Goal: Task Accomplishment & Management: Use online tool/utility

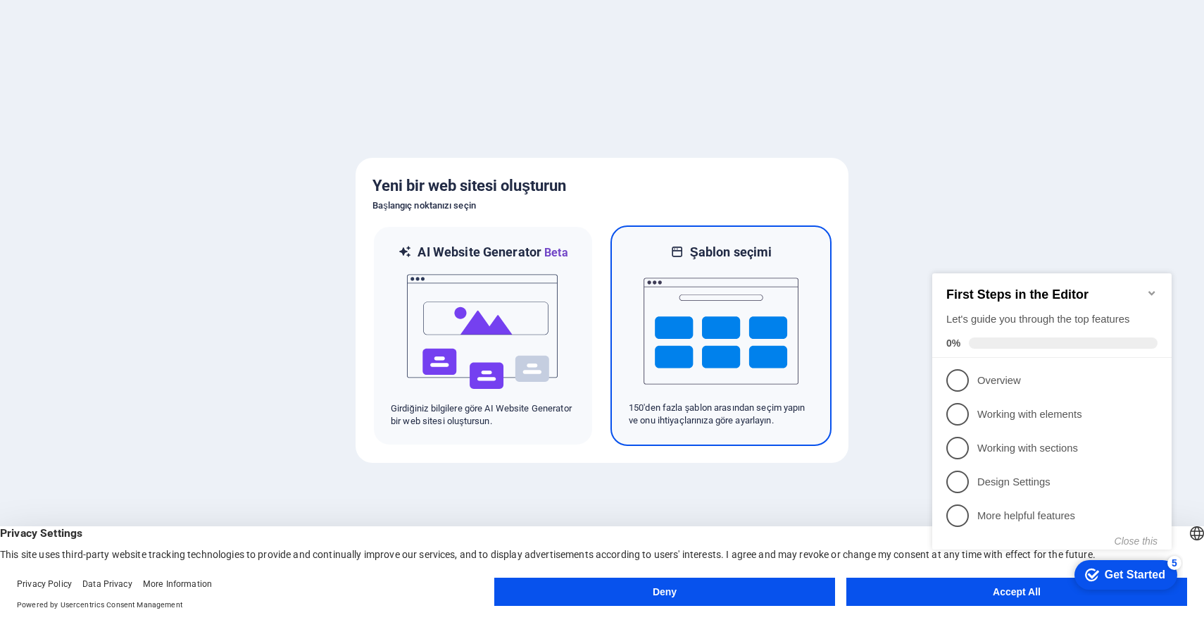
click at [757, 351] on img at bounding box center [721, 331] width 155 height 141
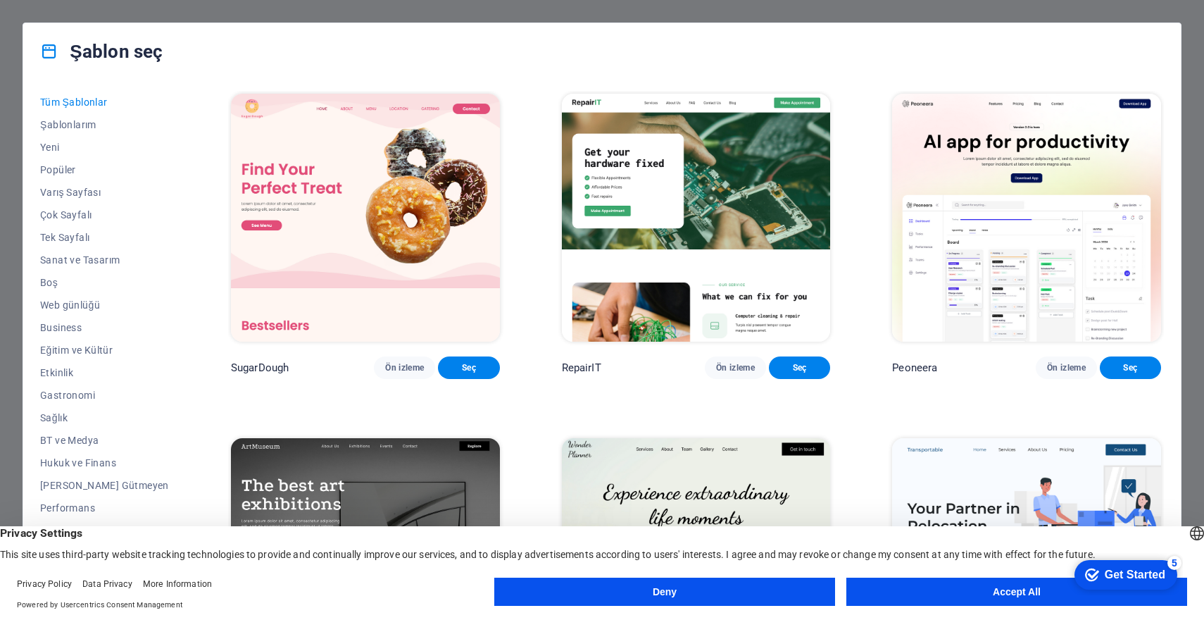
click at [952, 587] on button "Accept All" at bounding box center [1017, 592] width 341 height 28
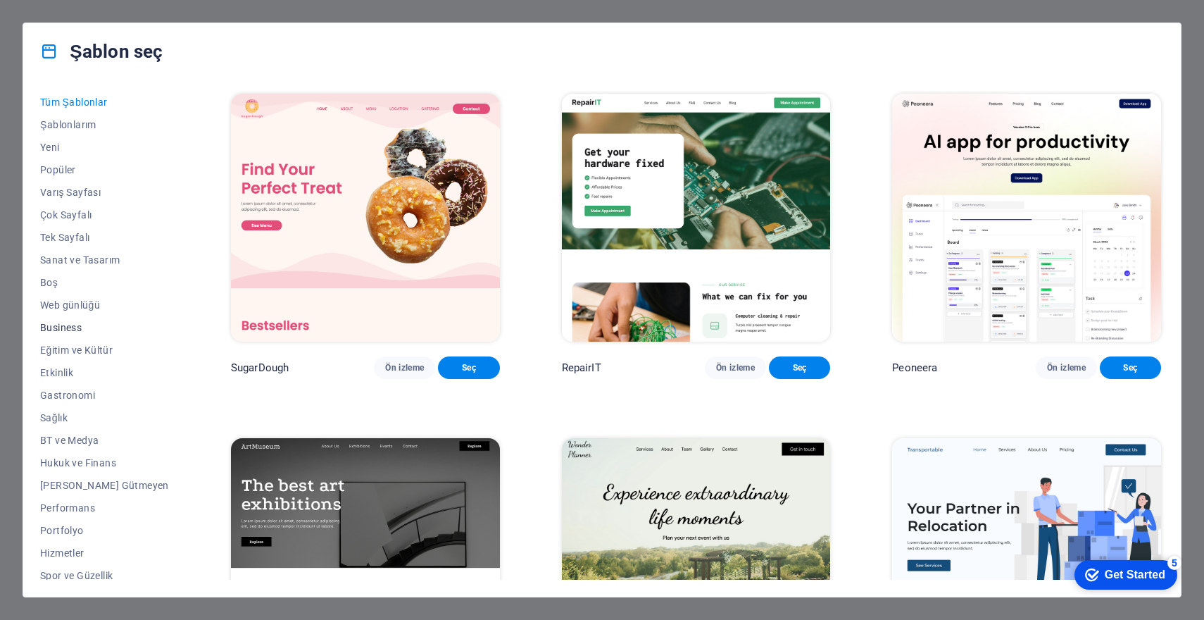
click at [78, 330] on span "Business" at bounding box center [104, 327] width 129 height 11
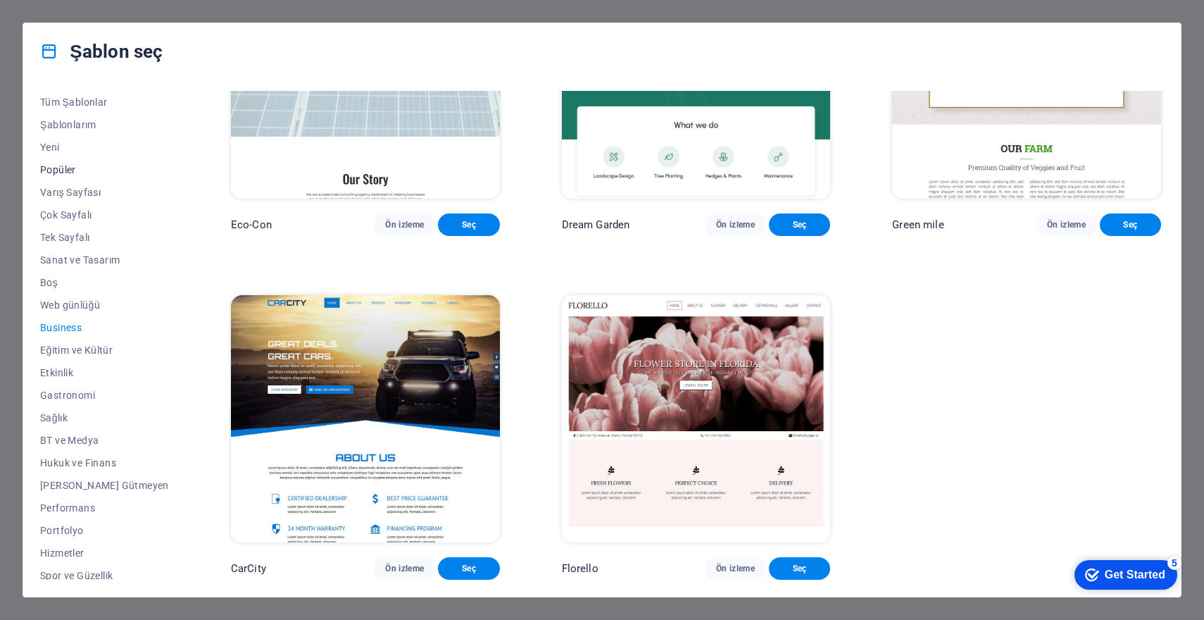
click at [66, 166] on span "Popüler" at bounding box center [104, 169] width 129 height 11
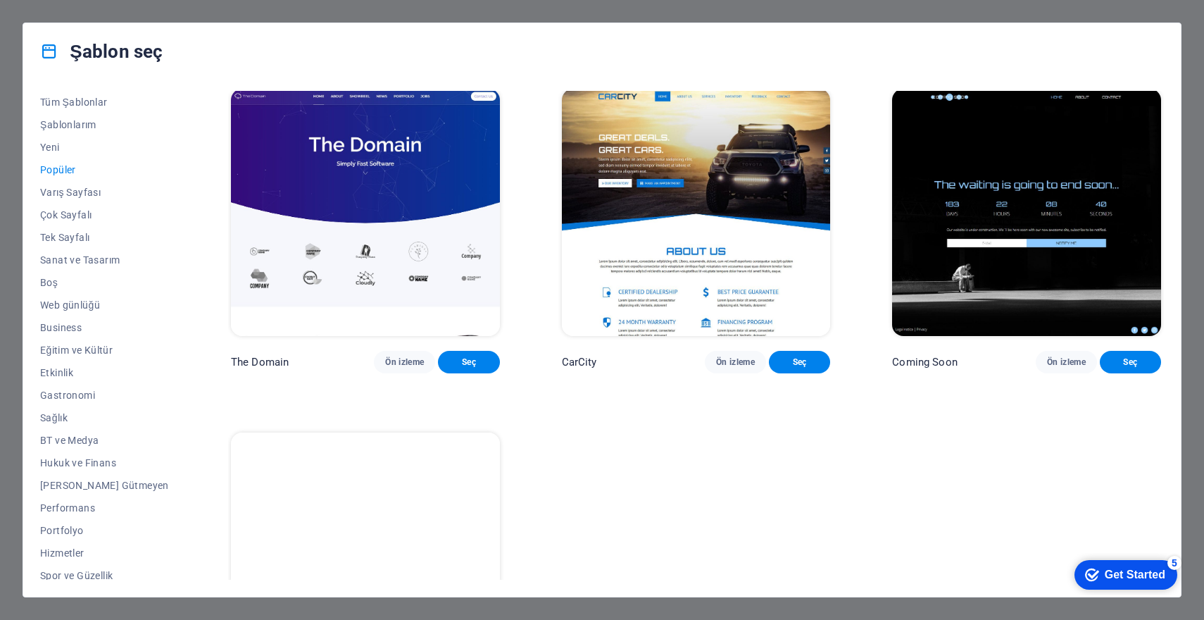
scroll to position [1568, 0]
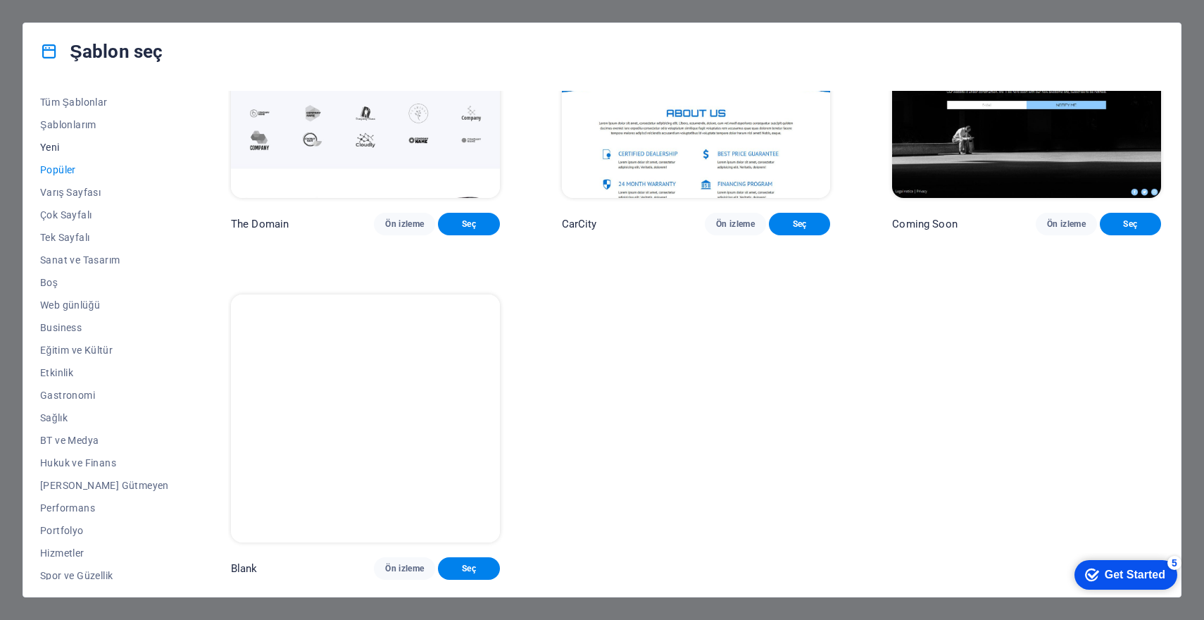
click at [60, 149] on span "Yeni" at bounding box center [104, 147] width 129 height 11
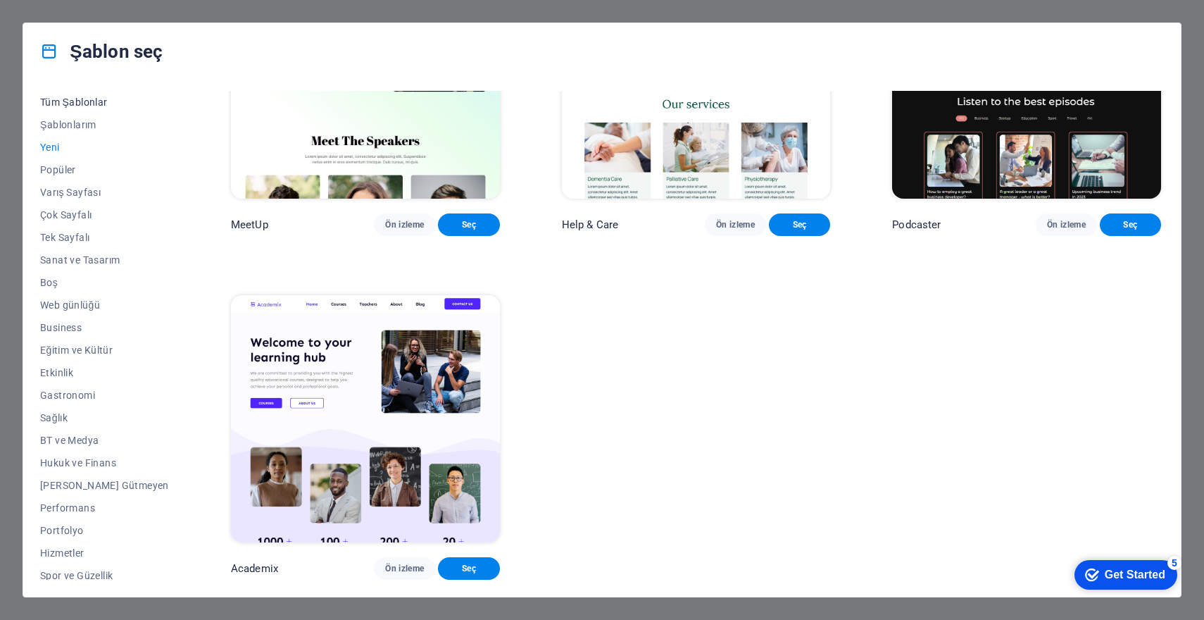
click at [80, 106] on span "Tüm Şablonlar" at bounding box center [104, 101] width 129 height 11
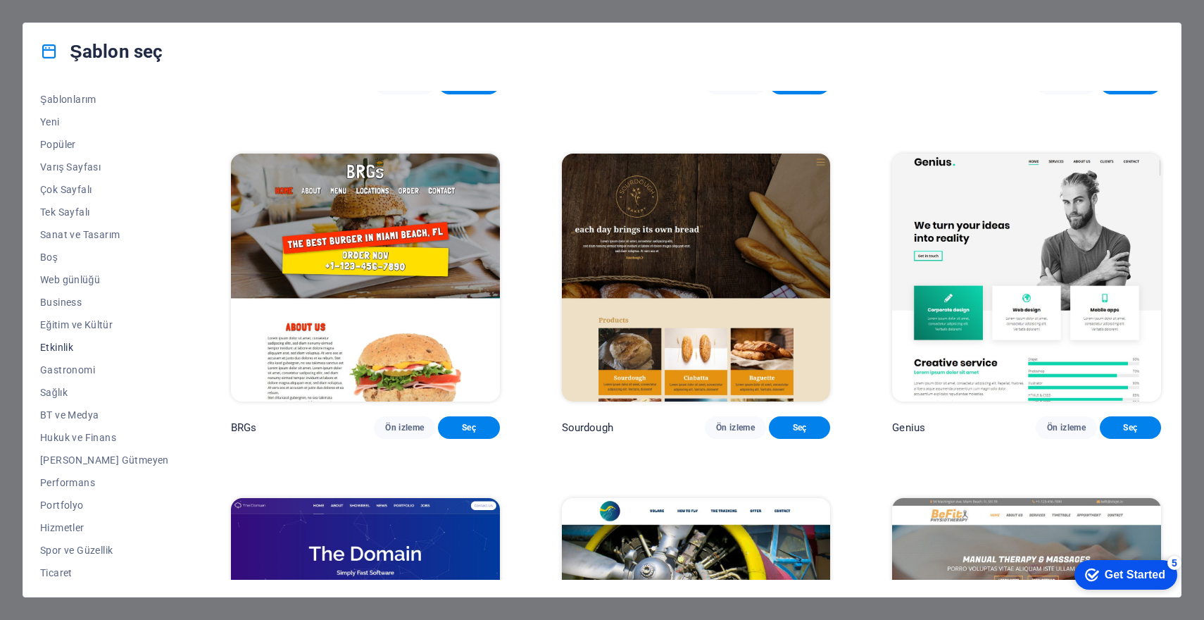
scroll to position [75, 0]
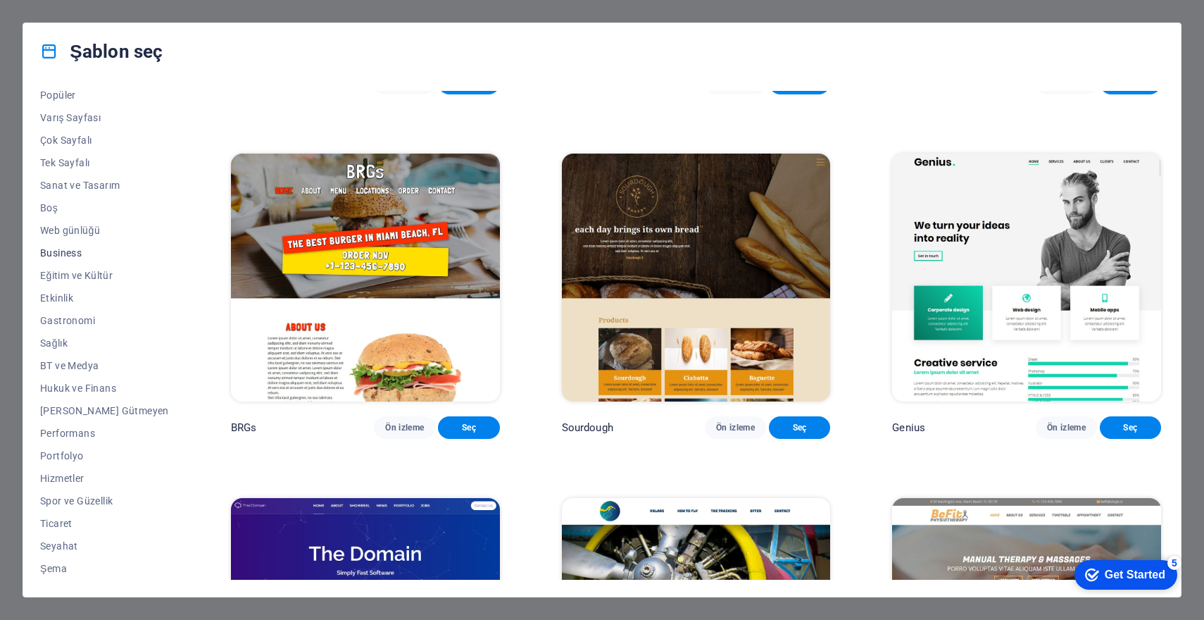
click at [94, 255] on span "Business" at bounding box center [104, 252] width 129 height 11
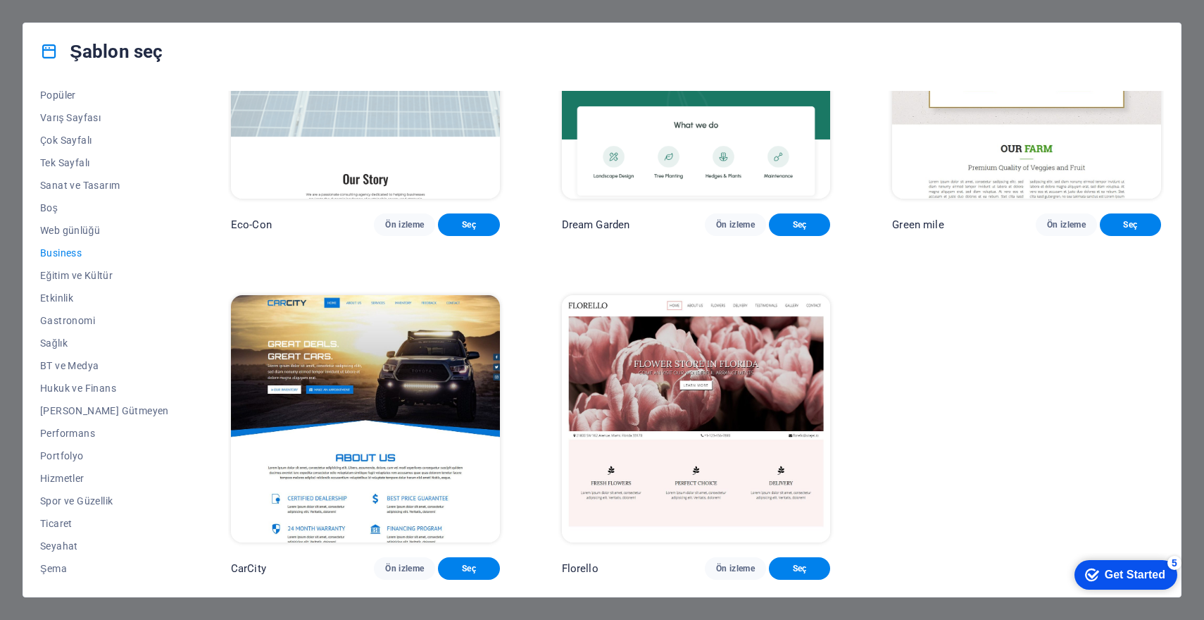
scroll to position [0, 0]
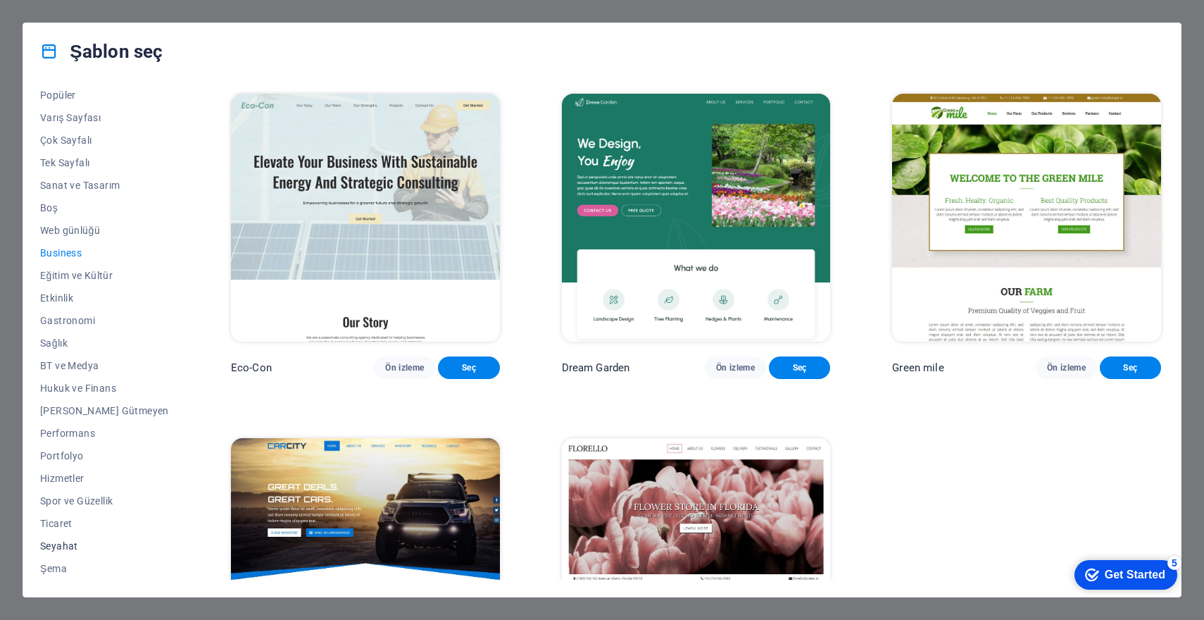
click at [63, 549] on span "Seyahat" at bounding box center [104, 545] width 129 height 11
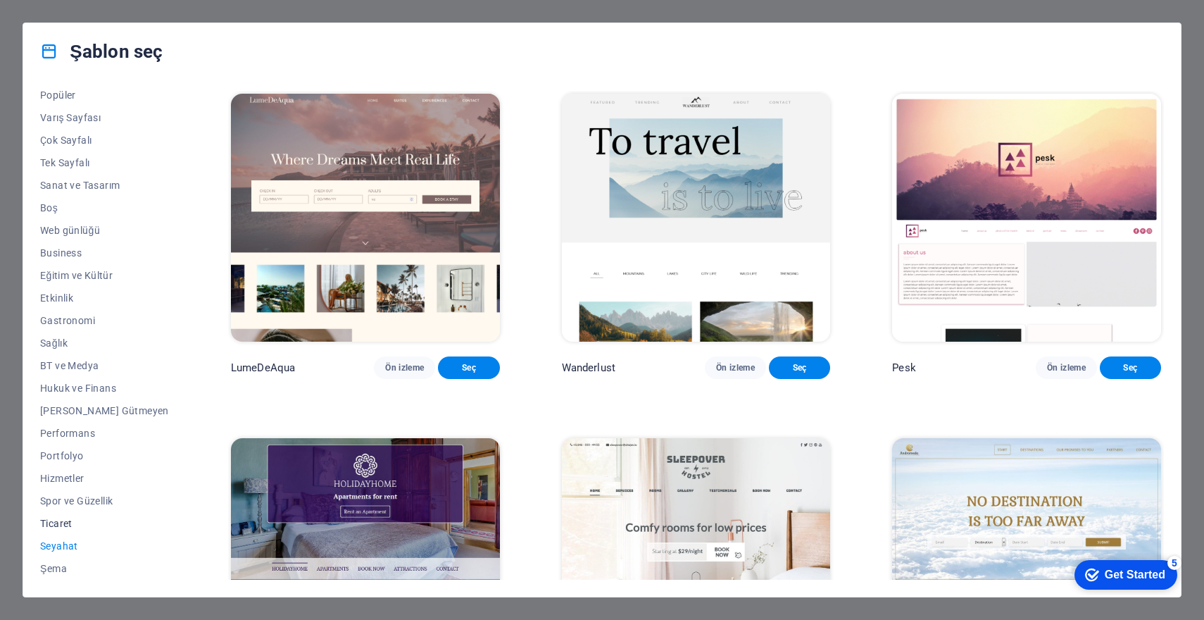
click at [63, 525] on span "Ticaret" at bounding box center [104, 523] width 129 height 11
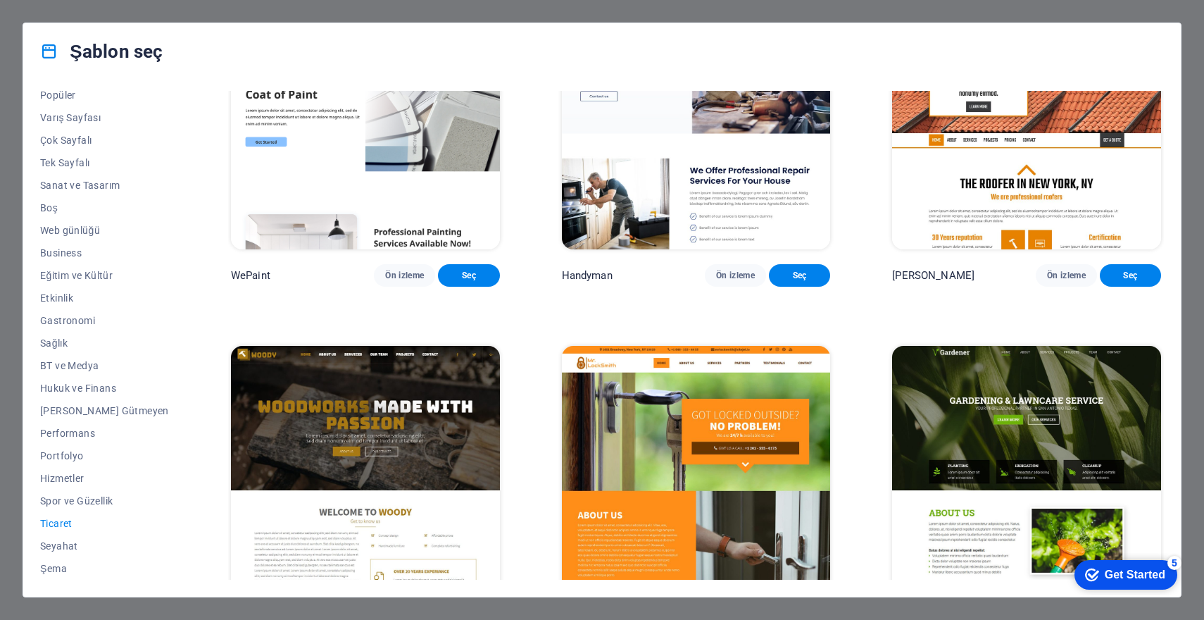
scroll to position [211, 0]
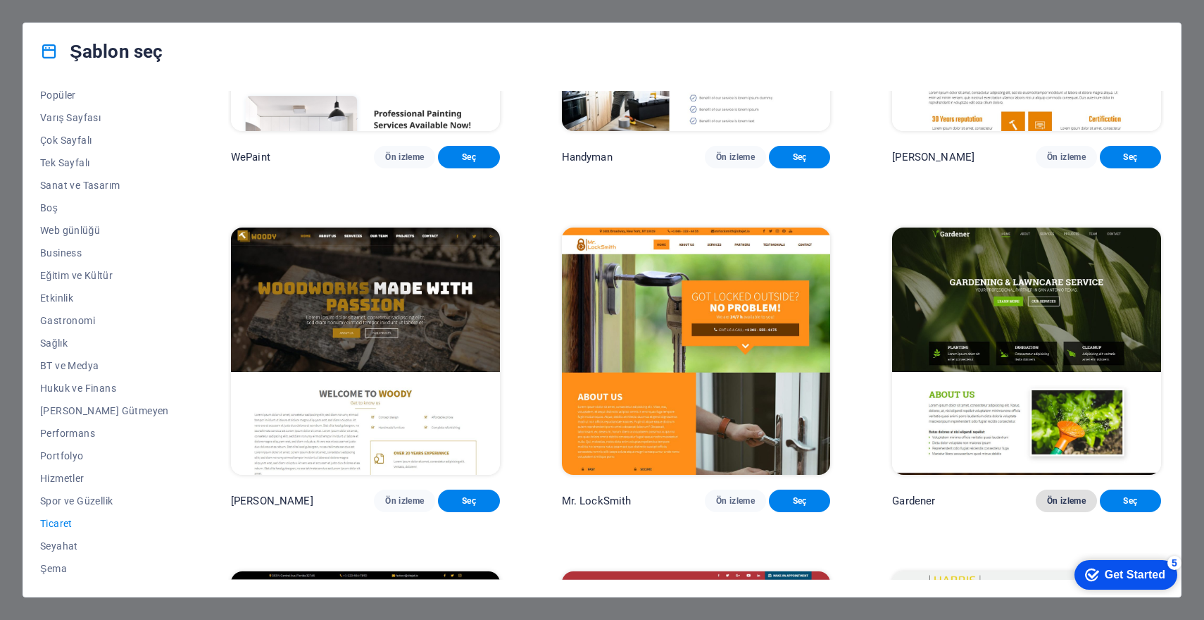
click at [1066, 506] on span "Ön izleme" at bounding box center [1066, 500] width 39 height 11
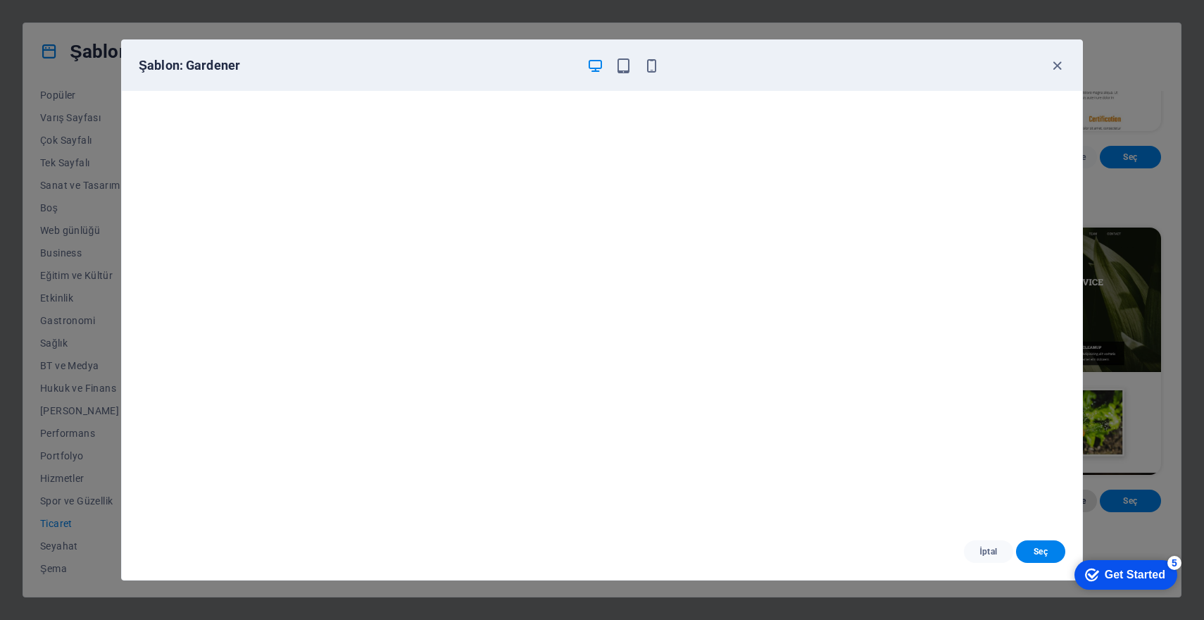
scroll to position [4, 0]
click at [1054, 69] on icon "button" at bounding box center [1058, 66] width 16 height 16
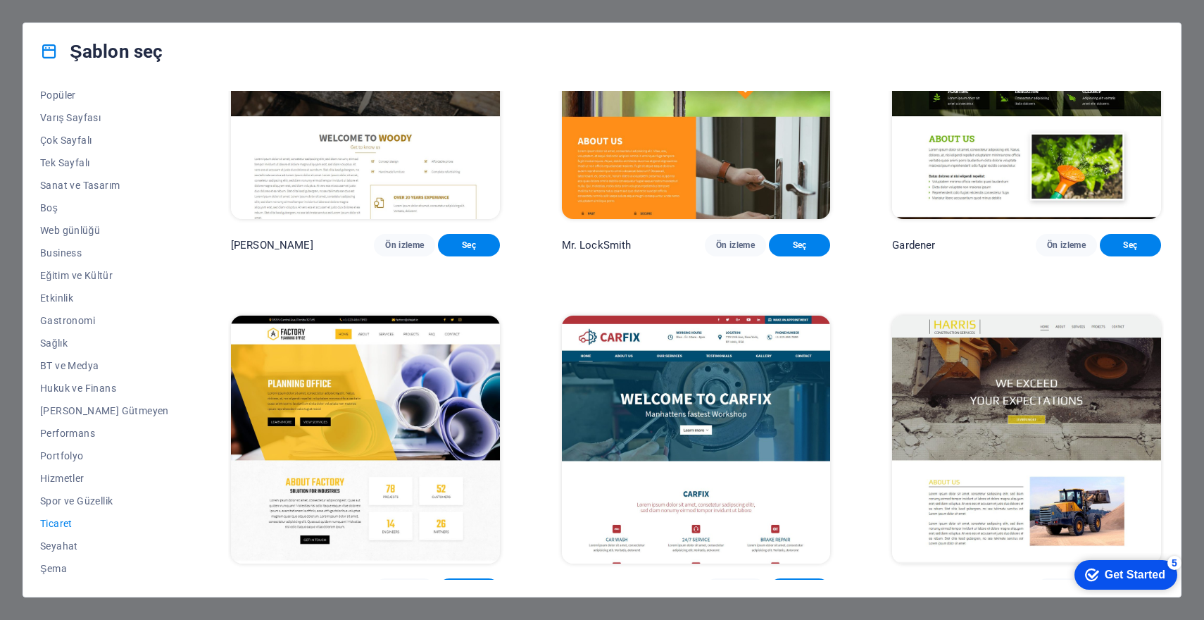
scroll to position [511, 0]
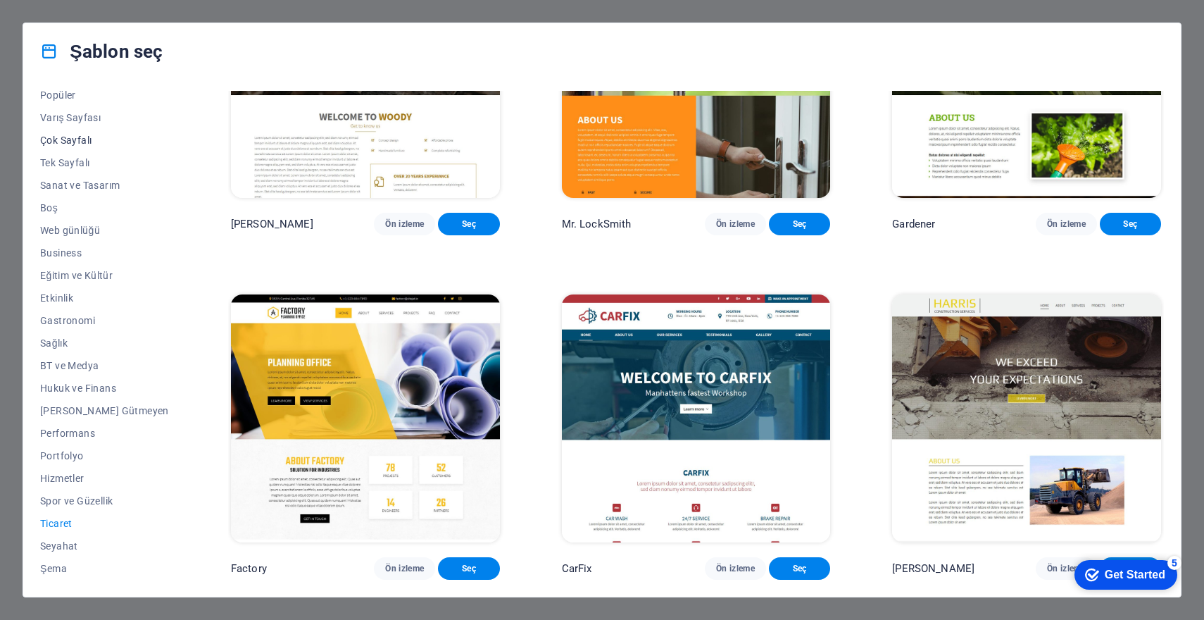
click at [65, 146] on button "Çok Sayfalı" at bounding box center [104, 140] width 129 height 23
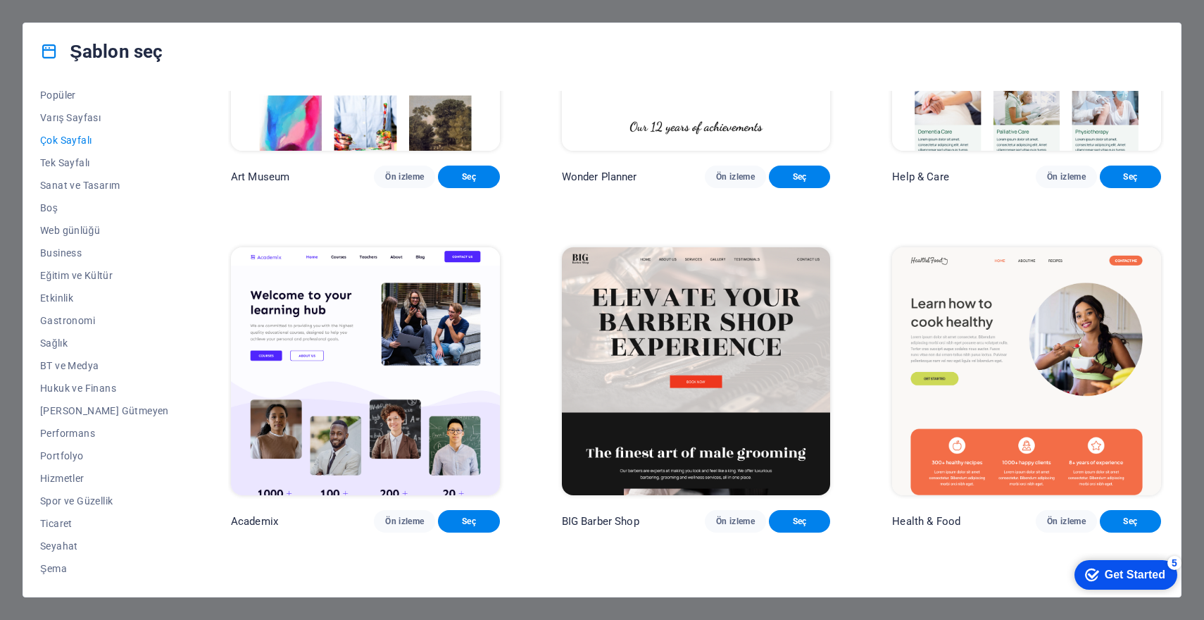
scroll to position [597, 0]
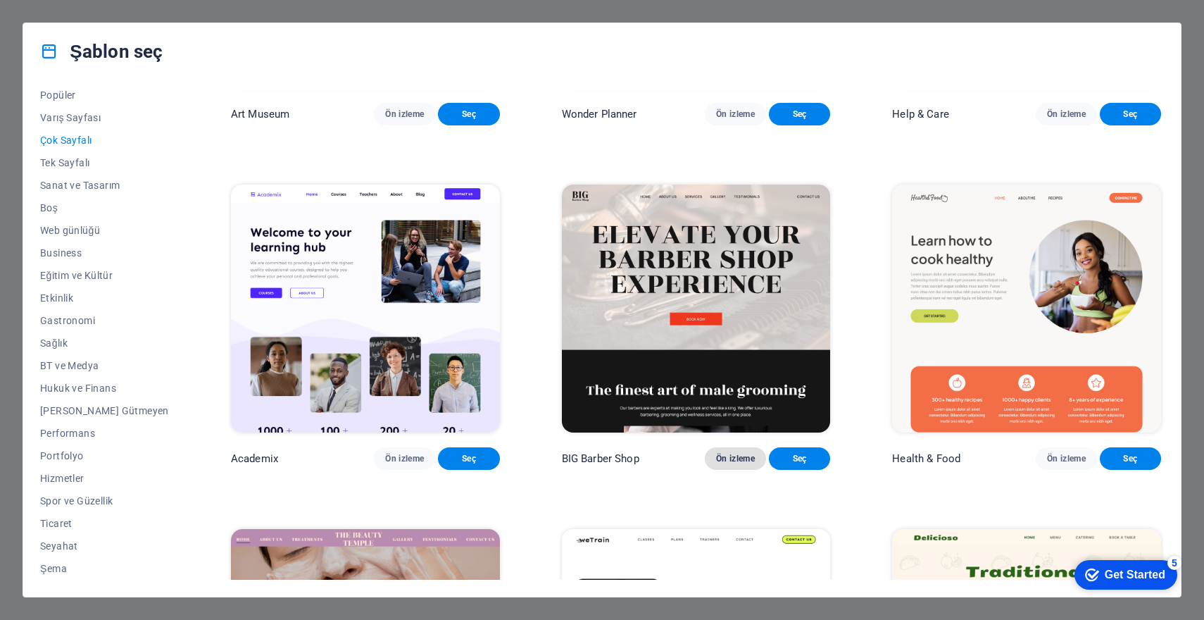
click at [719, 464] on span "Ön izleme" at bounding box center [735, 458] width 39 height 11
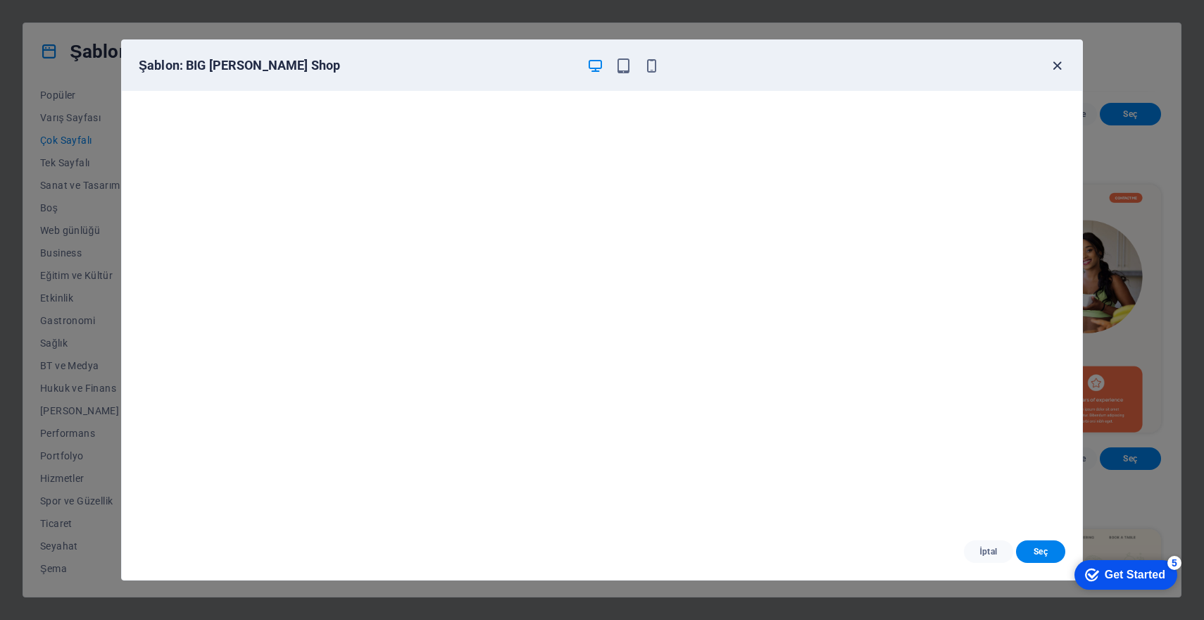
click at [1052, 63] on icon "button" at bounding box center [1058, 66] width 16 height 16
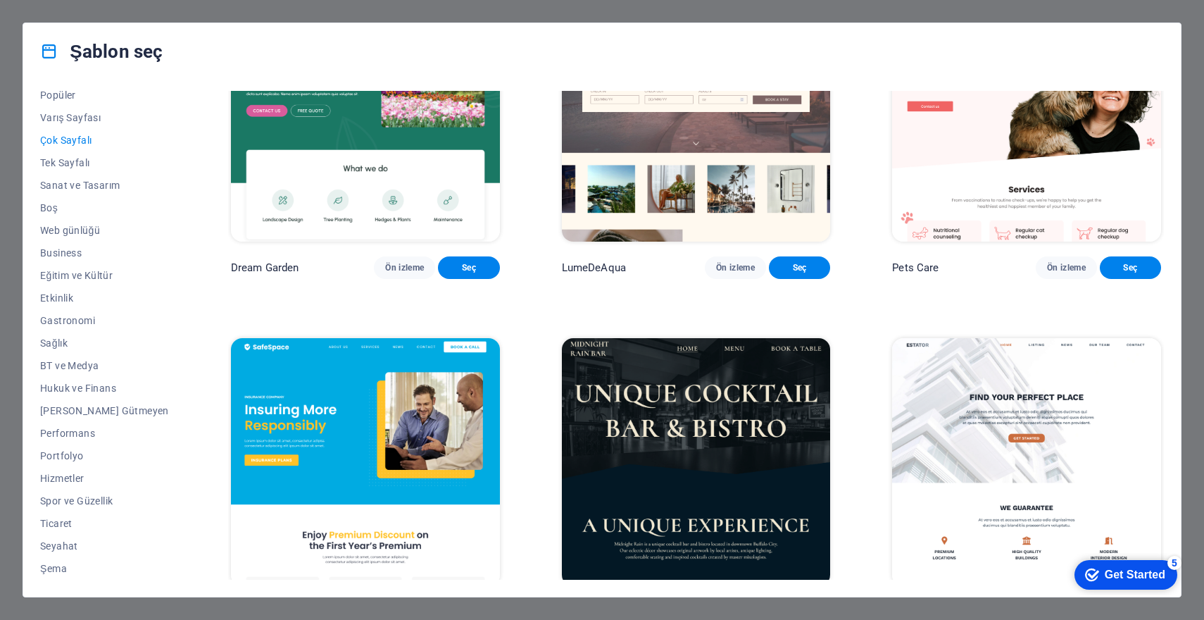
scroll to position [1748, 0]
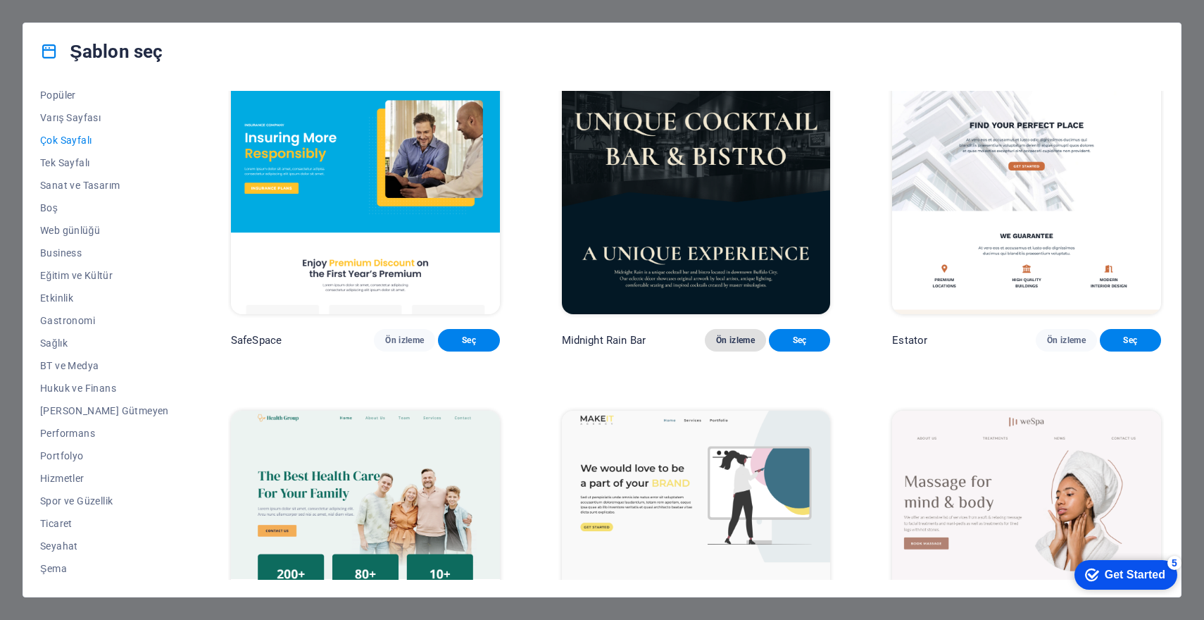
click at [723, 346] on span "Ön izleme" at bounding box center [735, 340] width 39 height 11
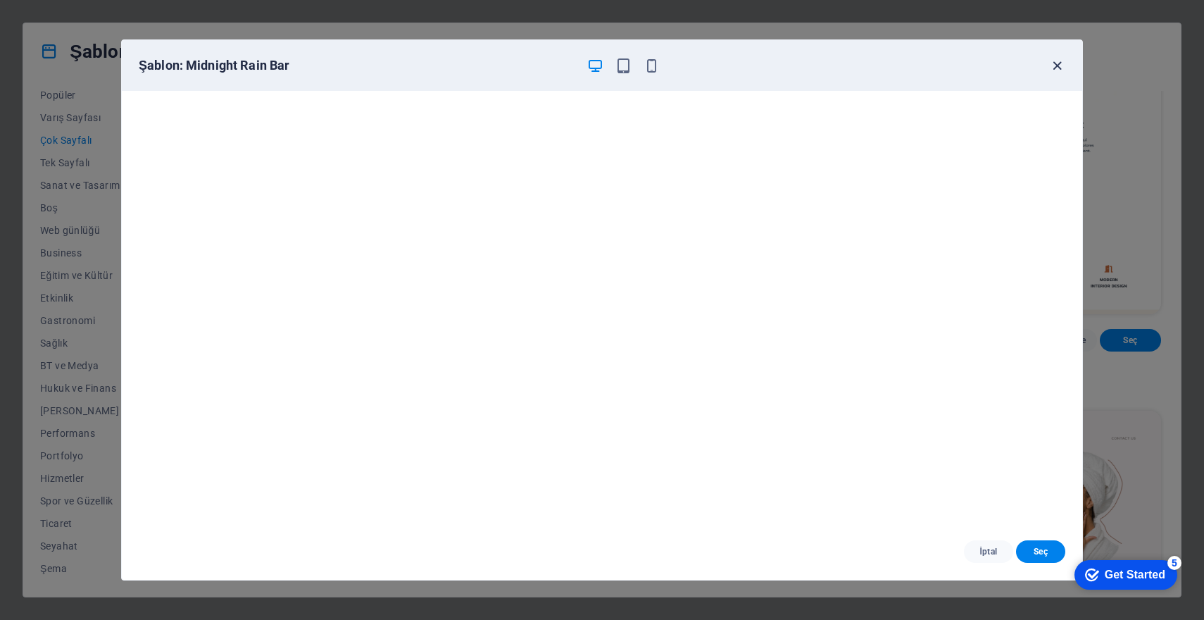
click at [1056, 68] on icon "button" at bounding box center [1058, 66] width 16 height 16
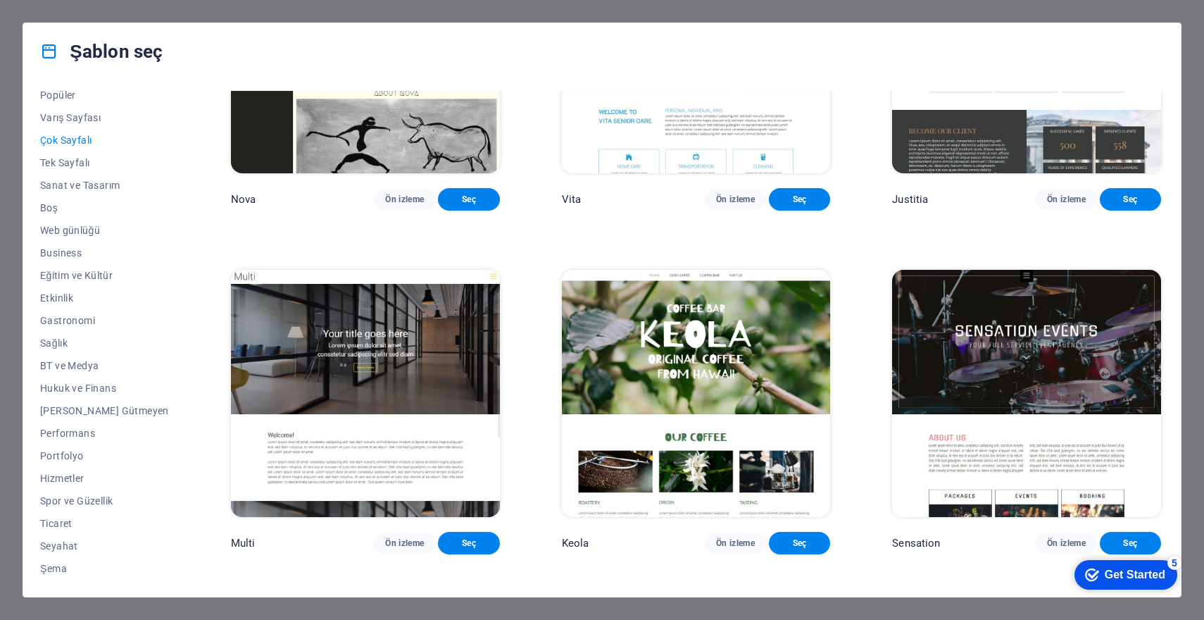
scroll to position [7203, 0]
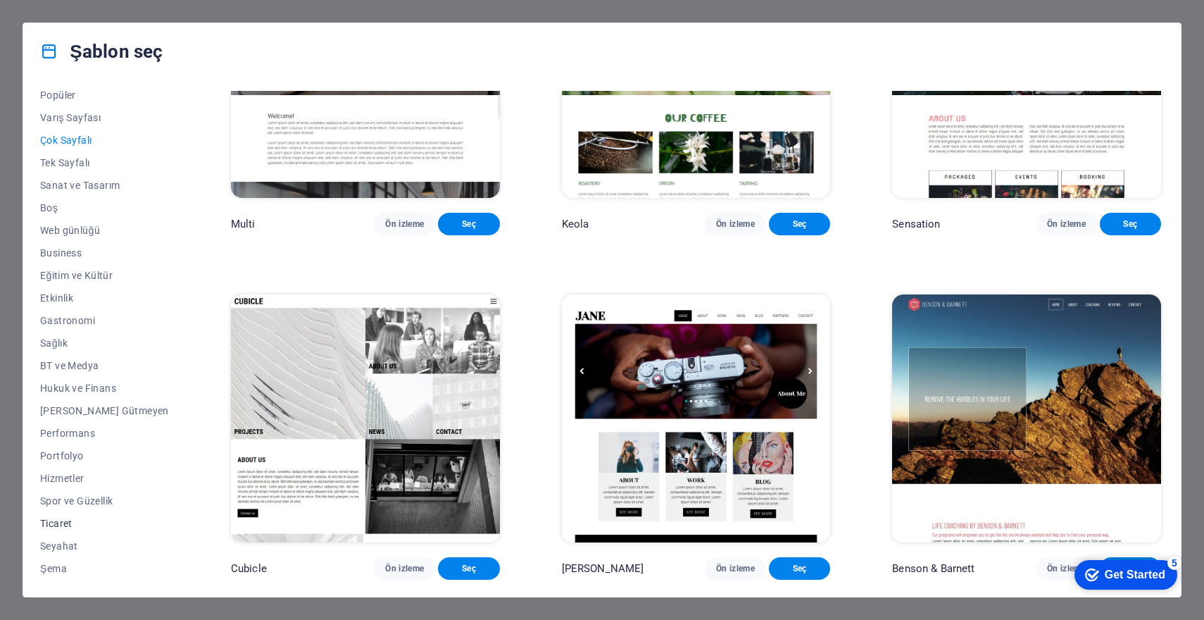
click at [82, 530] on button "Ticaret" at bounding box center [104, 523] width 129 height 23
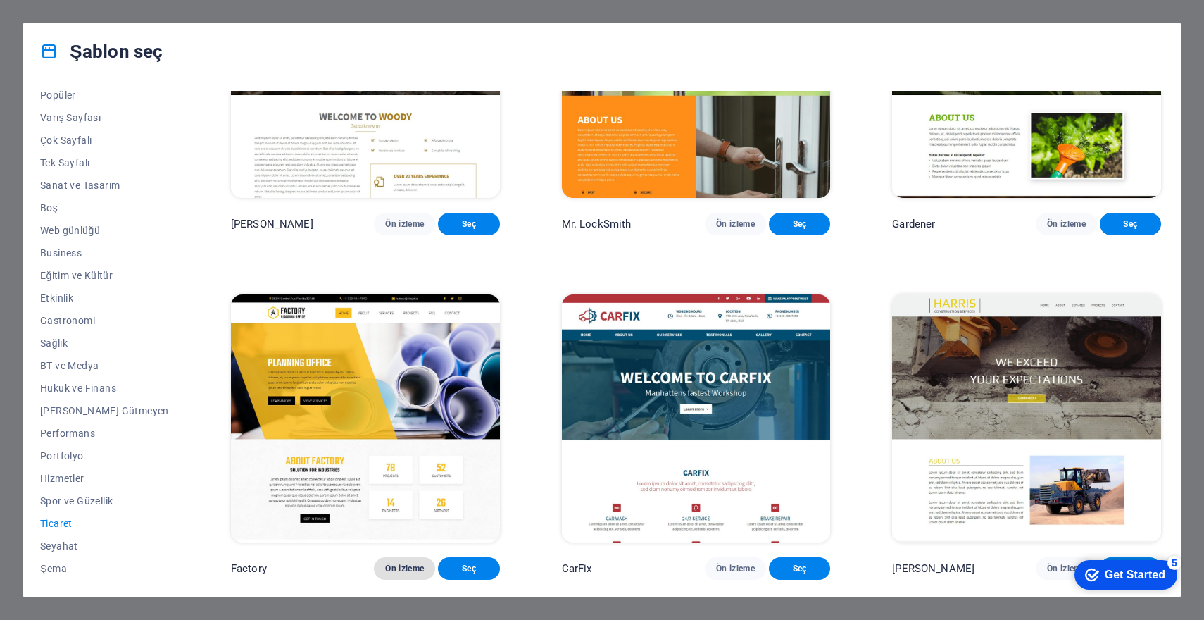
click at [385, 570] on span "Ön izleme" at bounding box center [404, 568] width 39 height 11
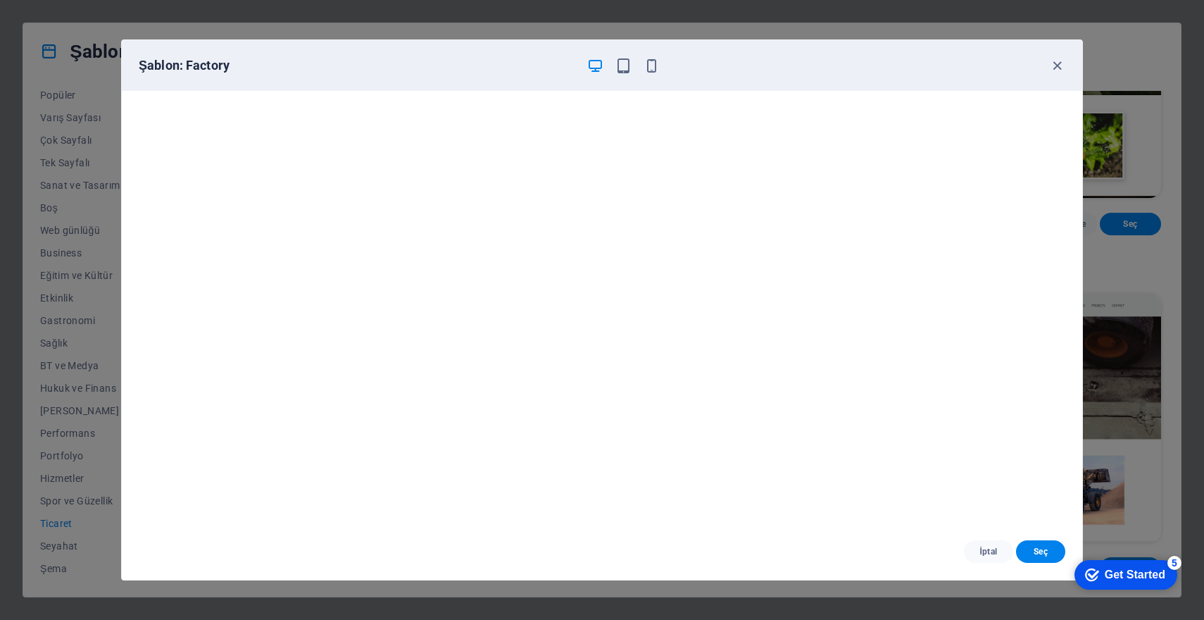
scroll to position [4, 0]
click at [1047, 552] on span "Seç" at bounding box center [1041, 551] width 27 height 11
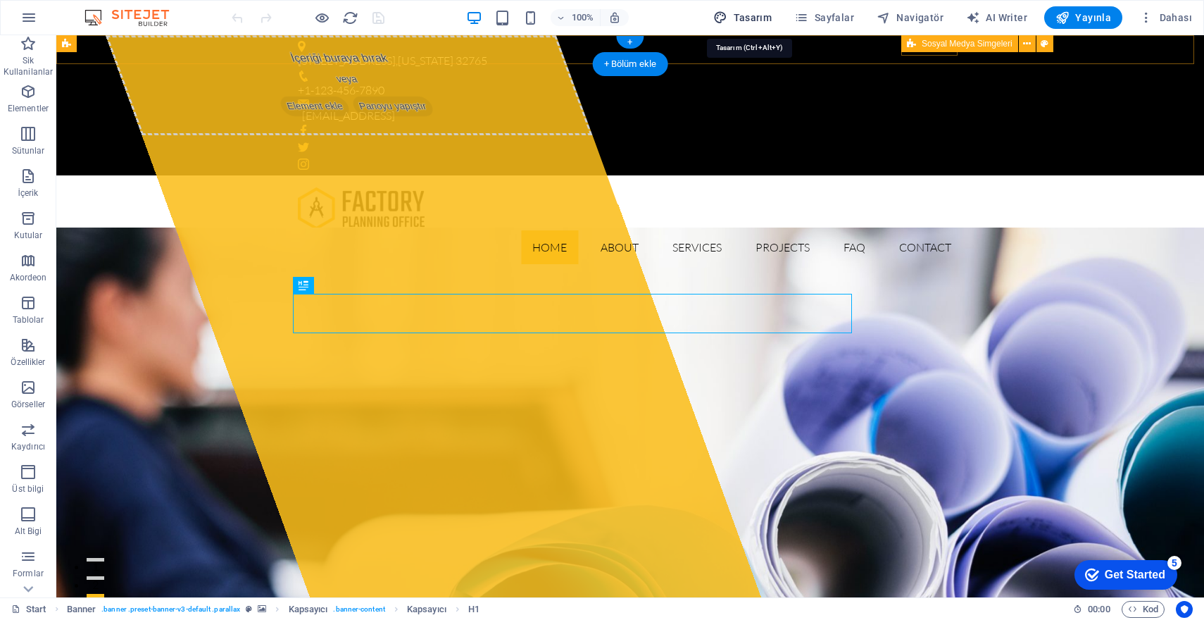
click at [752, 21] on span "Tasarım" at bounding box center [743, 18] width 58 height 14
select select "px"
select select "300"
select select "px"
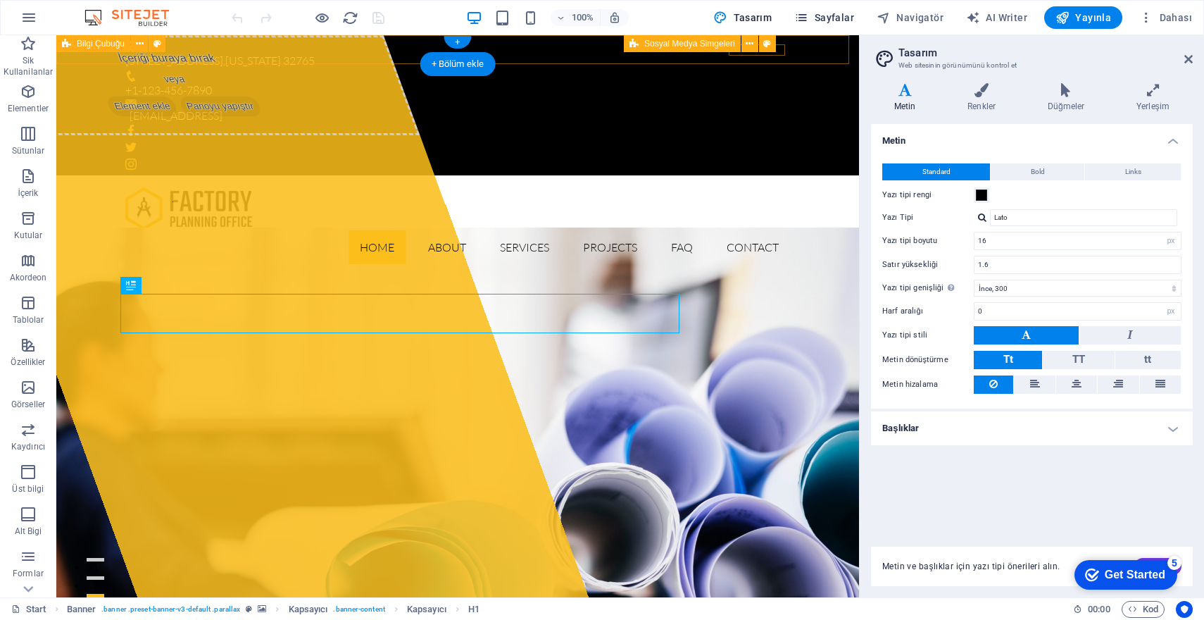
click at [831, 23] on span "Sayfalar" at bounding box center [825, 18] width 60 height 14
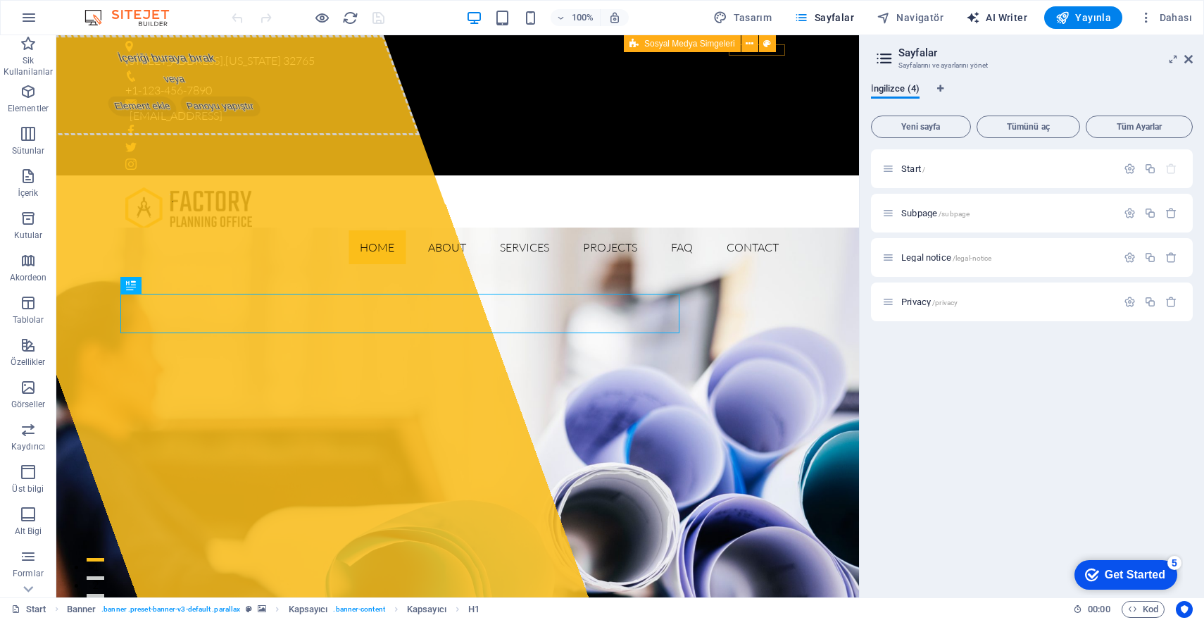
click at [992, 17] on span "AI Writer" at bounding box center [996, 18] width 61 height 14
select select "English"
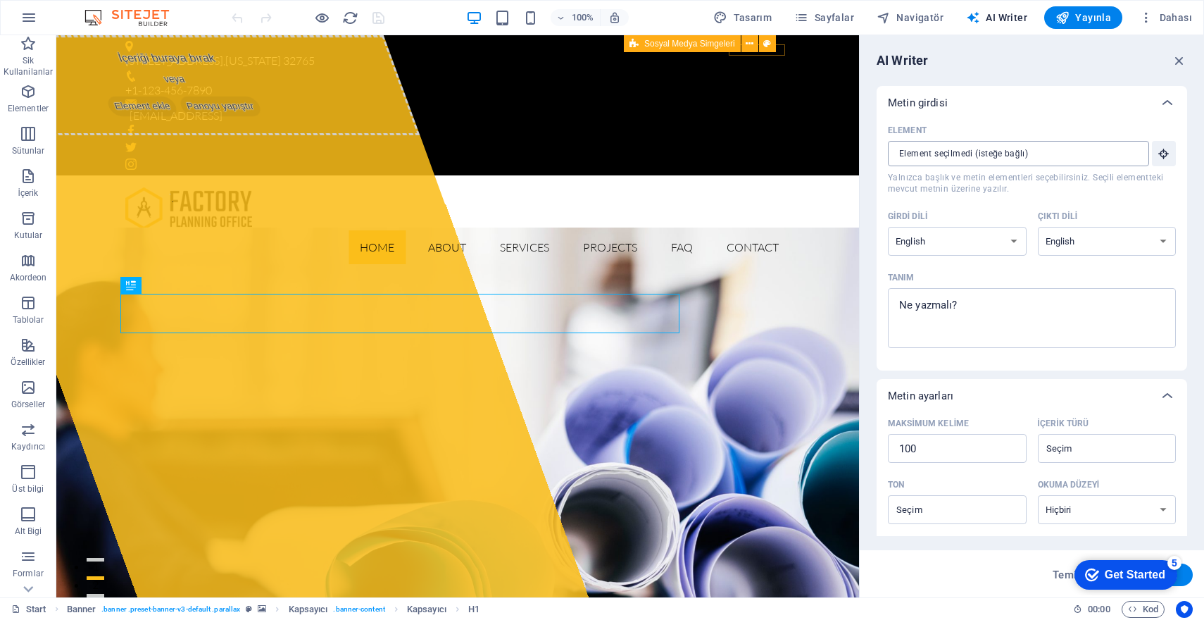
click at [1061, 154] on input "Element ​ Yalnızca başlık ve metin elementleri seçebilirsiniz. Seçili elementte…" at bounding box center [1013, 153] width 251 height 25
click at [1061, 156] on input "Element ​ Yalnızca başlık ve metin elementleri seçebilirsiniz. Seçili elementte…" at bounding box center [1013, 153] width 251 height 25
click at [989, 22] on span "AI Writer" at bounding box center [996, 18] width 61 height 14
click at [1168, 18] on span "Dahası" at bounding box center [1166, 18] width 53 height 14
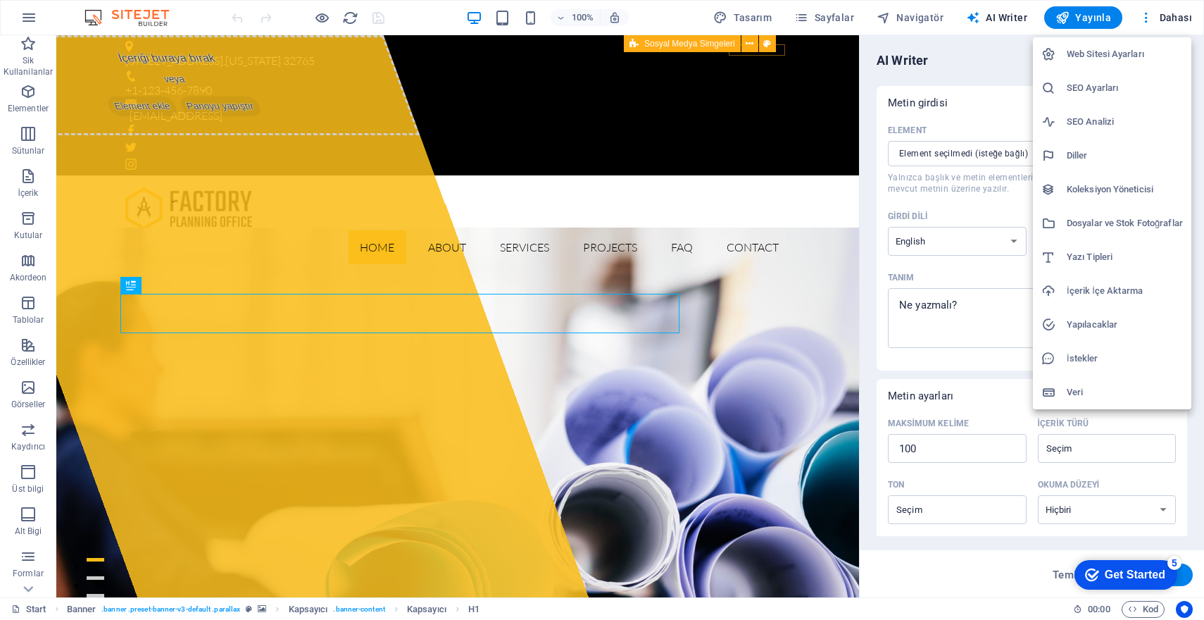
click at [947, 55] on div at bounding box center [602, 310] width 1204 height 620
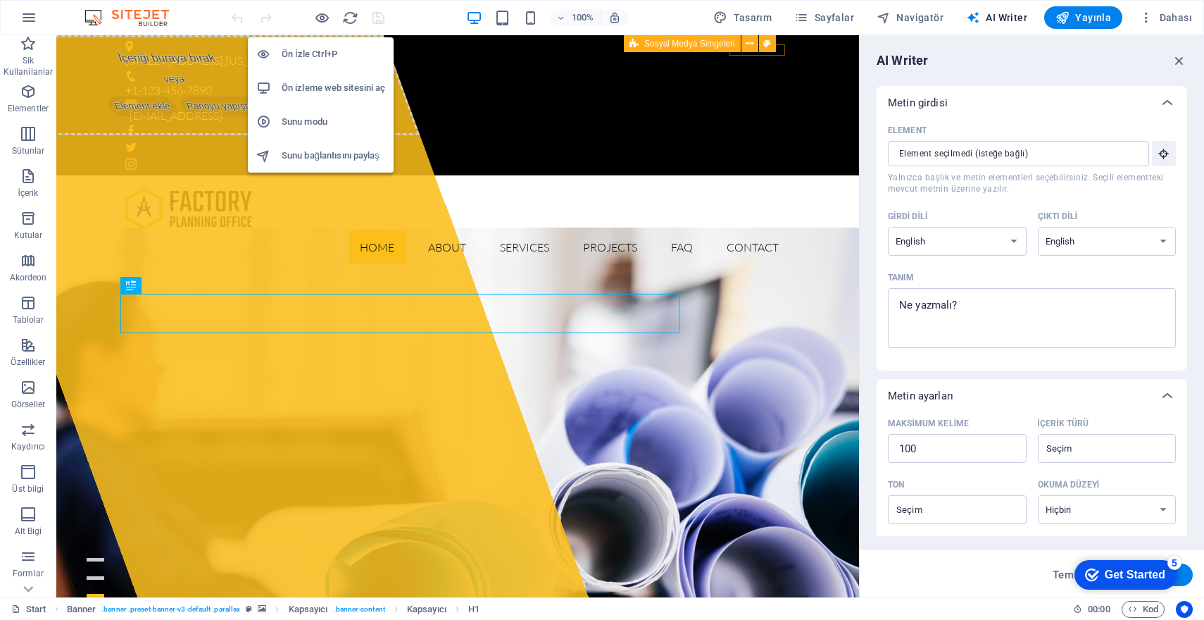
click at [325, 58] on h6 "Ön İzle Ctrl+P" at bounding box center [334, 54] width 104 height 17
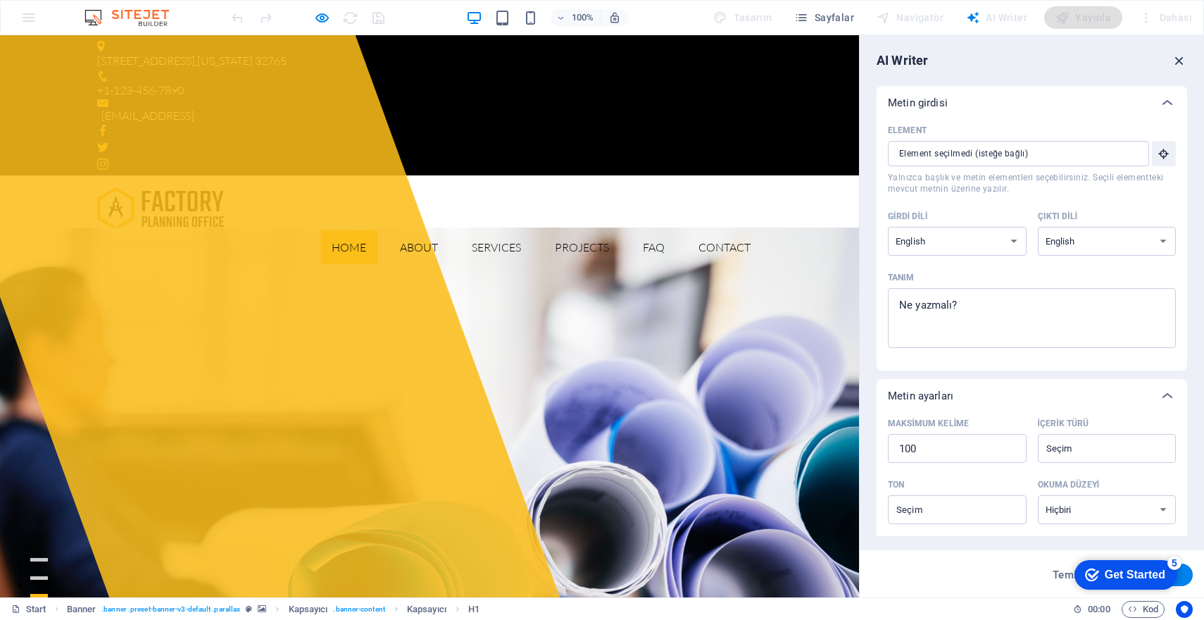
drag, startPoint x: 1178, startPoint y: 61, endPoint x: 1172, endPoint y: 32, distance: 28.9
click at [1178, 61] on icon "button" at bounding box center [1179, 60] width 15 height 15
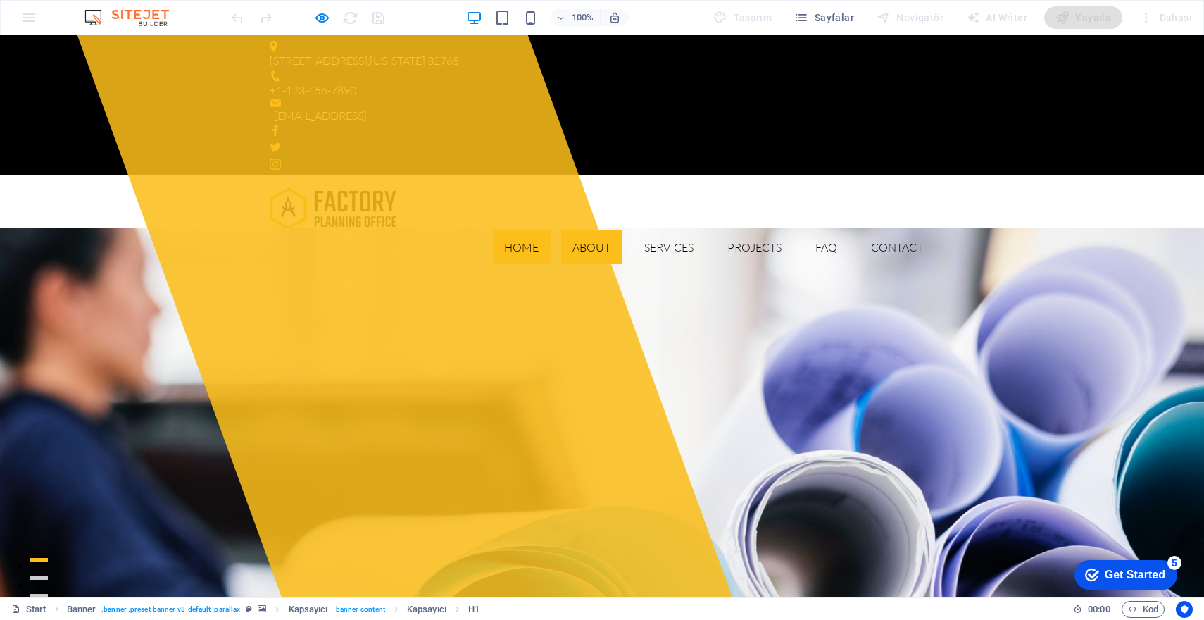
click at [590, 230] on link "About" at bounding box center [591, 247] width 61 height 34
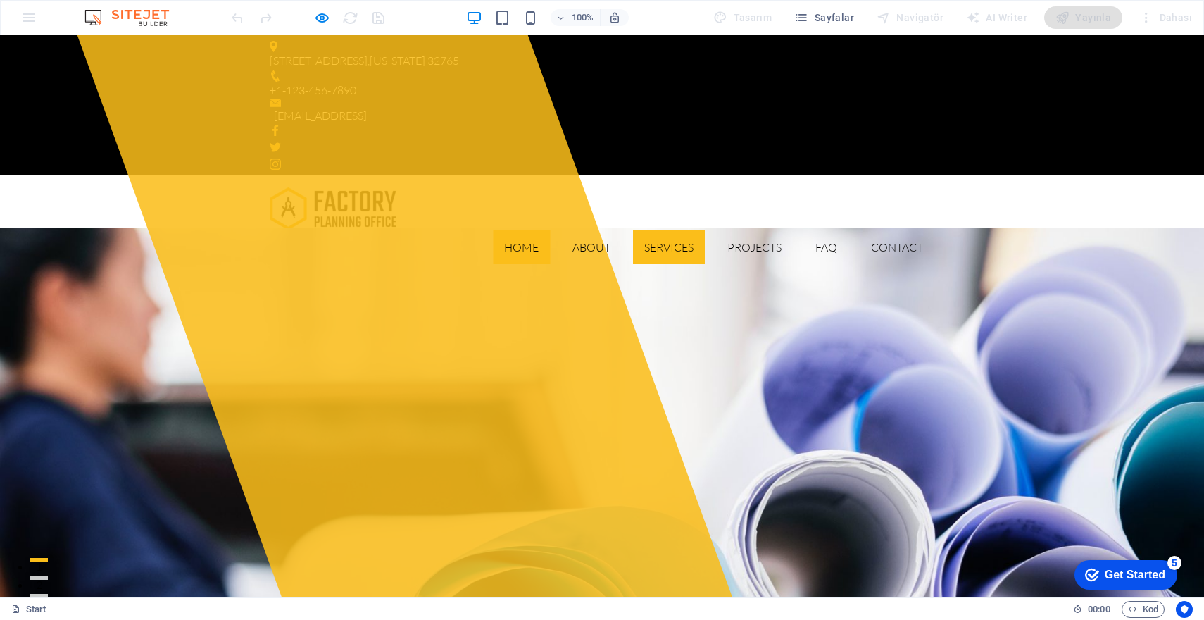
click at [665, 230] on link "Services" at bounding box center [669, 247] width 72 height 34
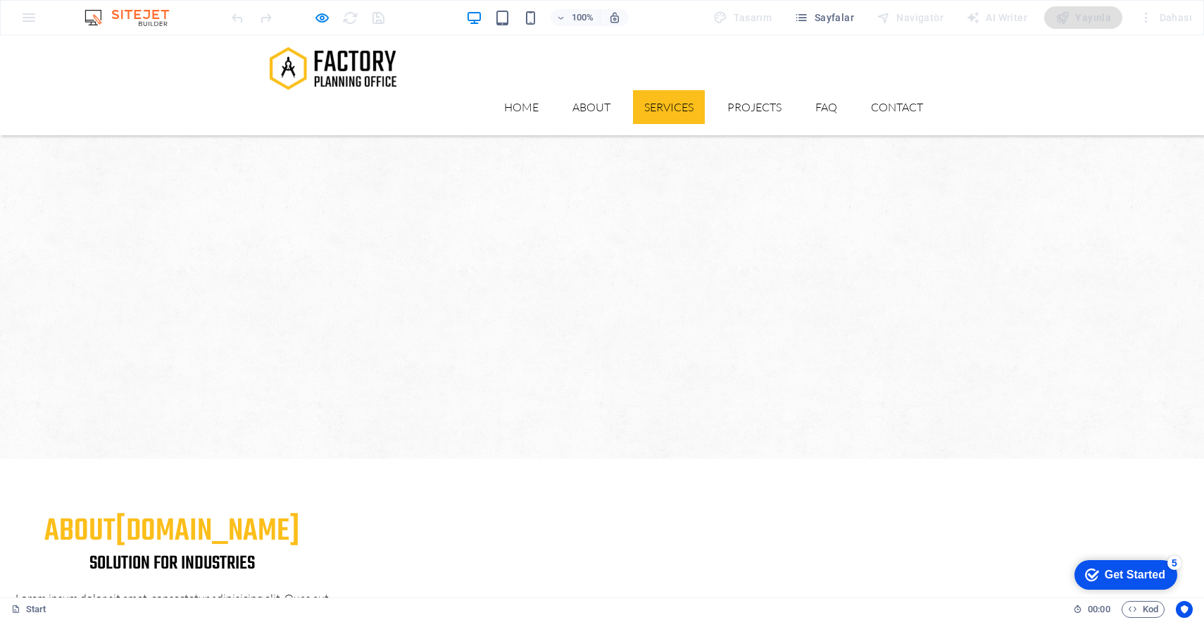
scroll to position [818, 0]
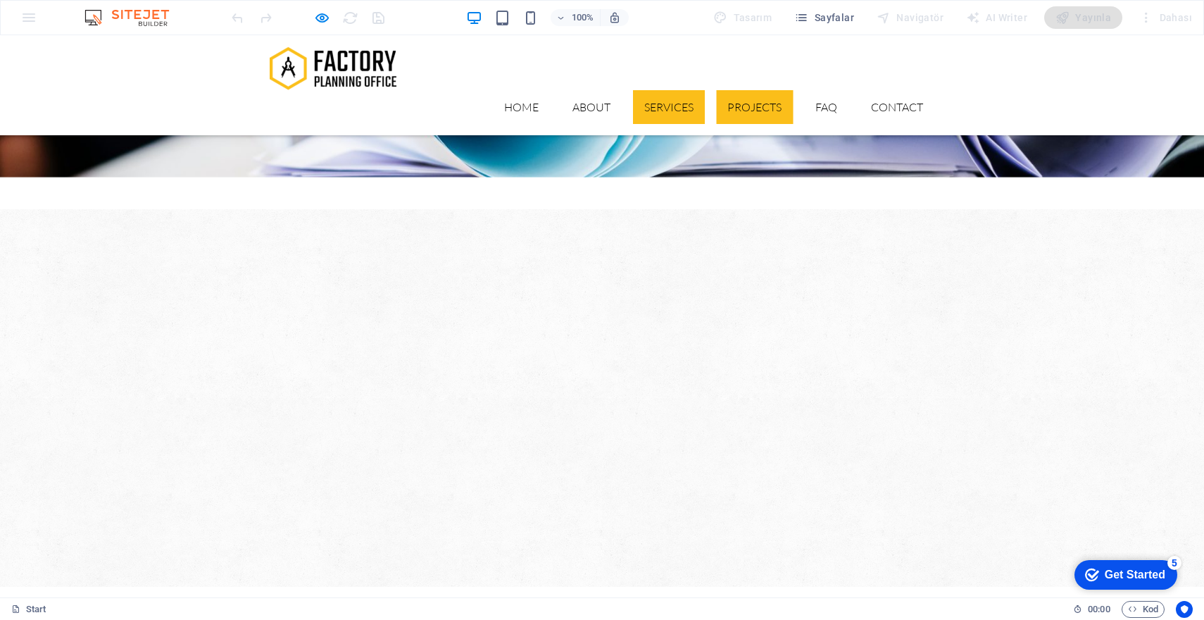
click at [737, 90] on link "Projects" at bounding box center [754, 107] width 77 height 34
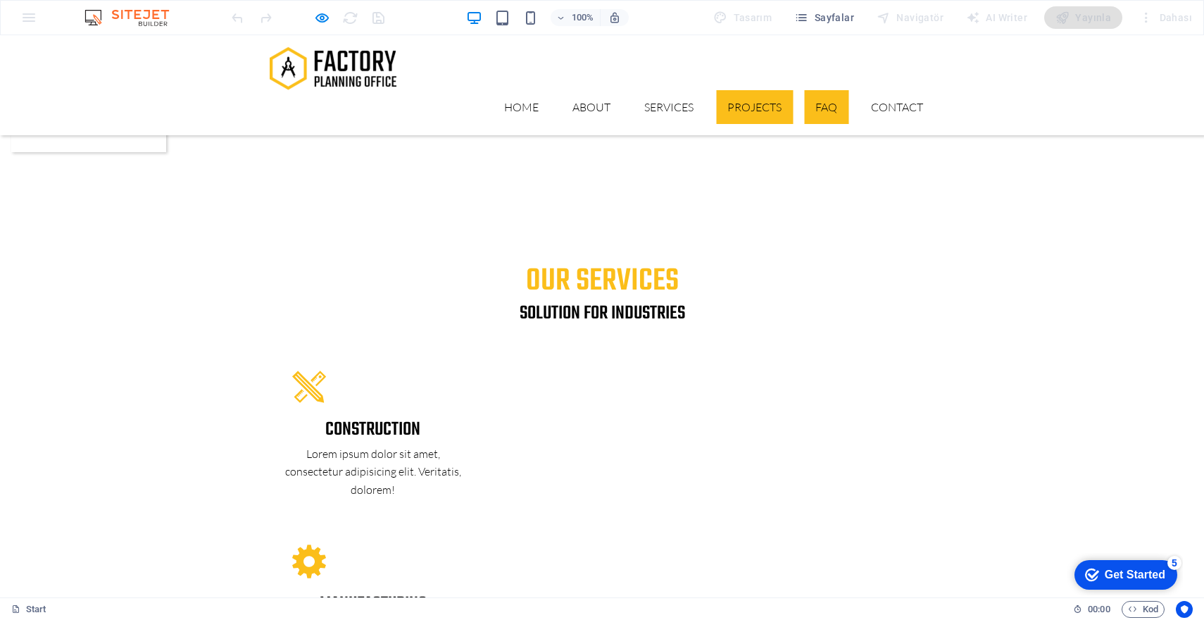
click at [824, 90] on link "FAQ" at bounding box center [826, 107] width 44 height 34
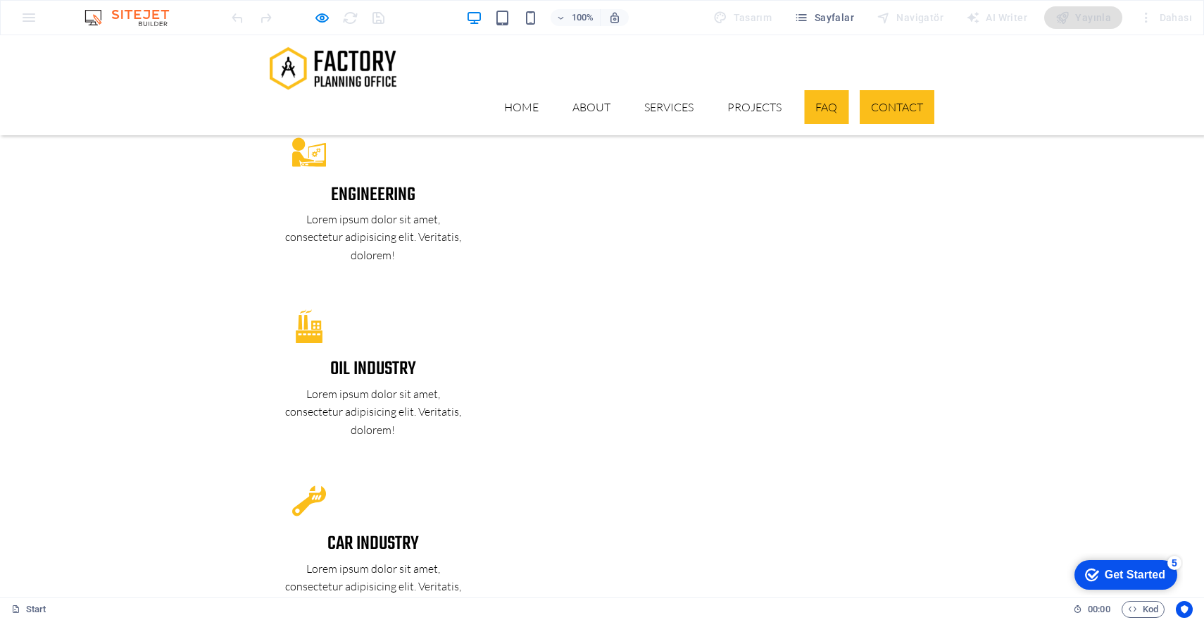
click at [889, 90] on link "Contact" at bounding box center [897, 107] width 75 height 34
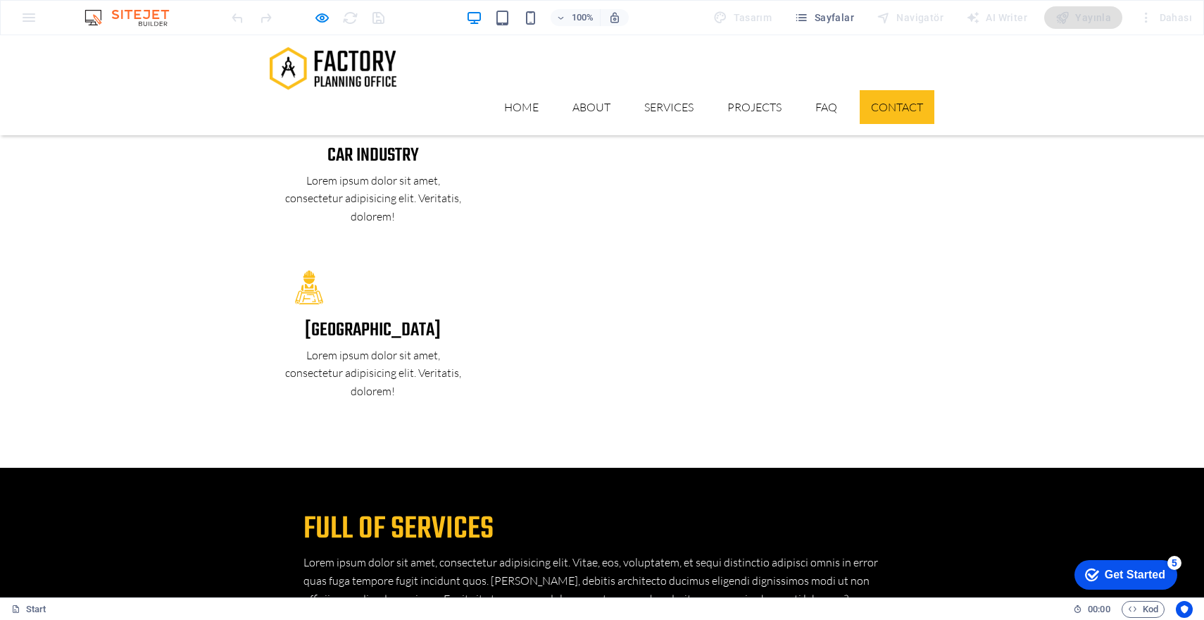
scroll to position [2919, 0]
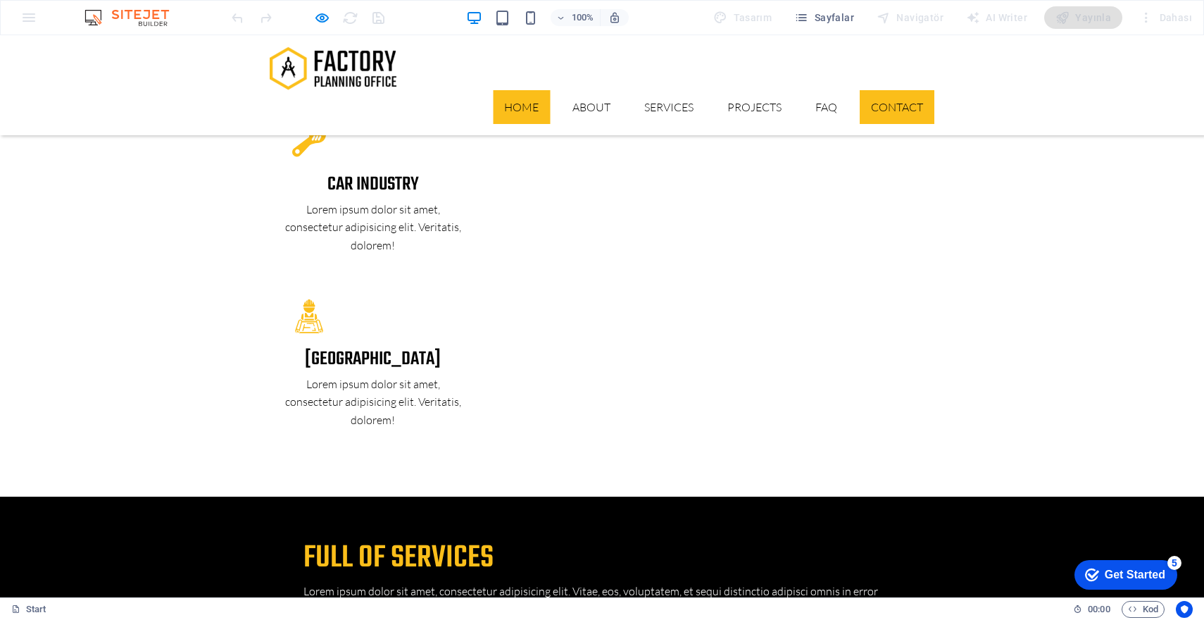
click at [506, 90] on link "Home" at bounding box center [521, 107] width 57 height 34
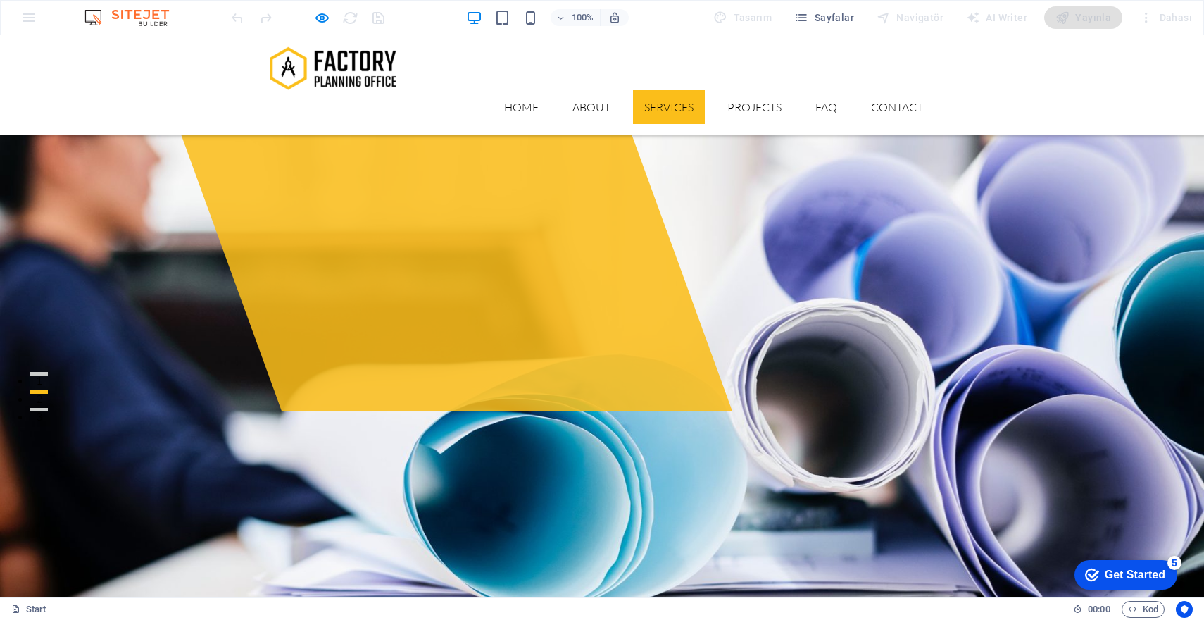
scroll to position [95, 0]
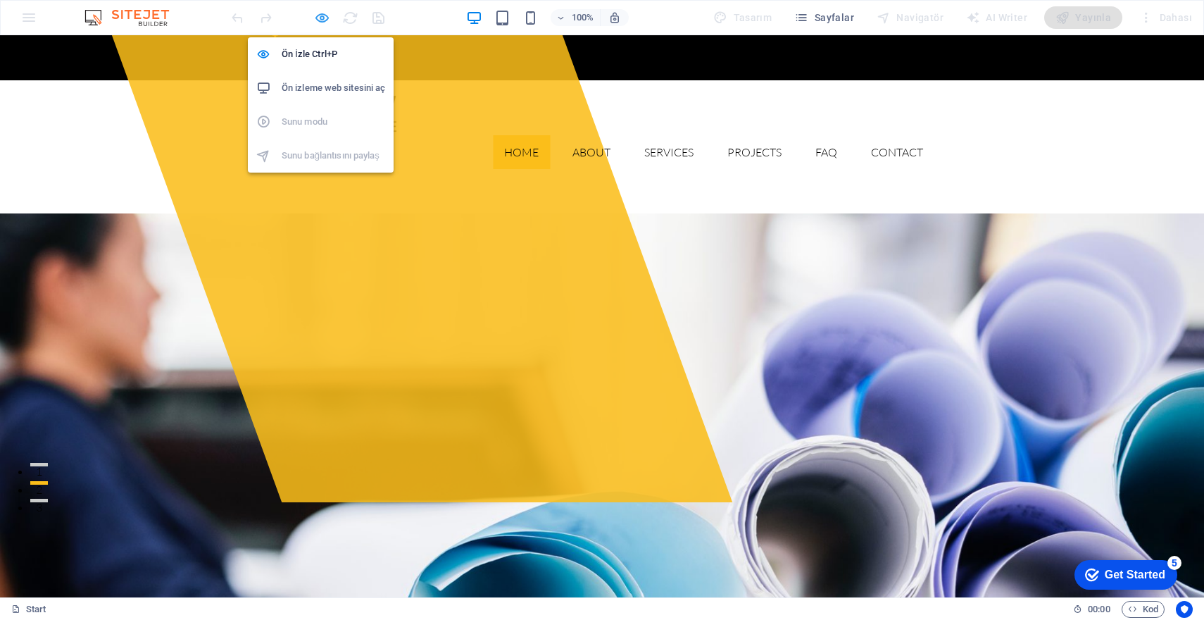
click at [314, 15] on icon "button" at bounding box center [322, 18] width 16 height 16
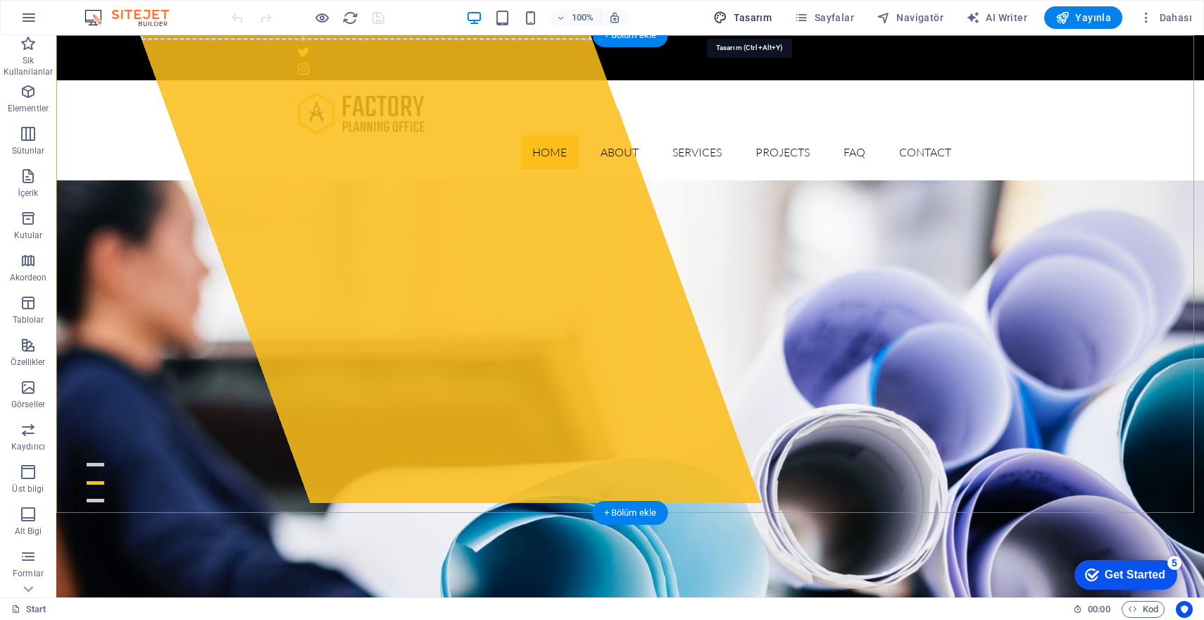
click at [728, 24] on icon "button" at bounding box center [721, 18] width 14 height 14
select select "px"
select select "300"
select select "px"
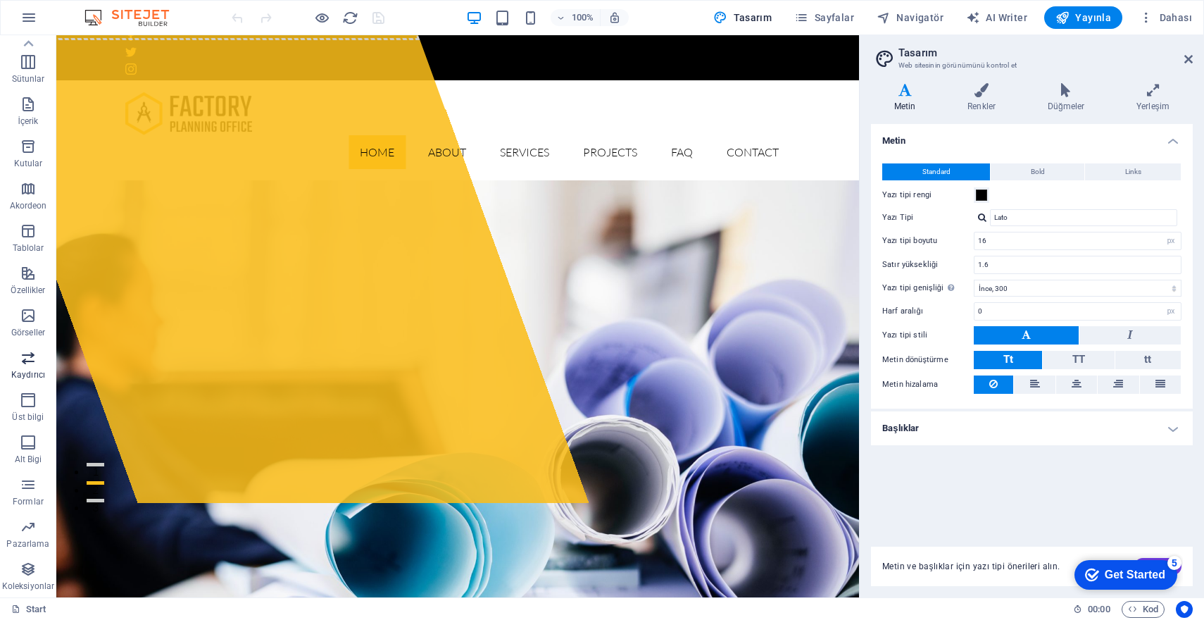
scroll to position [0, 0]
click at [32, 134] on icon "button" at bounding box center [28, 133] width 17 height 17
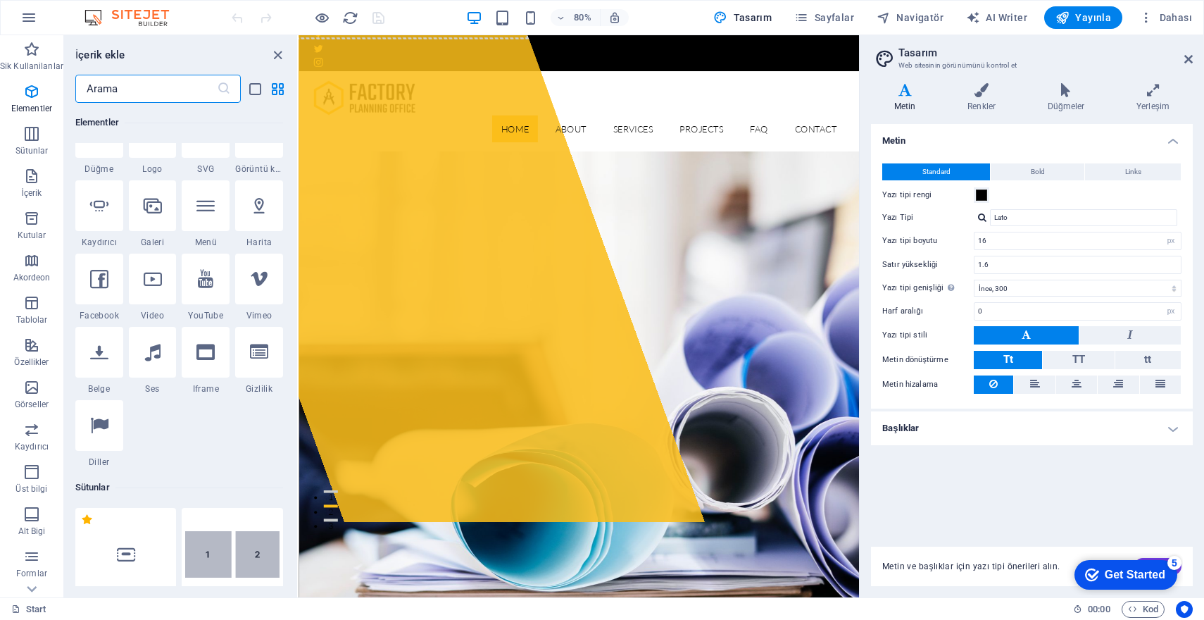
scroll to position [697, 0]
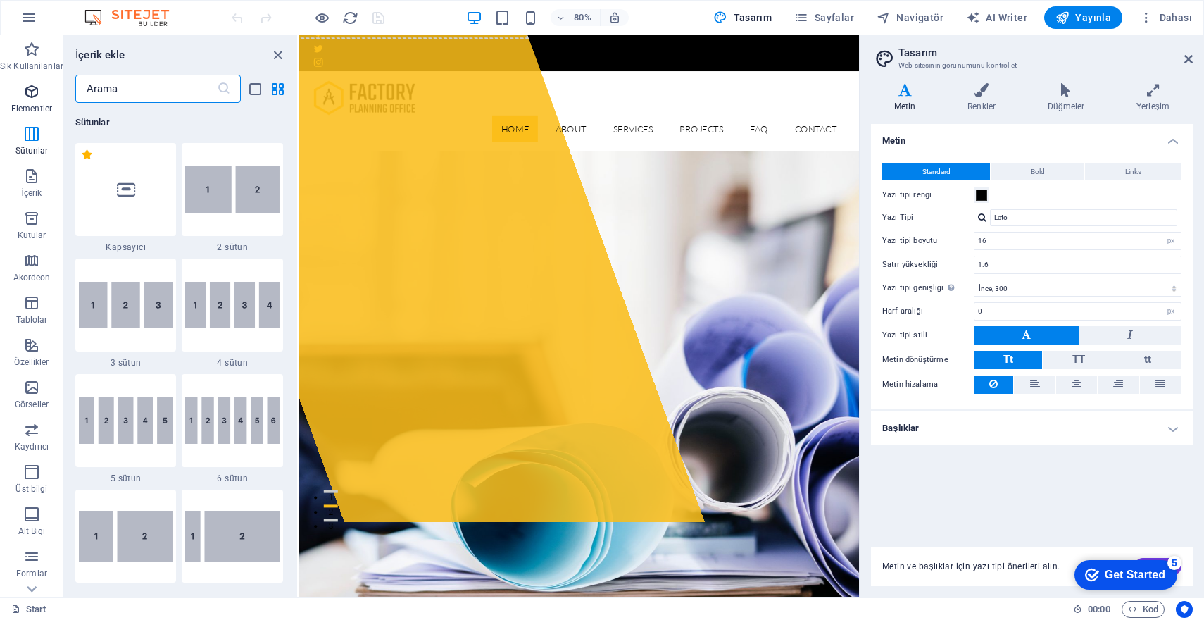
click at [26, 92] on icon "button" at bounding box center [31, 91] width 17 height 17
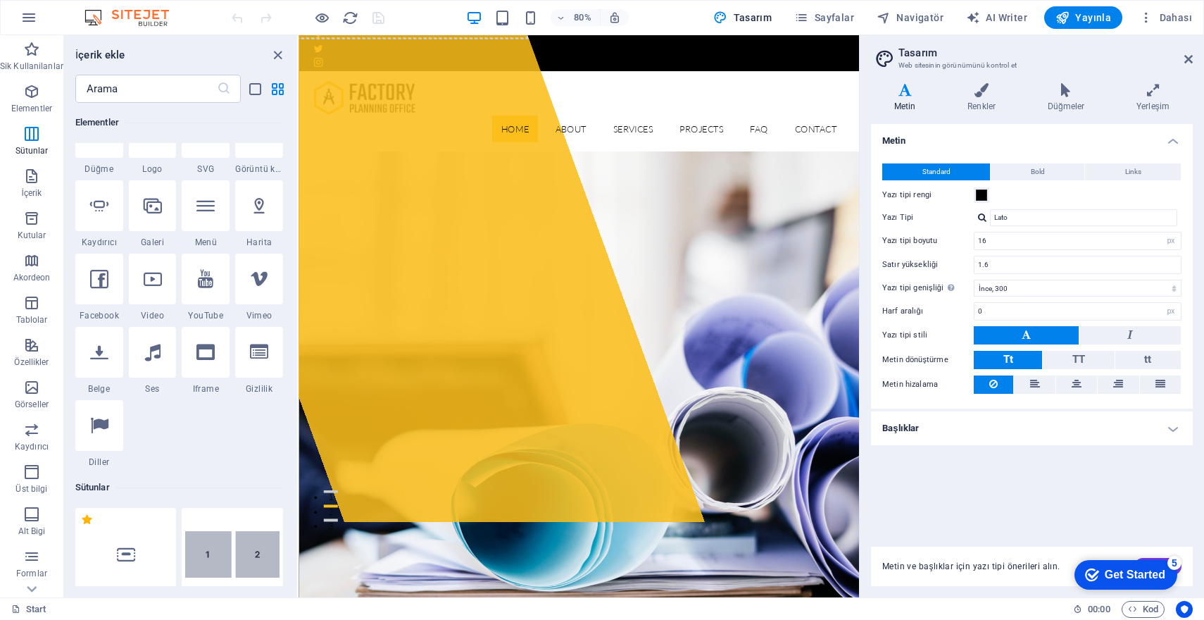
scroll to position [0, 0]
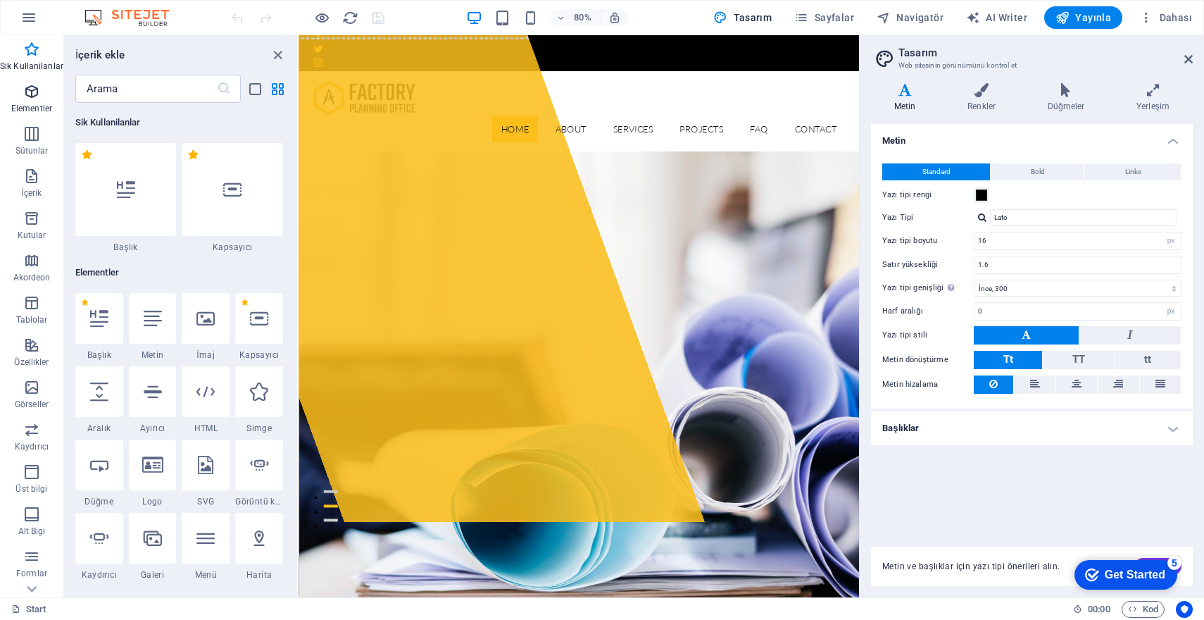
click at [35, 102] on span "Elementler" at bounding box center [31, 100] width 63 height 34
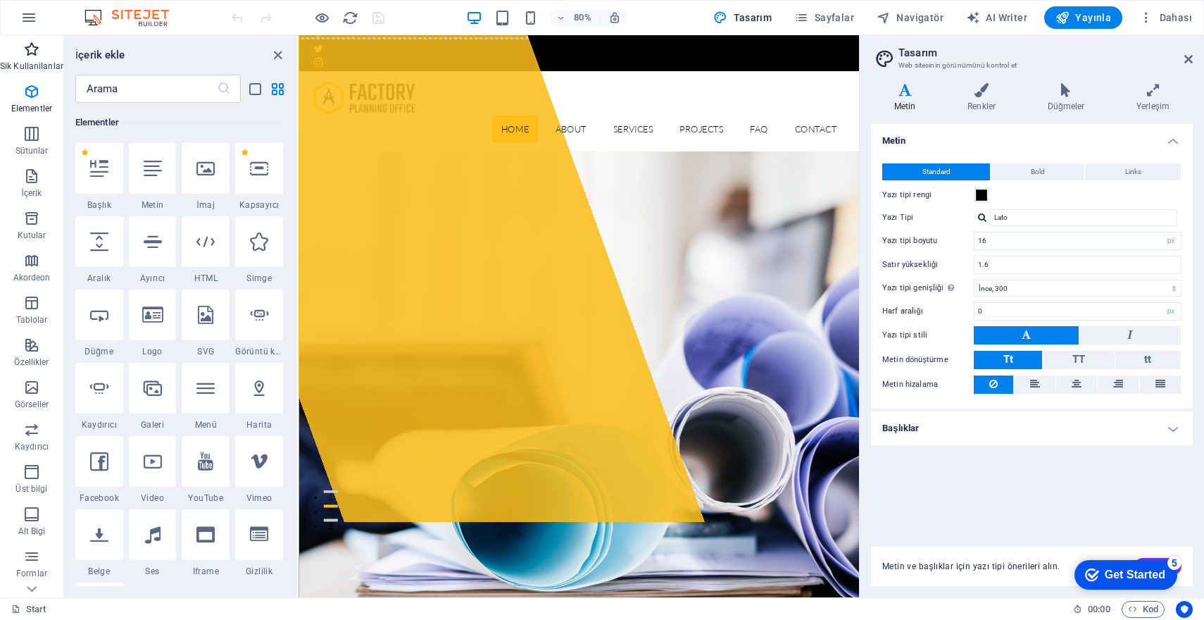
click at [35, 60] on span "Sik Kullanilanlar" at bounding box center [31, 58] width 63 height 34
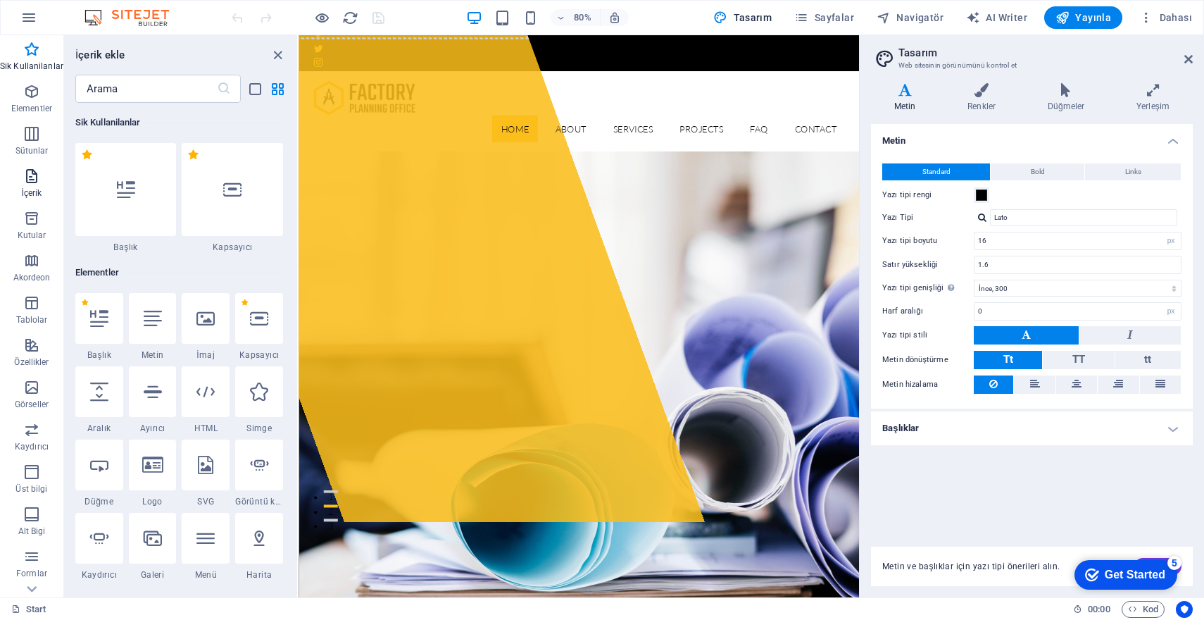
click at [30, 174] on icon "button" at bounding box center [31, 176] width 17 height 17
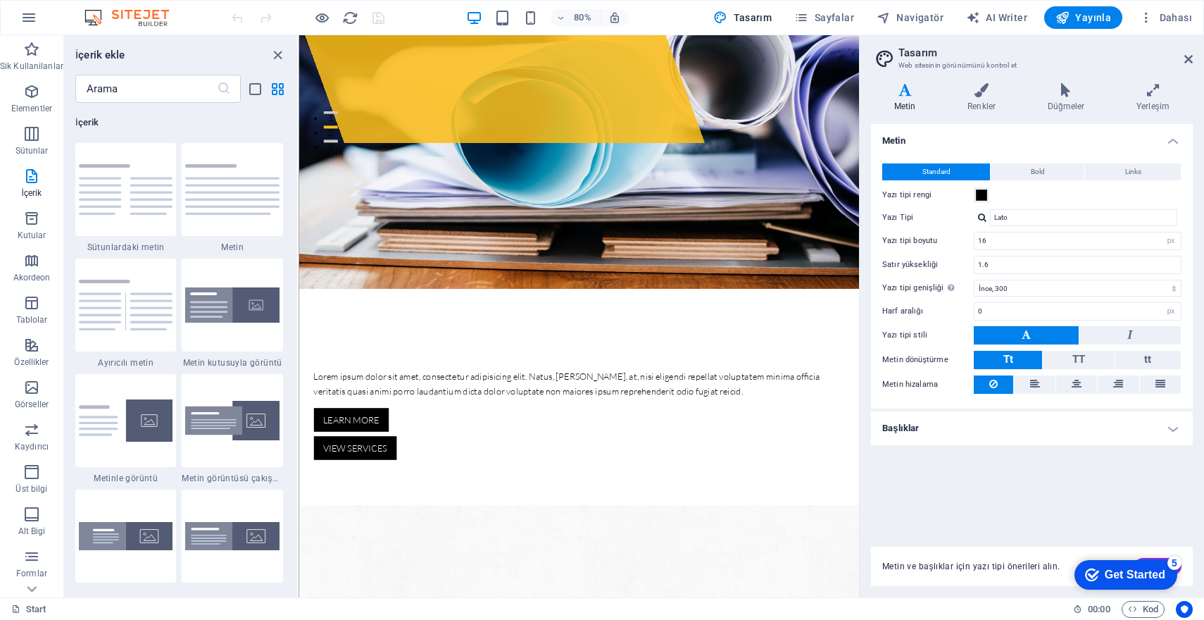
scroll to position [85, 0]
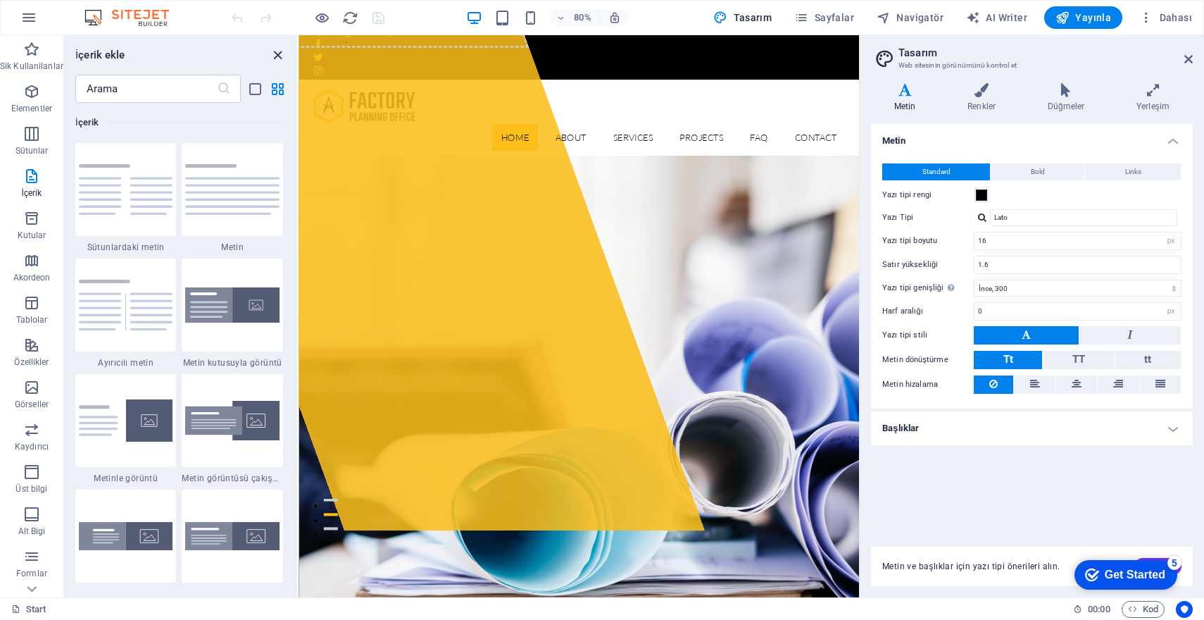
click at [280, 54] on icon "close panel" at bounding box center [278, 55] width 16 height 16
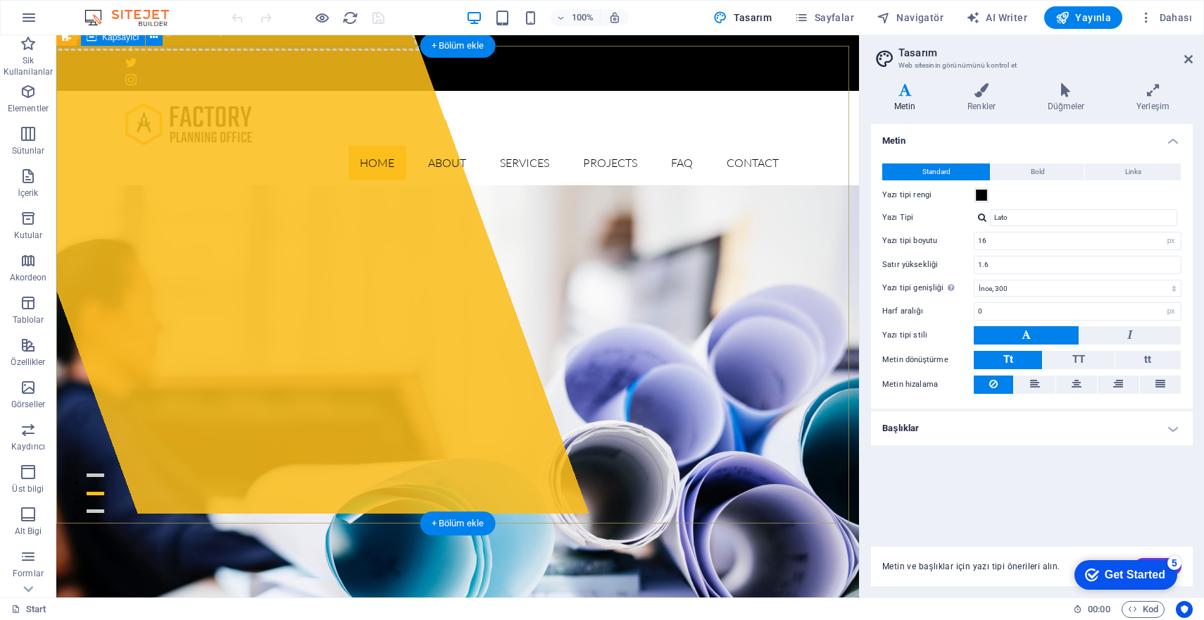
scroll to position [0, 0]
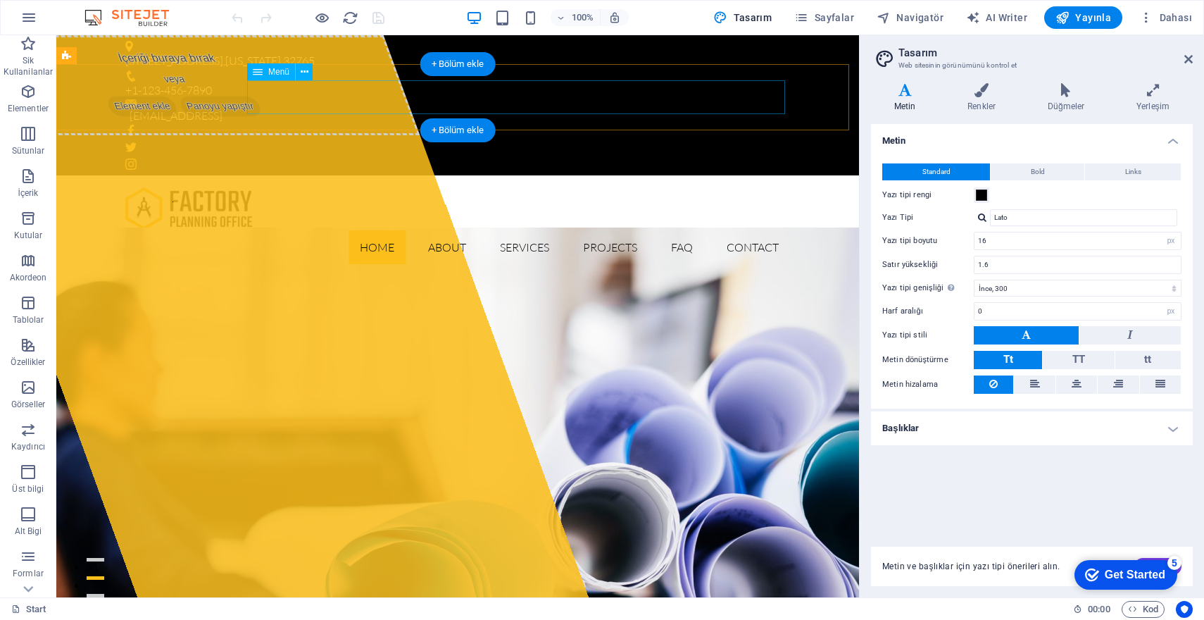
click at [278, 73] on span "Menü" at bounding box center [278, 72] width 21 height 8
click at [303, 71] on icon at bounding box center [305, 72] width 8 height 15
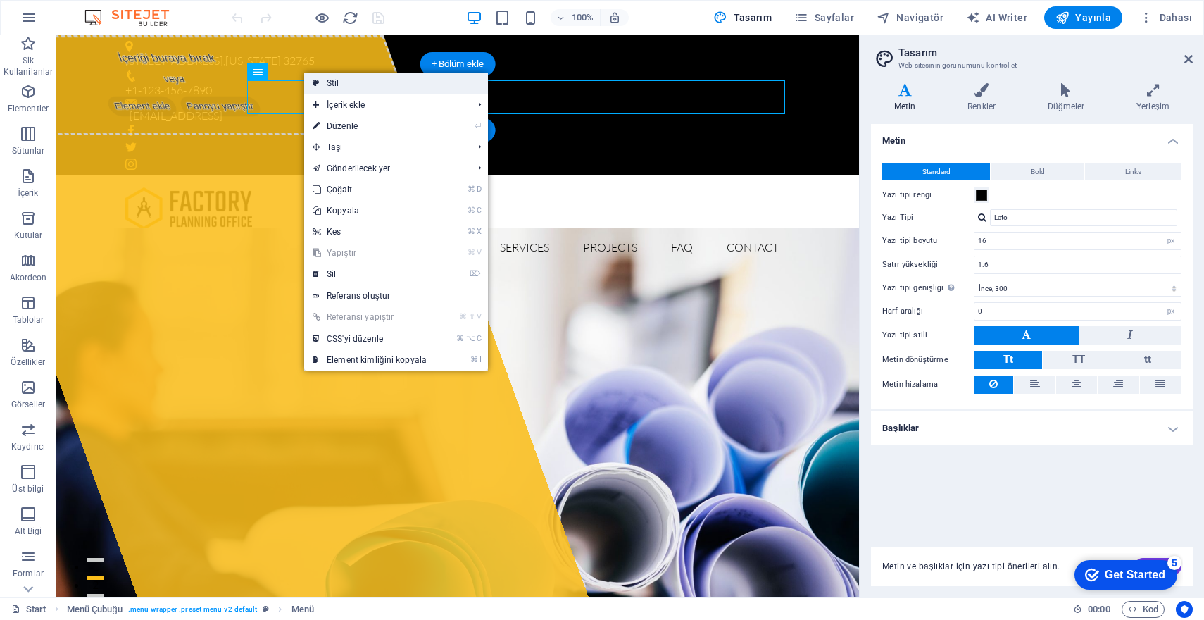
click at [366, 82] on link "Stil" at bounding box center [396, 83] width 184 height 21
select select "rem"
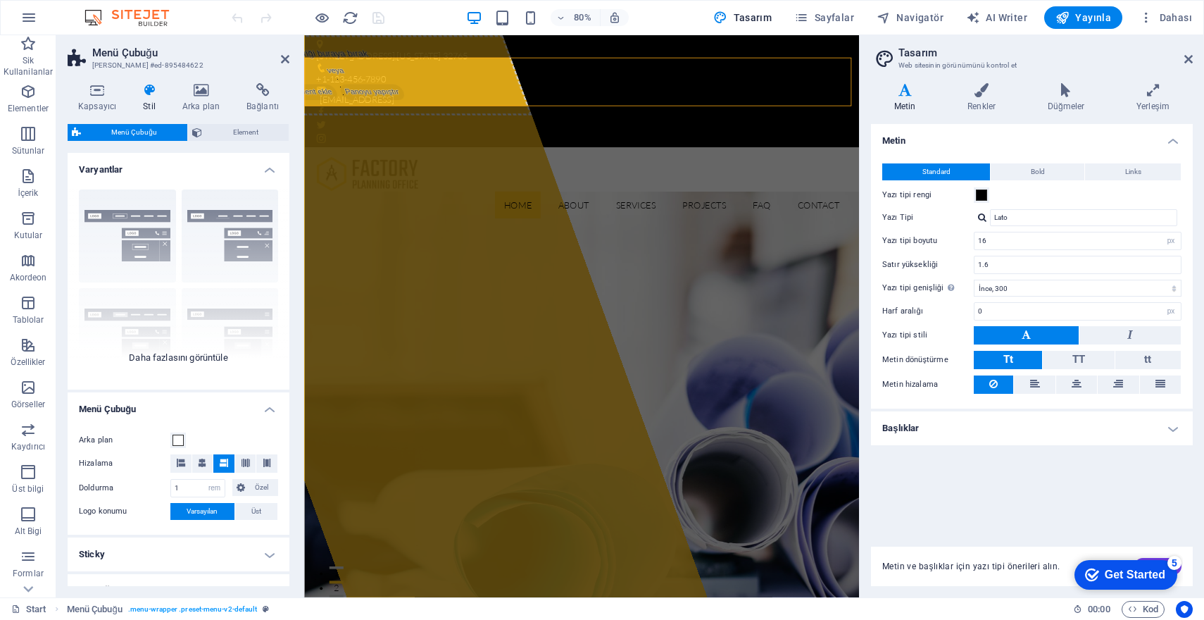
click at [209, 237] on div "Kenarlık Ortalandı Varsayılan Sabit Loki Tetikleyici Geniş XXL" at bounding box center [179, 283] width 222 height 211
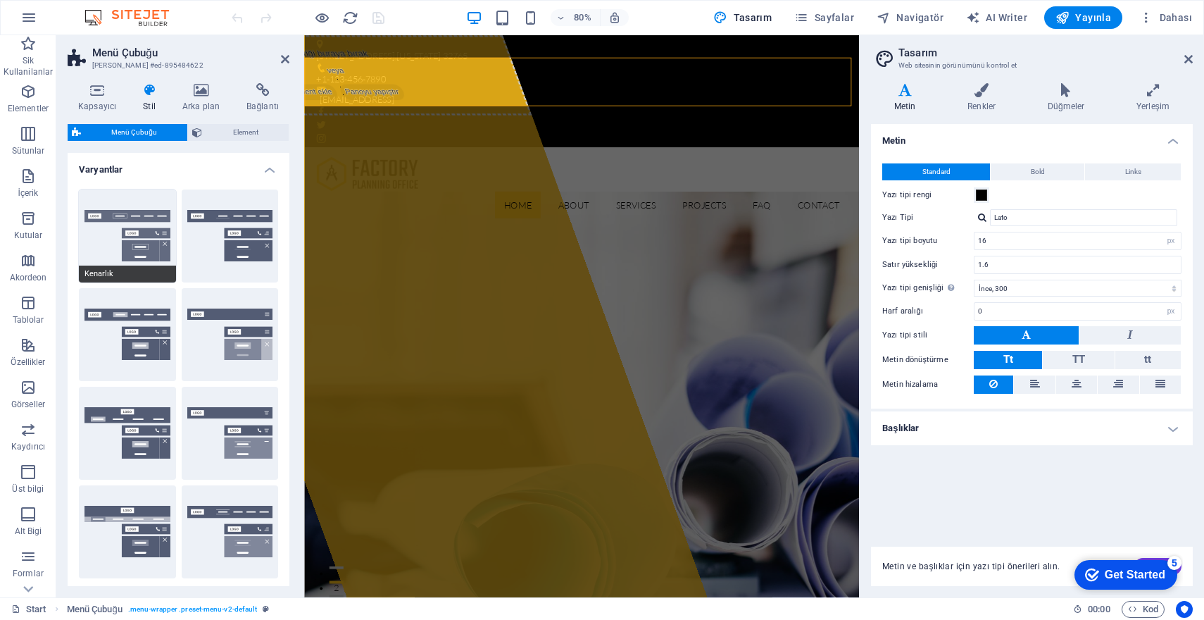
click at [142, 236] on button "Kenarlık" at bounding box center [127, 235] width 97 height 93
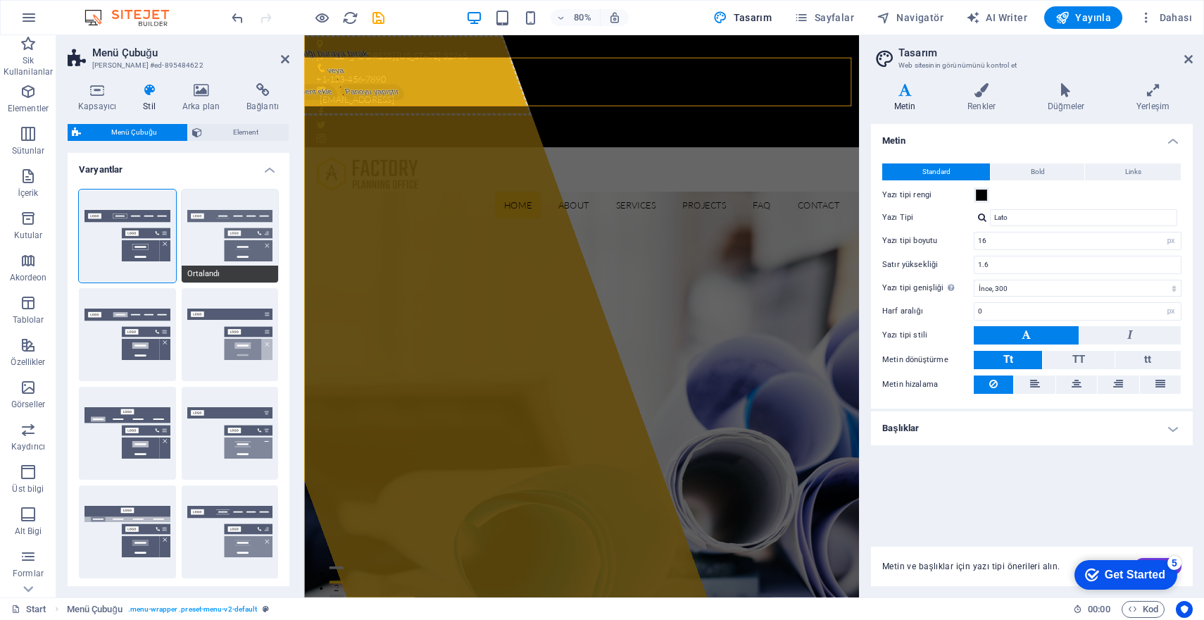
click at [239, 236] on button "Ortalandı" at bounding box center [230, 235] width 97 height 93
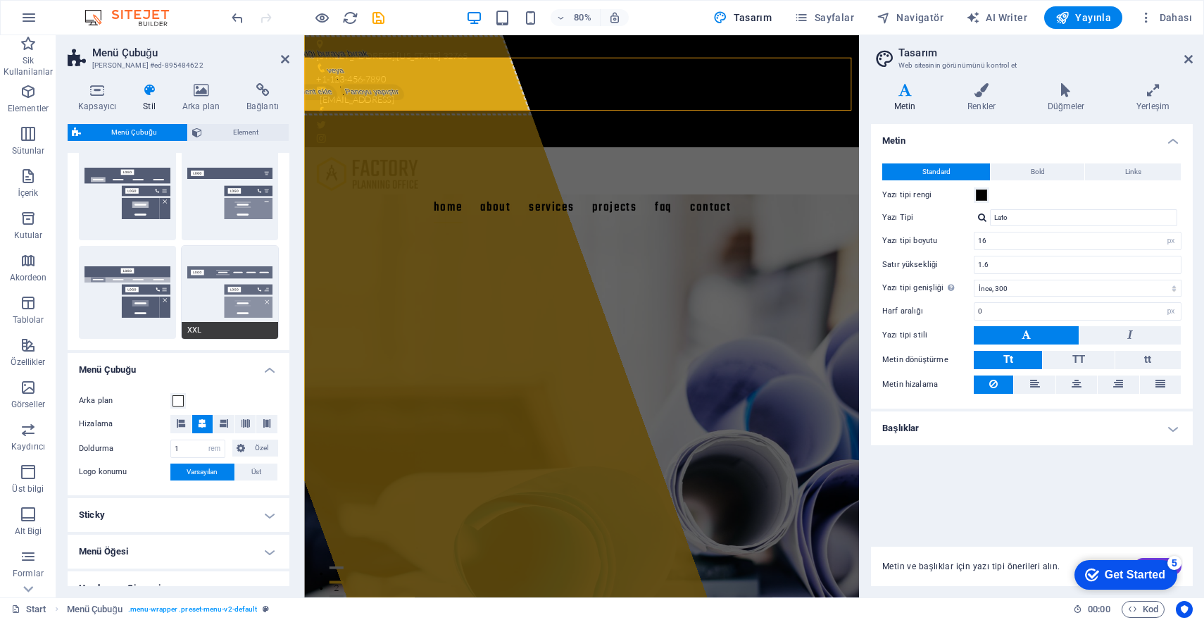
scroll to position [242, 0]
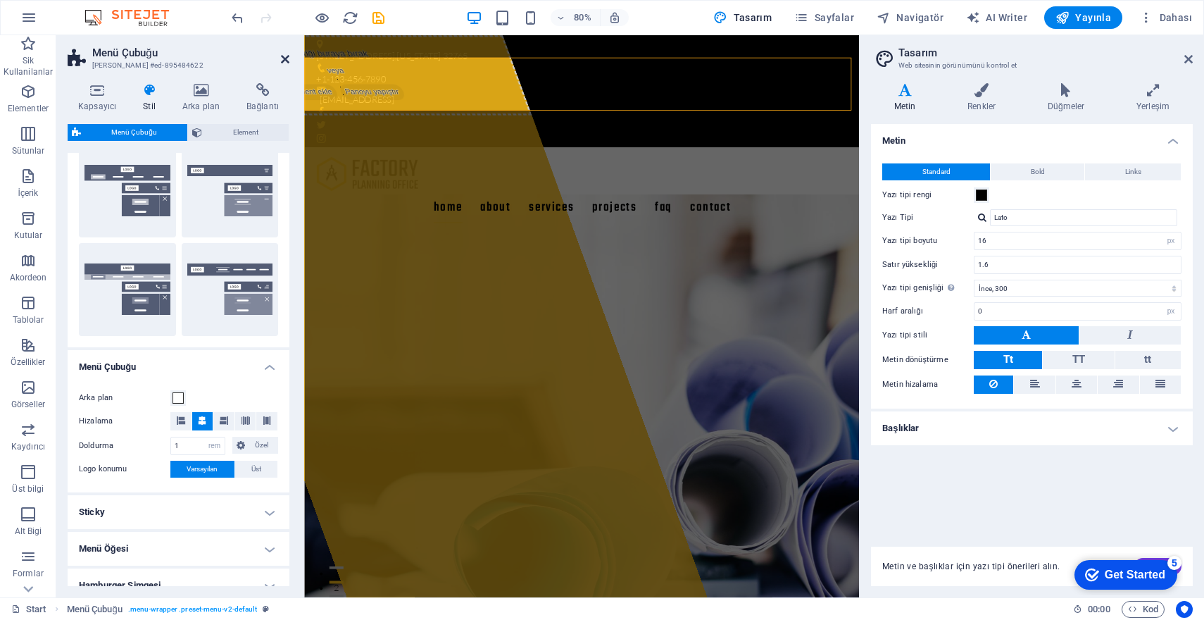
click at [285, 63] on icon at bounding box center [285, 59] width 8 height 11
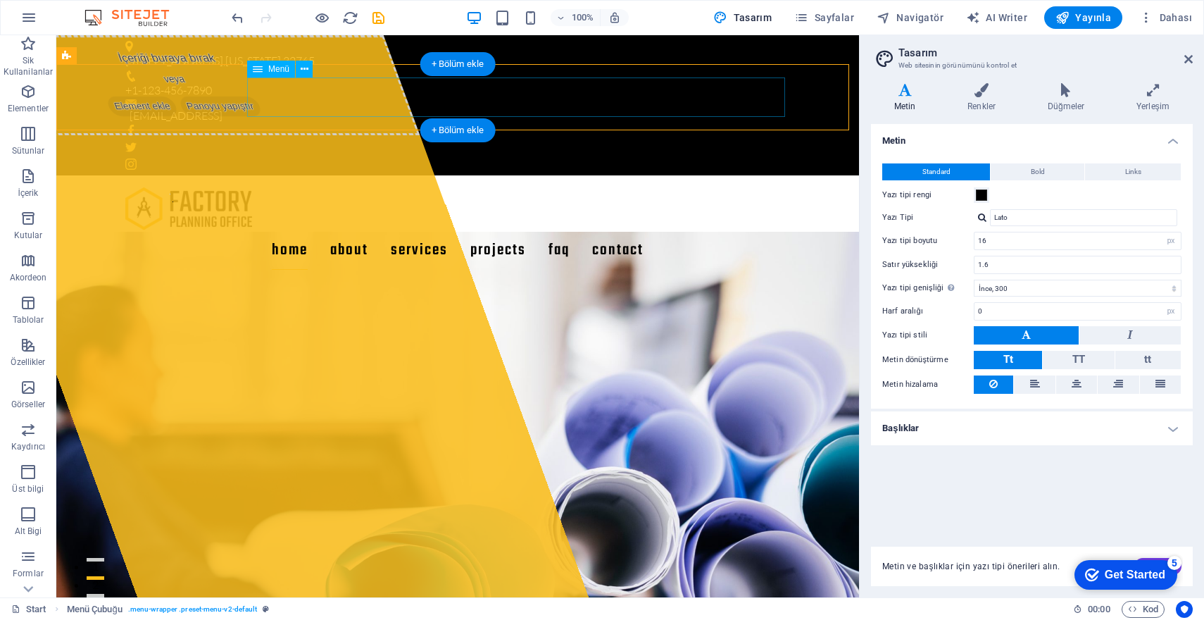
click at [273, 66] on span "Menü" at bounding box center [278, 69] width 21 height 8
click at [303, 71] on icon at bounding box center [305, 69] width 8 height 15
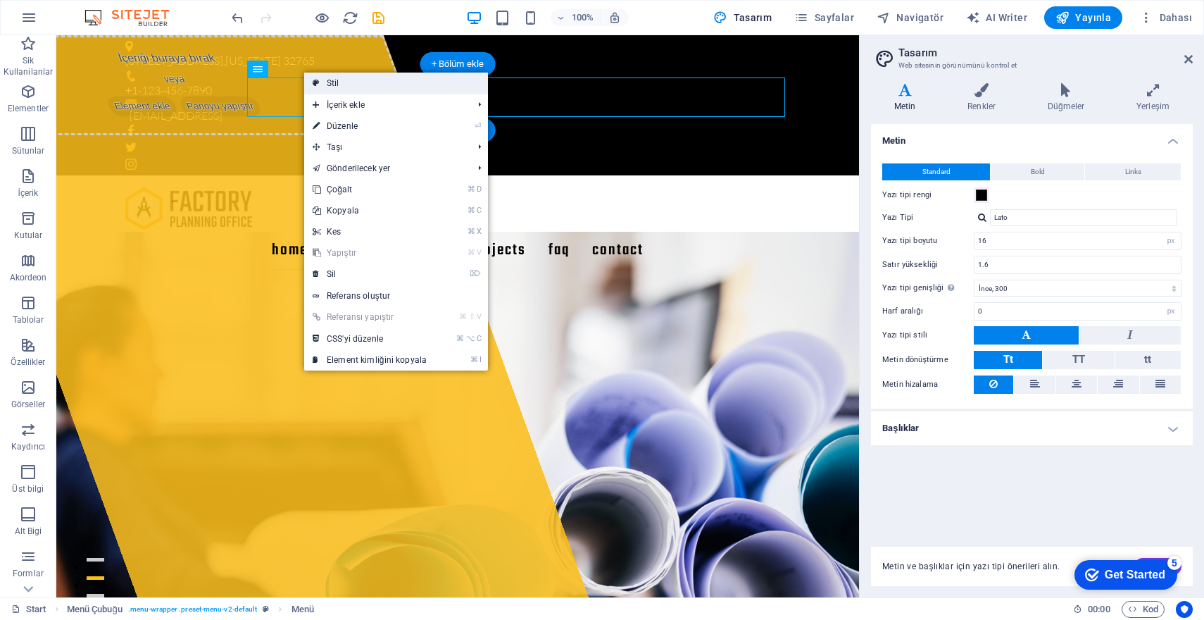
click at [450, 88] on link "Stil" at bounding box center [396, 83] width 184 height 21
select select "rem"
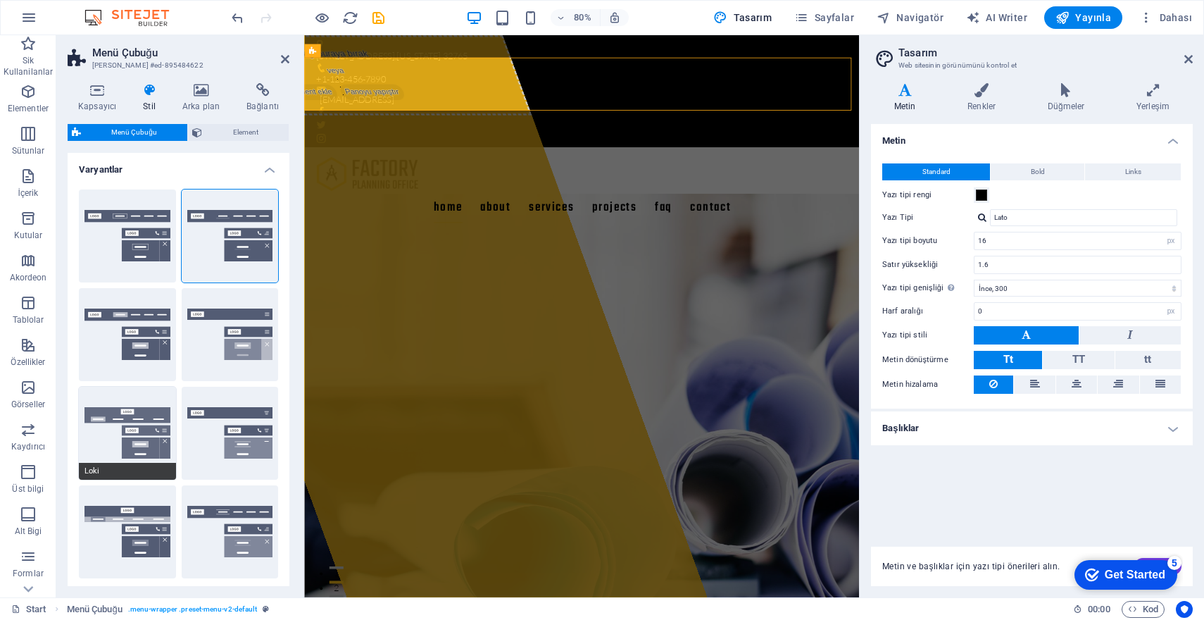
click at [135, 427] on button "Loki" at bounding box center [127, 433] width 97 height 93
type input "0"
select select "DISABLED_OPTION_VALUE"
type input "2"
type input "1"
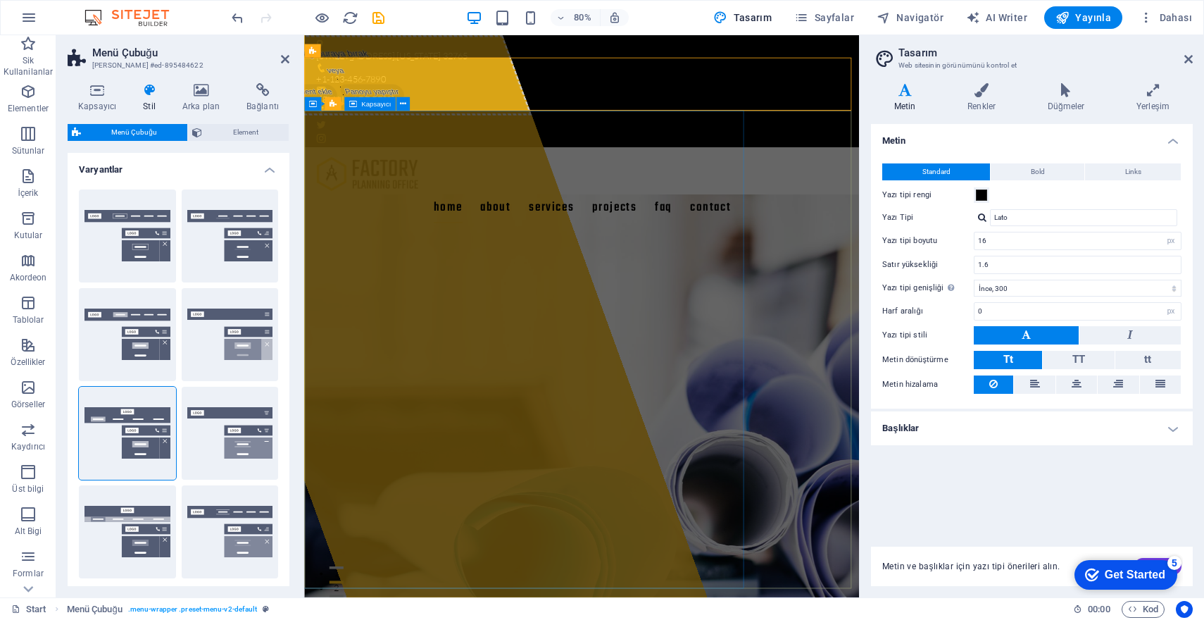
click at [462, 314] on div "İçeriği buraya bırak veya Element ekle Panoyu yapıştır" at bounding box center [454, 386] width 706 height 703
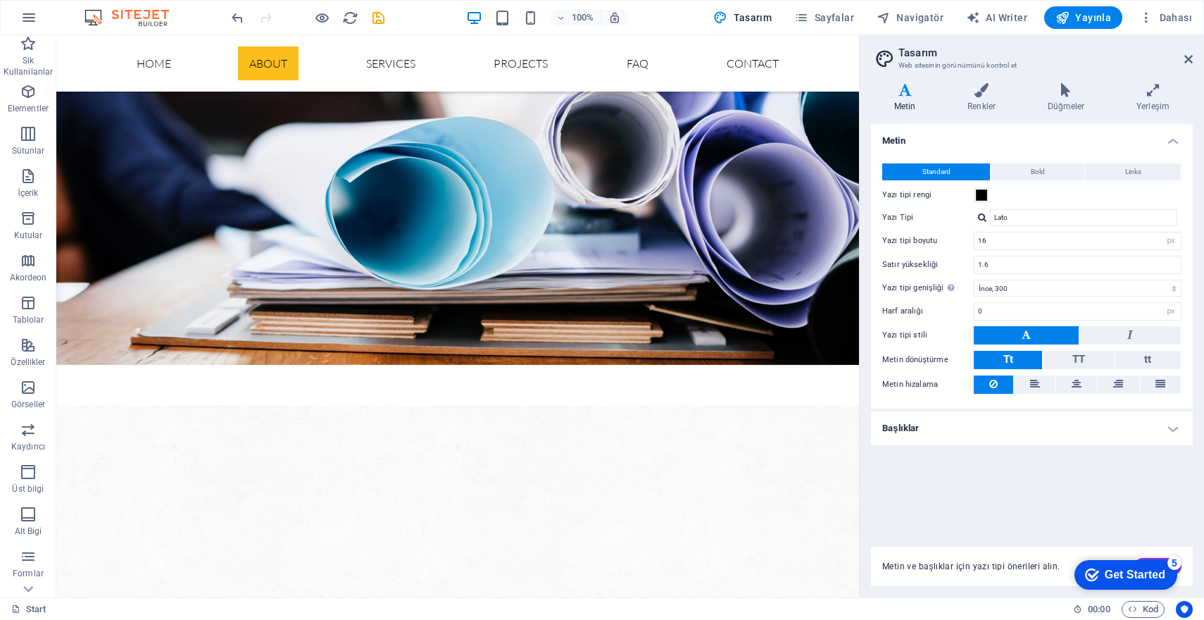
scroll to position [0, 0]
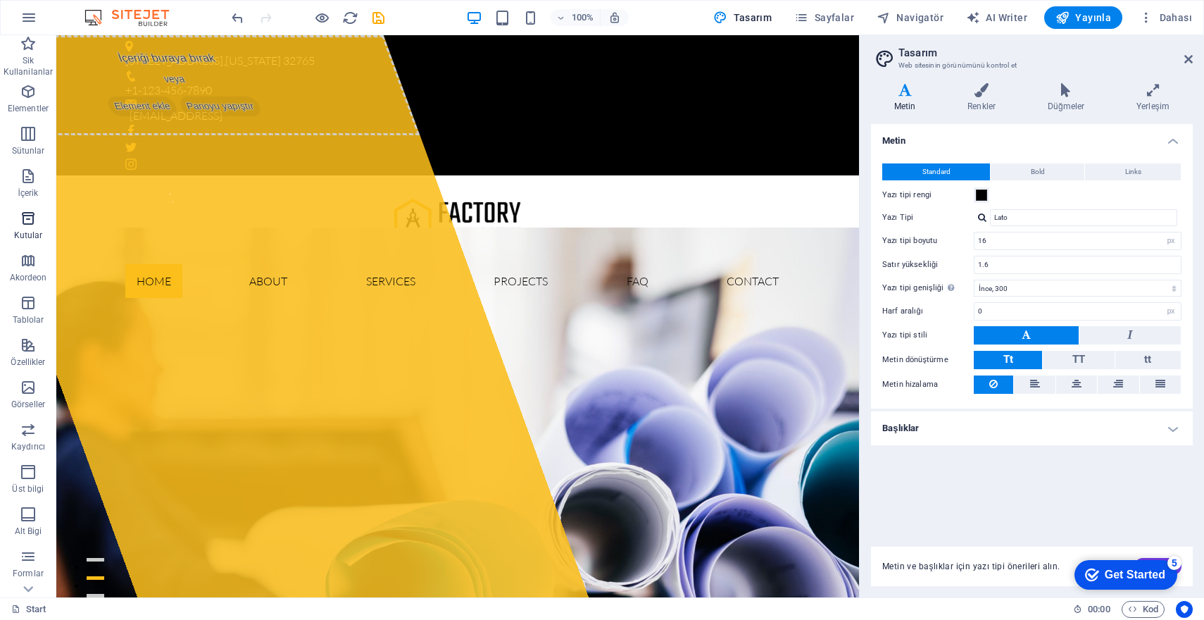
click at [30, 232] on p "Kutular" at bounding box center [28, 235] width 29 height 11
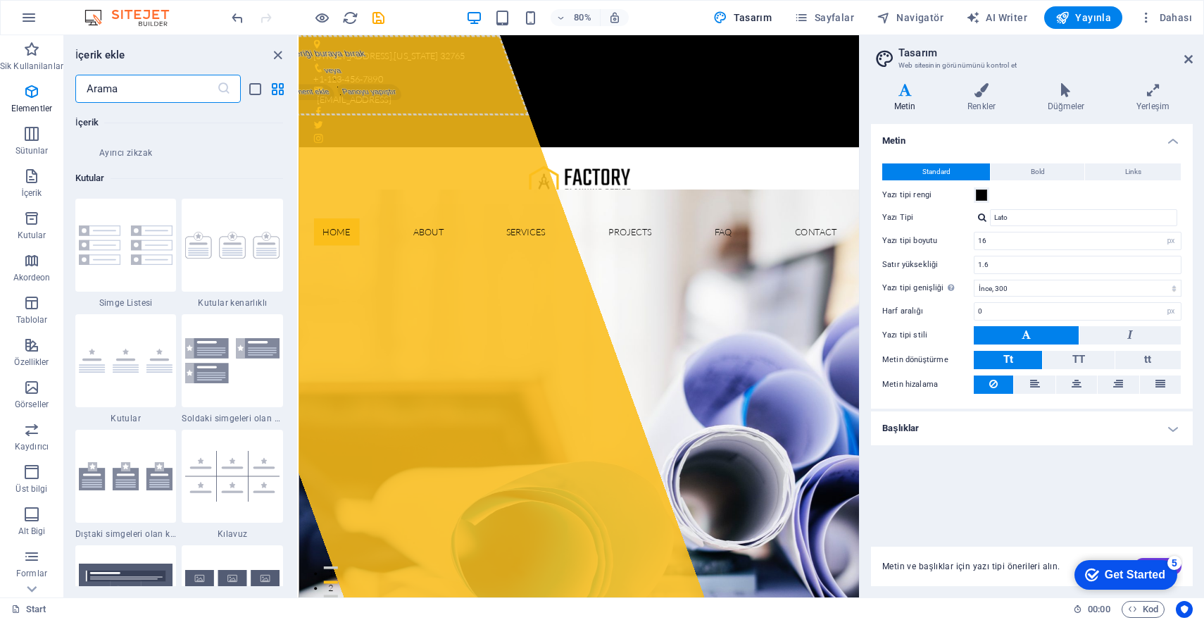
scroll to position [3885, 0]
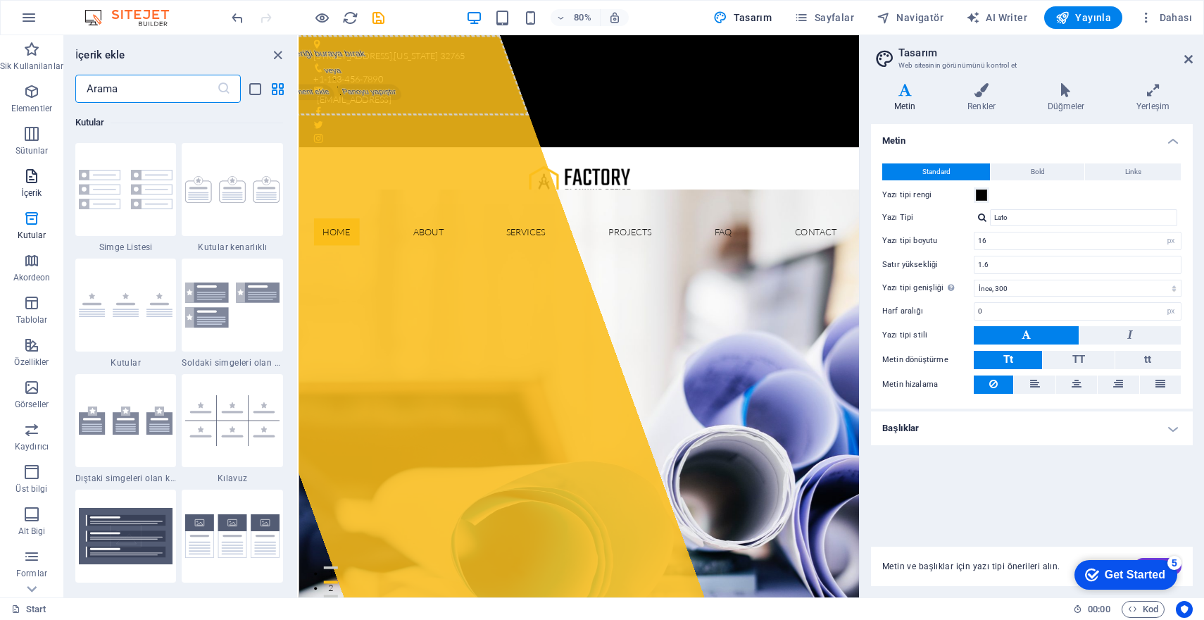
click at [23, 179] on icon "button" at bounding box center [31, 176] width 17 height 17
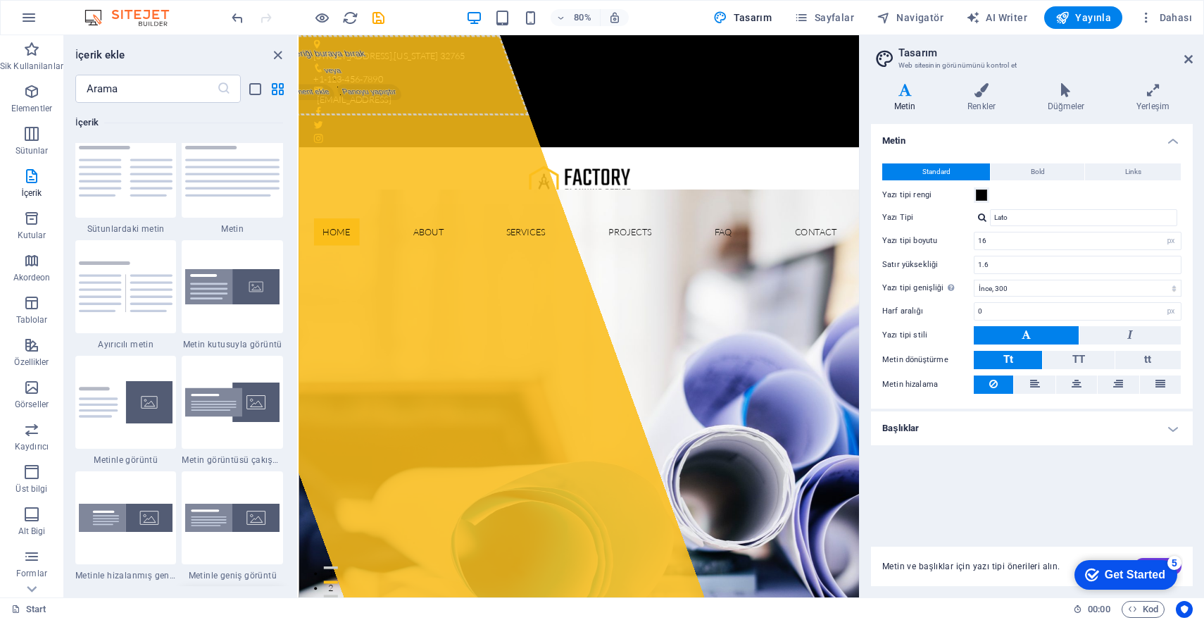
scroll to position [2465, 0]
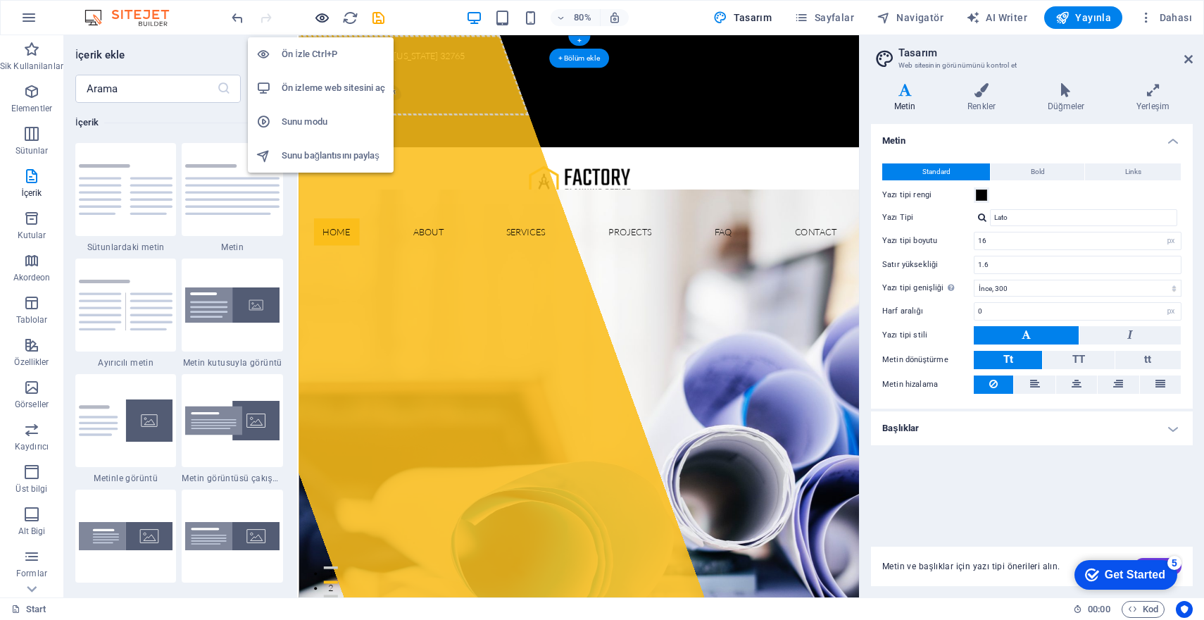
click at [318, 14] on icon "button" at bounding box center [322, 18] width 16 height 16
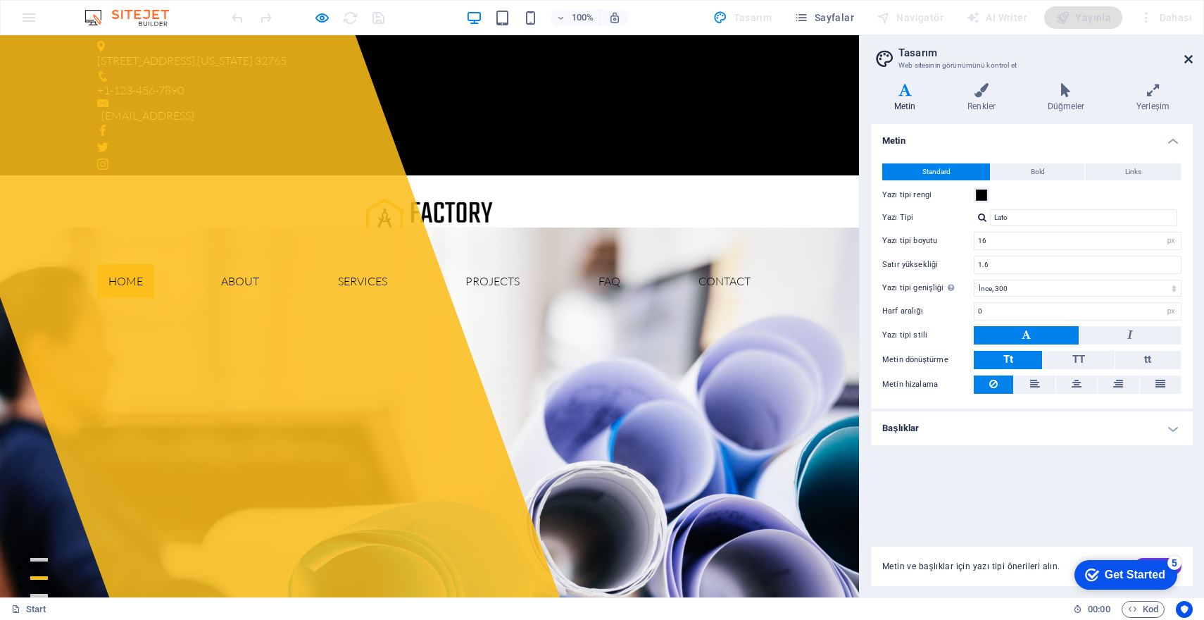
click at [1191, 54] on icon at bounding box center [1189, 59] width 8 height 11
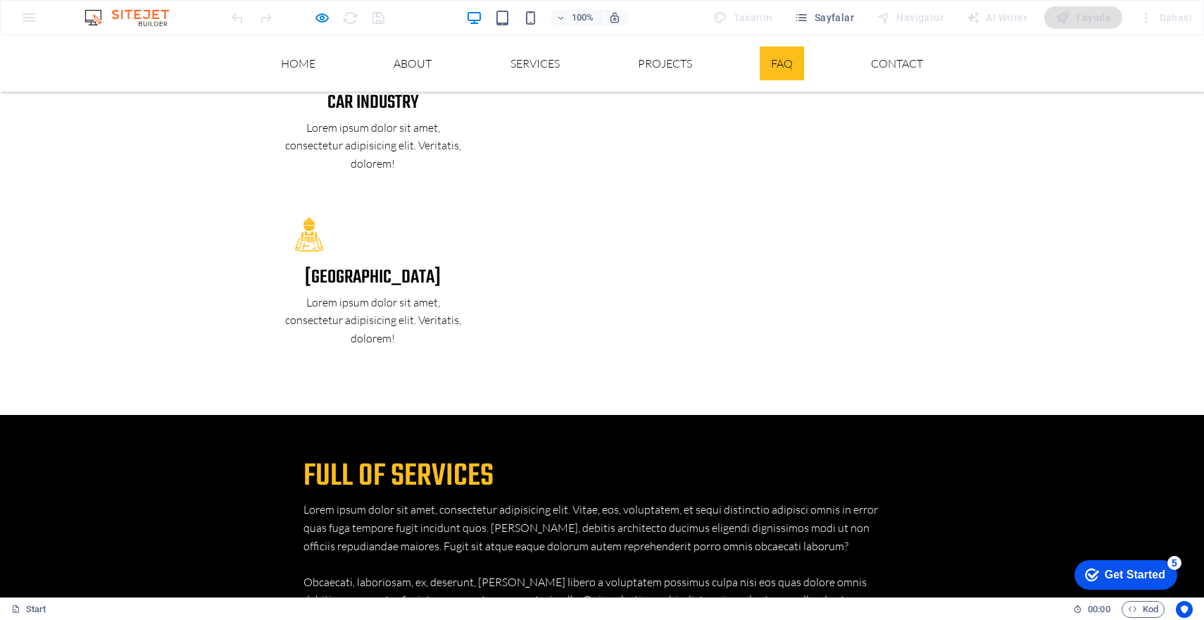
scroll to position [2893, 0]
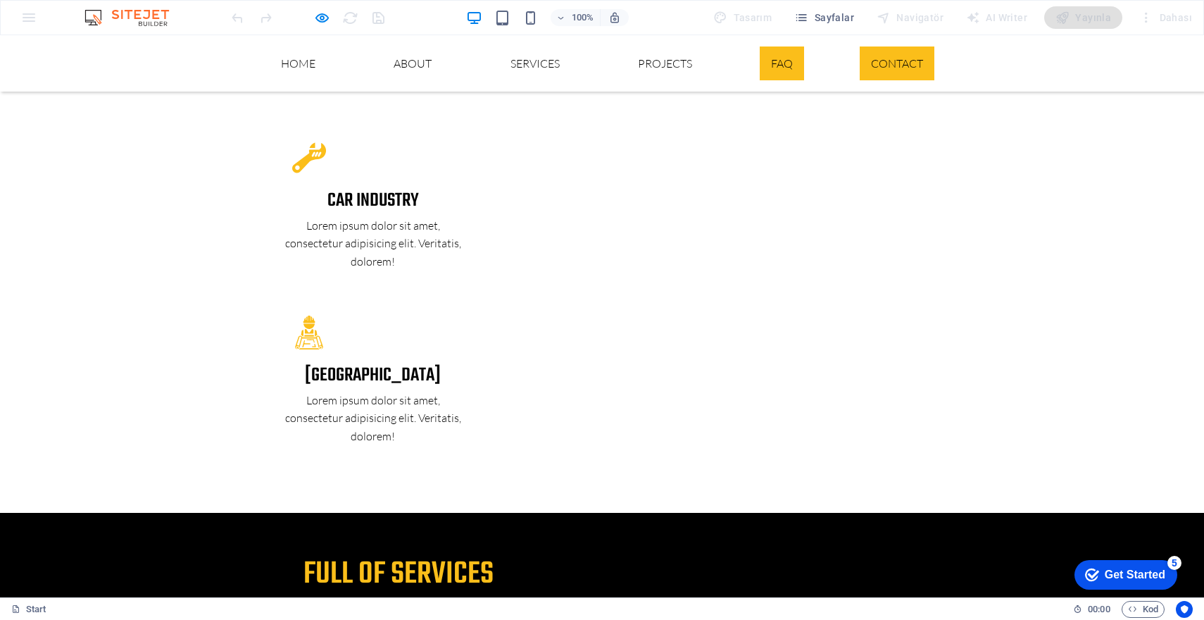
click at [885, 58] on link "Contact" at bounding box center [897, 63] width 75 height 34
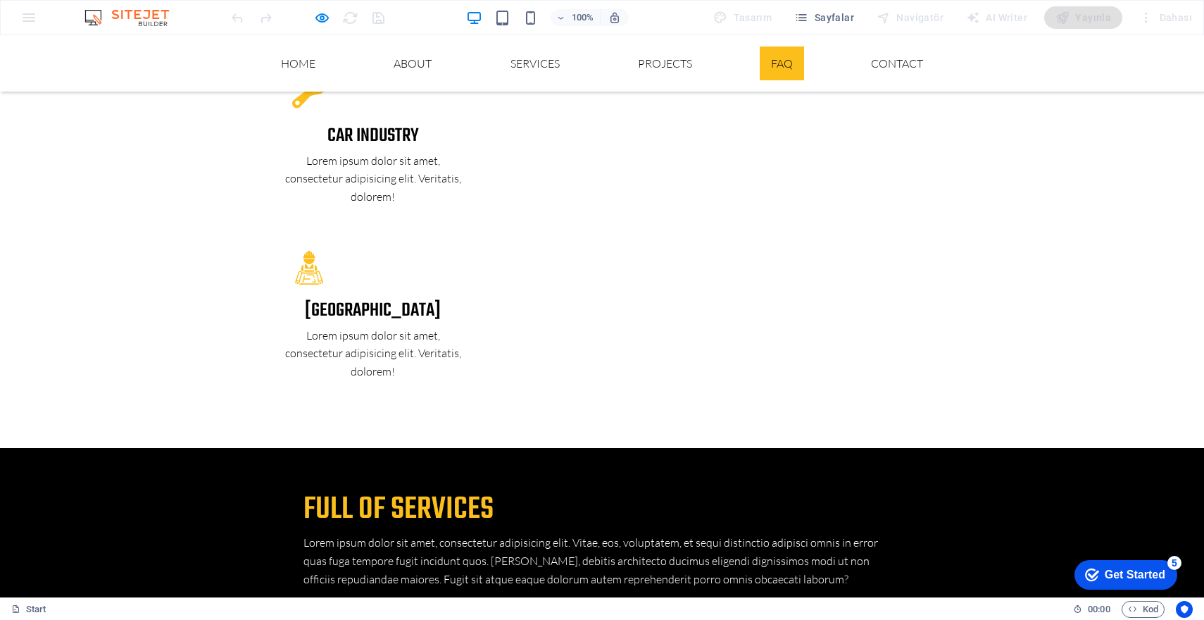
click at [777, 62] on link "FAQ" at bounding box center [782, 63] width 44 height 34
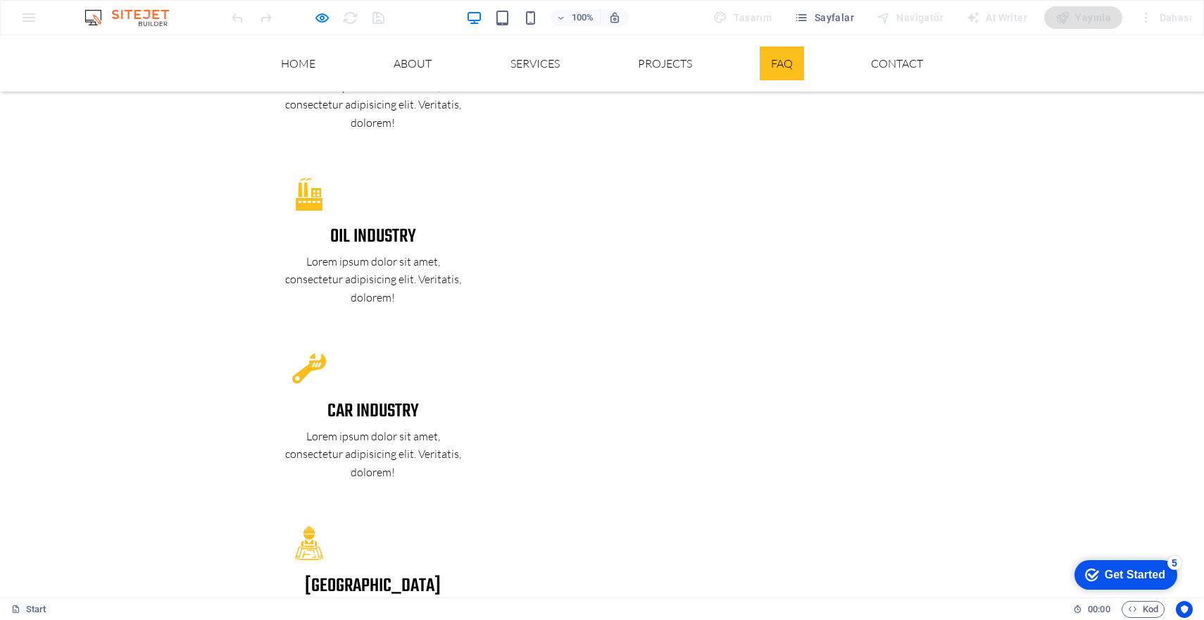
scroll to position [2570, 0]
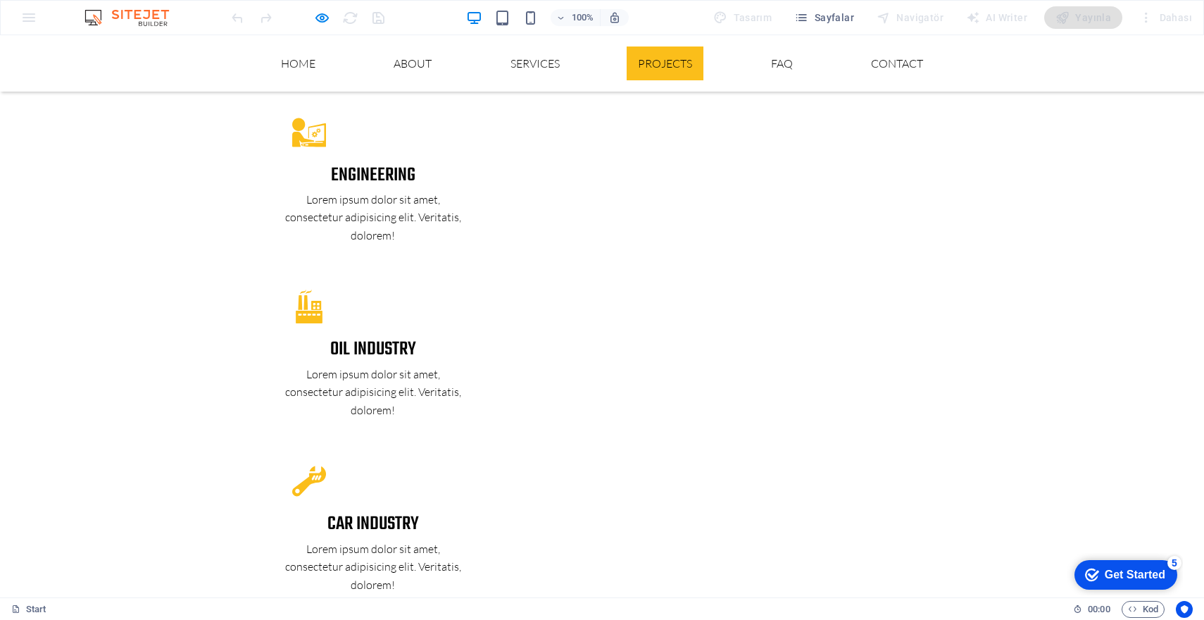
click at [790, 68] on link "FAQ" at bounding box center [782, 63] width 44 height 34
click at [767, 51] on link "FAQ" at bounding box center [782, 63] width 44 height 34
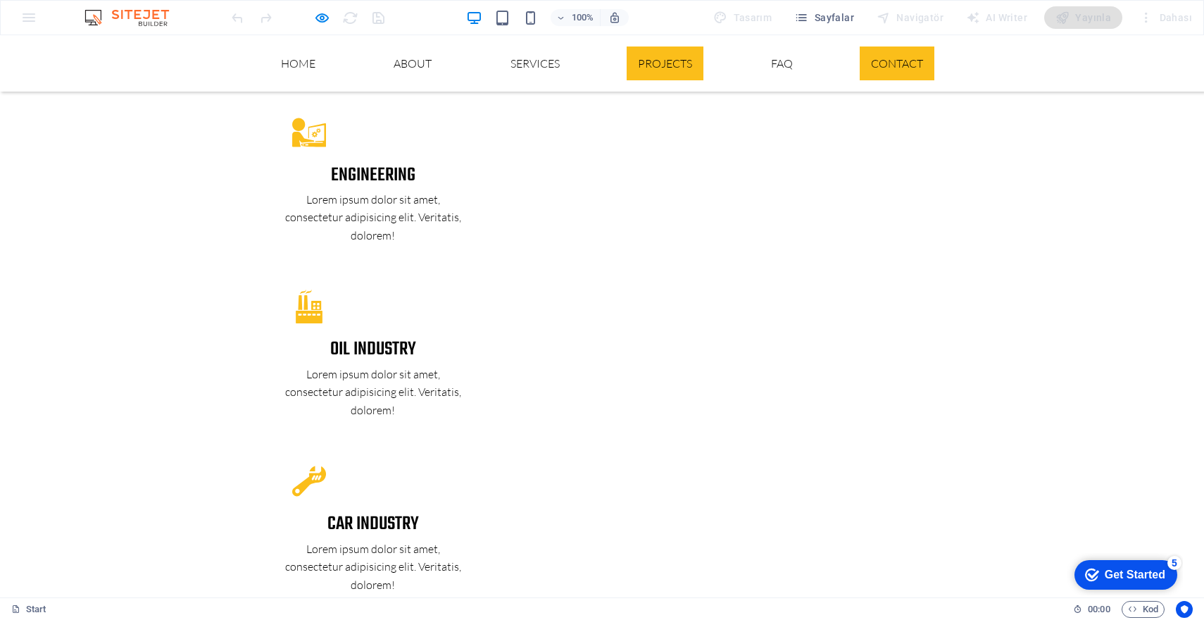
click at [910, 68] on link "Contact" at bounding box center [897, 63] width 75 height 34
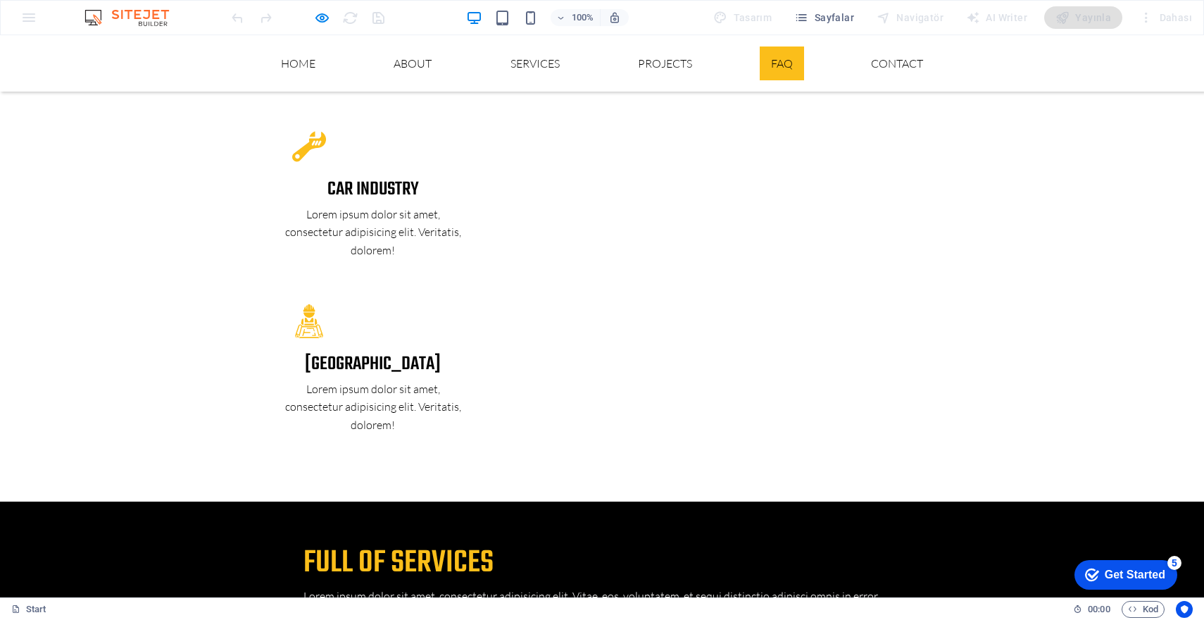
scroll to position [2958, 0]
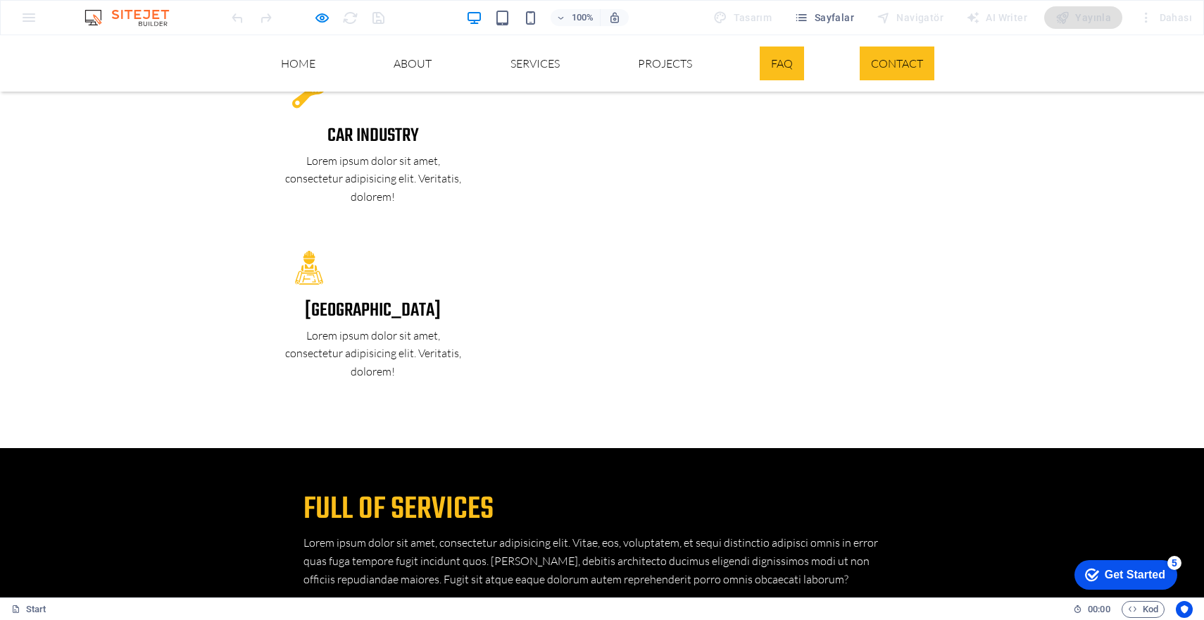
click at [760, 63] on link "FAQ" at bounding box center [782, 63] width 44 height 34
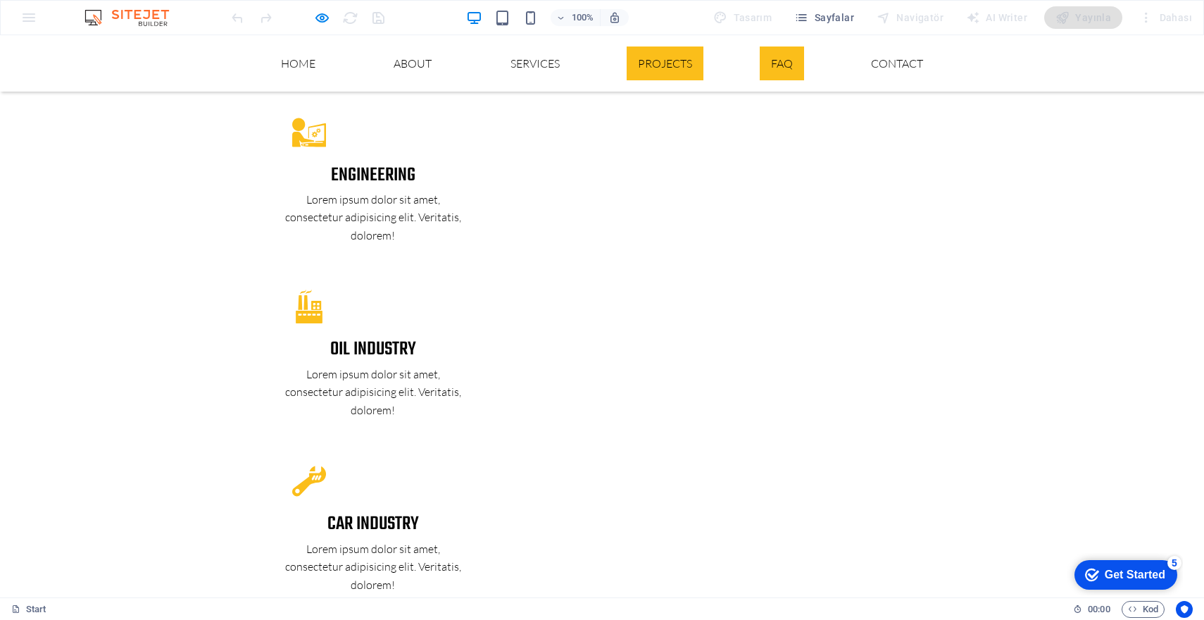
click at [655, 62] on link "Projects" at bounding box center [665, 63] width 77 height 34
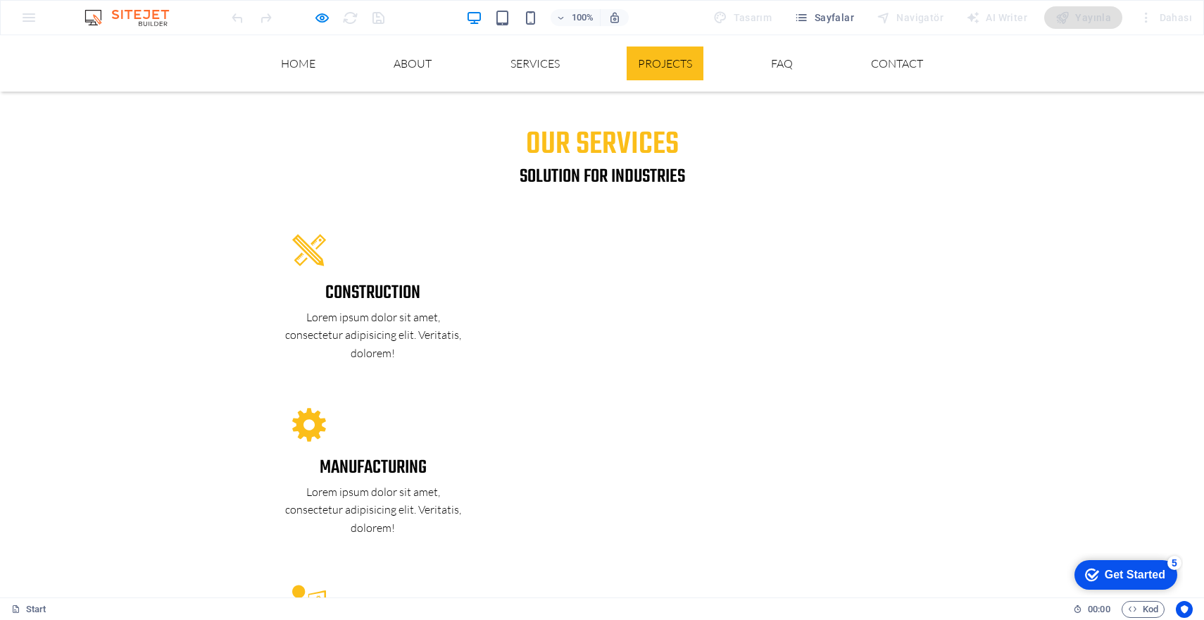
scroll to position [1986, 0]
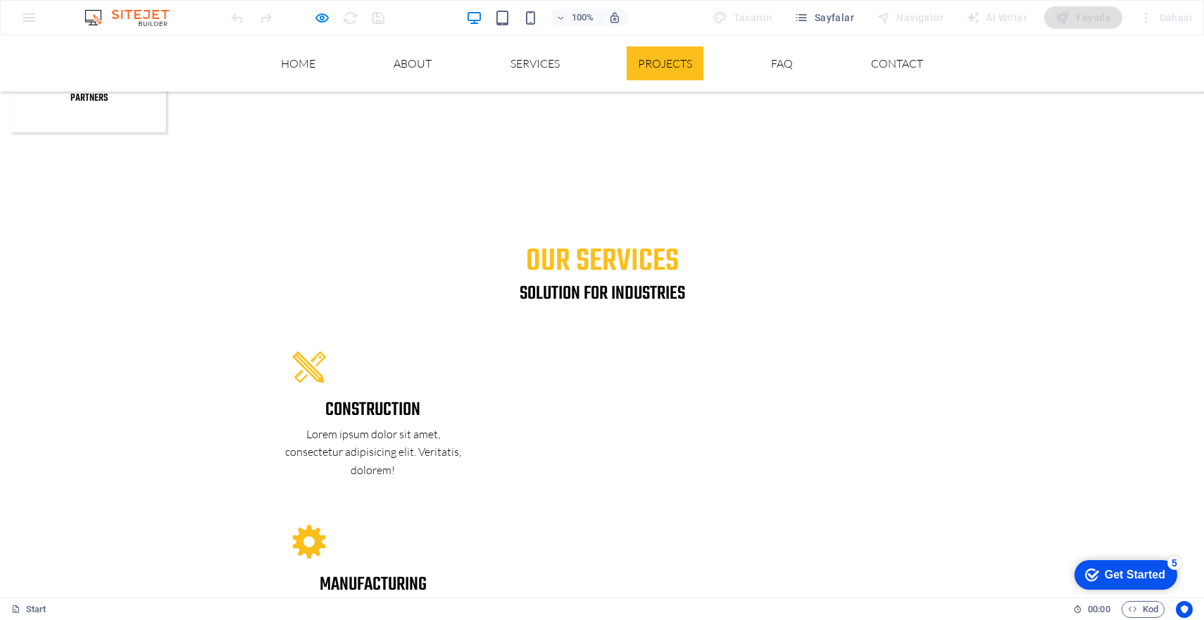
click at [747, 74] on ul "Home About Services Projects FAQ Contact" at bounding box center [602, 63] width 665 height 34
click at [794, 61] on link "FAQ" at bounding box center [782, 63] width 44 height 34
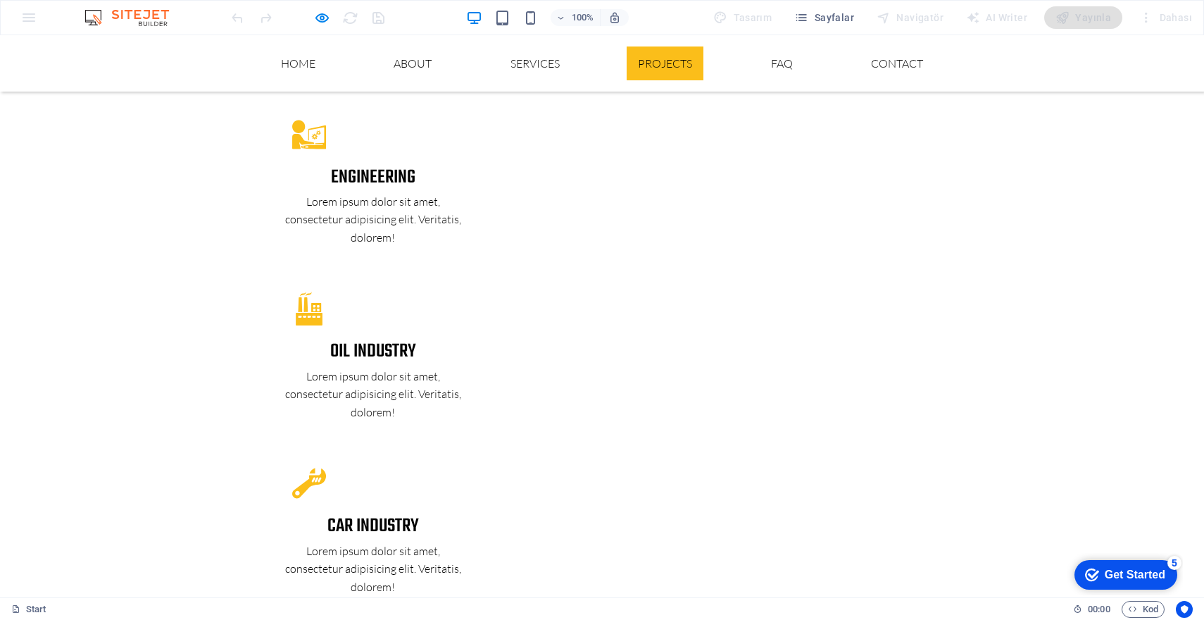
scroll to position [2570, 0]
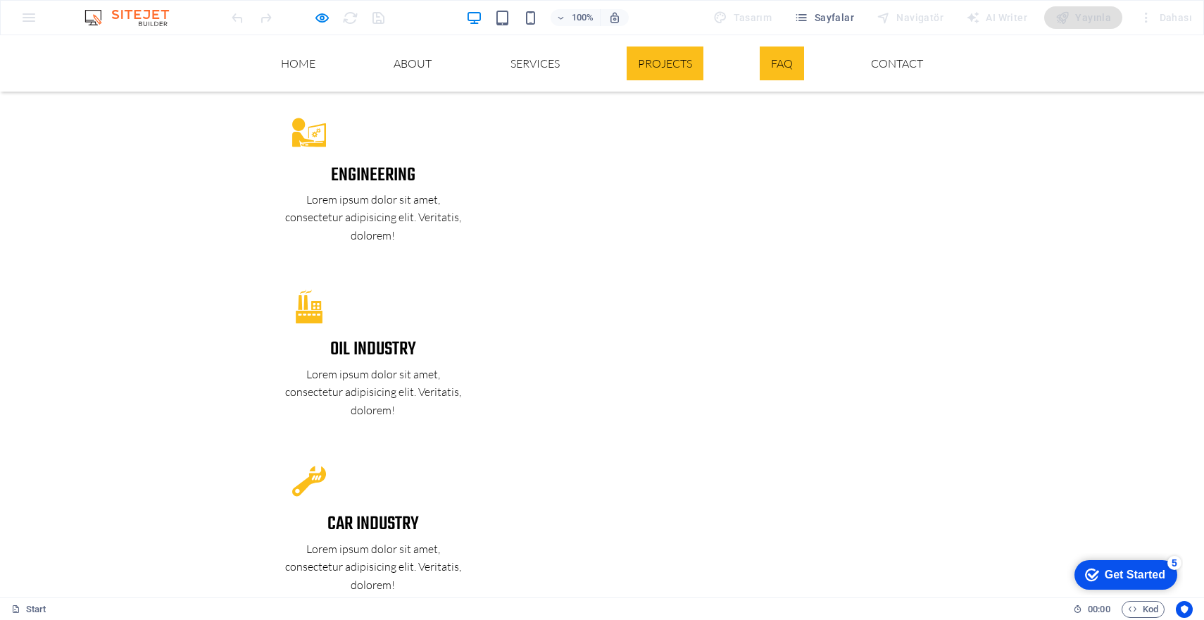
click at [672, 66] on link "Projects" at bounding box center [665, 63] width 77 height 34
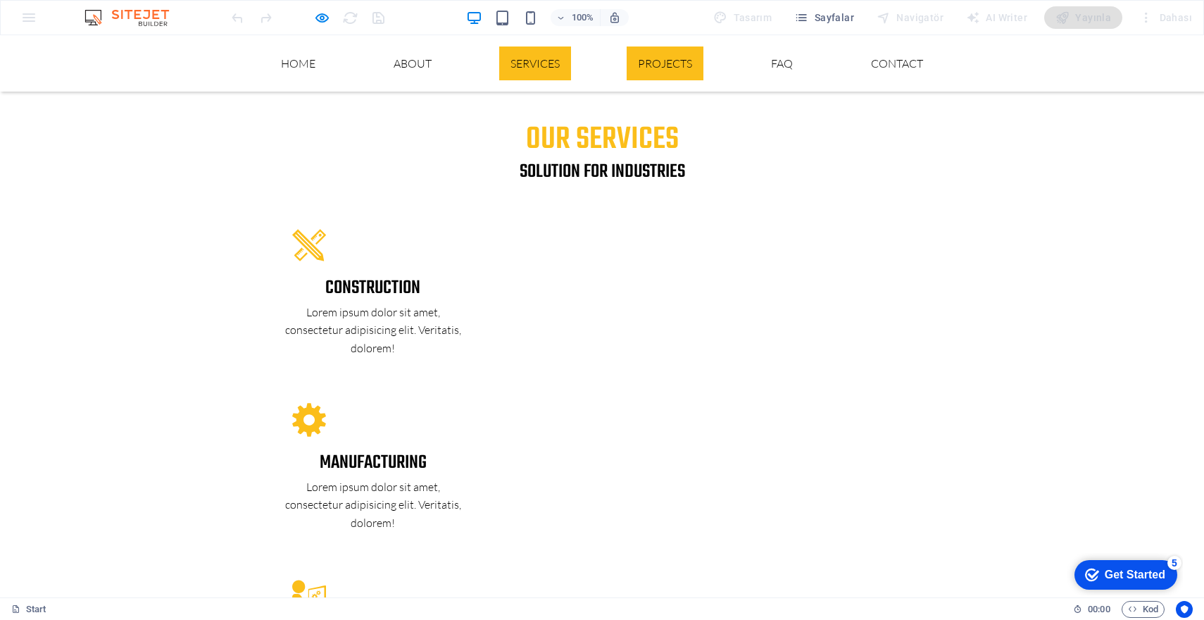
click at [529, 65] on link "Services" at bounding box center [535, 63] width 72 height 34
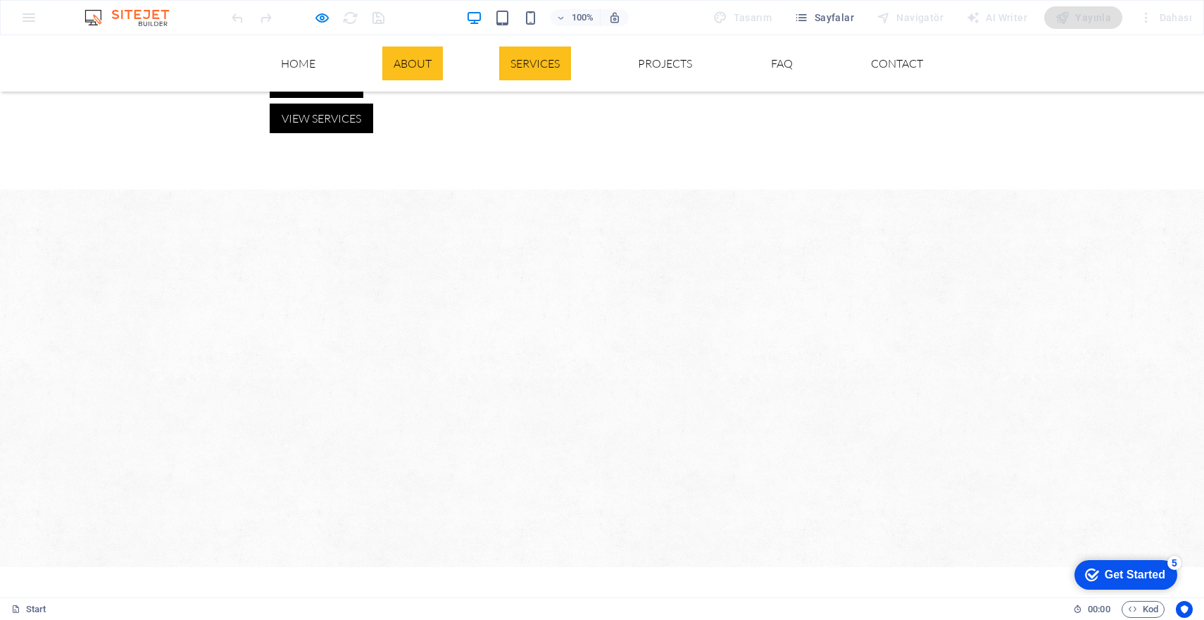
click at [418, 65] on link "About" at bounding box center [412, 63] width 61 height 34
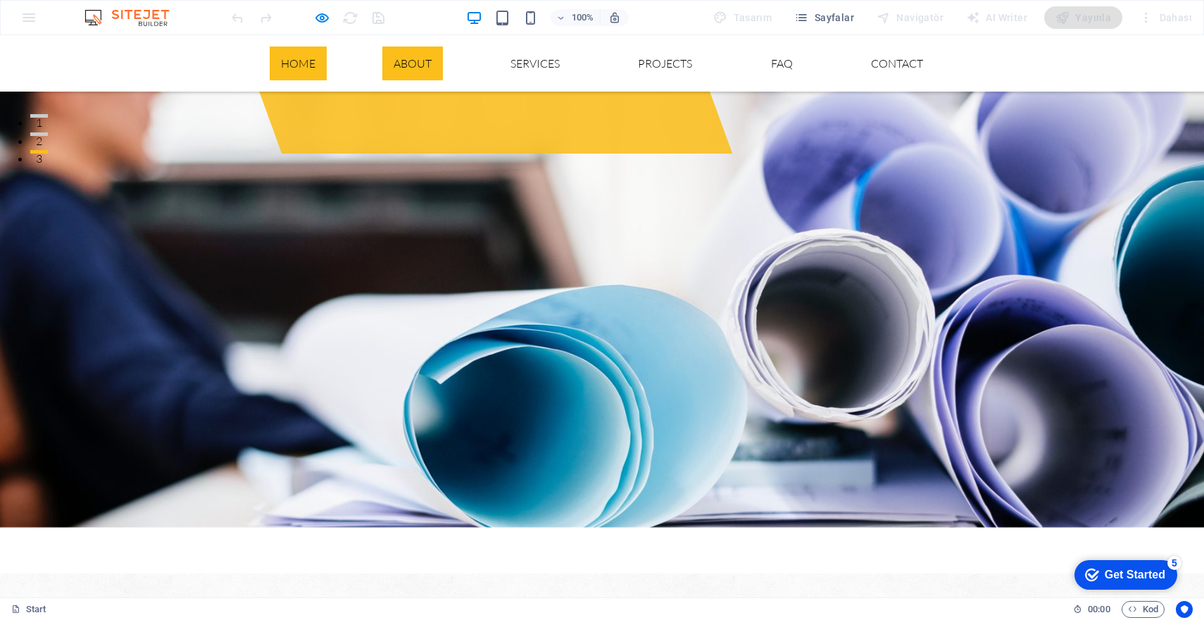
click at [293, 65] on link "Home" at bounding box center [298, 63] width 57 height 34
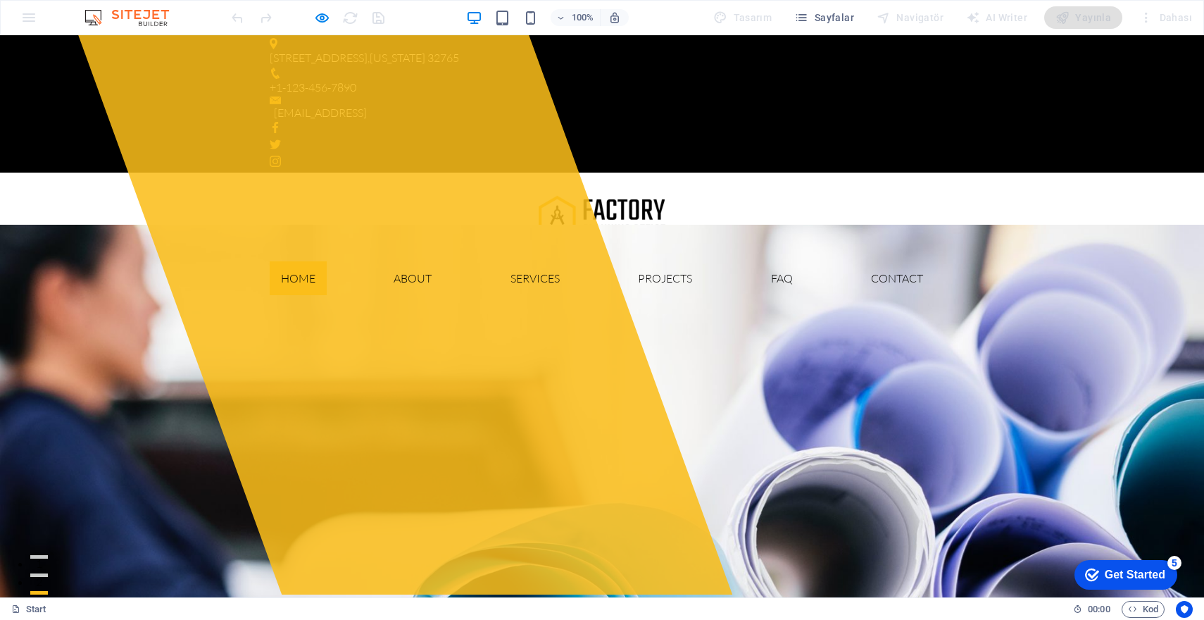
scroll to position [0, 0]
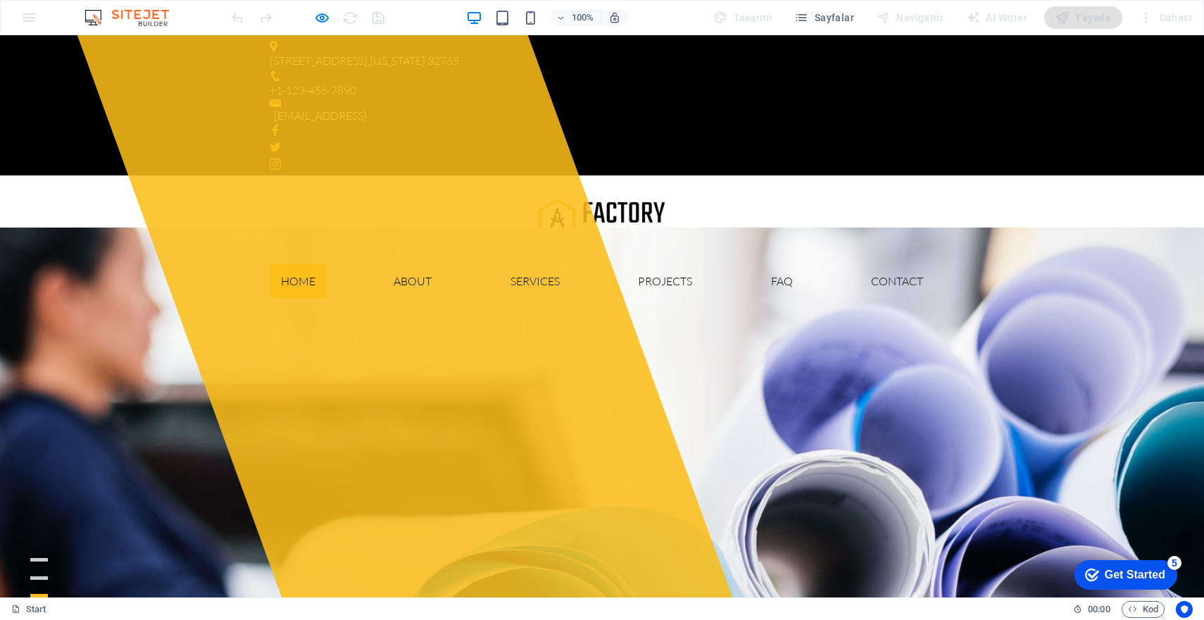
click at [35, 23] on div "100% Tasarım Sayfalar Navigatör AI Writer Yayınla Dahası" at bounding box center [602, 18] width 1203 height 34
click at [32, 20] on div "100% Tasarım Sayfalar Navigatör AI Writer Yayınla Dahası" at bounding box center [602, 18] width 1203 height 34
click at [19, 12] on div "100% Tasarım Sayfalar Navigatör AI Writer Yayınla Dahası" at bounding box center [602, 18] width 1203 height 34
click at [26, 18] on div "100% Tasarım Sayfalar Navigatör AI Writer Yayınla Dahası" at bounding box center [602, 18] width 1203 height 34
click at [27, 18] on div "100% Tasarım Sayfalar Navigatör AI Writer Yayınla Dahası" at bounding box center [602, 18] width 1203 height 34
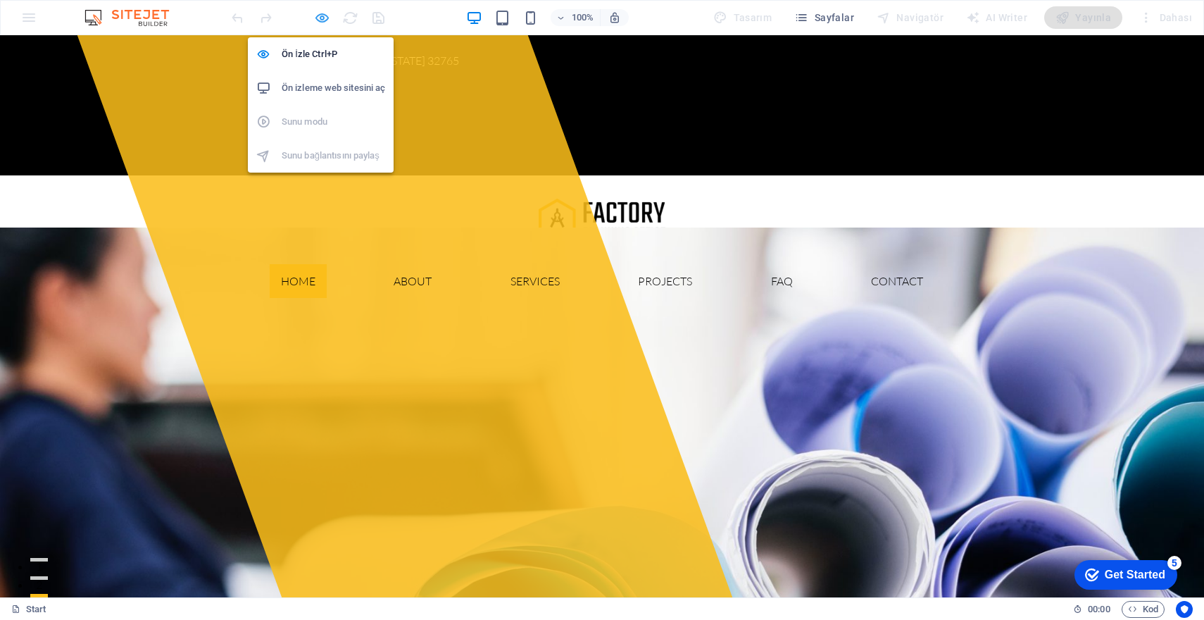
click at [323, 20] on icon "button" at bounding box center [322, 18] width 16 height 16
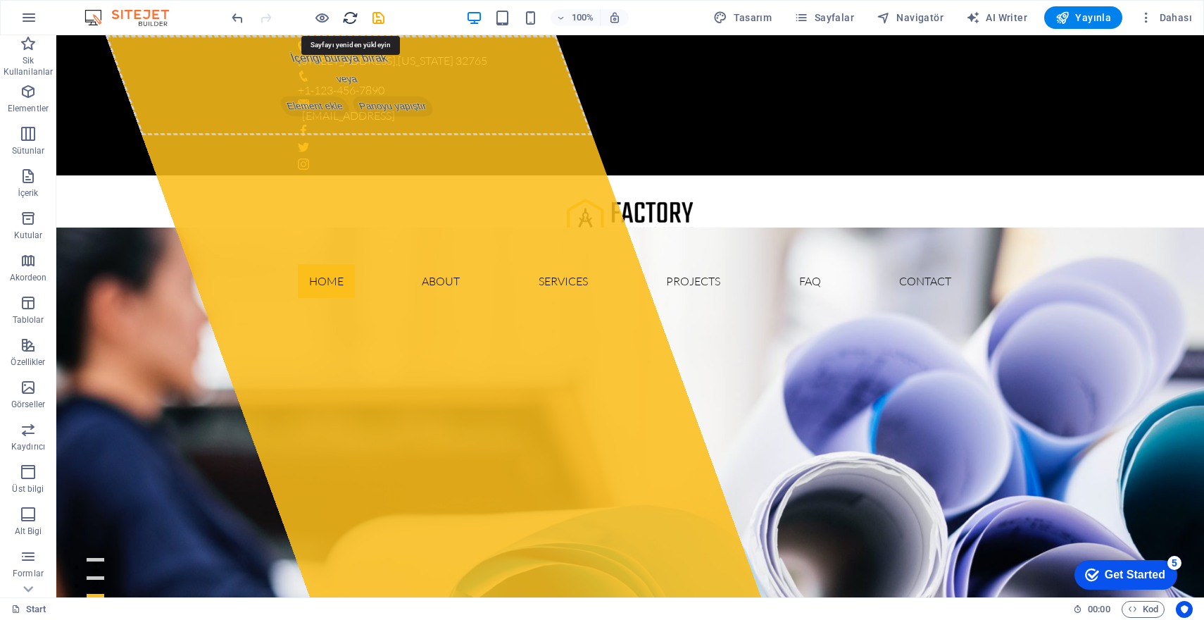
click at [349, 16] on icon "reload" at bounding box center [350, 18] width 16 height 16
click at [1181, 8] on button "Dahası" at bounding box center [1166, 17] width 64 height 23
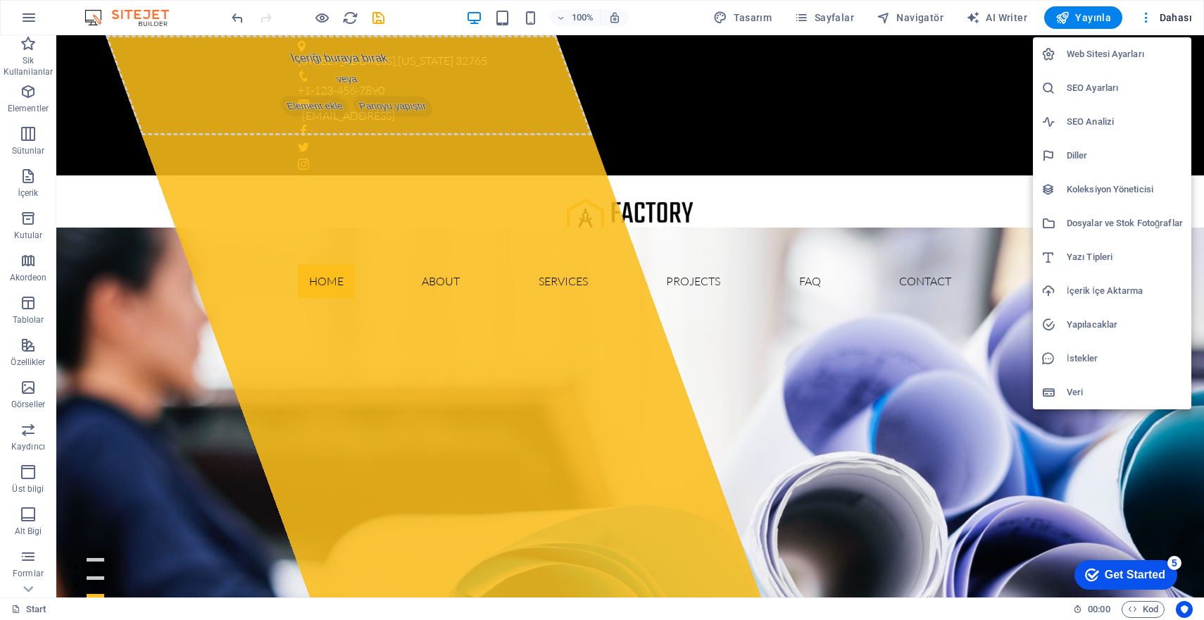
click at [141, 154] on div at bounding box center [602, 310] width 1204 height 620
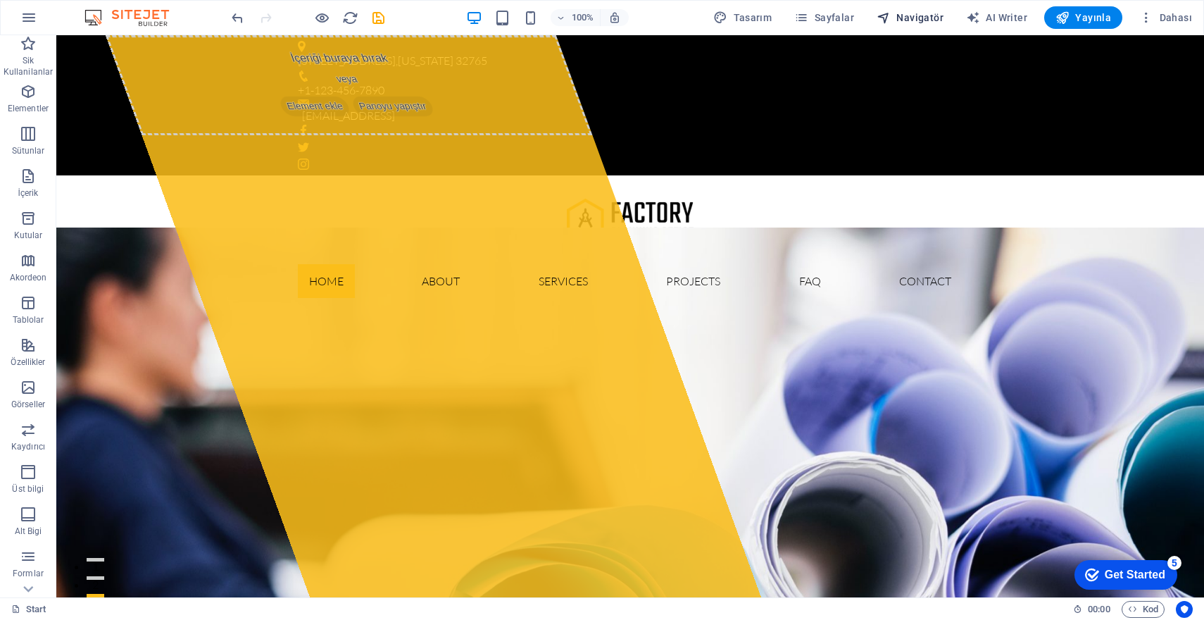
click at [930, 15] on span "Navigatör" at bounding box center [910, 18] width 67 height 14
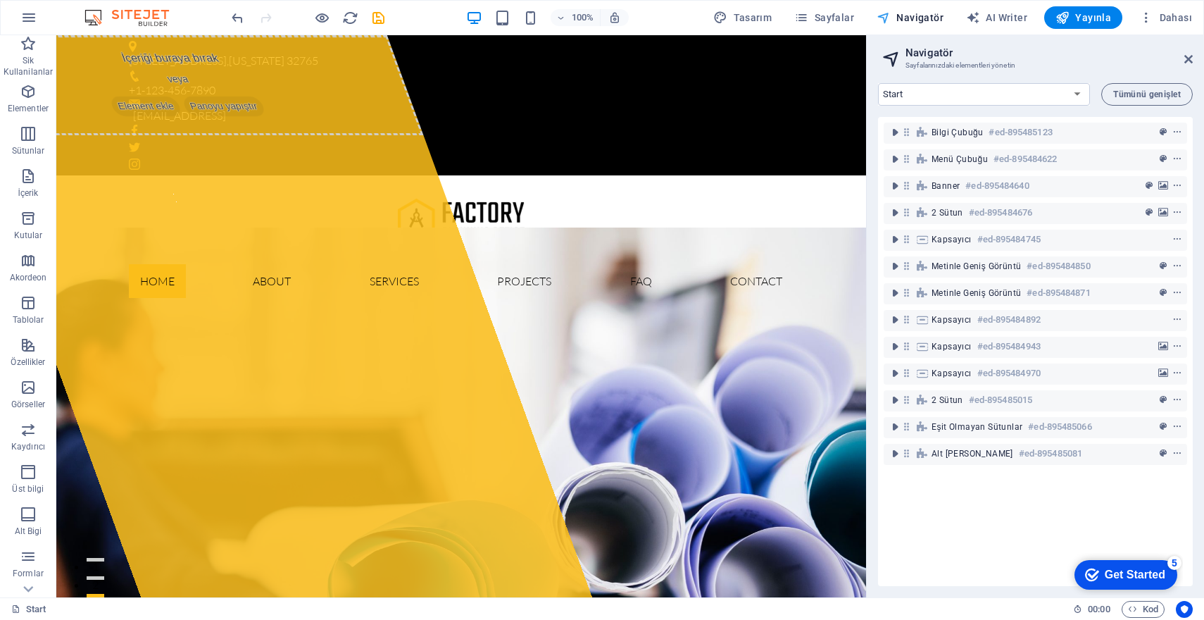
click at [926, 16] on span "Navigatör" at bounding box center [910, 18] width 67 height 14
click at [845, 18] on span "Sayfalar" at bounding box center [825, 18] width 60 height 14
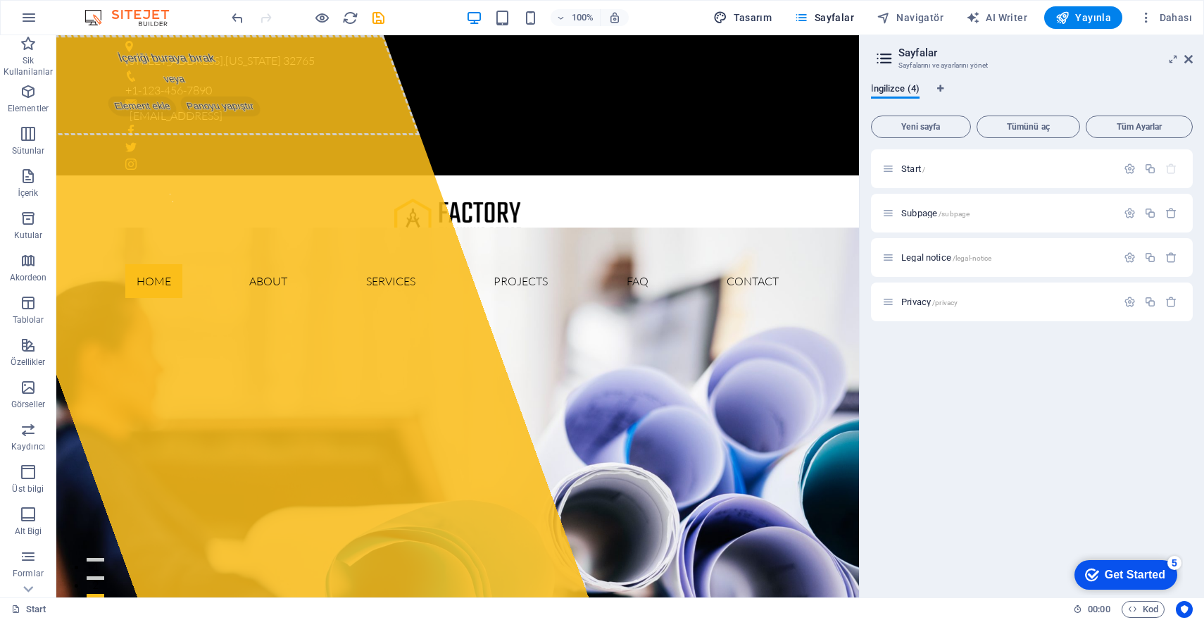
click at [755, 9] on button "Tasarım" at bounding box center [743, 17] width 70 height 23
select select "px"
select select "300"
select select "px"
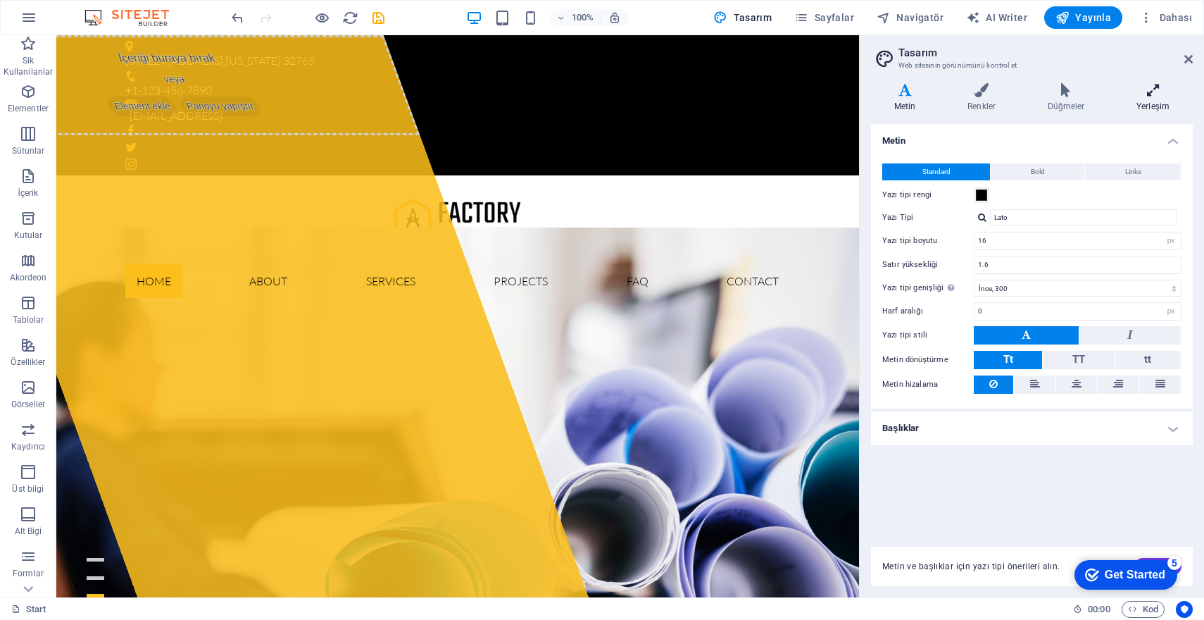
click at [1149, 94] on icon at bounding box center [1154, 90] width 80 height 14
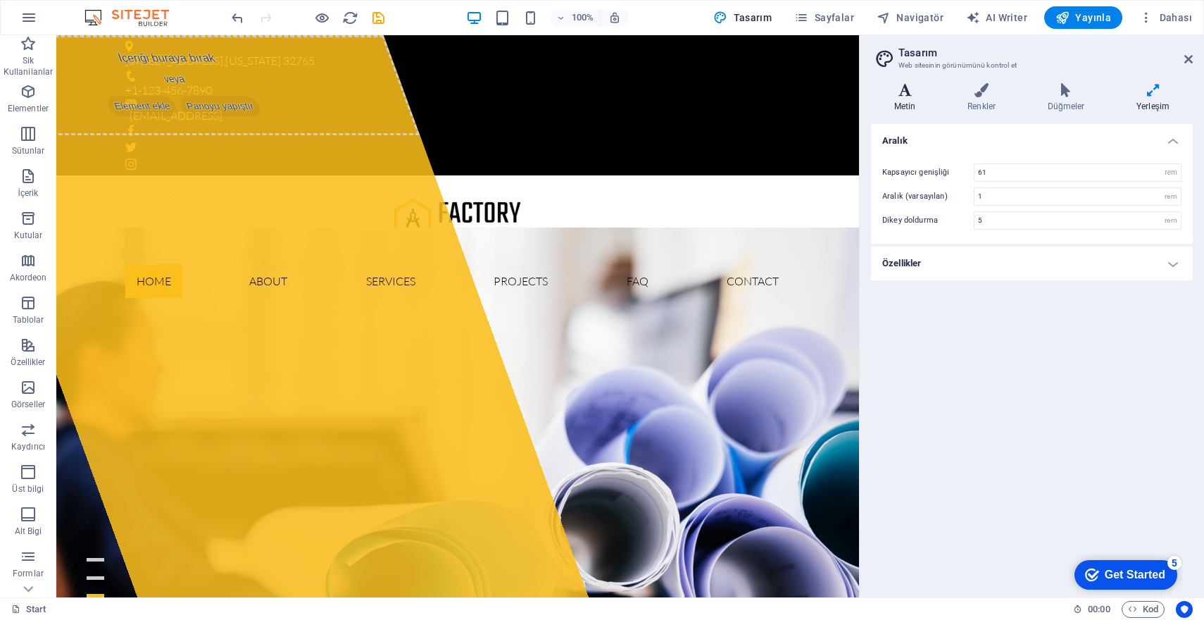
click at [908, 87] on icon at bounding box center [905, 90] width 68 height 14
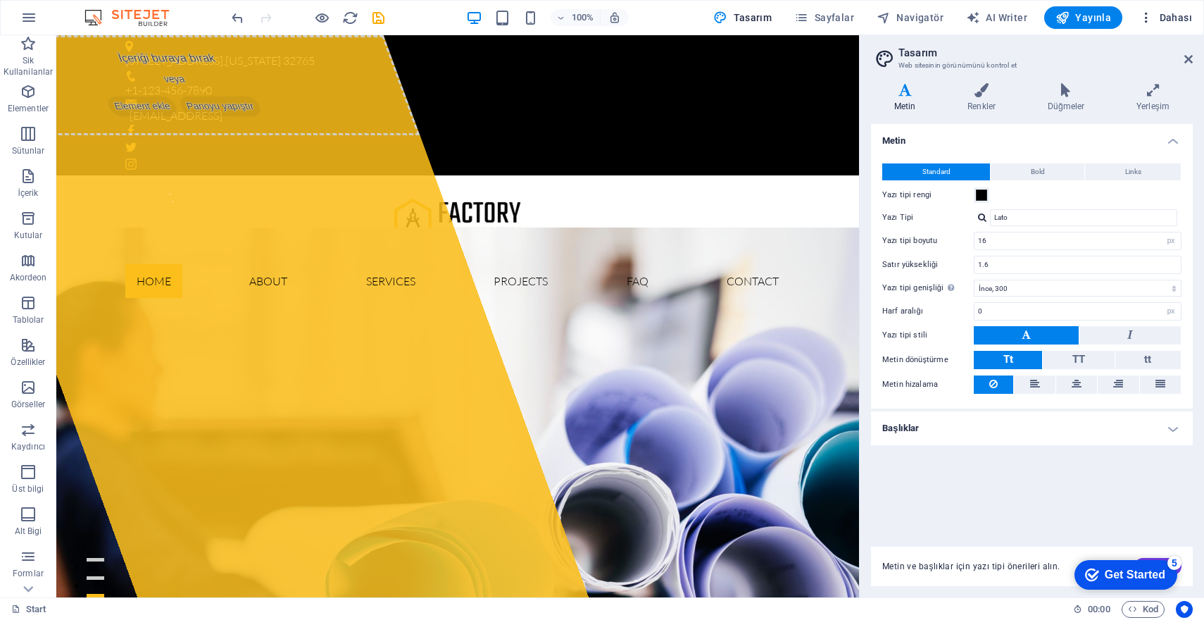
click at [1166, 15] on span "Dahası" at bounding box center [1166, 18] width 53 height 14
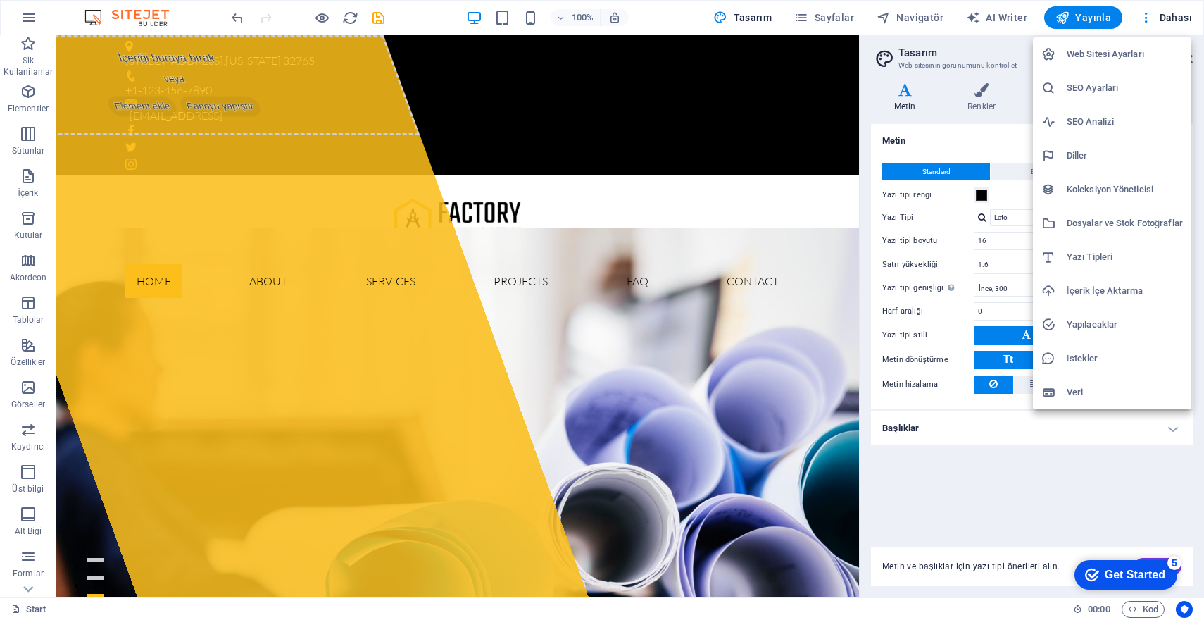
click at [1166, 16] on div at bounding box center [602, 310] width 1204 height 620
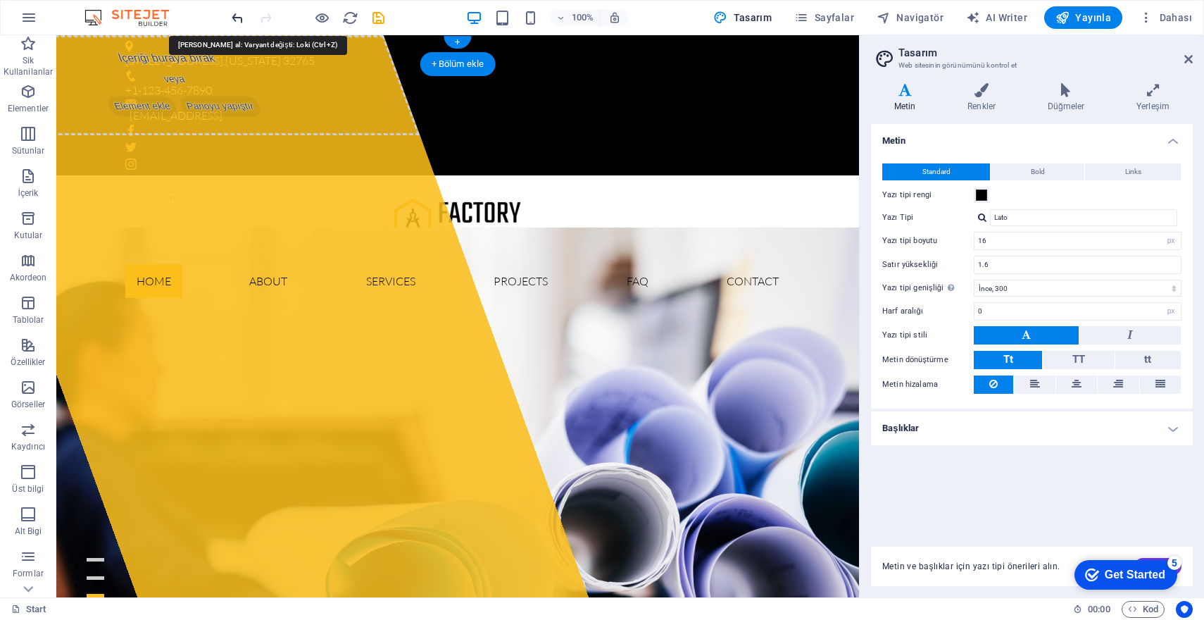
click at [232, 25] on icon "undo" at bounding box center [238, 18] width 16 height 16
click at [235, 20] on icon "undo" at bounding box center [238, 18] width 16 height 16
click at [235, 20] on div at bounding box center [308, 17] width 158 height 23
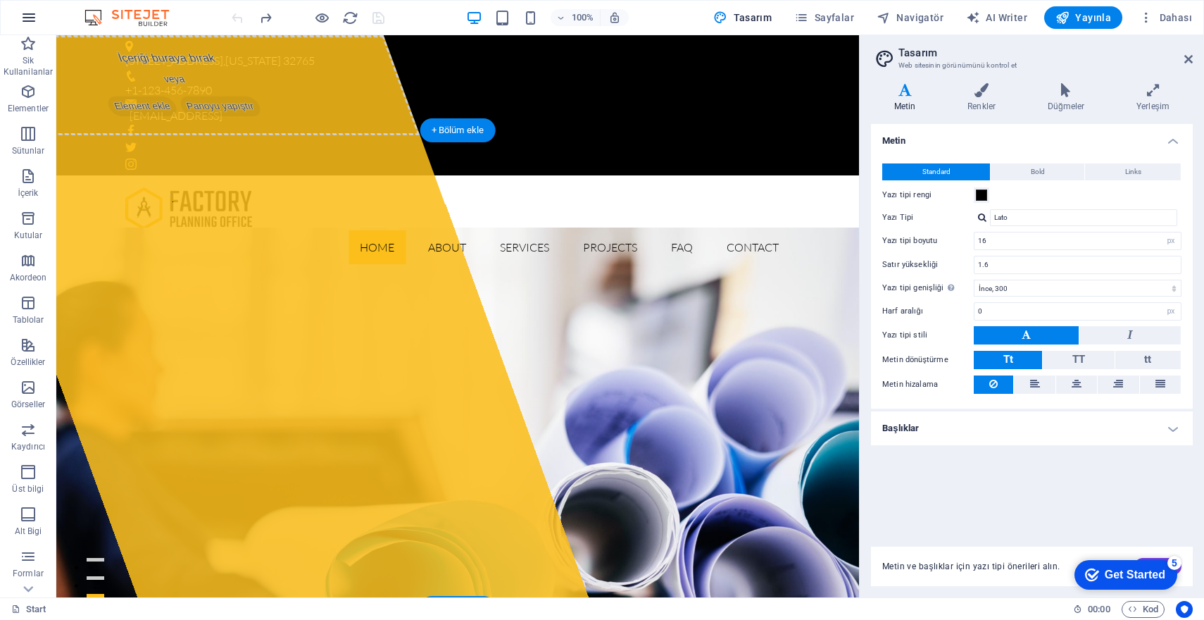
click at [27, 23] on icon "button" at bounding box center [28, 17] width 17 height 17
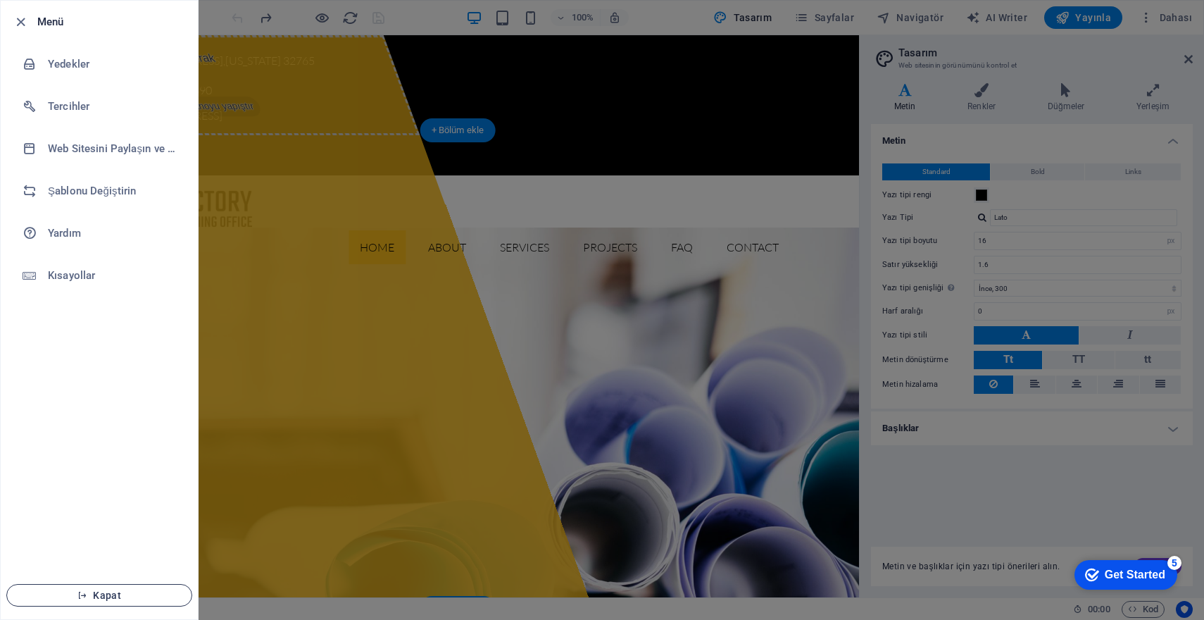
click at [99, 589] on button "Kapat" at bounding box center [99, 595] width 186 height 23
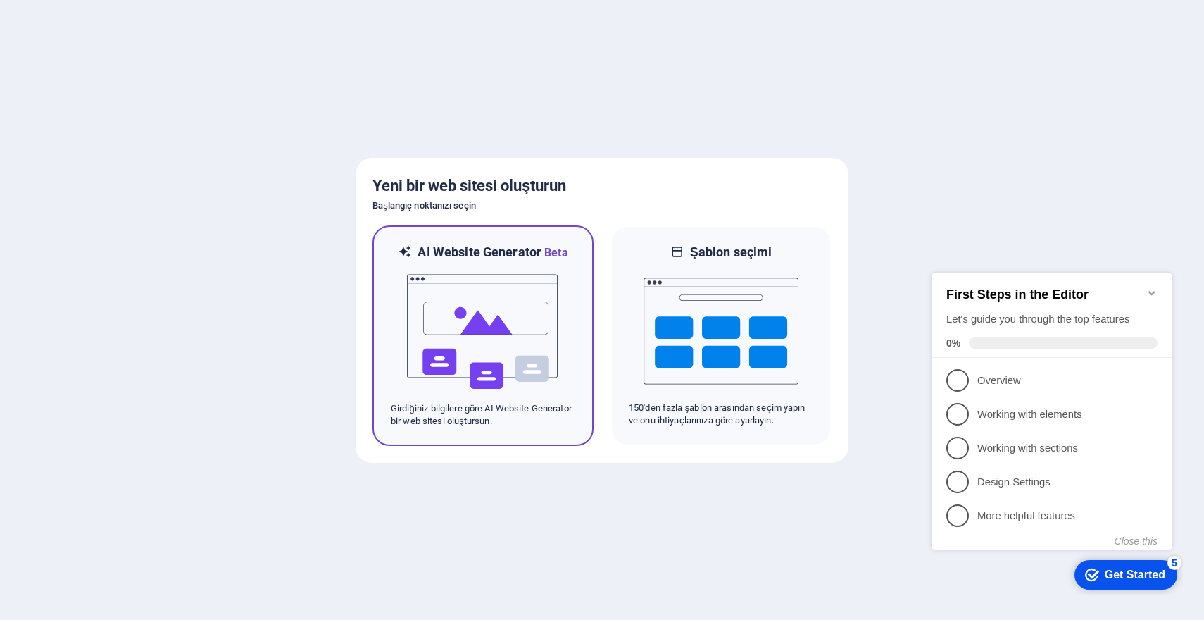
click at [500, 285] on img at bounding box center [483, 331] width 155 height 141
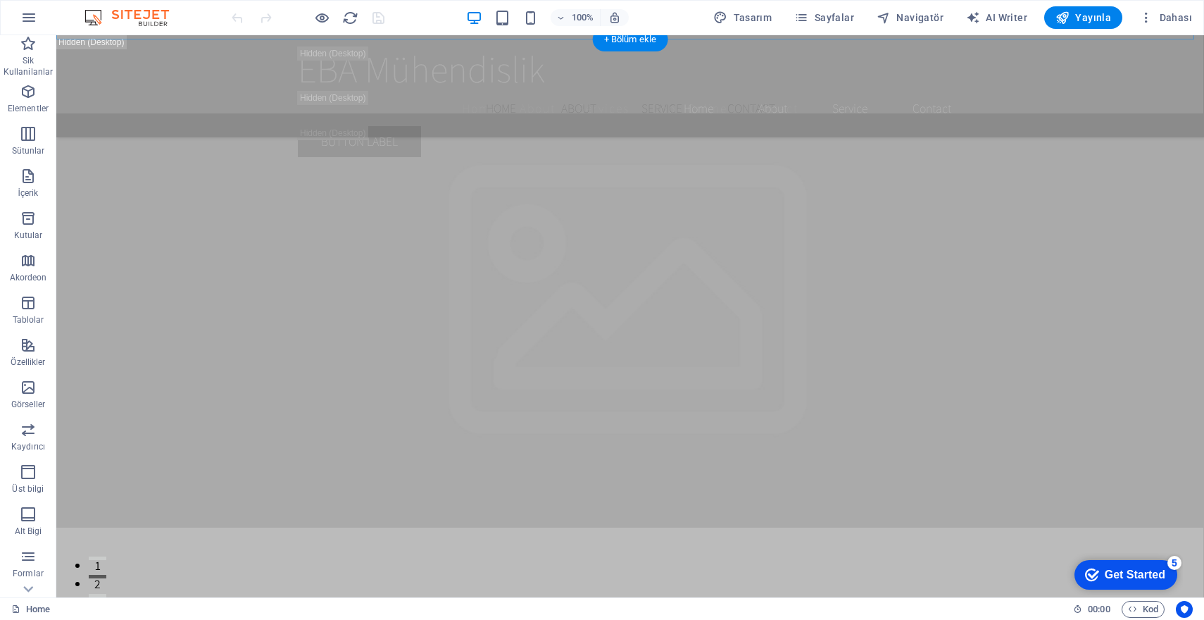
scroll to position [7975, 0]
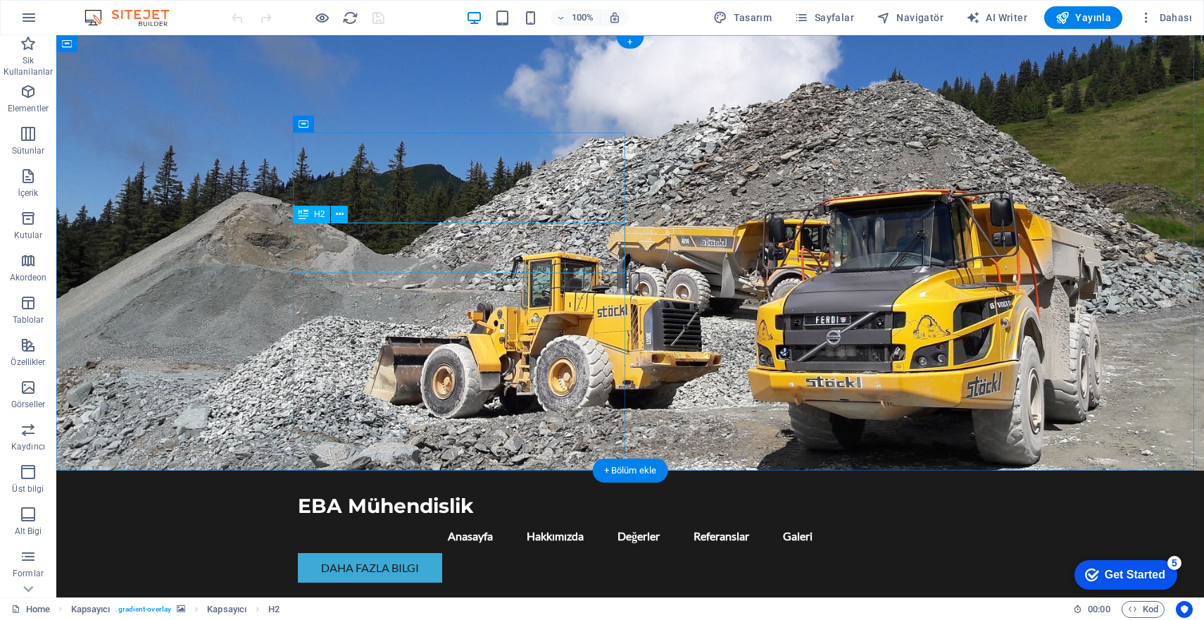
click at [343, 56] on span "Logo" at bounding box center [349, 53] width 19 height 8
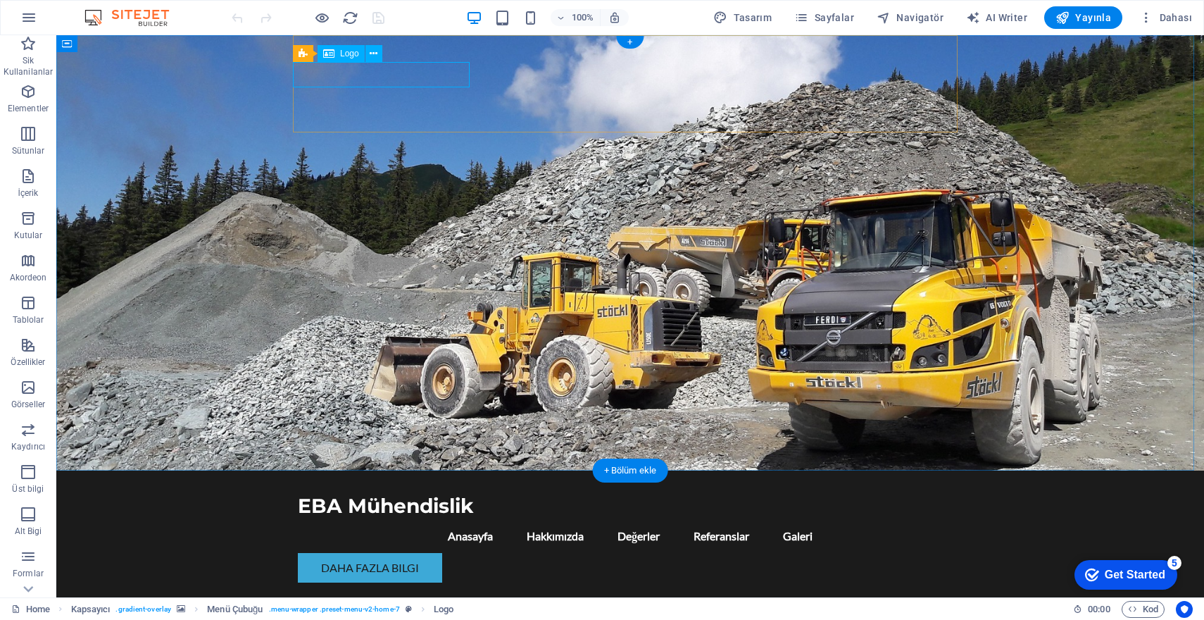
click at [441, 493] on div "EBA Mühendislik" at bounding box center [630, 506] width 665 height 26
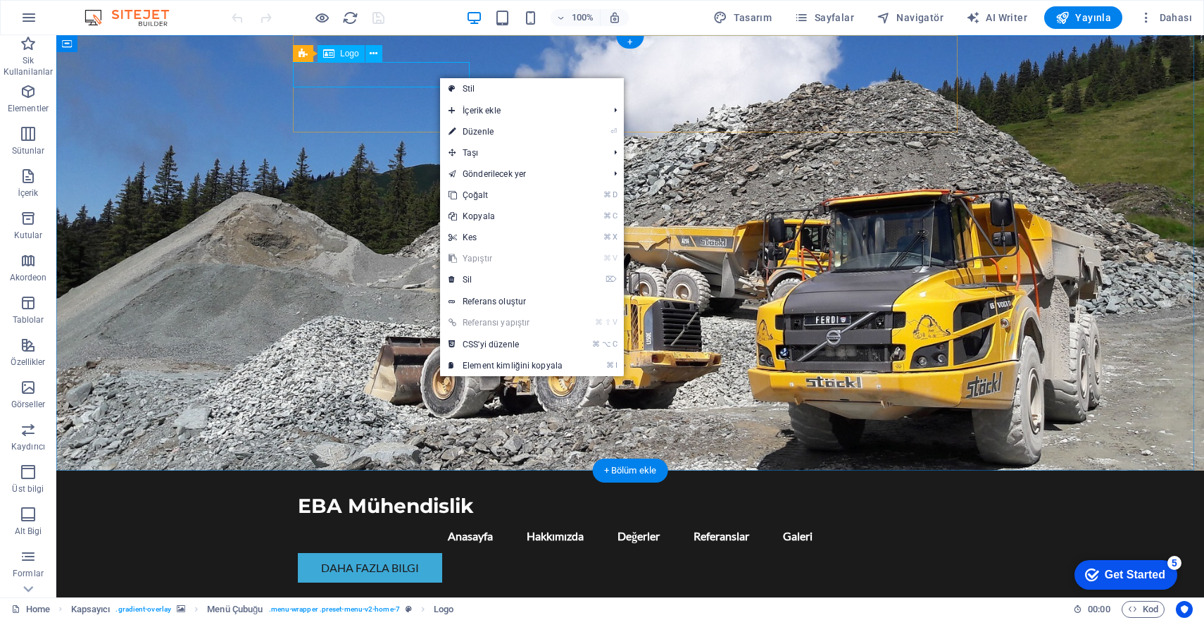
click at [401, 493] on div "EBA Mühendislik" at bounding box center [630, 506] width 665 height 26
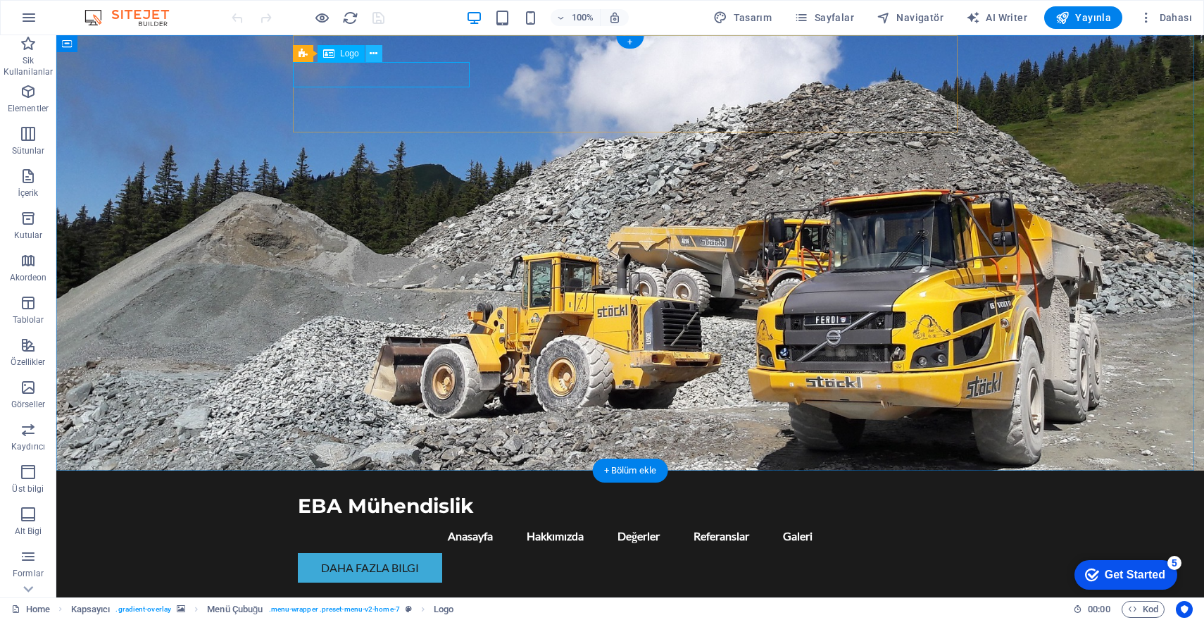
click at [371, 53] on icon at bounding box center [374, 53] width 8 height 15
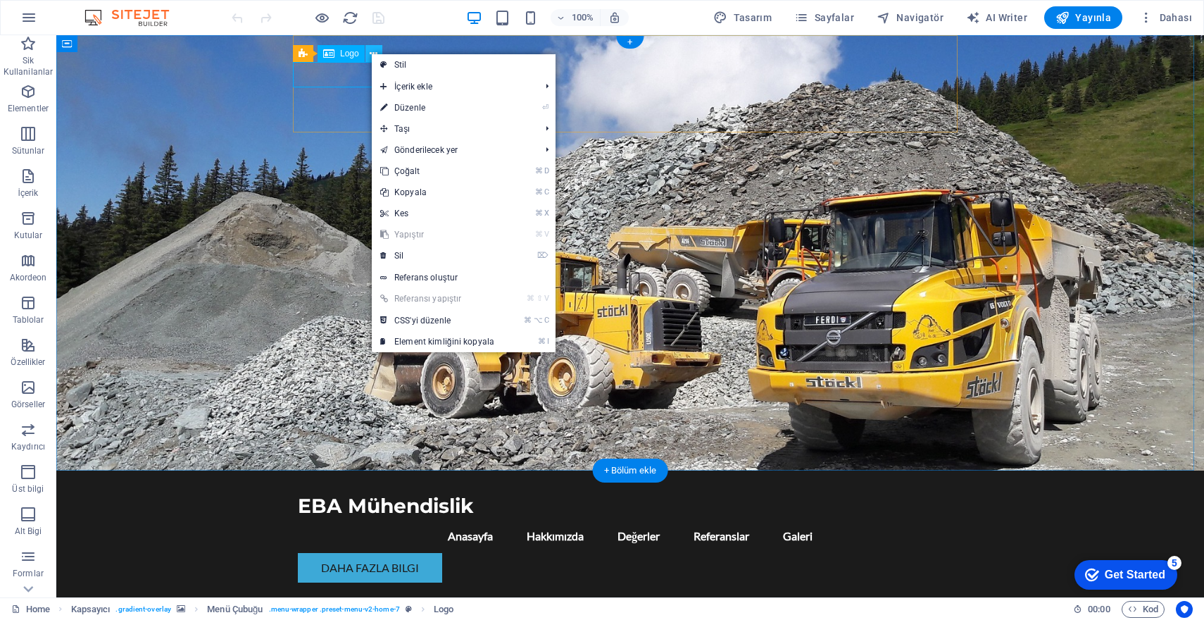
click at [372, 53] on icon at bounding box center [374, 53] width 8 height 15
click at [339, 51] on div "Logo" at bounding box center [341, 53] width 47 height 17
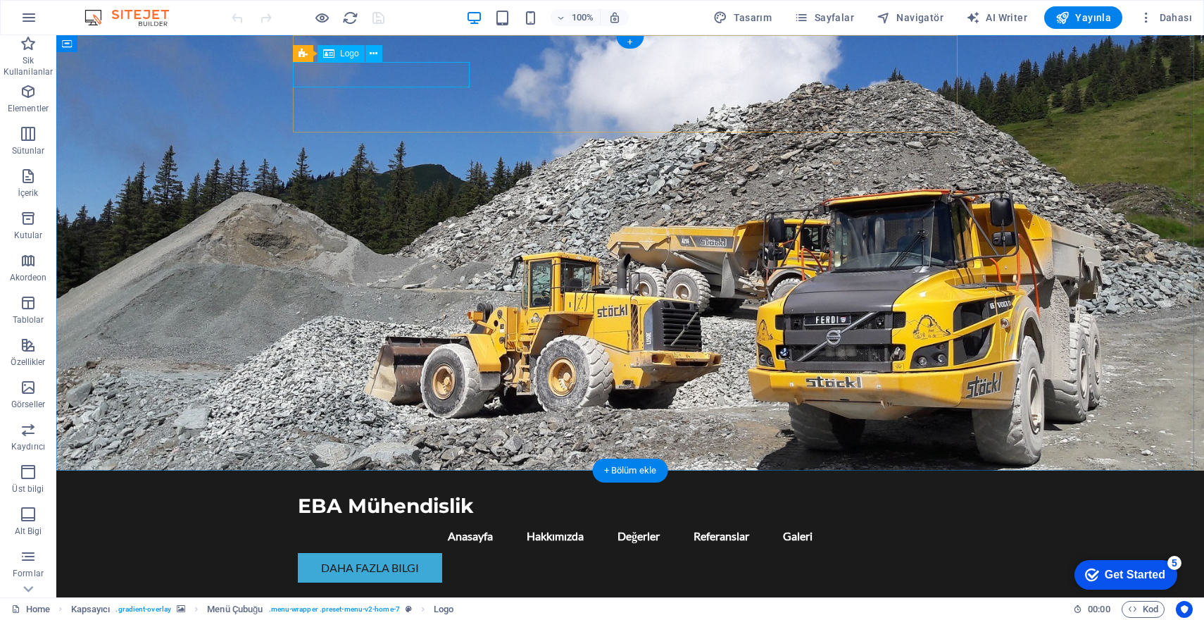
click at [335, 55] on div "Logo" at bounding box center [341, 53] width 47 height 17
click at [303, 52] on div "Menü Çubuğu" at bounding box center [354, 44] width 123 height 18
click at [343, 56] on span "Logo" at bounding box center [349, 53] width 19 height 8
click at [377, 56] on icon at bounding box center [374, 53] width 8 height 15
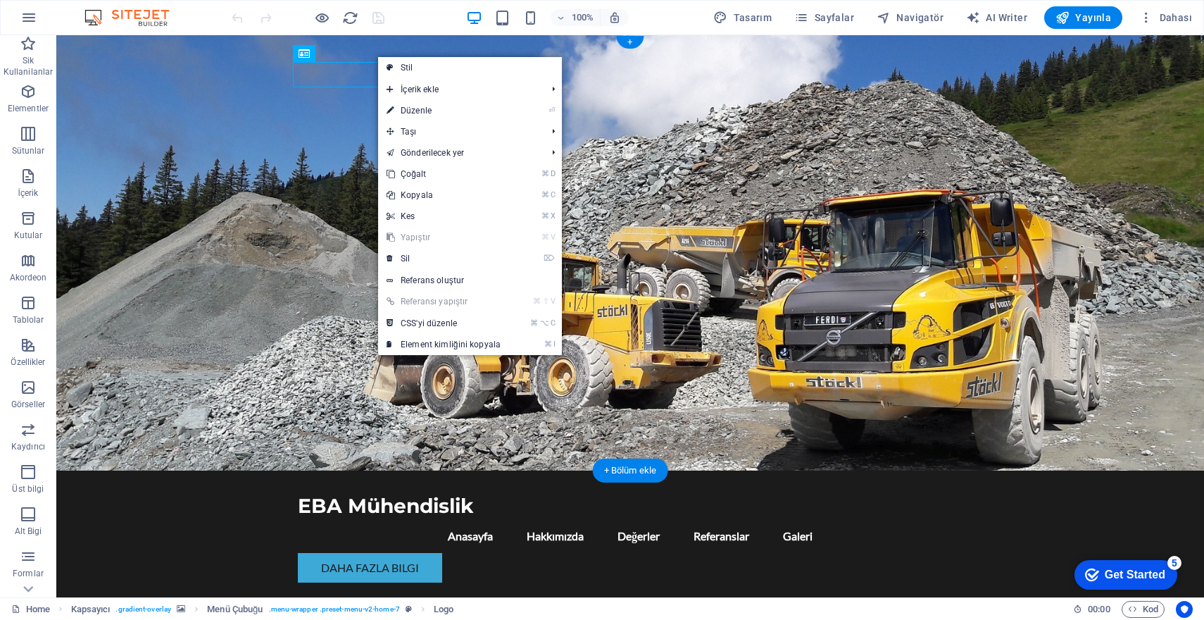
click at [194, 158] on figure at bounding box center [630, 252] width 1148 height 435
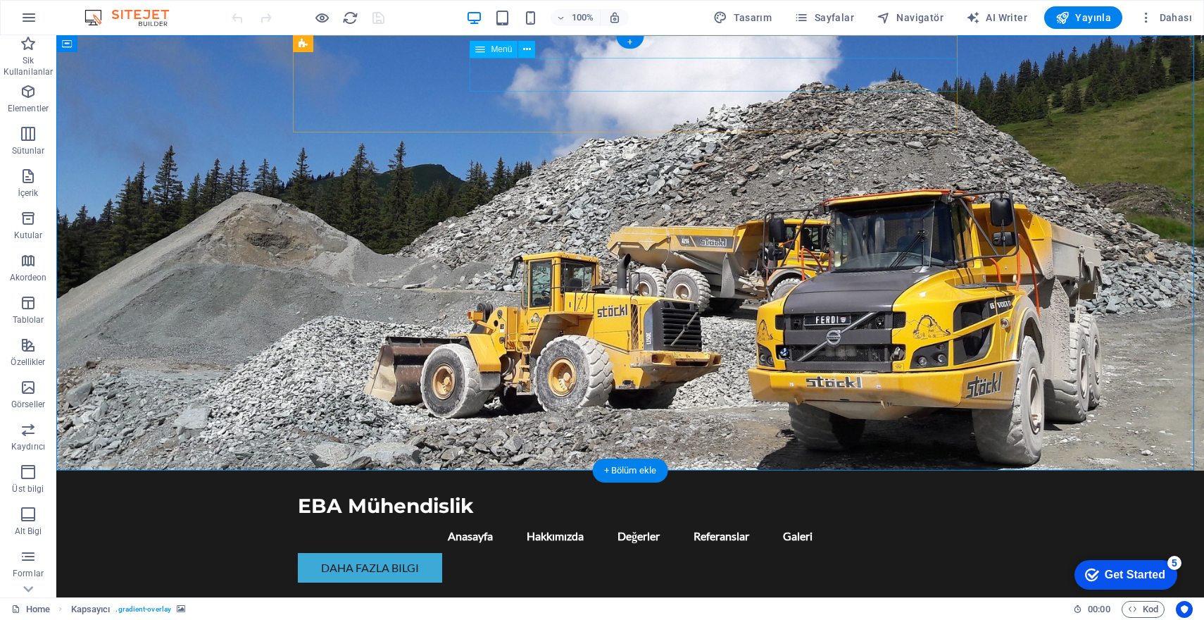
click at [553, 519] on nav "Anasayfa Hakkımızda Değerler Referanslar Galeri" at bounding box center [630, 536] width 665 height 34
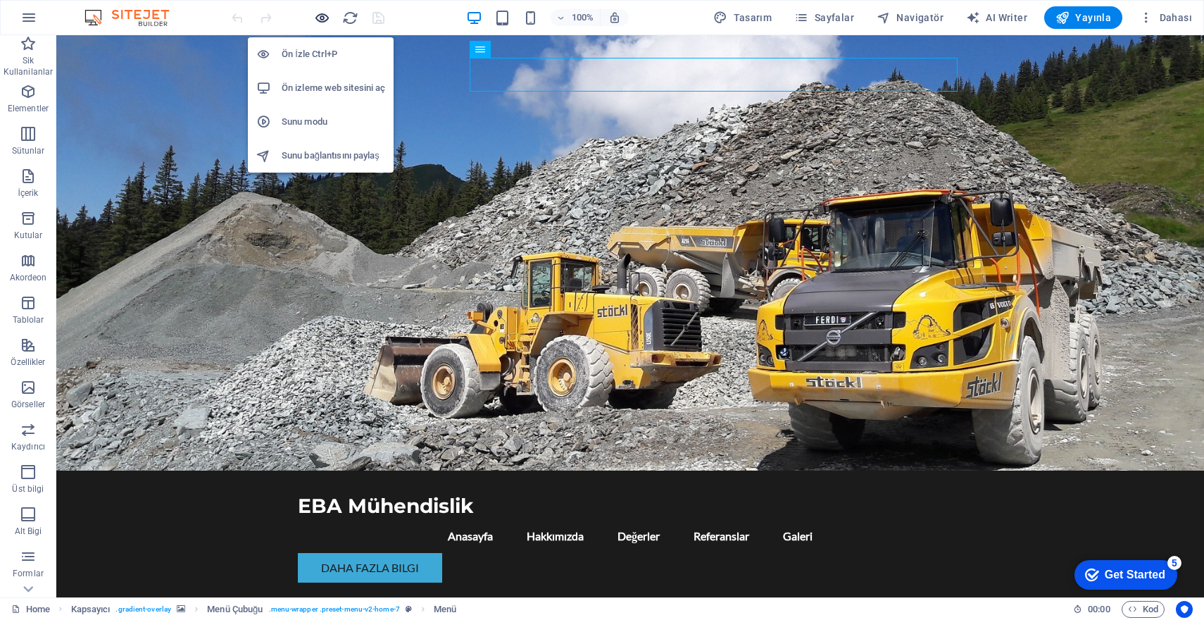
click at [328, 20] on icon "button" at bounding box center [322, 18] width 16 height 16
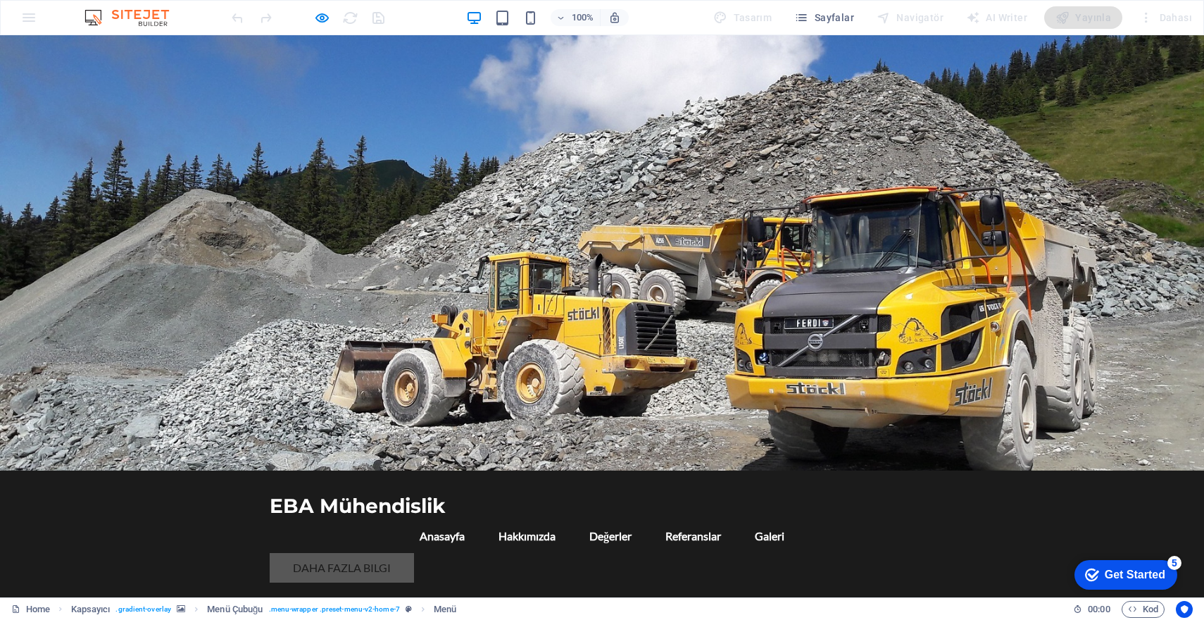
click at [359, 553] on link "Daha Fazla Bilgi" at bounding box center [342, 568] width 144 height 30
click at [371, 553] on link "Daha Fazla Bilgi" at bounding box center [342, 568] width 144 height 30
click at [796, 519] on link "Galeri" at bounding box center [770, 536] width 52 height 34
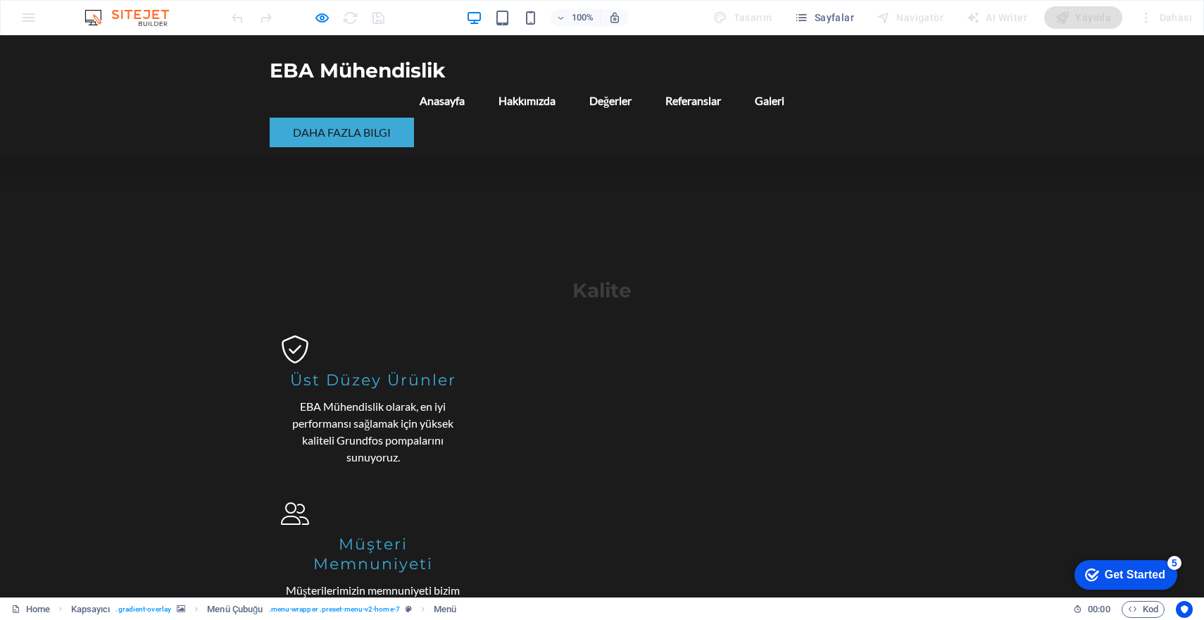
scroll to position [1326, 0]
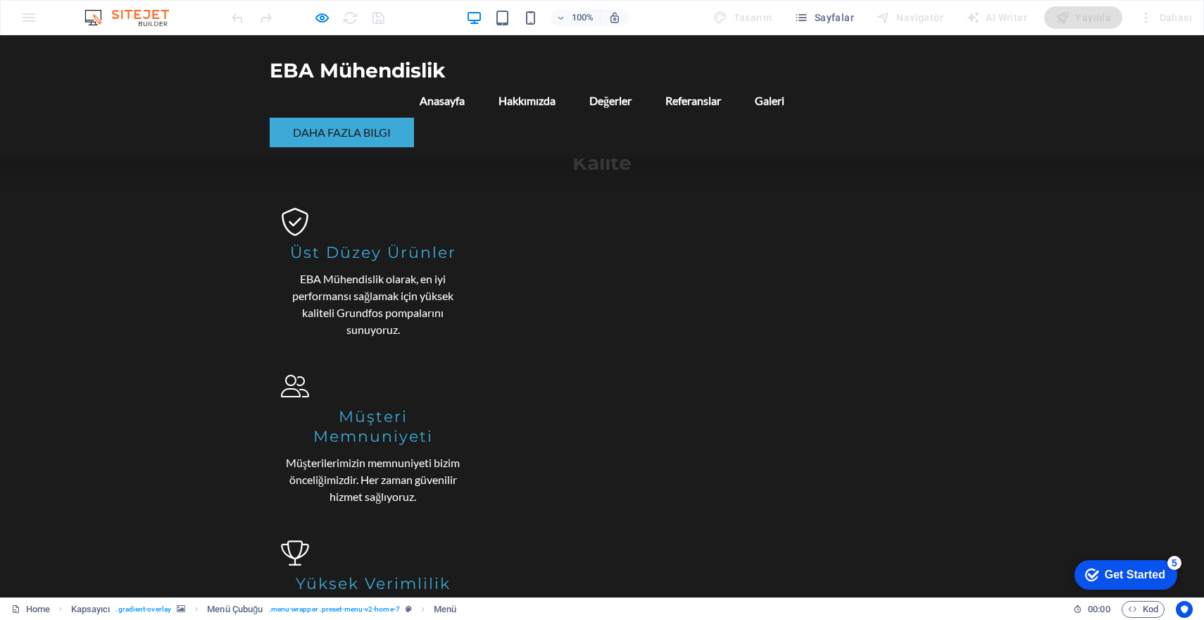
click at [733, 84] on link "Referanslar" at bounding box center [693, 101] width 78 height 34
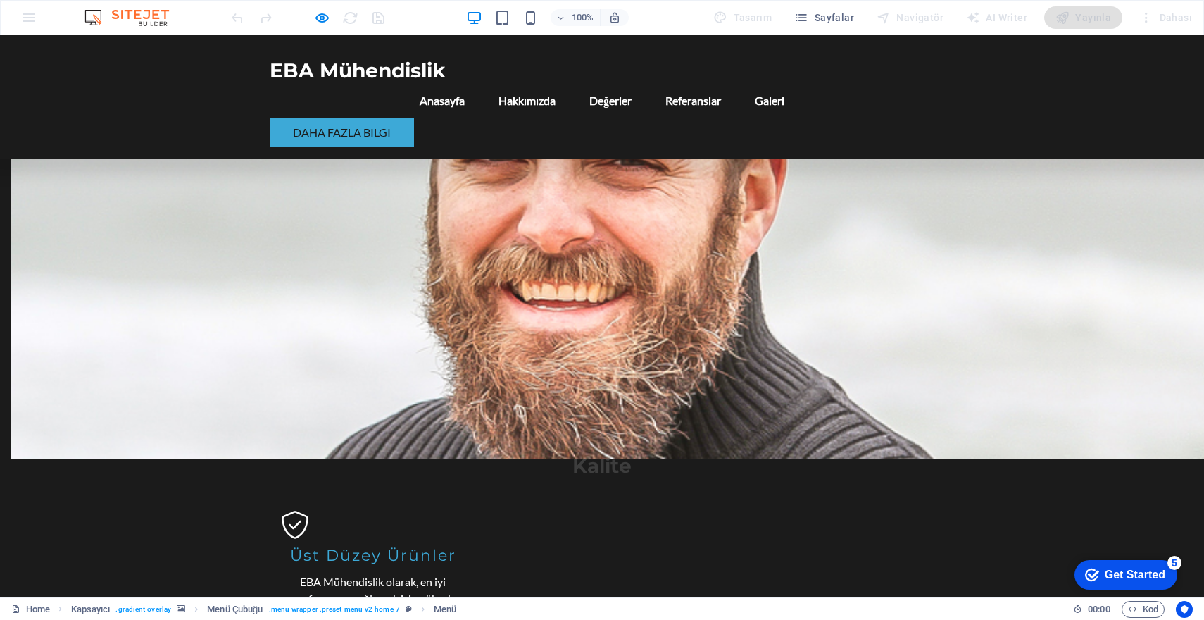
click at [643, 84] on link "Değerler" at bounding box center [610, 101] width 65 height 34
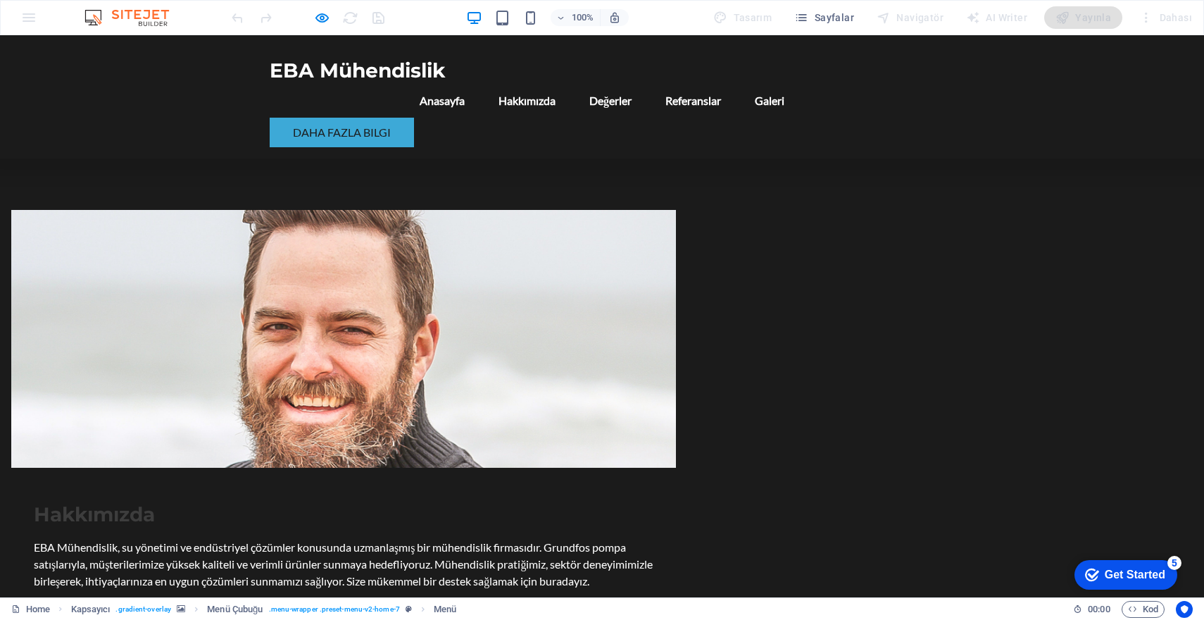
click at [567, 84] on link "Hakkımızda" at bounding box center [527, 101] width 80 height 34
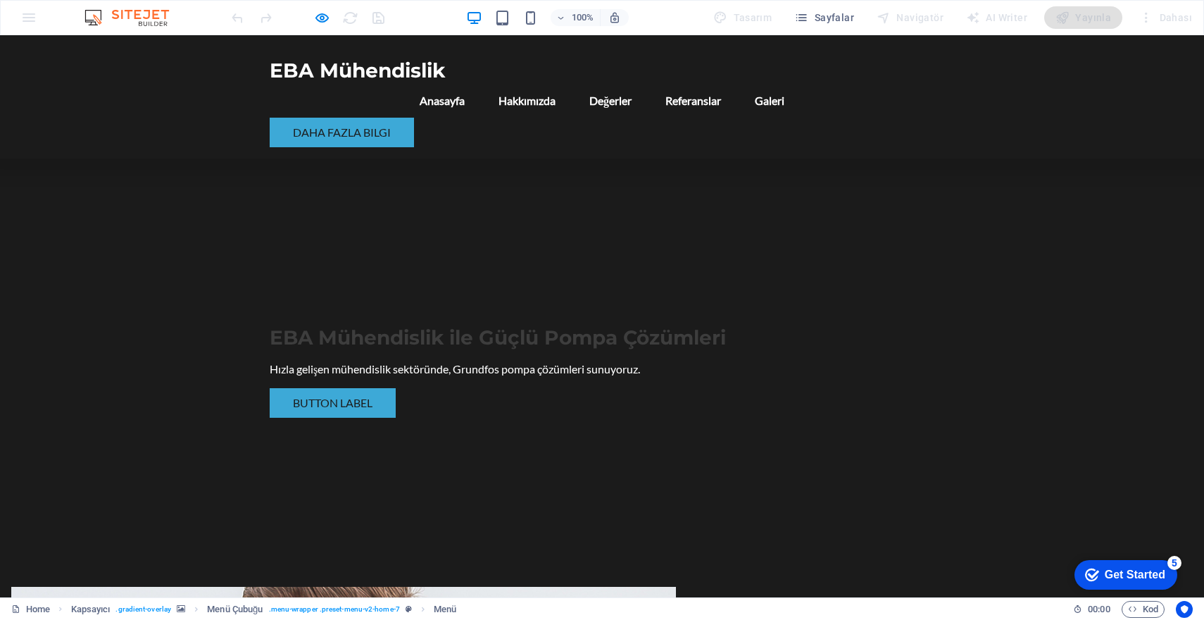
click at [476, 84] on link "Anasayfa" at bounding box center [443, 101] width 68 height 34
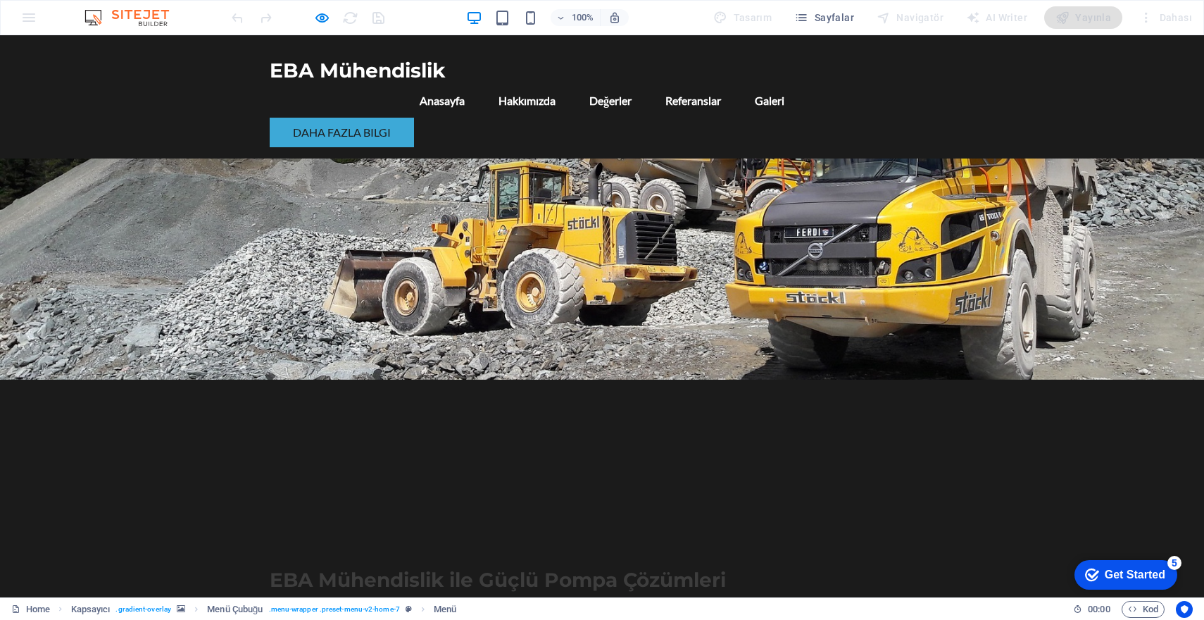
scroll to position [0, 0]
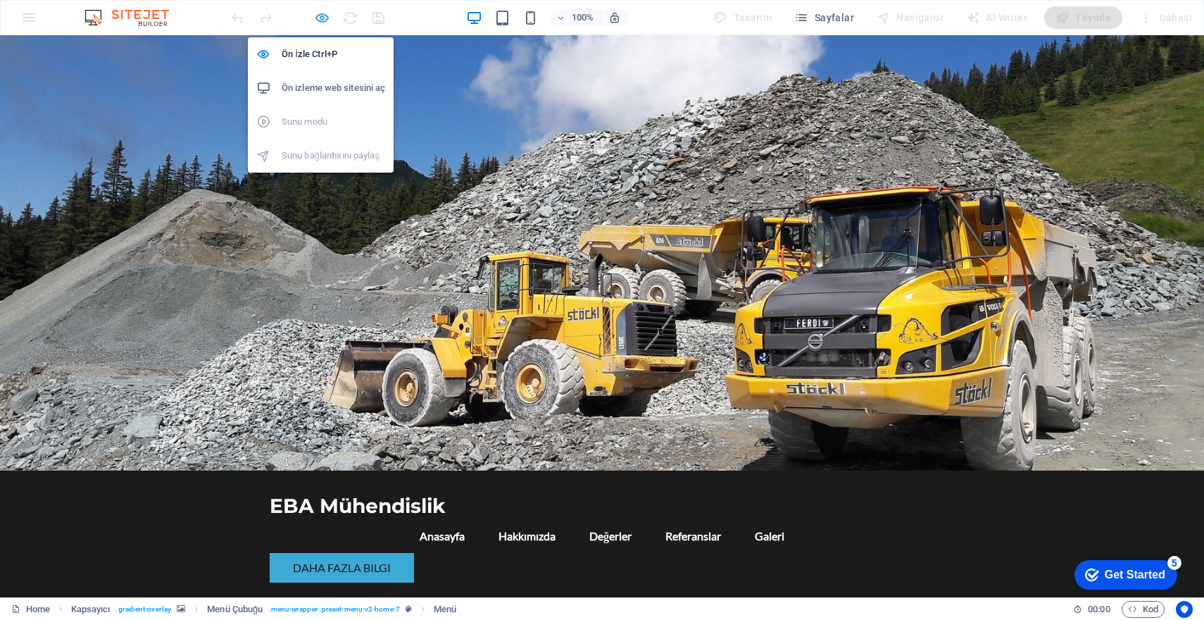
click at [316, 18] on icon "button" at bounding box center [322, 18] width 16 height 16
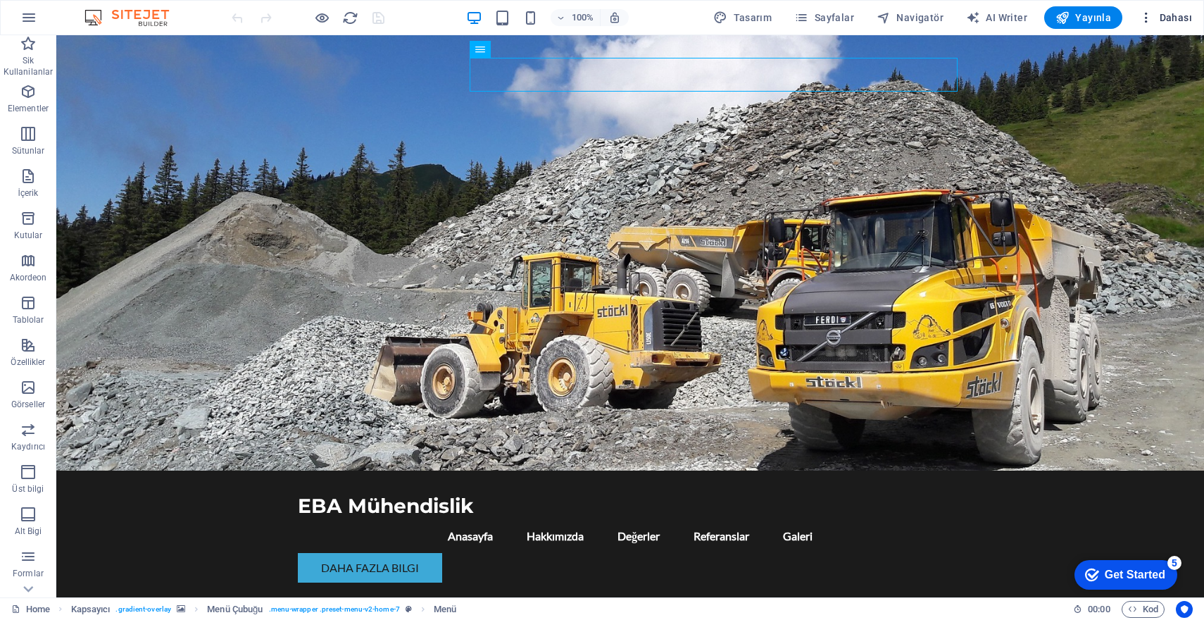
click at [1161, 20] on span "Dahası" at bounding box center [1166, 18] width 53 height 14
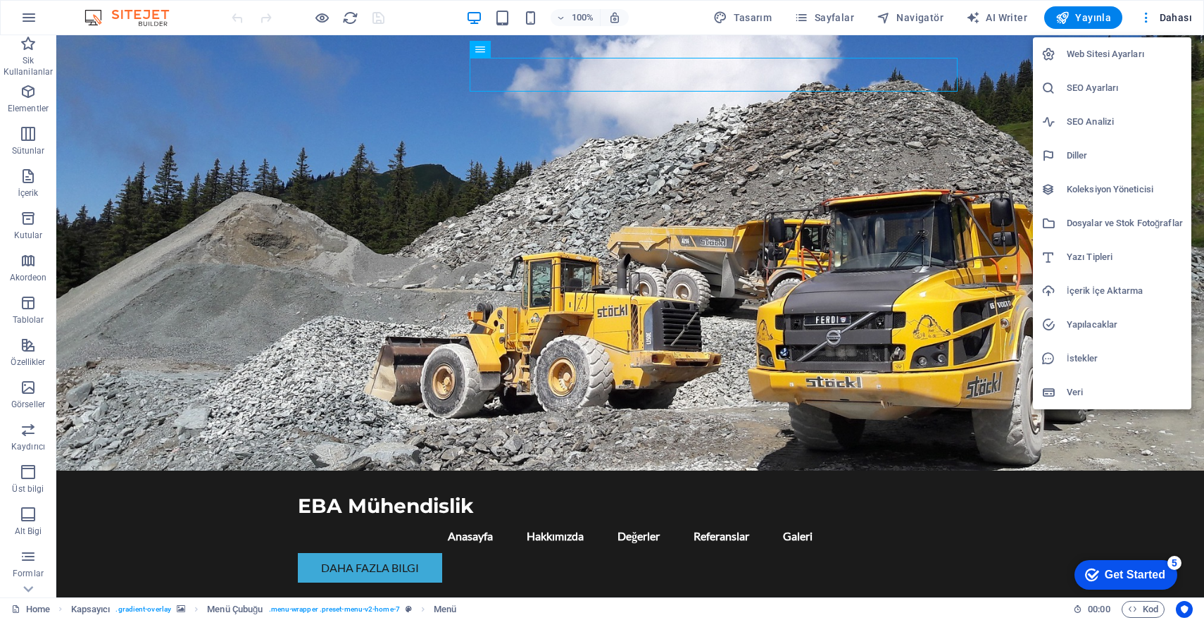
click at [1162, 18] on div at bounding box center [602, 310] width 1204 height 620
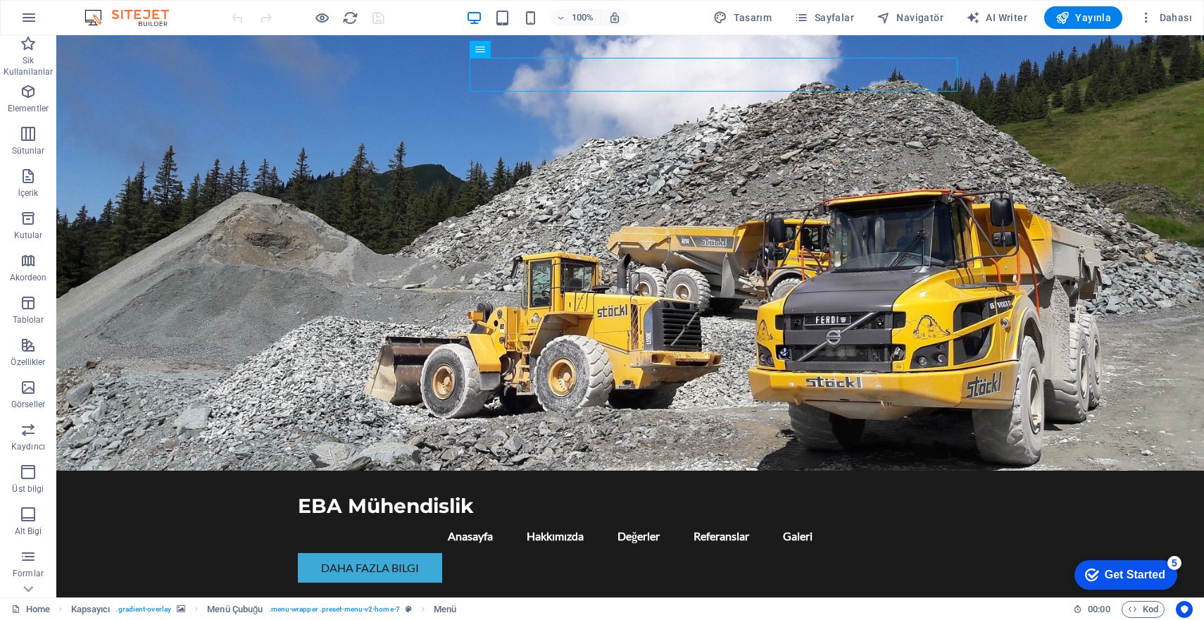
click at [1143, 579] on div "Get Started" at bounding box center [1135, 574] width 61 height 13
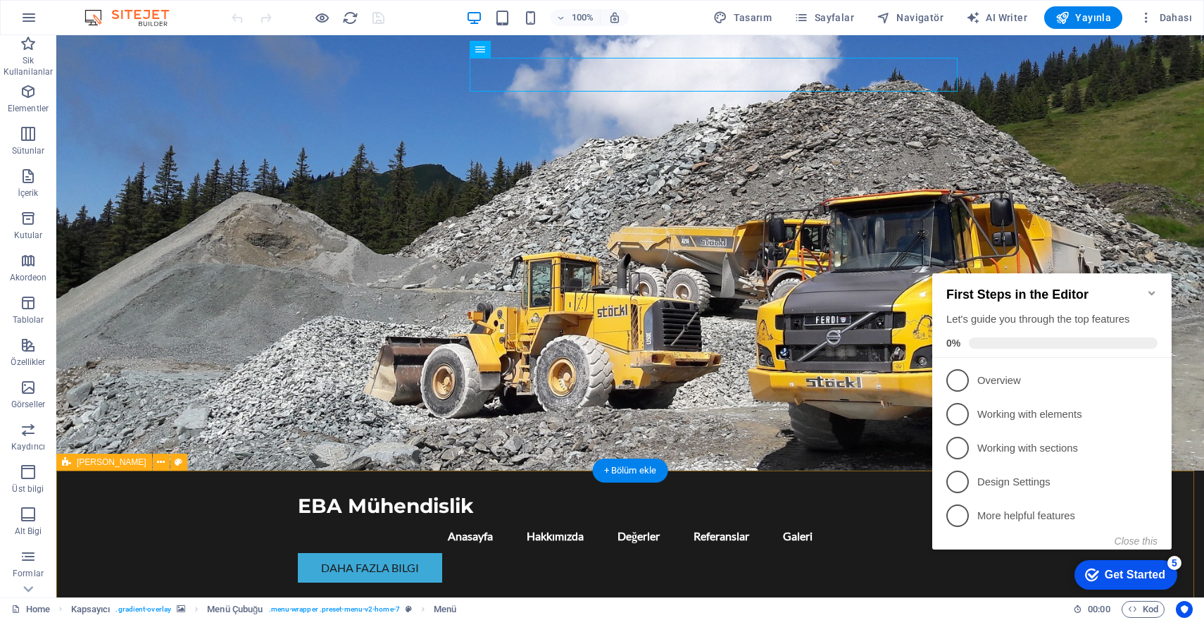
click at [1153, 289] on icon "Minimize checklist" at bounding box center [1152, 292] width 11 height 11
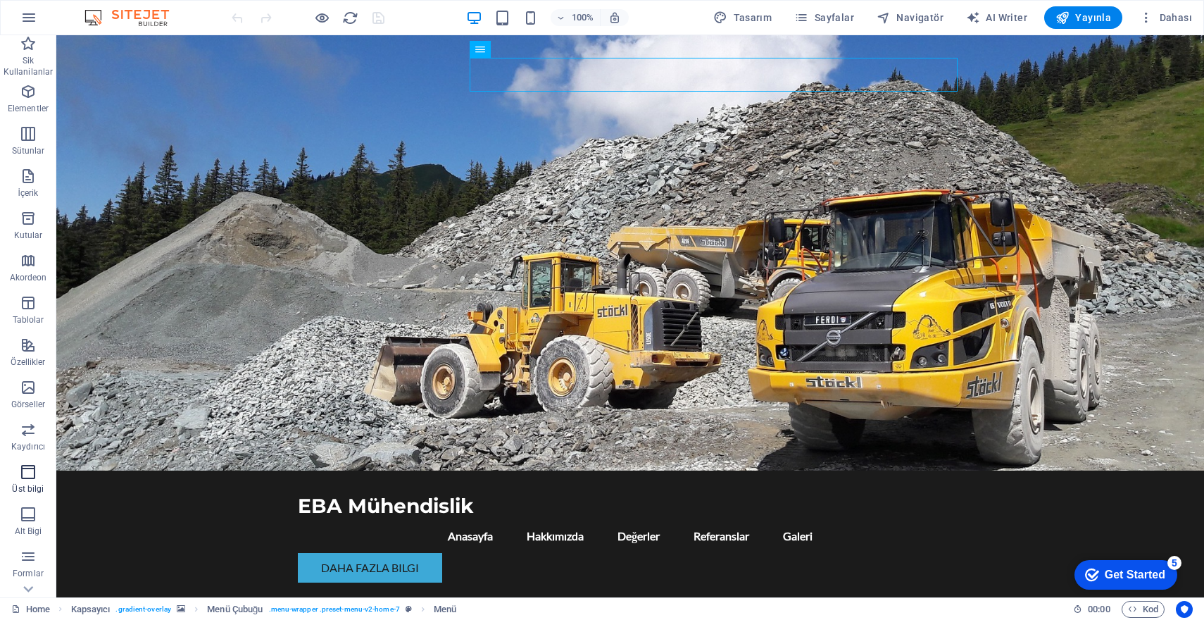
click at [34, 477] on icon "button" at bounding box center [28, 471] width 17 height 17
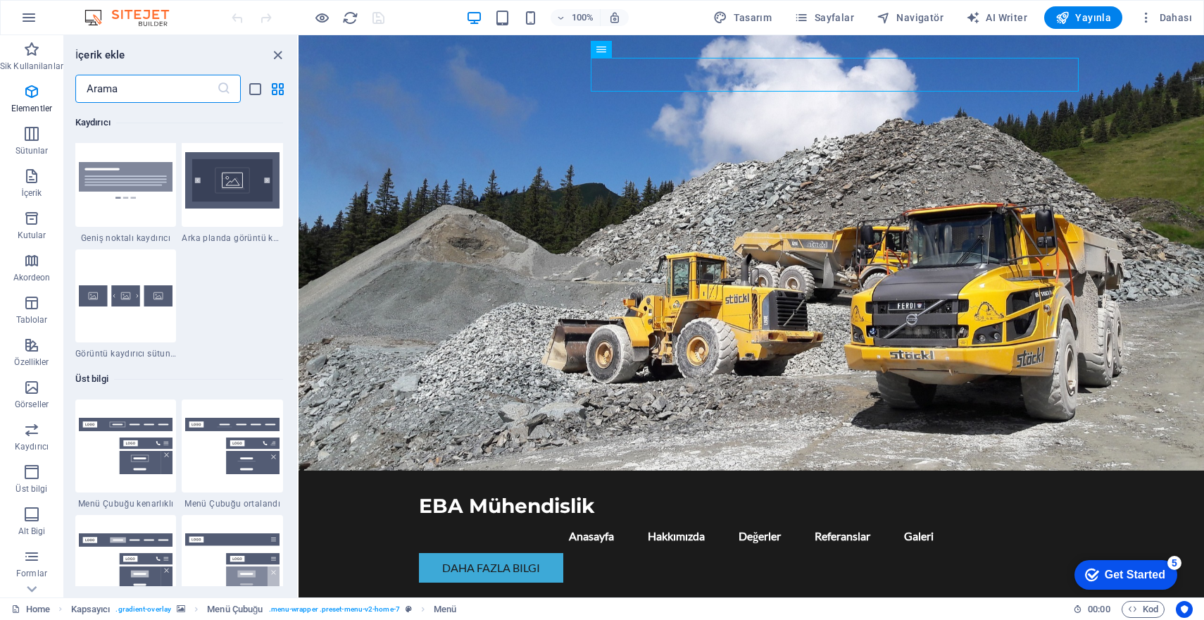
scroll to position [8482, 0]
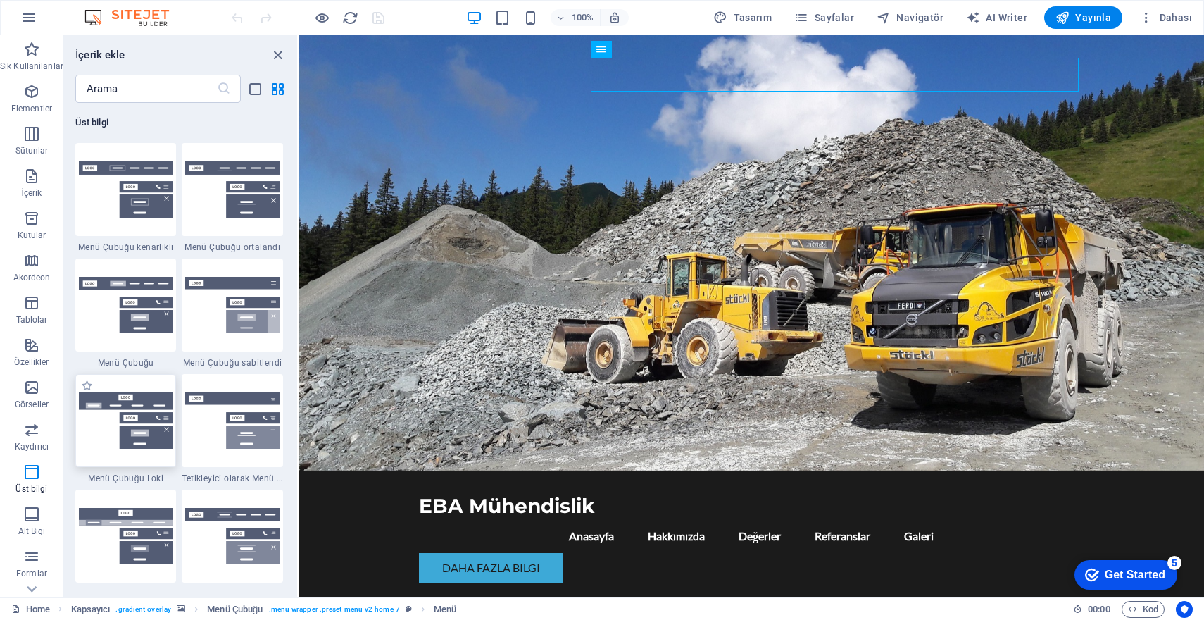
click at [147, 428] on img at bounding box center [126, 420] width 94 height 57
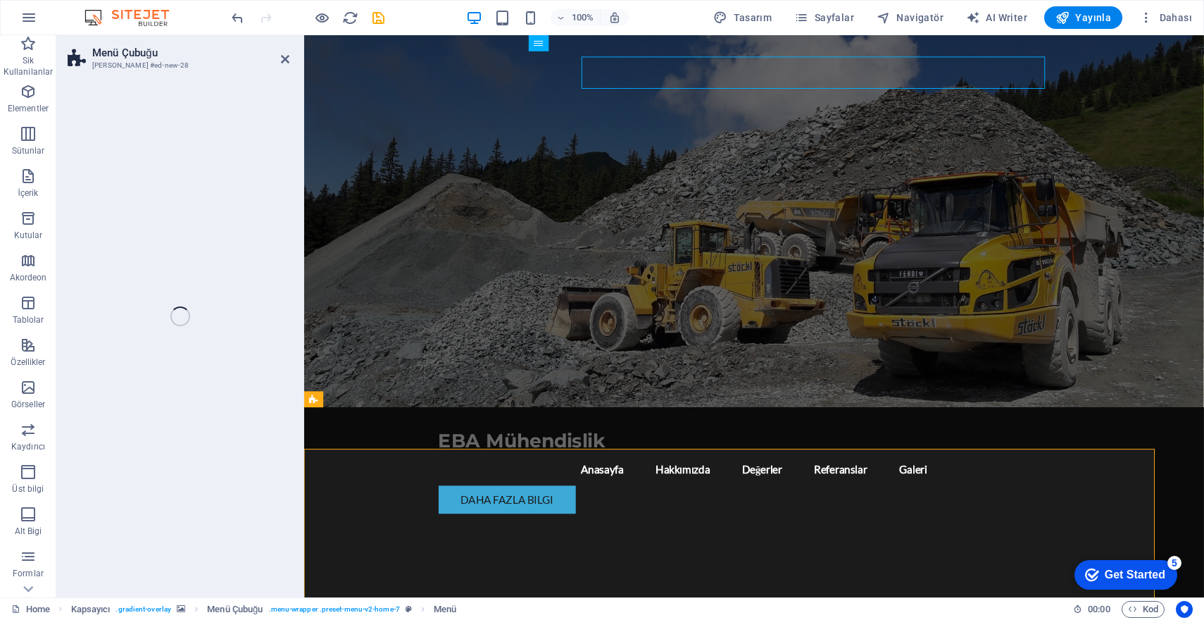
select select "rem"
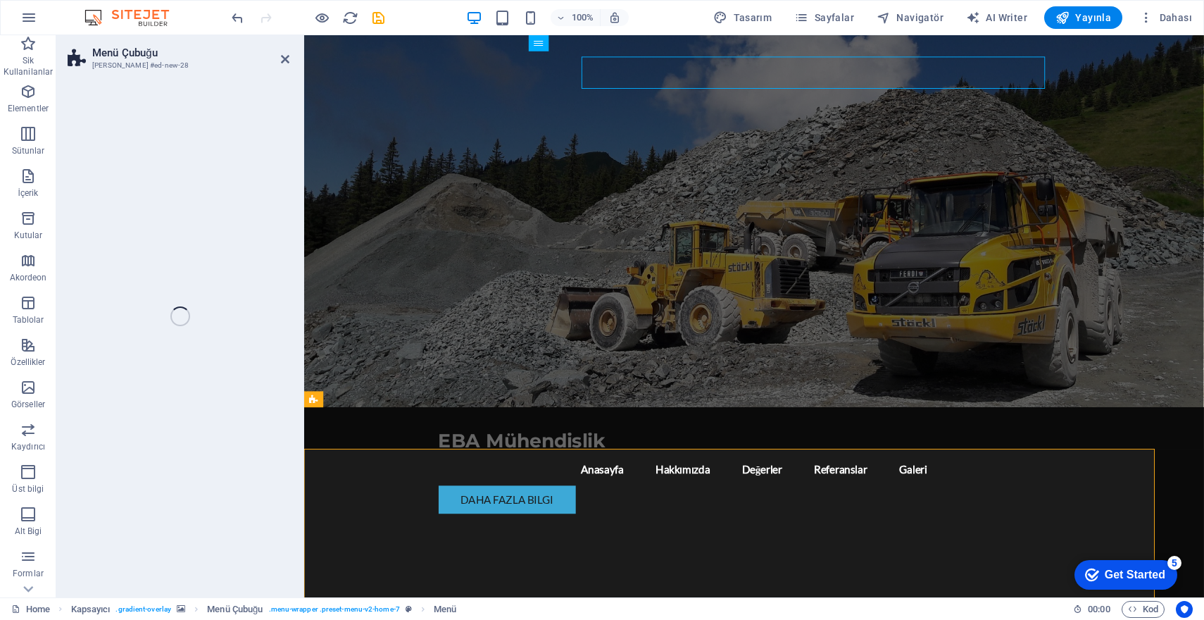
select select "rem"
select select "preset-menu-v2-loki"
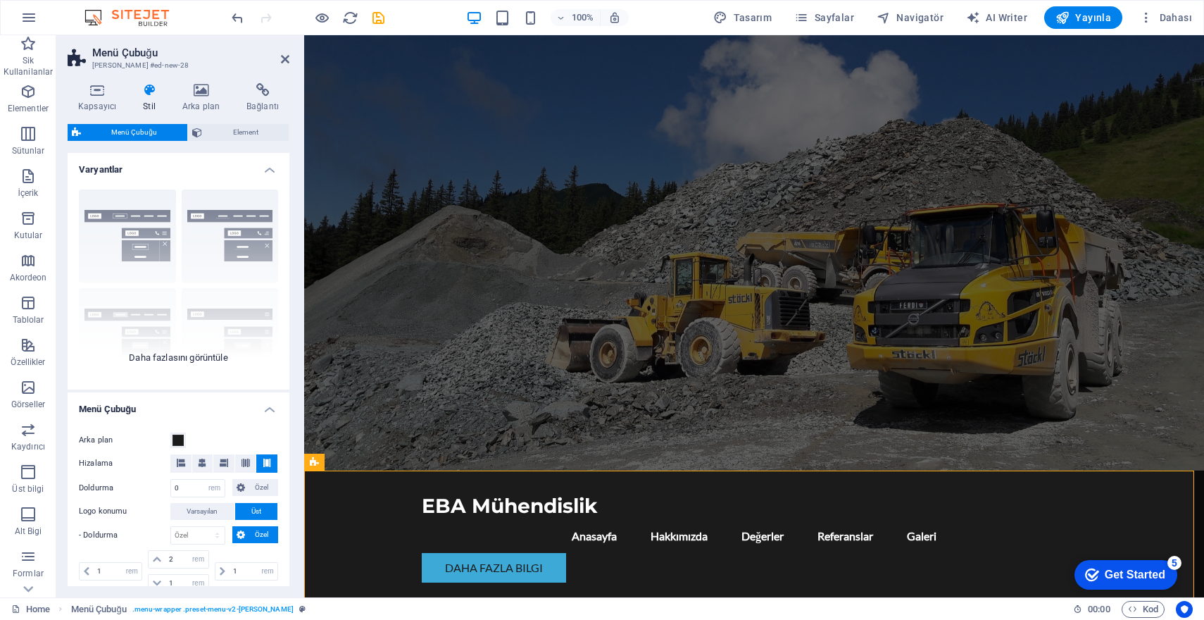
click at [239, 230] on div "Kenarlık Ortalandı Varsayılan Sabit Loki Tetikleyici Geniş XXL" at bounding box center [179, 283] width 222 height 211
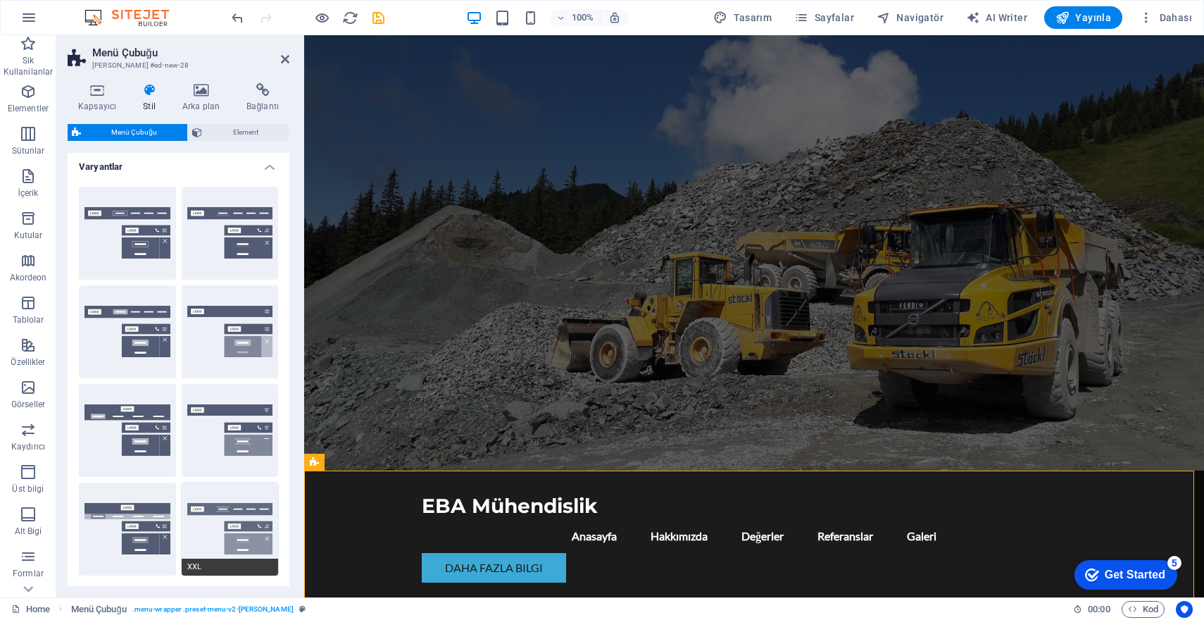
scroll to position [107, 0]
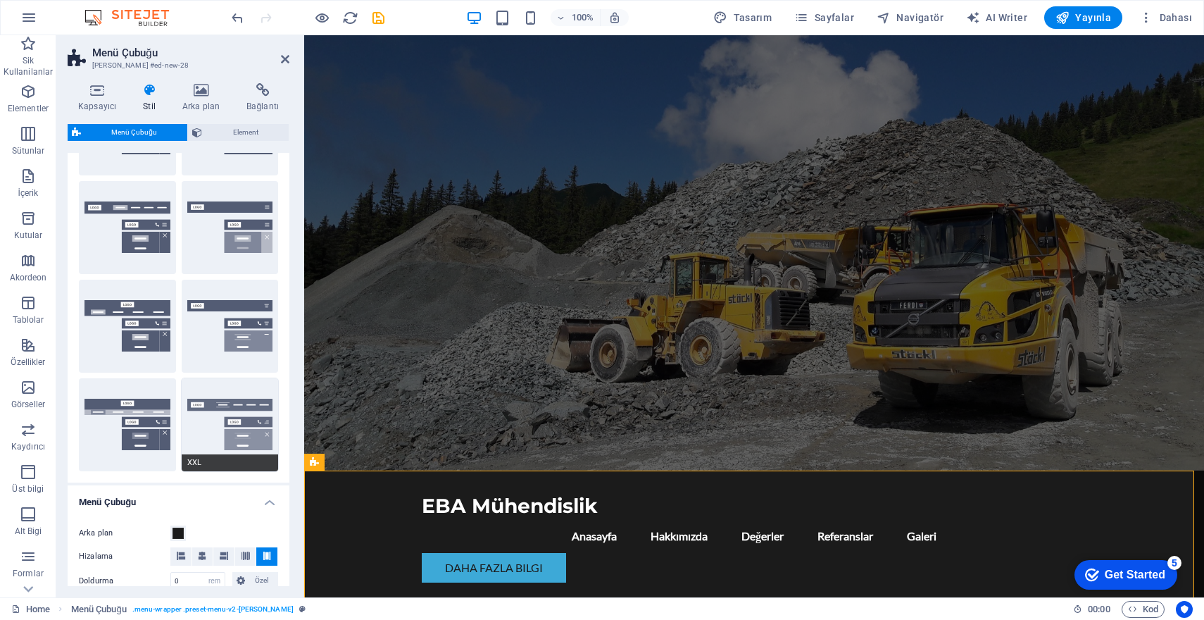
click at [220, 419] on button "XXL" at bounding box center [230, 424] width 97 height 93
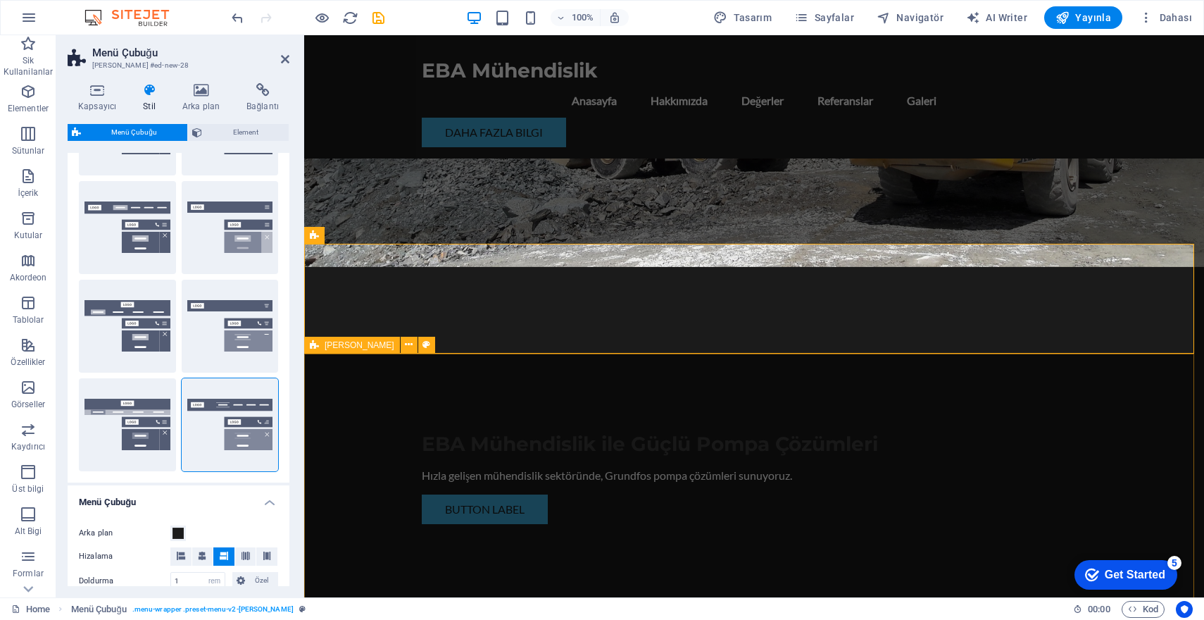
scroll to position [0, 0]
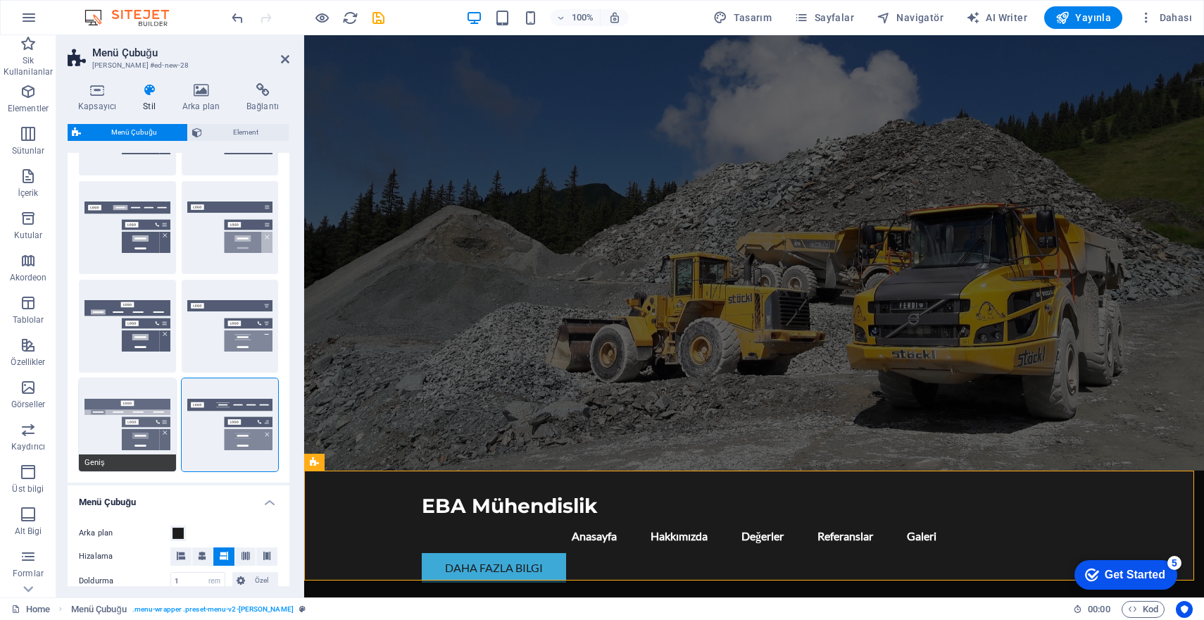
click at [118, 411] on button "Geniş" at bounding box center [127, 424] width 97 height 93
type input "0"
type input "2"
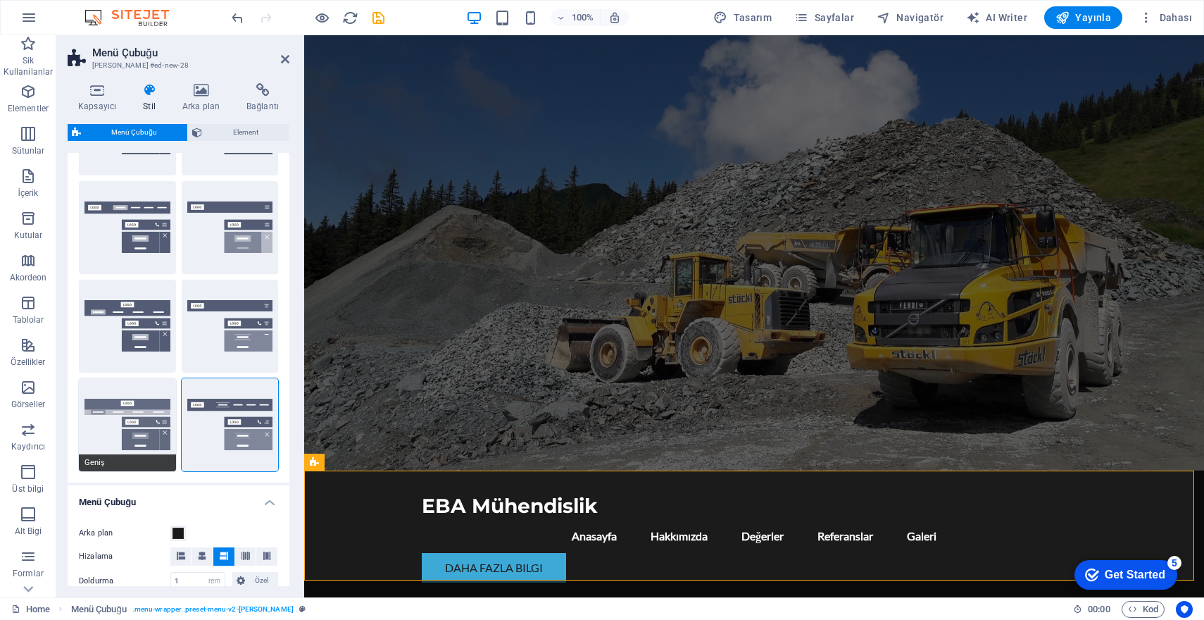
type input "2"
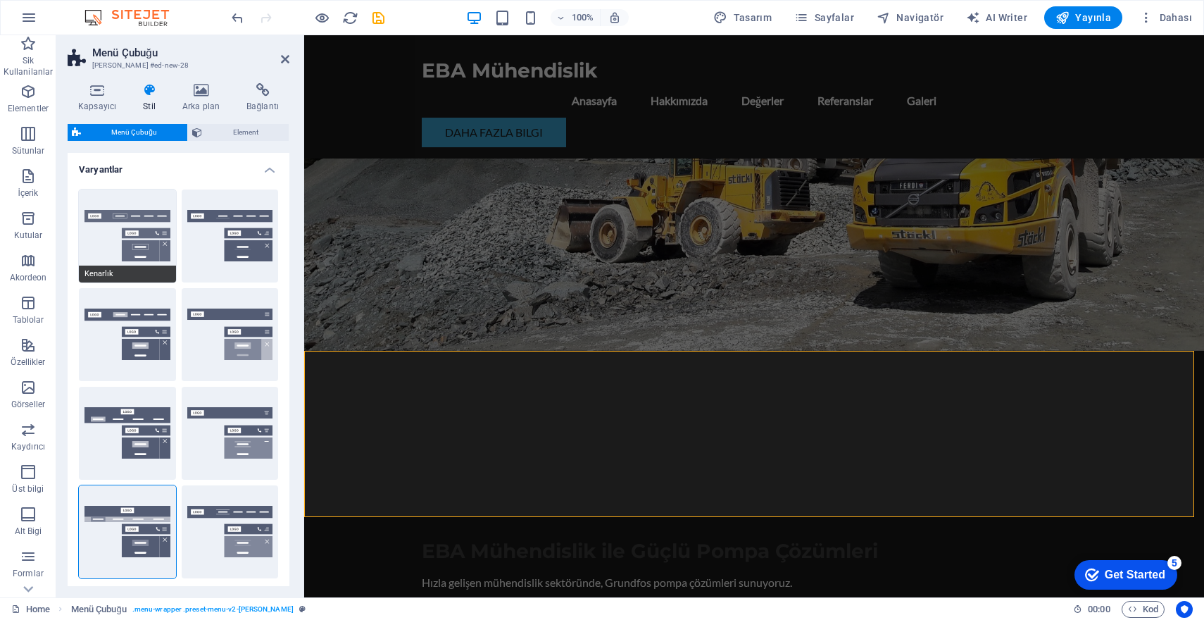
click at [108, 244] on button "Kenarlık" at bounding box center [127, 235] width 97 height 93
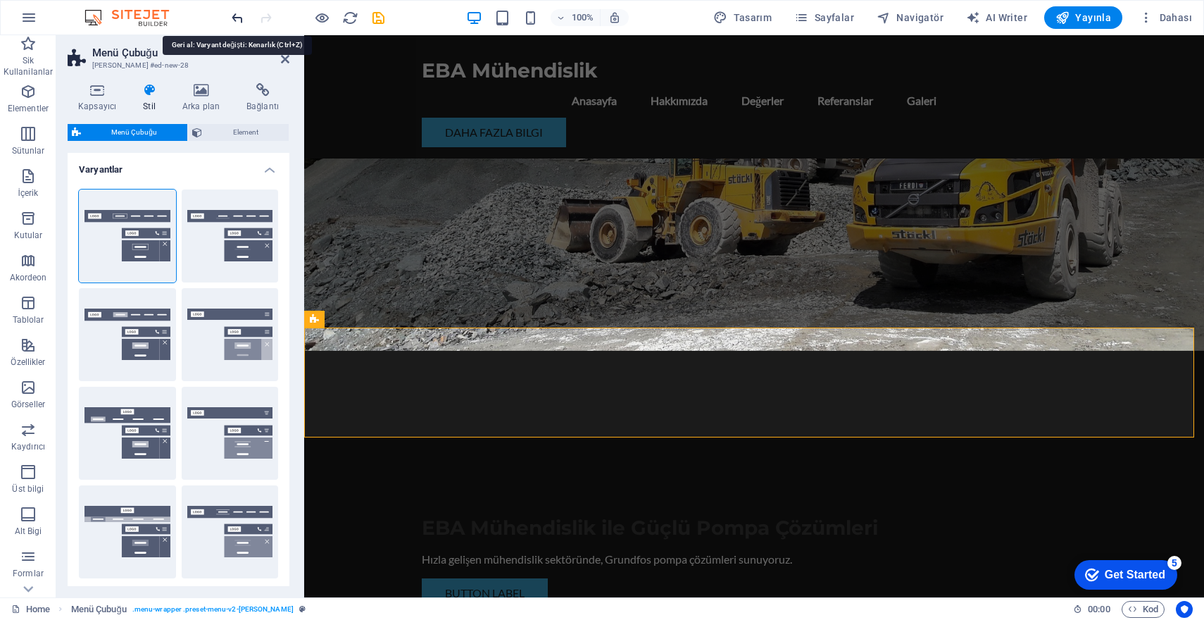
click at [239, 18] on icon "undo" at bounding box center [238, 18] width 16 height 16
type input "0"
type input "2"
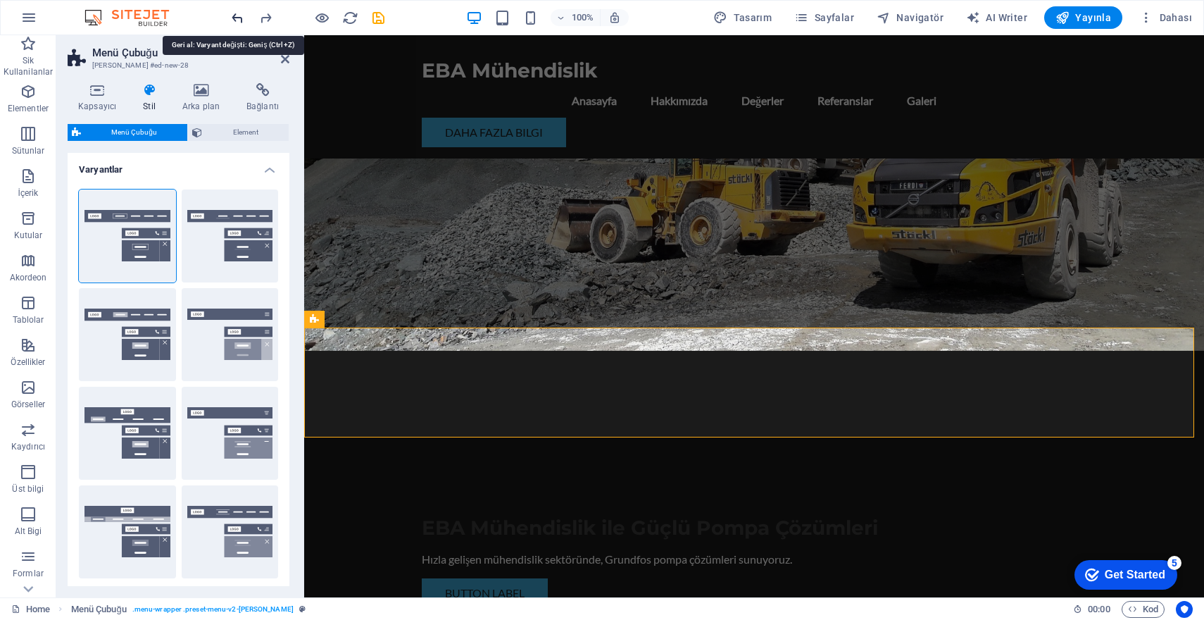
type input "2"
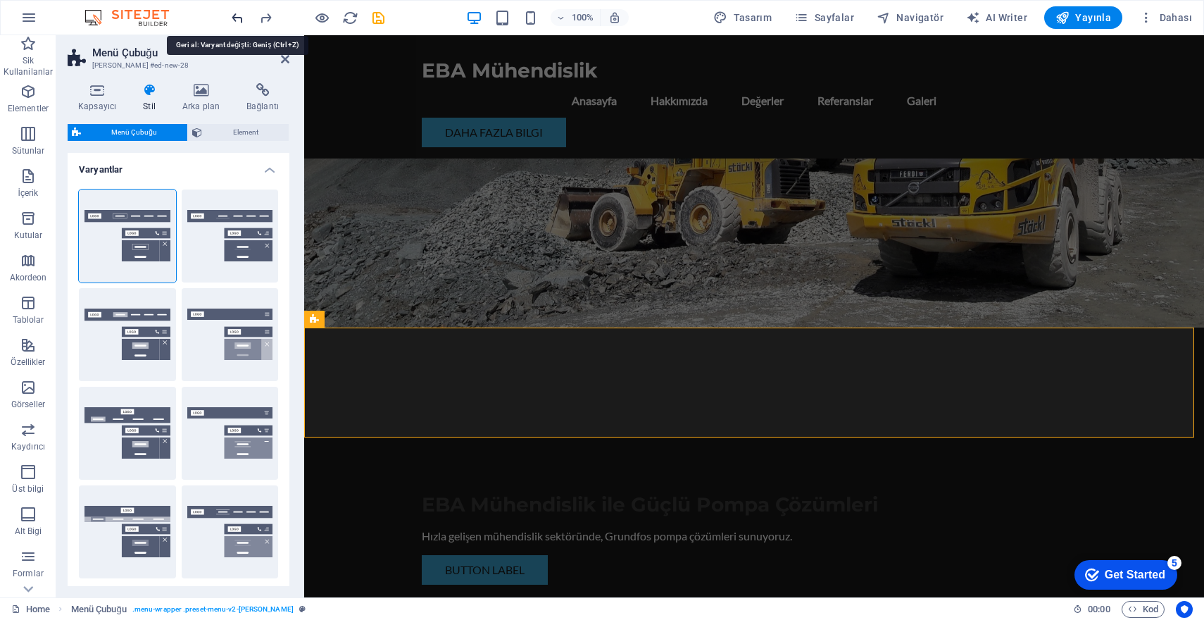
click at [239, 18] on icon "undo" at bounding box center [238, 18] width 16 height 16
type input "1"
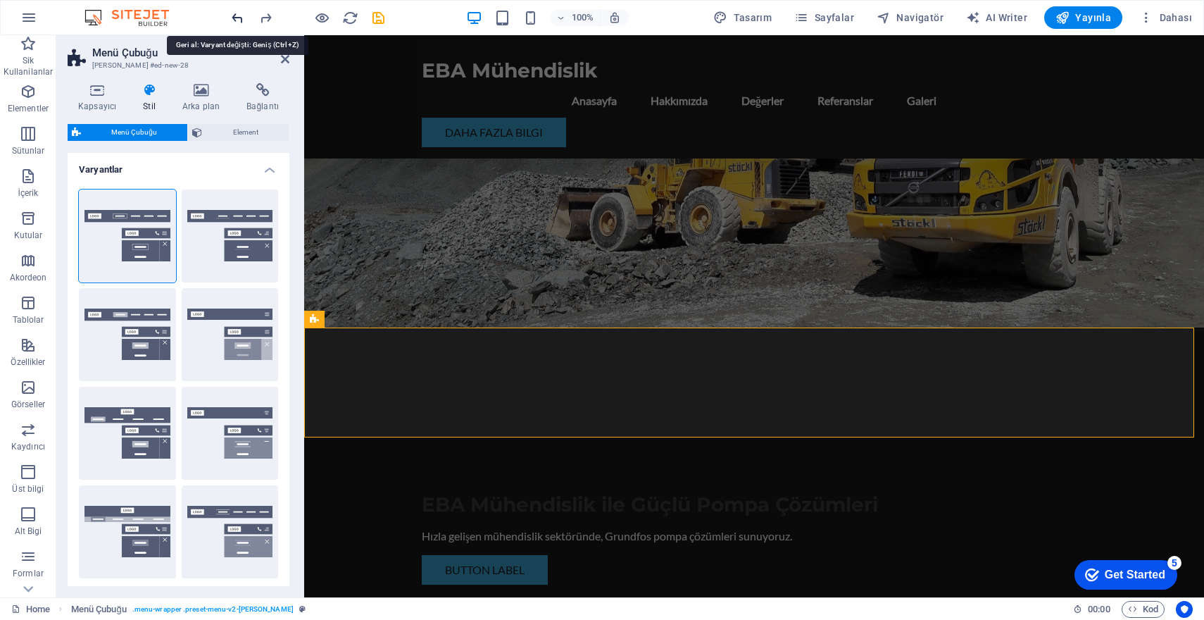
type input "1"
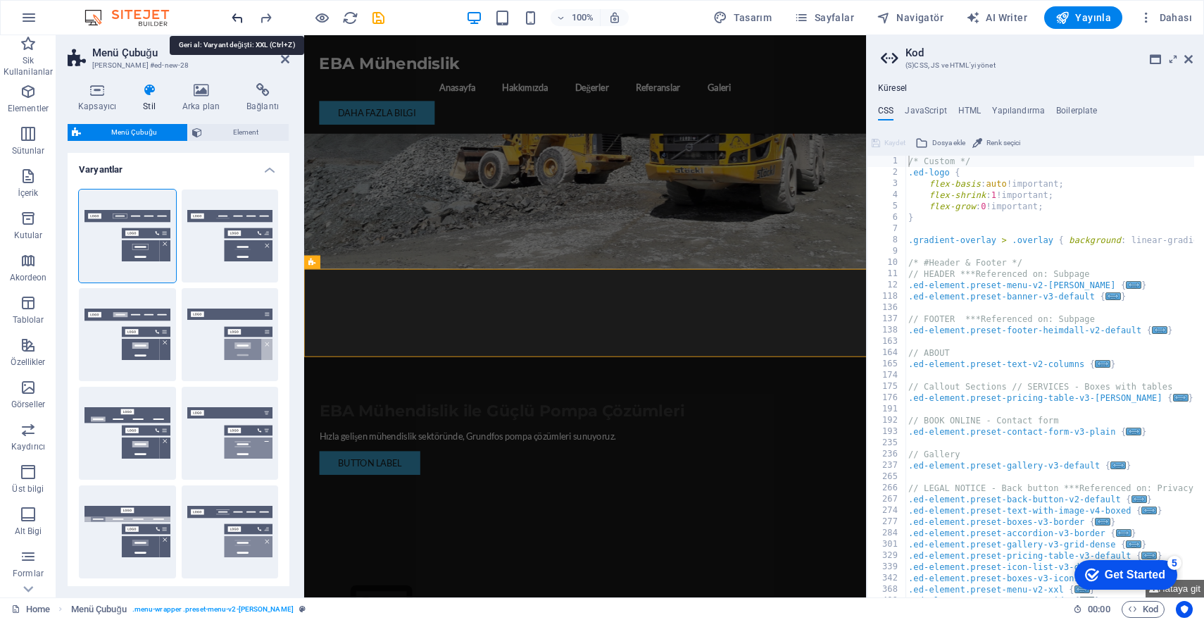
click at [238, 19] on icon "undo" at bounding box center [238, 18] width 16 height 16
type input "0"
select select "DISABLED_OPTION_VALUE"
type input "2"
type input "1"
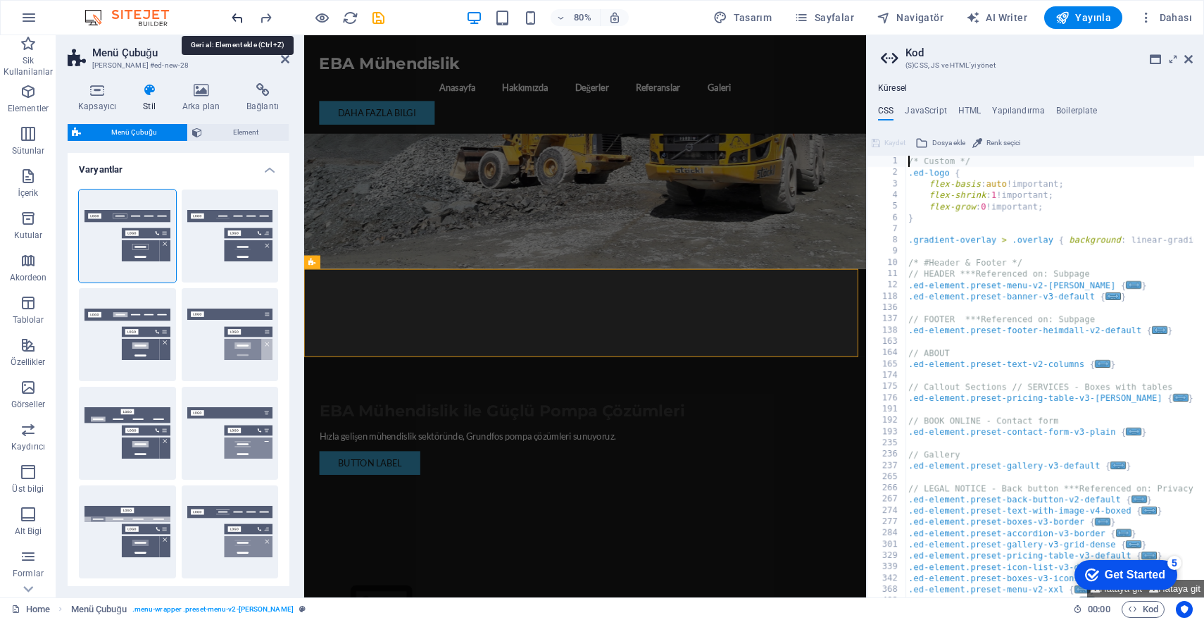
click at [237, 19] on icon "undo" at bounding box center [238, 18] width 16 height 16
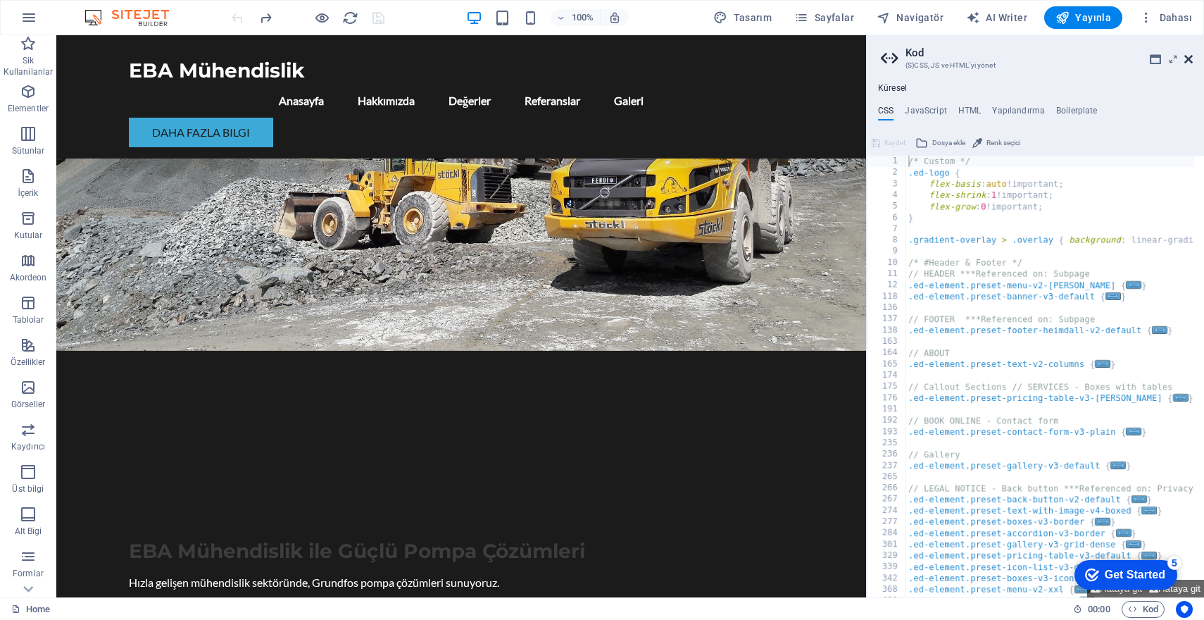
click at [1192, 58] on icon at bounding box center [1189, 59] width 8 height 11
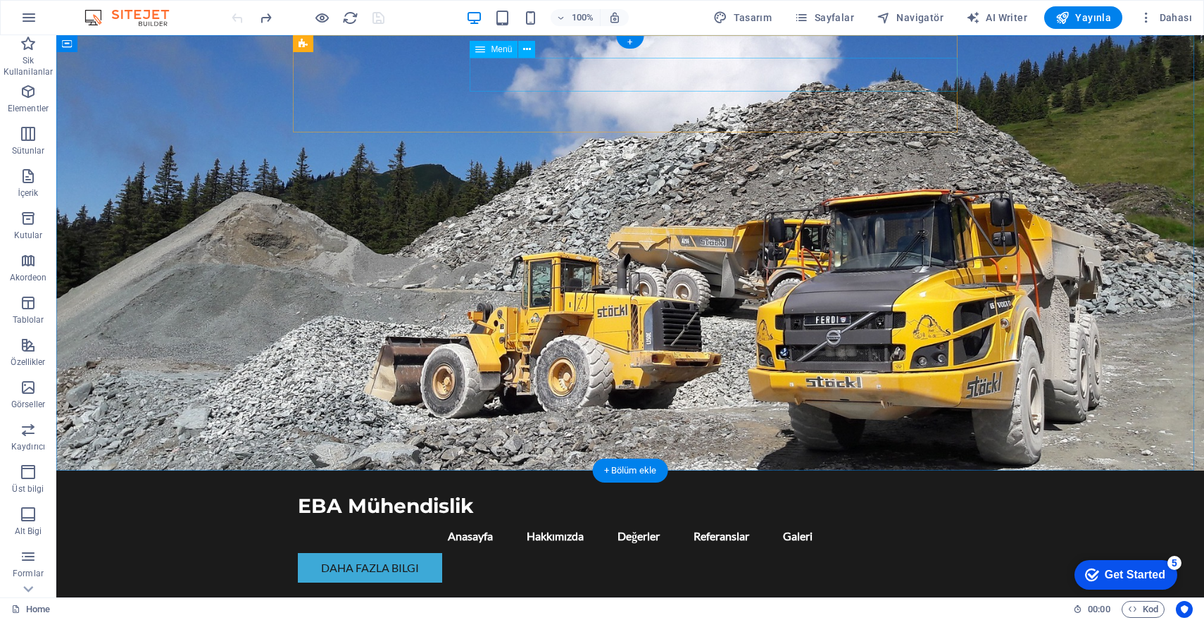
click at [484, 53] on icon at bounding box center [480, 49] width 10 height 17
click at [527, 46] on icon at bounding box center [527, 49] width 8 height 15
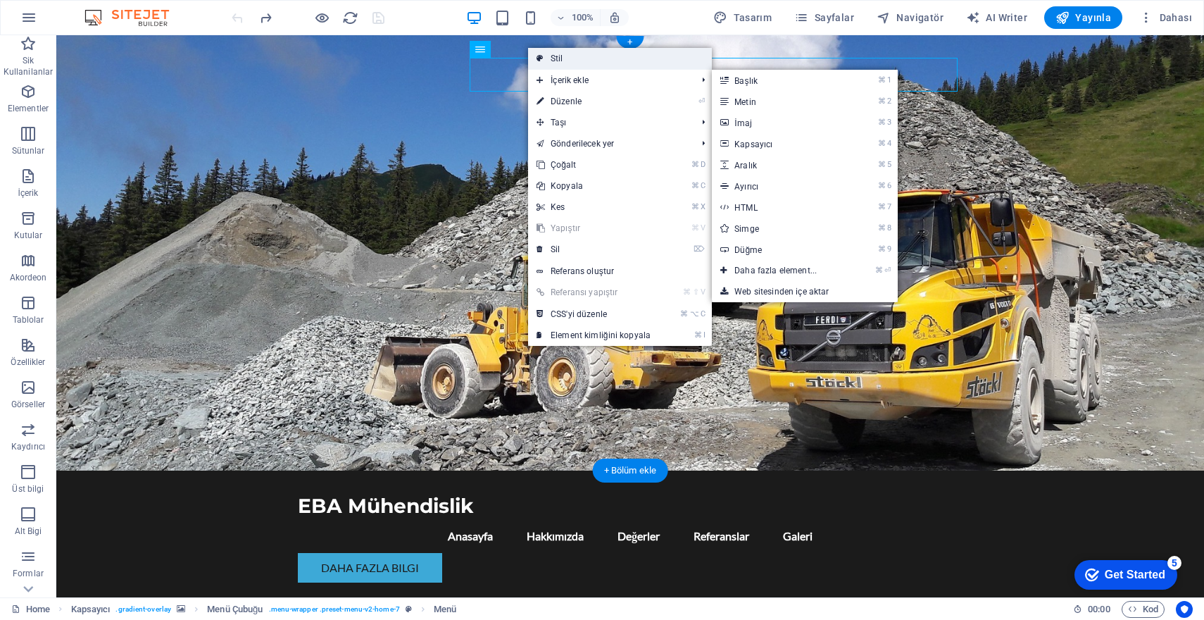
click at [587, 61] on link "Stil" at bounding box center [620, 58] width 184 height 21
select select "rem"
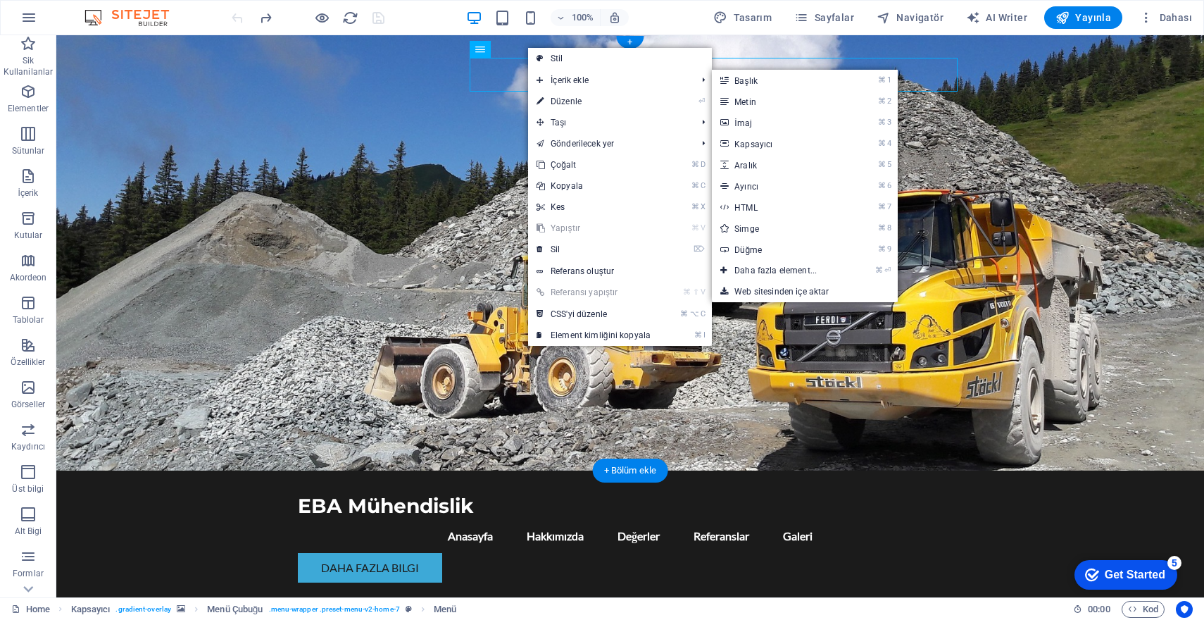
select select "preset-menu-v2-home-7"
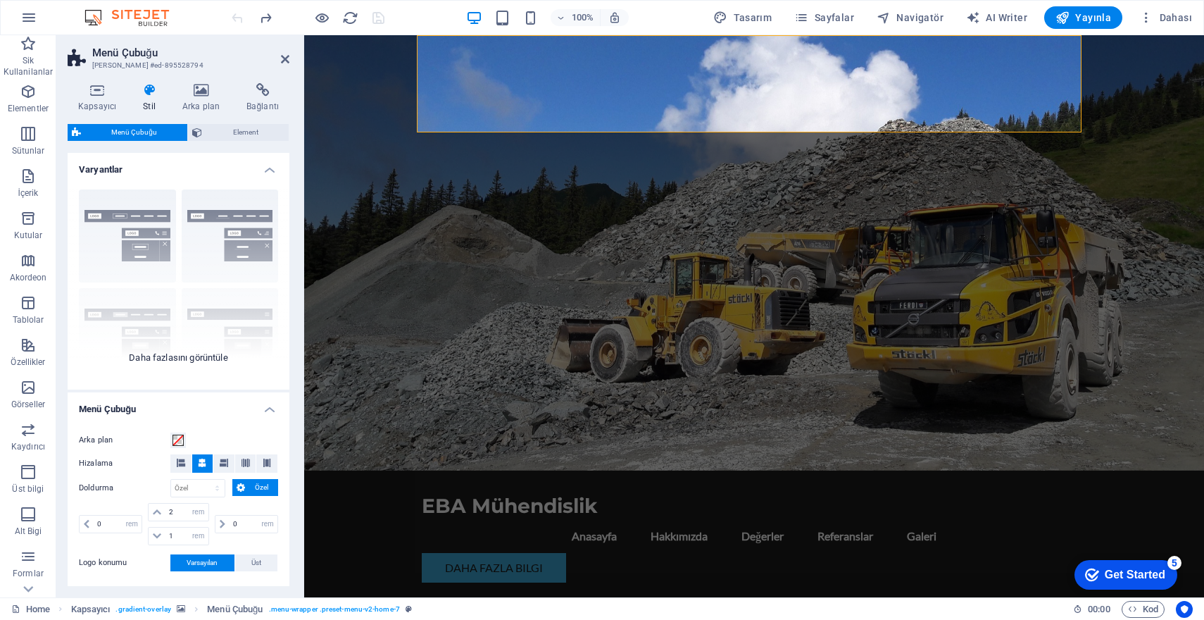
click at [84, 220] on div "Kenarlık Ortalandı Varsayılan Sabit Loki Tetikleyici Geniş XXL" at bounding box center [179, 283] width 222 height 211
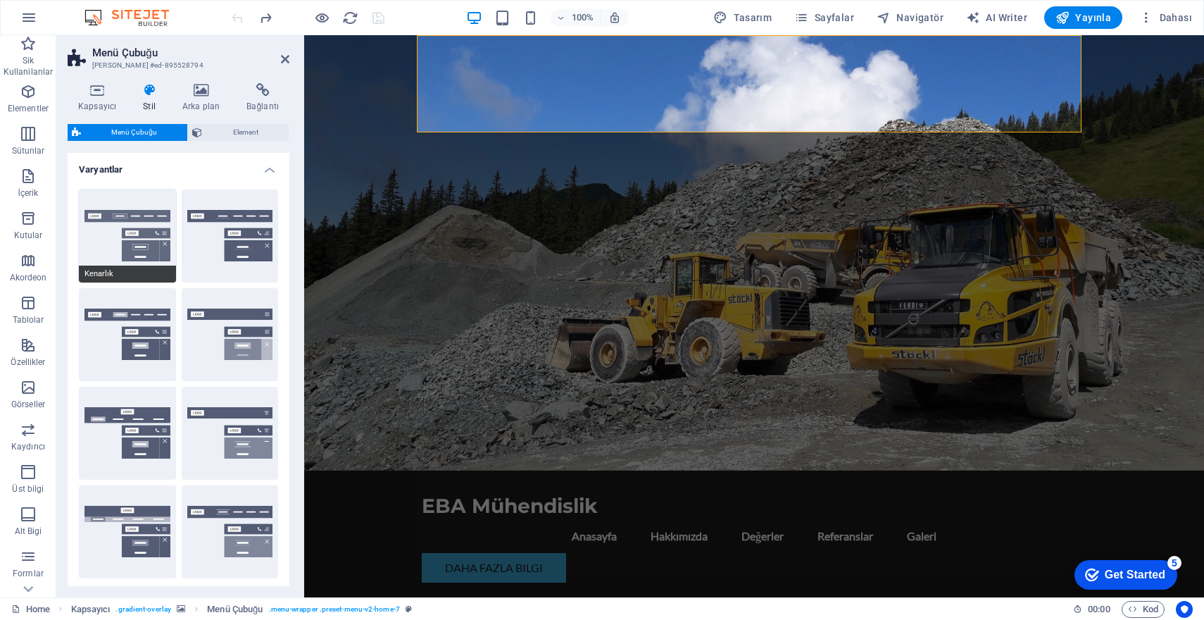
click at [127, 222] on button "Kenarlık" at bounding box center [127, 235] width 97 height 93
type input "1"
select select "rem"
type input "1"
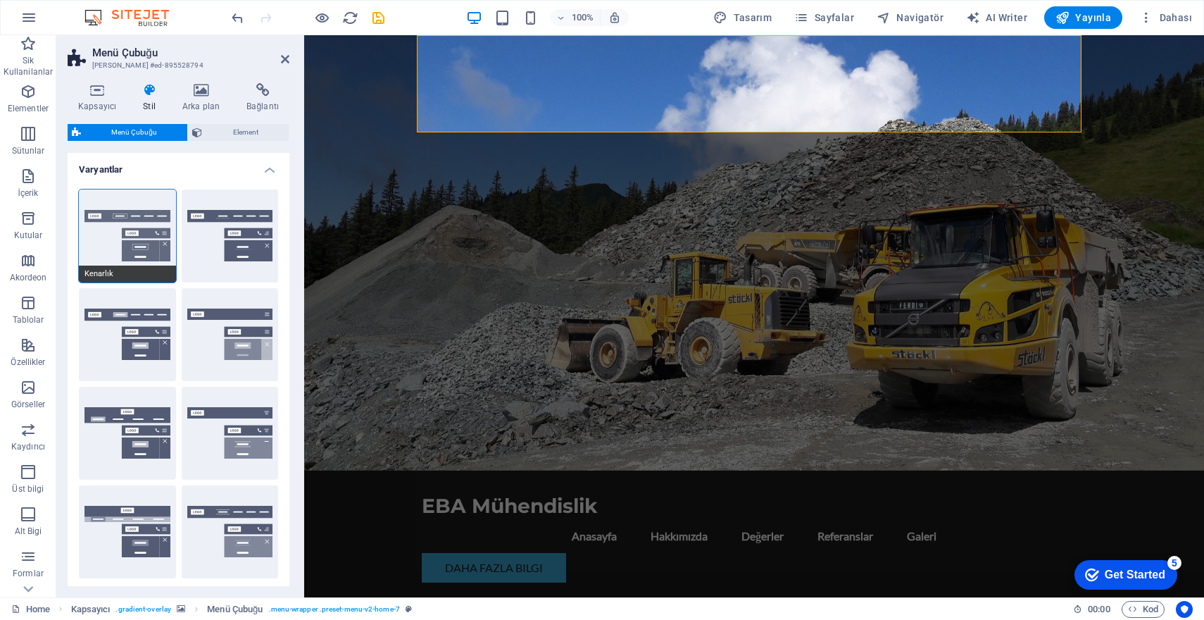
type input "1"
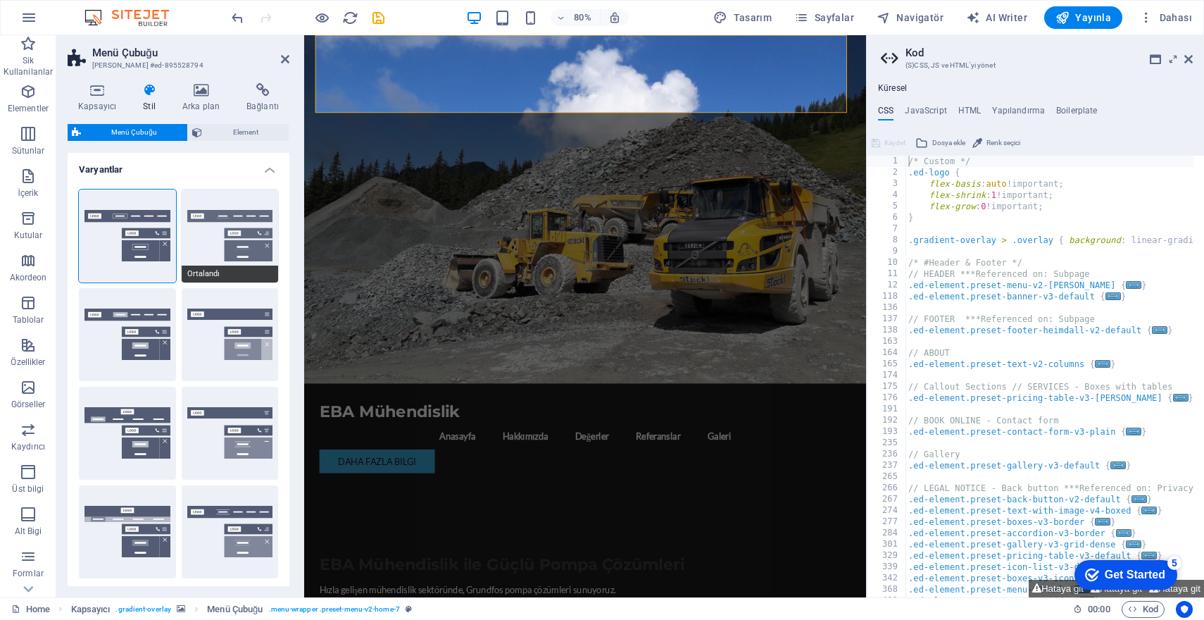
click at [241, 242] on button "Ortalandı" at bounding box center [230, 235] width 97 height 93
click at [1189, 56] on icon at bounding box center [1189, 59] width 8 height 11
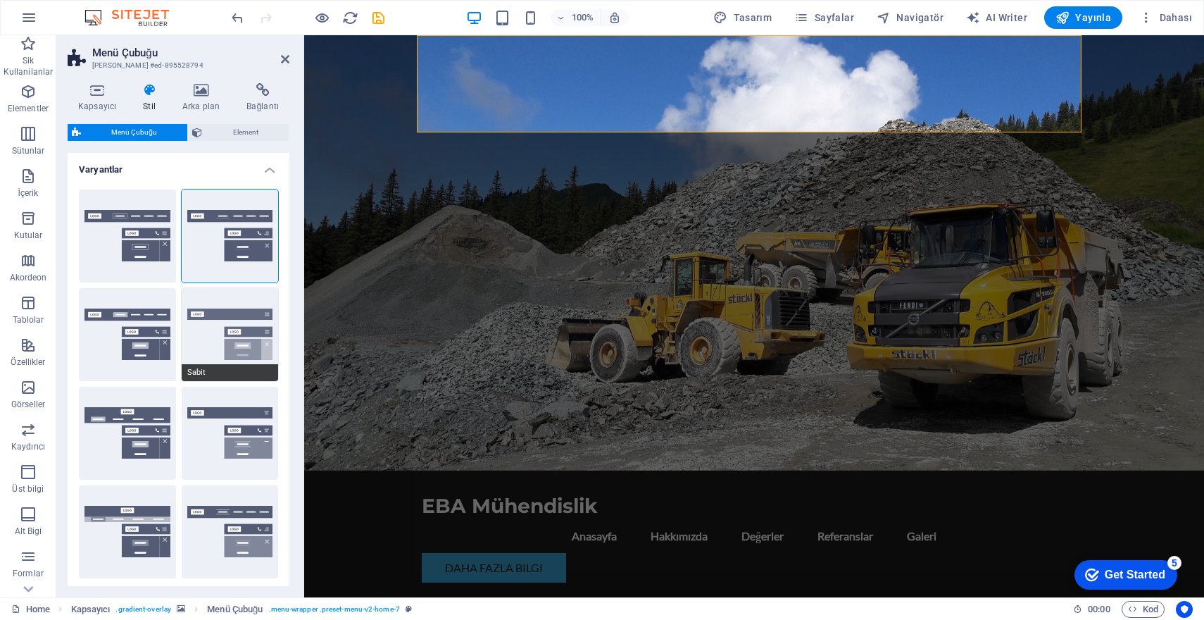
click at [209, 332] on button "Sabit" at bounding box center [230, 334] width 97 height 93
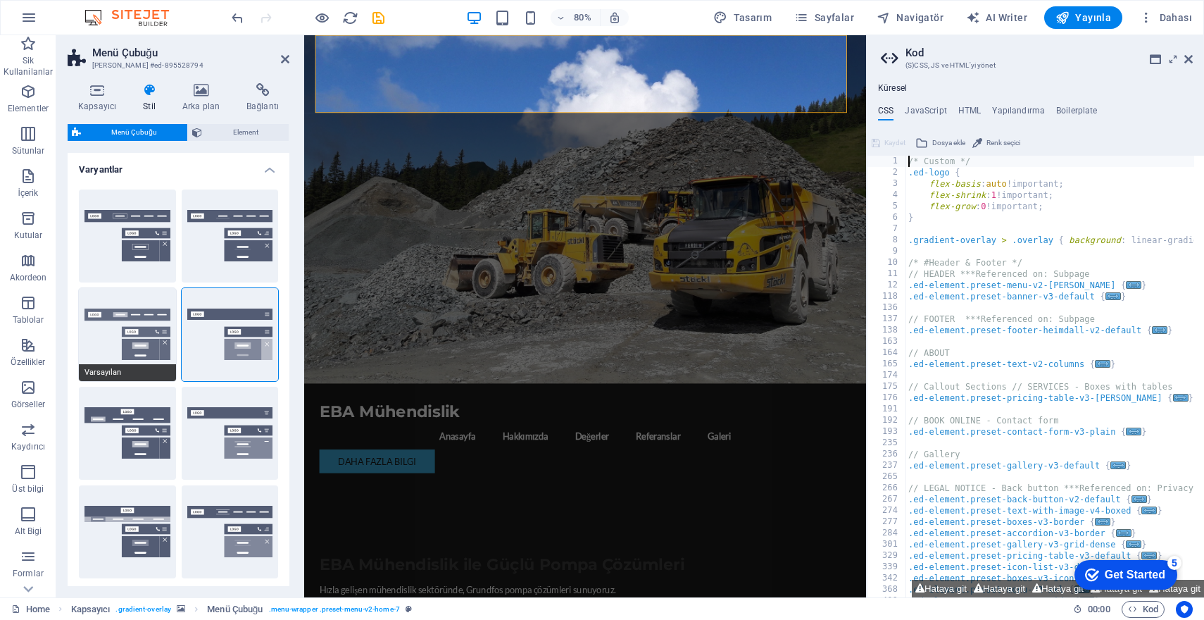
click at [117, 322] on button "Varsayılan" at bounding box center [127, 334] width 97 height 93
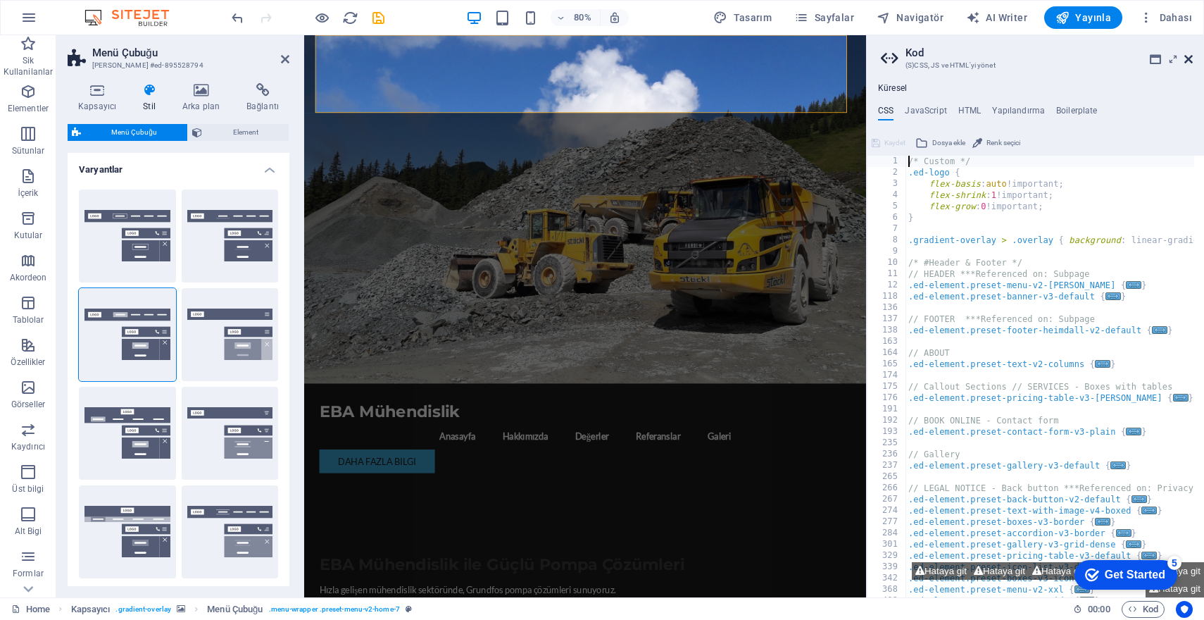
click at [1192, 57] on icon at bounding box center [1189, 59] width 8 height 11
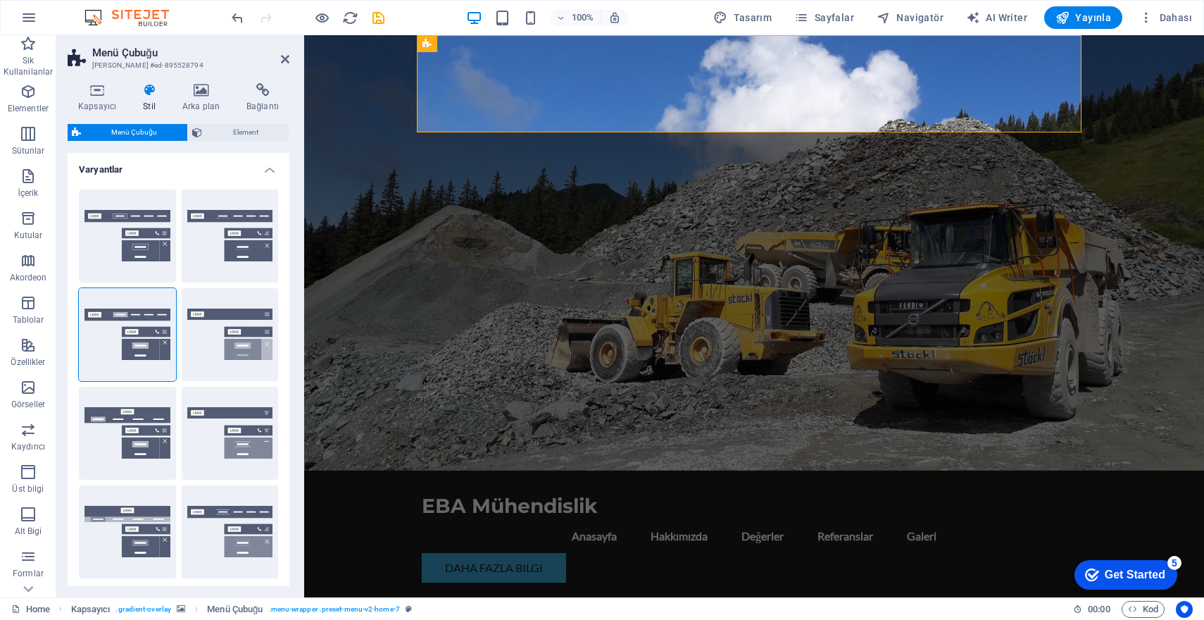
click at [787, 187] on figure at bounding box center [754, 252] width 900 height 435
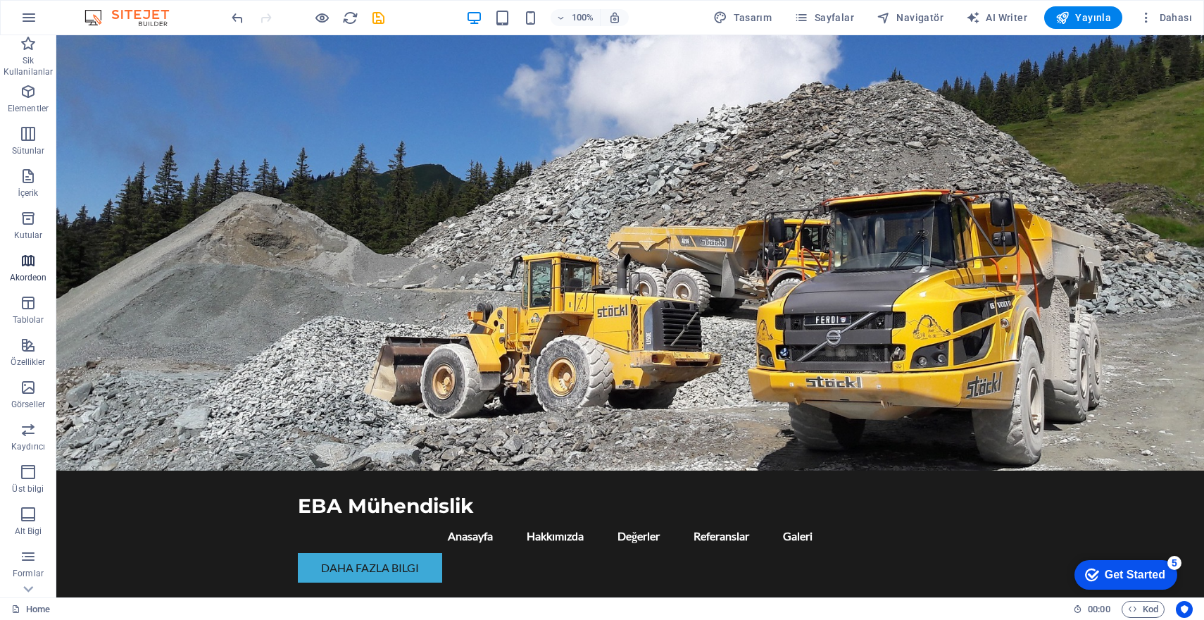
click at [31, 261] on icon "button" at bounding box center [28, 260] width 17 height 17
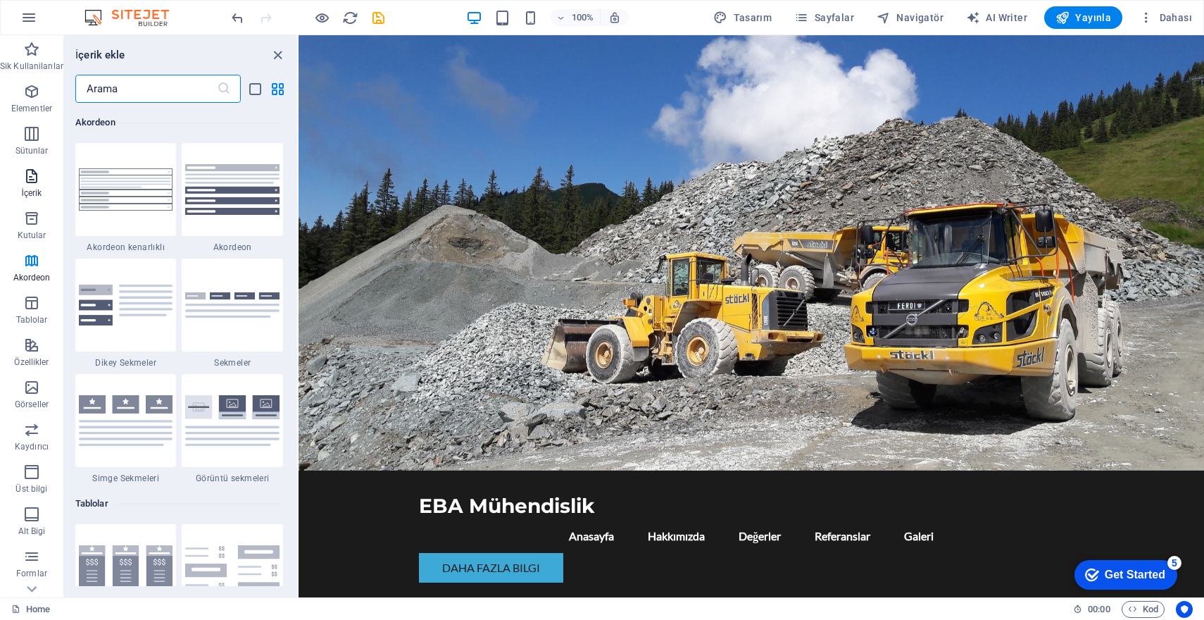
scroll to position [23, 0]
click at [31, 502] on span "Alt Bigi" at bounding box center [31, 500] width 63 height 34
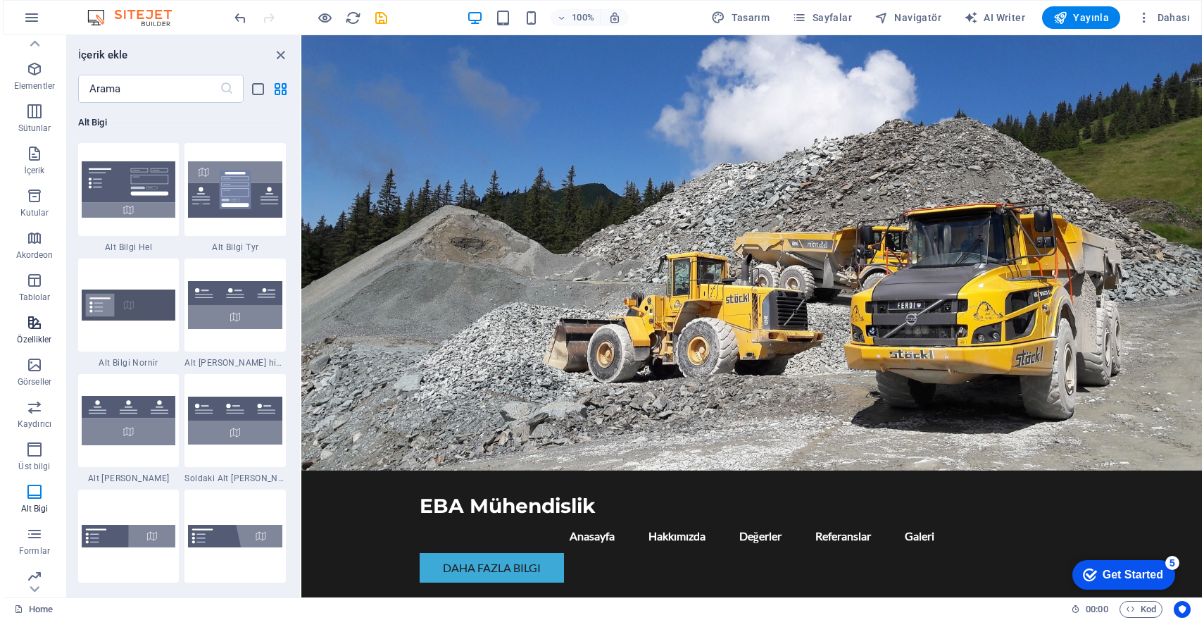
scroll to position [0, 0]
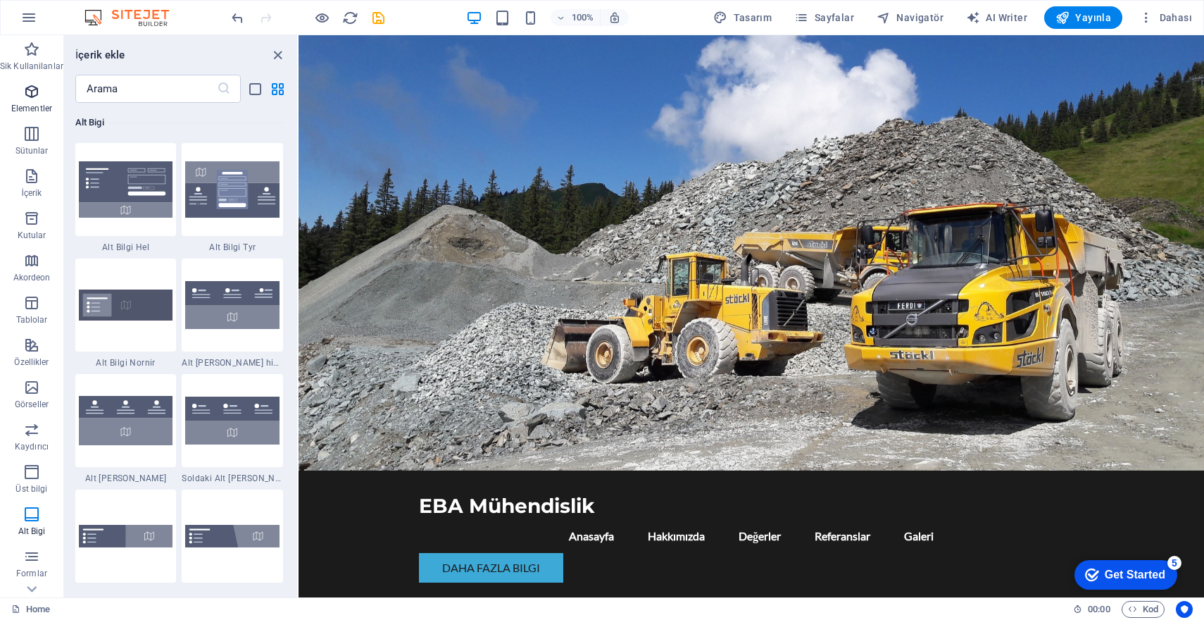
click at [25, 92] on icon "button" at bounding box center [31, 91] width 17 height 17
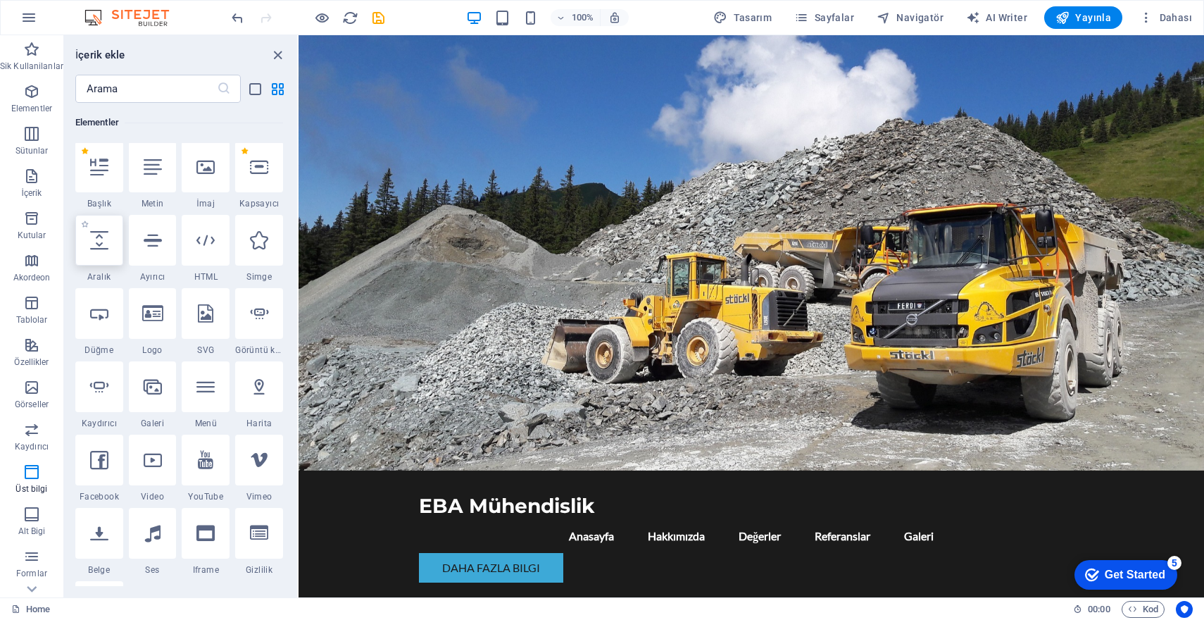
scroll to position [150, 0]
click at [35, 54] on icon "button" at bounding box center [31, 49] width 17 height 17
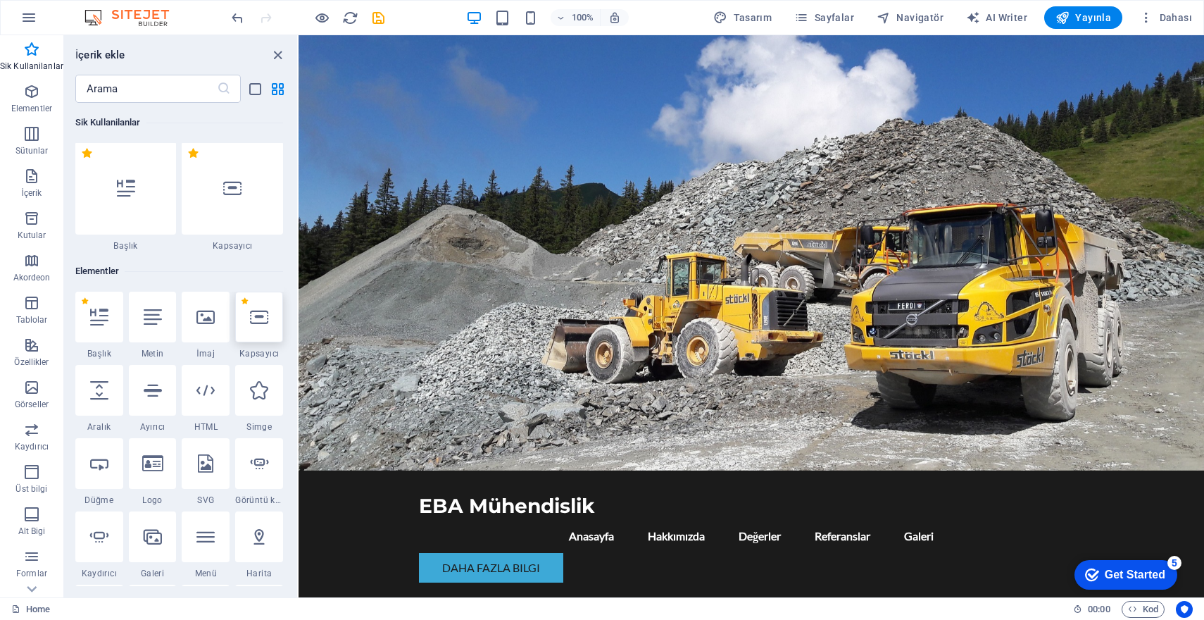
scroll to position [0, 0]
click at [280, 55] on icon "close panel" at bounding box center [278, 55] width 16 height 16
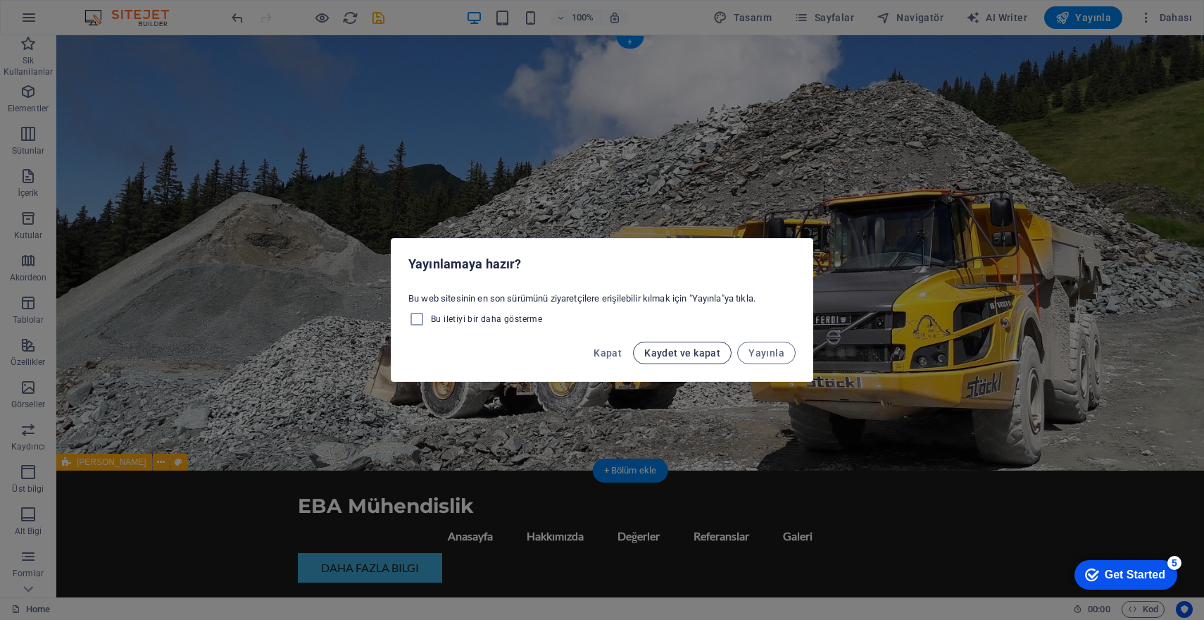
click at [680, 356] on span "Kaydet ve kapat" at bounding box center [683, 352] width 76 height 11
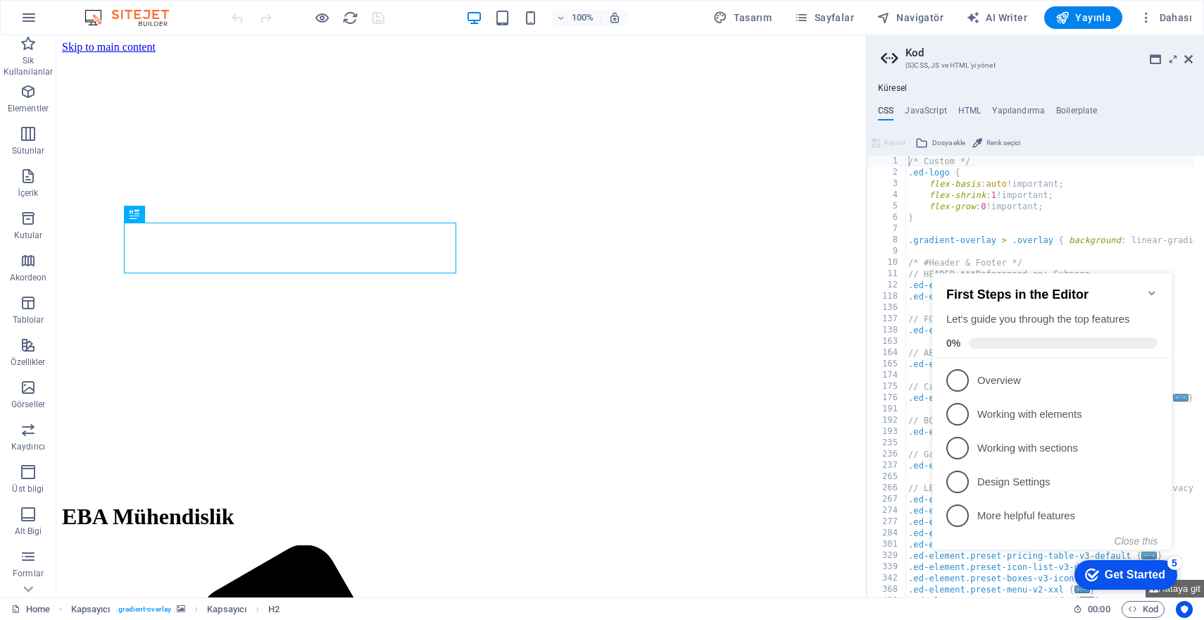
click at [1149, 289] on icon "Minimize checklist" at bounding box center [1152, 292] width 11 height 11
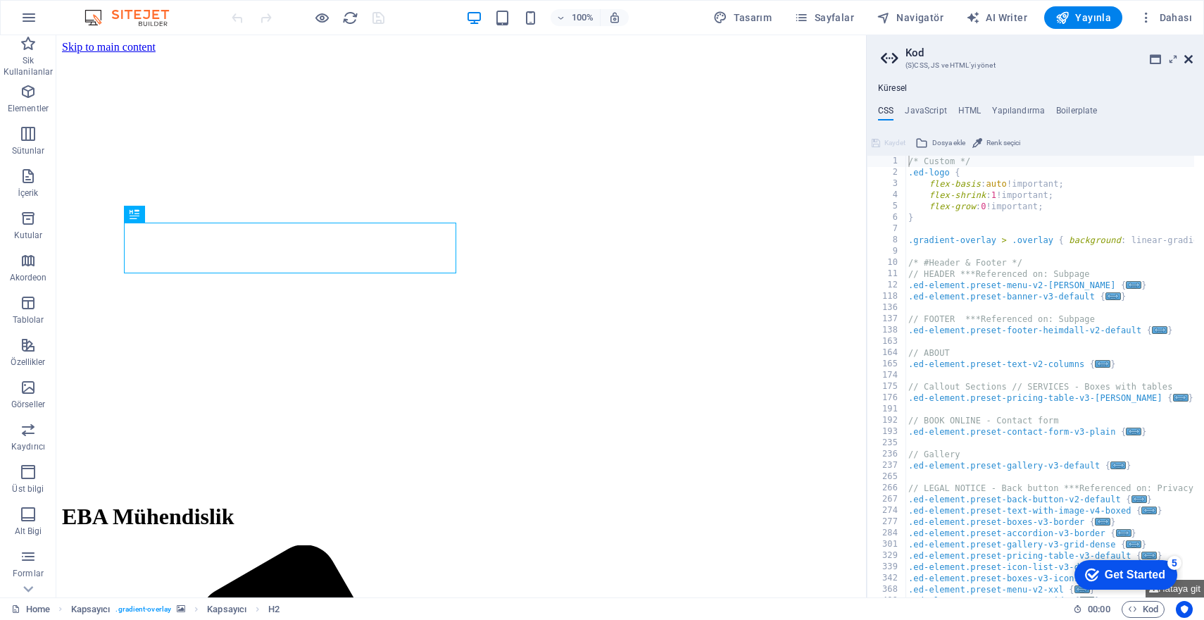
click at [1188, 58] on icon at bounding box center [1189, 59] width 8 height 11
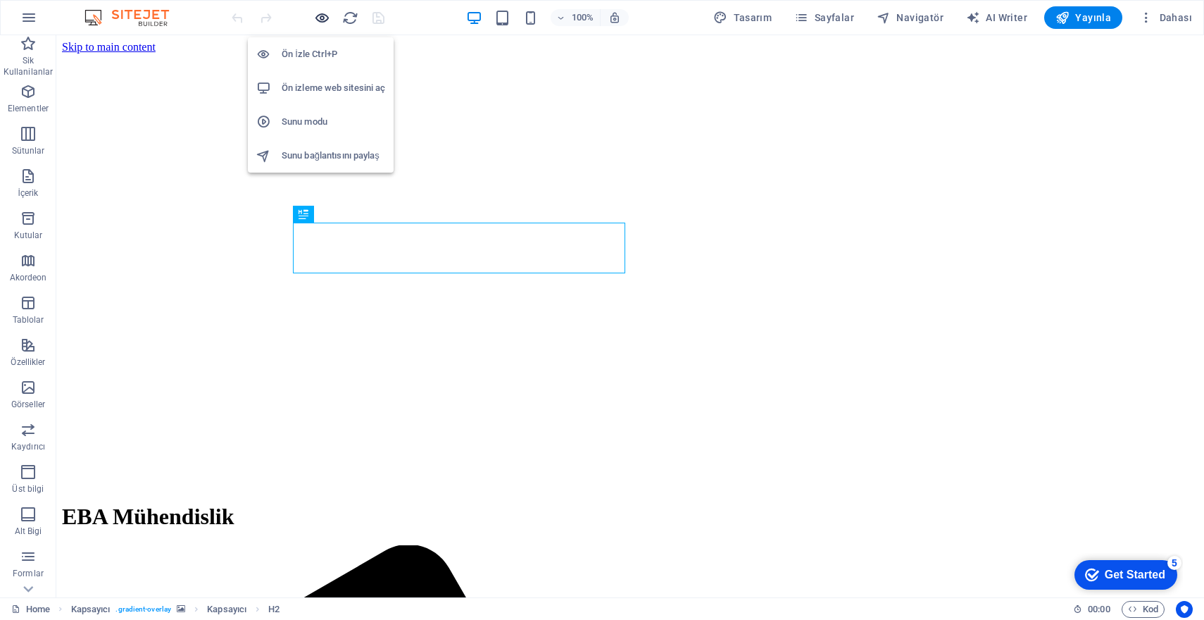
click at [317, 18] on icon "button" at bounding box center [322, 18] width 16 height 16
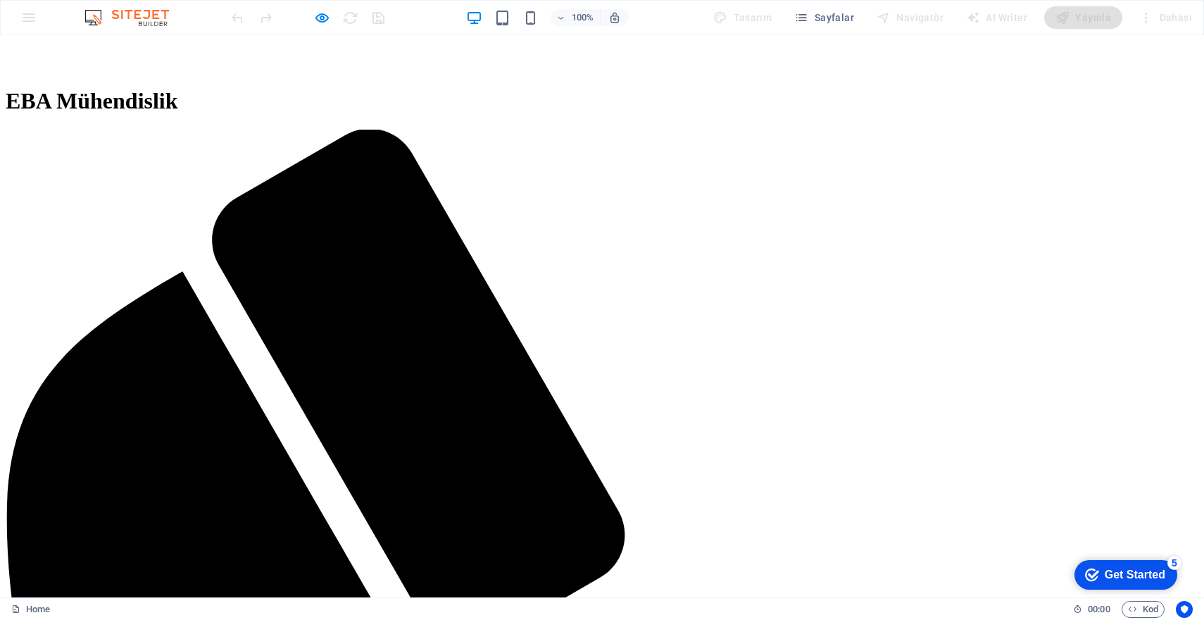
scroll to position [327, 0]
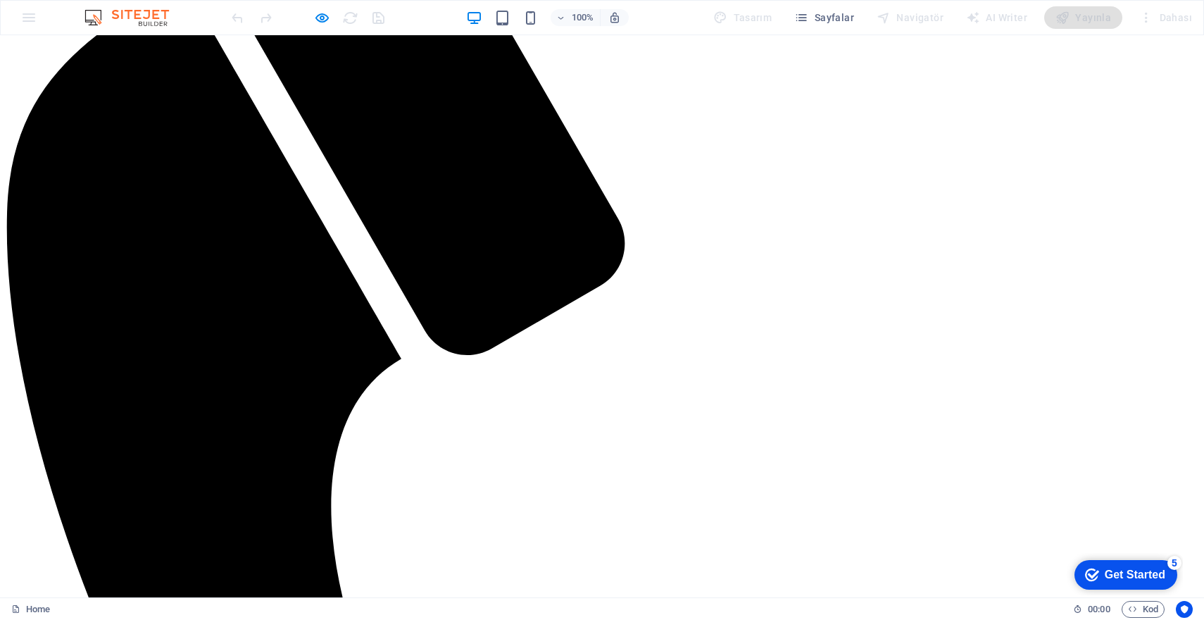
scroll to position [709, 0]
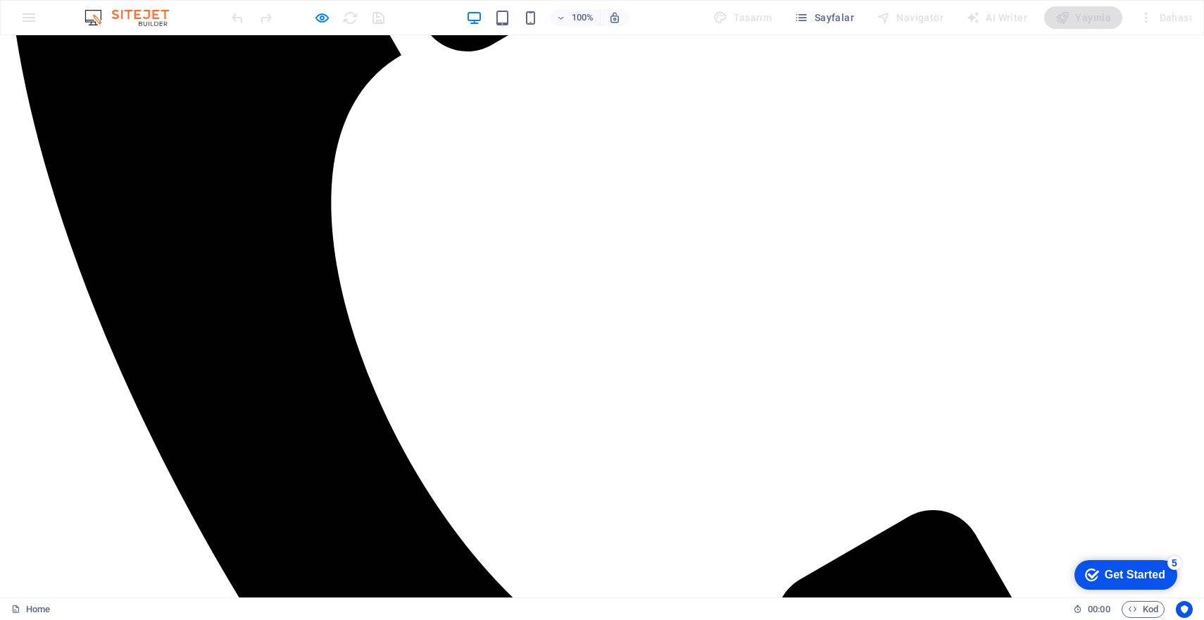
scroll to position [1023, 0]
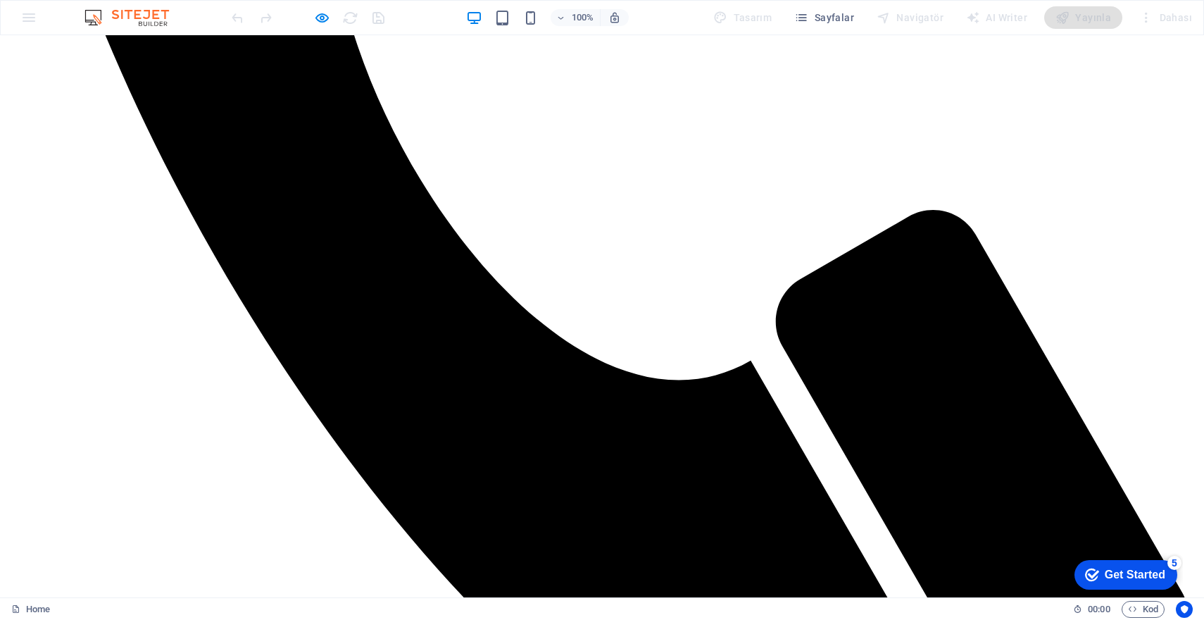
scroll to position [1326, 0]
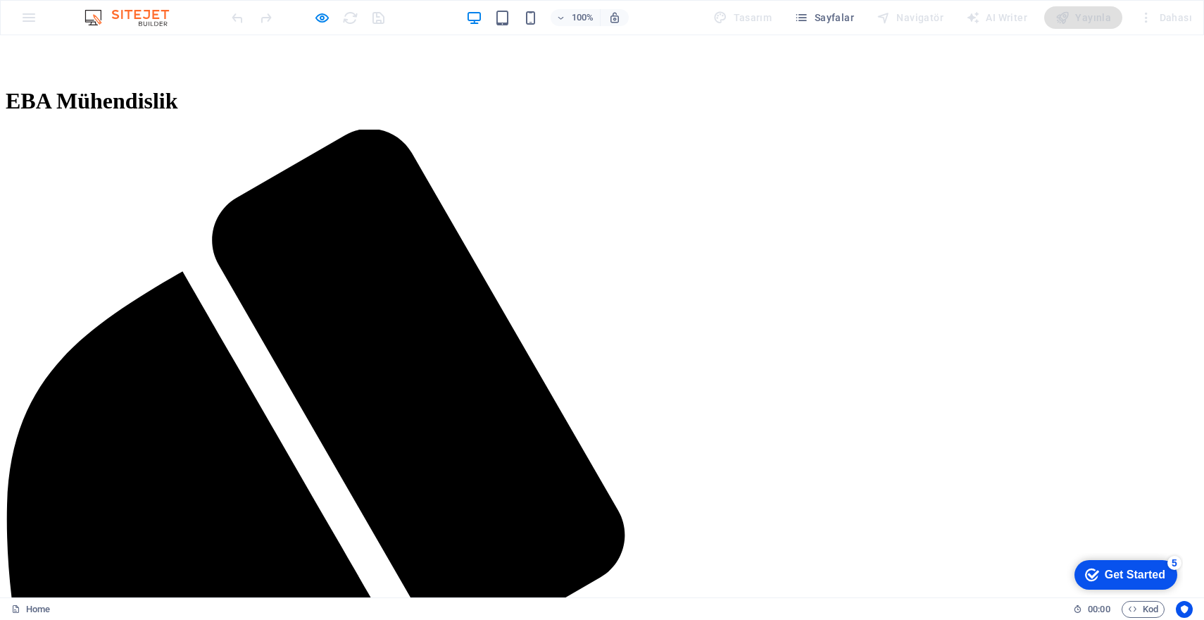
scroll to position [0, 0]
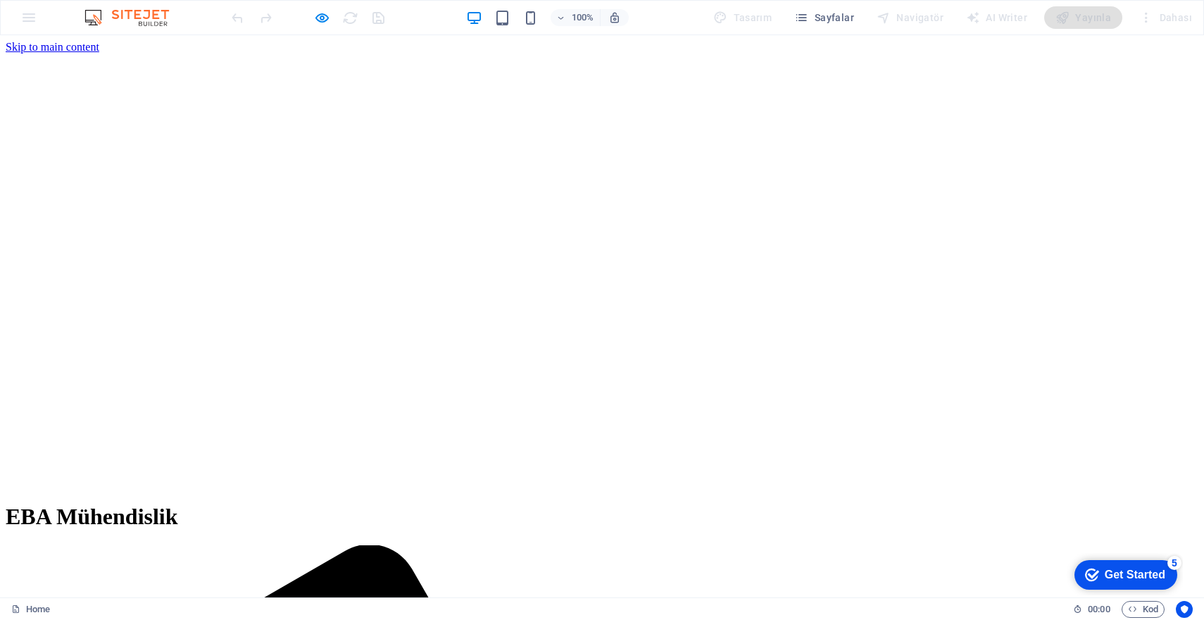
click at [178, 504] on span "EBA Mühendislik" at bounding box center [92, 516] width 173 height 25
click at [321, 15] on icon "button" at bounding box center [322, 18] width 16 height 16
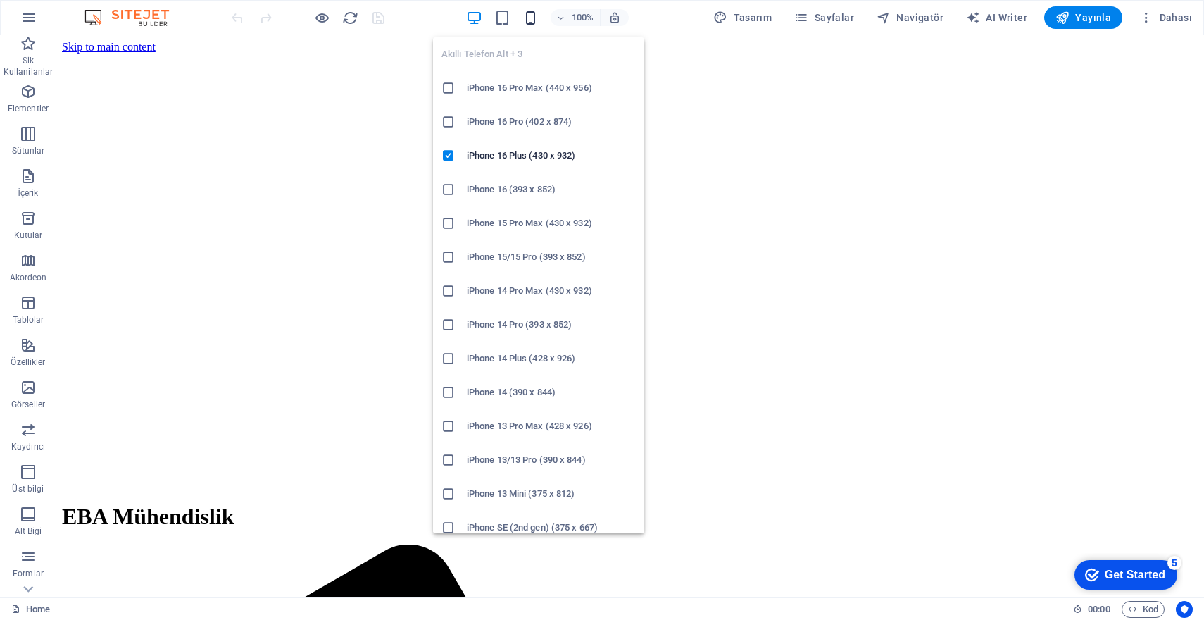
click at [533, 21] on icon "button" at bounding box center [531, 18] width 16 height 16
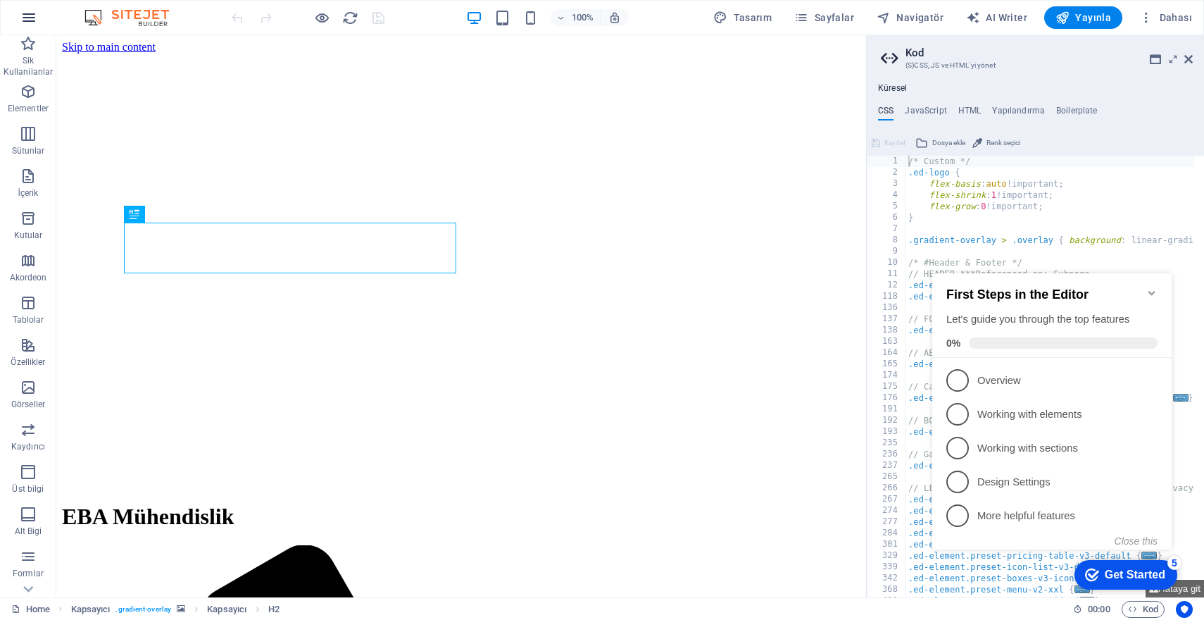
click at [25, 15] on icon "button" at bounding box center [28, 17] width 17 height 17
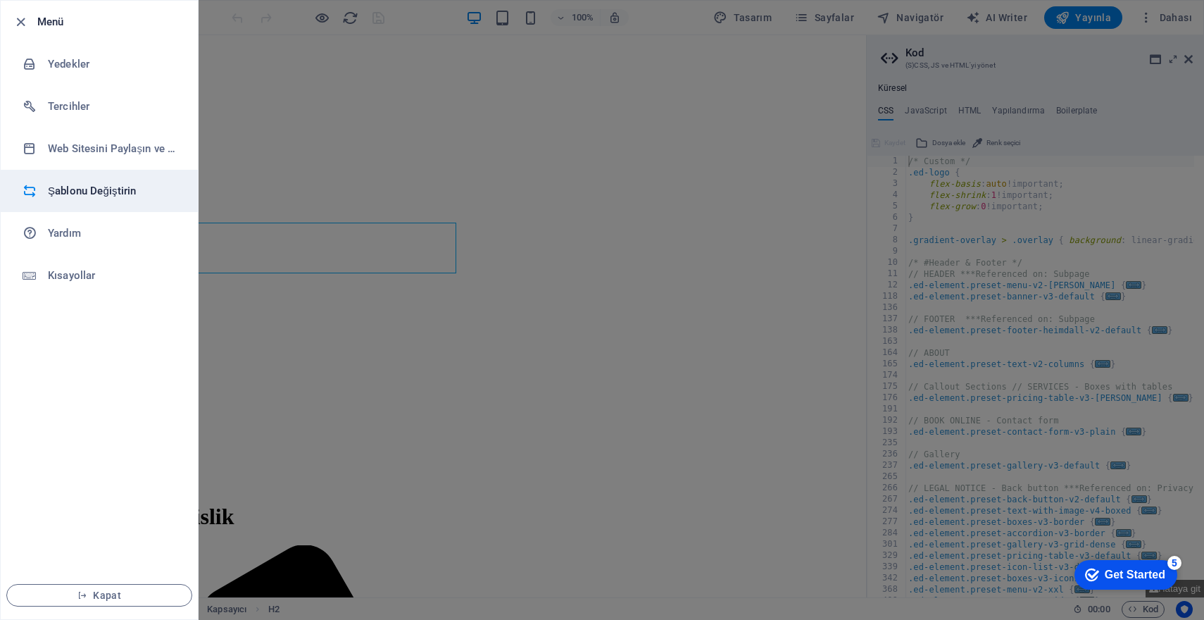
click at [123, 196] on h6 "Şablonu Değiştirin" at bounding box center [113, 190] width 130 height 17
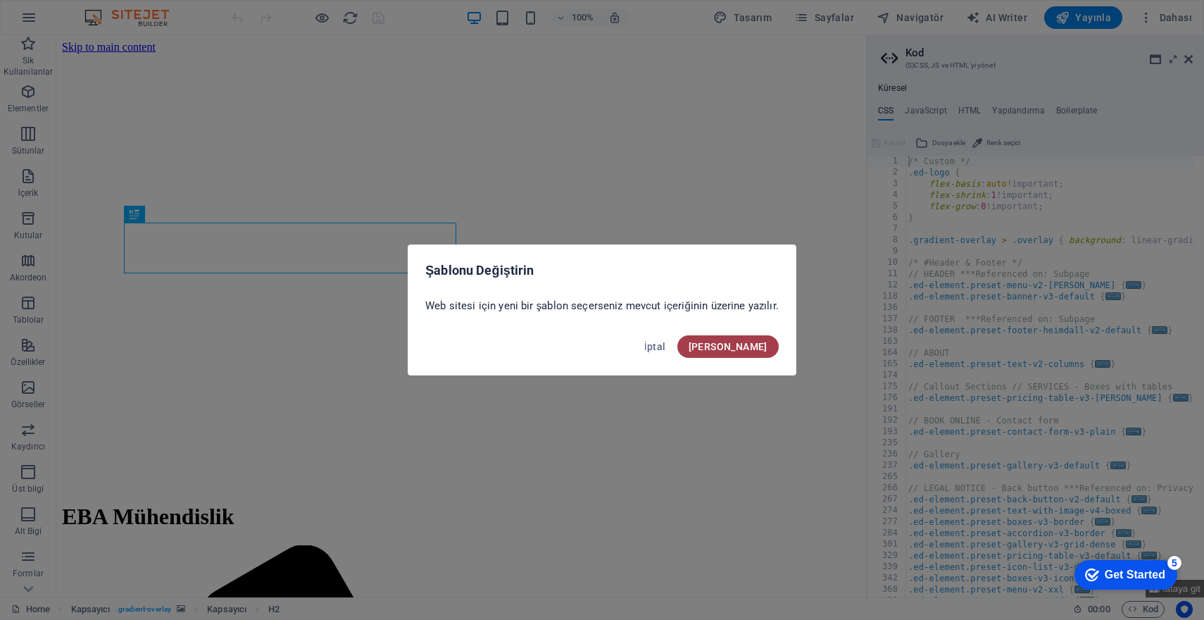
click at [762, 347] on span "[PERSON_NAME]" at bounding box center [728, 346] width 79 height 11
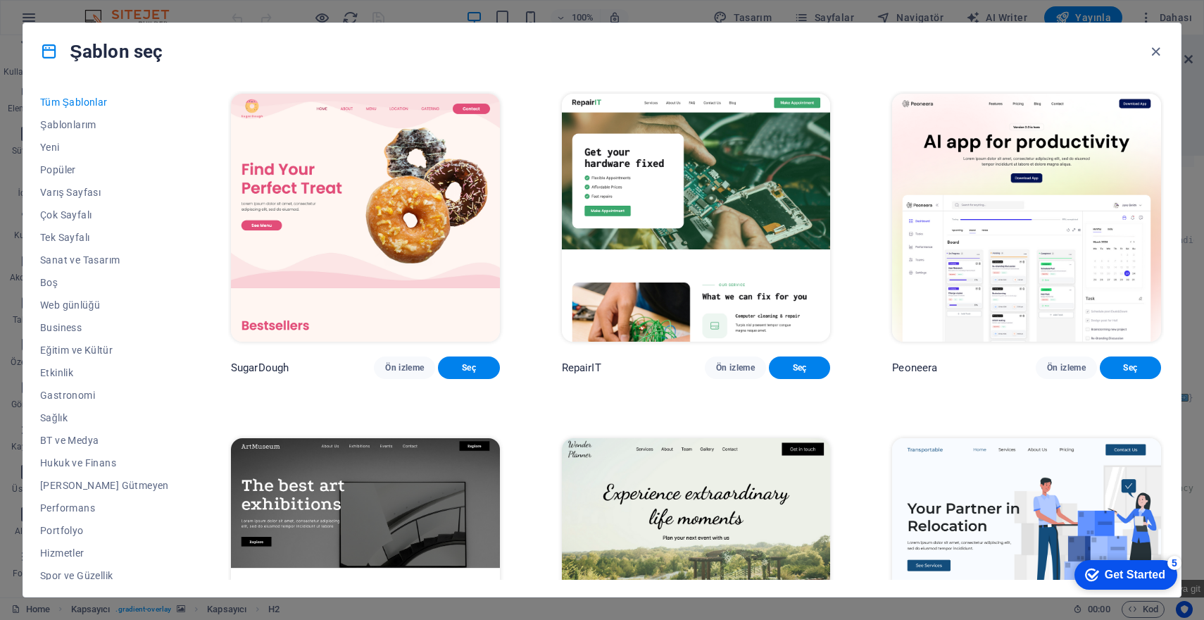
scroll to position [247, 0]
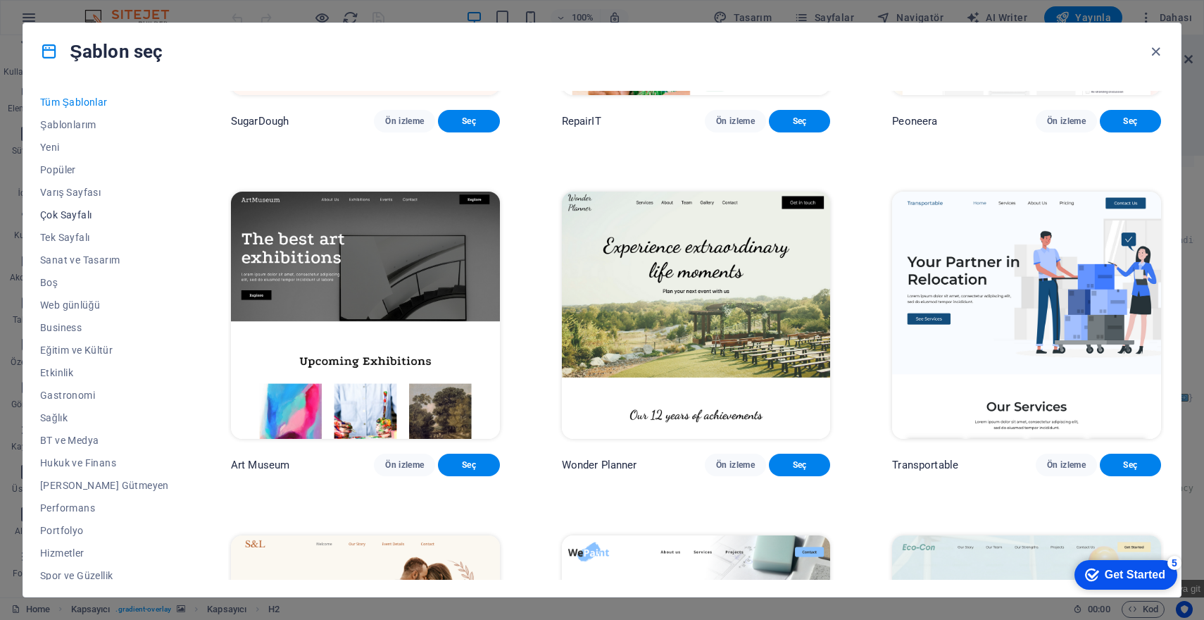
click at [82, 215] on span "Çok Sayfalı" at bounding box center [104, 214] width 129 height 11
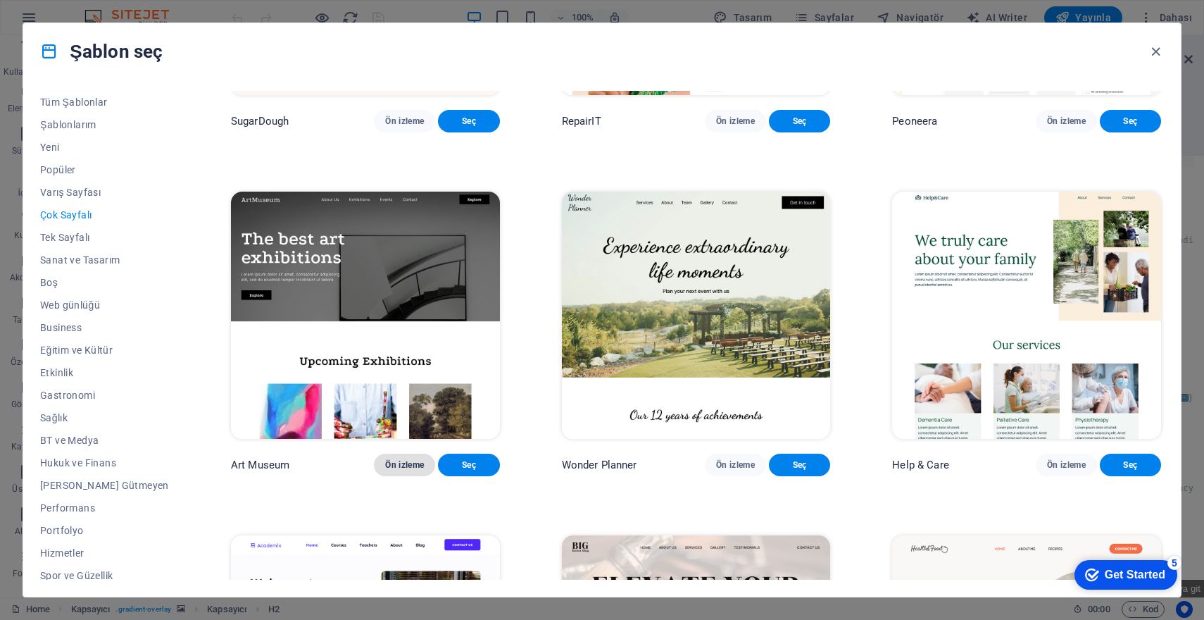
click at [385, 471] on span "Ön izleme" at bounding box center [404, 464] width 39 height 11
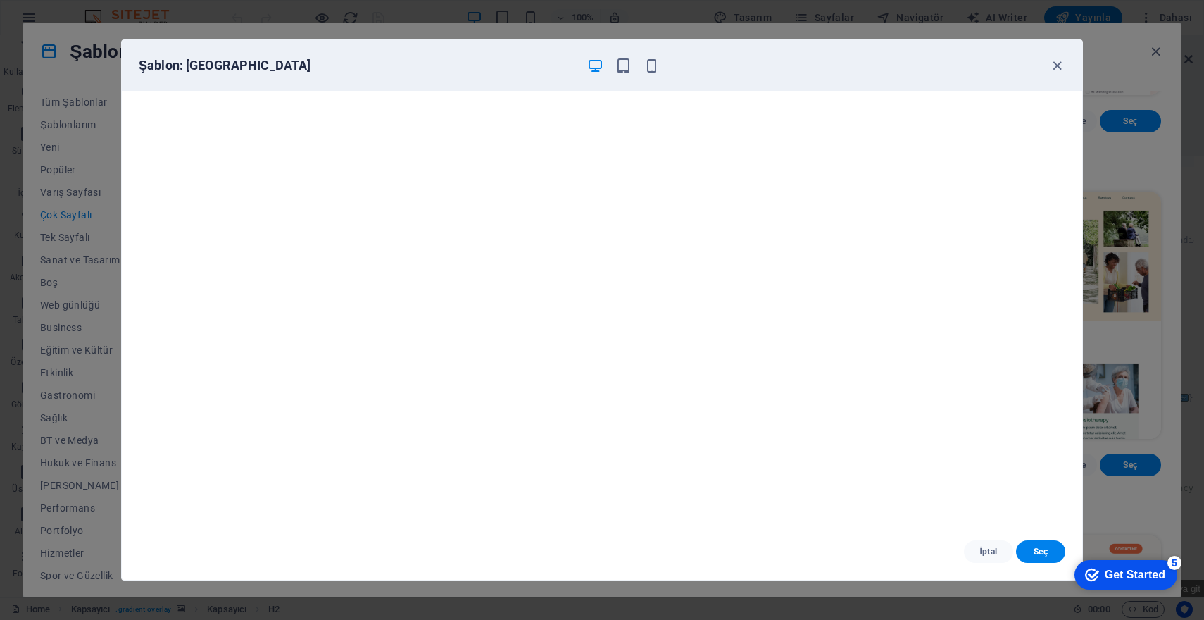
scroll to position [4, 0]
click at [1057, 64] on icon "button" at bounding box center [1058, 66] width 16 height 16
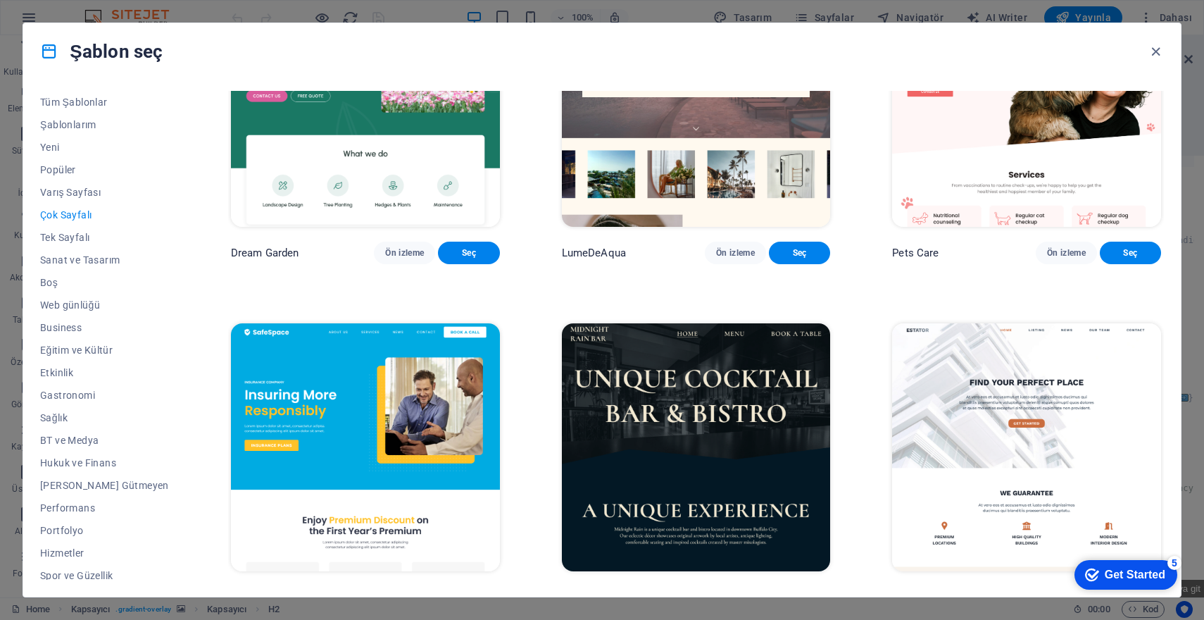
scroll to position [1517, 0]
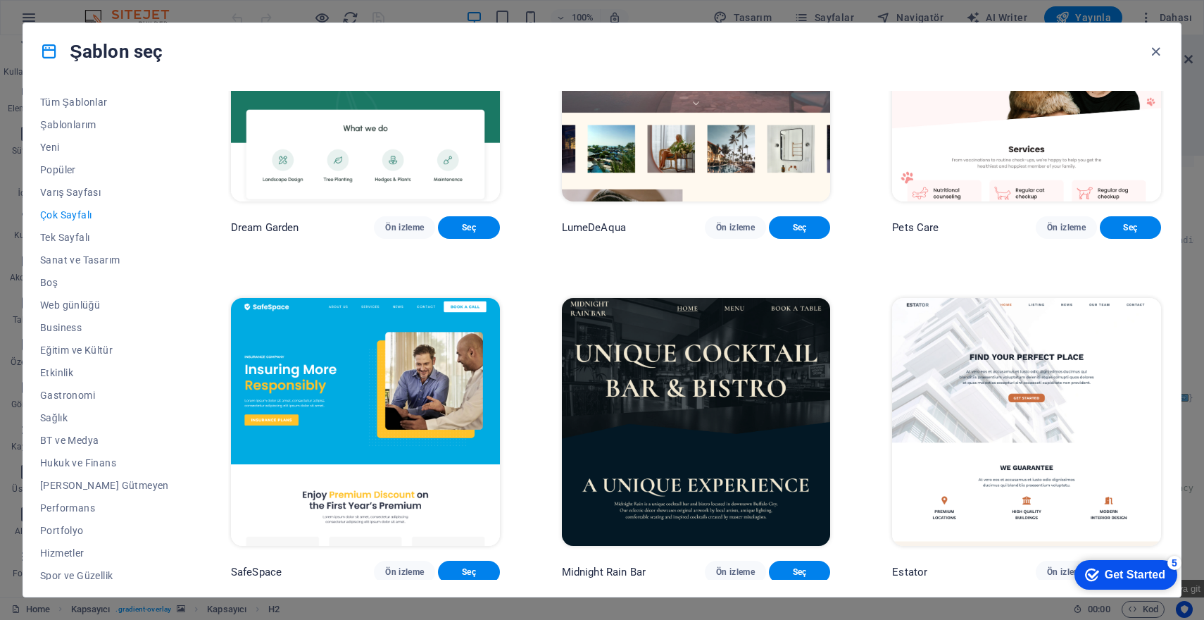
click at [948, 416] on img at bounding box center [1026, 422] width 269 height 248
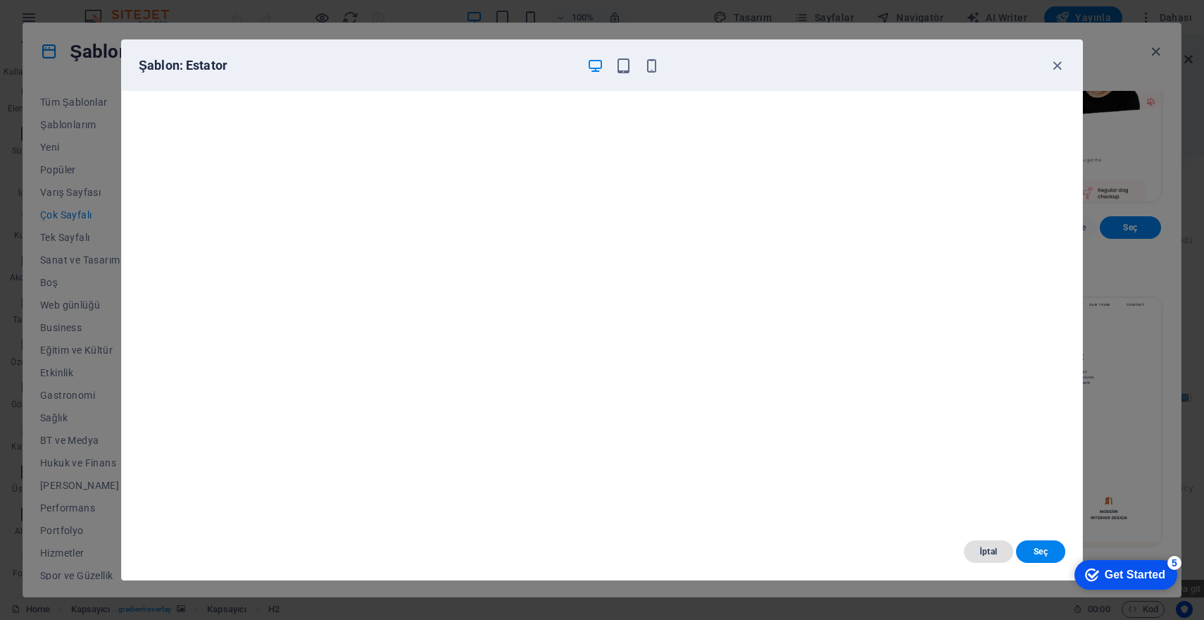
click at [980, 548] on span "İptal" at bounding box center [989, 551] width 27 height 11
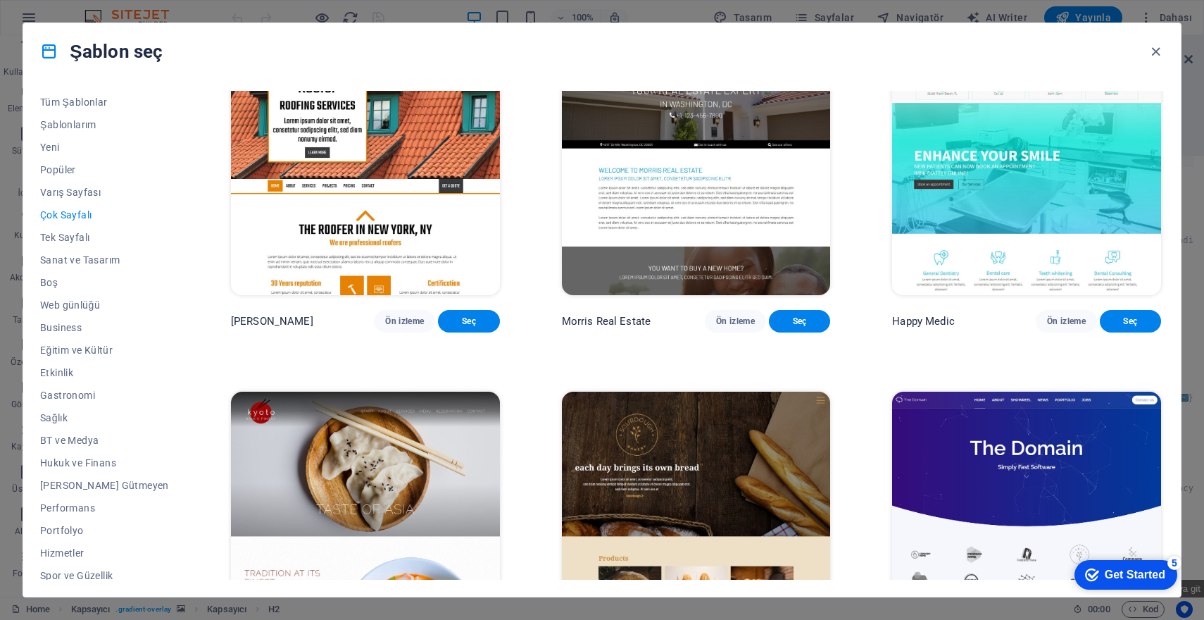
scroll to position [4480, 0]
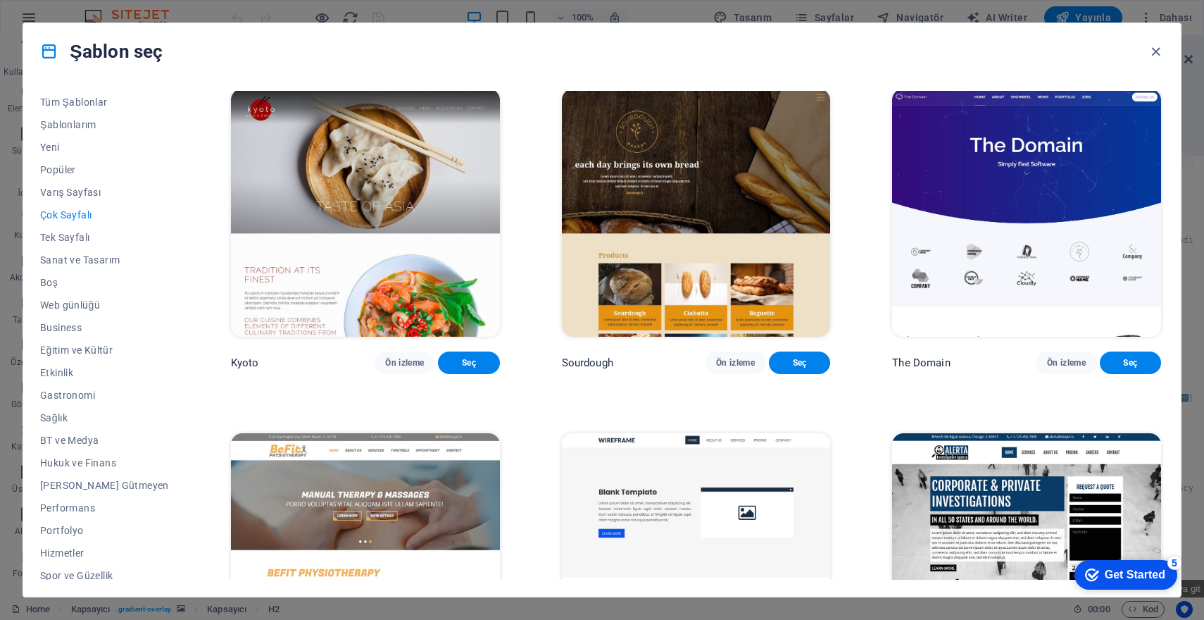
click at [970, 66] on div "Şablon seç" at bounding box center [602, 51] width 1158 height 56
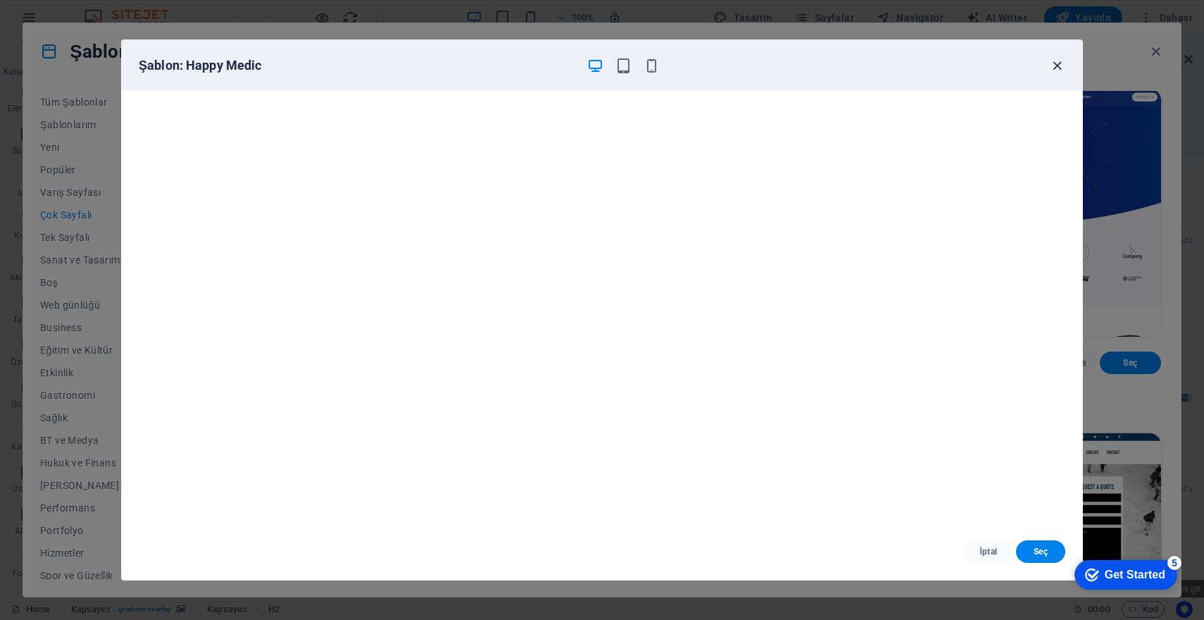
click at [1057, 68] on icon "button" at bounding box center [1058, 66] width 16 height 16
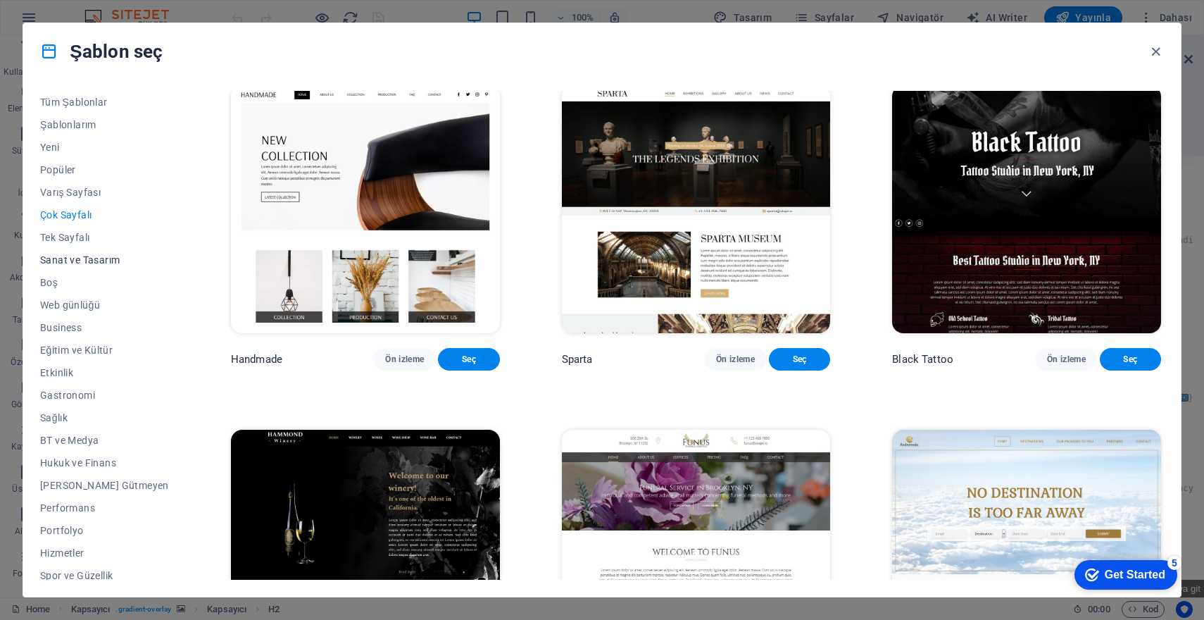
scroll to position [75, 0]
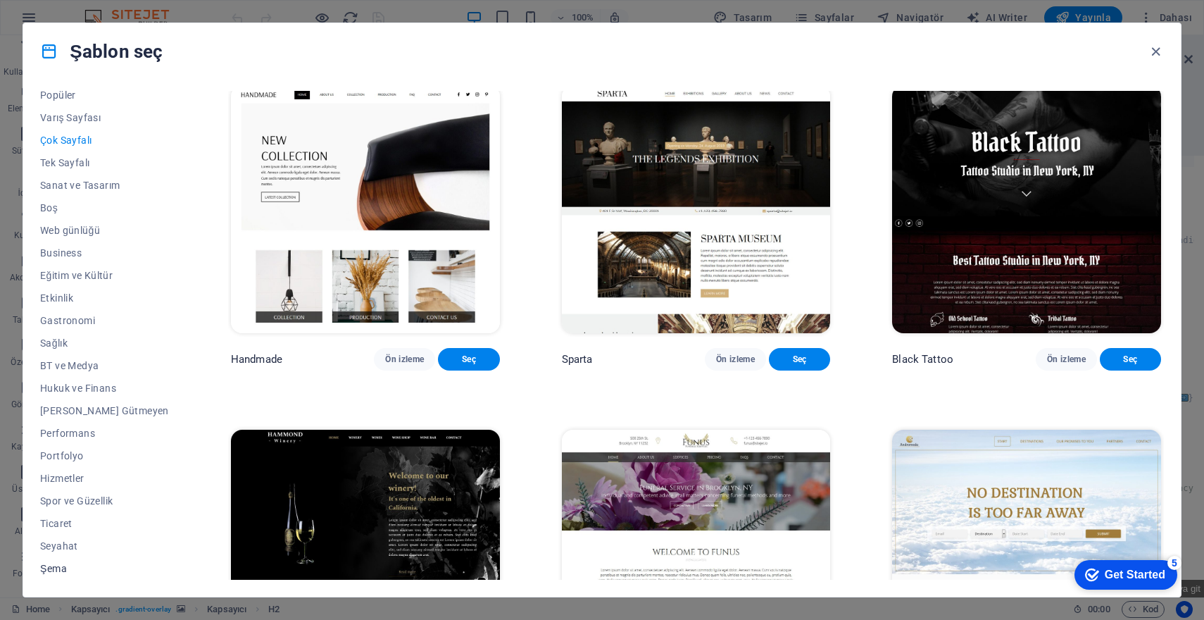
click at [75, 566] on span "Şema" at bounding box center [104, 568] width 129 height 11
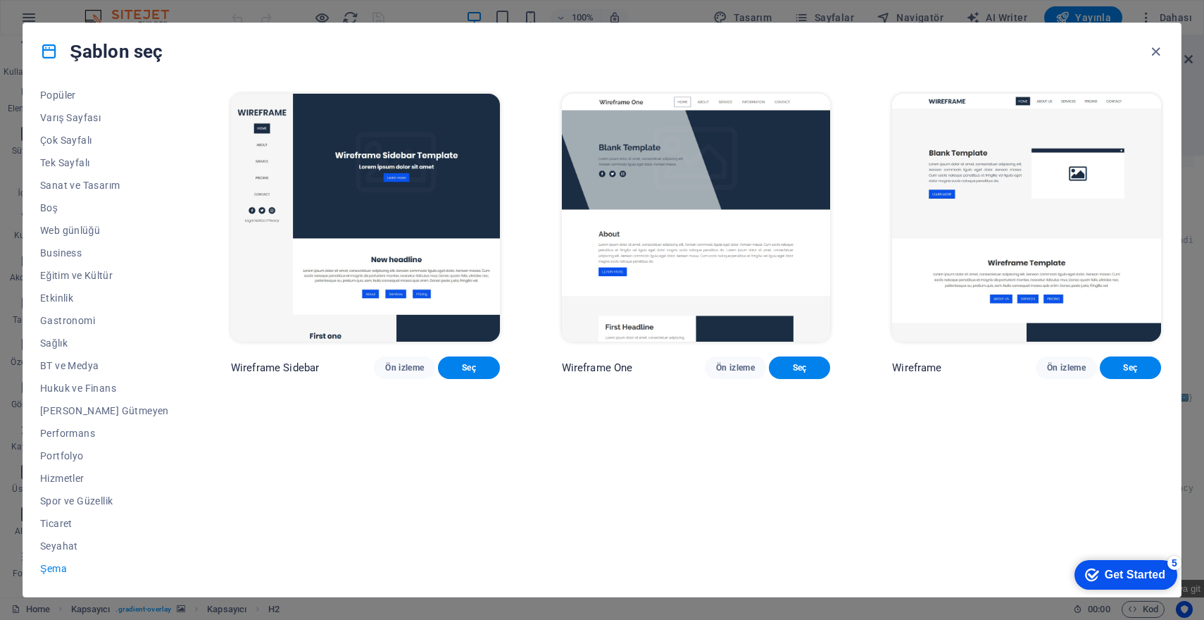
scroll to position [0, 0]
click at [423, 216] on img at bounding box center [365, 218] width 269 height 248
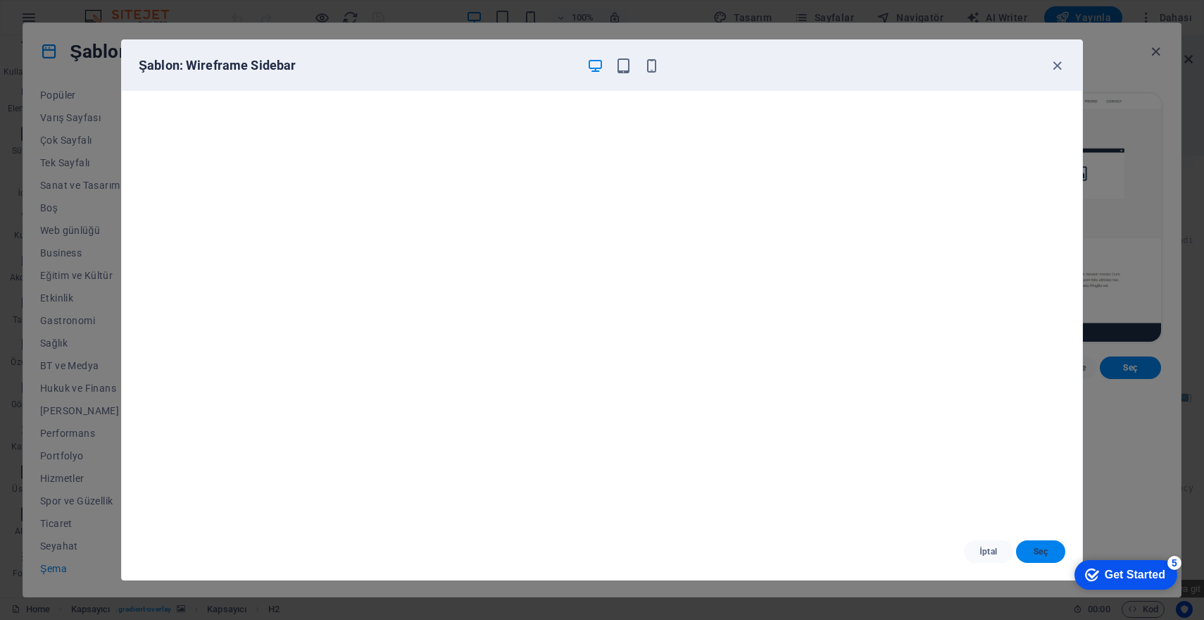
click at [1046, 549] on span "Seç" at bounding box center [1041, 551] width 27 height 11
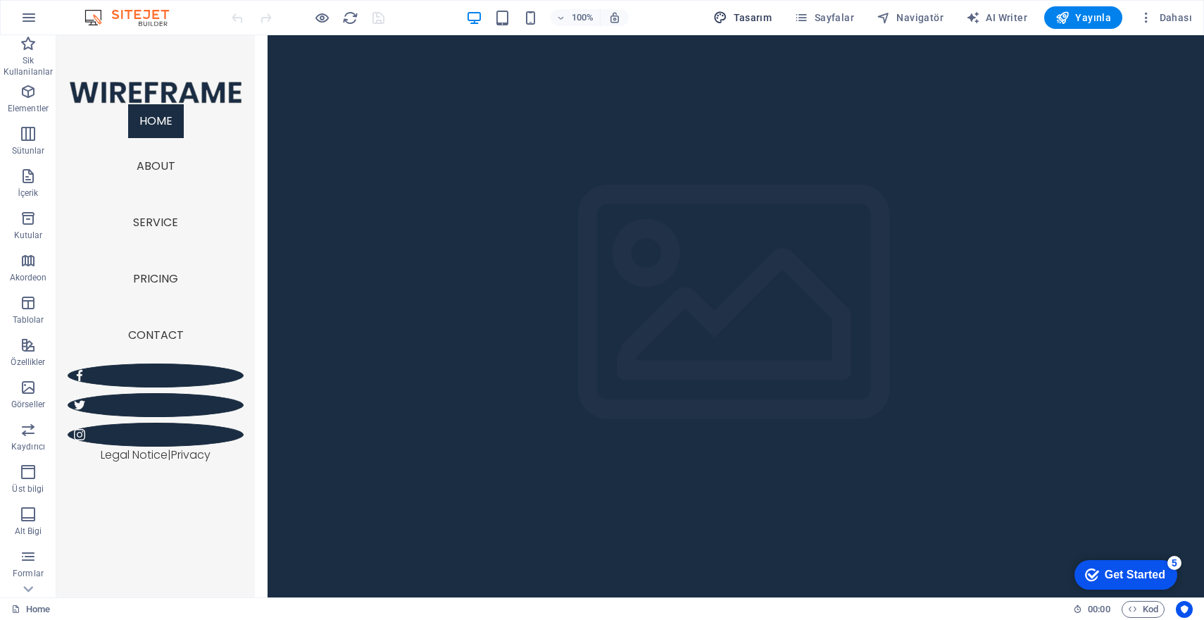
click at [752, 20] on span "Tasarım" at bounding box center [743, 18] width 58 height 14
select select "px"
select select "300"
select select "px"
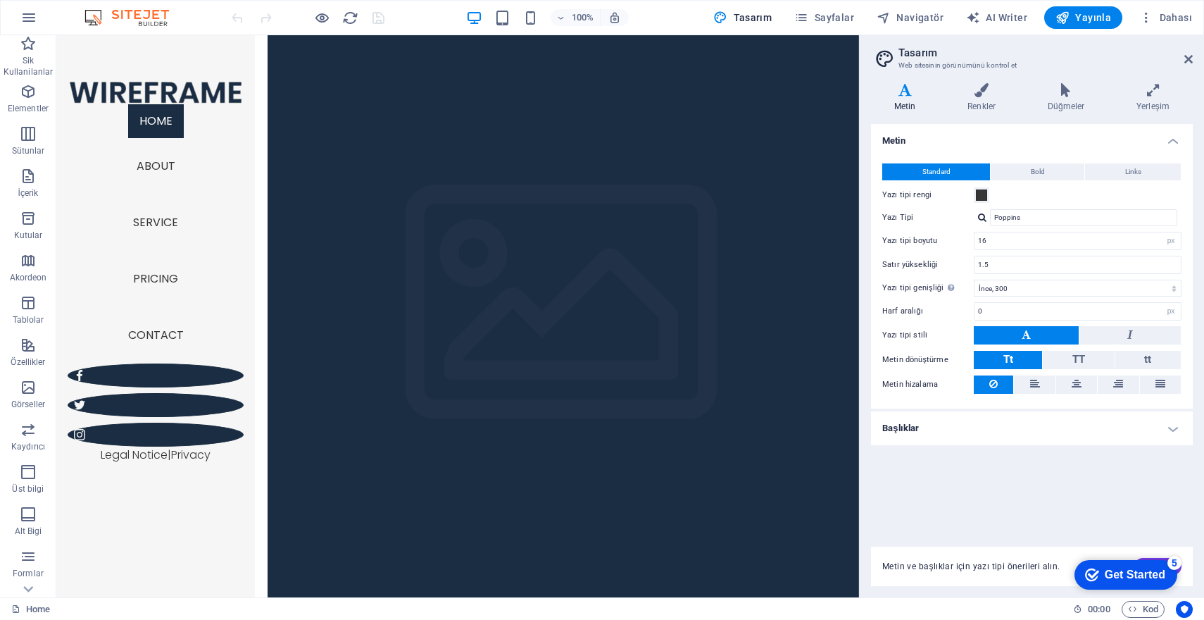
click at [1073, 435] on h4 "Başlıklar" at bounding box center [1032, 428] width 322 height 34
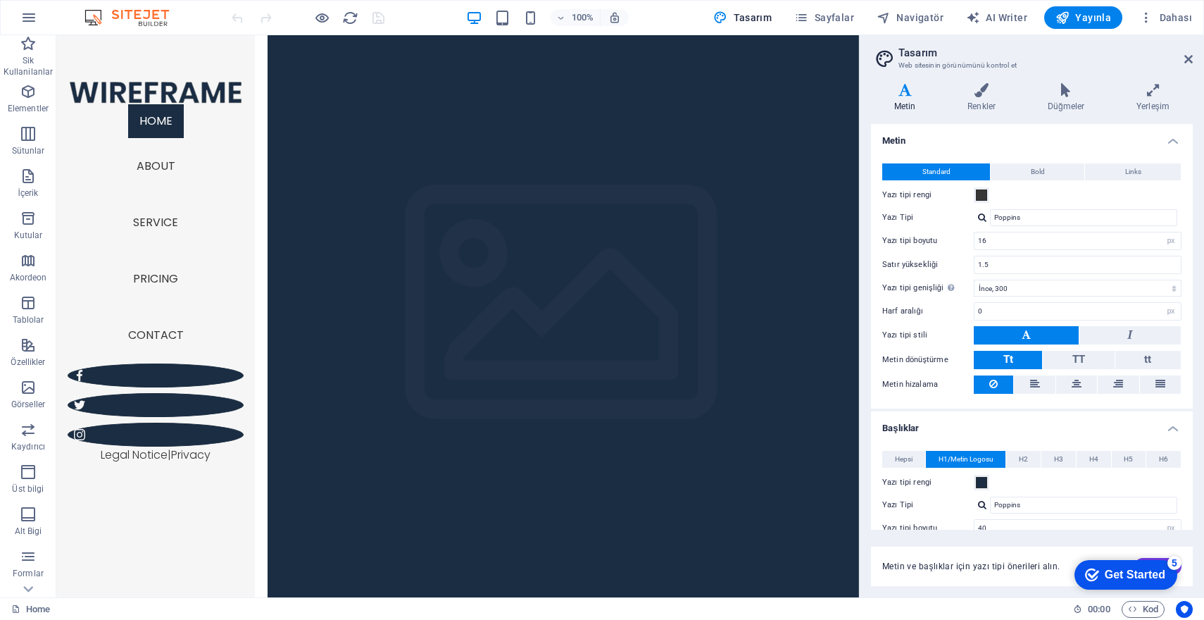
scroll to position [214, 0]
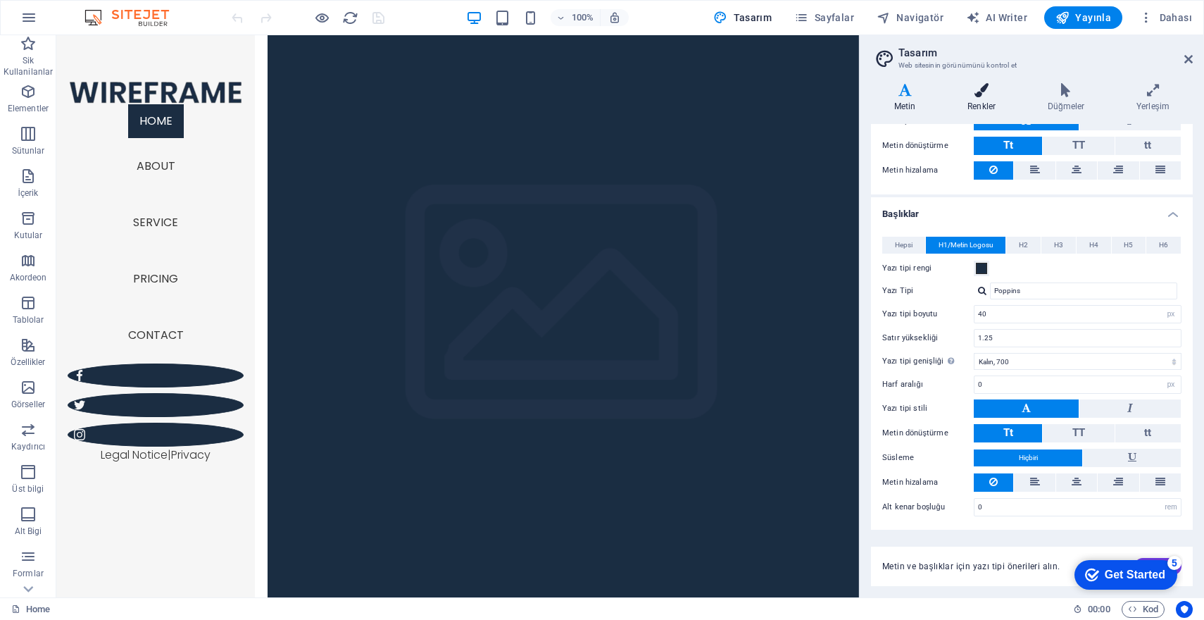
click at [978, 87] on icon at bounding box center [982, 90] width 75 height 14
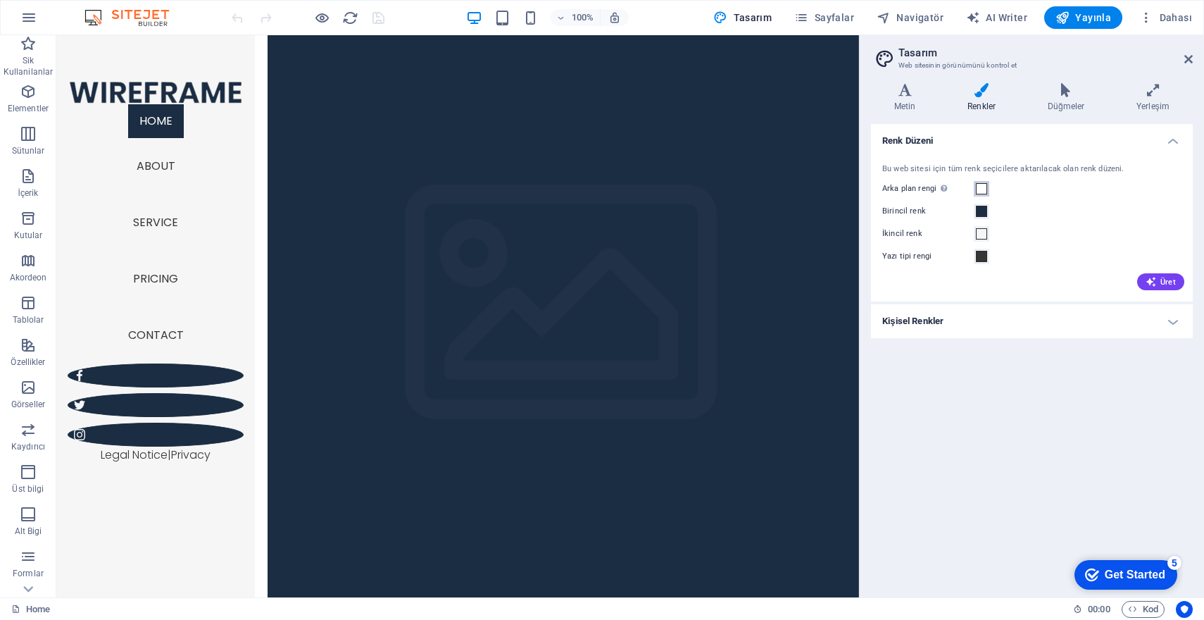
click at [988, 189] on button "Arka plan [PERSON_NAME] başka arka planlar tarafından kapsanmıyorsa görünür." at bounding box center [981, 188] width 15 height 15
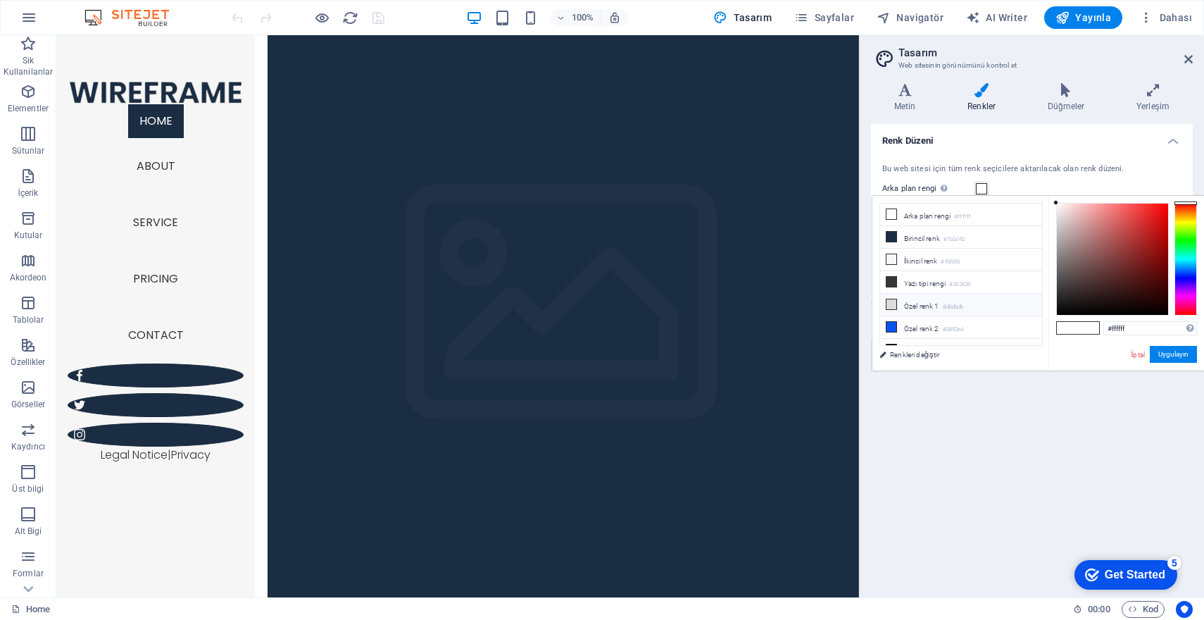
scroll to position [39, 0]
click at [1138, 358] on link "İptal" at bounding box center [1139, 354] width 16 height 11
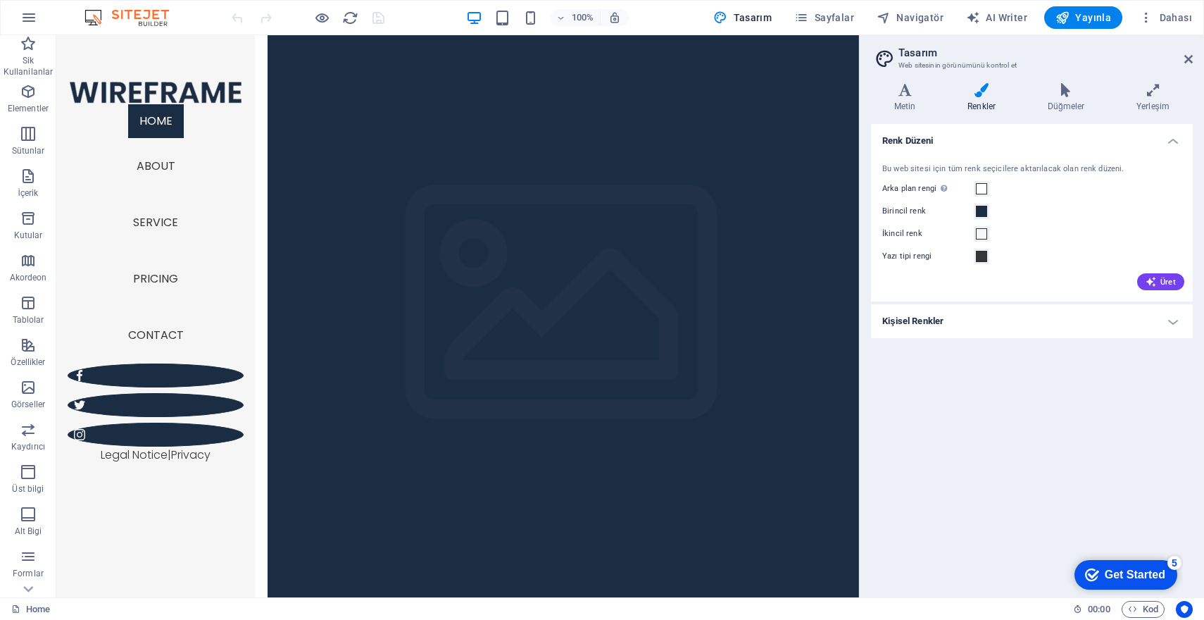
click at [1051, 320] on h4 "Kişisel Renkler" at bounding box center [1032, 321] width 322 height 34
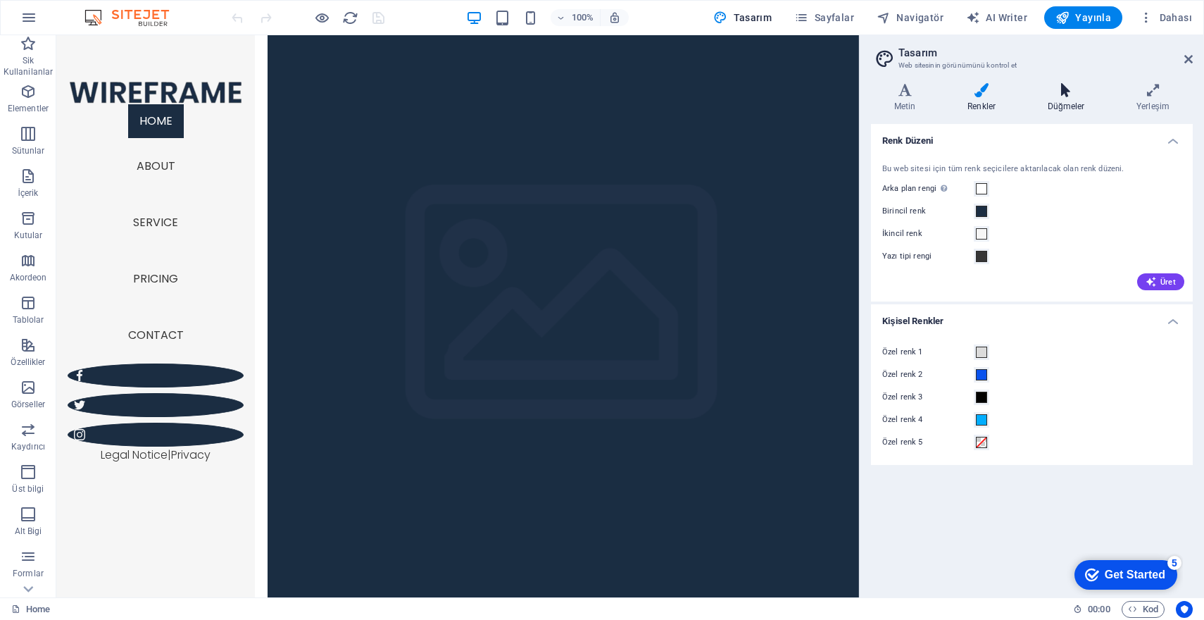
click at [1046, 86] on icon at bounding box center [1066, 90] width 83 height 14
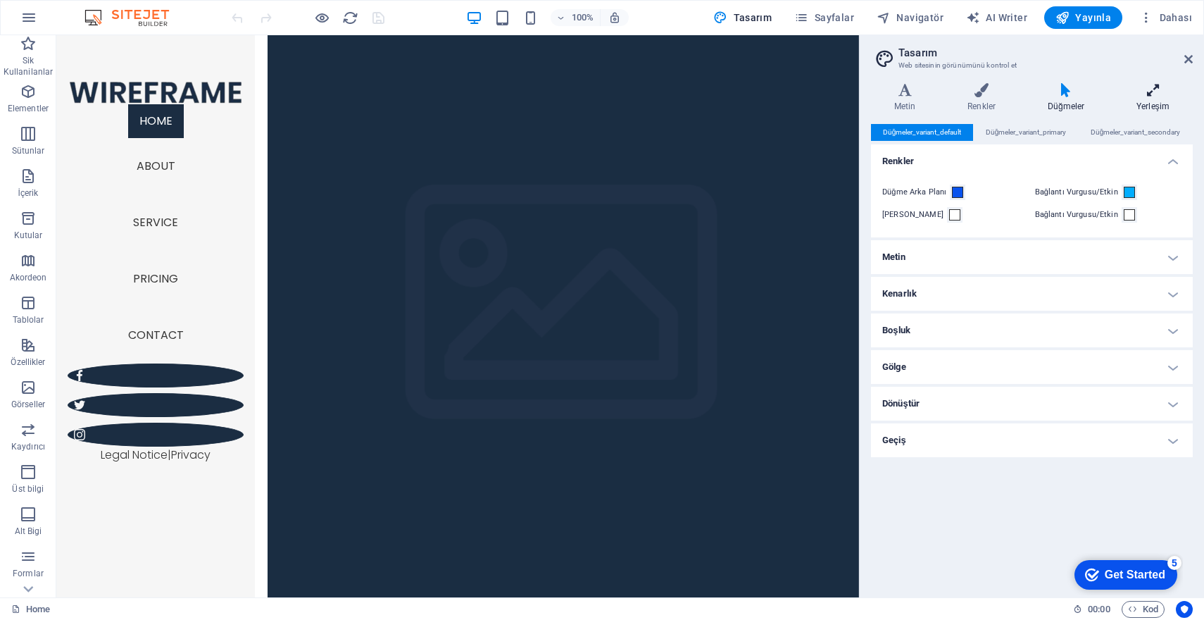
click at [1166, 91] on icon at bounding box center [1154, 90] width 80 height 14
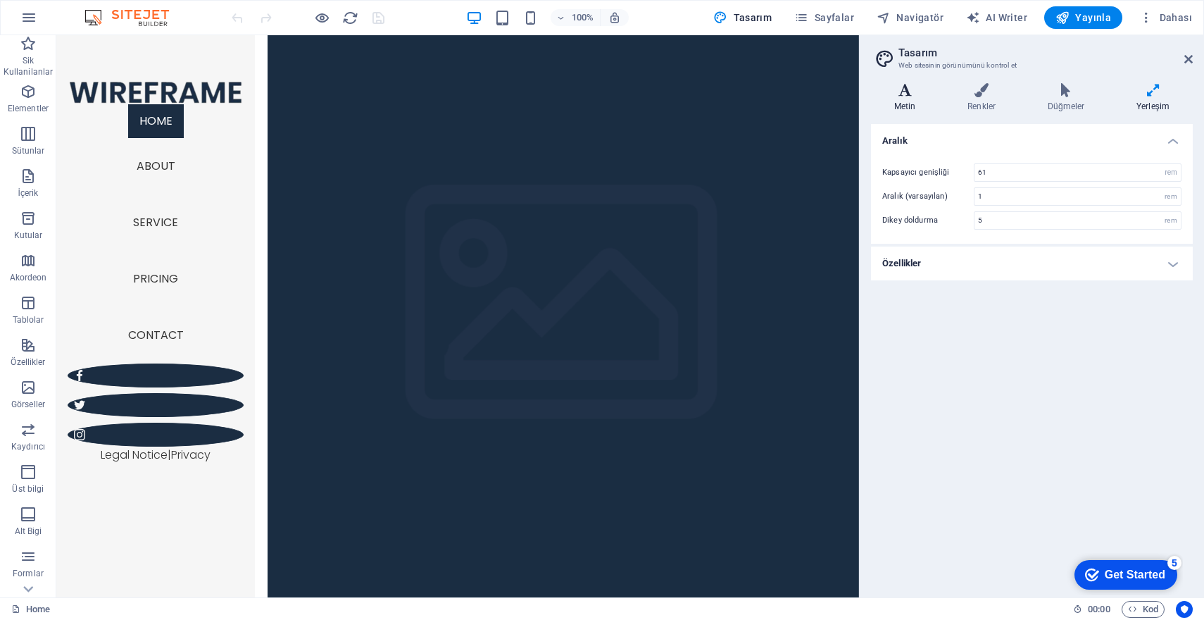
click at [915, 92] on icon at bounding box center [905, 90] width 68 height 14
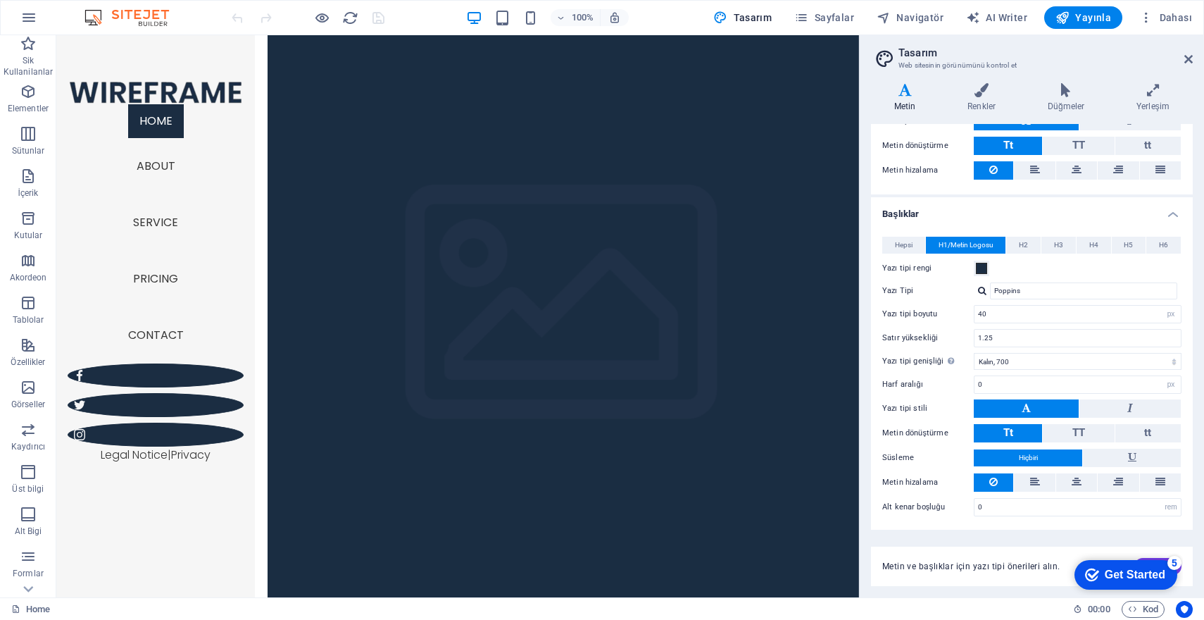
click at [1179, 62] on header "Tasarım Web sitesinin görünümünü kontrol et" at bounding box center [1033, 53] width 319 height 37
click at [1187, 58] on icon at bounding box center [1189, 59] width 8 height 11
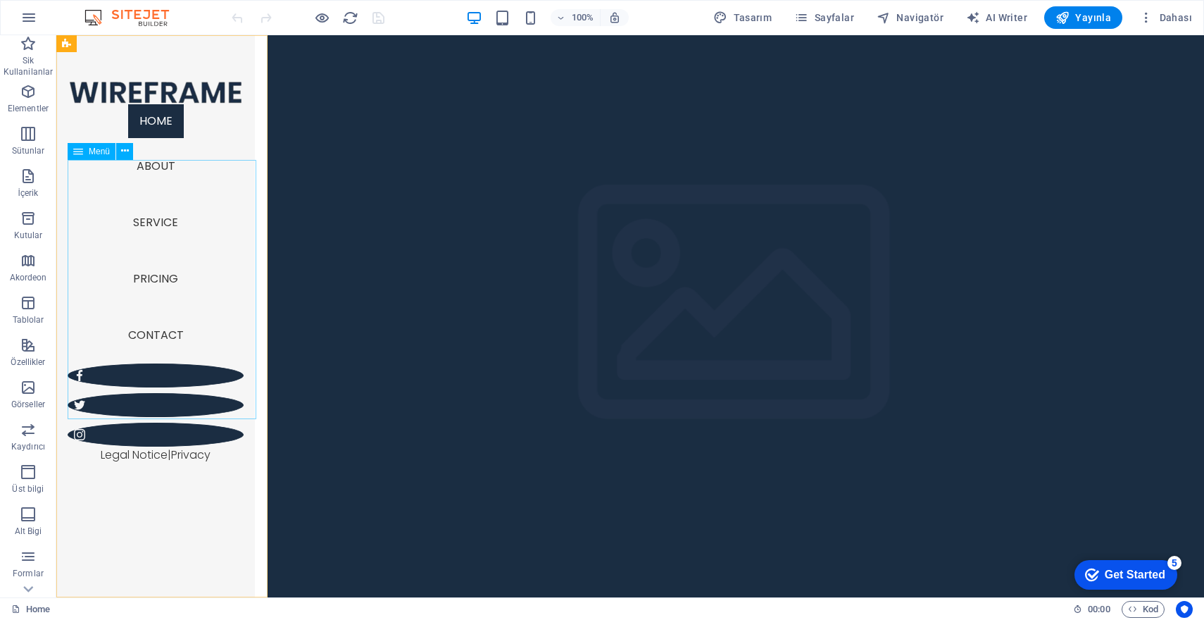
click at [217, 237] on nav "Home About Service Pricing Contact" at bounding box center [156, 233] width 176 height 259
click at [178, 258] on nav "Home About Service Pricing Contact" at bounding box center [156, 233] width 176 height 259
click at [98, 154] on span "Menü" at bounding box center [99, 151] width 21 height 8
click at [121, 150] on icon at bounding box center [125, 151] width 8 height 15
click at [31, 86] on icon "button" at bounding box center [28, 91] width 17 height 17
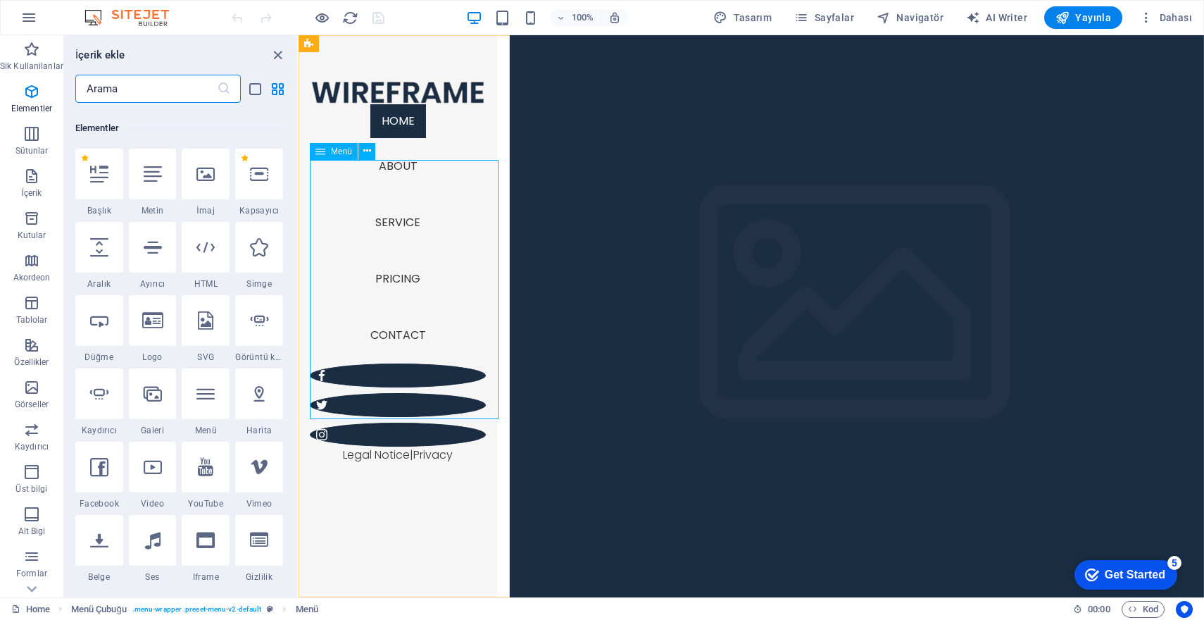
scroll to position [150, 0]
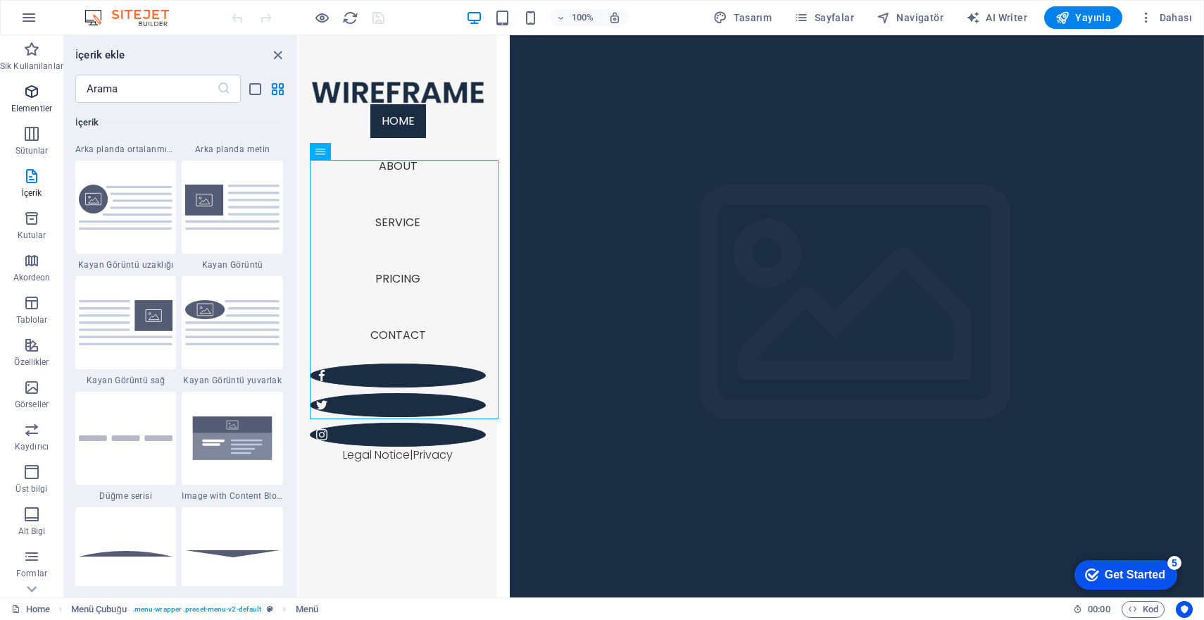
click at [23, 87] on icon "button" at bounding box center [31, 91] width 17 height 17
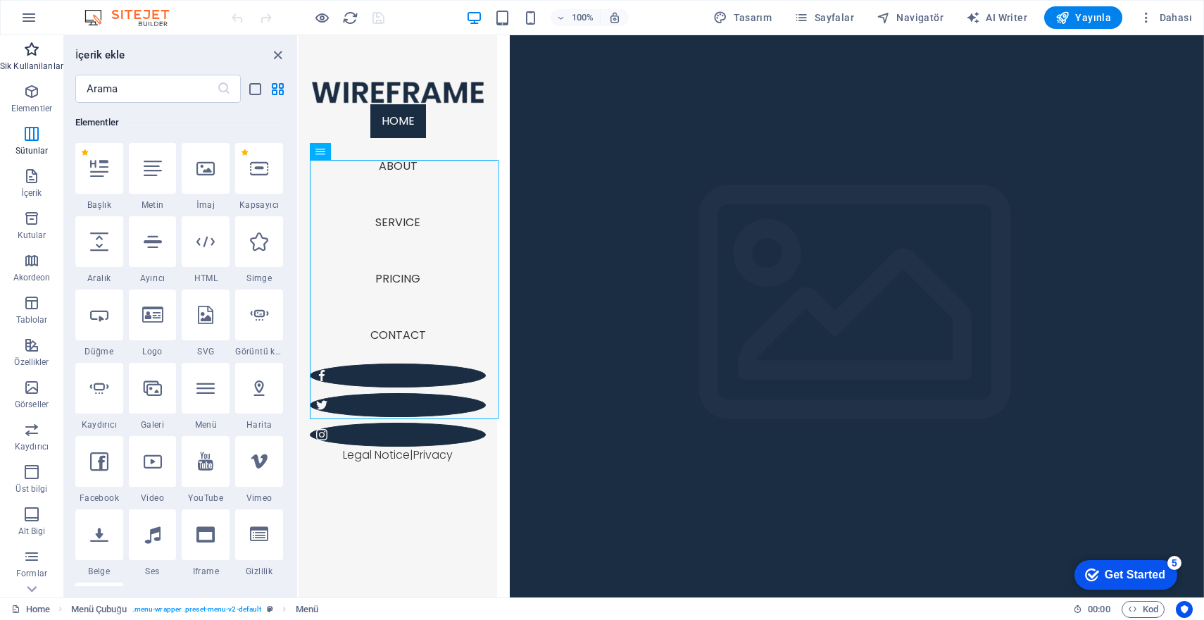
click at [29, 53] on icon "button" at bounding box center [31, 49] width 17 height 17
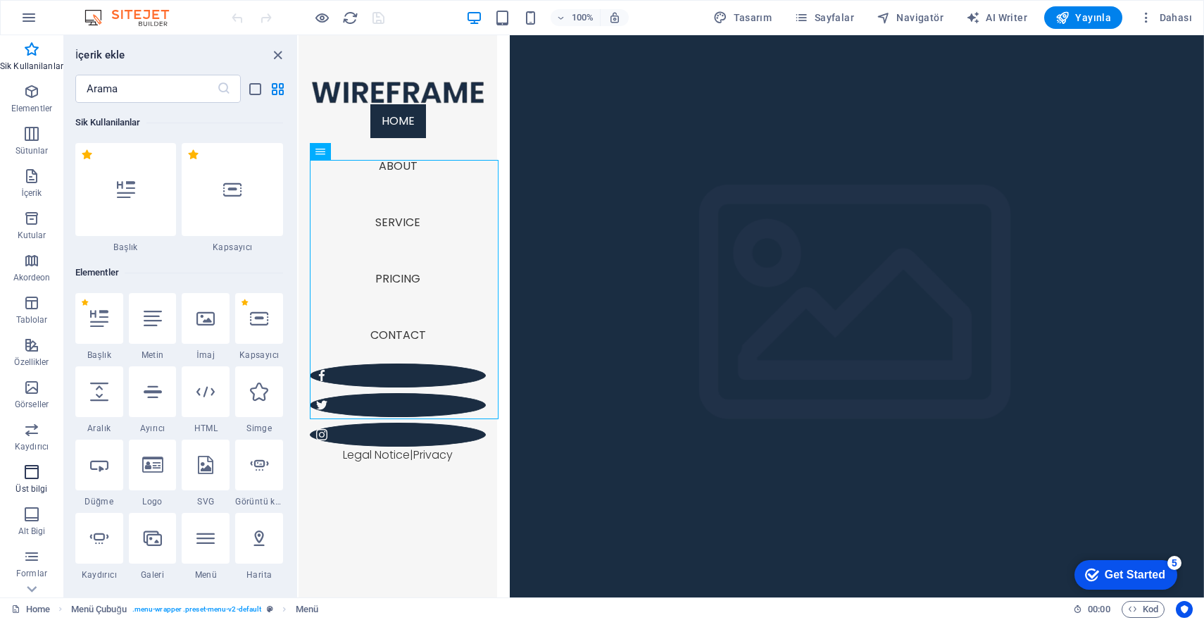
scroll to position [72, 0]
click at [27, 362] on icon "button" at bounding box center [31, 357] width 17 height 17
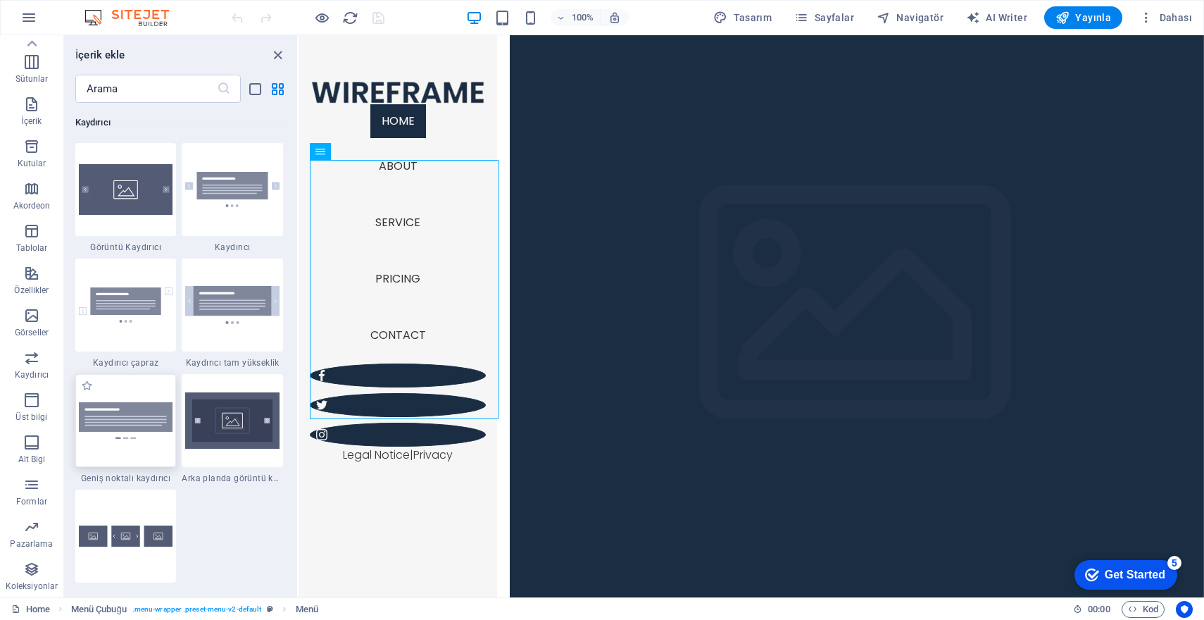
scroll to position [7986, 0]
click at [29, 285] on p "Özellikler" at bounding box center [31, 290] width 35 height 11
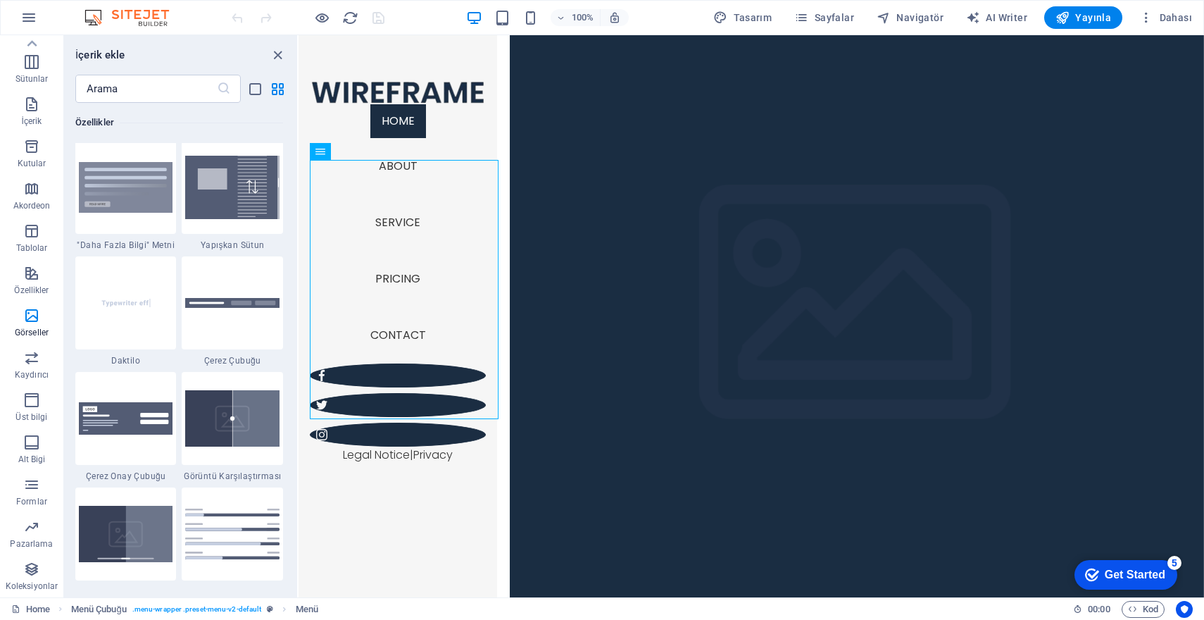
scroll to position [5491, 0]
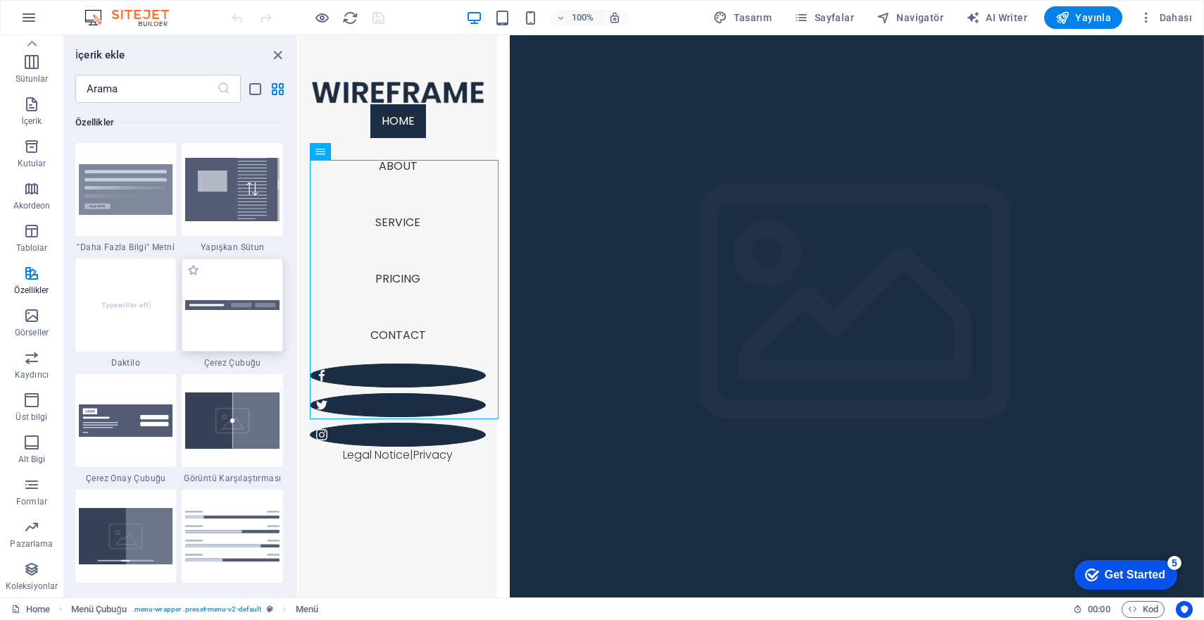
click at [244, 307] on img at bounding box center [232, 305] width 94 height 10
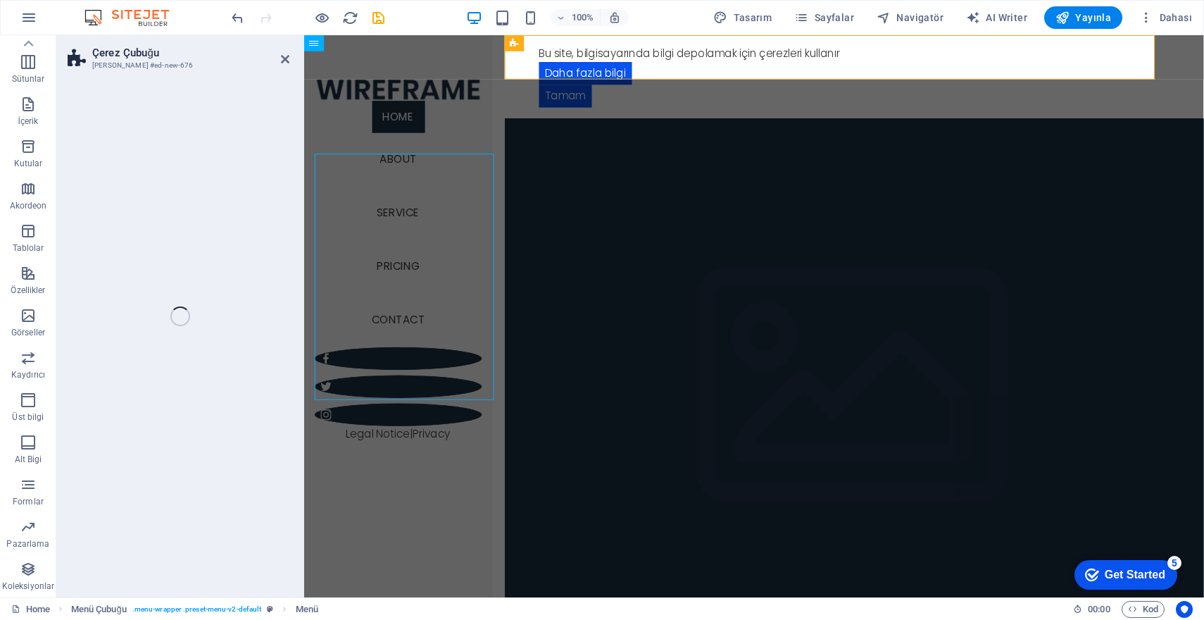
select select "px"
select select "rem"
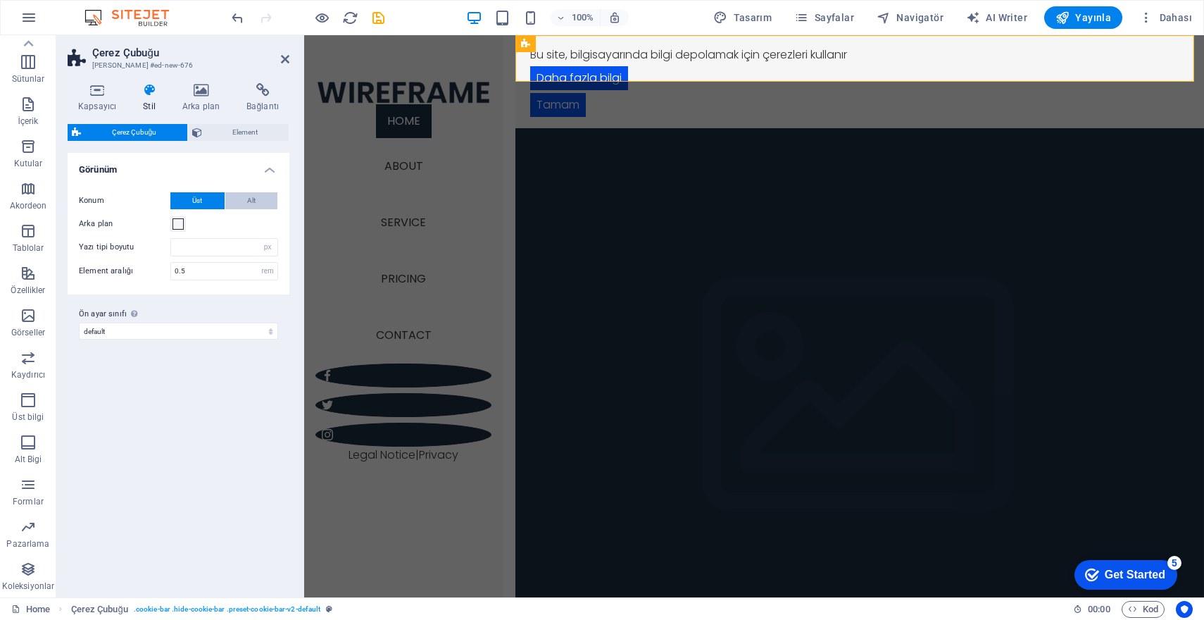
click at [250, 204] on span "Alt" at bounding box center [251, 200] width 8 height 17
click at [209, 201] on button "Üst" at bounding box center [197, 200] width 54 height 17
click at [93, 89] on icon at bounding box center [97, 90] width 59 height 14
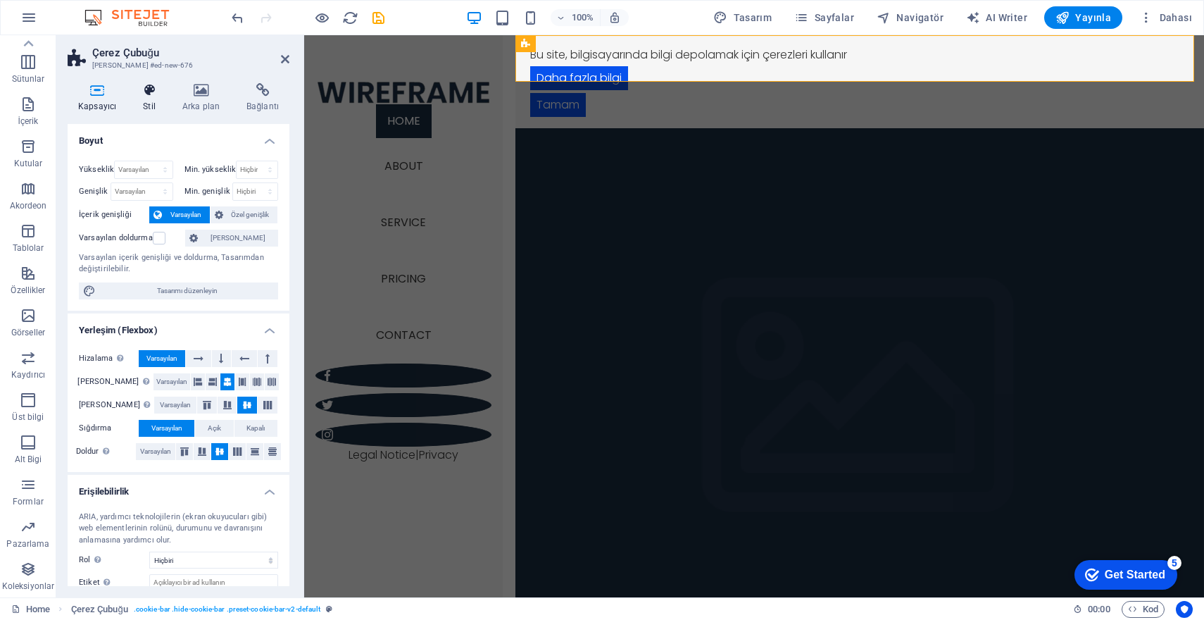
click at [147, 89] on icon at bounding box center [149, 90] width 34 height 14
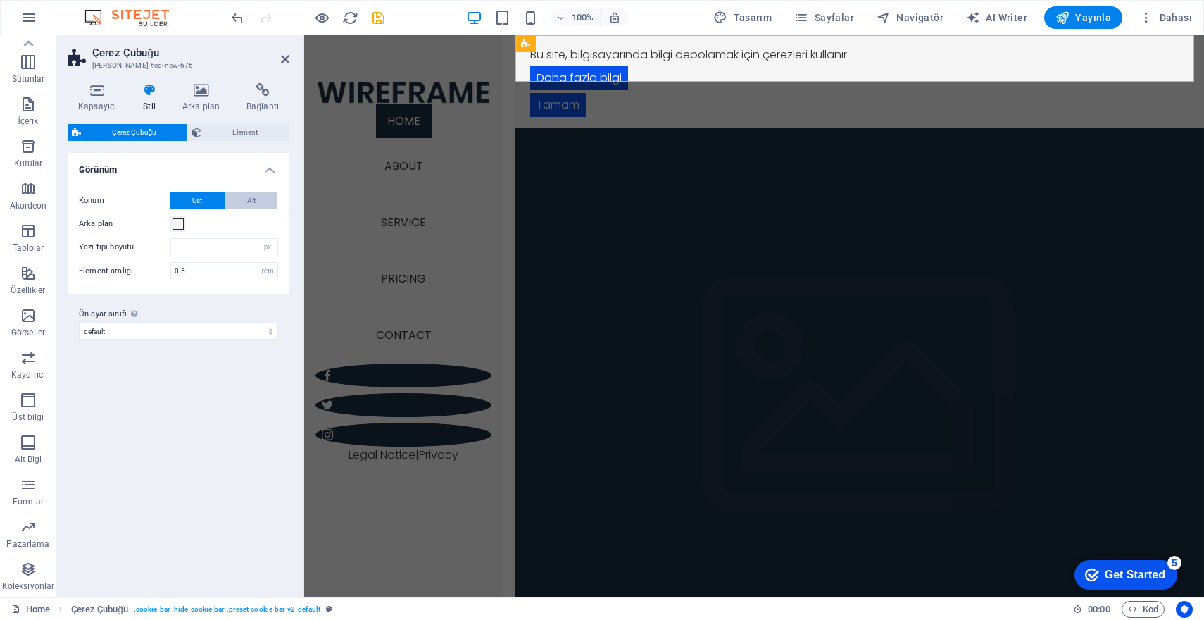
click at [266, 206] on button "Alt" at bounding box center [251, 200] width 53 height 17
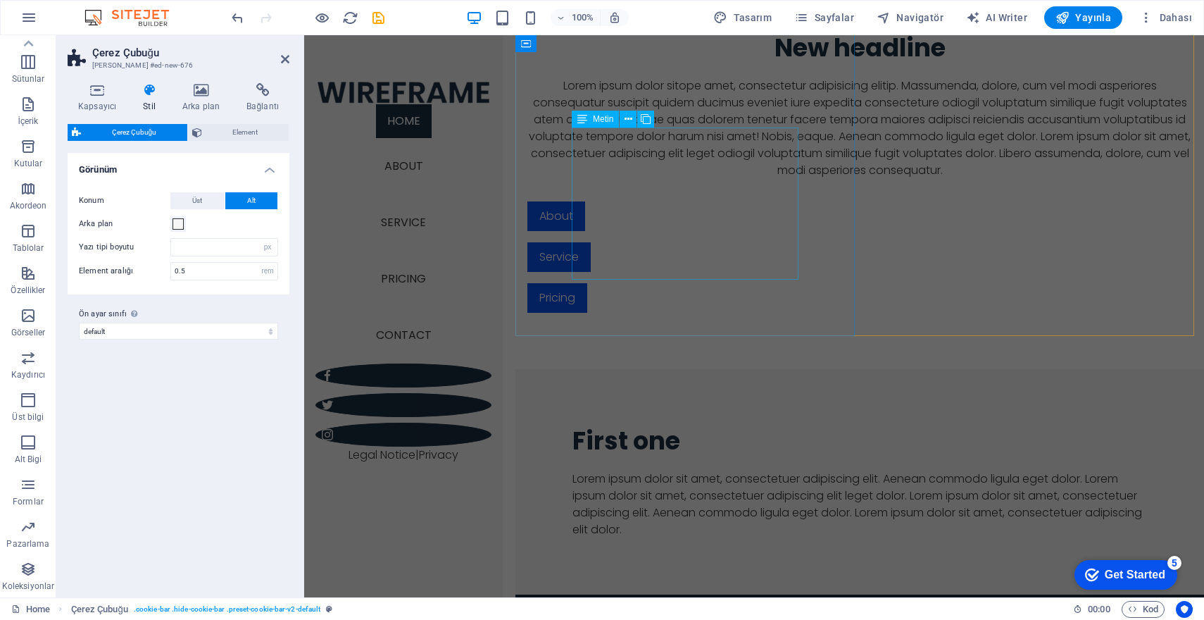
scroll to position [0, 0]
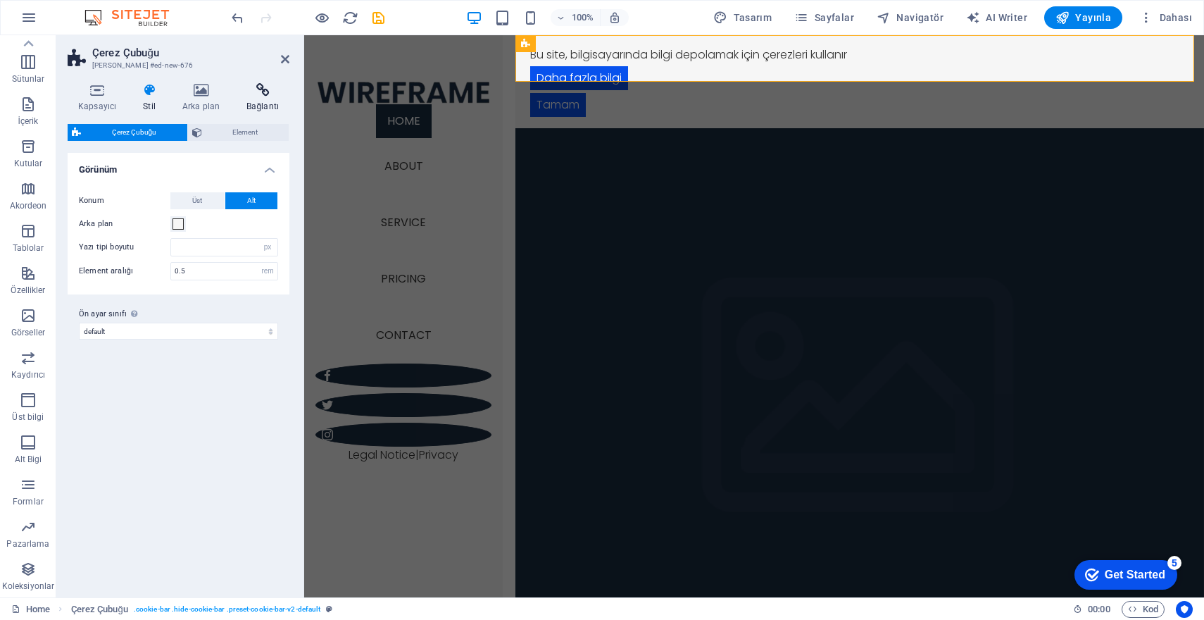
click at [264, 99] on h4 "Bağlantı" at bounding box center [263, 98] width 54 height 30
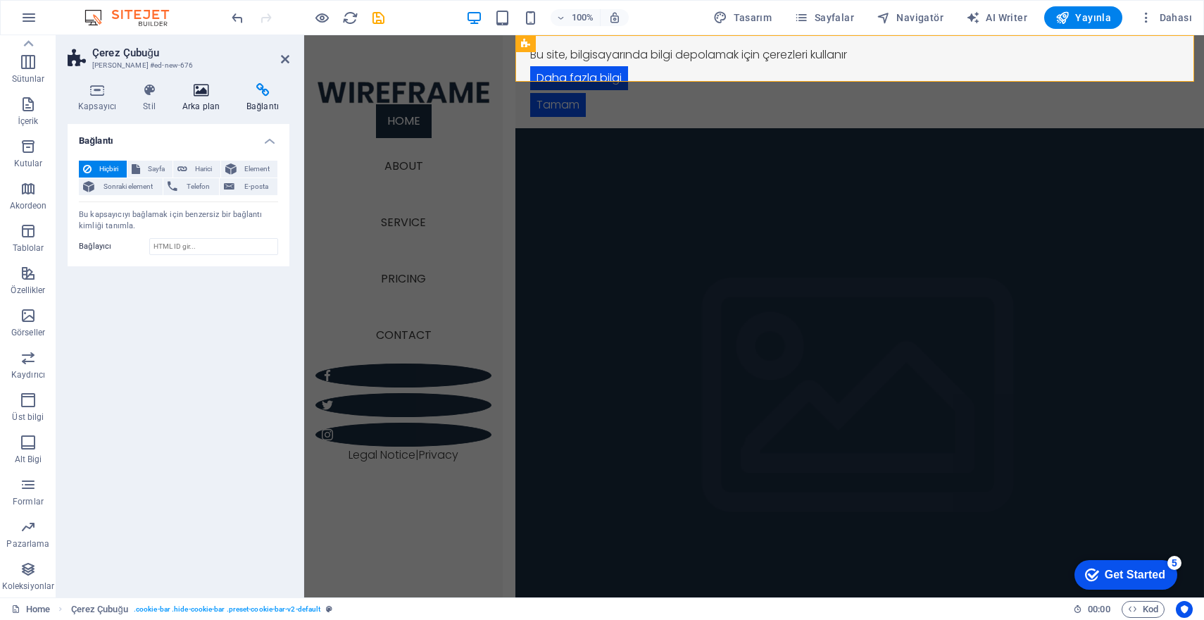
click at [206, 96] on icon at bounding box center [201, 90] width 58 height 14
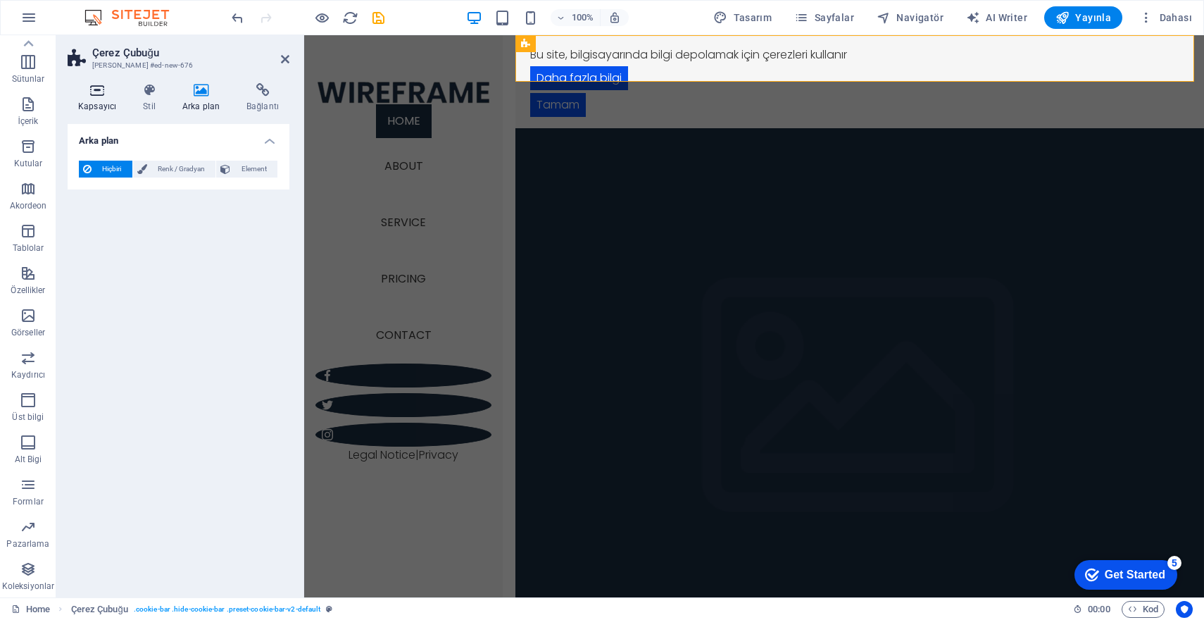
click at [90, 96] on icon at bounding box center [97, 90] width 59 height 14
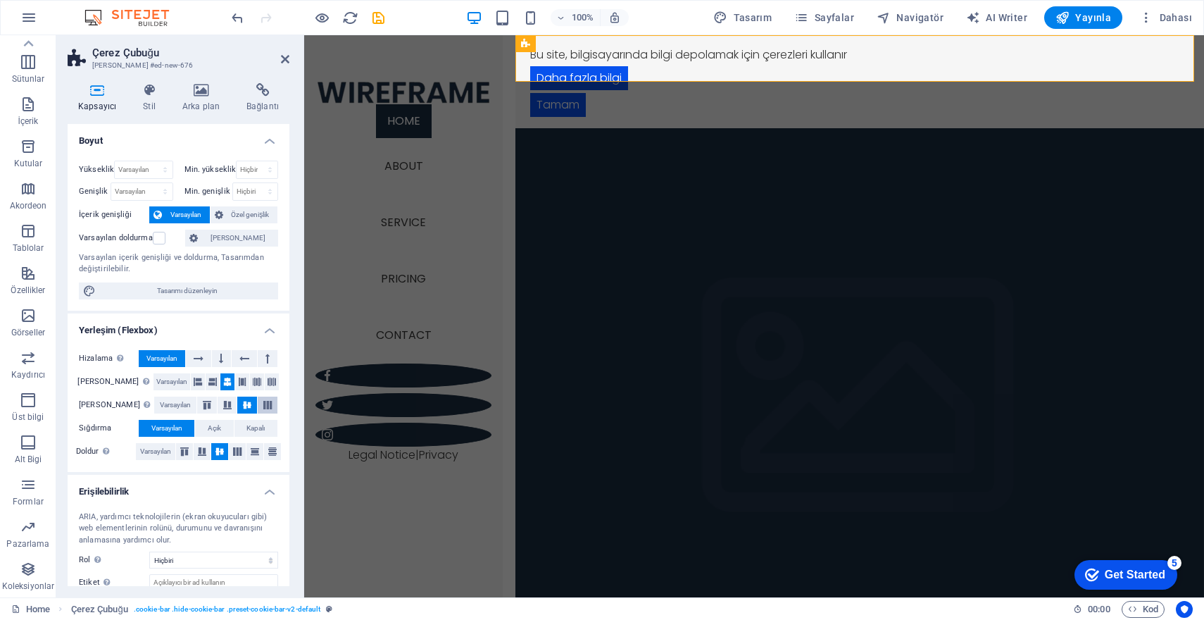
click at [263, 404] on icon at bounding box center [267, 405] width 17 height 8
click at [242, 405] on icon at bounding box center [247, 405] width 17 height 8
click at [222, 358] on icon at bounding box center [221, 358] width 4 height 17
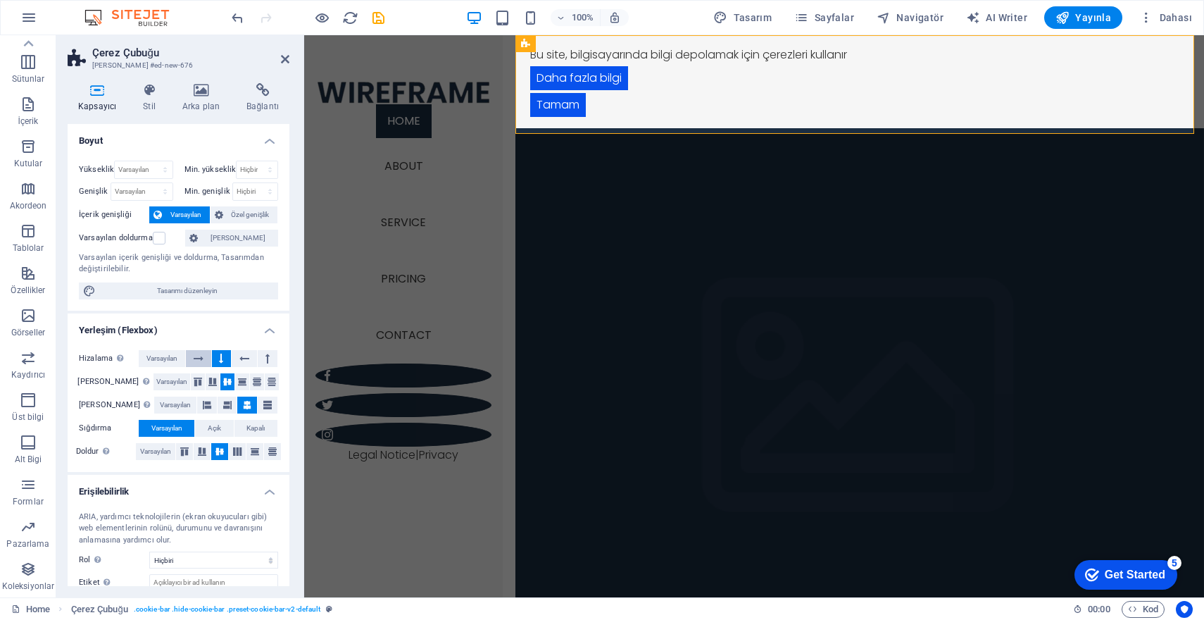
click at [206, 356] on button at bounding box center [198, 358] width 25 height 17
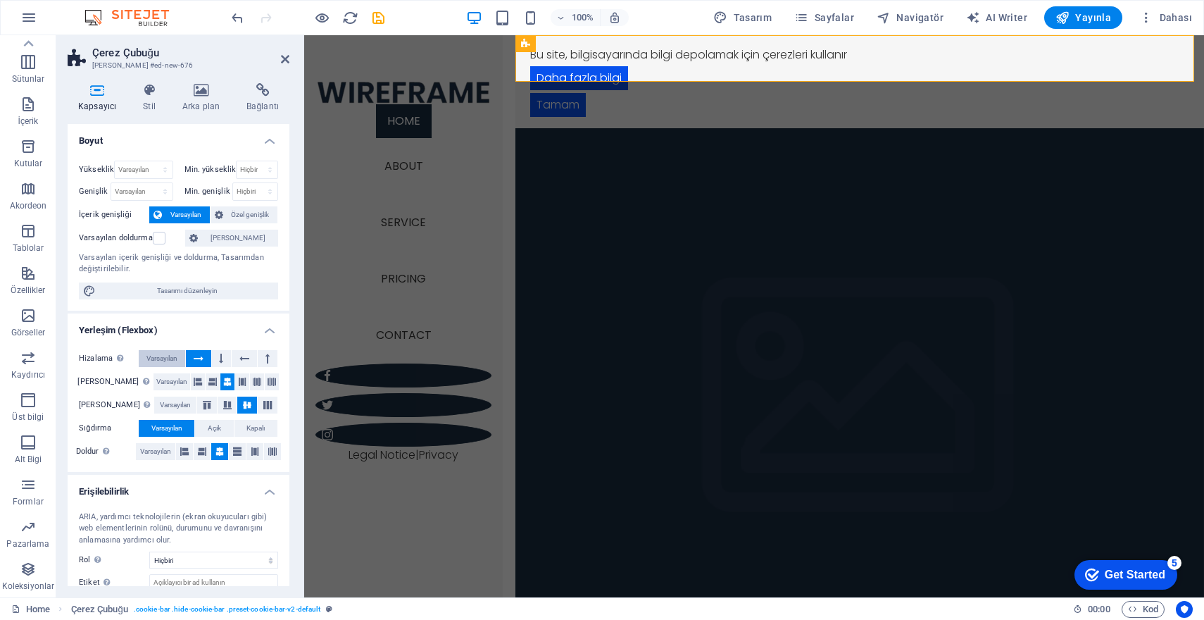
click at [182, 356] on button "Varsayılan" at bounding box center [162, 358] width 46 height 17
click at [260, 357] on button at bounding box center [268, 358] width 20 height 17
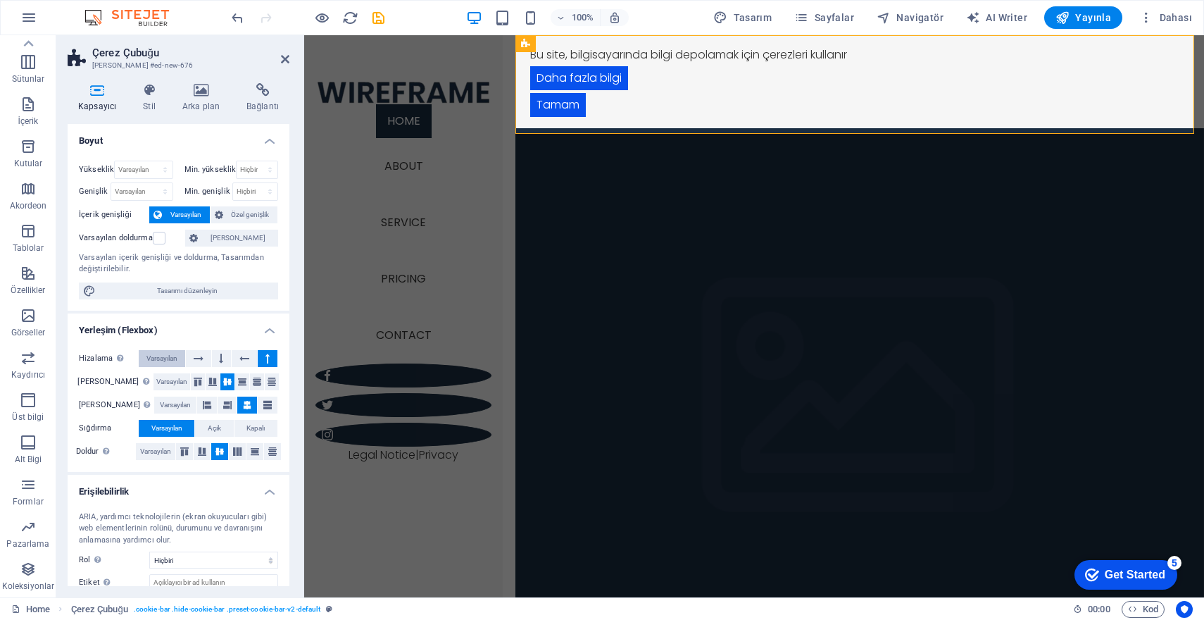
click at [152, 359] on span "Varsayılan" at bounding box center [162, 358] width 31 height 17
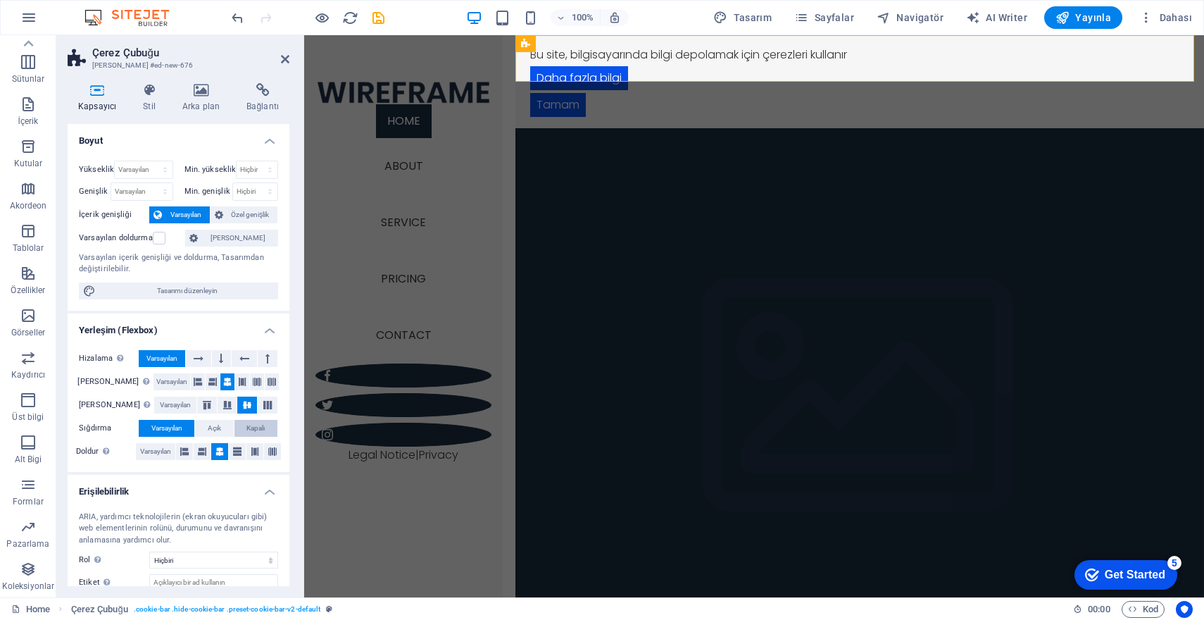
click at [255, 426] on span "Kapalı" at bounding box center [256, 428] width 18 height 17
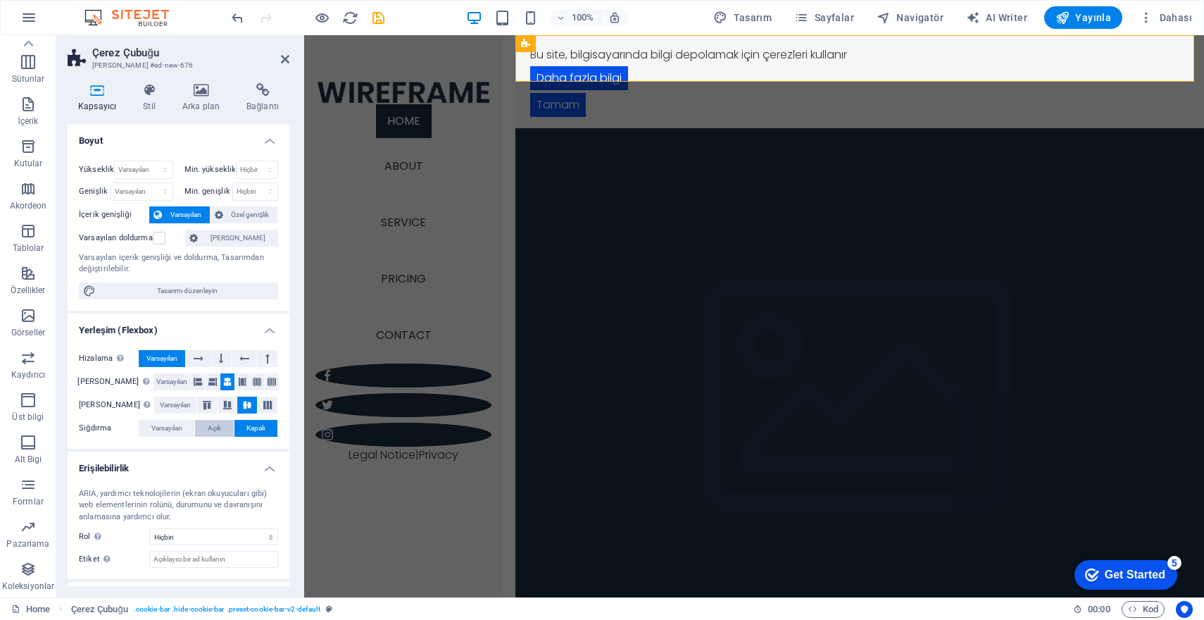
click at [218, 427] on span "Açık" at bounding box center [214, 428] width 13 height 17
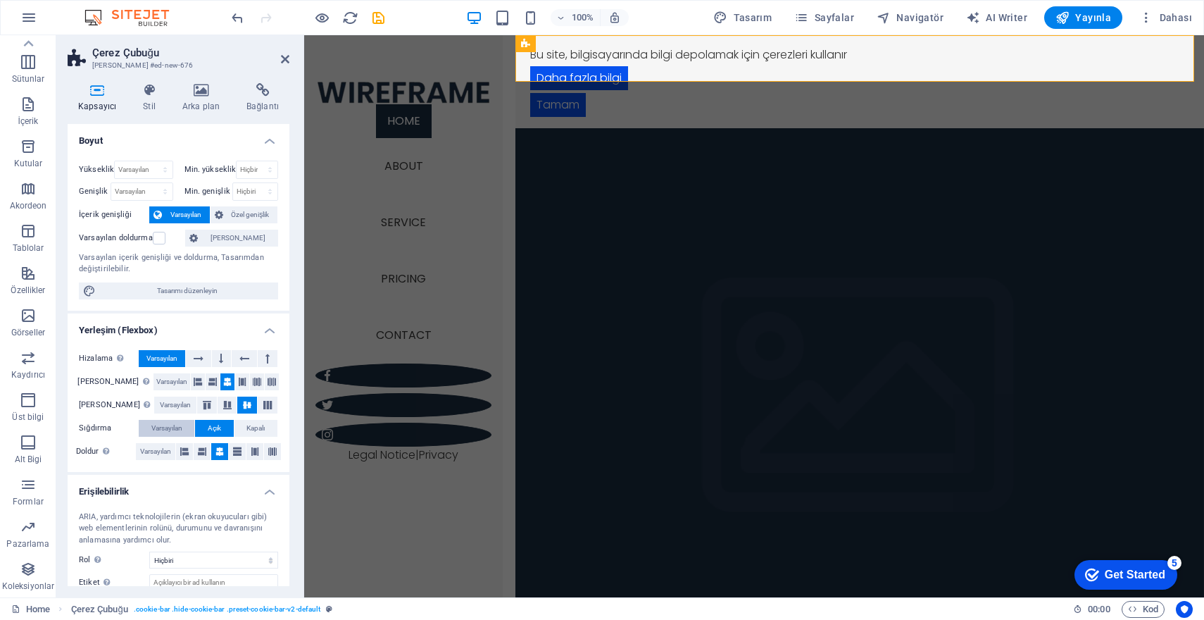
click at [168, 426] on span "Varsayılan" at bounding box center [166, 428] width 31 height 17
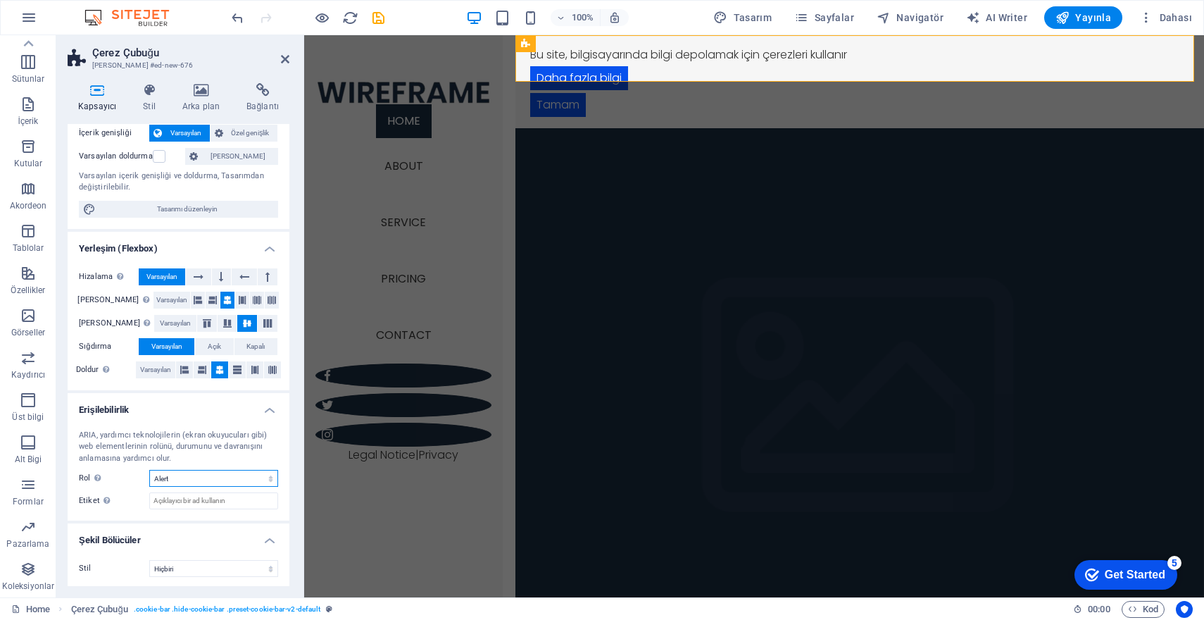
select select "footer"
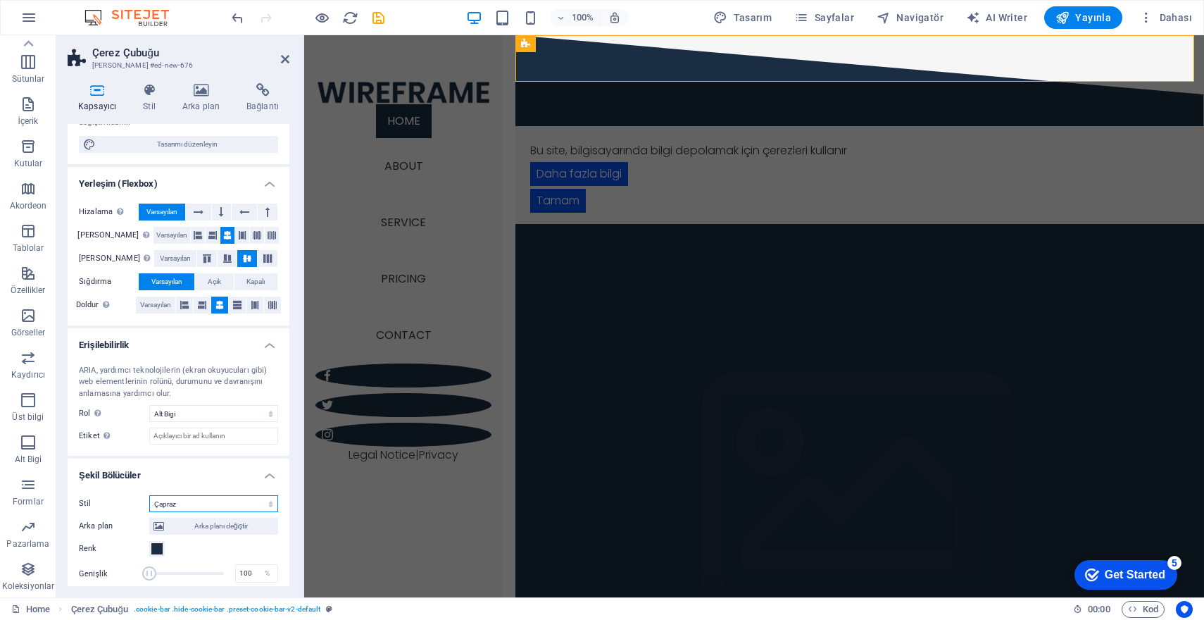
scroll to position [162, 0]
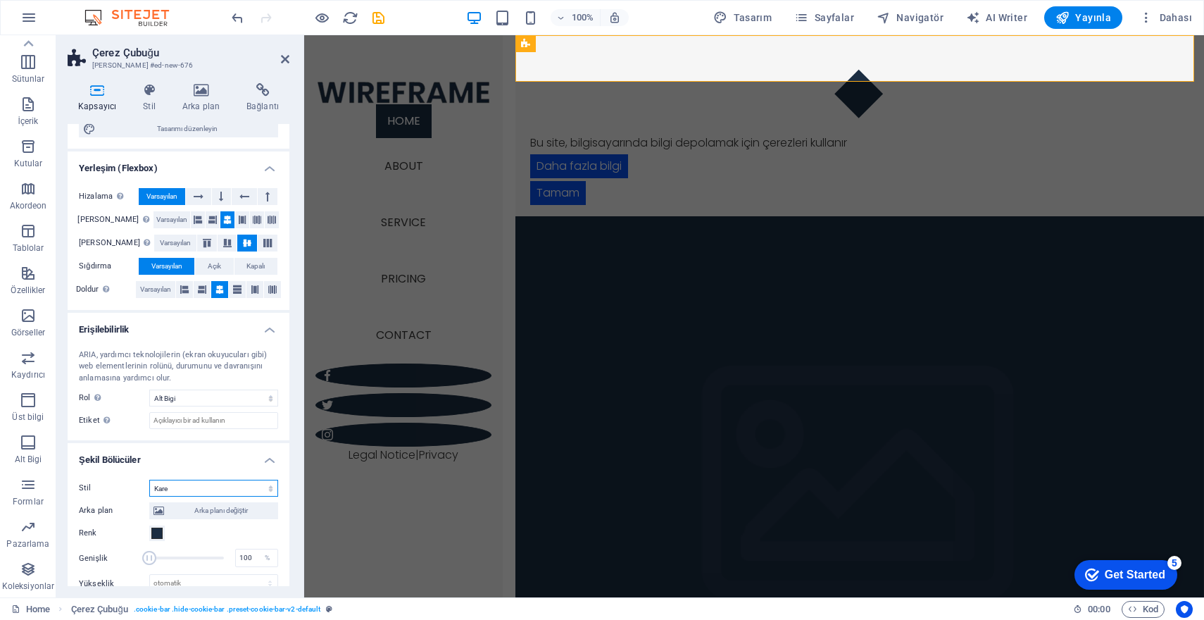
select select "none"
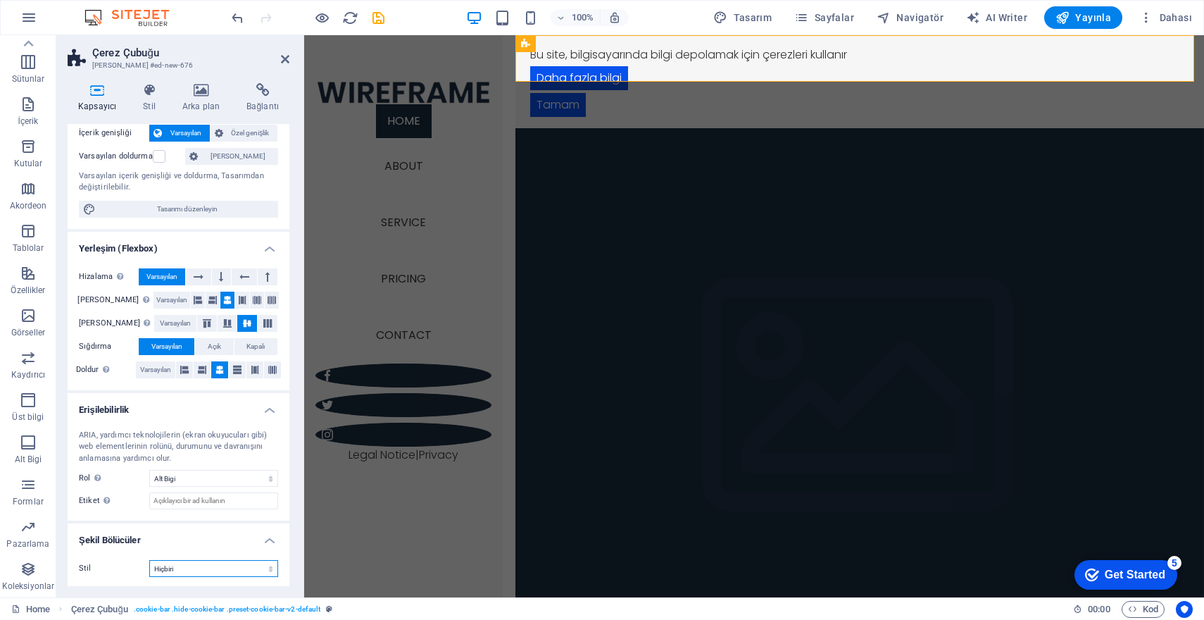
scroll to position [0, 0]
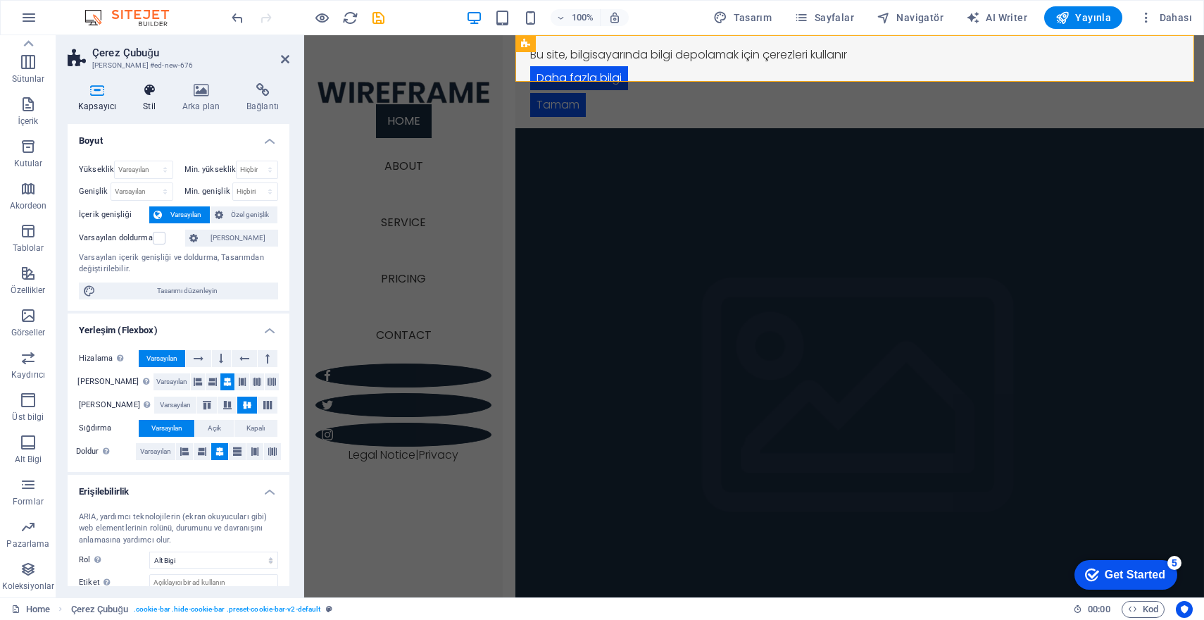
click at [148, 92] on icon at bounding box center [149, 90] width 34 height 14
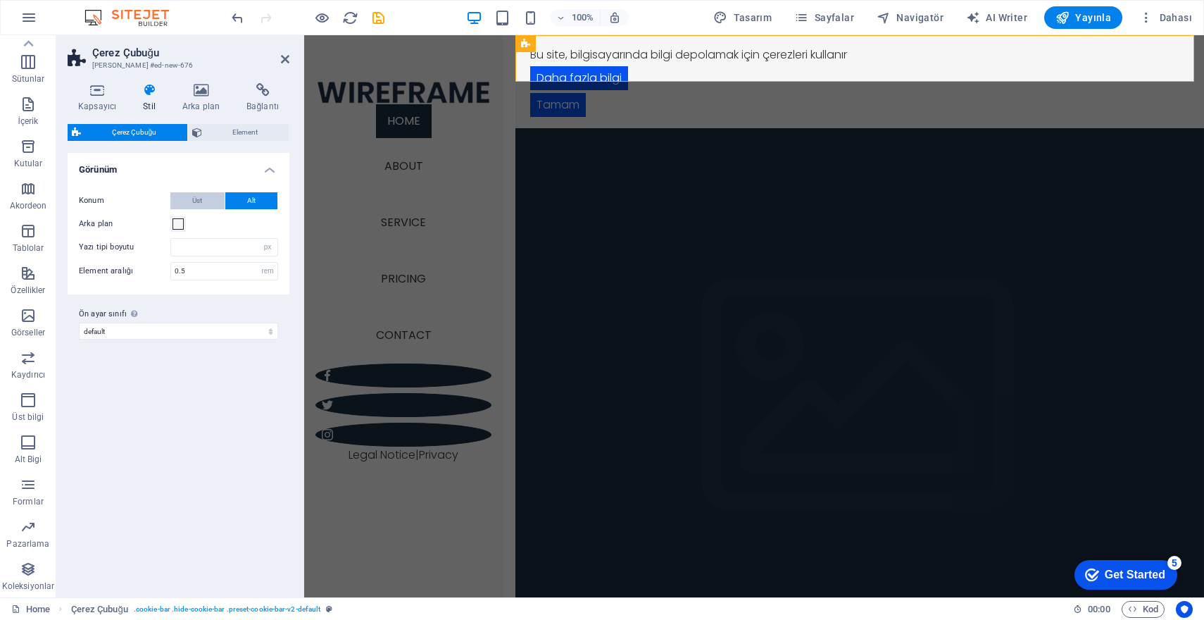
click at [209, 200] on button "Üst" at bounding box center [197, 200] width 54 height 17
click at [197, 101] on h4 "Arka plan" at bounding box center [204, 98] width 64 height 30
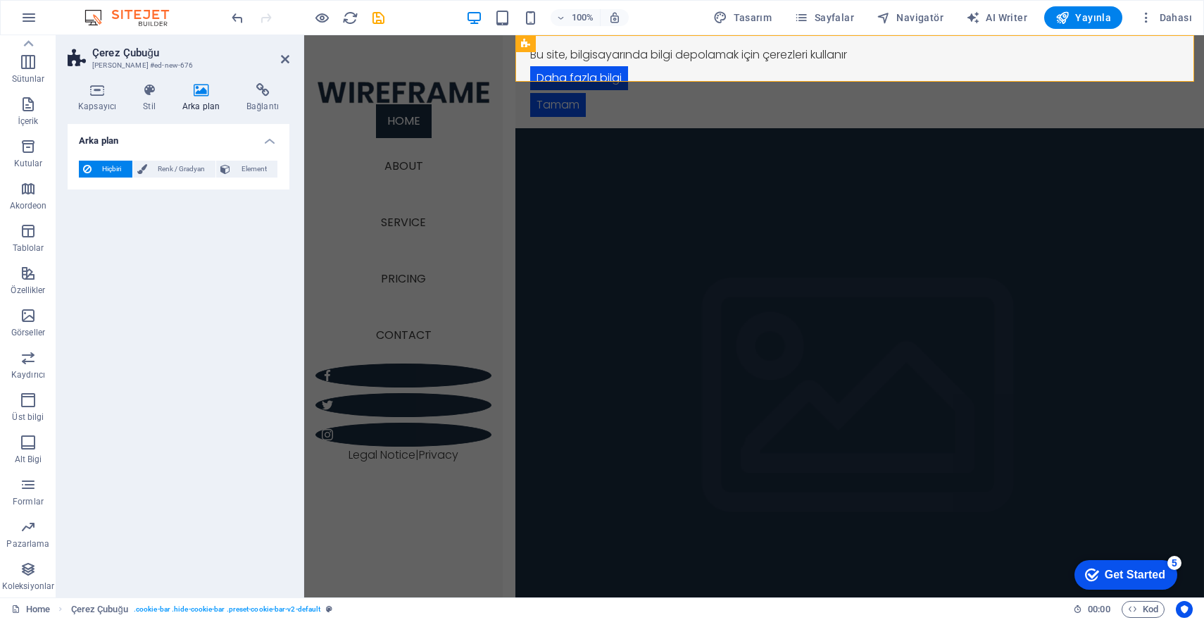
click at [268, 80] on div "Kapsayıcı Stil Arka plan Bağlantı Boyut Yükseklik Varsayılan px rem % vh vw Min…" at bounding box center [178, 334] width 244 height 525
click at [263, 93] on icon at bounding box center [263, 90] width 54 height 14
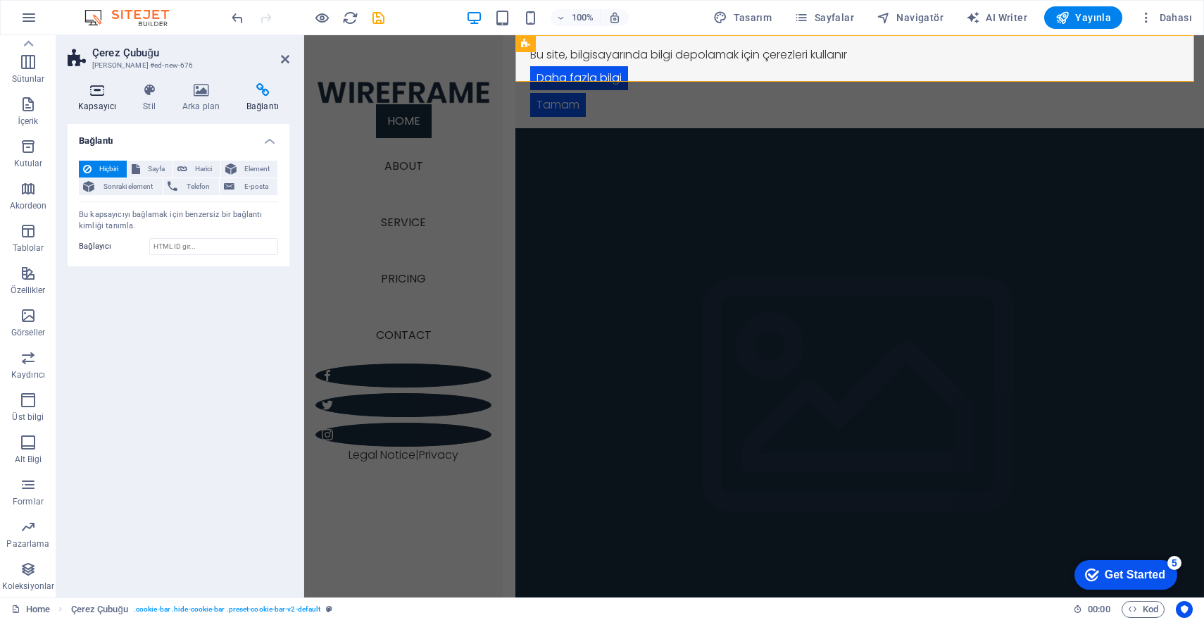
drag, startPoint x: 94, startPoint y: 102, endPoint x: 101, endPoint y: 101, distance: 7.1
click at [94, 102] on h4 "Kapsayıcı" at bounding box center [100, 98] width 65 height 30
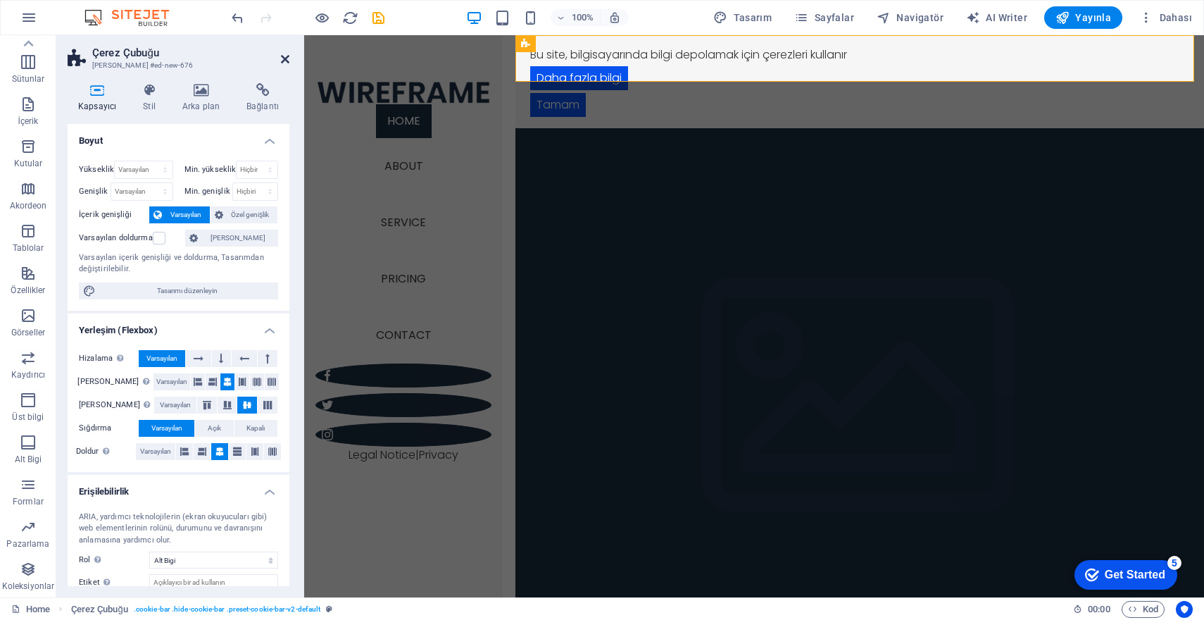
click at [289, 58] on icon at bounding box center [285, 59] width 8 height 11
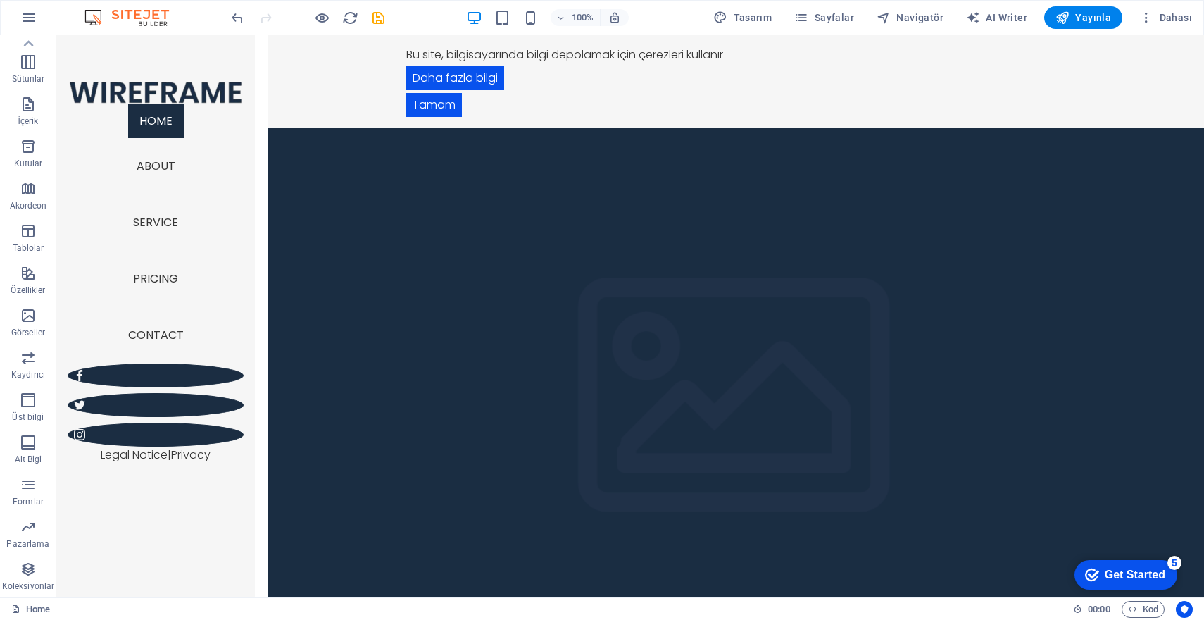
scroll to position [69, 0]
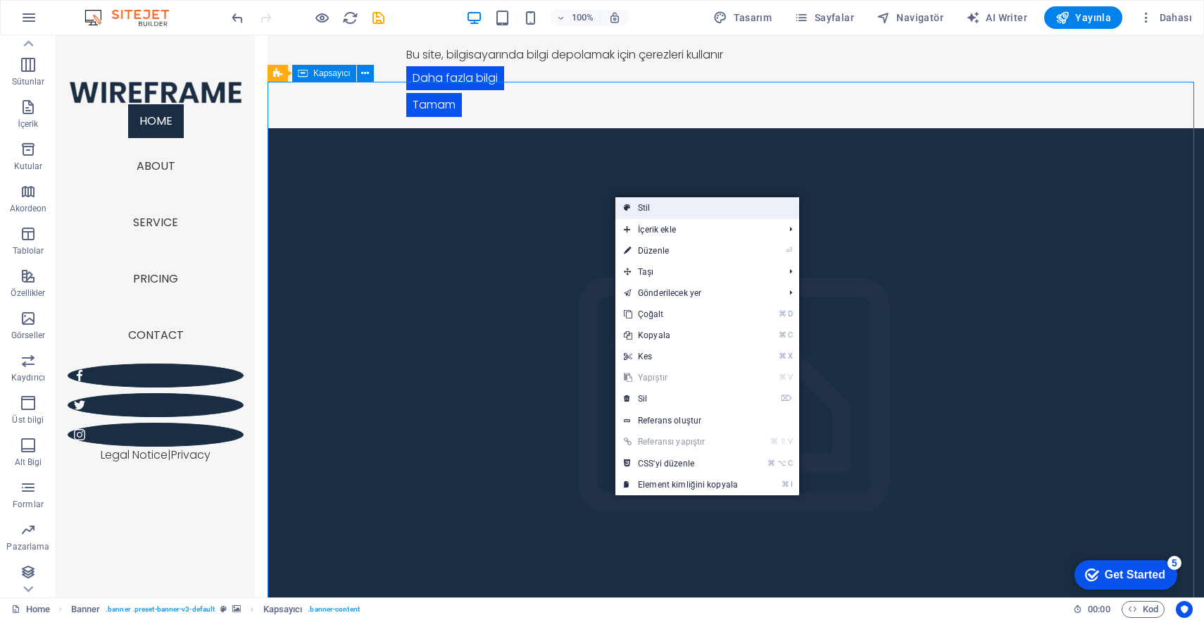
click at [666, 209] on link "Stil" at bounding box center [708, 207] width 184 height 21
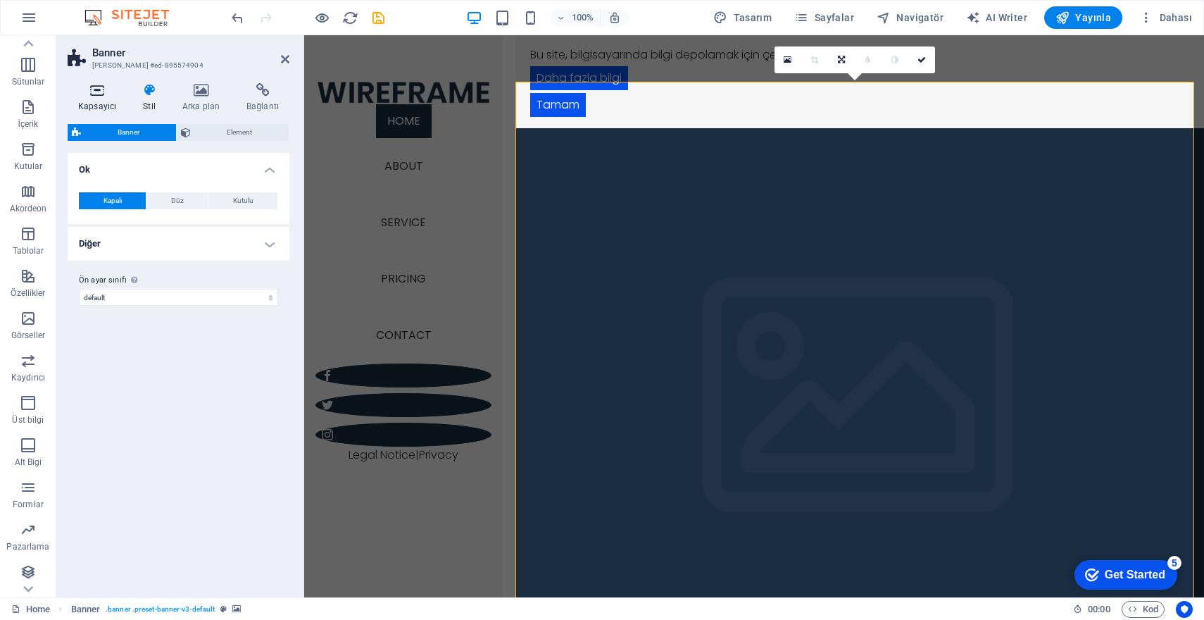
click at [105, 92] on icon at bounding box center [97, 90] width 59 height 14
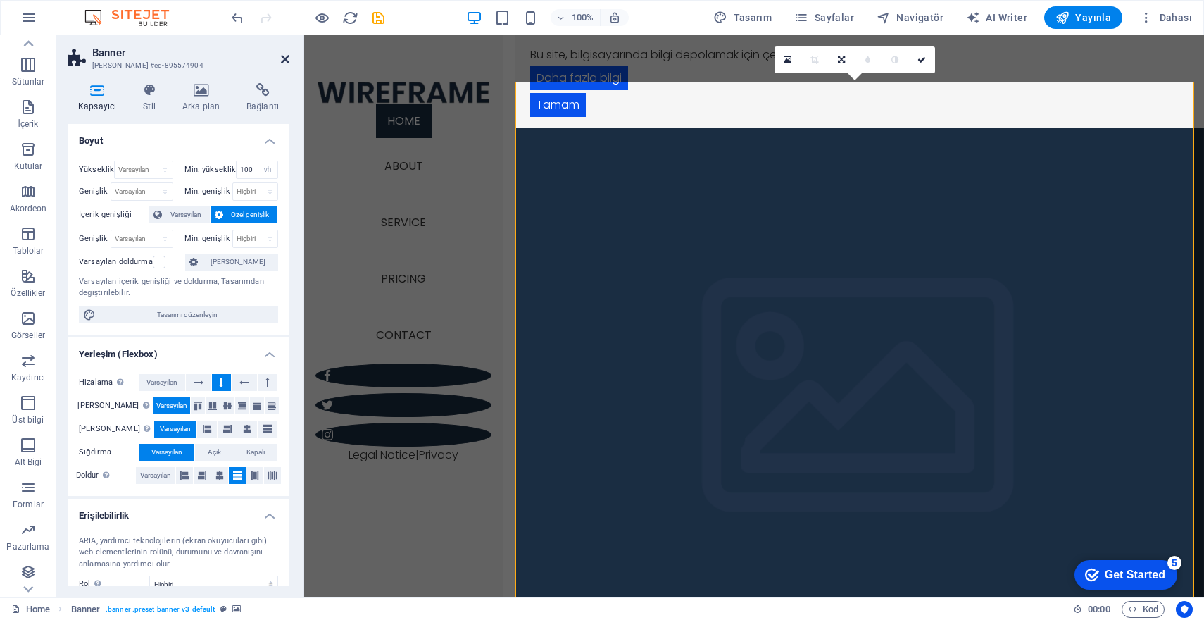
click at [287, 60] on icon at bounding box center [285, 59] width 8 height 11
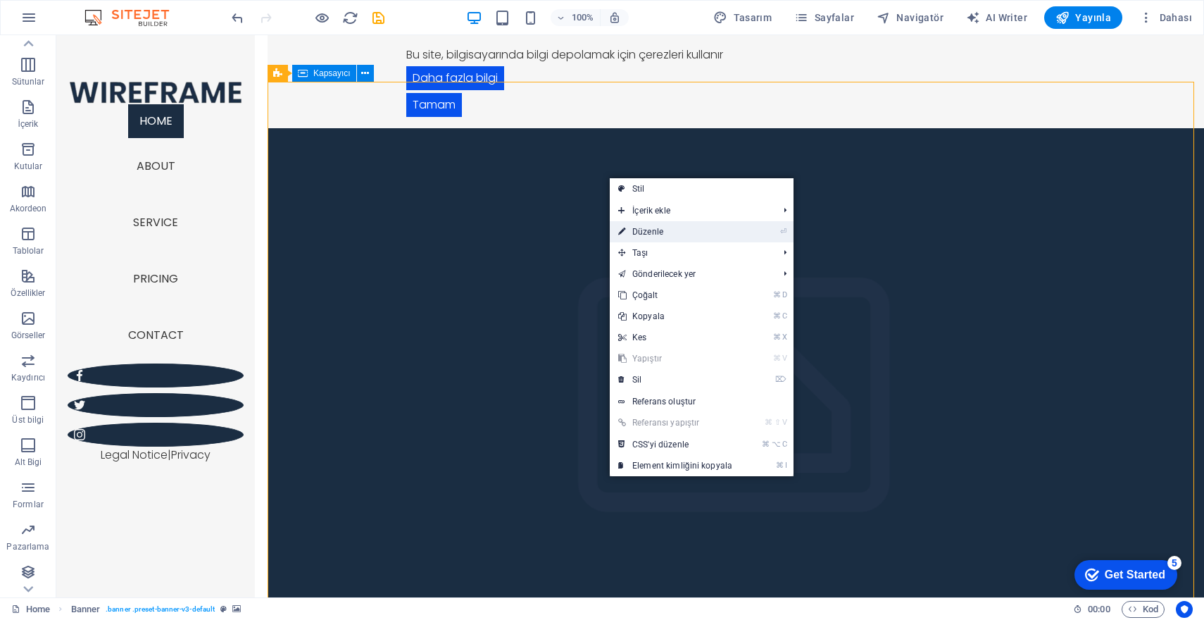
click at [710, 228] on link "⏎ Düzenle" at bounding box center [675, 231] width 131 height 21
select select "vh"
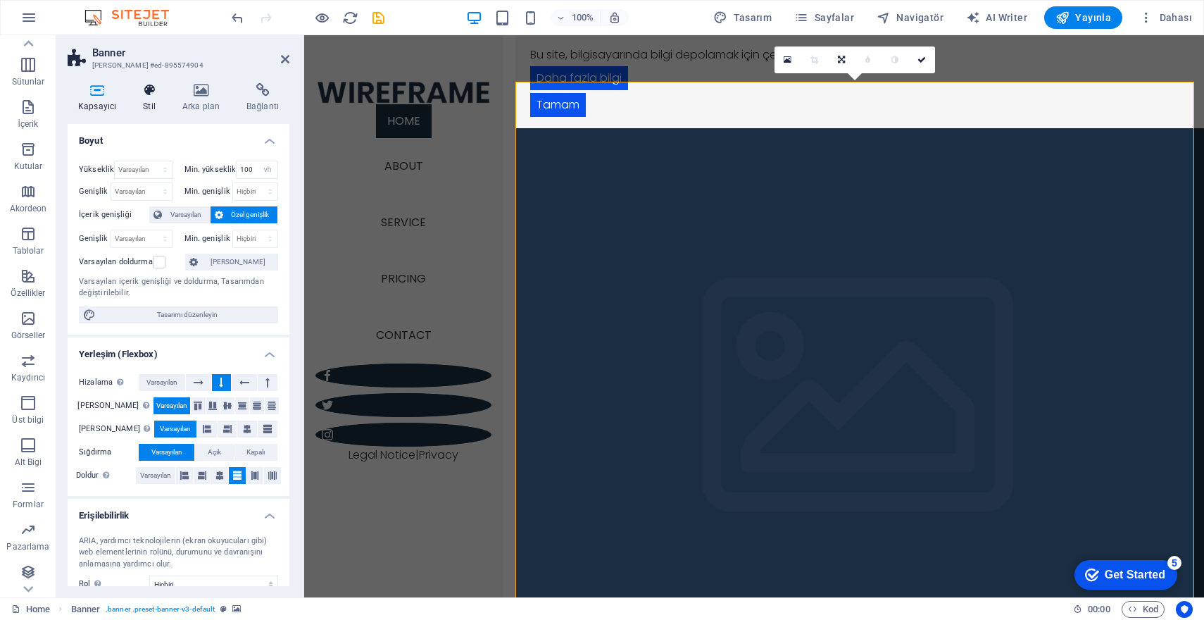
click at [150, 99] on h4 "Stil" at bounding box center [151, 98] width 39 height 30
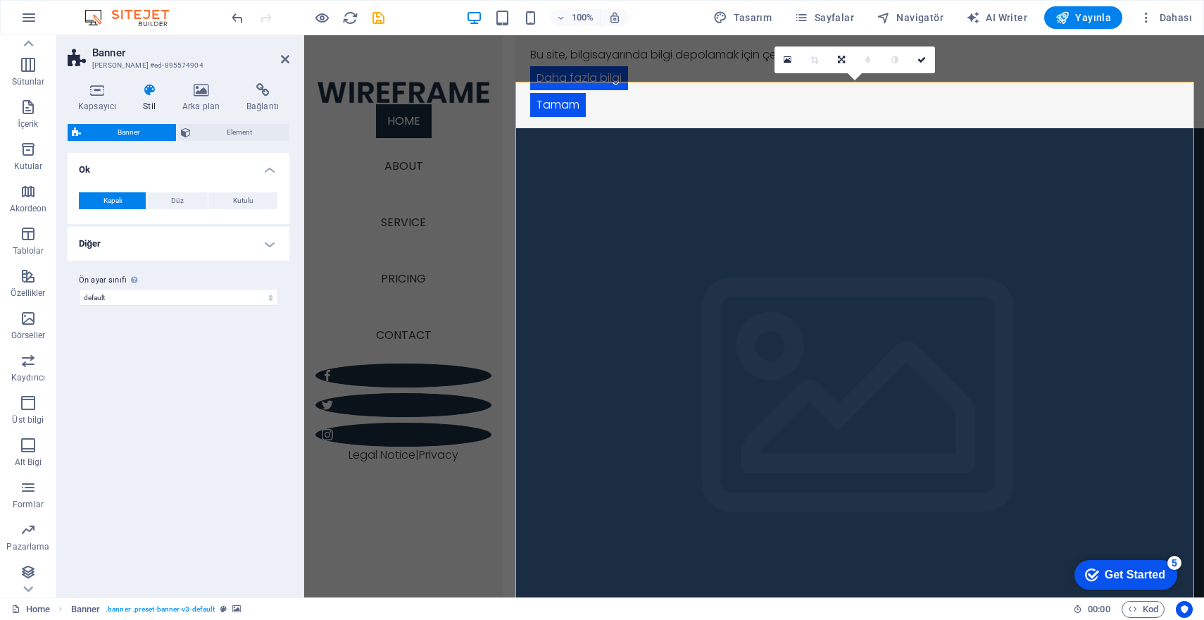
click at [216, 82] on div "Kapsayıcı Stil Arka plan Bağlantı Boyut Yükseklik Varsayılan px rem % vh vw Min…" at bounding box center [178, 334] width 244 height 525
click at [211, 89] on icon at bounding box center [201, 90] width 58 height 14
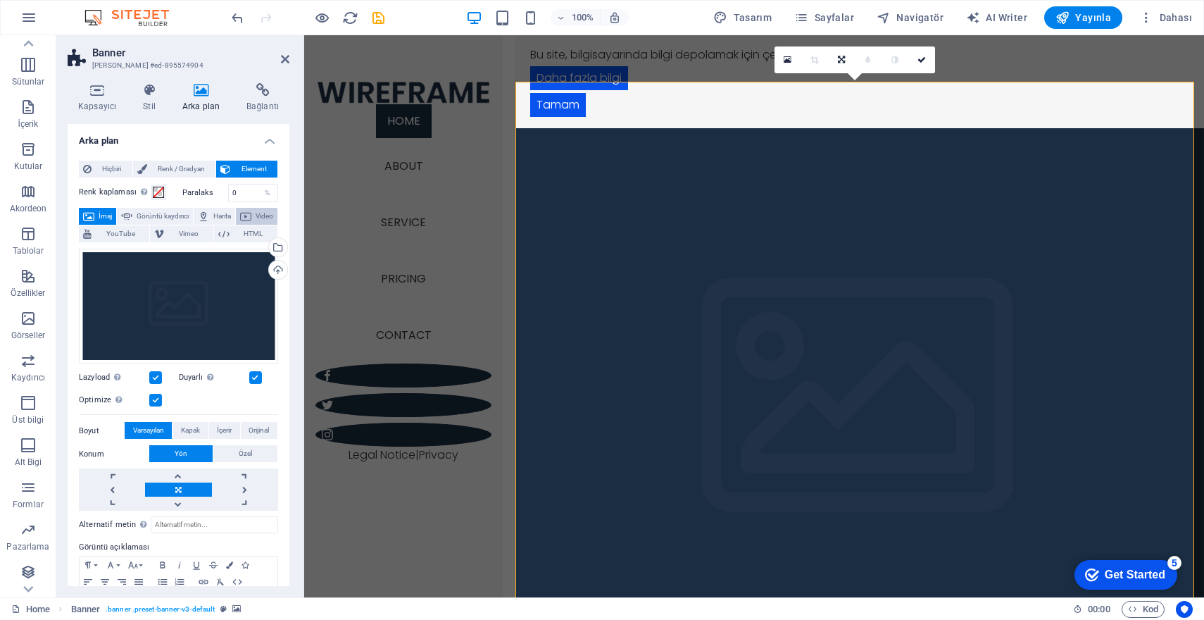
click at [256, 225] on span "Video" at bounding box center [265, 216] width 18 height 17
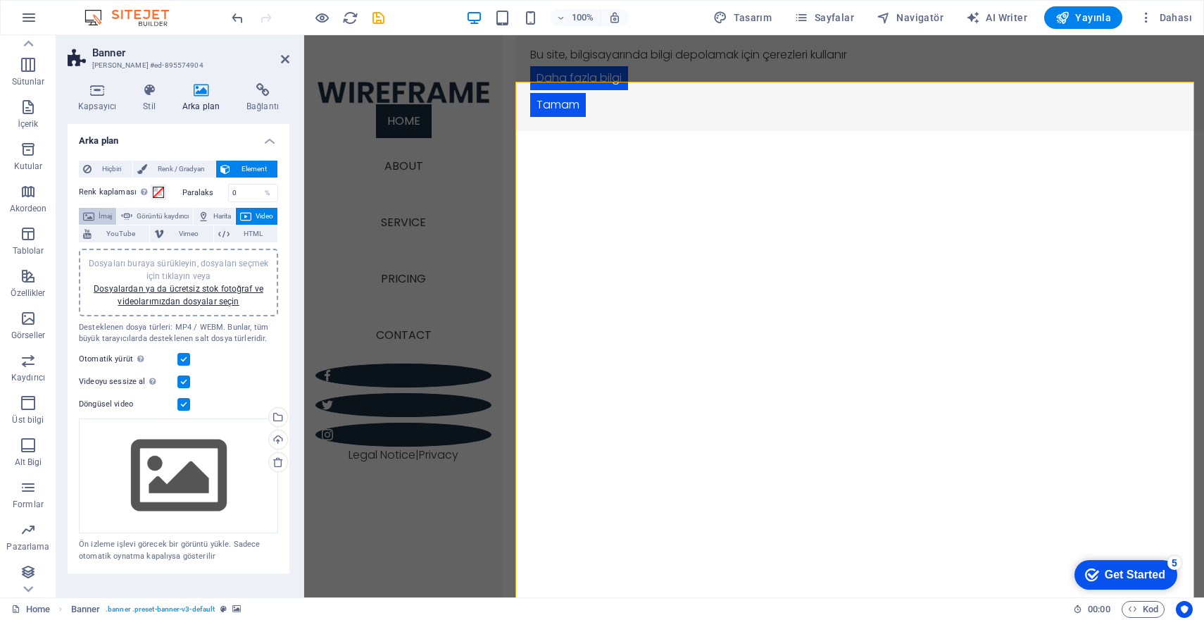
click at [108, 213] on span "İmaj" at bounding box center [105, 216] width 13 height 17
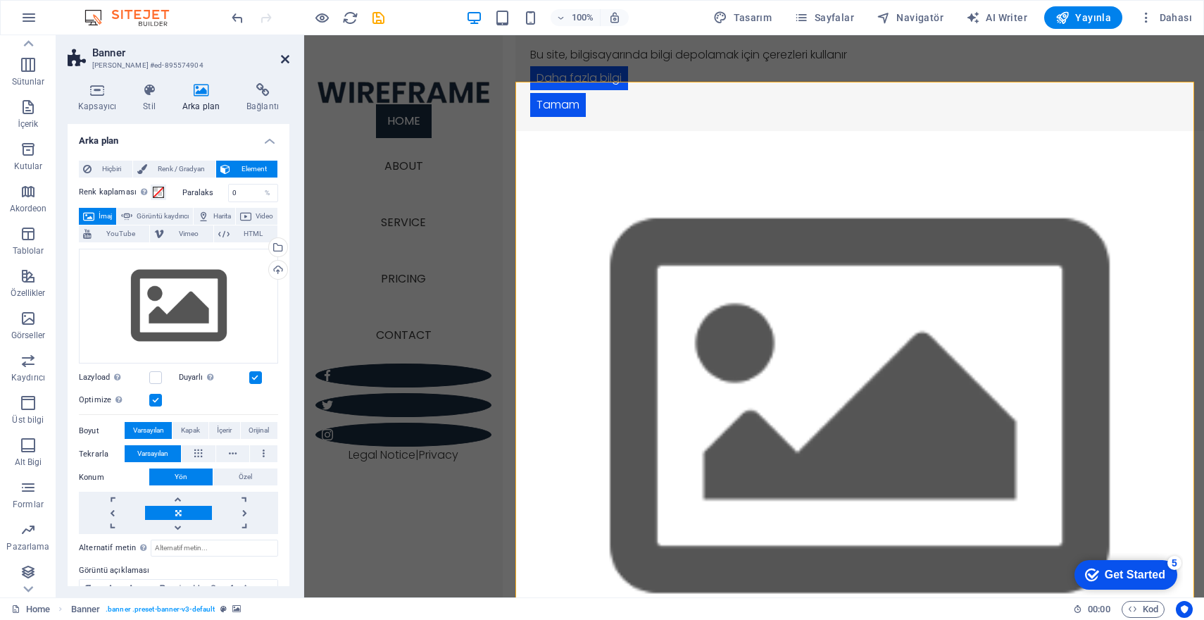
click at [289, 55] on icon at bounding box center [285, 59] width 8 height 11
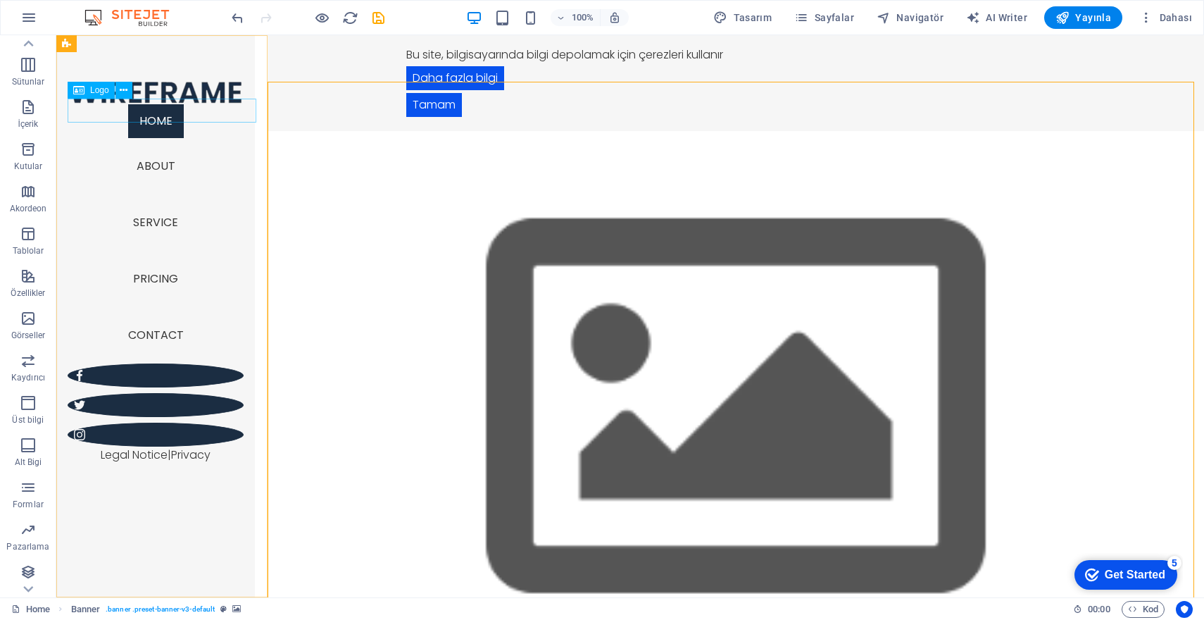
click at [208, 104] on div at bounding box center [156, 92] width 176 height 24
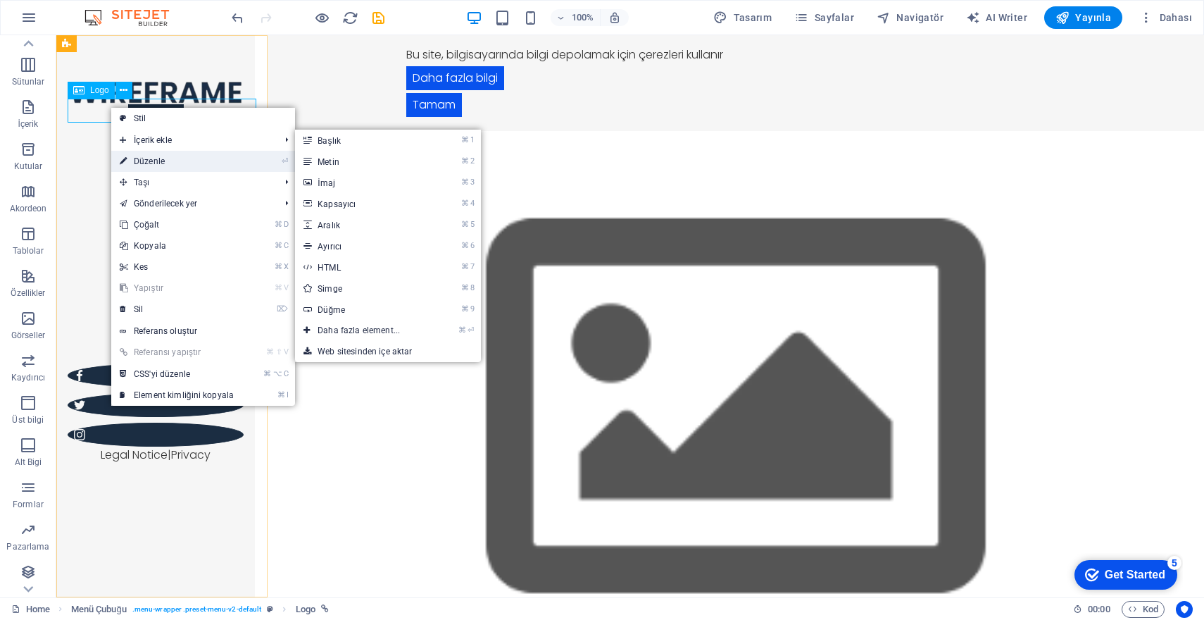
click at [151, 154] on link "⏎ Düzenle" at bounding box center [176, 161] width 131 height 21
select select "px"
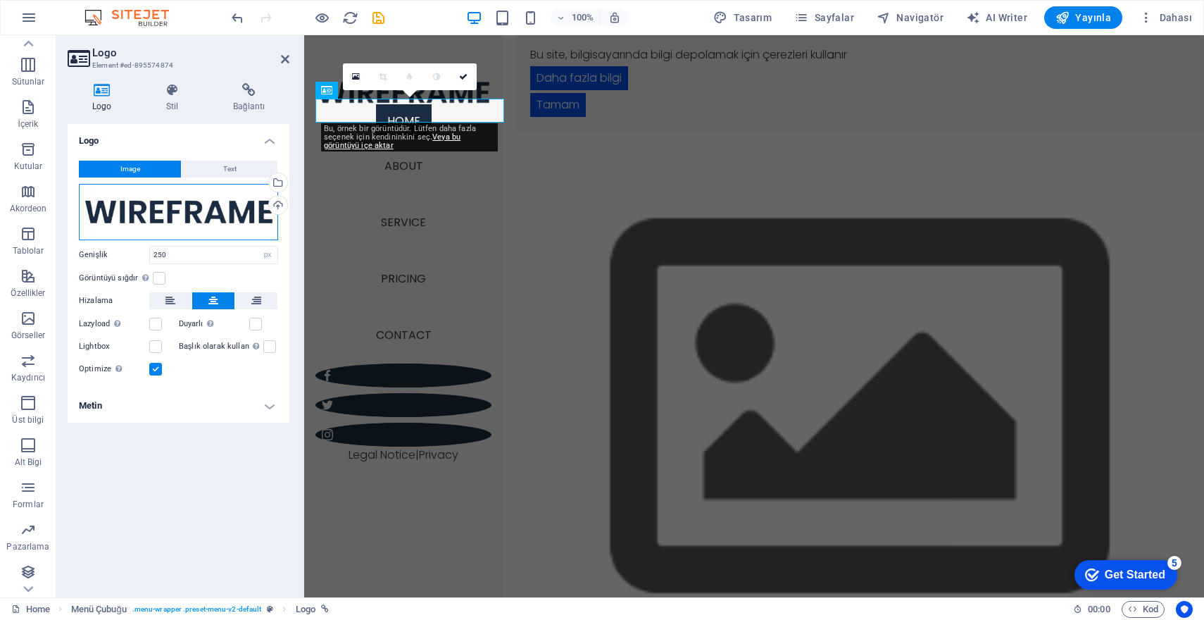
click at [223, 205] on div "Dosyaları buraya sürükleyin, dosyaları seçmek için tıklayın veya Dosyalardan ya…" at bounding box center [178, 212] width 199 height 56
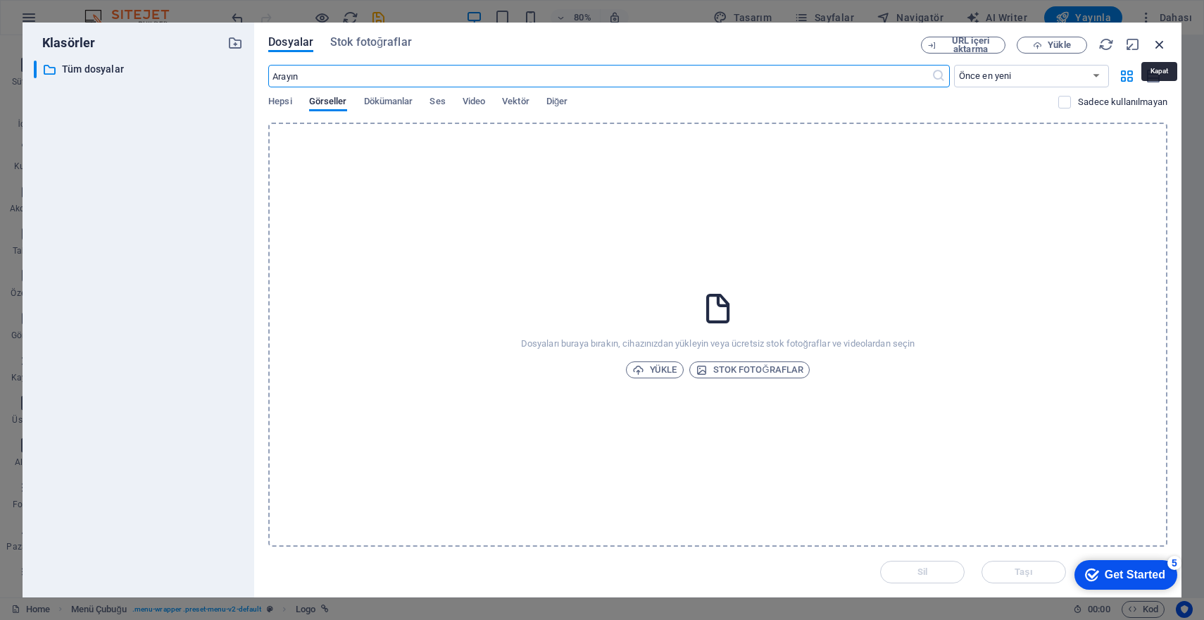
click at [1162, 43] on icon "button" at bounding box center [1159, 44] width 15 height 15
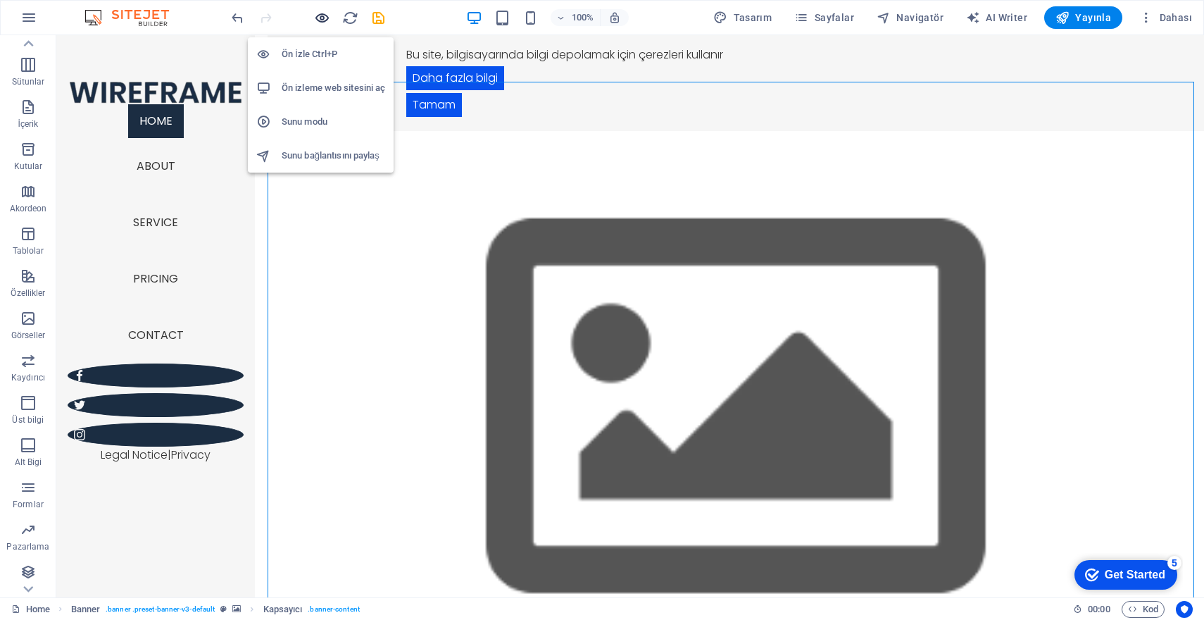
click at [324, 23] on icon "button" at bounding box center [322, 18] width 16 height 16
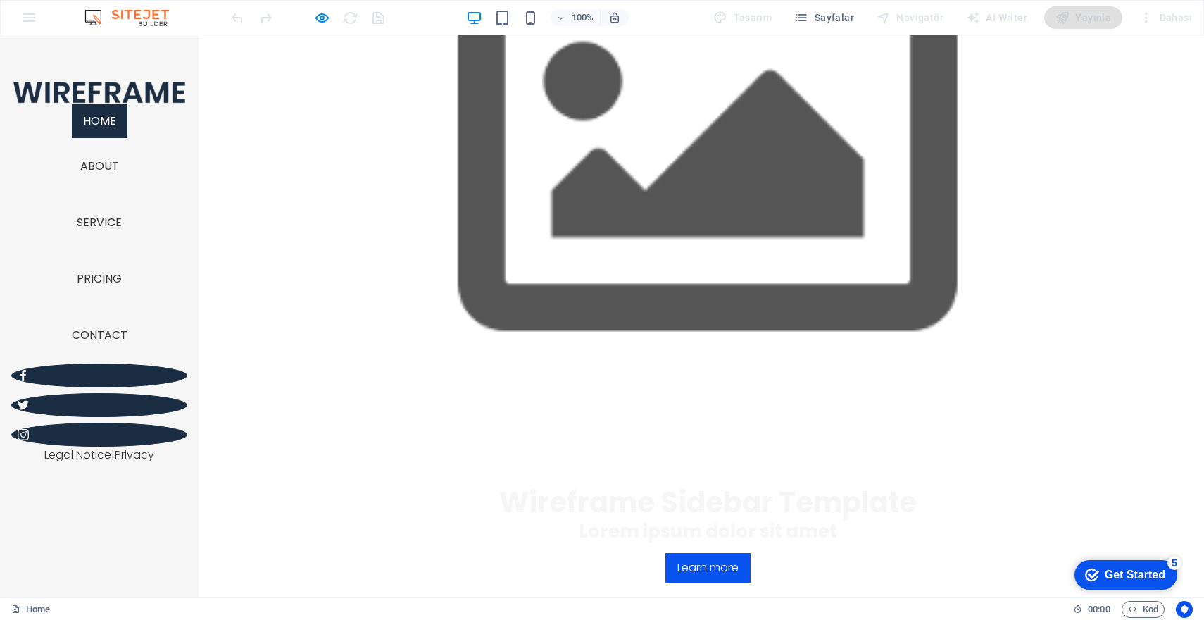
scroll to position [0, 0]
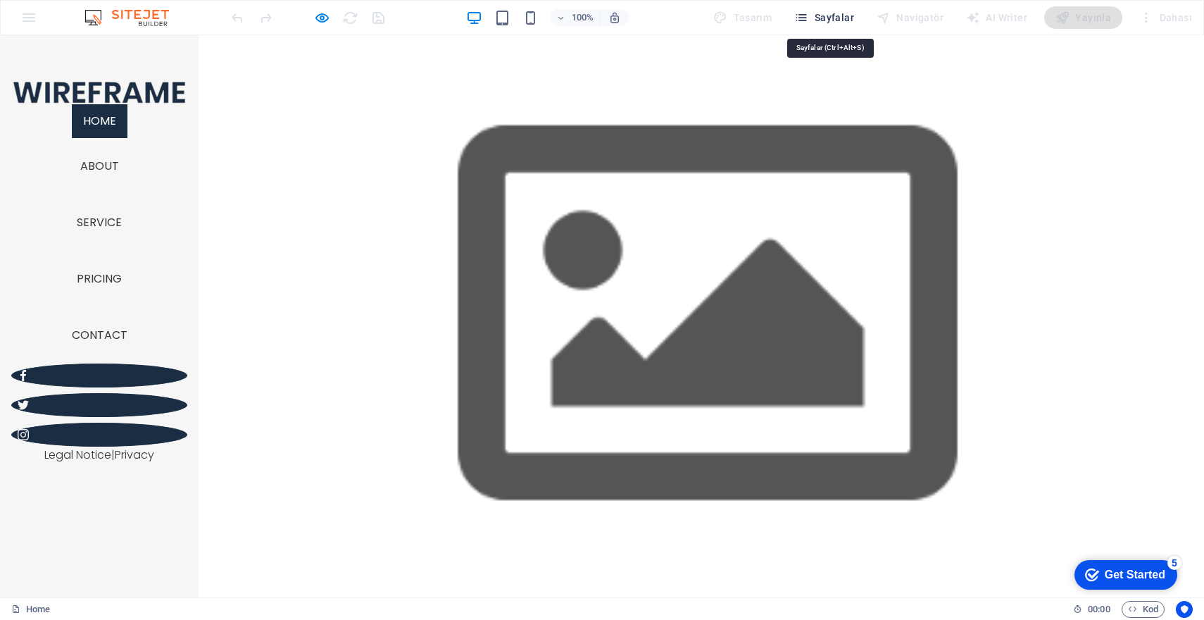
click at [848, 18] on span "Sayfalar" at bounding box center [825, 18] width 60 height 14
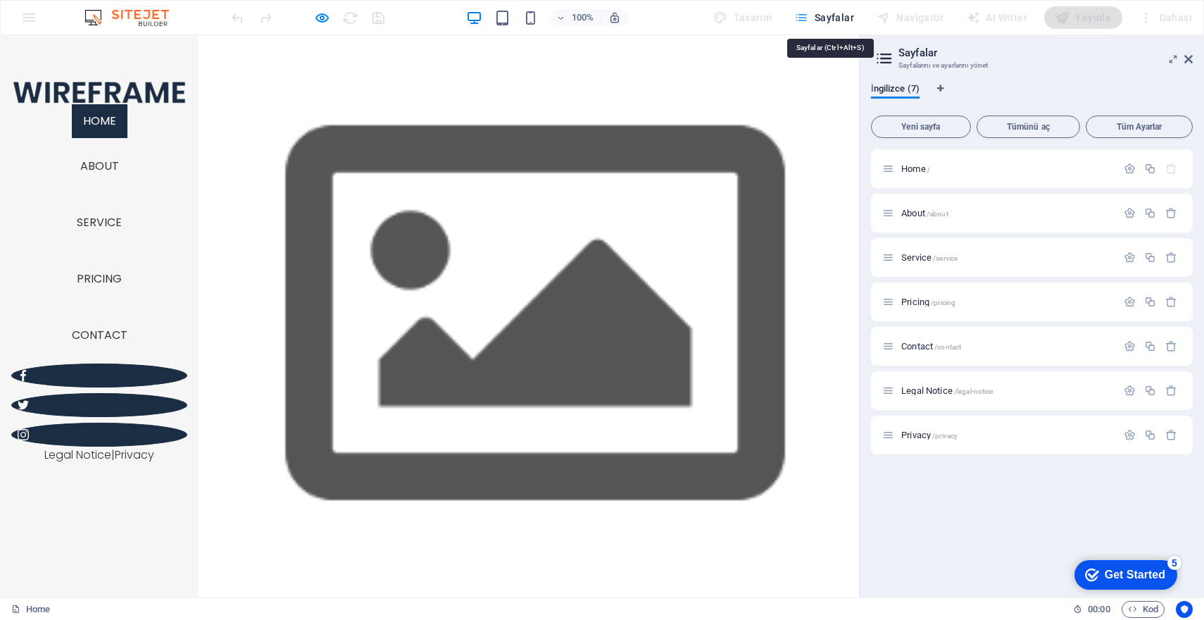
click at [848, 18] on span "Sayfalar" at bounding box center [825, 18] width 60 height 14
click at [845, 20] on span "Sayfalar" at bounding box center [825, 18] width 60 height 14
click at [1188, 58] on icon at bounding box center [1189, 59] width 8 height 11
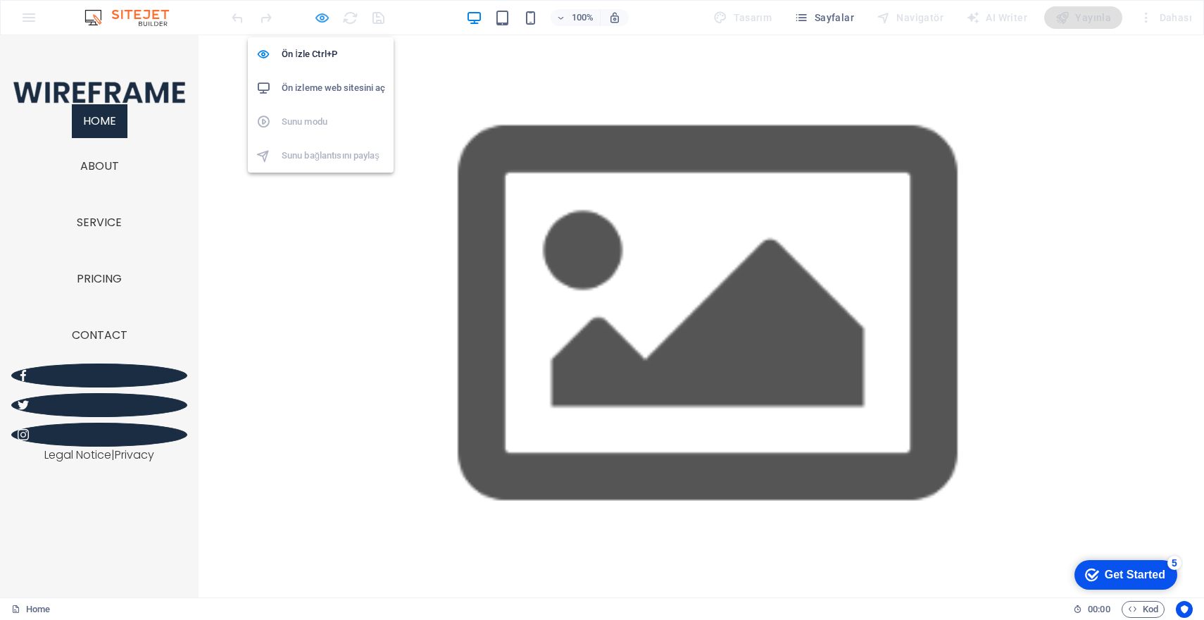
click at [318, 17] on icon "button" at bounding box center [322, 18] width 16 height 16
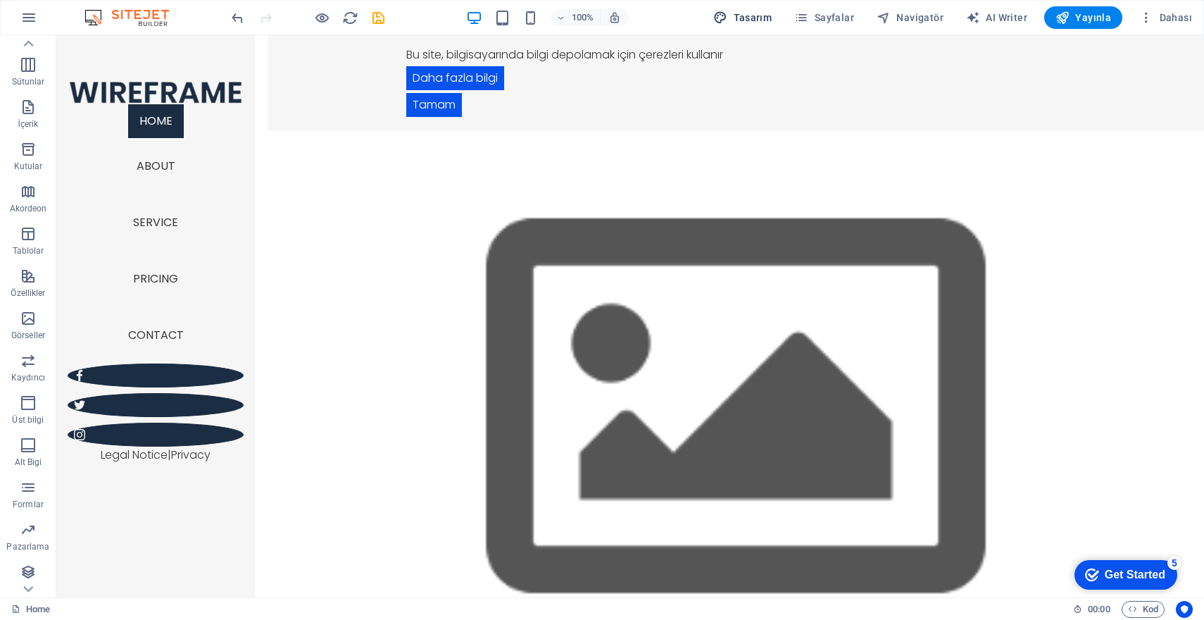
click at [752, 23] on span "Tasarım" at bounding box center [743, 18] width 58 height 14
select select "px"
select select "300"
select select "px"
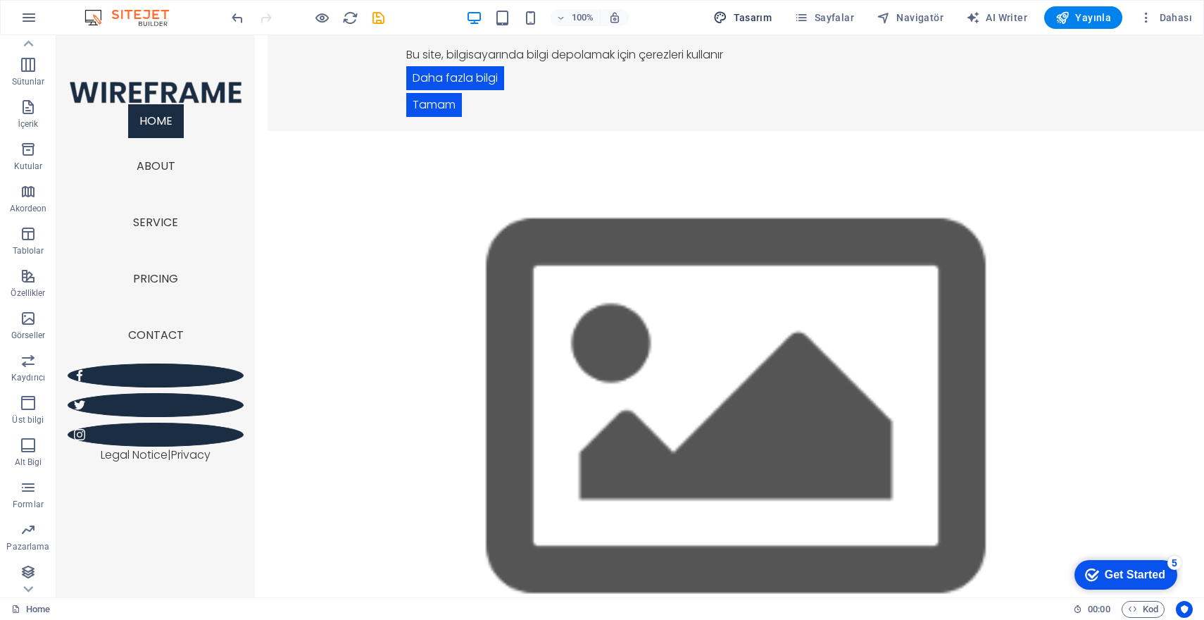
select select "700"
select select "px"
select select "rem"
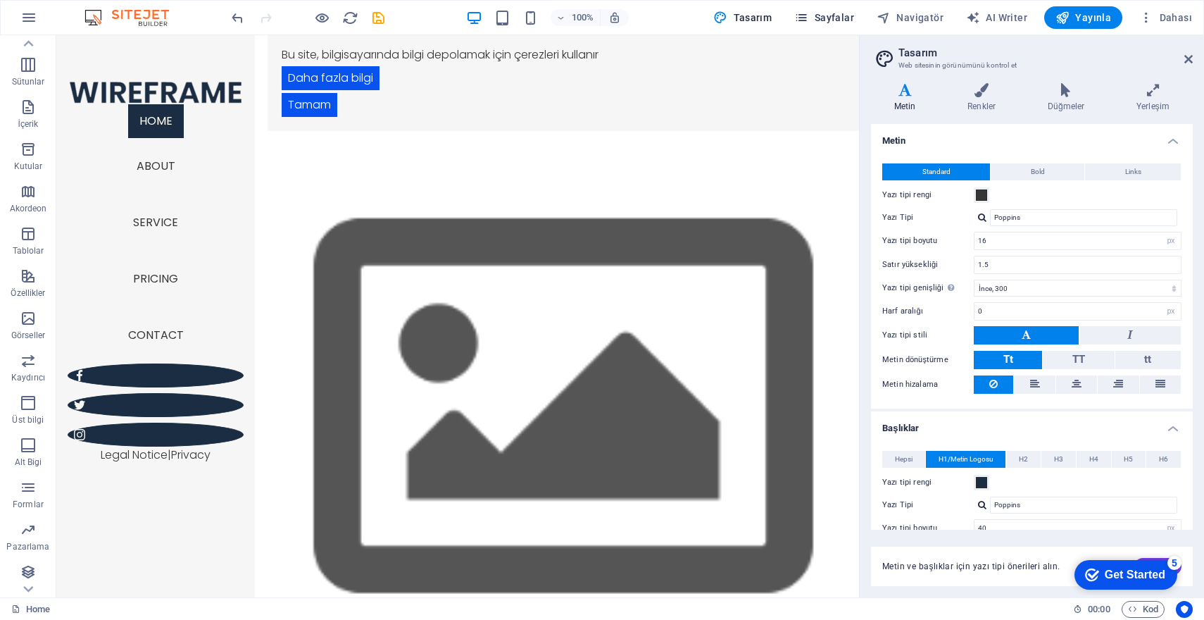
click at [835, 18] on span "Sayfalar" at bounding box center [825, 18] width 60 height 14
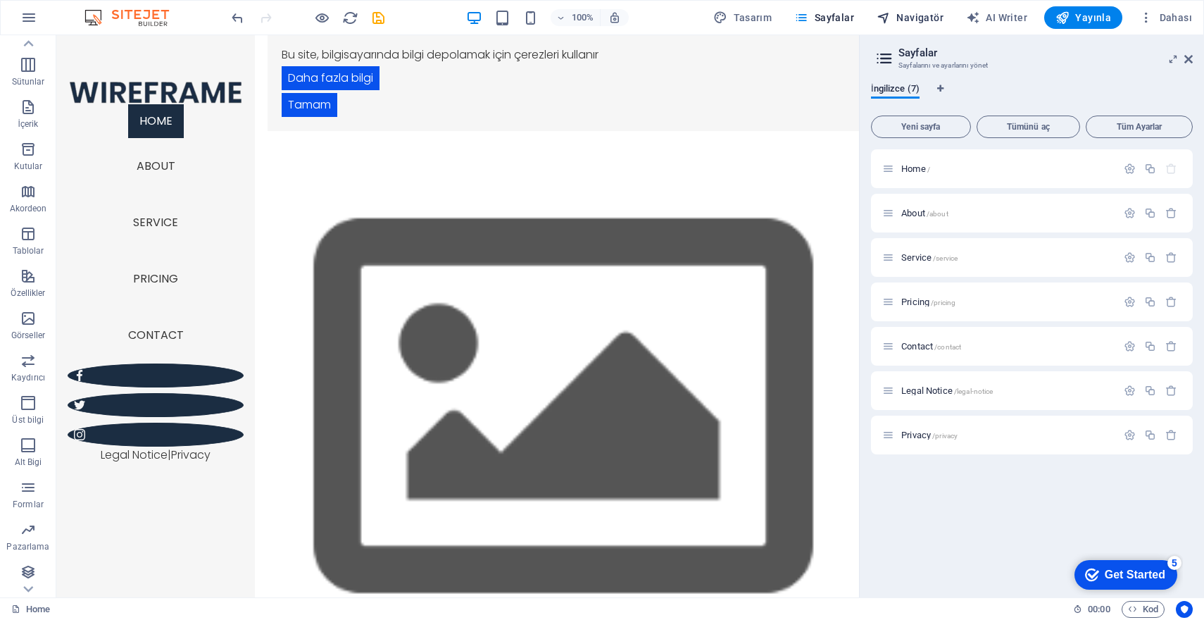
click at [914, 6] on button "Navigatör" at bounding box center [910, 17] width 78 height 23
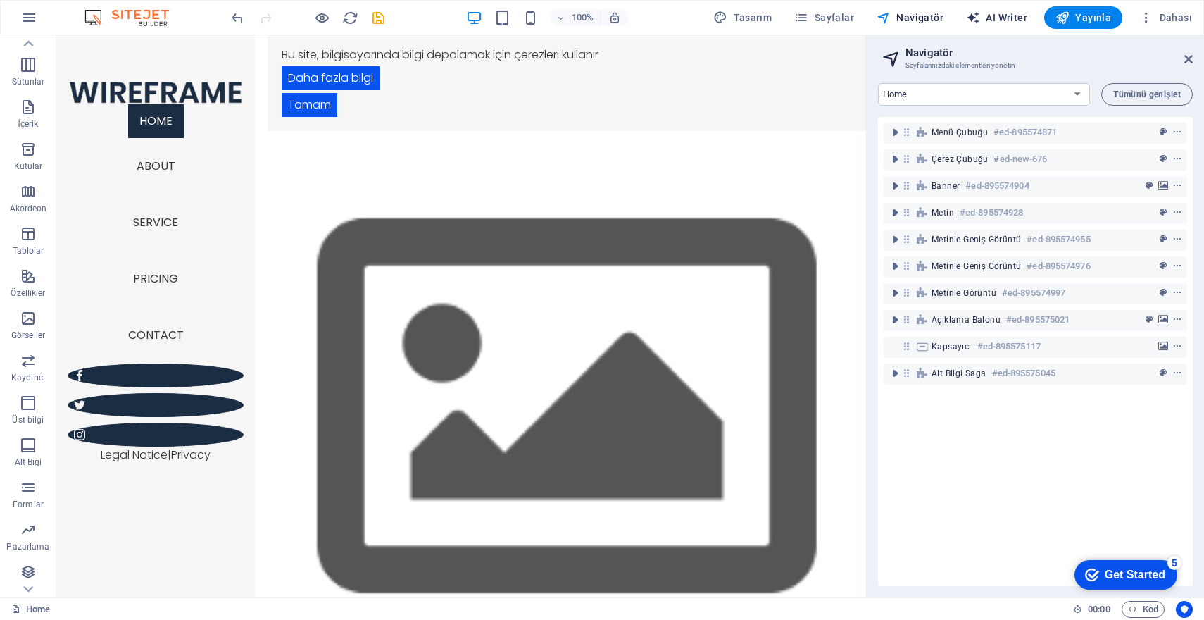
click at [997, 23] on span "AI Writer" at bounding box center [996, 18] width 61 height 14
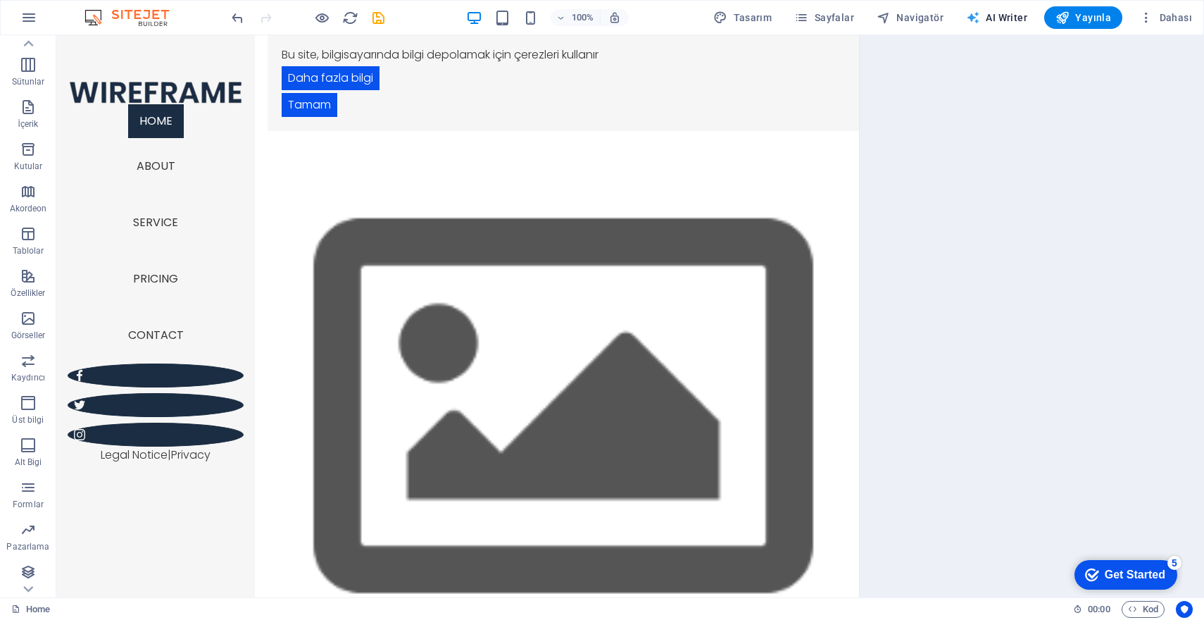
select select "English"
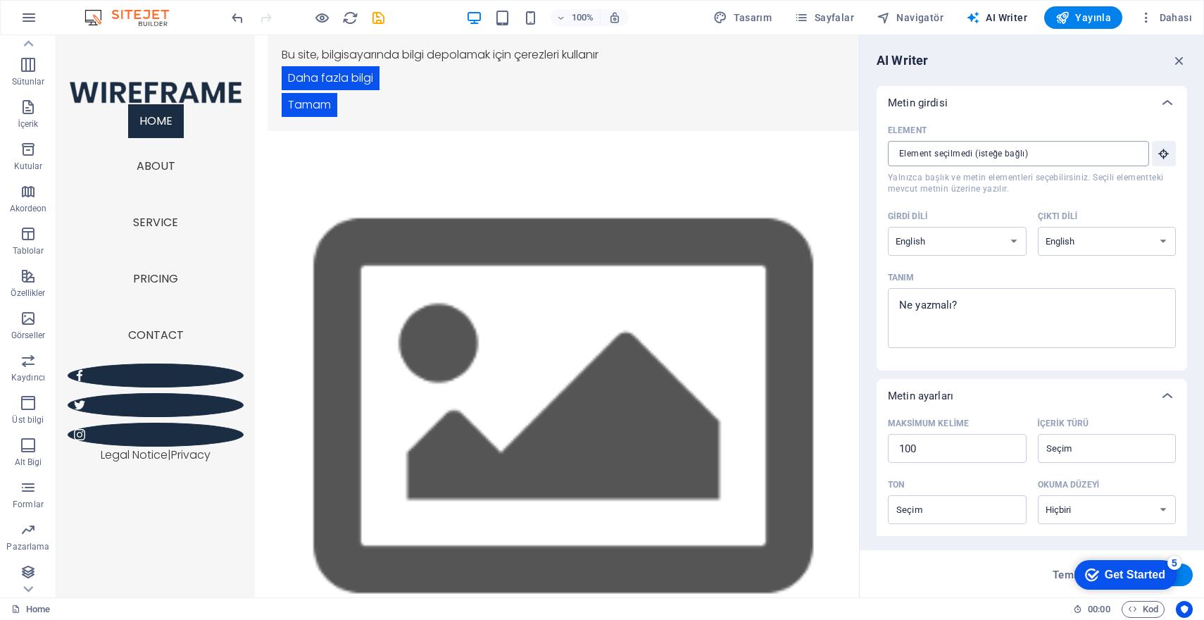
click at [1000, 151] on input "Element ​ Yalnızca başlık ve metin elementleri seçebilirsiniz. Seçili elementte…" at bounding box center [1013, 153] width 251 height 25
click at [30, 441] on icon "button" at bounding box center [28, 445] width 17 height 17
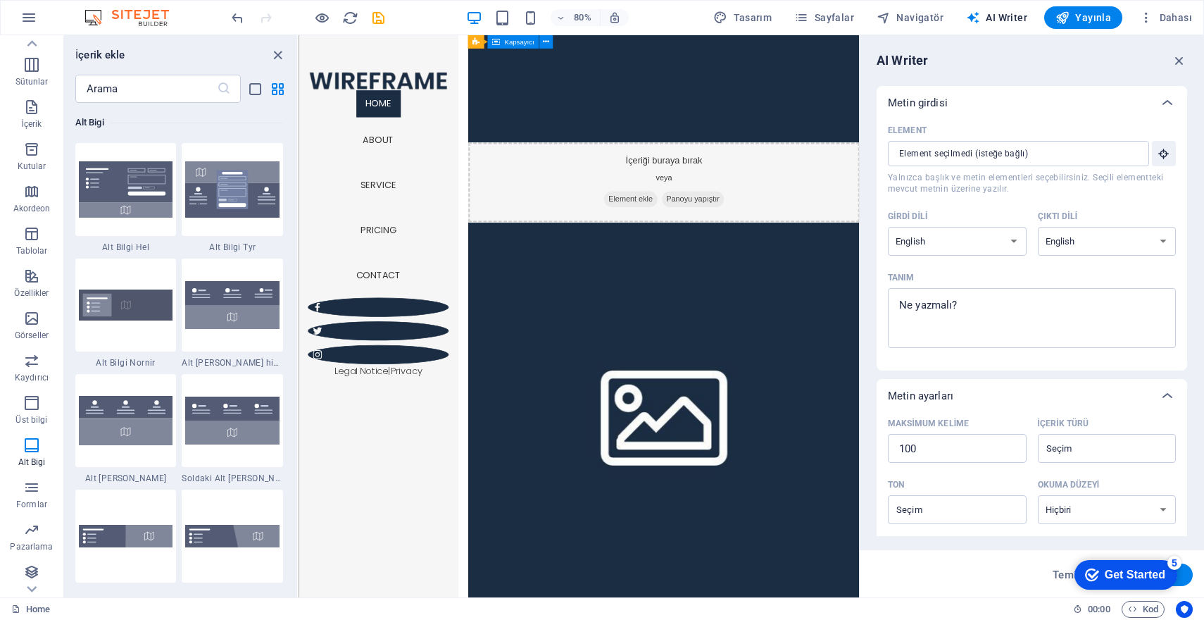
scroll to position [2756, 0]
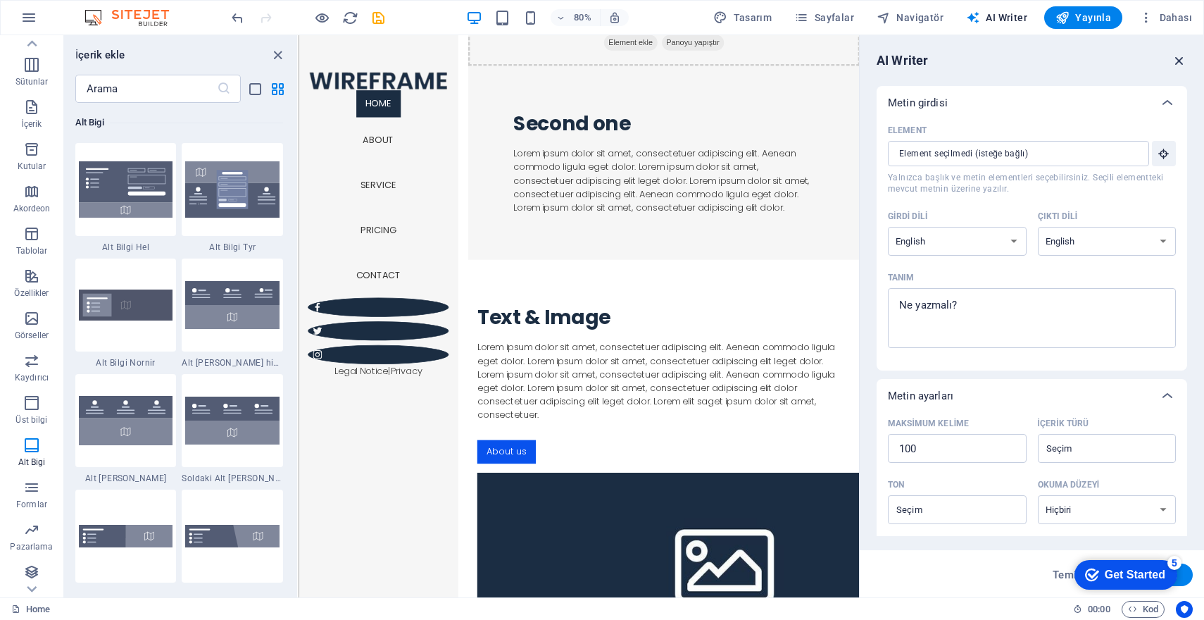
click at [1185, 54] on icon "button" at bounding box center [1179, 60] width 15 height 15
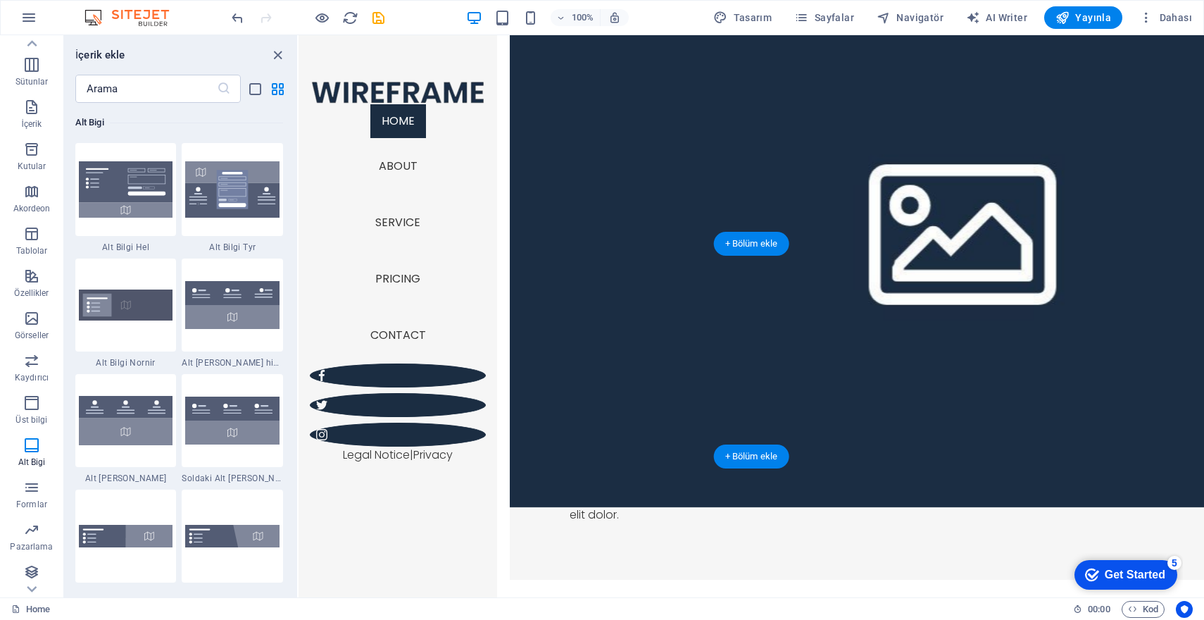
scroll to position [2153, 0]
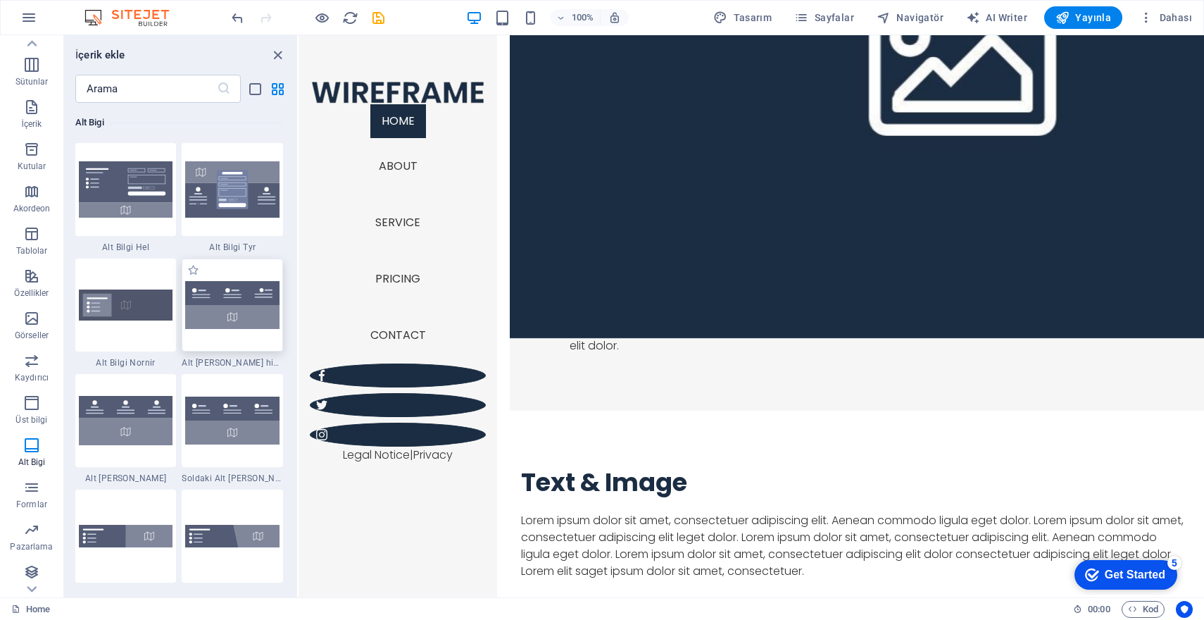
click at [240, 333] on div at bounding box center [232, 305] width 101 height 93
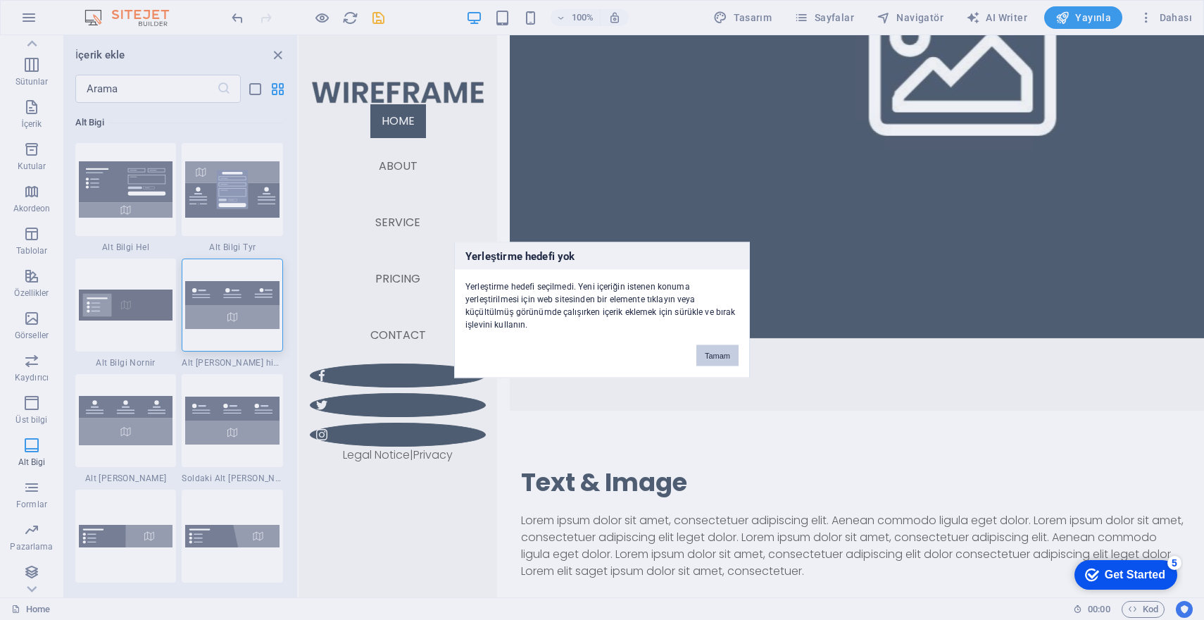
click at [724, 350] on button "Tamam" at bounding box center [718, 355] width 42 height 21
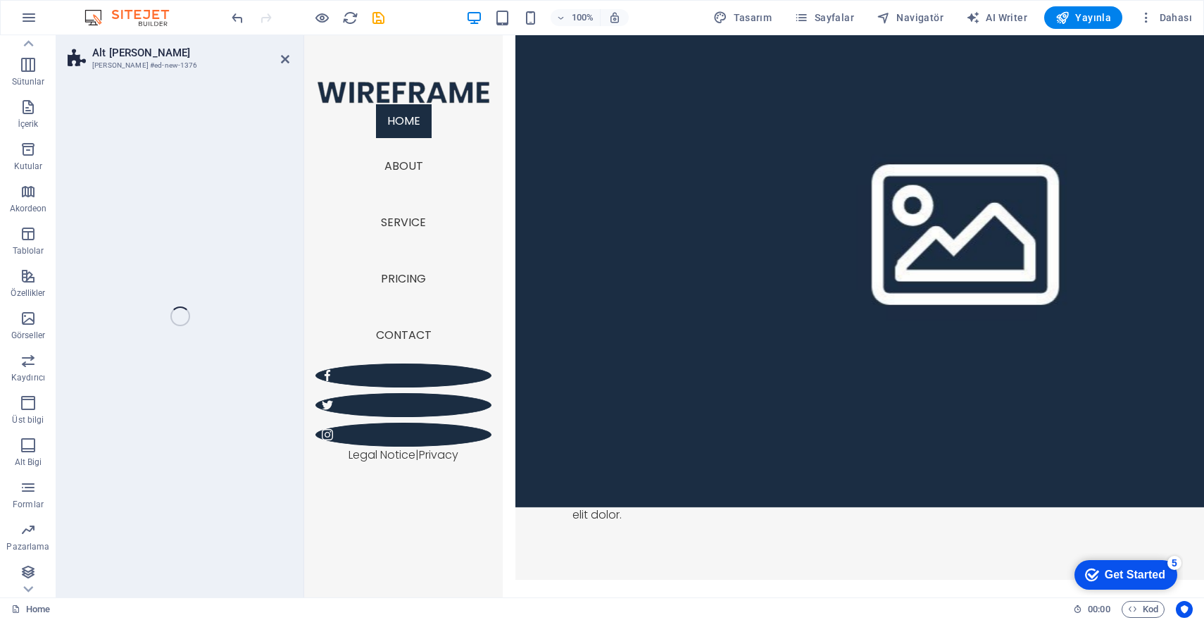
select select "rem"
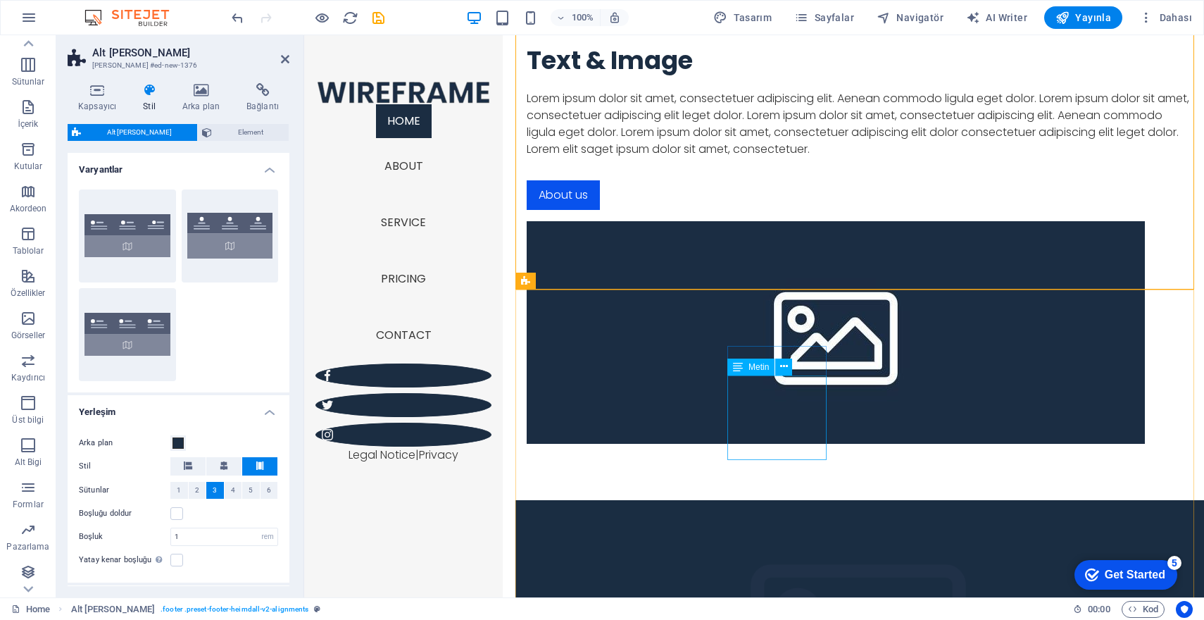
scroll to position [2577, 0]
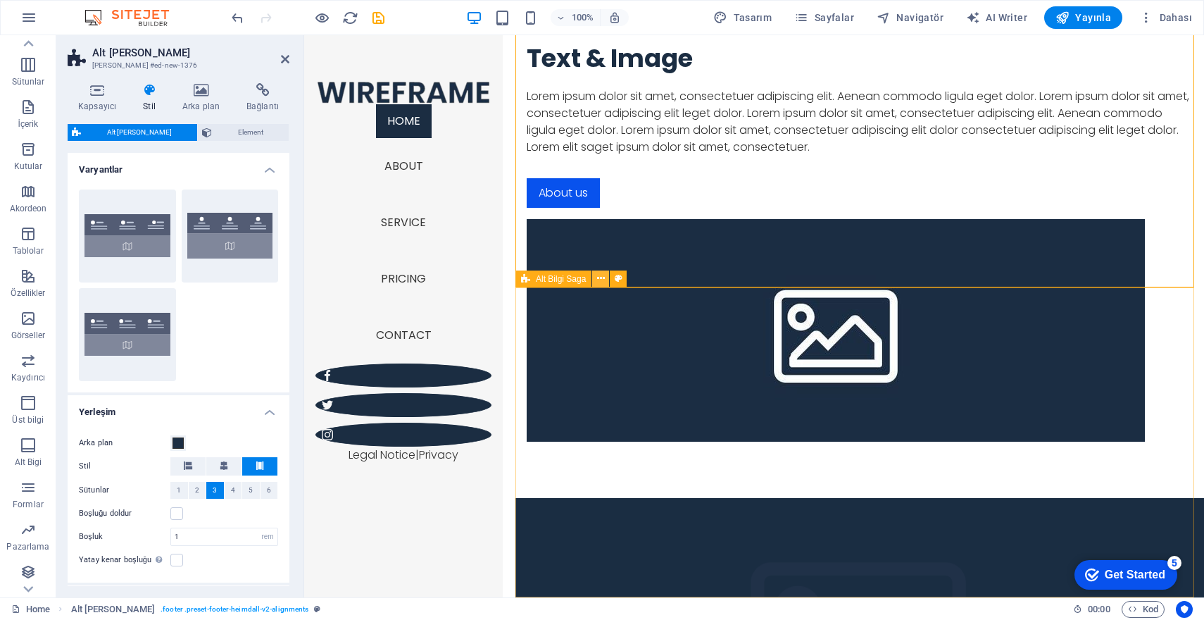
click at [604, 280] on icon at bounding box center [601, 278] width 8 height 15
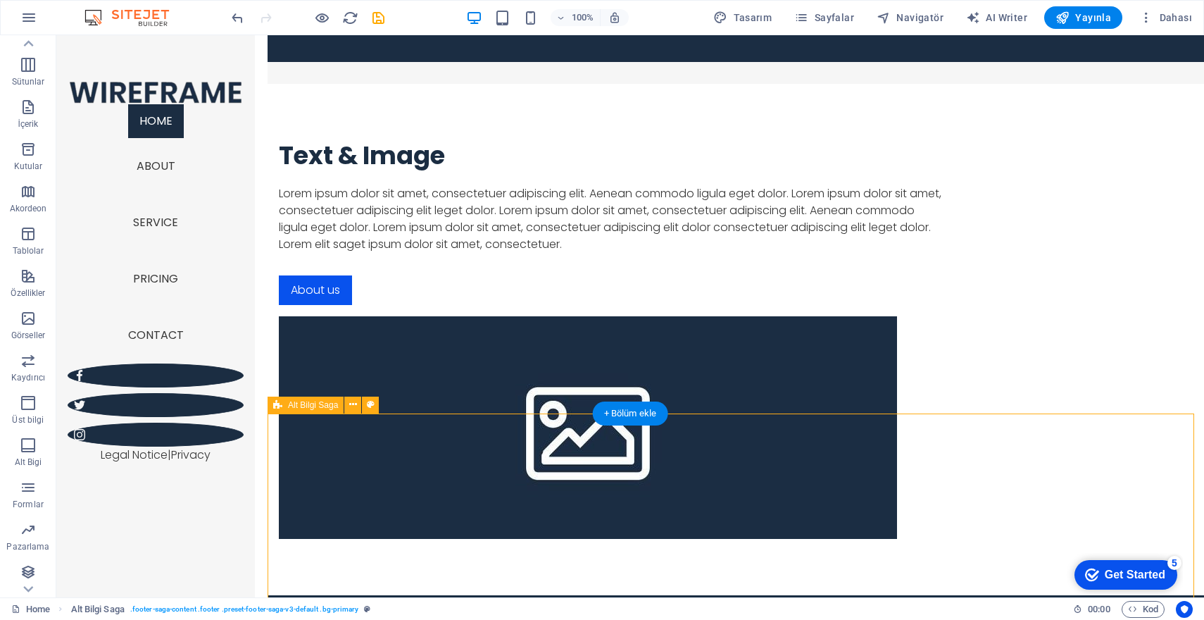
scroll to position [2267, 0]
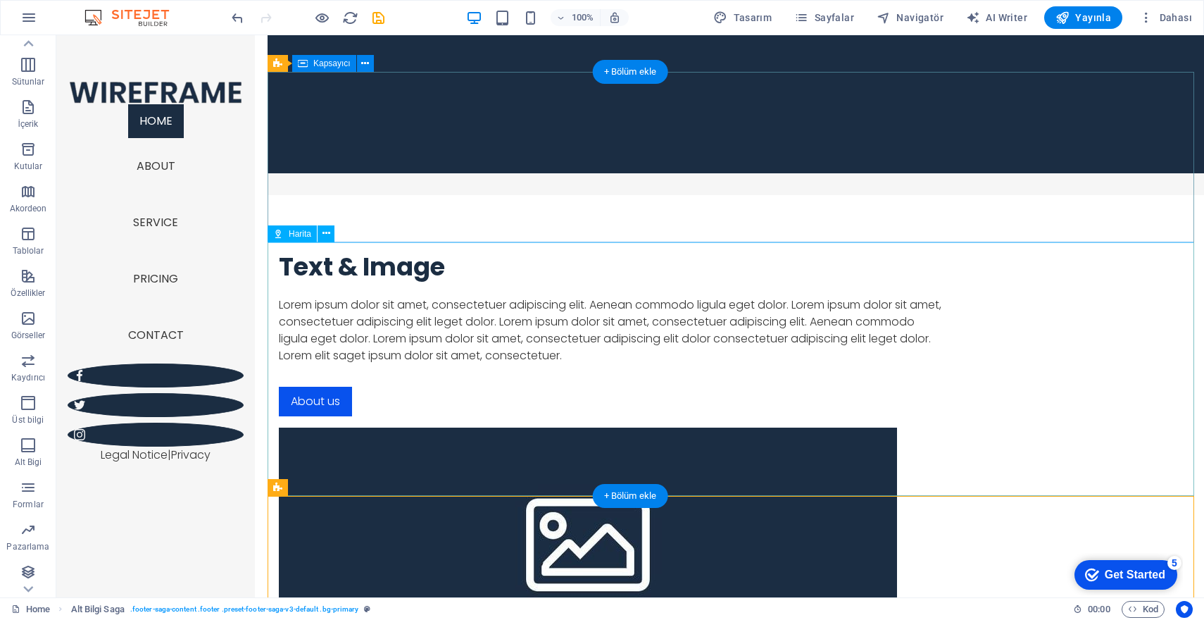
click at [295, 234] on span "Harita" at bounding box center [300, 234] width 23 height 8
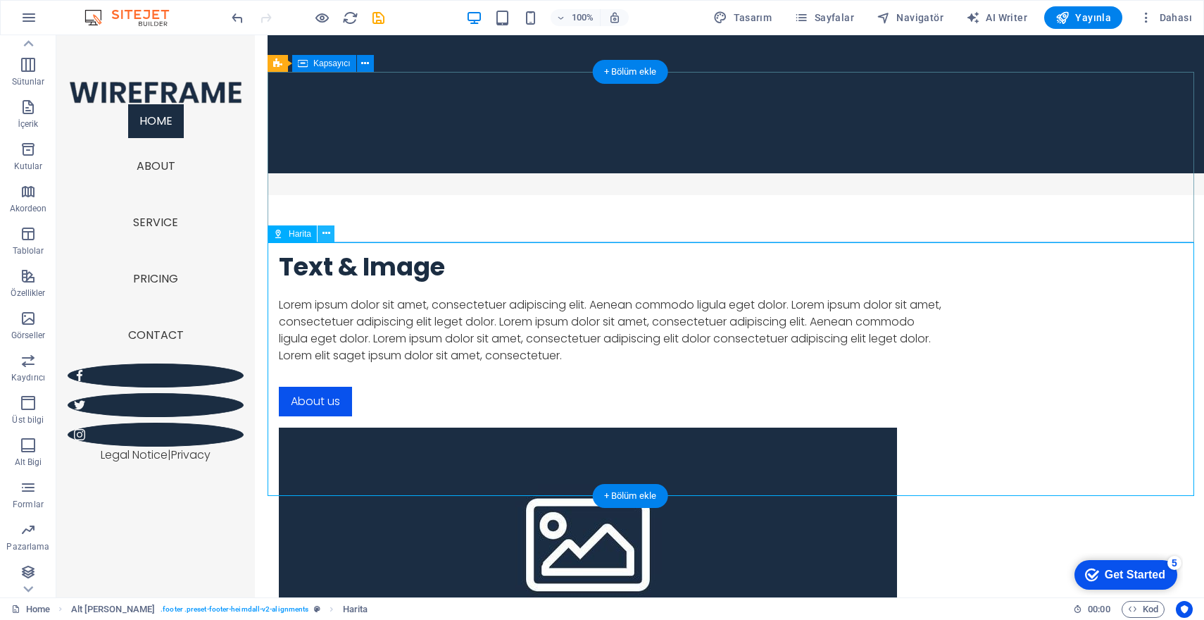
click at [325, 235] on icon at bounding box center [327, 233] width 8 height 15
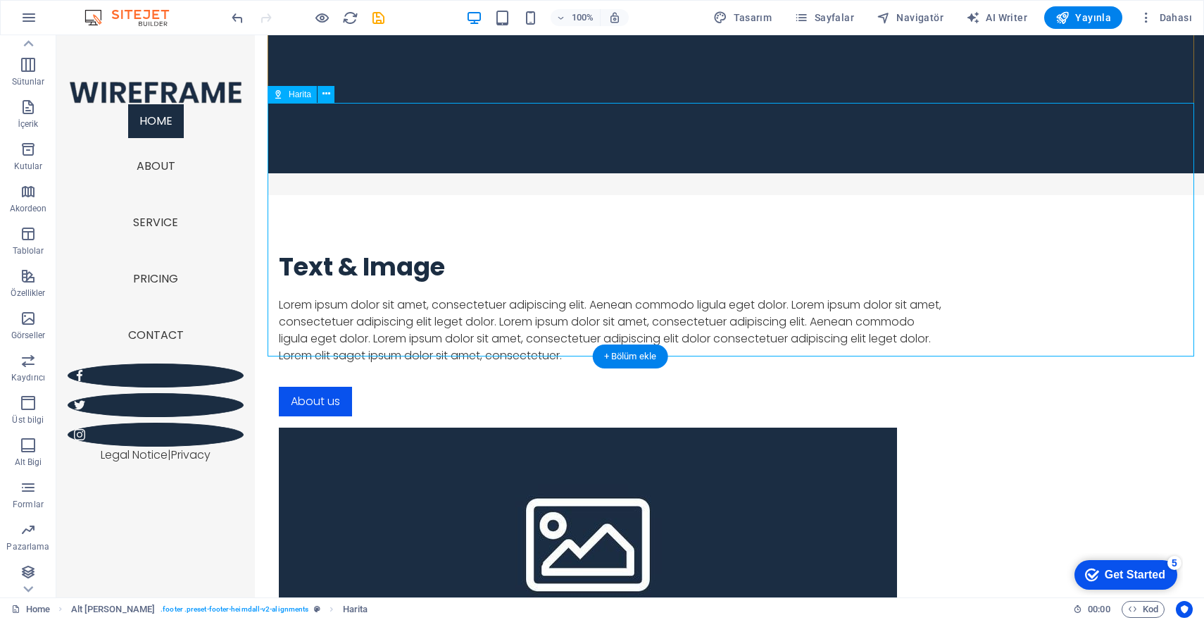
scroll to position [2408, 0]
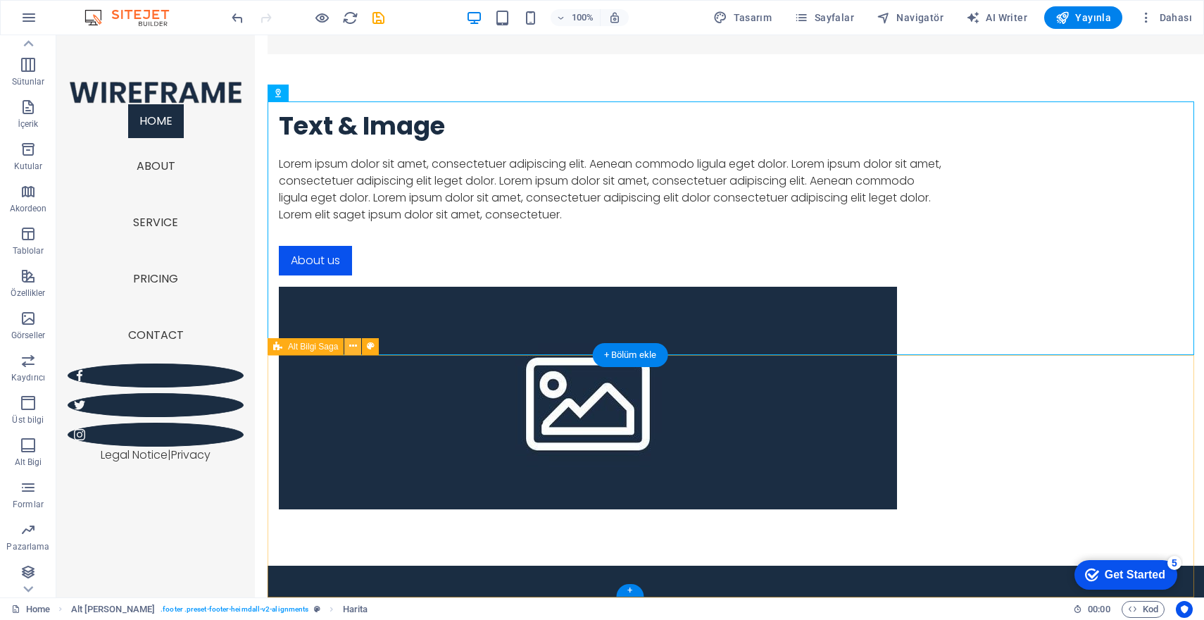
click at [352, 353] on icon at bounding box center [353, 346] width 8 height 15
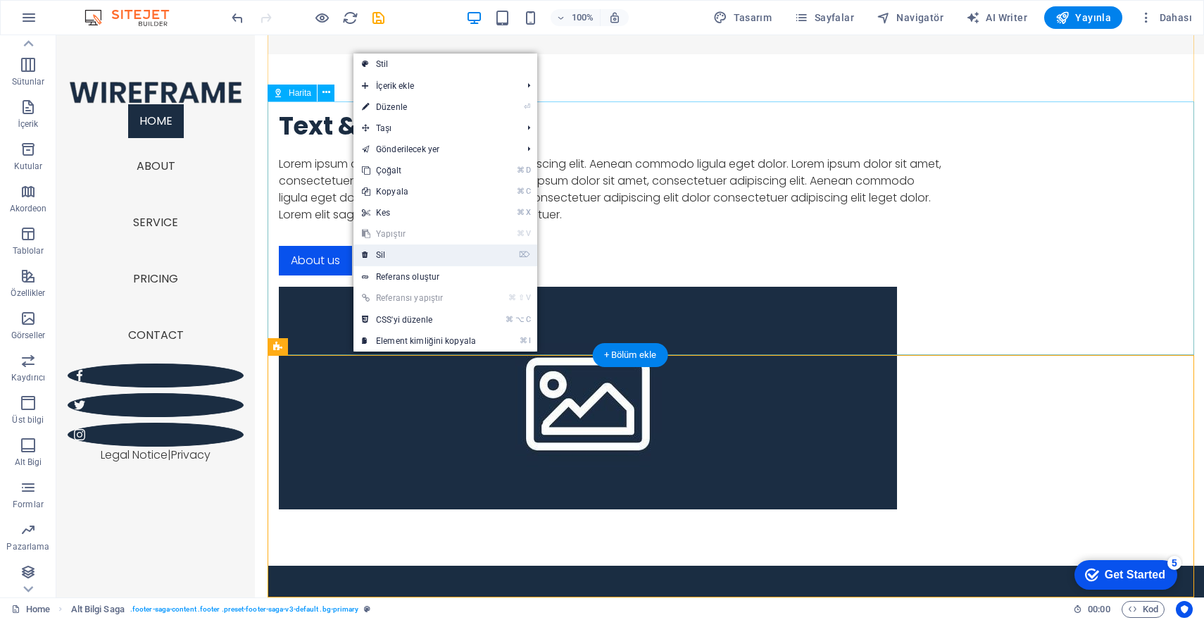
click at [400, 259] on link "⌦ Sil" at bounding box center [419, 254] width 131 height 21
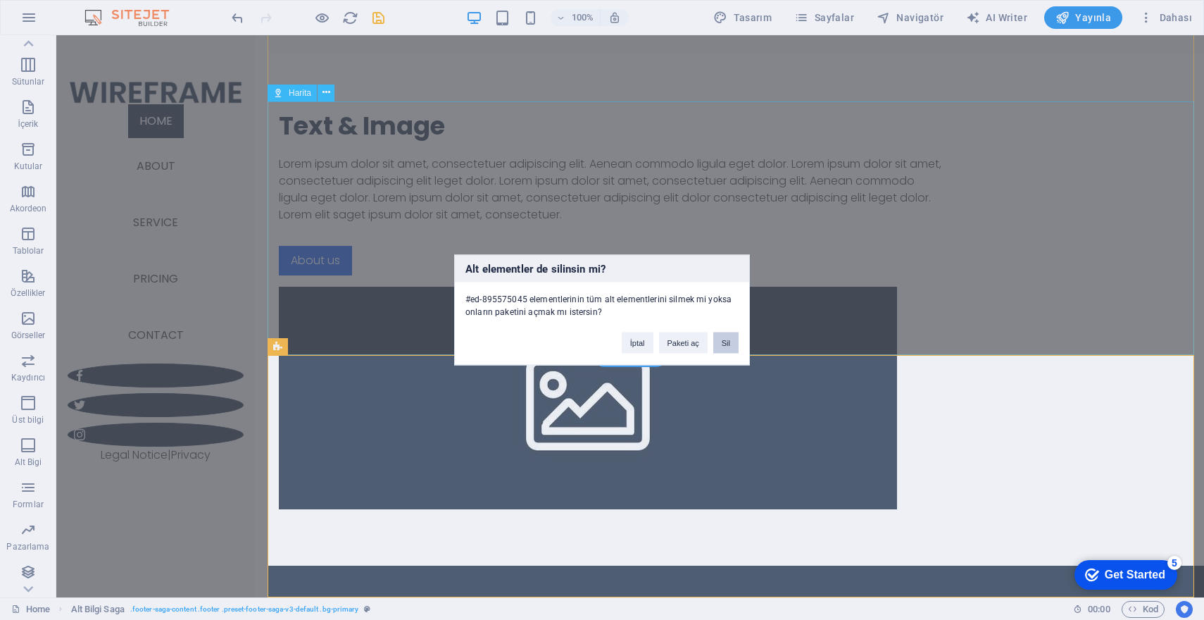
drag, startPoint x: 730, startPoint y: 343, endPoint x: 674, endPoint y: 311, distance: 64.4
click at [730, 343] on button "Sil" at bounding box center [726, 342] width 25 height 21
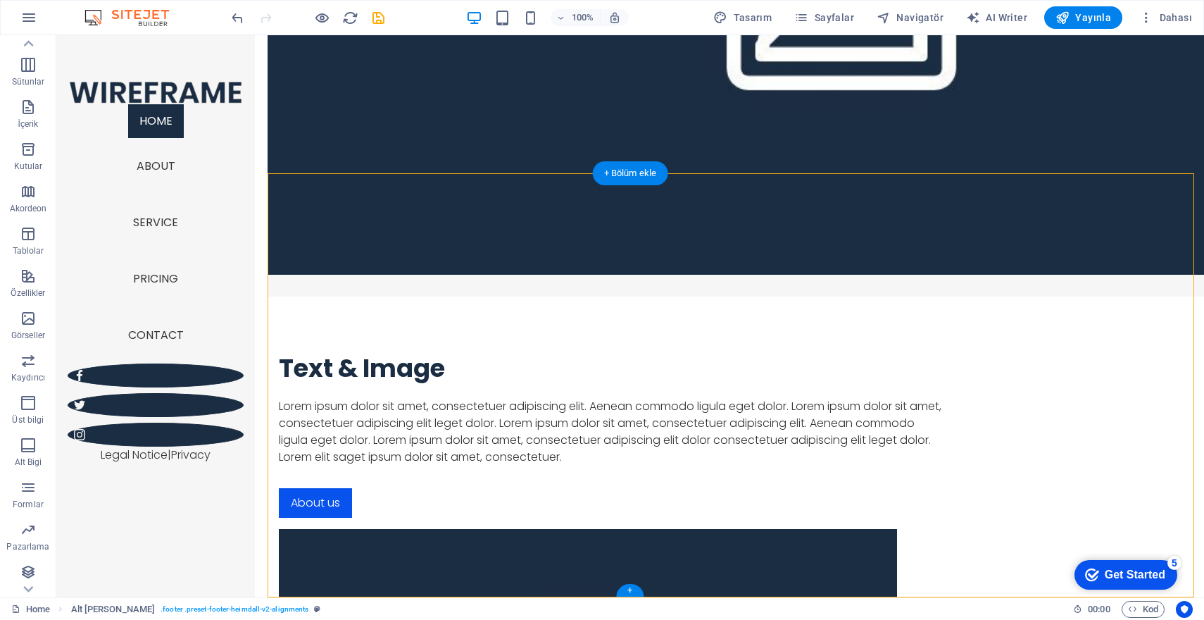
drag, startPoint x: 603, startPoint y: 254, endPoint x: 608, endPoint y: 544, distance: 290.2
drag, startPoint x: 337, startPoint y: 199, endPoint x: 326, endPoint y: 455, distance: 255.9
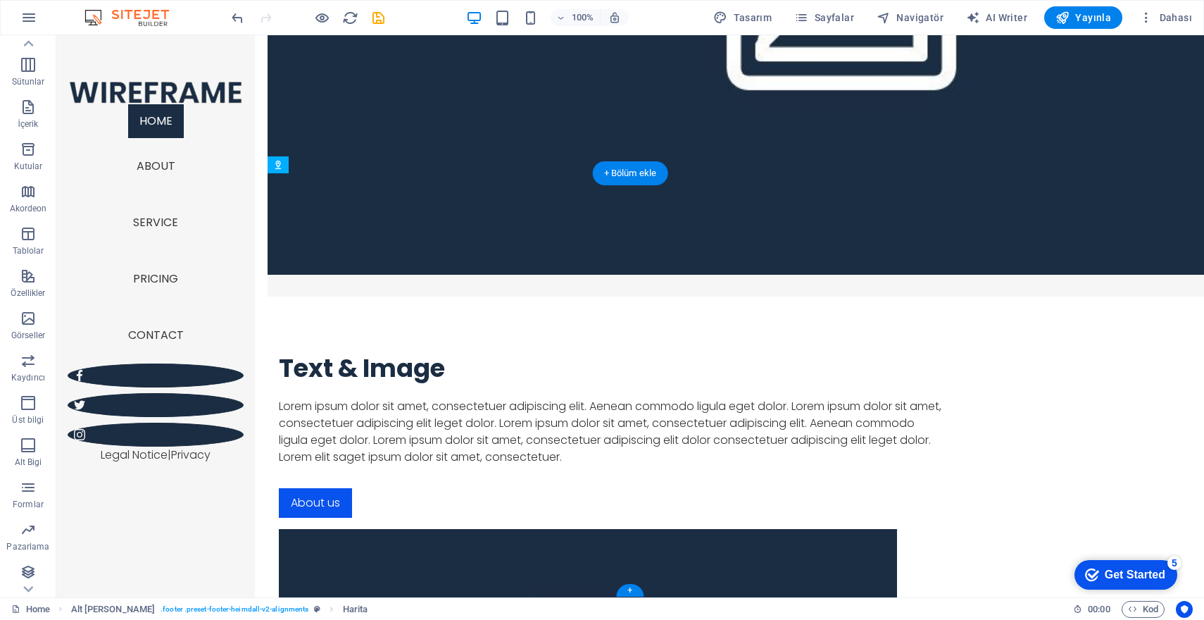
drag, startPoint x: 338, startPoint y: 371, endPoint x: 292, endPoint y: 191, distance: 185.4
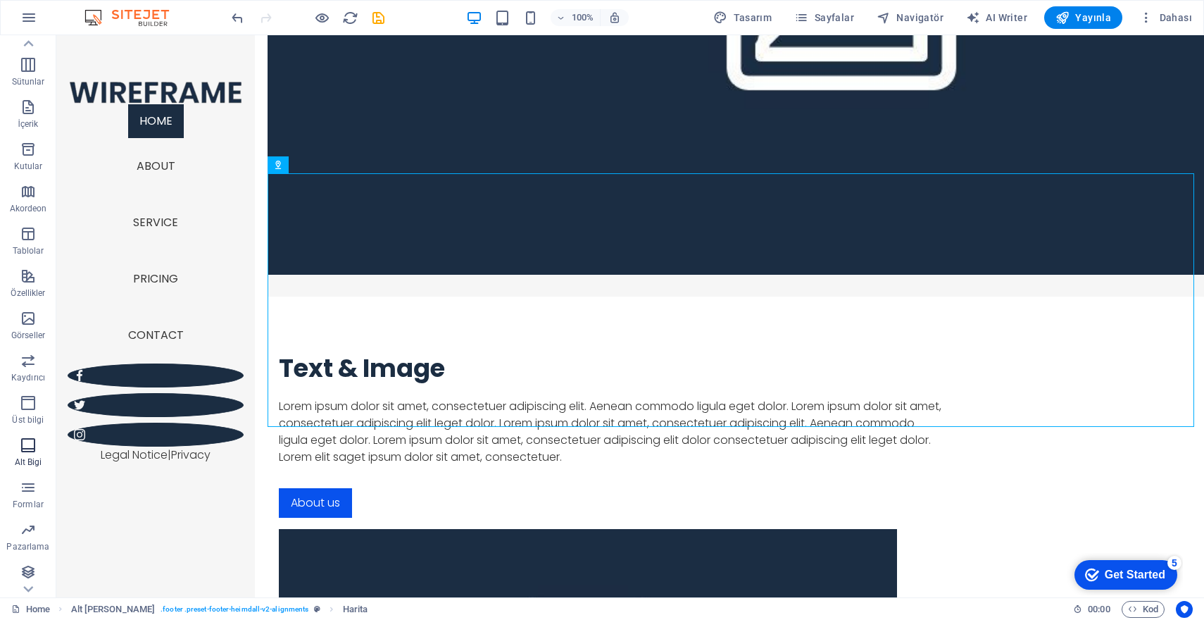
click at [30, 438] on icon "button" at bounding box center [28, 445] width 17 height 17
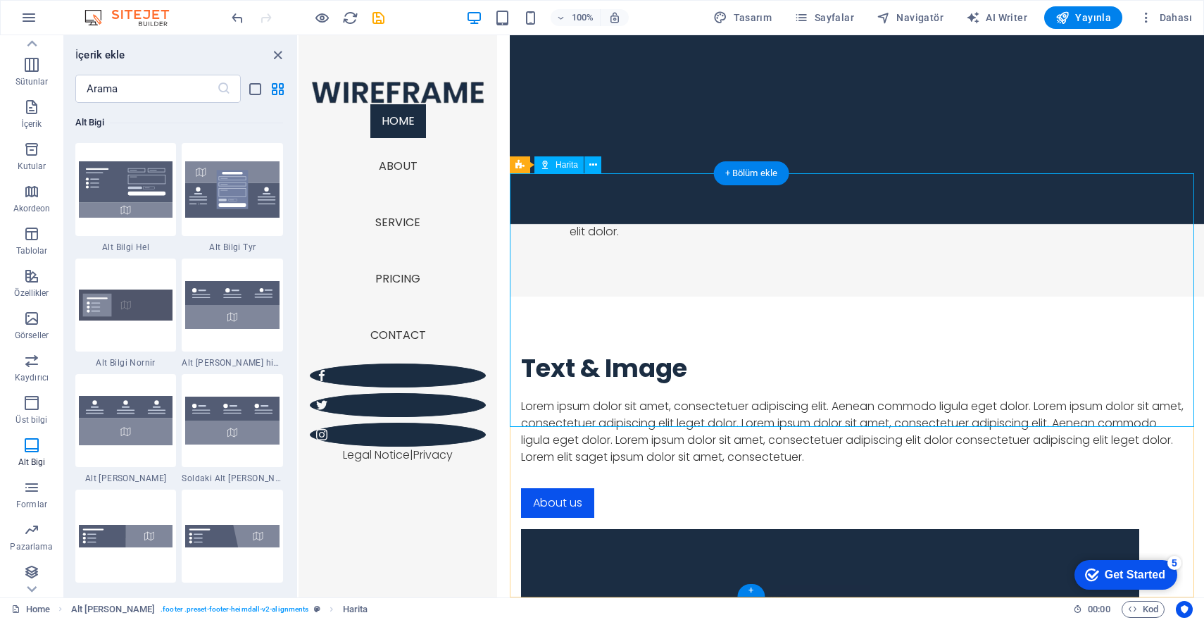
scroll to position [2136, 0]
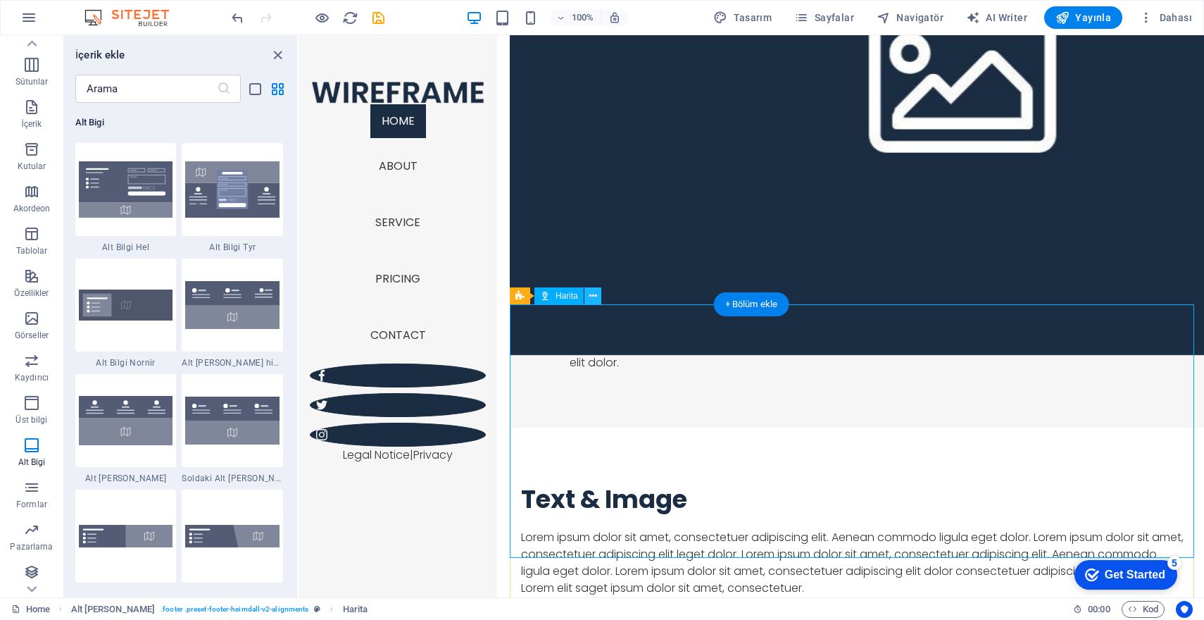
click at [594, 296] on icon at bounding box center [594, 296] width 8 height 15
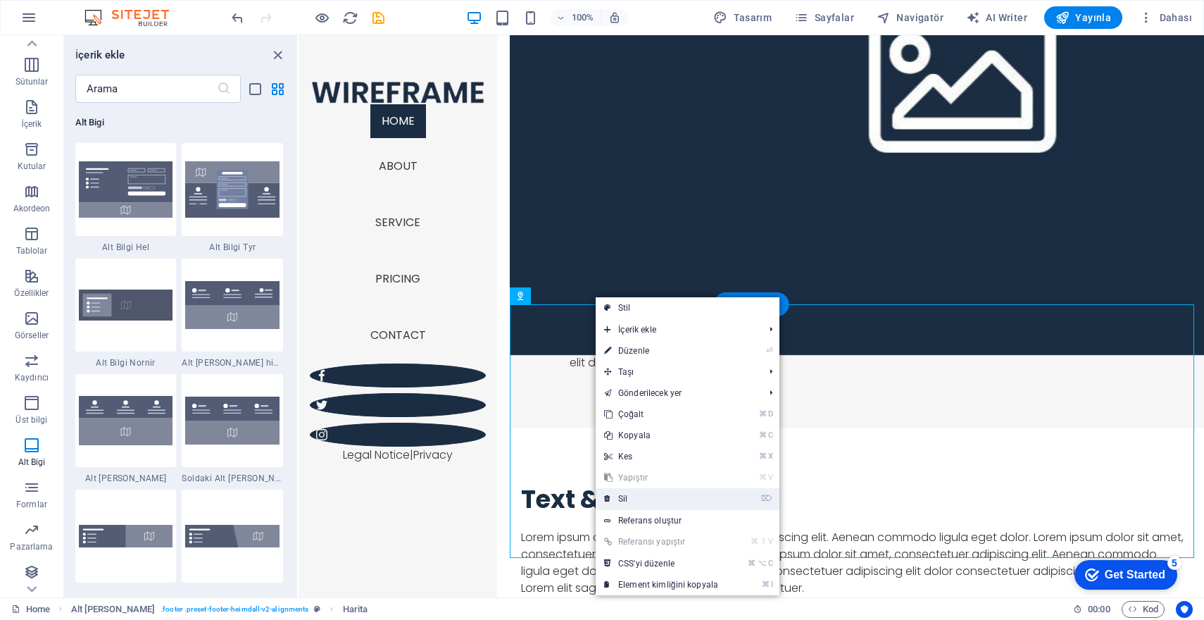
click at [640, 494] on link "⌦ Sil" at bounding box center [661, 498] width 131 height 21
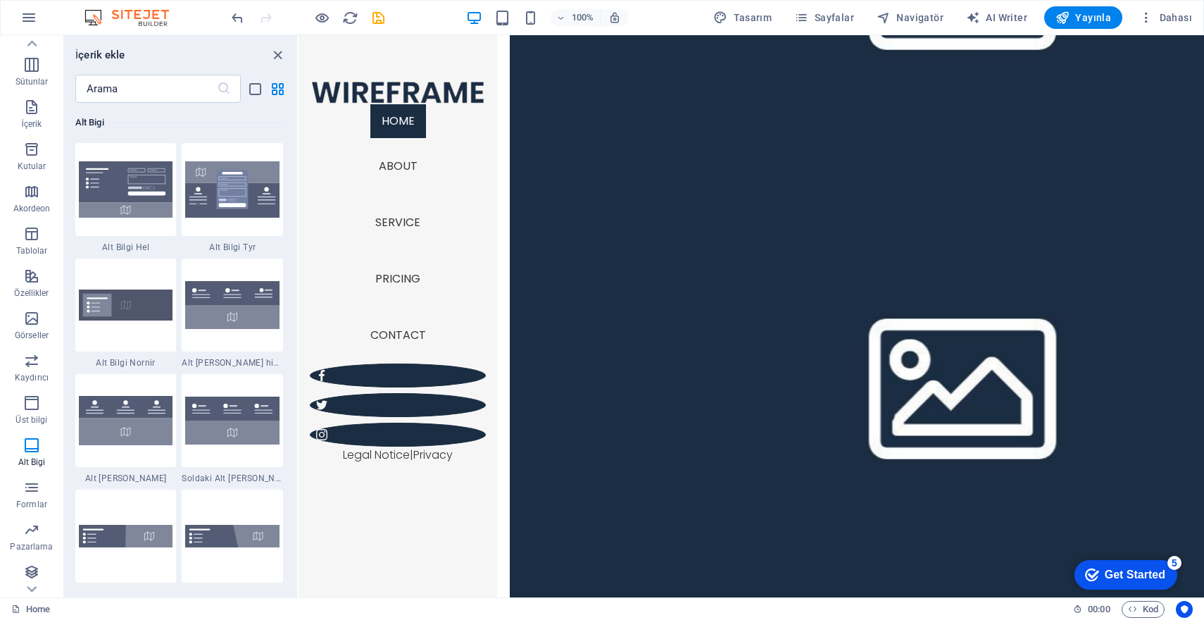
scroll to position [1726, 0]
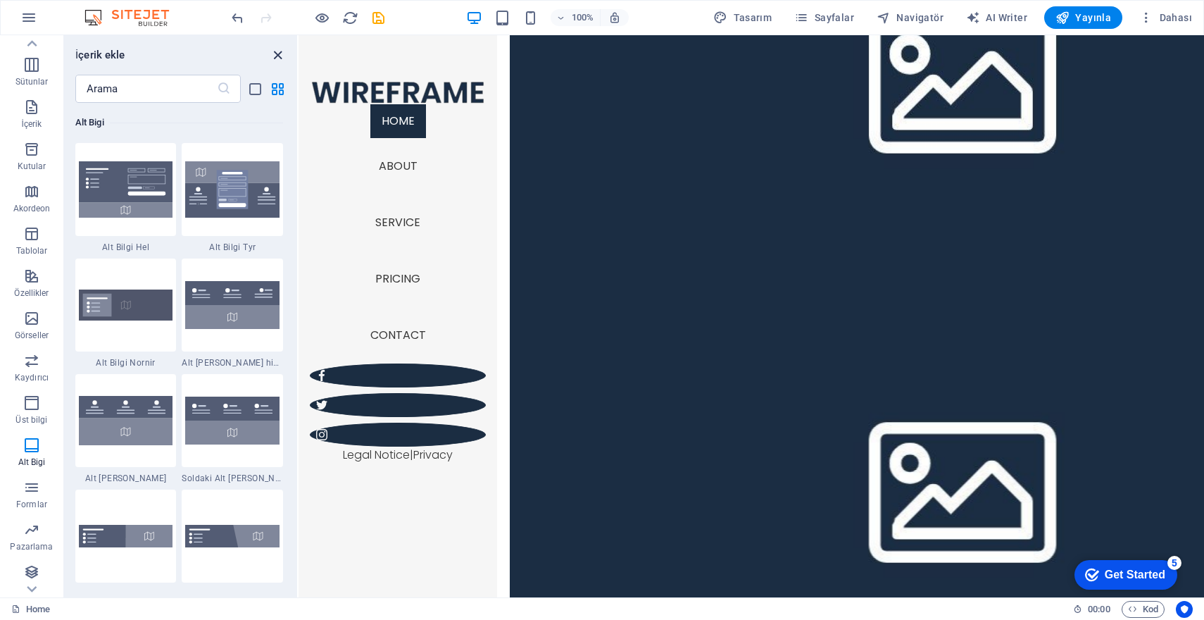
click at [276, 55] on icon "close panel" at bounding box center [278, 55] width 16 height 16
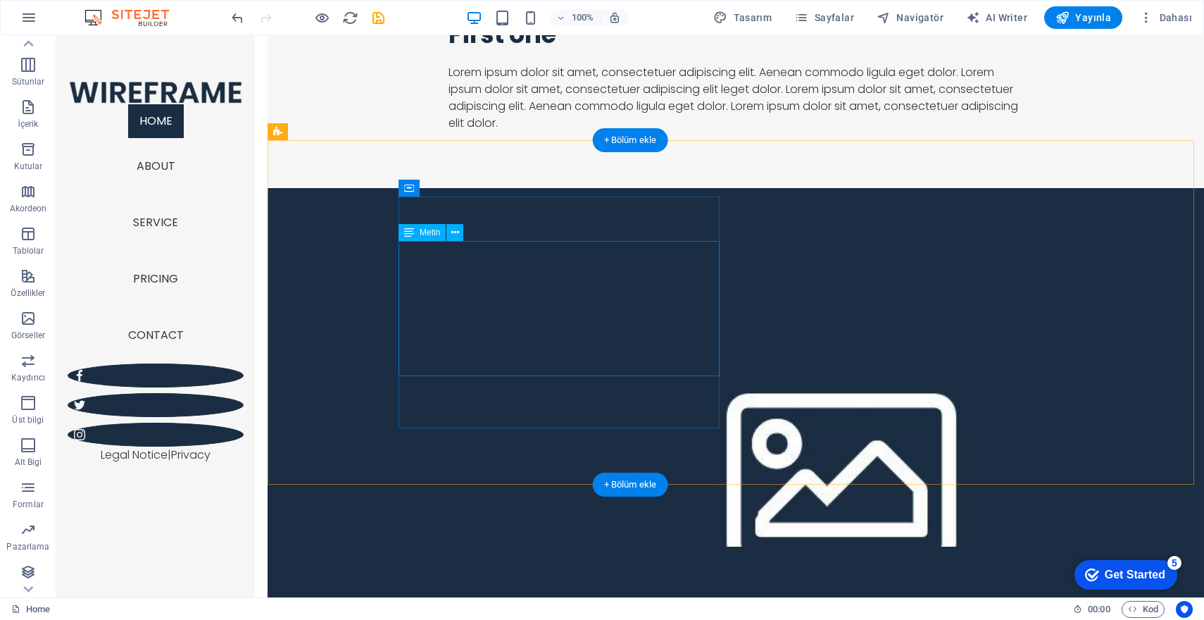
scroll to position [1357, 0]
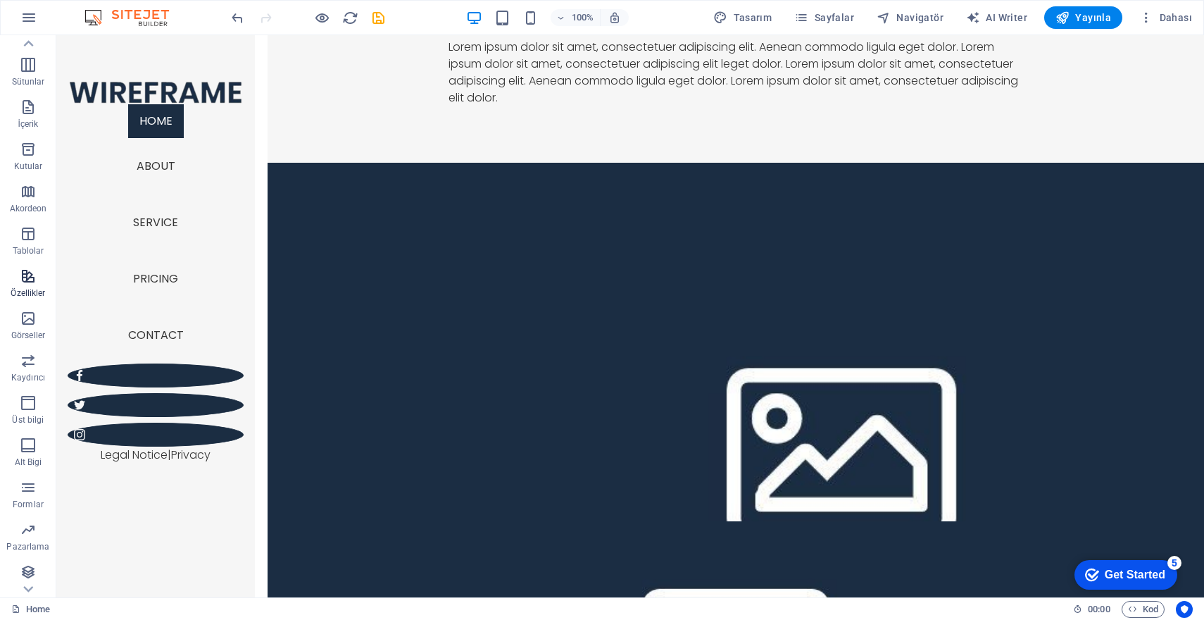
click at [14, 274] on span "Özellikler" at bounding box center [28, 285] width 56 height 34
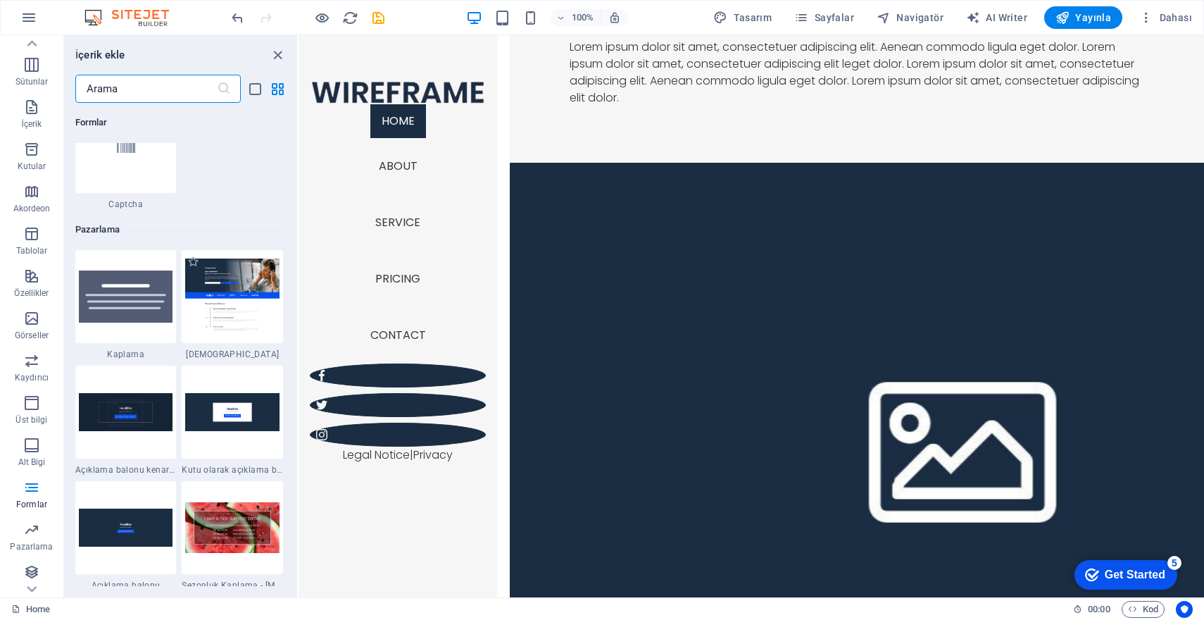
scroll to position [11392, 0]
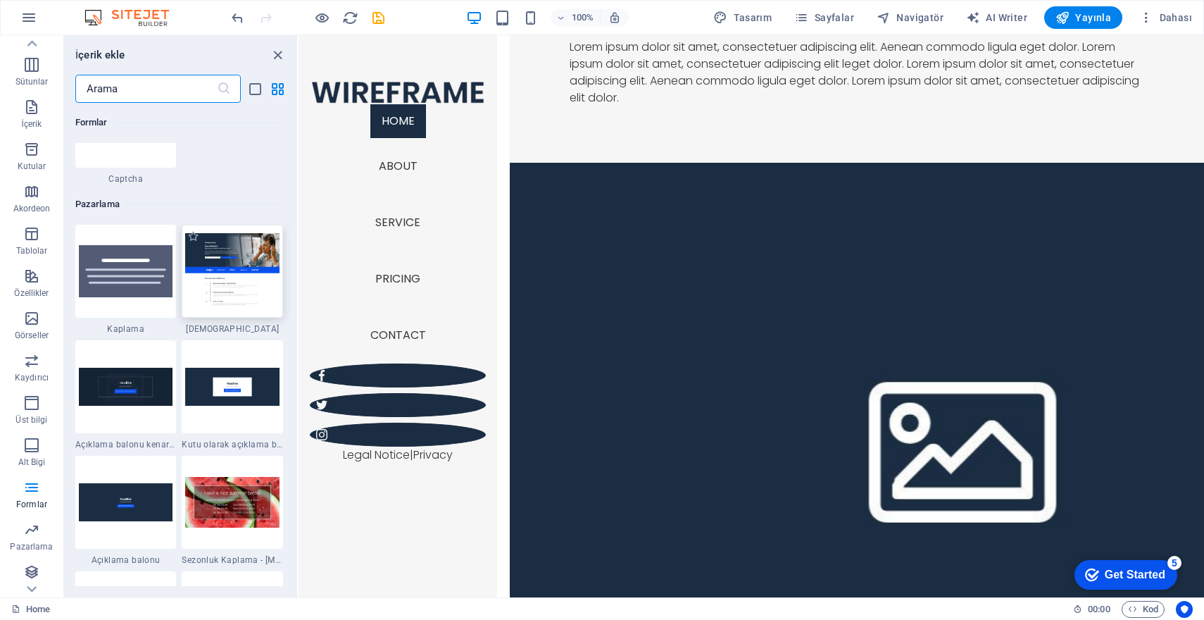
click at [237, 285] on img at bounding box center [232, 271] width 94 height 76
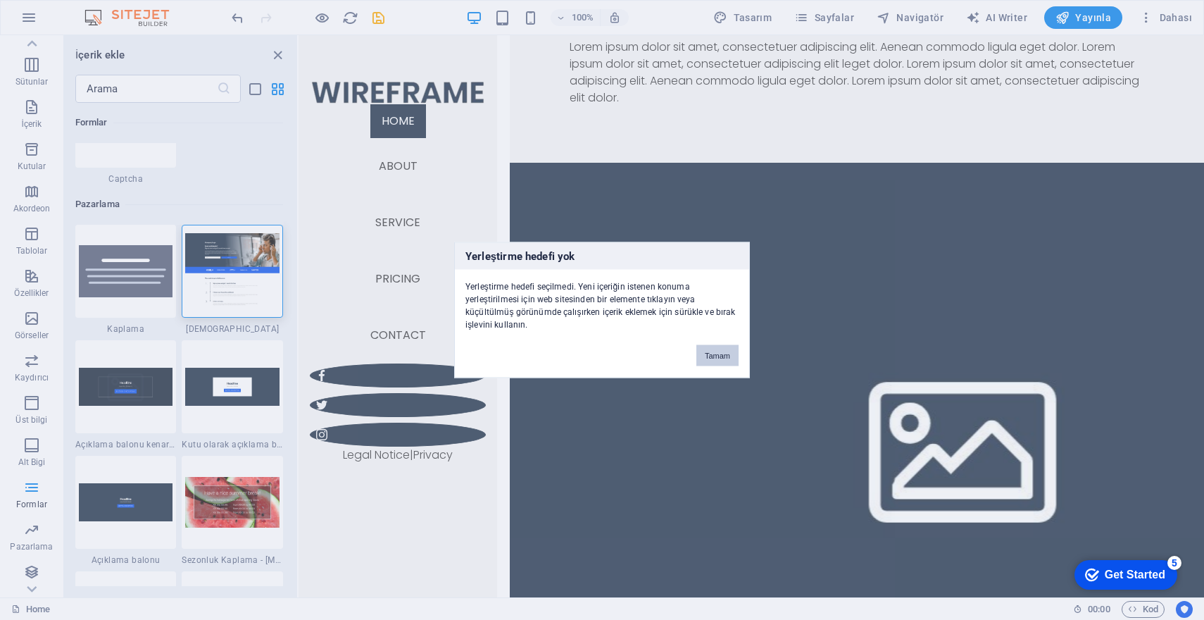
click at [707, 358] on button "Tamam" at bounding box center [718, 355] width 42 height 21
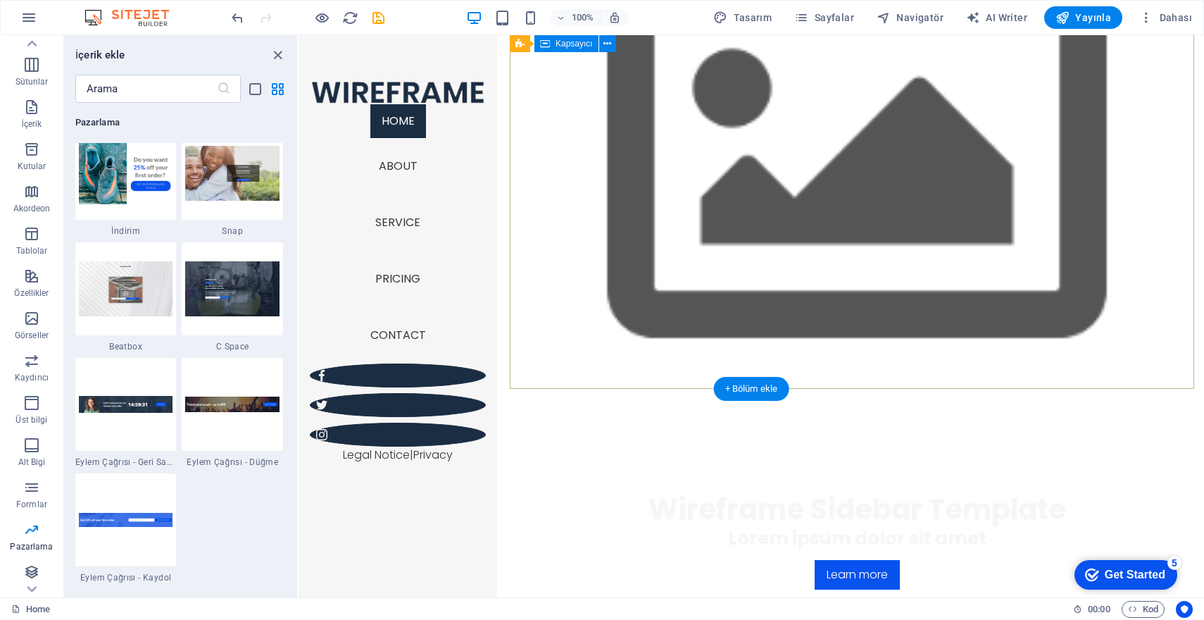
scroll to position [0, 0]
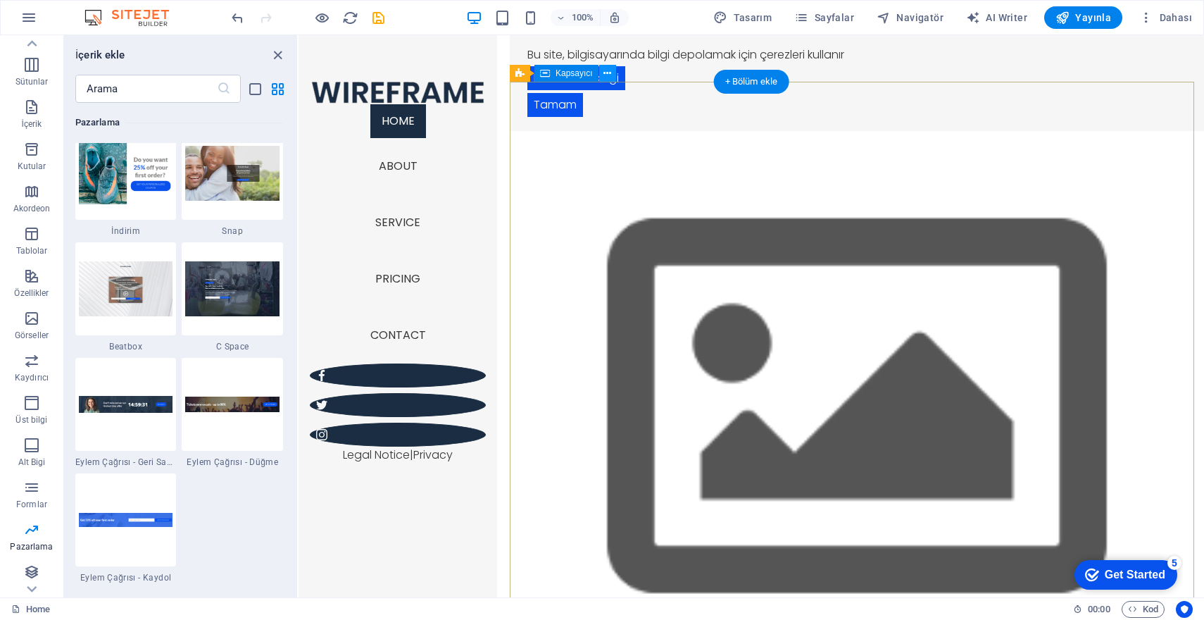
click at [605, 75] on icon at bounding box center [608, 73] width 8 height 15
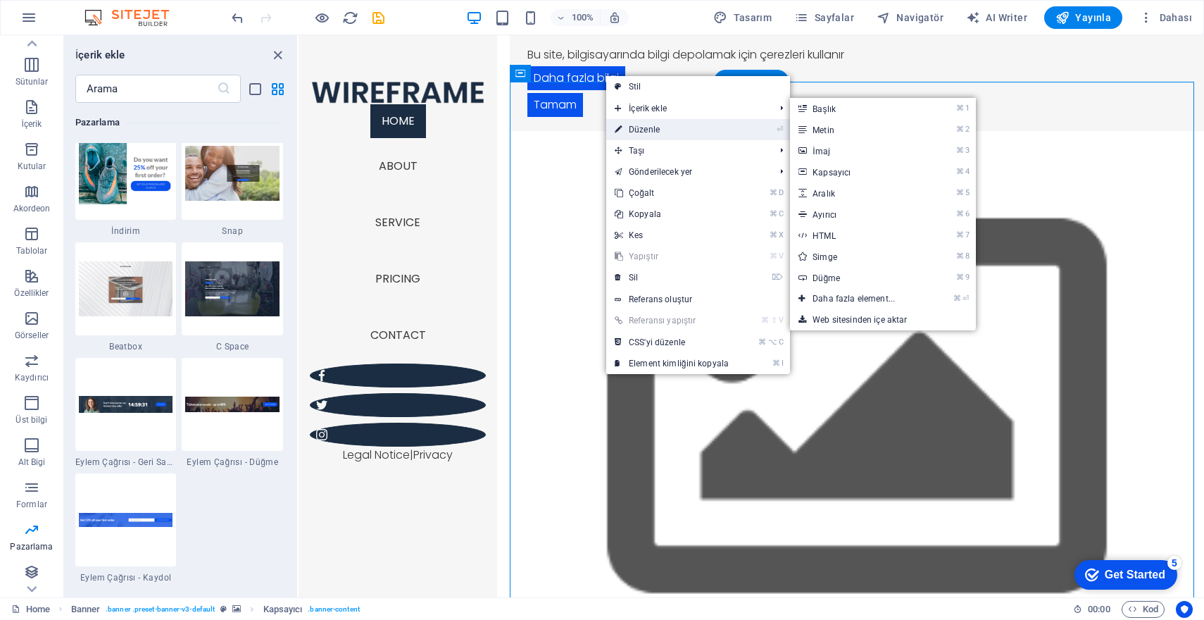
click at [659, 130] on link "⏎ Düzenle" at bounding box center [671, 129] width 131 height 21
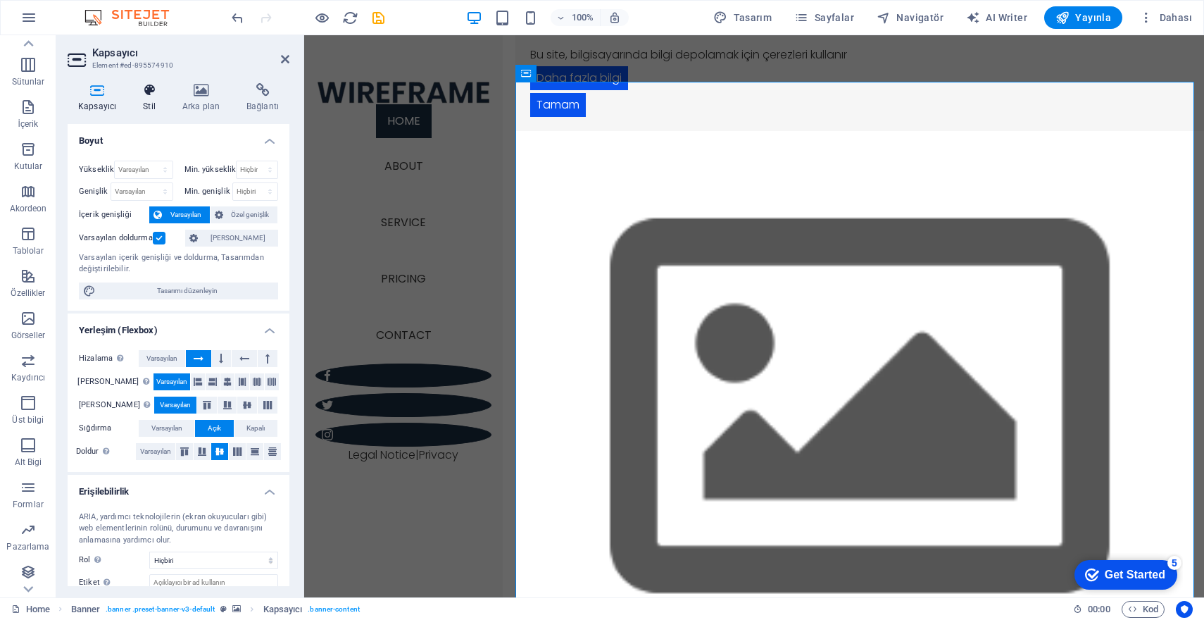
click at [143, 100] on h4 "Stil" at bounding box center [151, 98] width 39 height 30
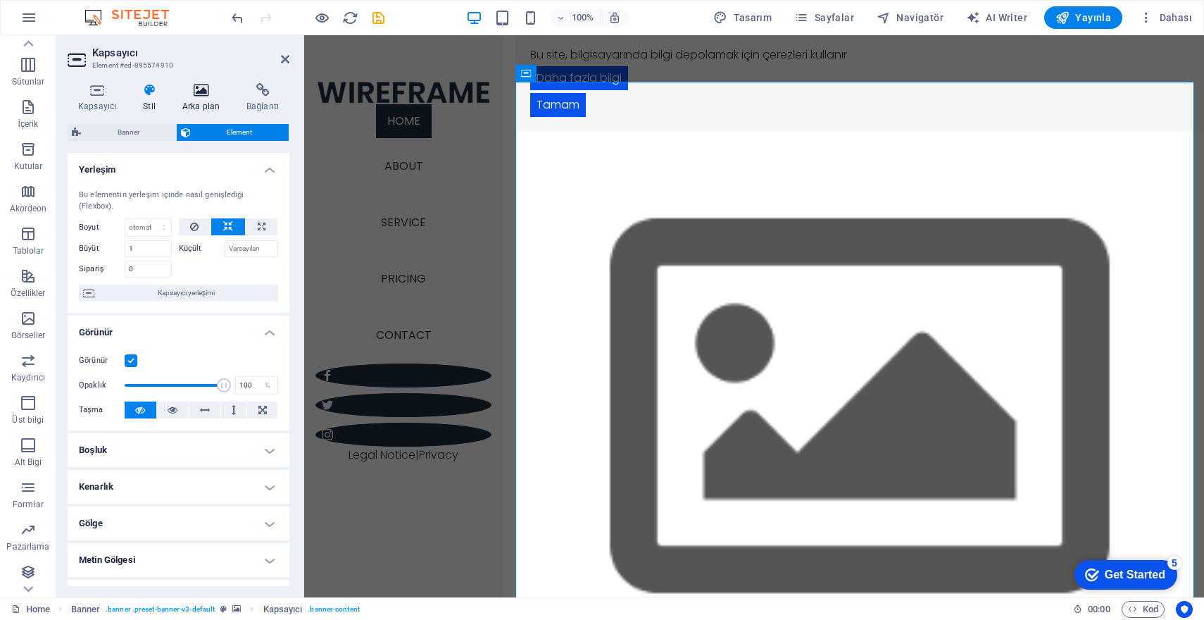
click at [201, 100] on h4 "Arka plan" at bounding box center [204, 98] width 64 height 30
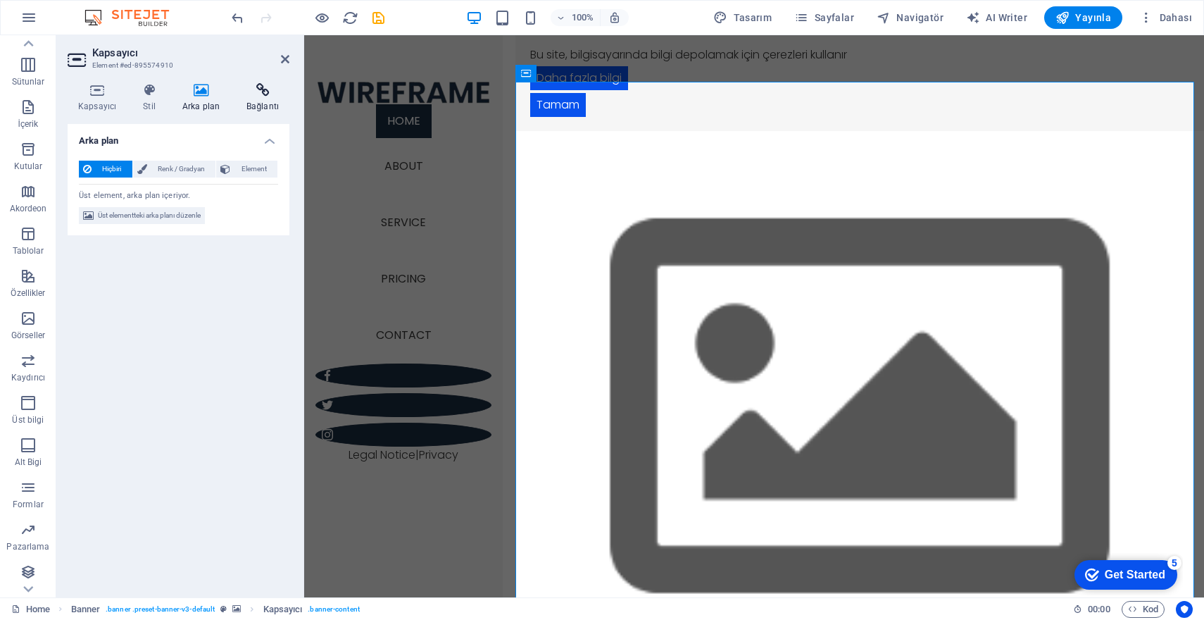
click at [256, 94] on icon at bounding box center [263, 90] width 54 height 14
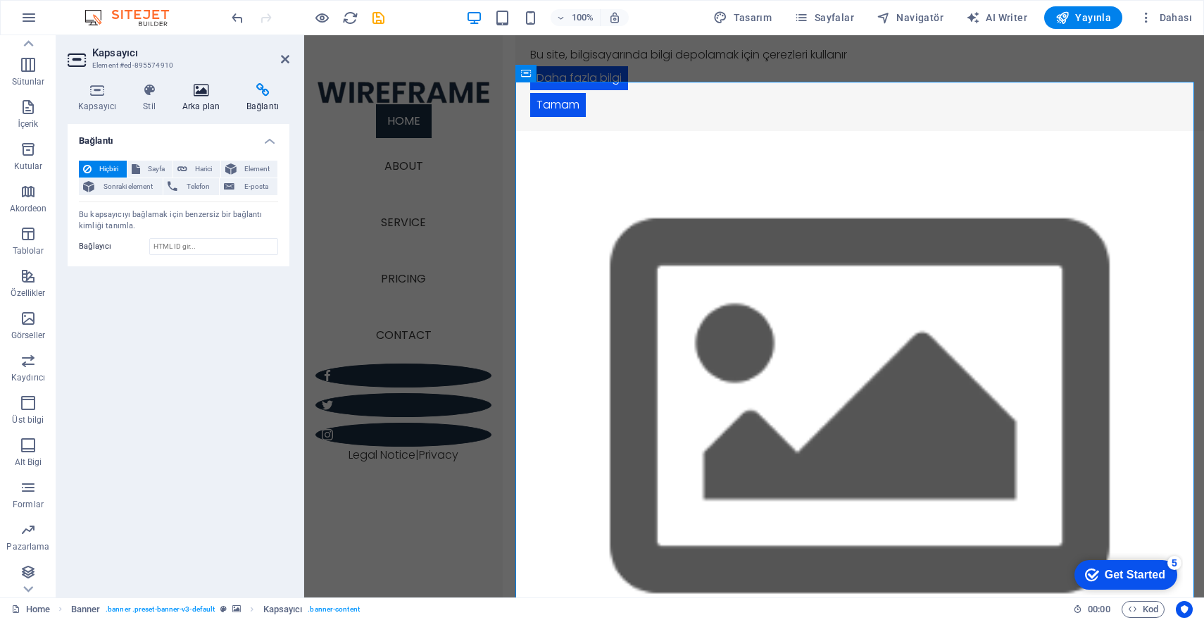
click at [189, 92] on icon at bounding box center [201, 90] width 58 height 14
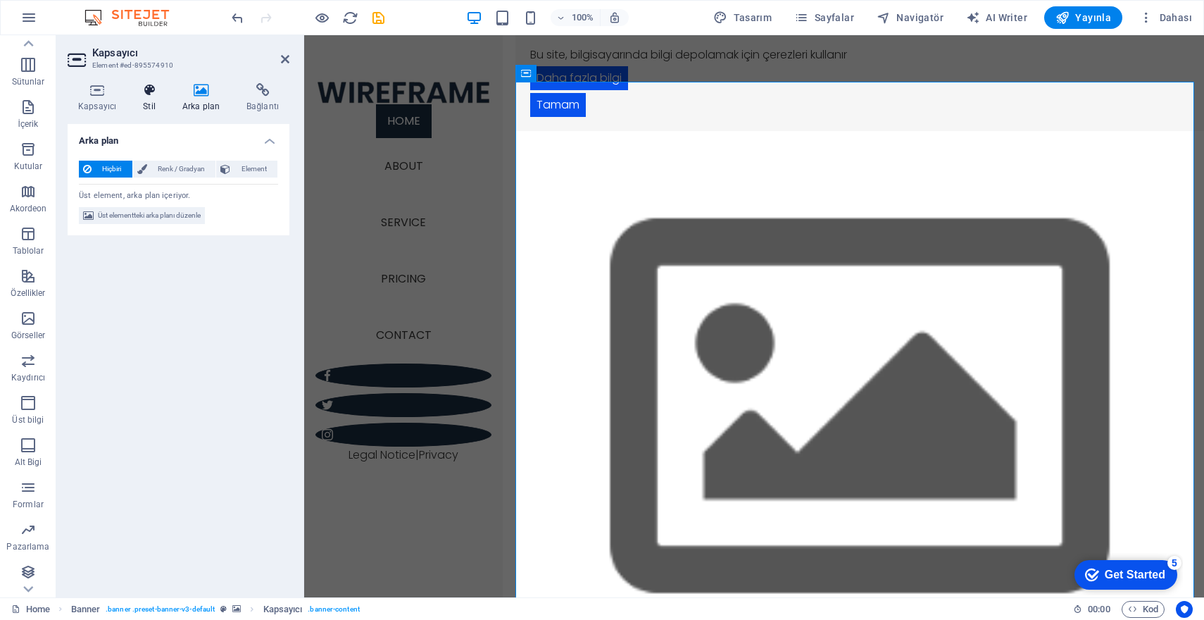
click at [151, 91] on icon at bounding box center [149, 90] width 34 height 14
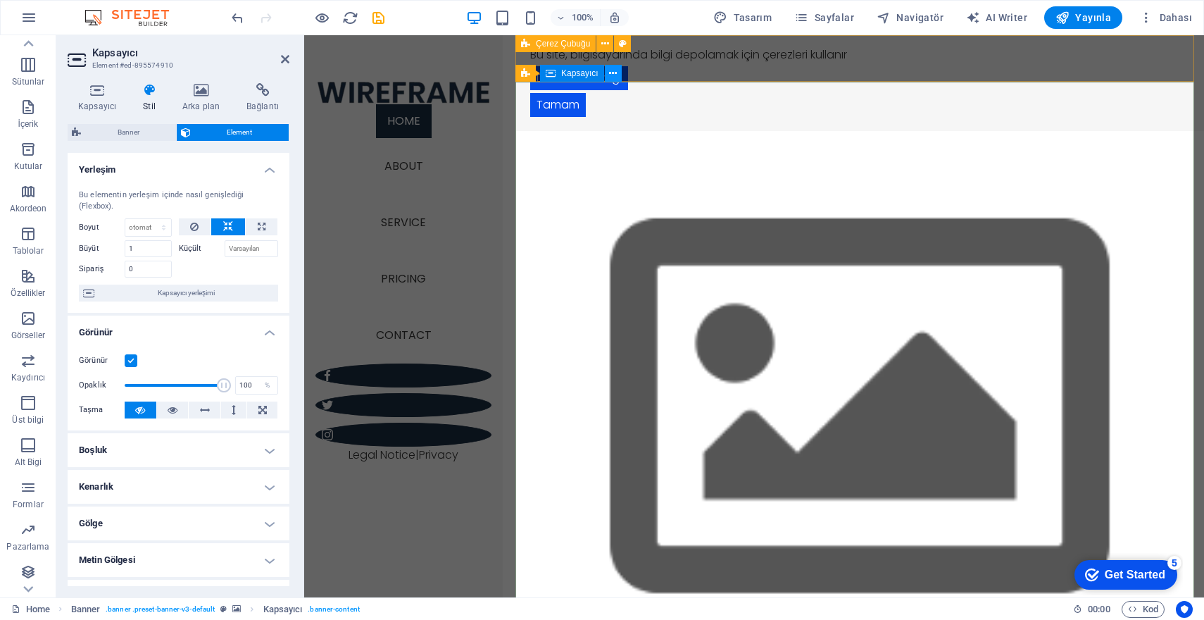
click at [615, 70] on icon at bounding box center [613, 73] width 8 height 15
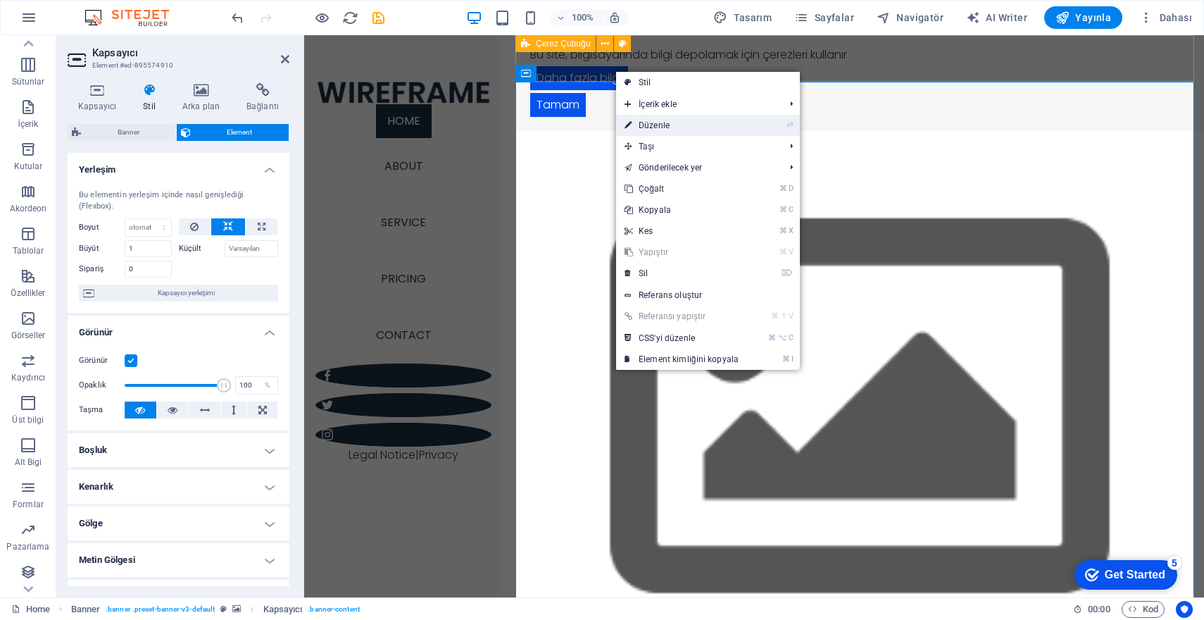
click at [675, 132] on link "⏎ Düzenle" at bounding box center [681, 125] width 131 height 21
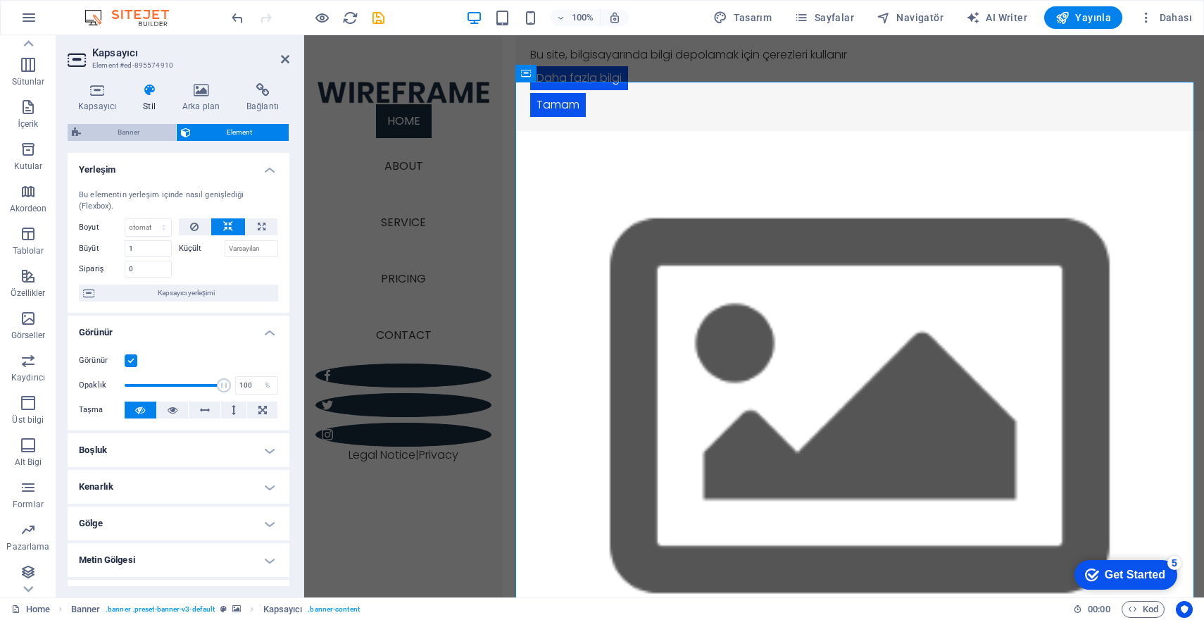
click at [119, 127] on span "Banner" at bounding box center [128, 132] width 87 height 17
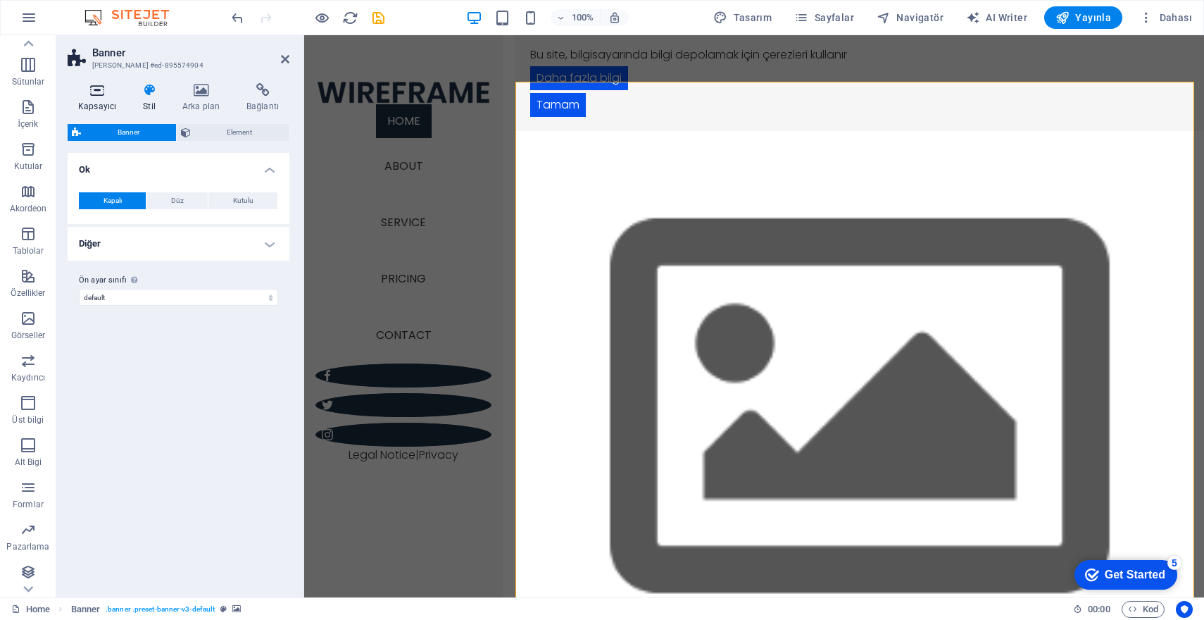
click at [101, 94] on icon at bounding box center [97, 90] width 59 height 14
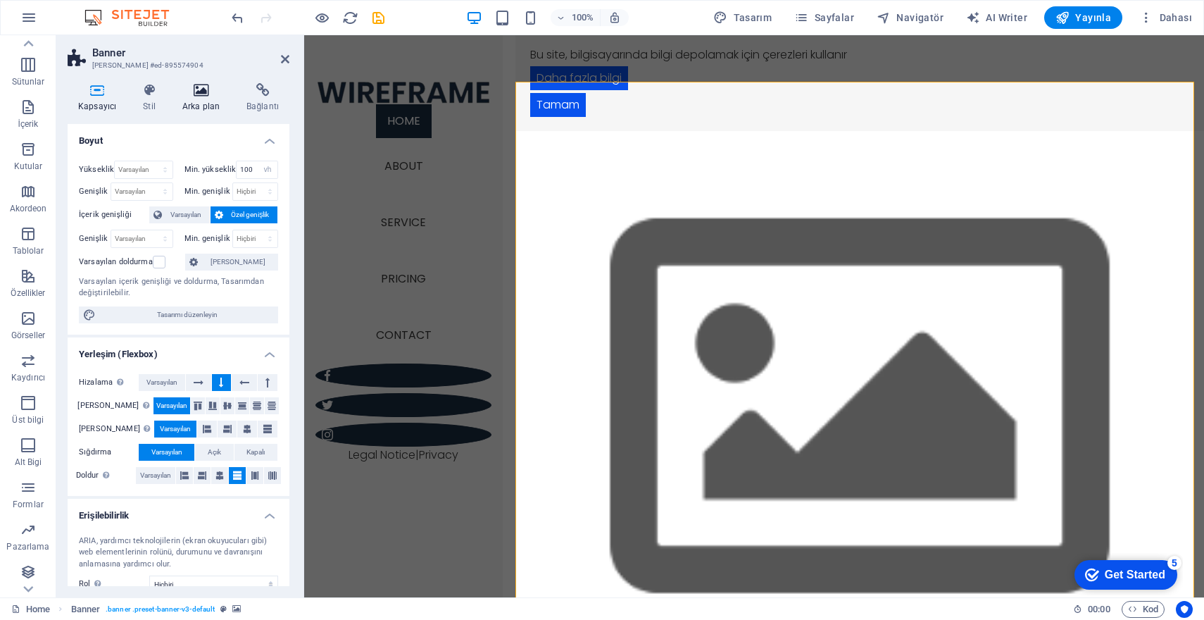
click at [194, 92] on icon at bounding box center [201, 90] width 58 height 14
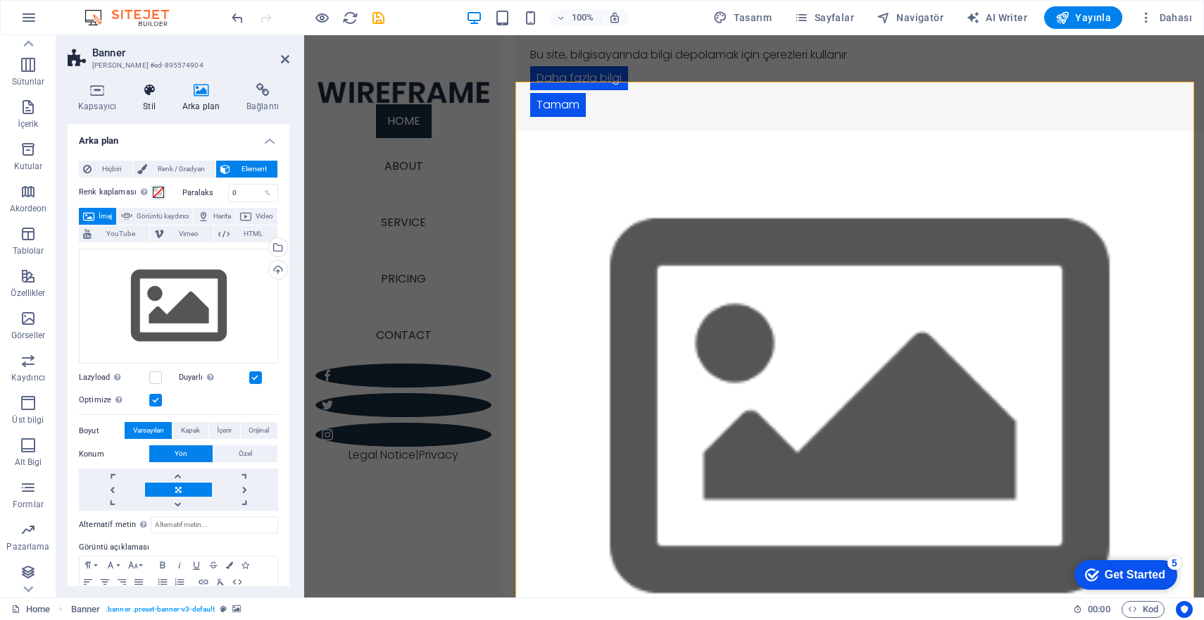
click at [154, 94] on icon at bounding box center [149, 90] width 34 height 14
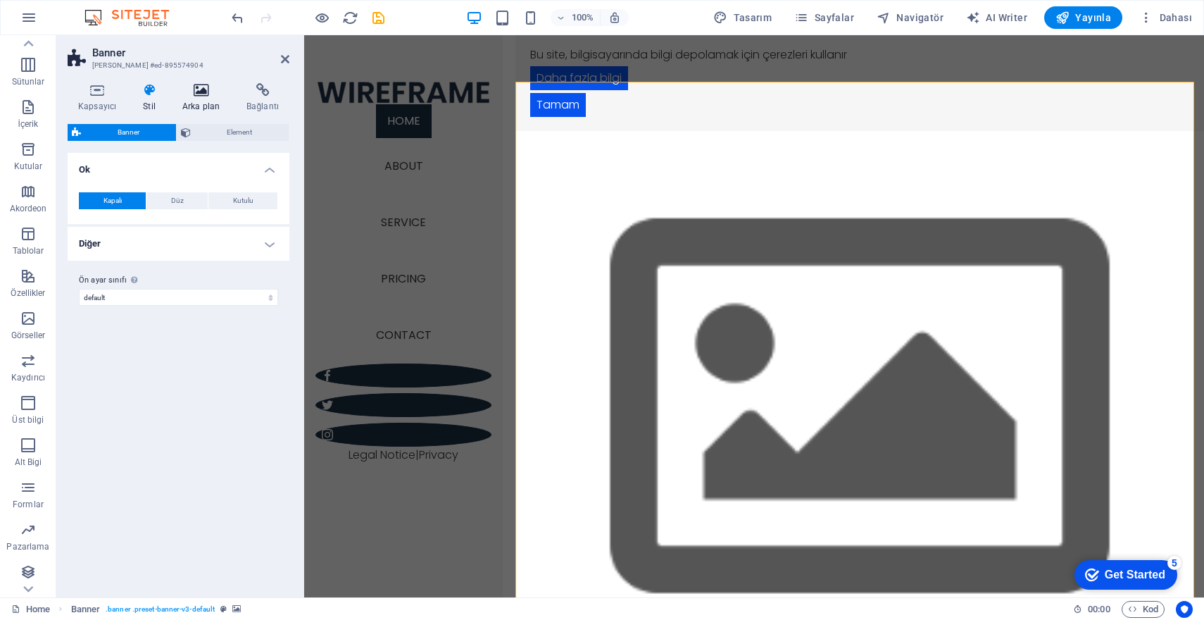
click at [194, 93] on icon at bounding box center [201, 90] width 58 height 14
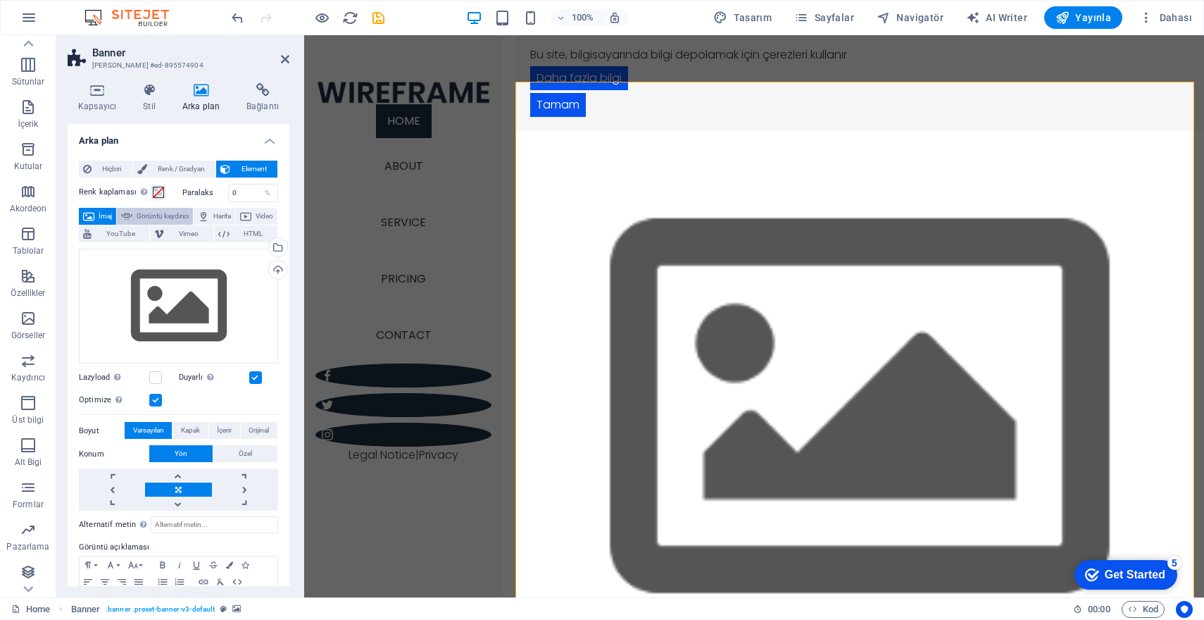
click at [183, 215] on span "Görüntü kaydırıcı" at bounding box center [163, 216] width 52 height 17
select select "ms"
select select "s"
select select "progressive"
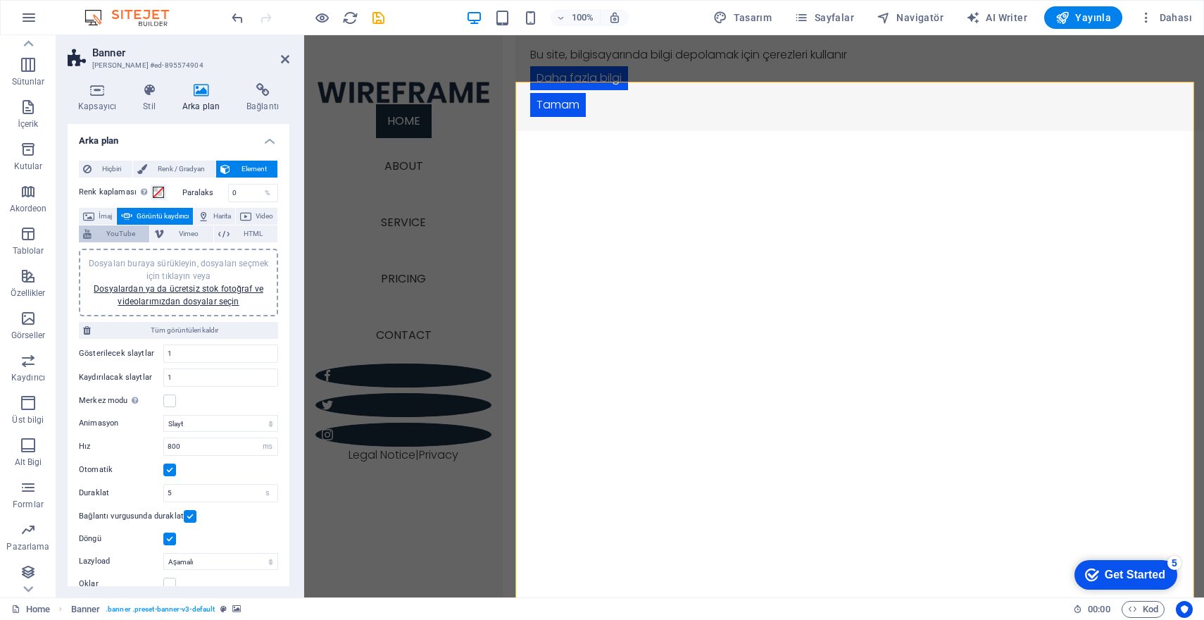
click at [145, 232] on span "YouTube" at bounding box center [120, 233] width 49 height 17
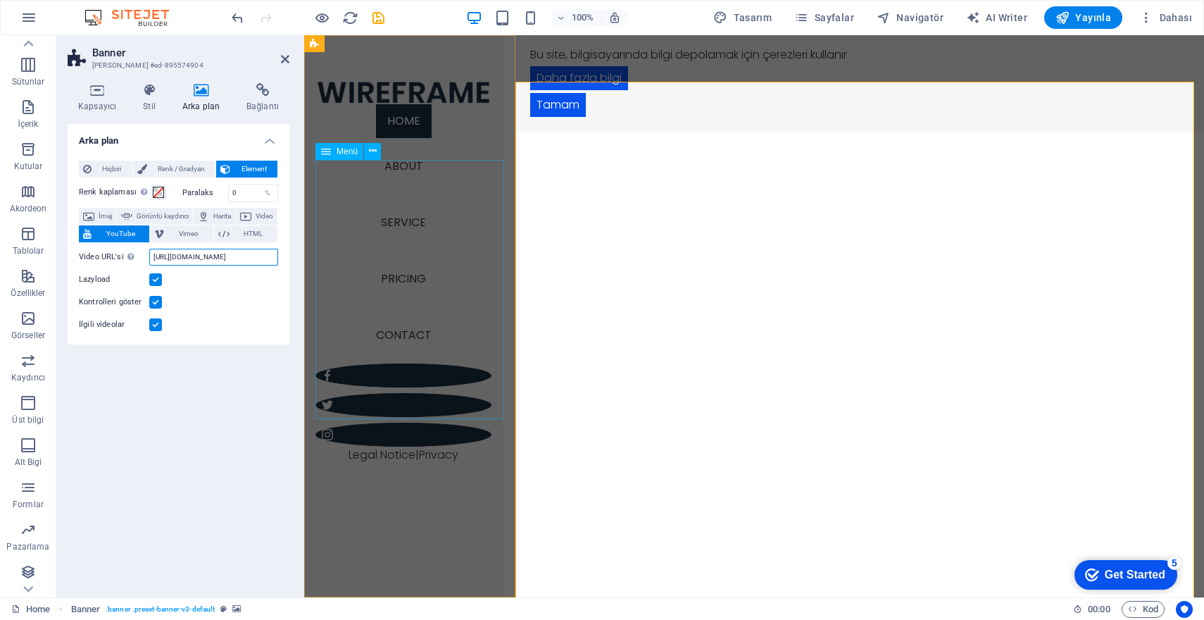
drag, startPoint x: 527, startPoint y: 288, endPoint x: 351, endPoint y: 245, distance: 181.3
click at [206, 406] on div "Arka plan Hiçbiri [PERSON_NAME] / Gradyan Element Arka planı tam genişliğe geni…" at bounding box center [179, 355] width 222 height 462
click at [104, 104] on h4 "Kapsayıcı" at bounding box center [100, 98] width 65 height 30
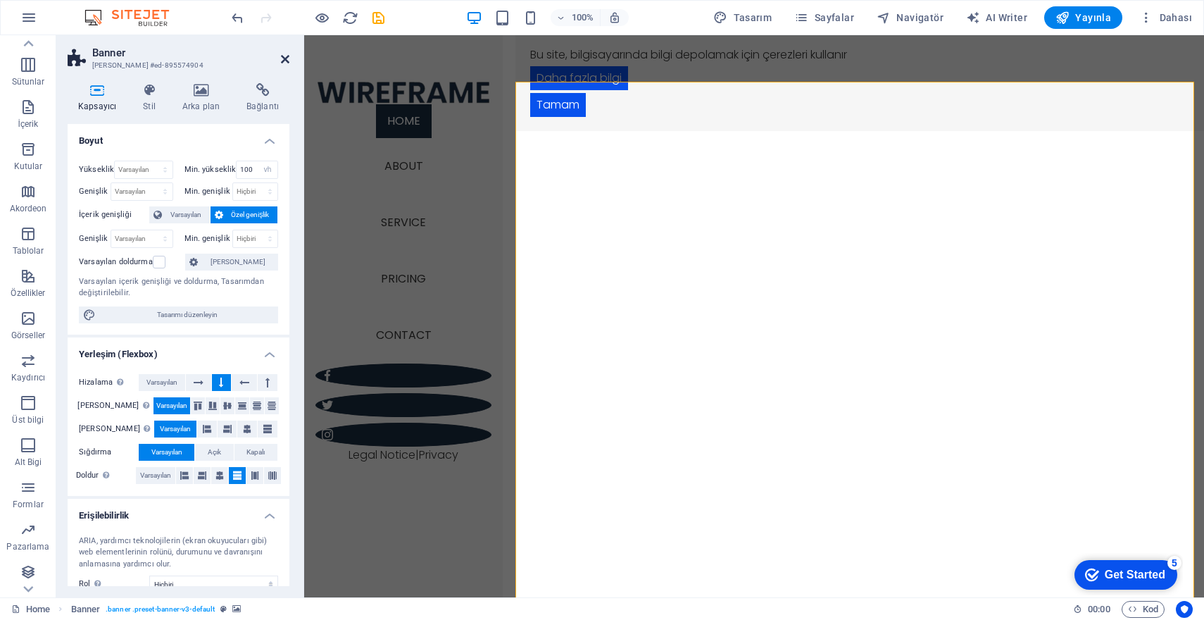
click at [284, 63] on icon at bounding box center [285, 59] width 8 height 11
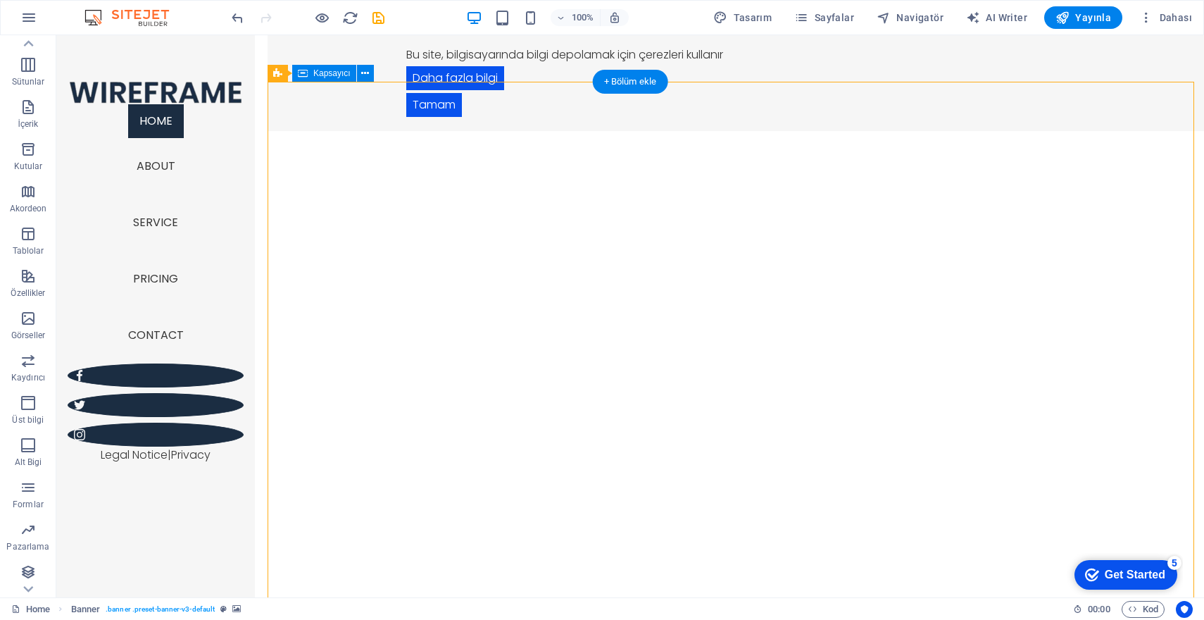
drag, startPoint x: 675, startPoint y: 293, endPoint x: 654, endPoint y: 262, distance: 37.5
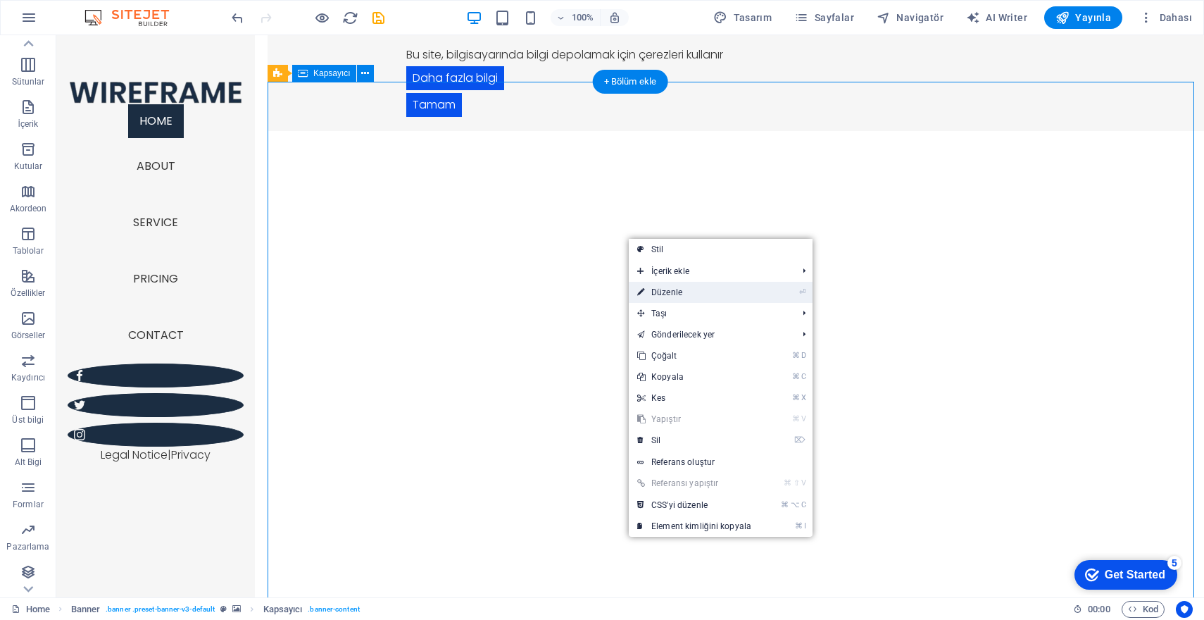
click at [701, 294] on link "⏎ Düzenle" at bounding box center [694, 292] width 131 height 21
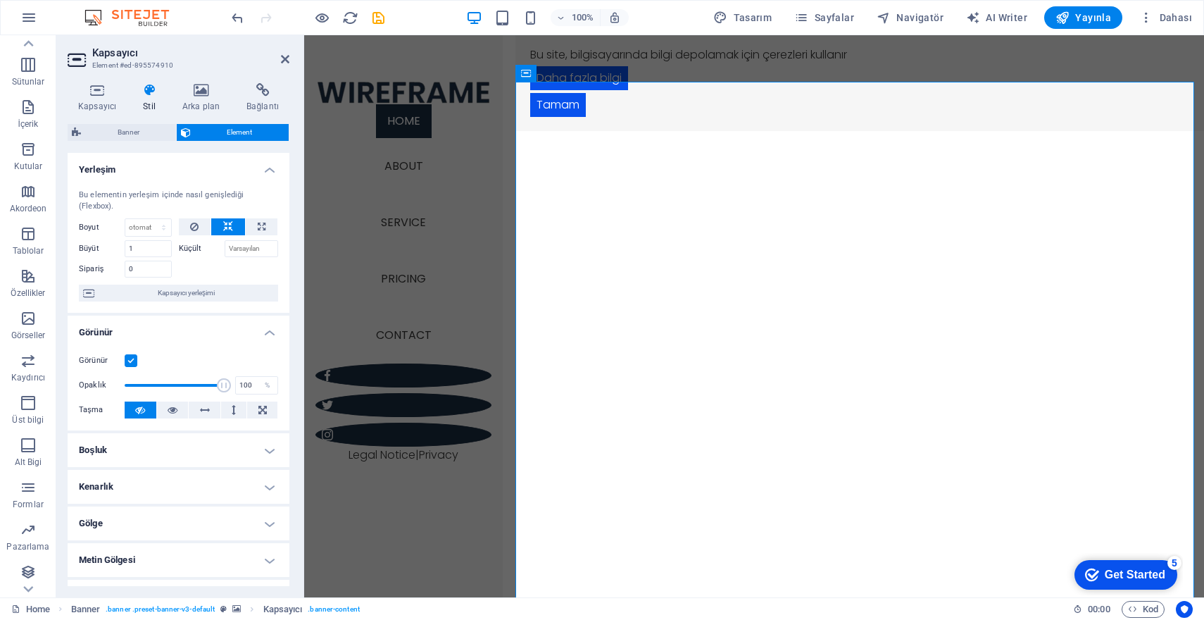
click at [138, 102] on h4 "Stil" at bounding box center [151, 98] width 39 height 30
click at [141, 135] on span "Banner" at bounding box center [128, 132] width 87 height 17
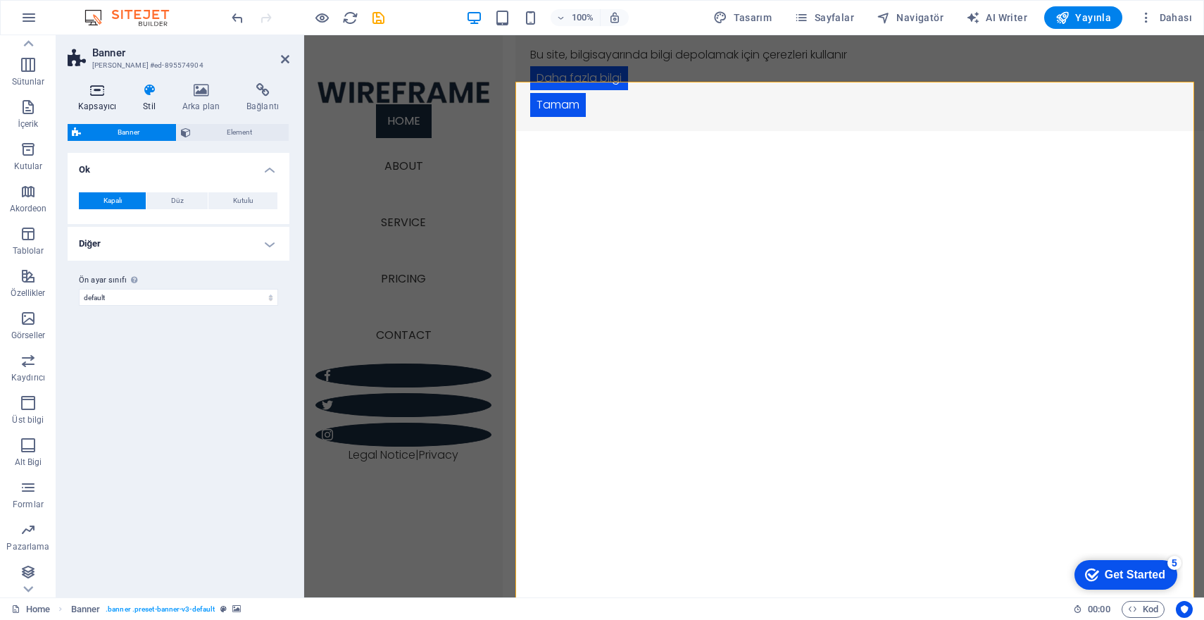
click at [100, 99] on h4 "Kapsayıcı" at bounding box center [100, 98] width 65 height 30
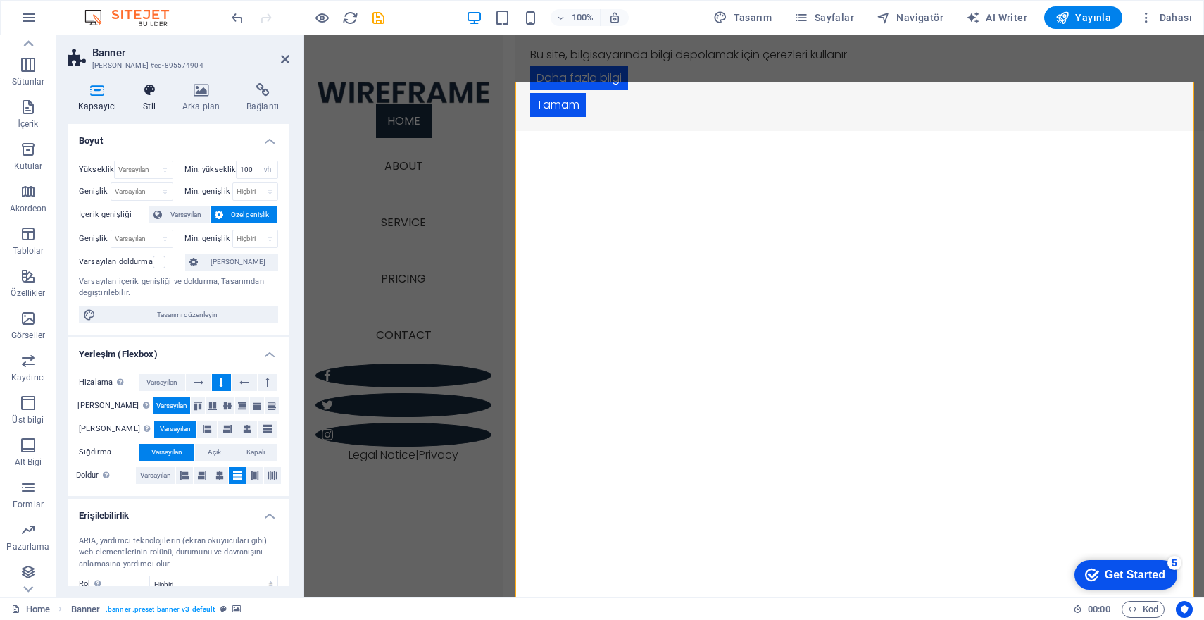
click at [133, 94] on icon at bounding box center [149, 90] width 34 height 14
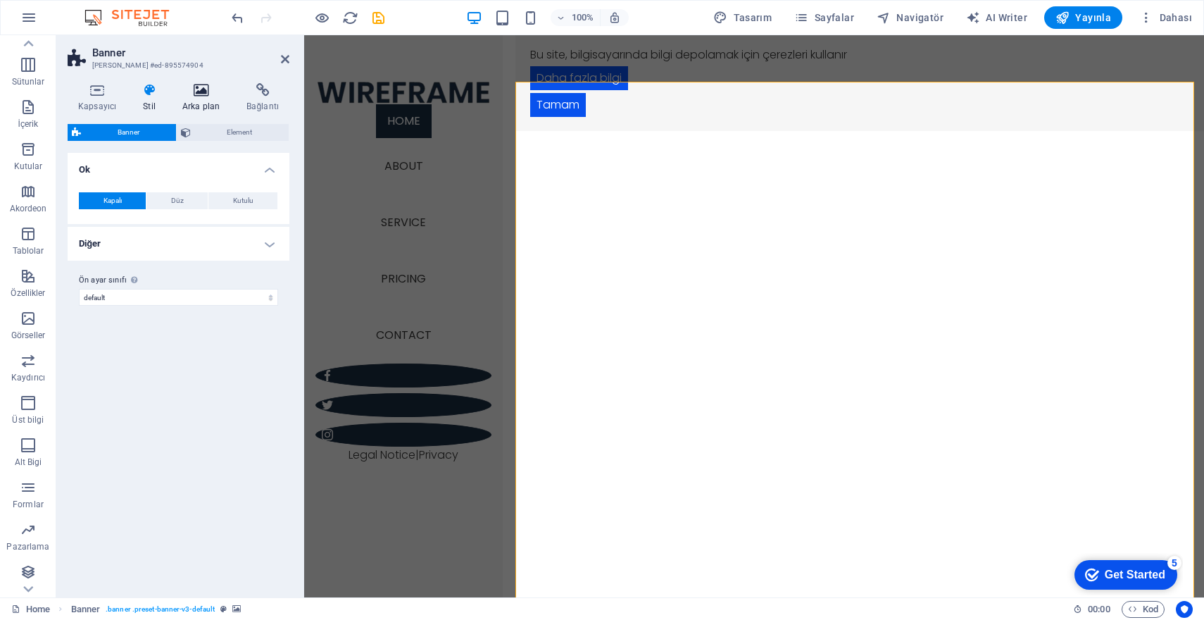
click at [222, 89] on icon at bounding box center [201, 90] width 58 height 14
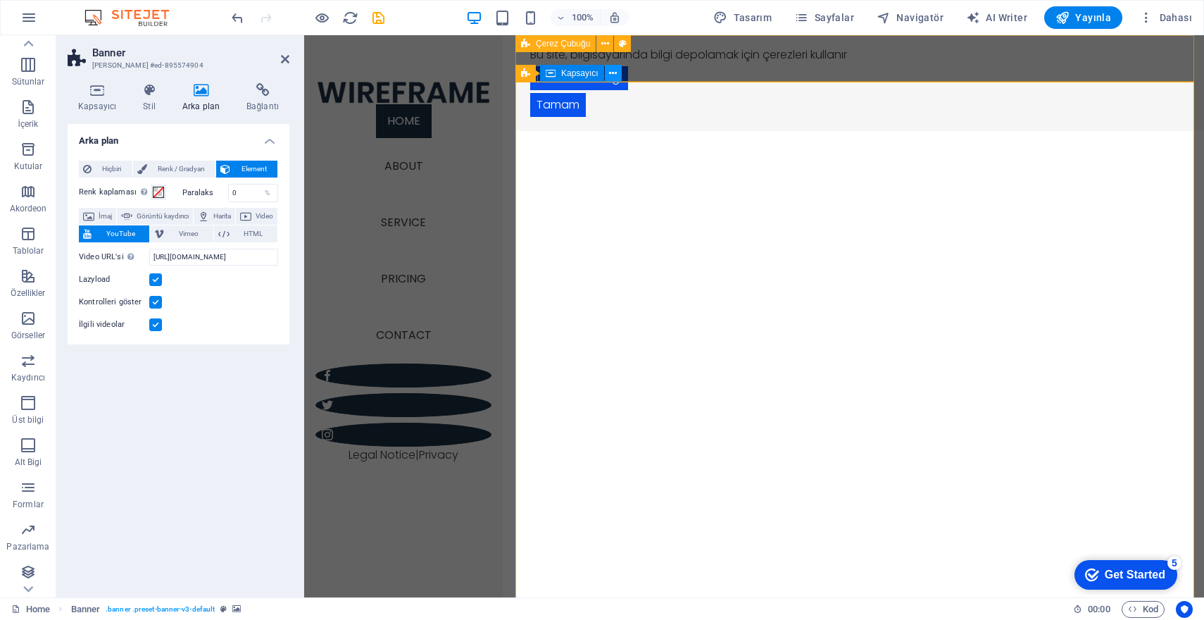
click at [612, 71] on icon at bounding box center [613, 73] width 8 height 15
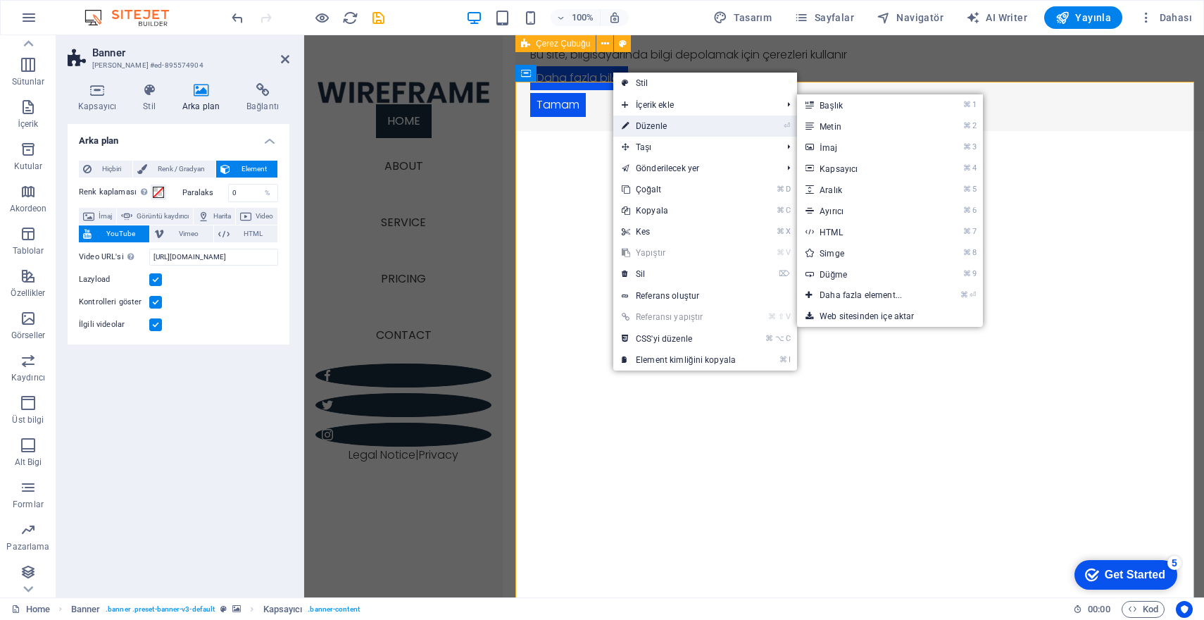
click at [645, 123] on link "⏎ Düzenle" at bounding box center [679, 126] width 131 height 21
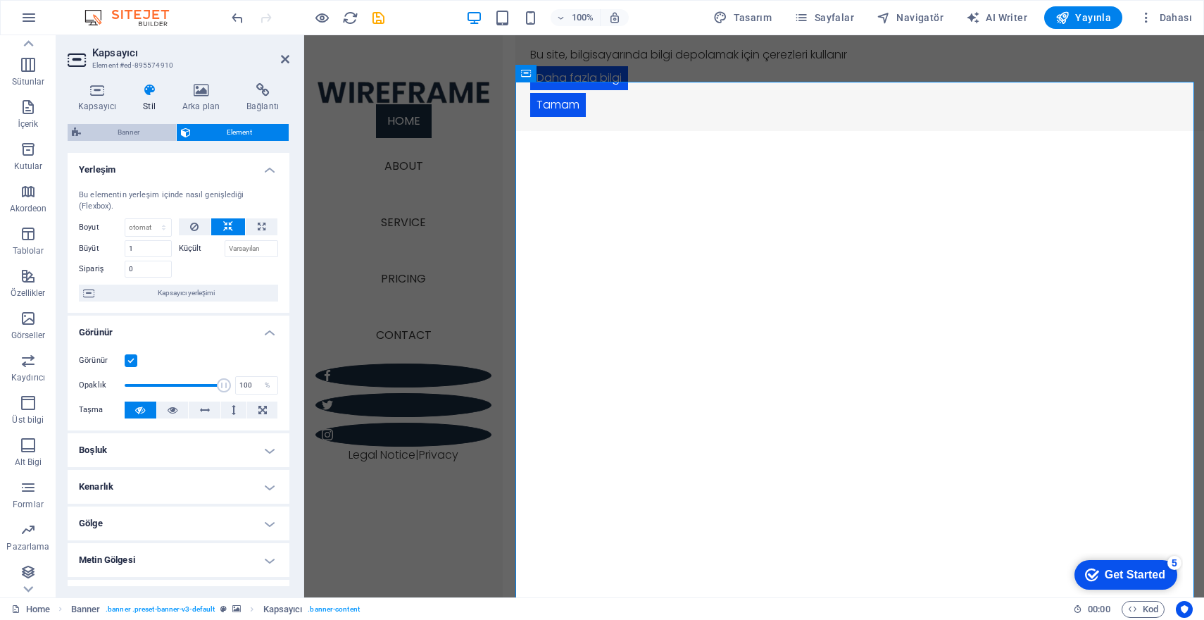
click at [137, 130] on span "Banner" at bounding box center [128, 132] width 87 height 17
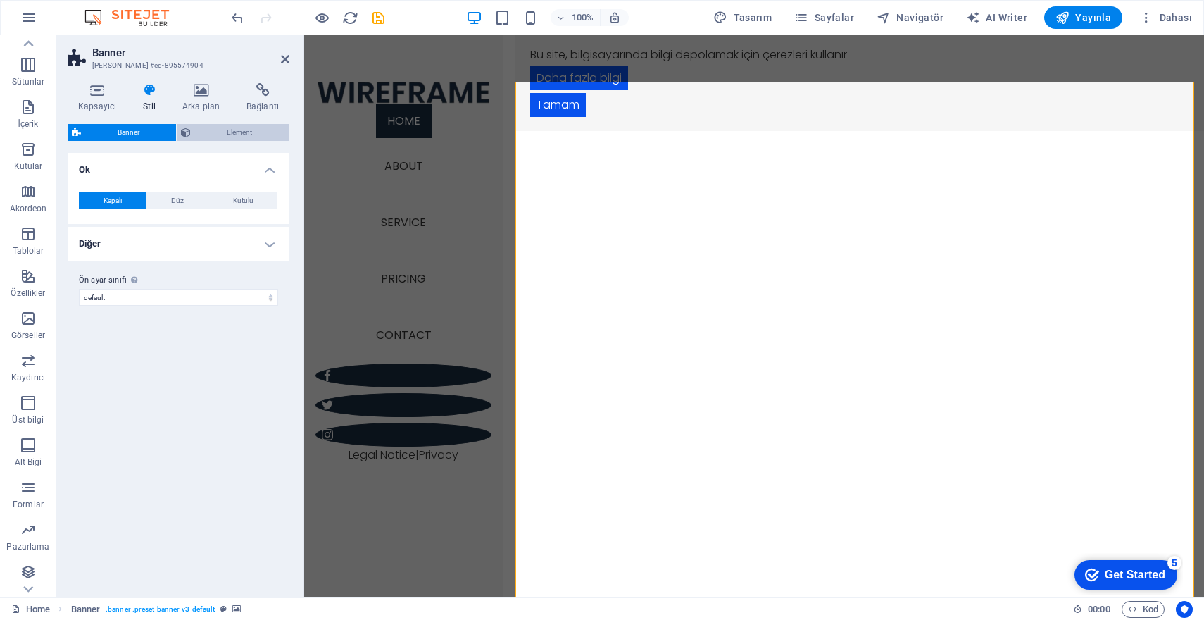
click at [224, 130] on span "Element" at bounding box center [240, 132] width 90 height 17
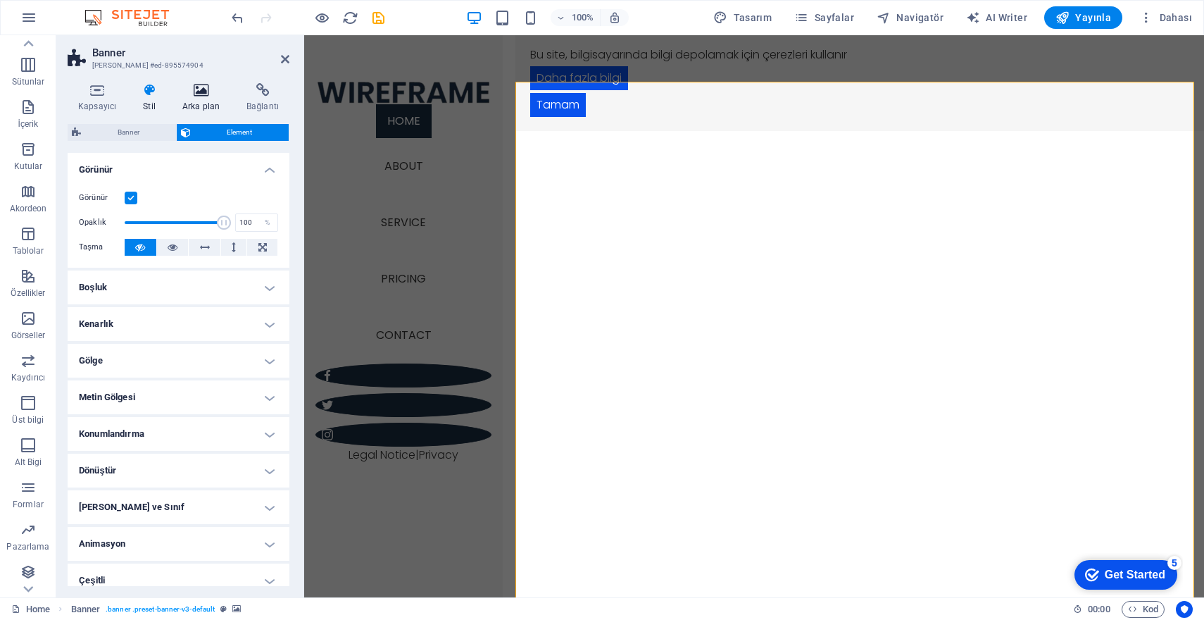
click at [210, 103] on h4 "Arka plan" at bounding box center [204, 98] width 64 height 30
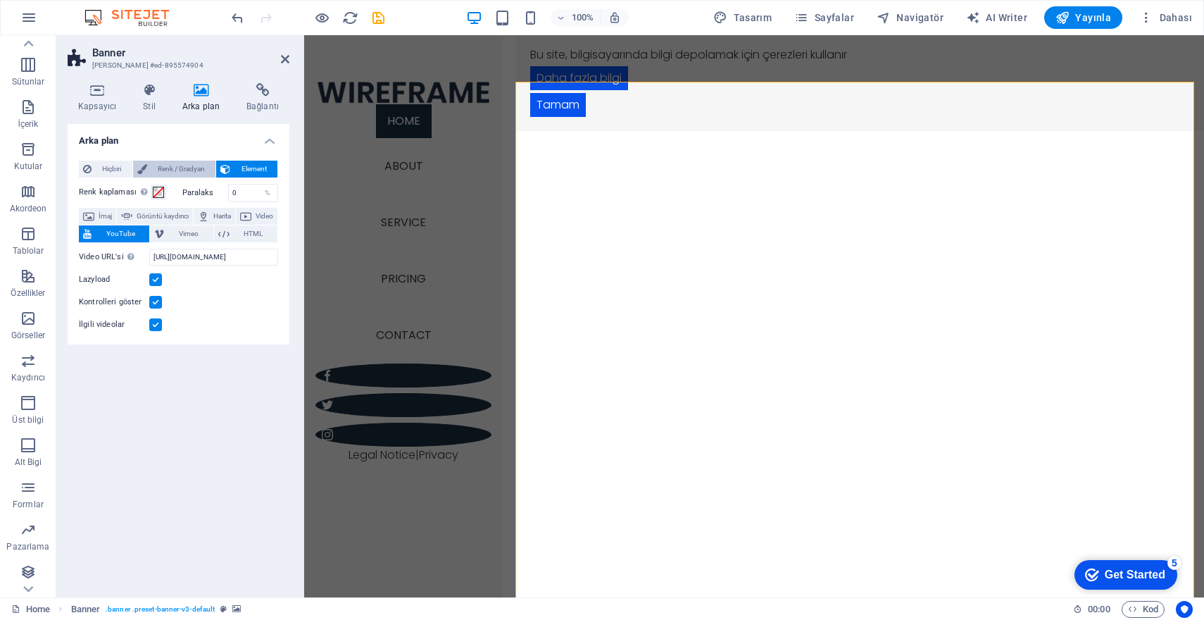
click at [167, 170] on span "Renk / Gradyan" at bounding box center [181, 169] width 61 height 17
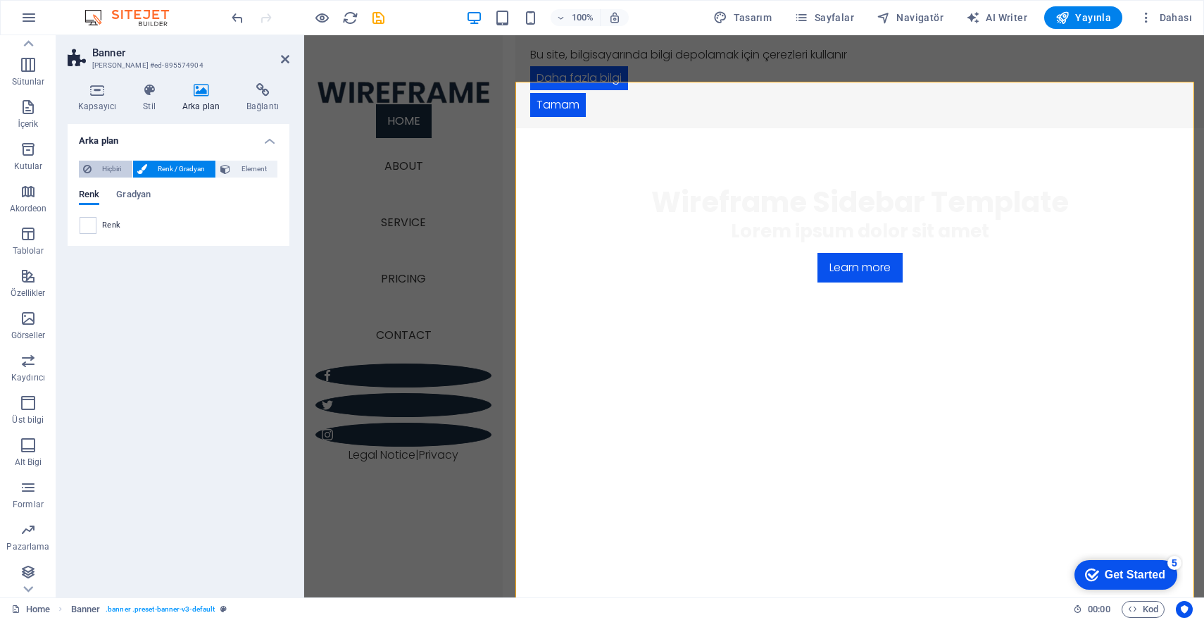
click at [130, 169] on button "Hiçbiri" at bounding box center [106, 169] width 54 height 17
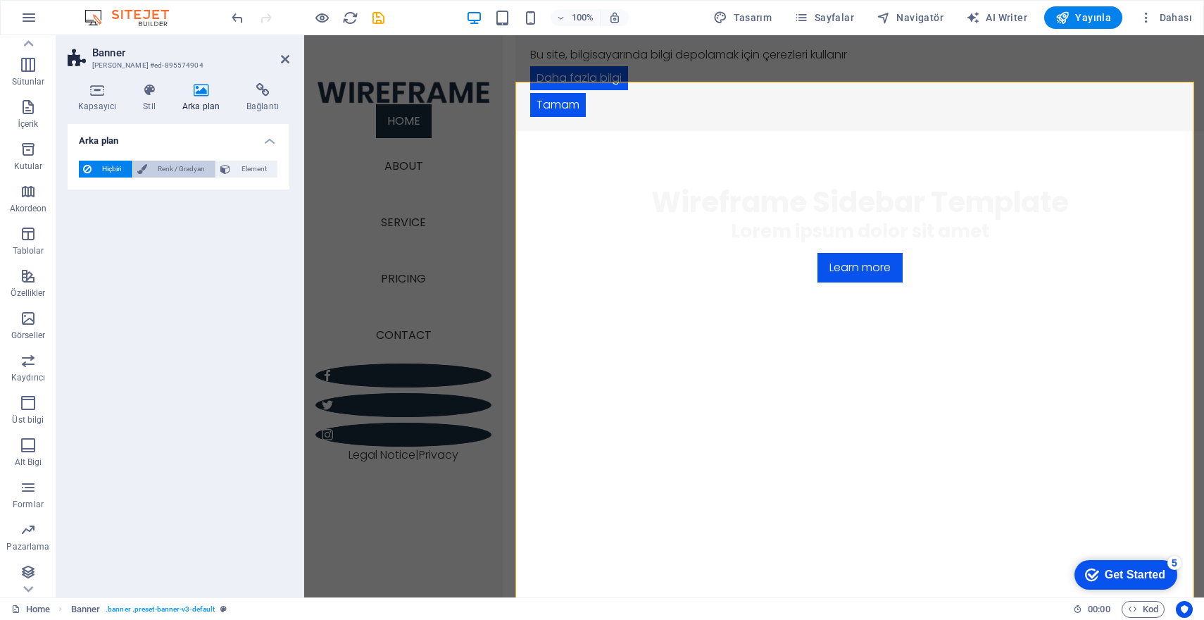
click at [173, 168] on span "Renk / Gradyan" at bounding box center [181, 169] width 61 height 17
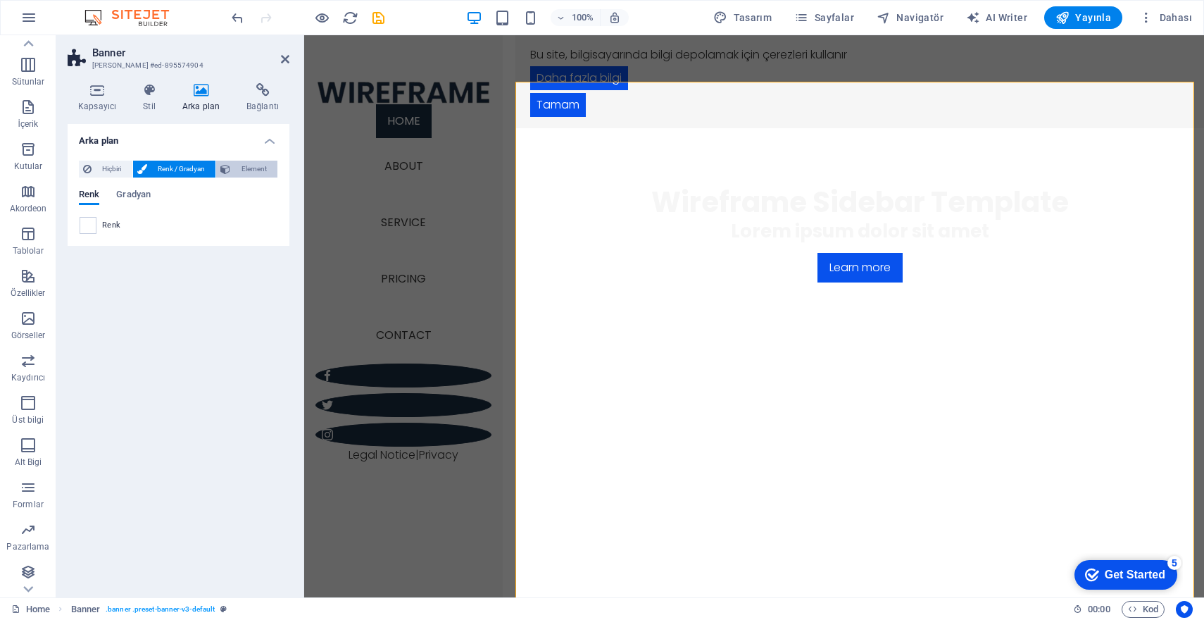
click at [263, 164] on span "Element" at bounding box center [254, 169] width 39 height 17
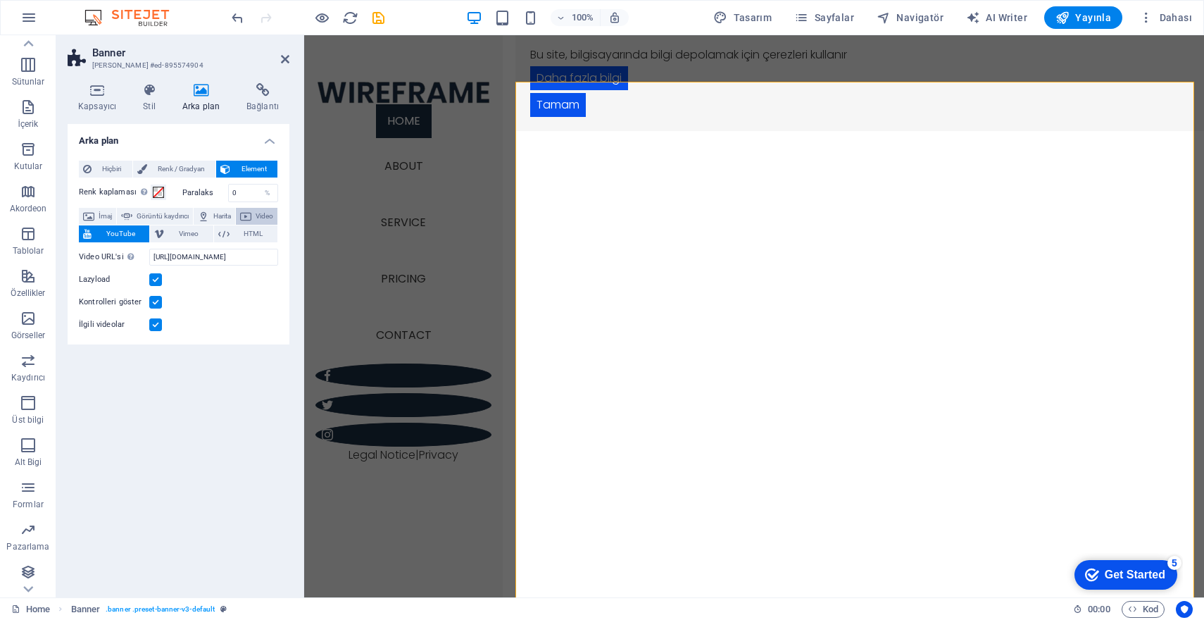
click at [236, 225] on button "Video" at bounding box center [257, 216] width 42 height 17
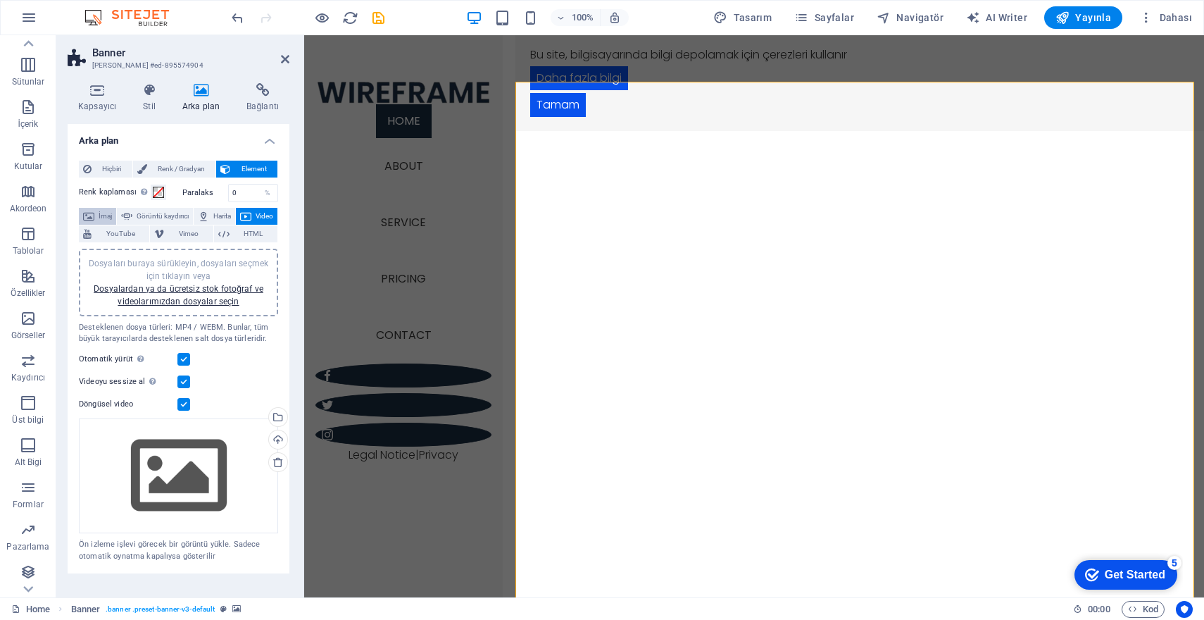
click at [102, 208] on span "İmaj" at bounding box center [105, 216] width 13 height 17
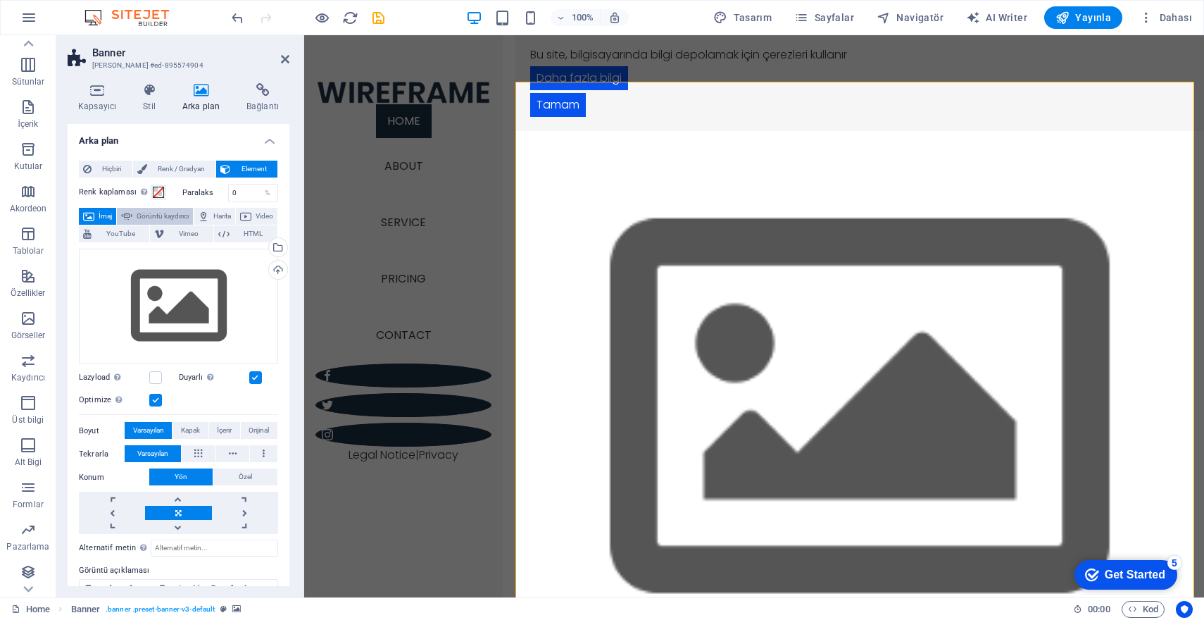
click at [156, 210] on span "Görüntü kaydırıcı" at bounding box center [163, 216] width 52 height 17
select select "ms"
select select "s"
select select "progressive"
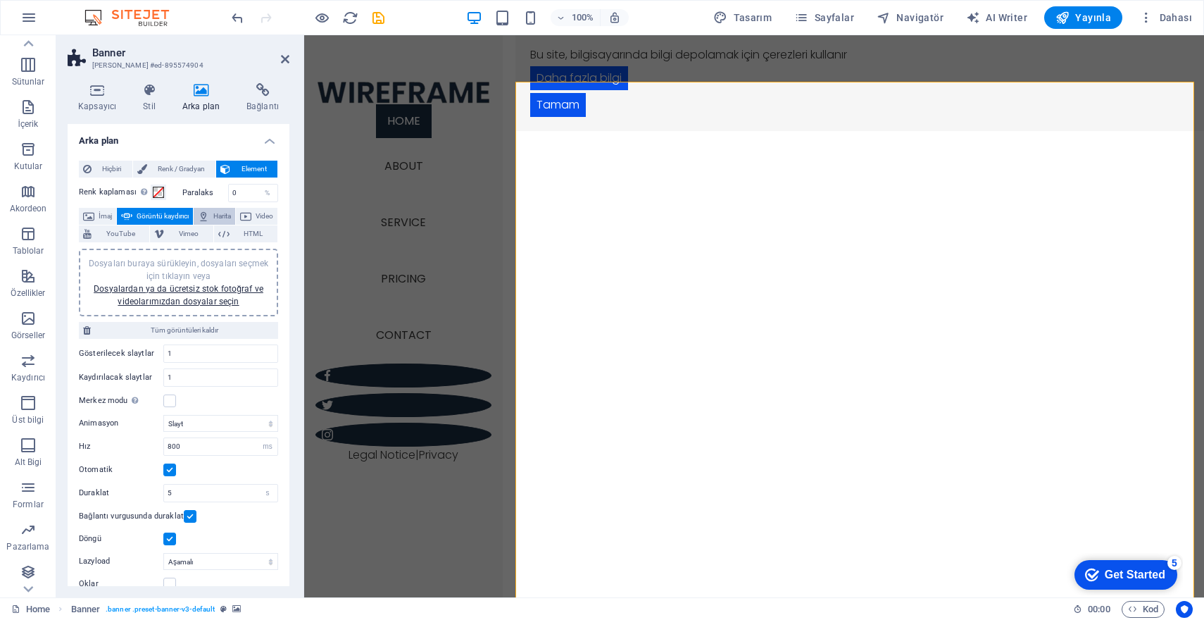
click at [231, 219] on span "Harita" at bounding box center [222, 216] width 18 height 17
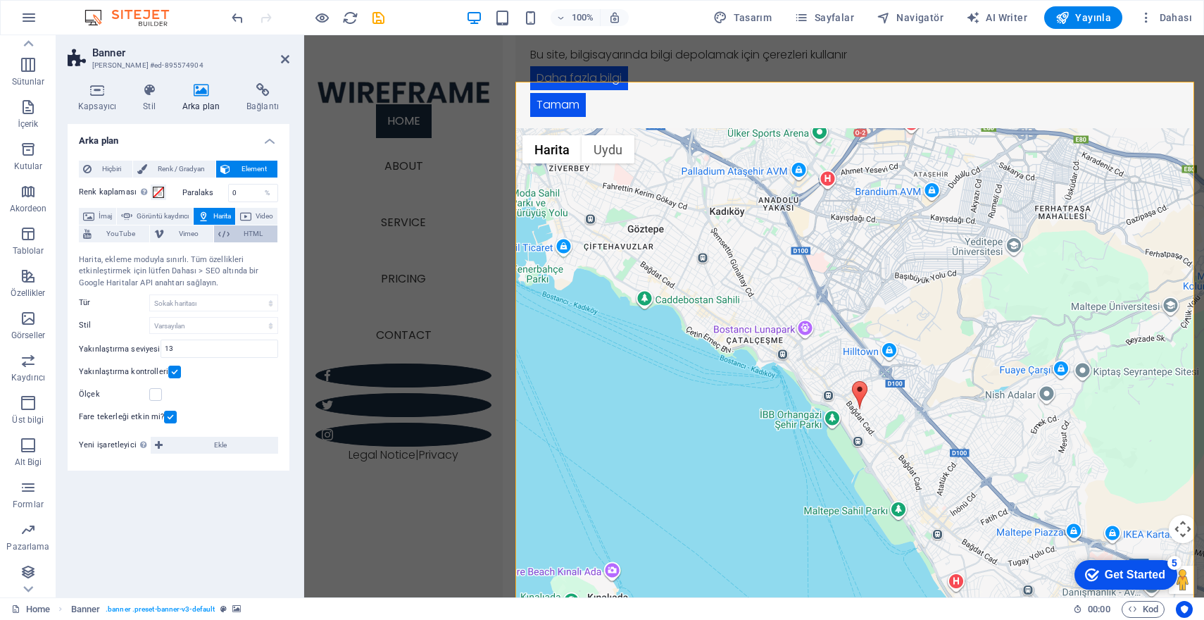
click at [255, 239] on span "HTML" at bounding box center [253, 233] width 39 height 17
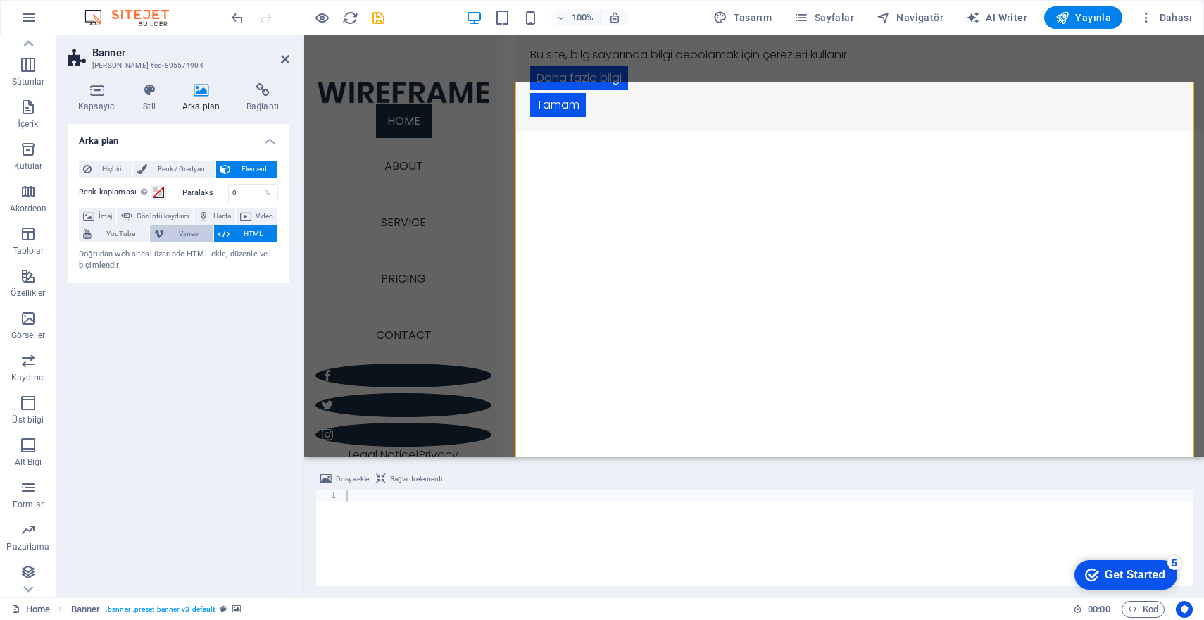
click at [208, 237] on span "Vimeo" at bounding box center [188, 233] width 40 height 17
select select "ar16_9"
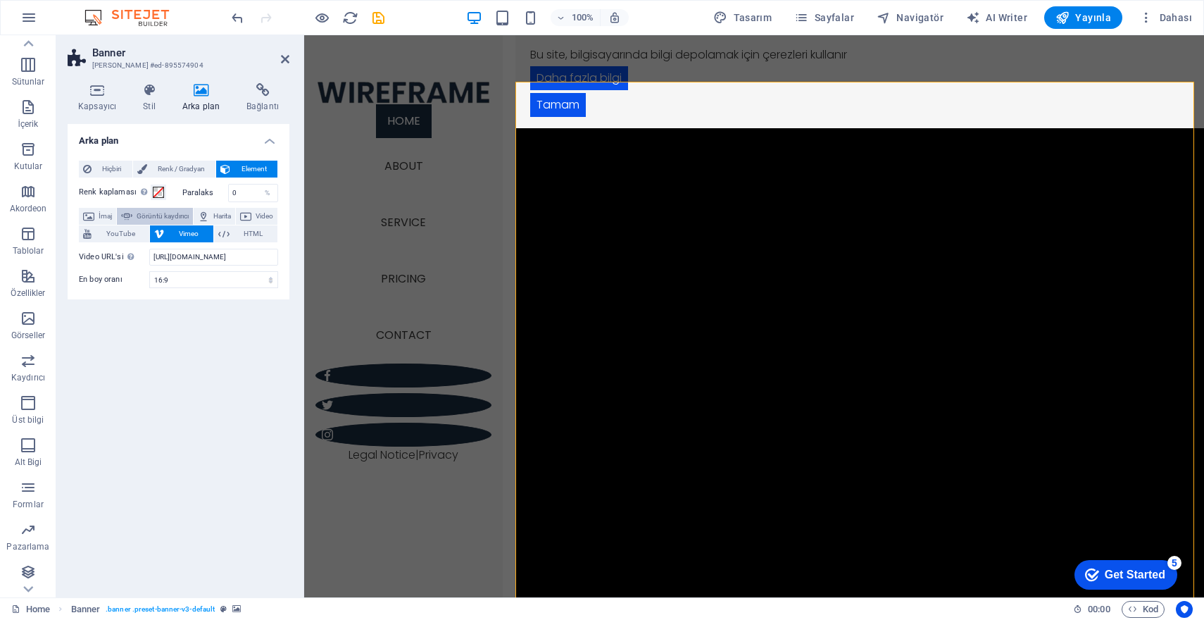
click at [164, 217] on span "Görüntü kaydırıcı" at bounding box center [163, 216] width 52 height 17
select select "ms"
select select "s"
select select "progressive"
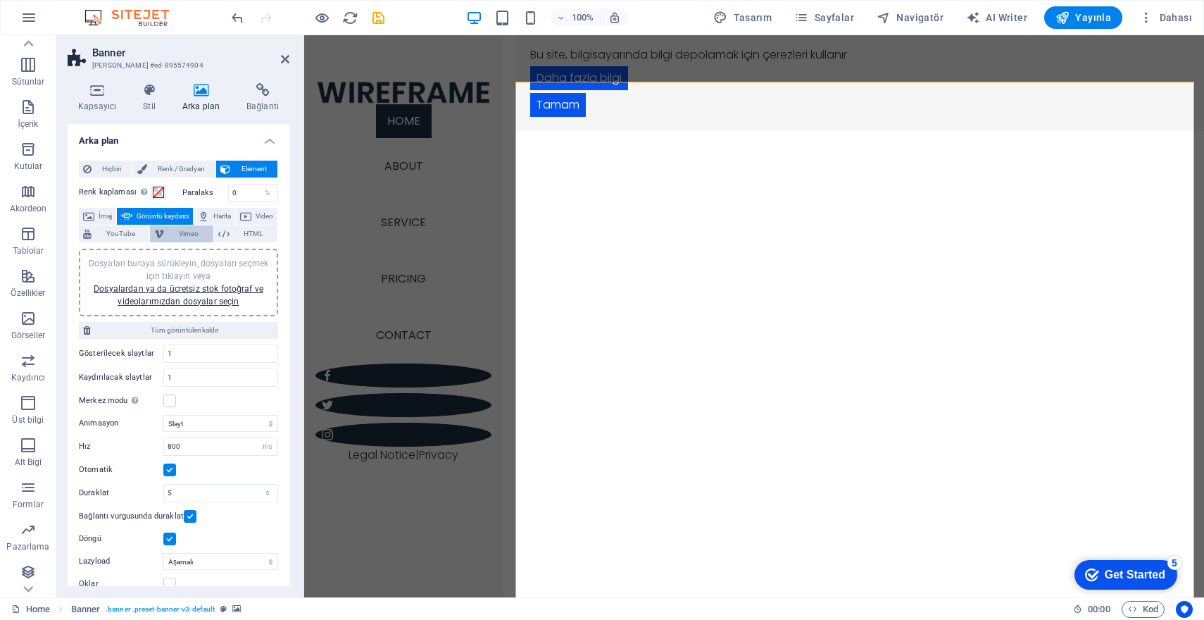
click at [208, 235] on span "Vimeo" at bounding box center [188, 233] width 40 height 17
select select "ar16_9"
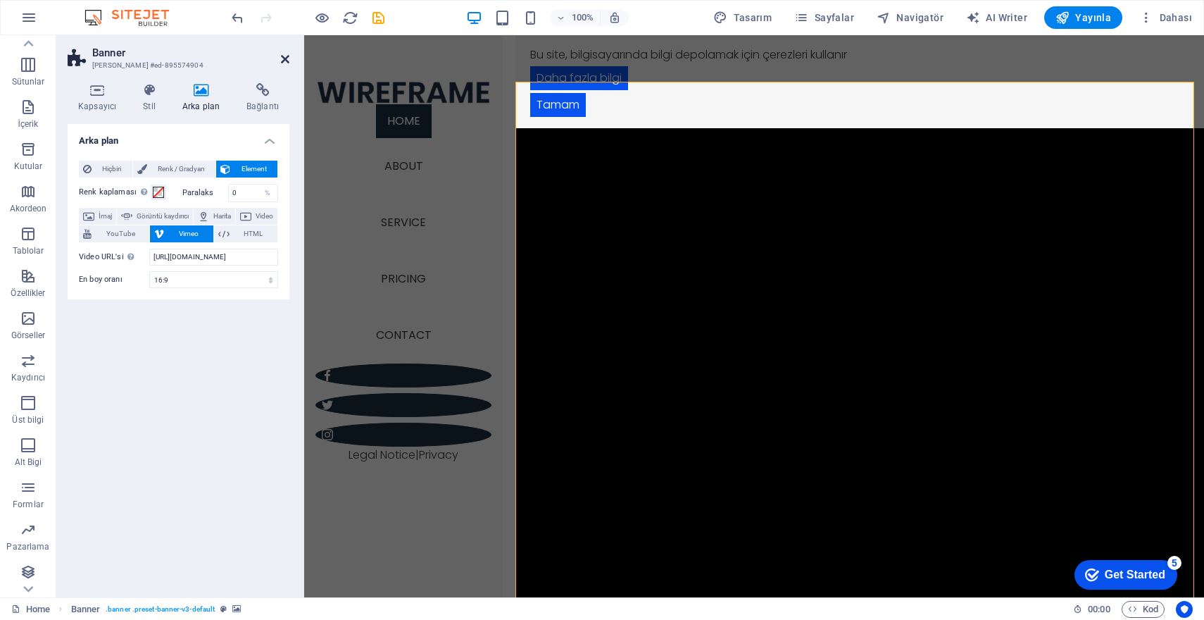
click at [283, 60] on icon at bounding box center [285, 59] width 8 height 11
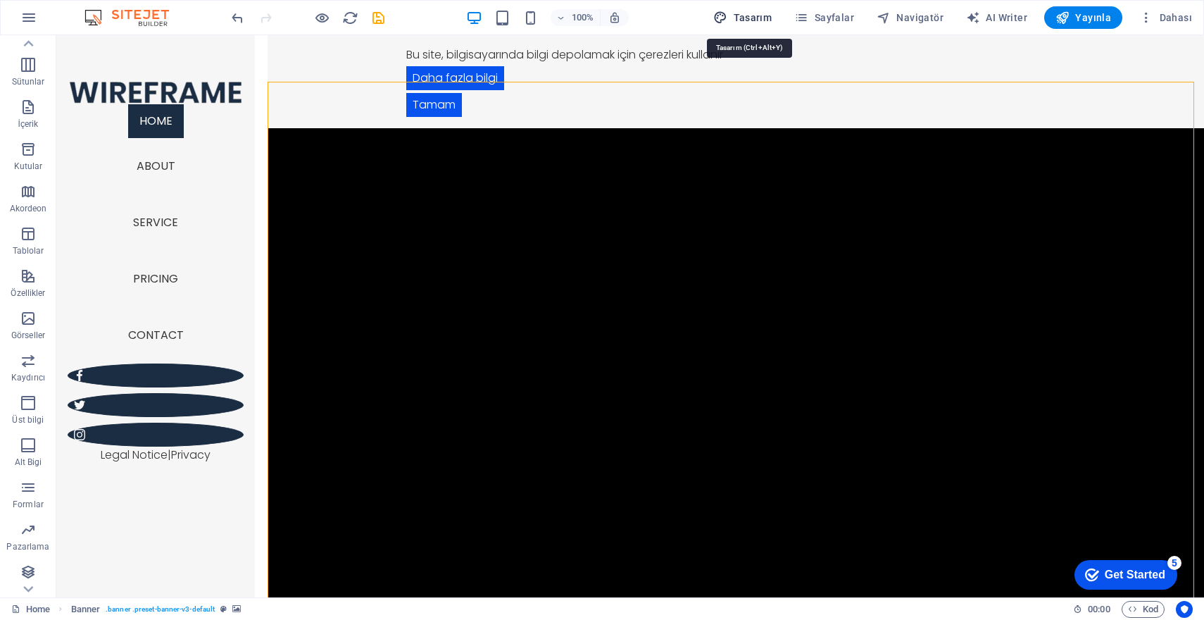
click at [764, 20] on span "Tasarım" at bounding box center [743, 18] width 58 height 14
select select "px"
select select "300"
select select "px"
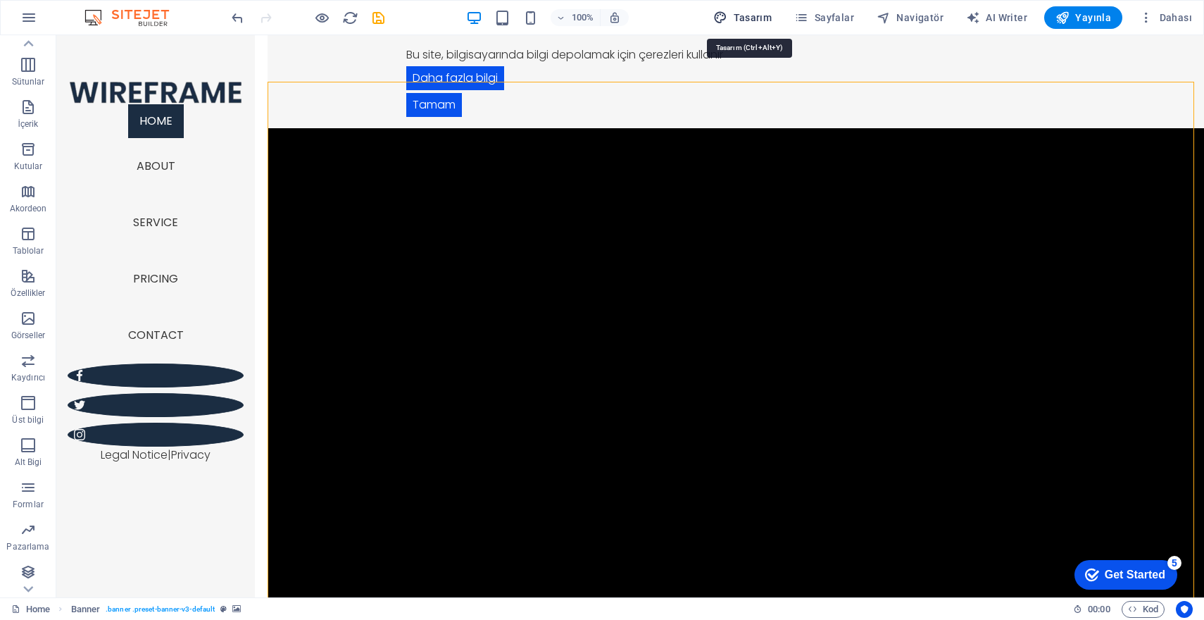
select select "700"
select select "px"
select select "rem"
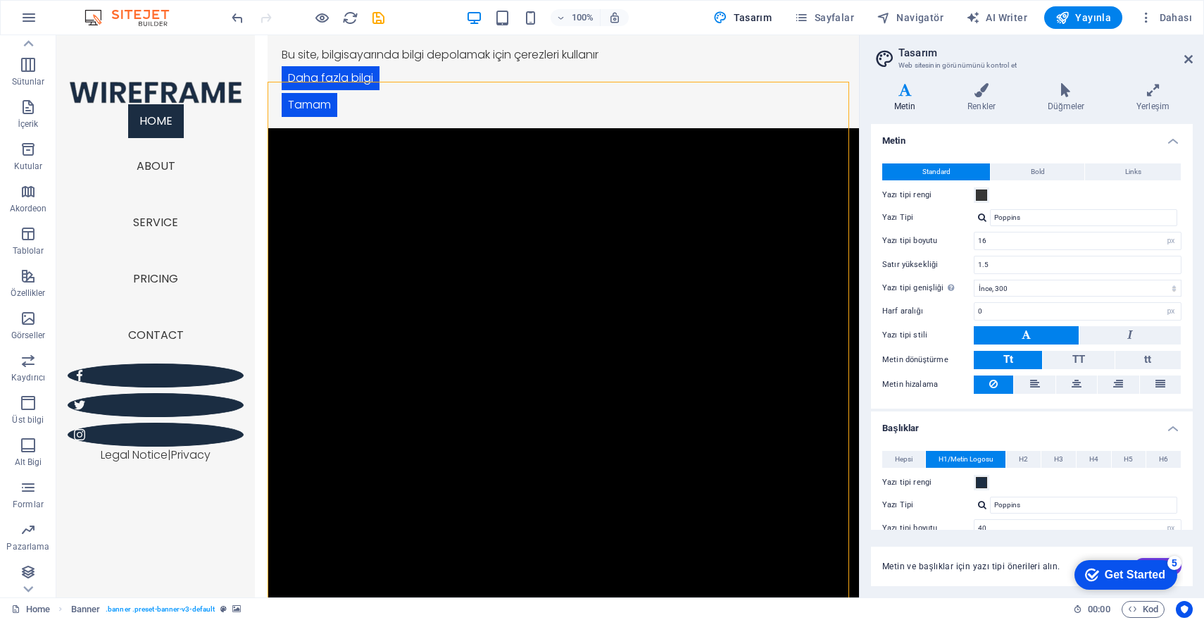
click at [979, 82] on div "Varyantlar Metin Renkler Düğmeler Yerleşim Metin Standard Bold Links Yazı tipi …" at bounding box center [1032, 334] width 344 height 525
click at [980, 93] on icon at bounding box center [982, 90] width 75 height 14
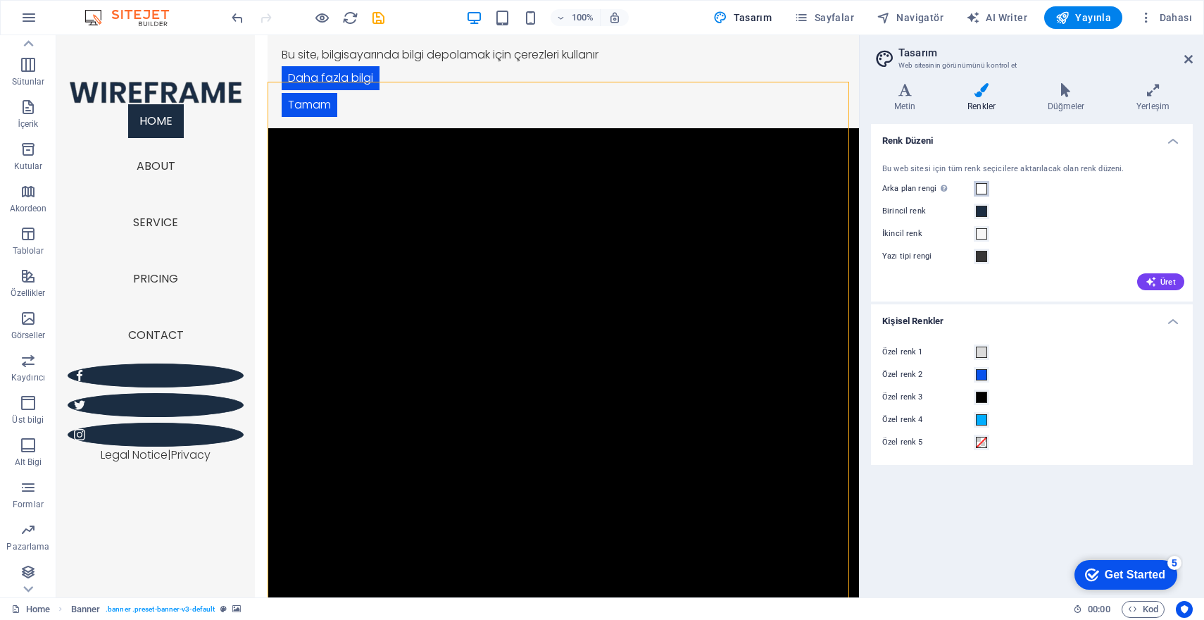
click at [988, 187] on button "Arka plan [PERSON_NAME] başka arka planlar tarafından kapsanmıyorsa görünür." at bounding box center [981, 188] width 15 height 15
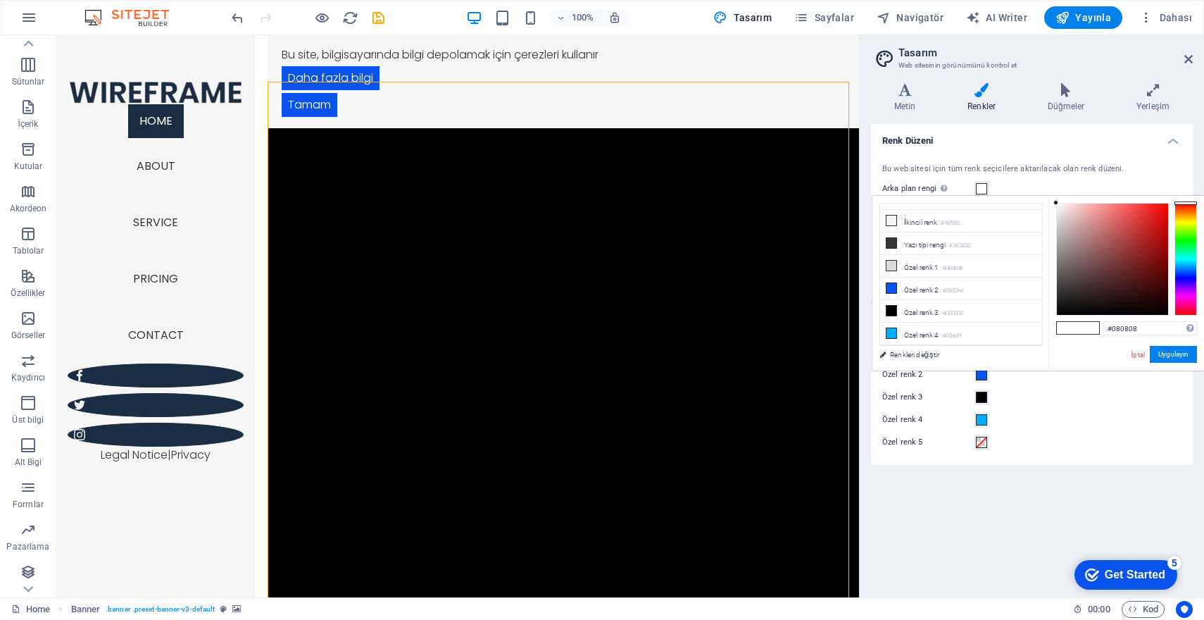
type input "#000000"
drag, startPoint x: 1064, startPoint y: 300, endPoint x: 1050, endPoint y: 327, distance: 29.9
click at [1050, 327] on div "#000000 Desteklenen biçimler #0852ed rgb(8, 82, 237) rgba(8, 82, 237, %90) hsv(…" at bounding box center [1127, 385] width 156 height 379
click at [1171, 356] on button "Uygulayın" at bounding box center [1173, 354] width 47 height 17
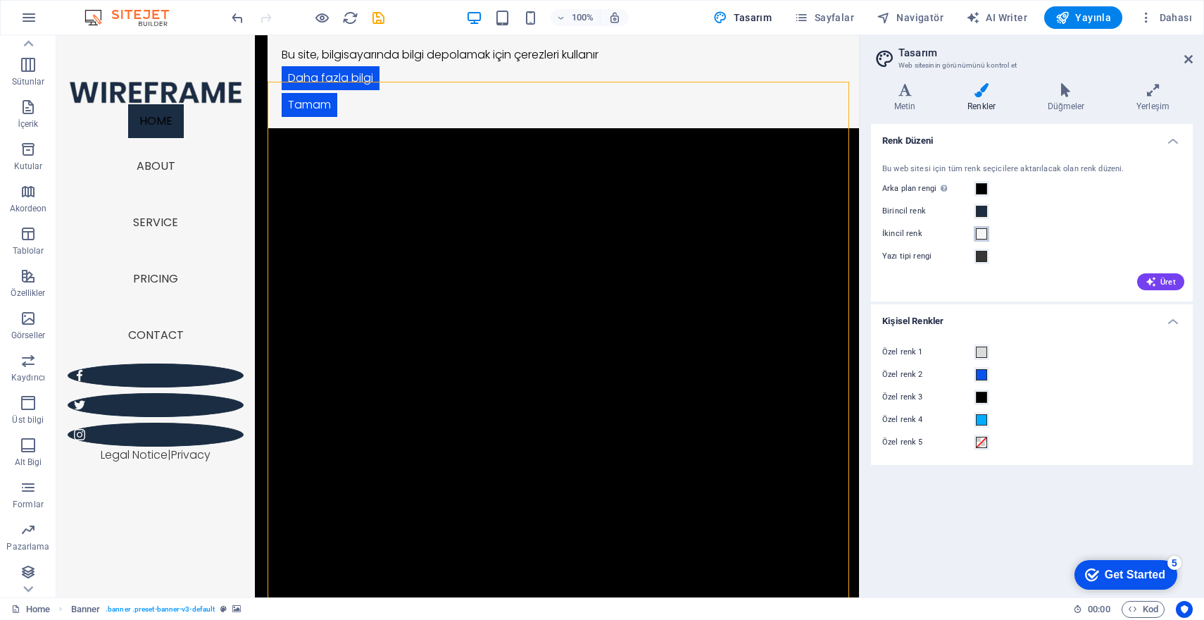
click at [983, 232] on span at bounding box center [981, 233] width 11 height 11
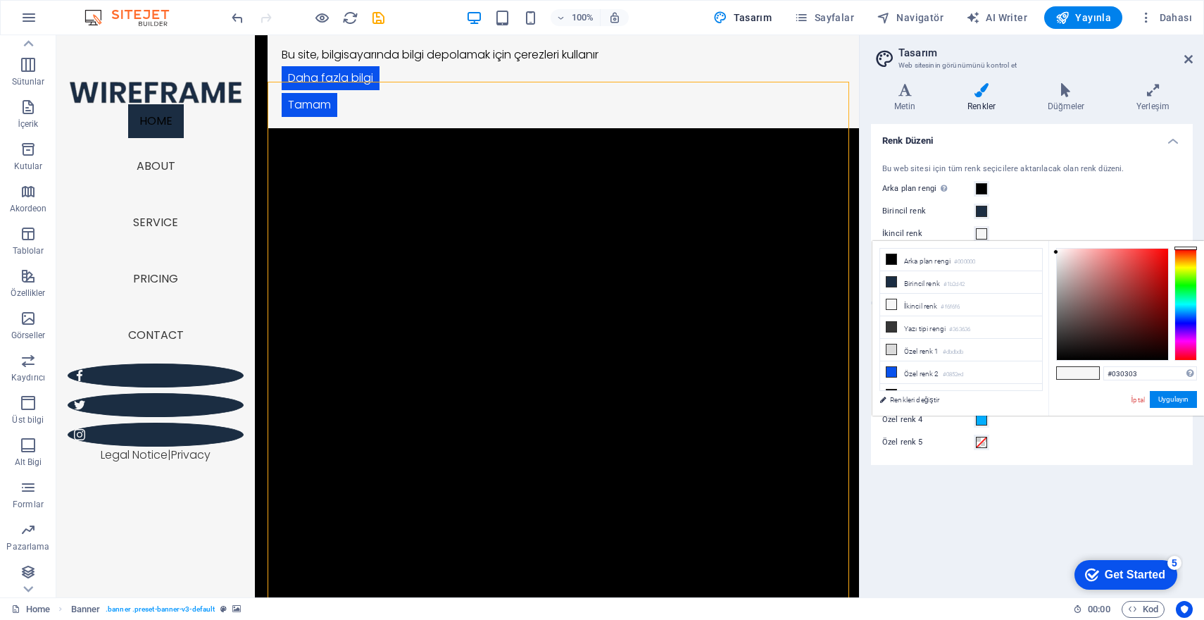
type input "#000000"
drag, startPoint x: 1071, startPoint y: 347, endPoint x: 1022, endPoint y: 386, distance: 63.1
click at [1021, 386] on div "less Arka plan rengi #000000 Birincil [PERSON_NAME] #1b2d42 İkincil [PERSON_NAM…" at bounding box center [1039, 328] width 332 height 175
click at [1178, 396] on button "Uygulayın" at bounding box center [1173, 399] width 47 height 17
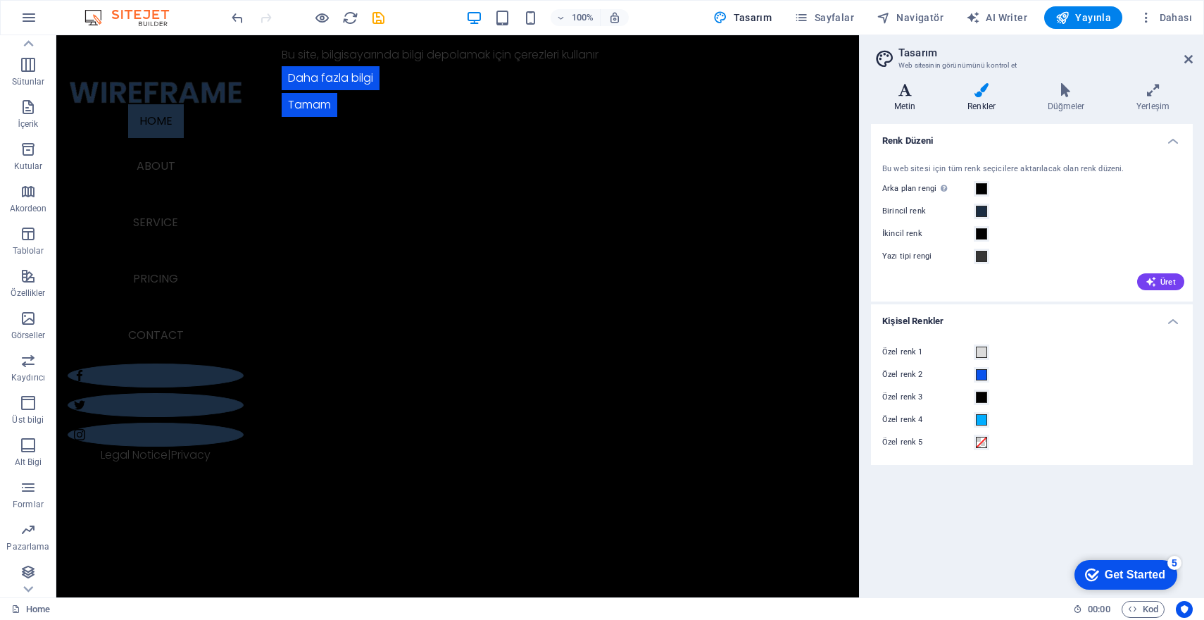
click at [910, 92] on icon at bounding box center [905, 90] width 68 height 14
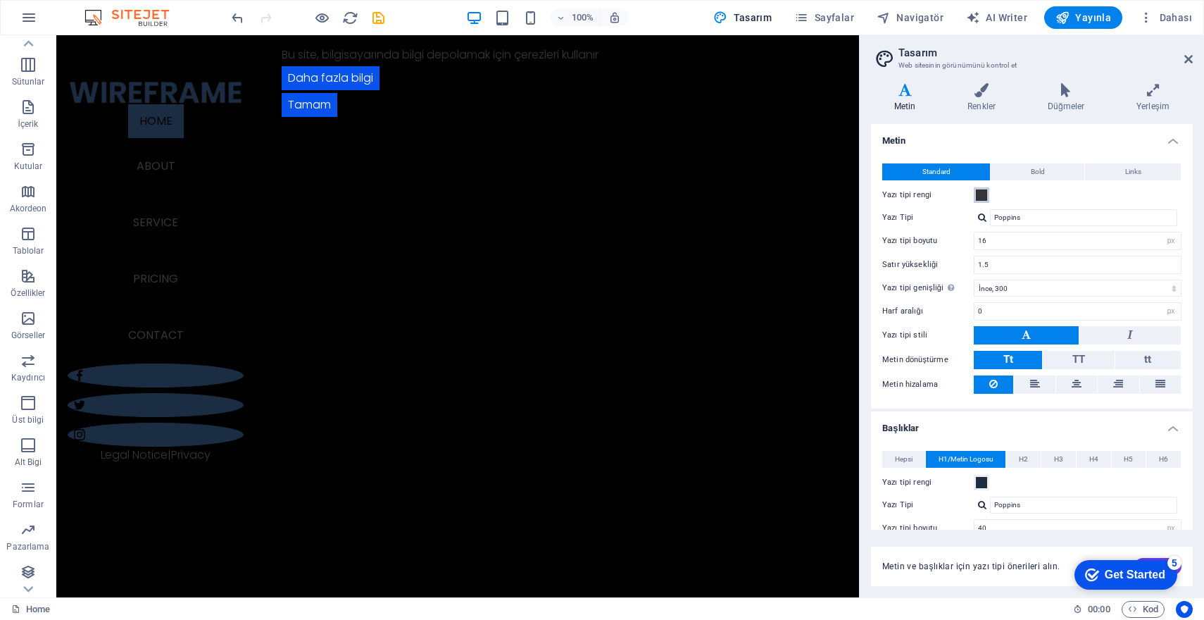
click at [984, 196] on span at bounding box center [981, 194] width 11 height 11
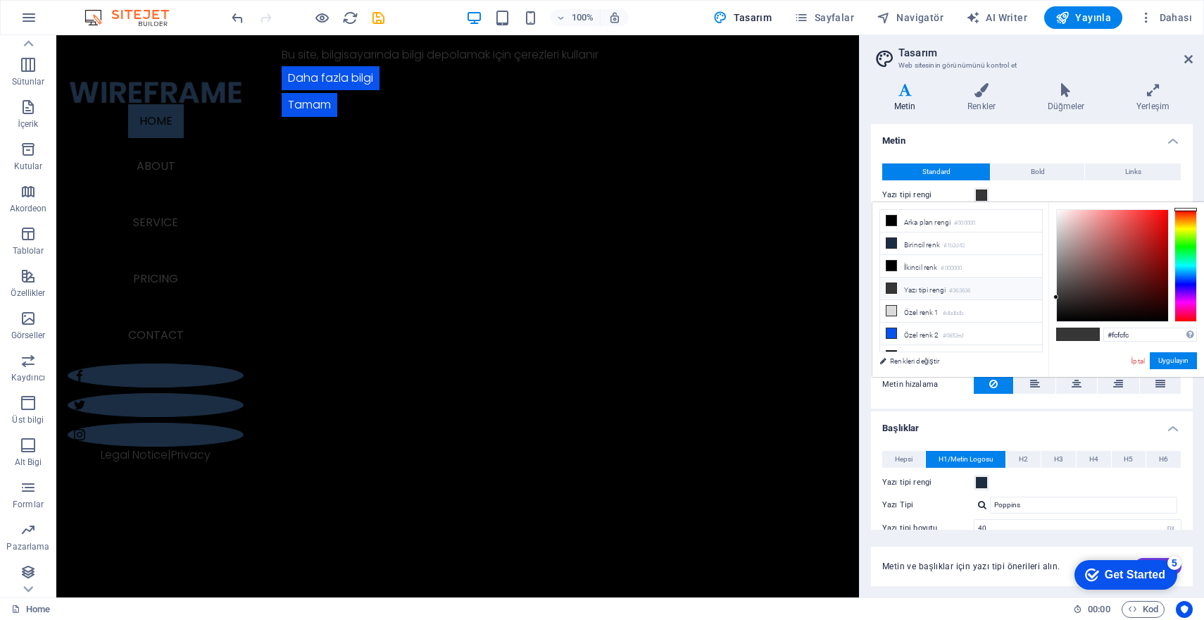
type input "#ffffff"
drag, startPoint x: 1053, startPoint y: 211, endPoint x: 1046, endPoint y: 197, distance: 15.1
click at [1046, 197] on body "EBA Mühendislik Home Sik Kullanilanlar Elementler Sütunlar İçerik Kutular Akord…" at bounding box center [602, 310] width 1204 height 620
click at [1172, 357] on button "Uygulayın" at bounding box center [1173, 360] width 47 height 17
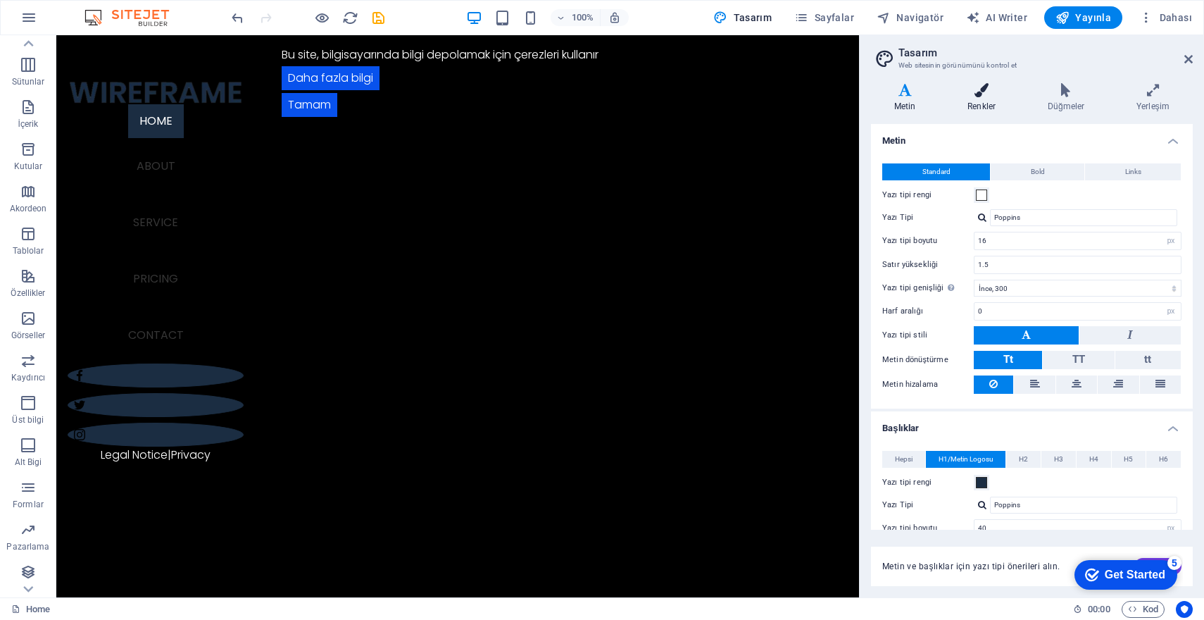
click at [980, 97] on h4 "Renkler" at bounding box center [985, 98] width 80 height 30
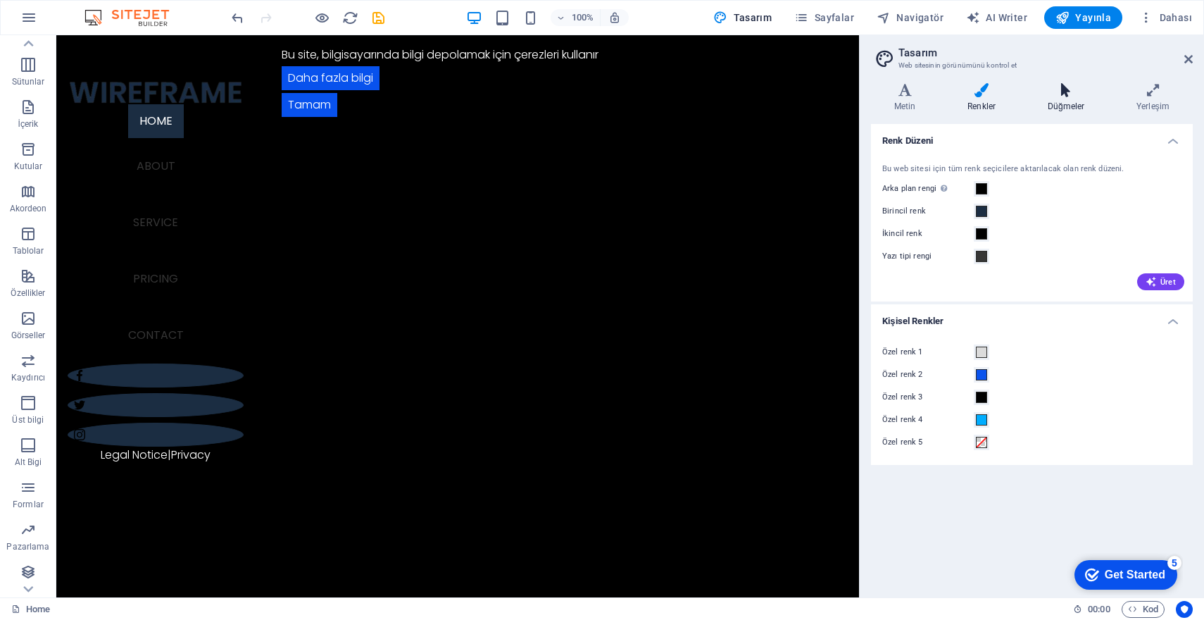
click at [1078, 88] on icon at bounding box center [1066, 90] width 83 height 14
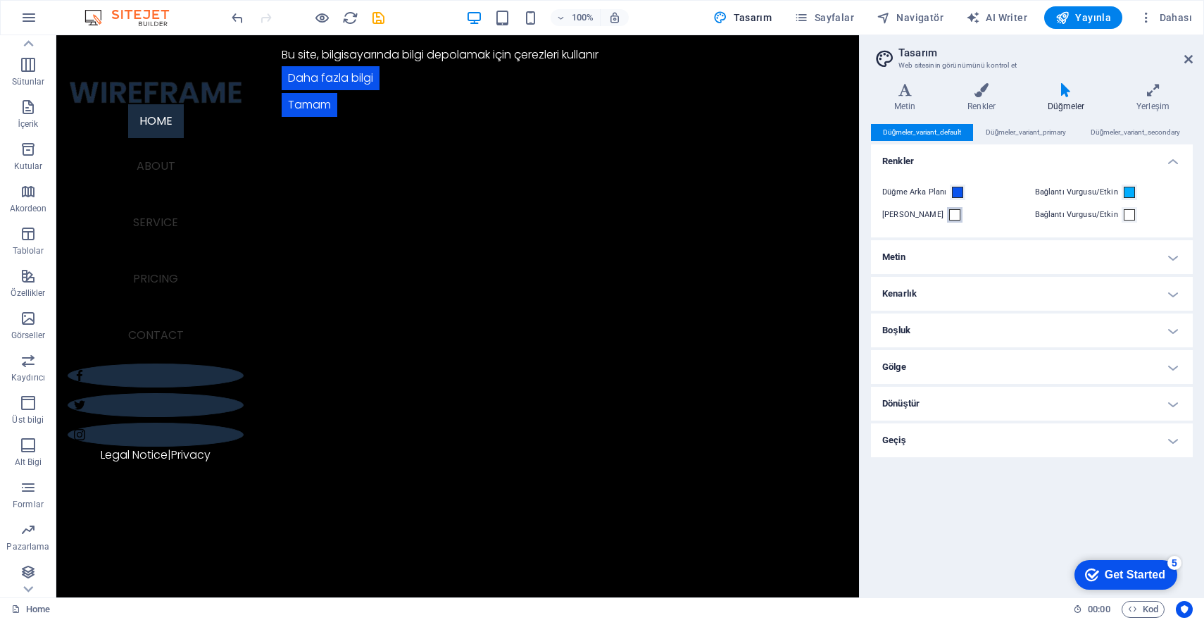
click at [950, 215] on span at bounding box center [955, 214] width 11 height 11
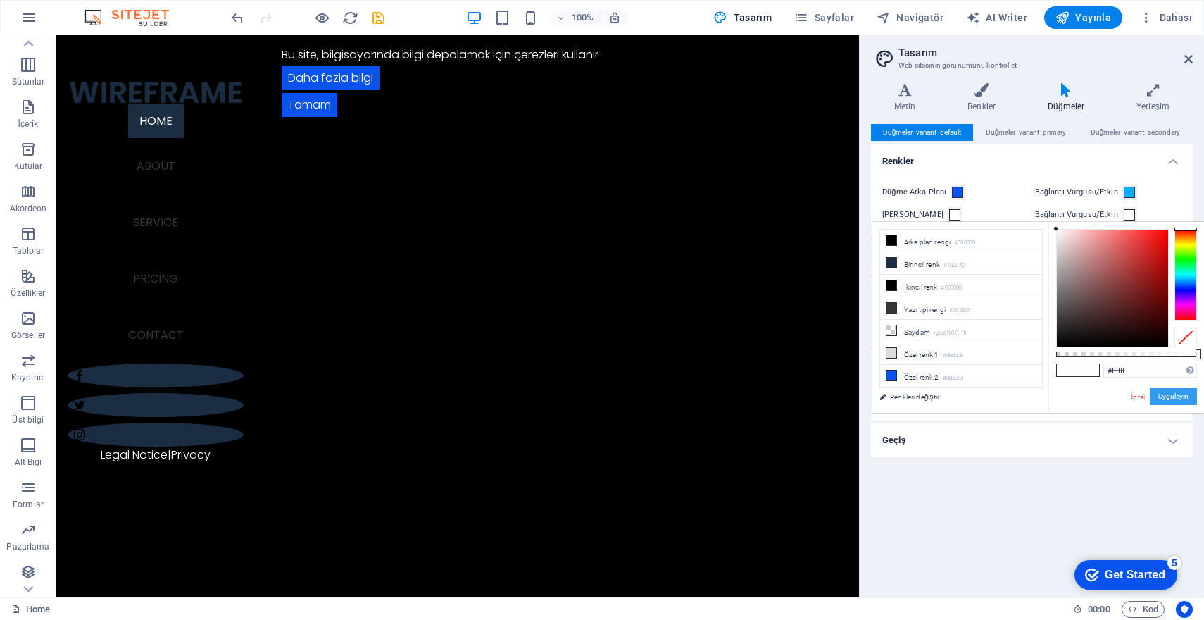
click at [1159, 394] on button "Uygulayın" at bounding box center [1173, 396] width 47 height 17
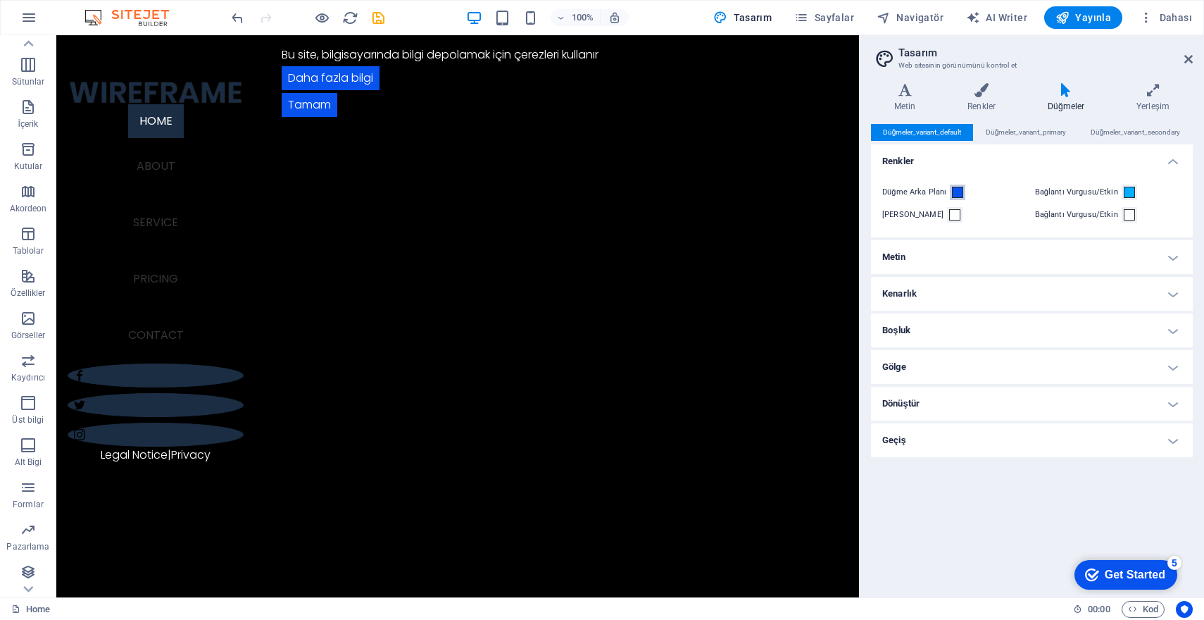
click at [962, 194] on span at bounding box center [957, 192] width 11 height 11
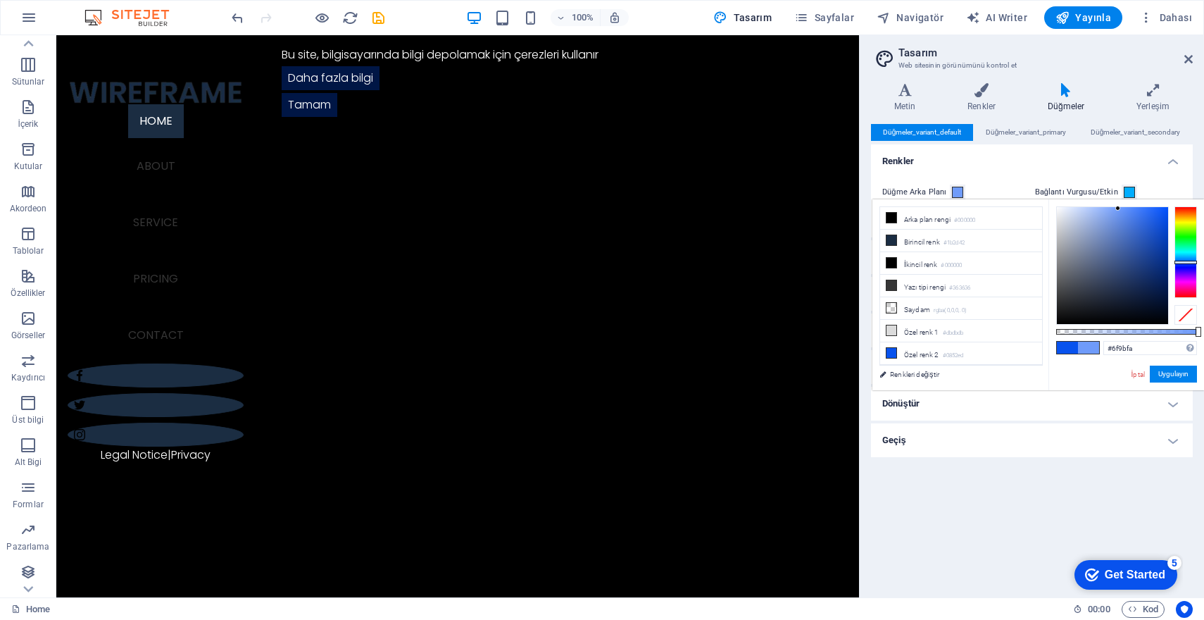
drag, startPoint x: 1131, startPoint y: 274, endPoint x: 1119, endPoint y: 208, distance: 66.6
click at [1119, 208] on div at bounding box center [1112, 265] width 111 height 117
click at [1160, 371] on button "Uygulayın" at bounding box center [1173, 374] width 47 height 17
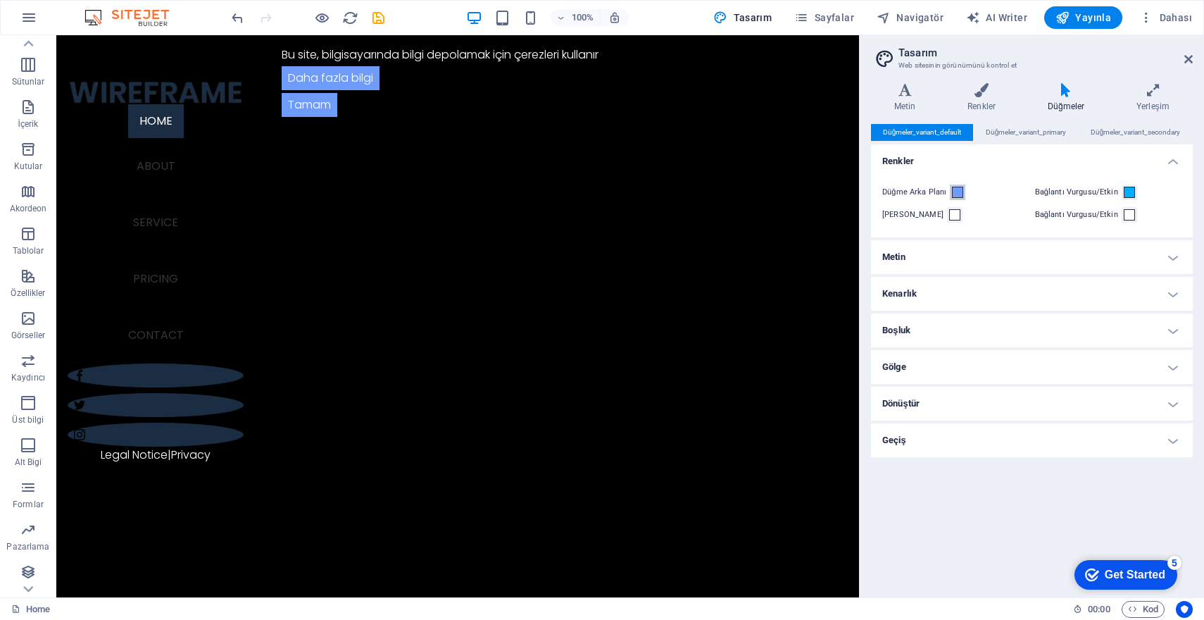
click at [957, 191] on span at bounding box center [957, 192] width 11 height 11
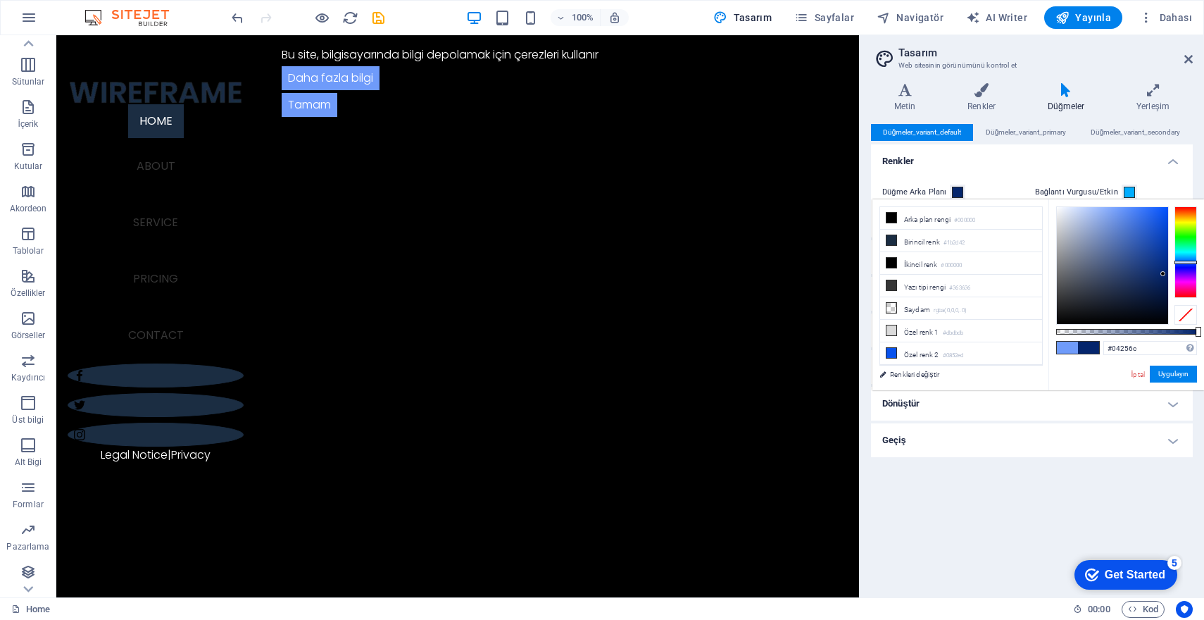
type input "#03256c"
drag, startPoint x: 1154, startPoint y: 272, endPoint x: 1164, endPoint y: 274, distance: 10.1
click at [1164, 274] on div at bounding box center [1112, 265] width 111 height 117
click at [1172, 373] on button "Uygulayın" at bounding box center [1173, 374] width 47 height 17
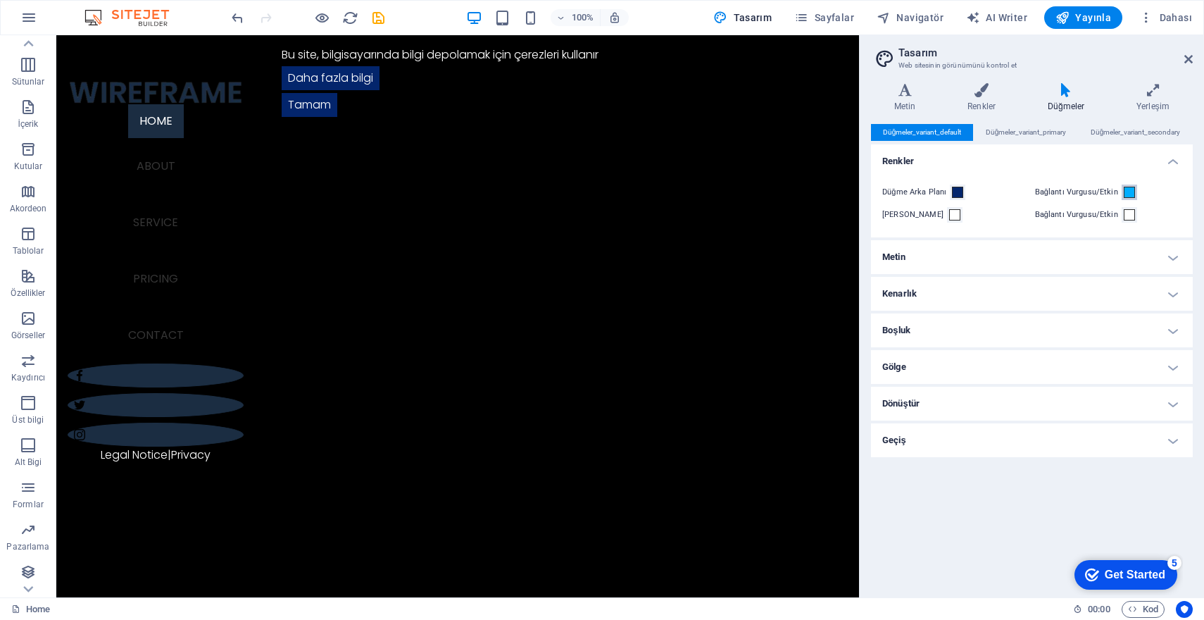
click at [1124, 194] on span at bounding box center [1129, 192] width 11 height 11
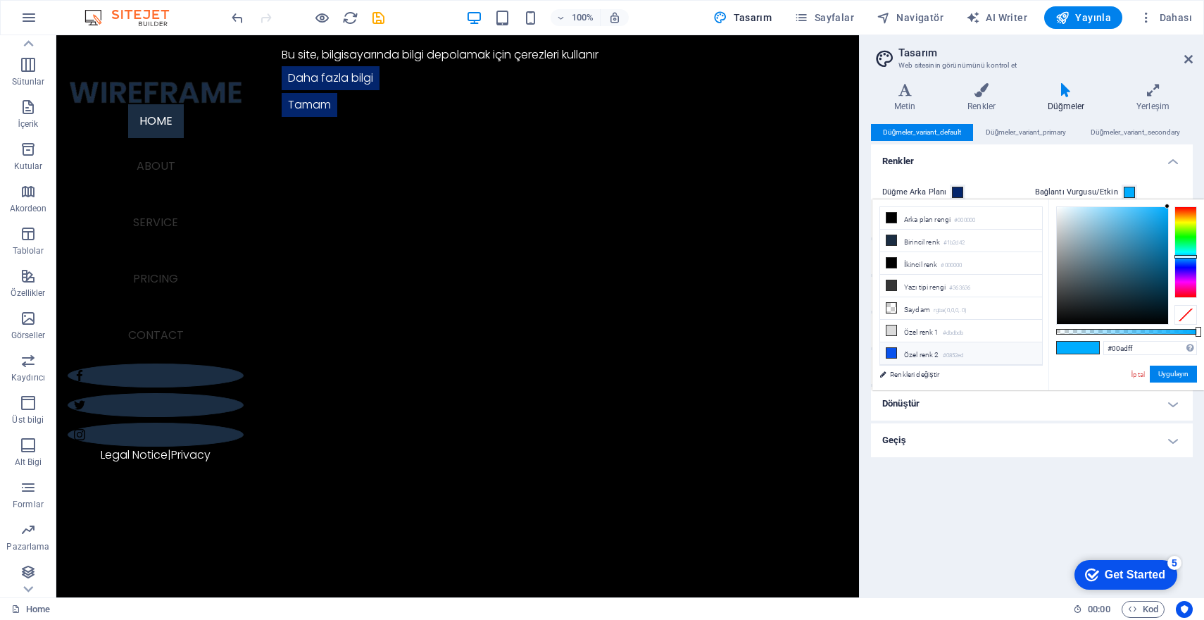
click at [889, 351] on icon at bounding box center [892, 353] width 10 height 10
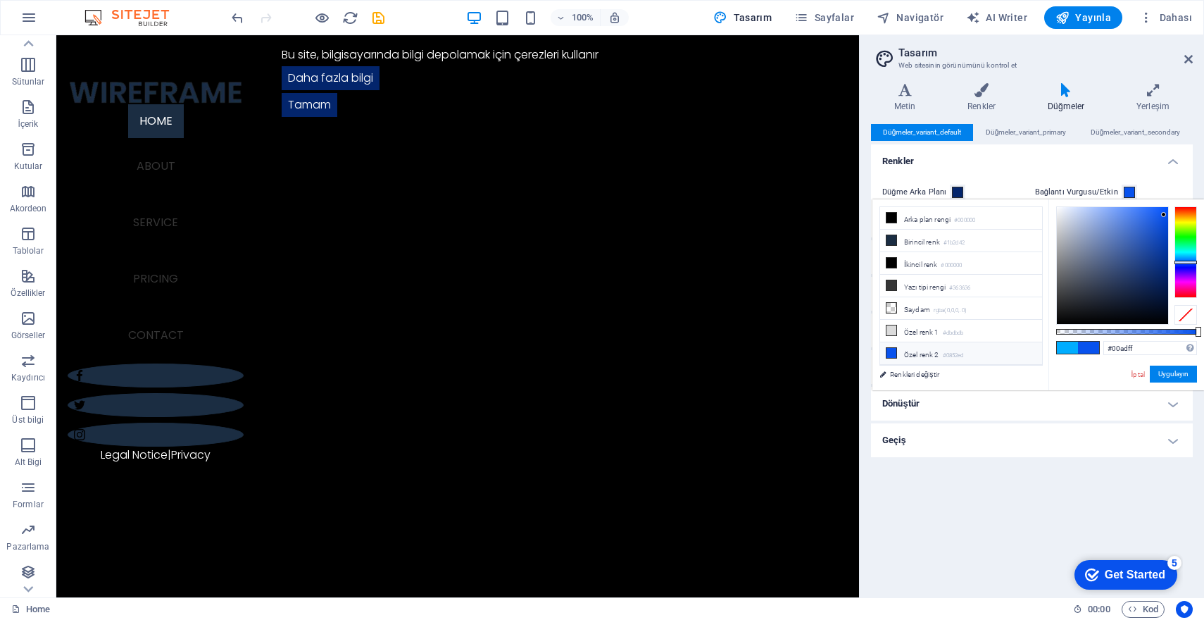
type input "#0852ed"
click at [1162, 376] on button "Uygulayın" at bounding box center [1173, 374] width 47 height 17
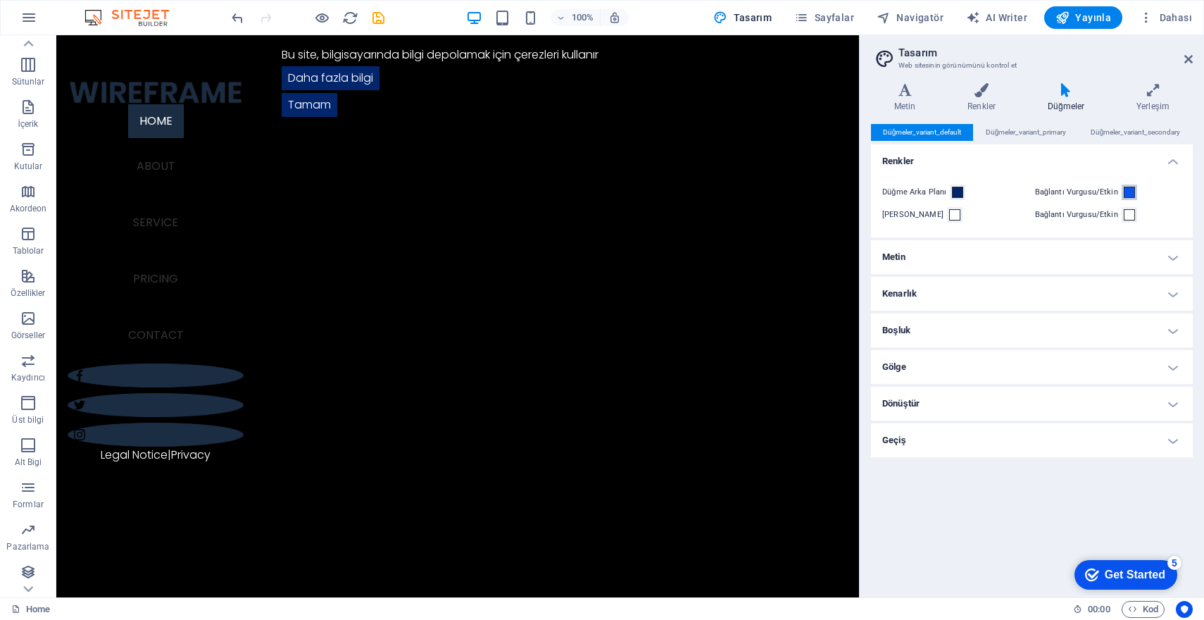
click at [1125, 189] on span at bounding box center [1129, 192] width 11 height 11
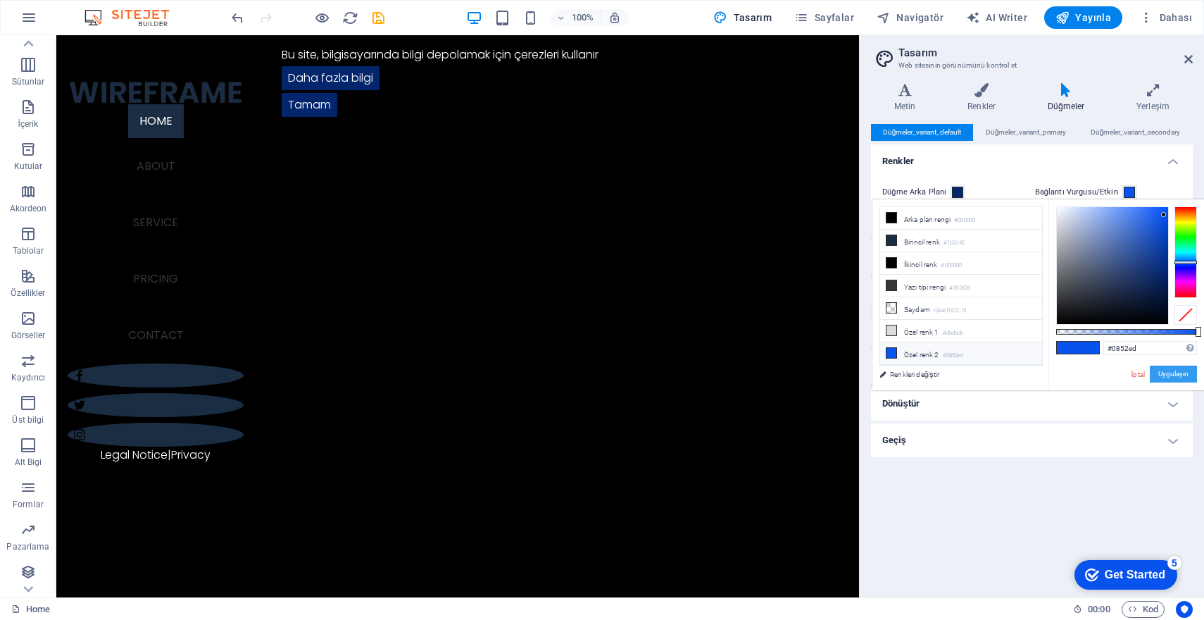
click at [1173, 377] on button "Uygulayın" at bounding box center [1173, 374] width 47 height 17
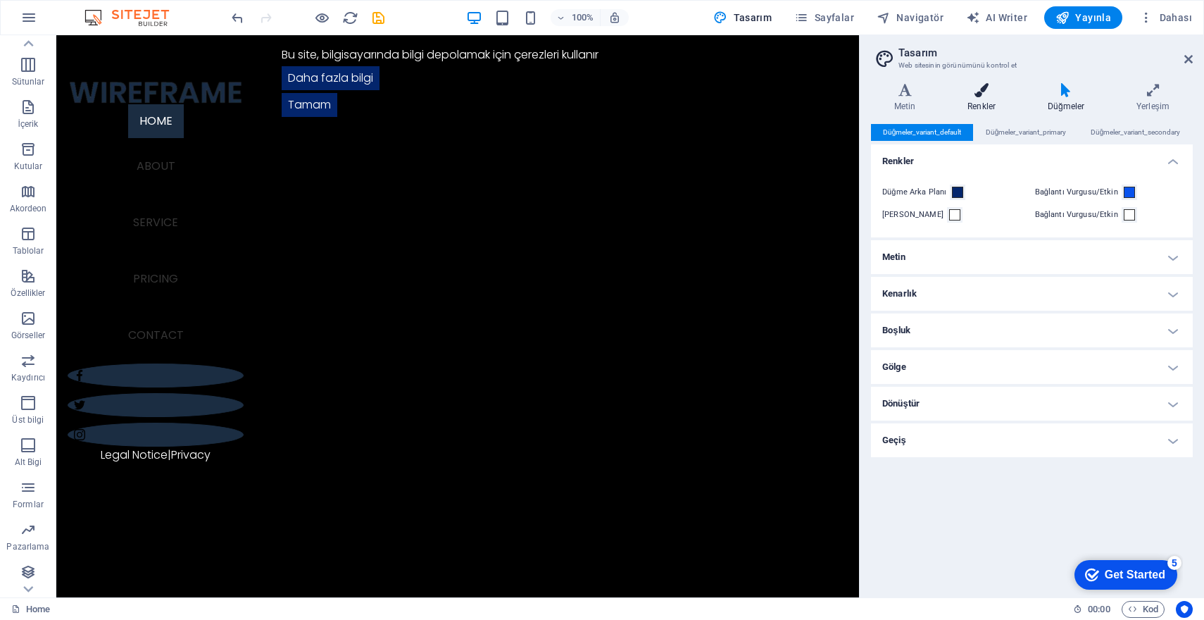
click at [985, 89] on icon at bounding box center [982, 90] width 75 height 14
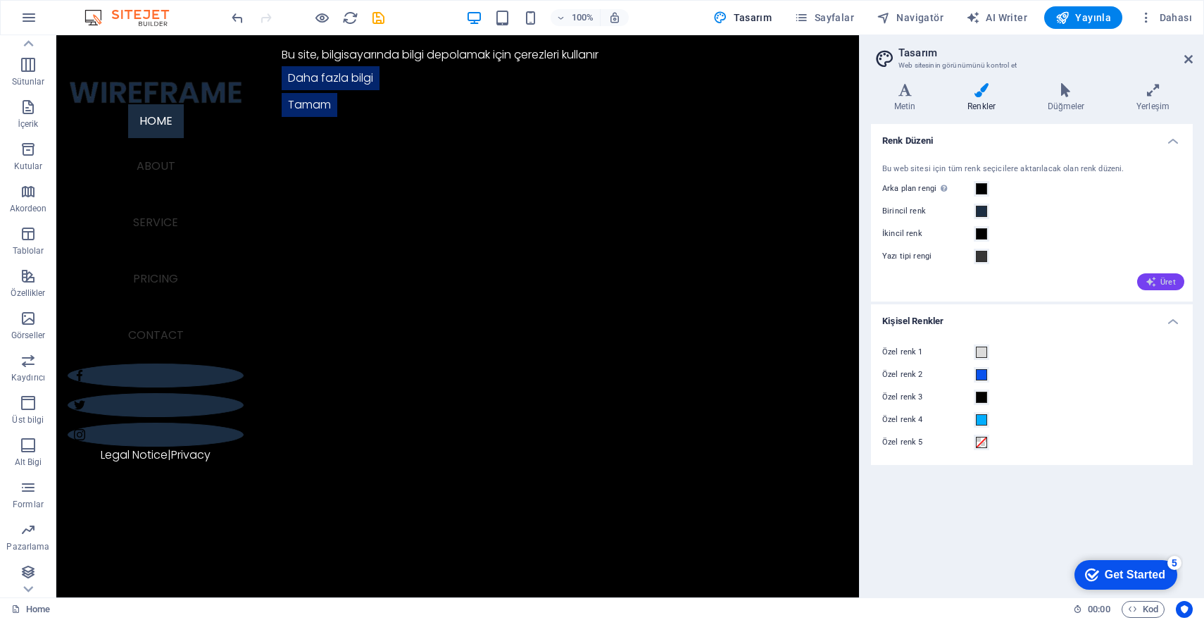
click at [1159, 281] on span "Üret" at bounding box center [1161, 281] width 30 height 11
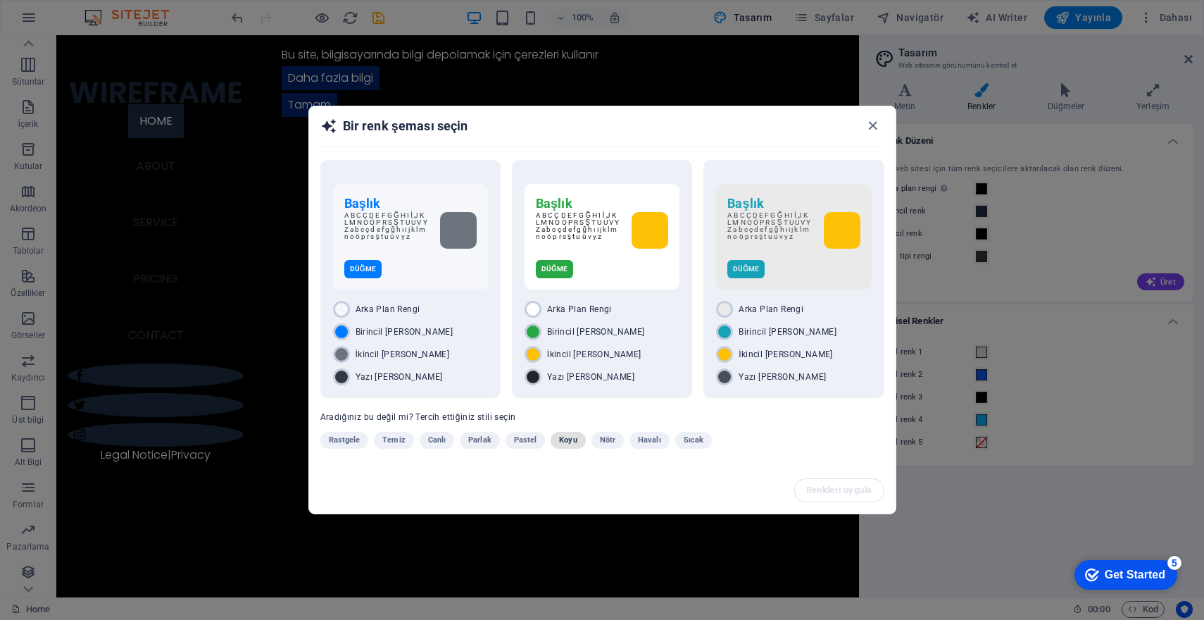
click at [569, 437] on span "Koyu" at bounding box center [568, 440] width 18 height 17
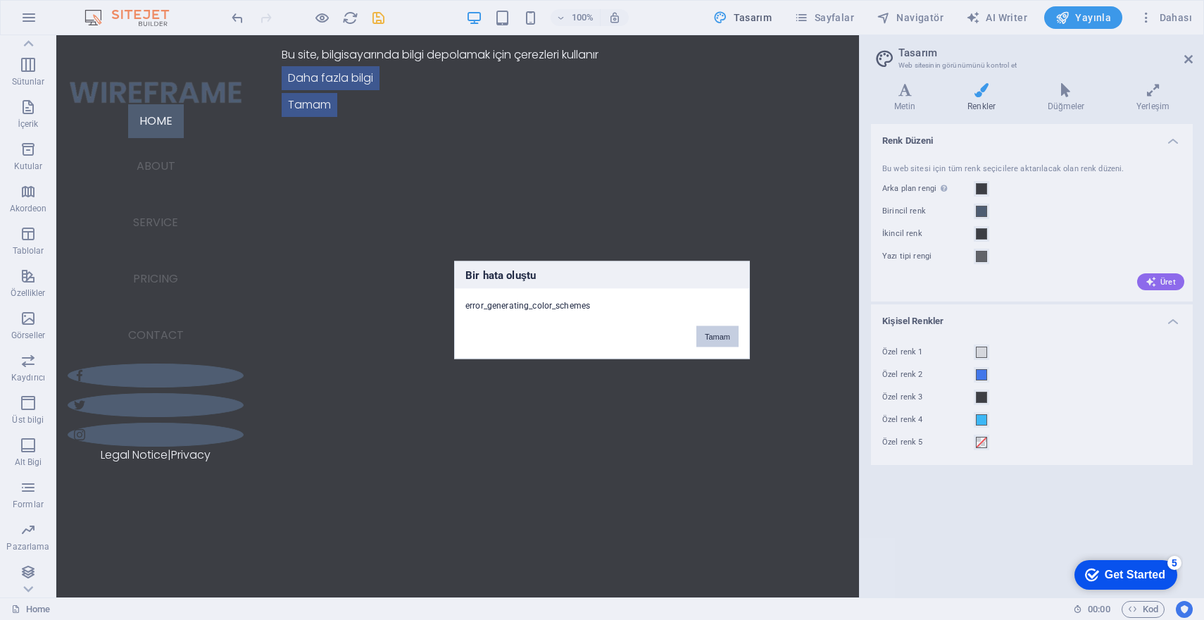
click at [721, 335] on button "Tamam" at bounding box center [718, 336] width 42 height 21
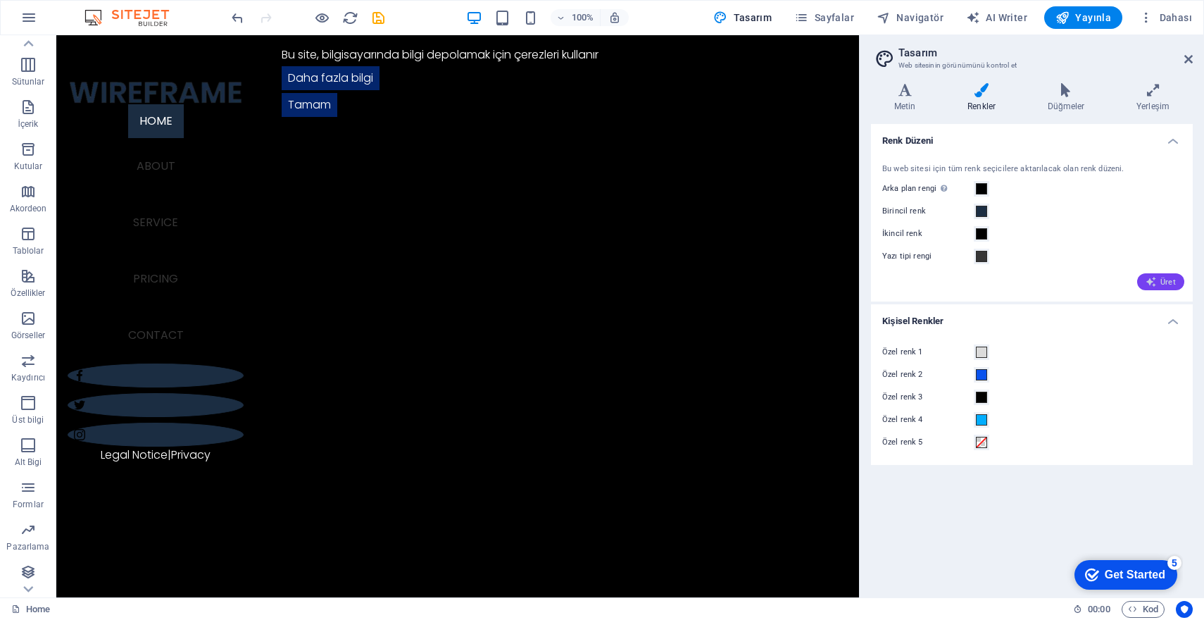
click at [1157, 280] on icon "button" at bounding box center [1151, 281] width 11 height 11
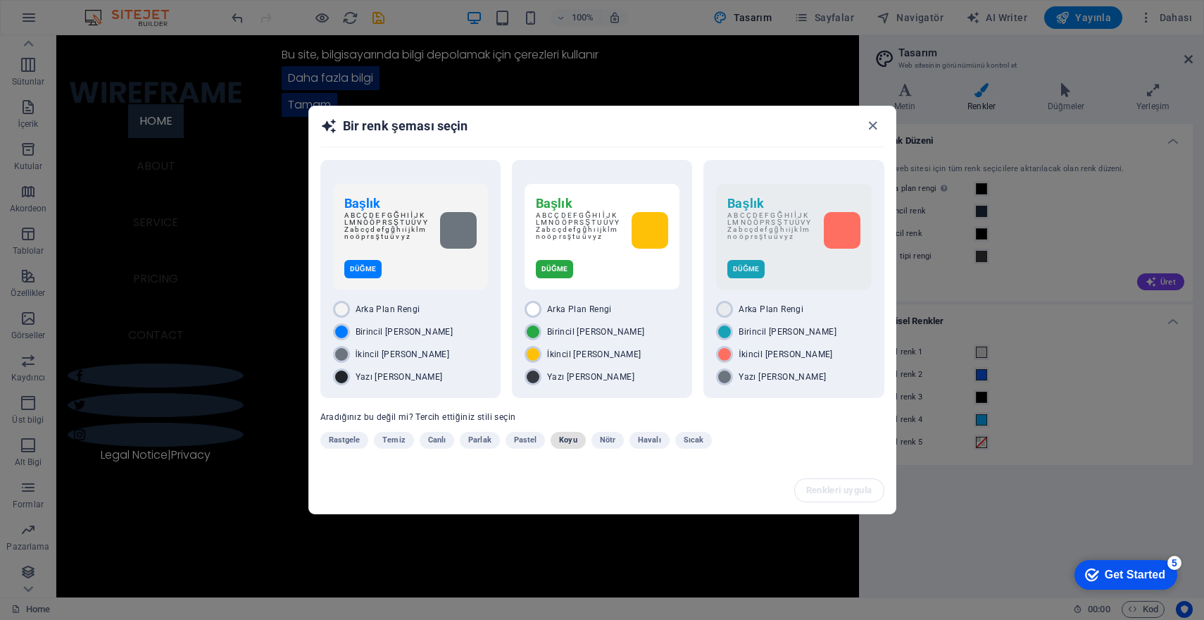
click at [576, 440] on button "Koyu" at bounding box center [568, 440] width 35 height 17
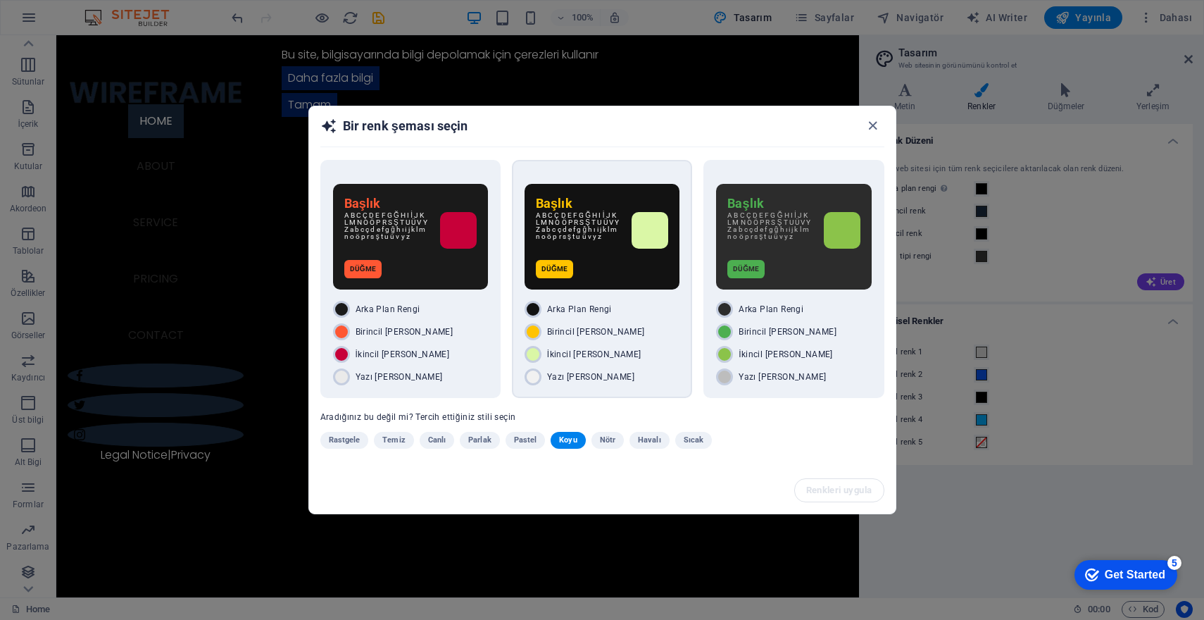
click at [610, 261] on div "Düğme" at bounding box center [602, 269] width 132 height 18
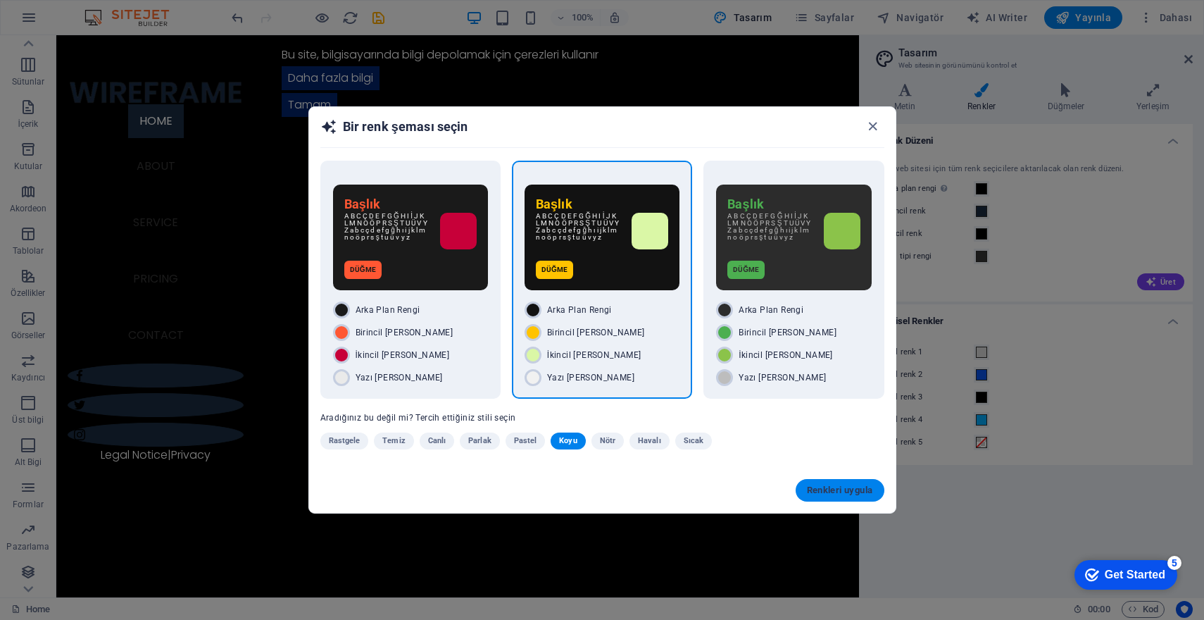
click at [818, 490] on span "Renkleri uygula" at bounding box center [840, 490] width 66 height 11
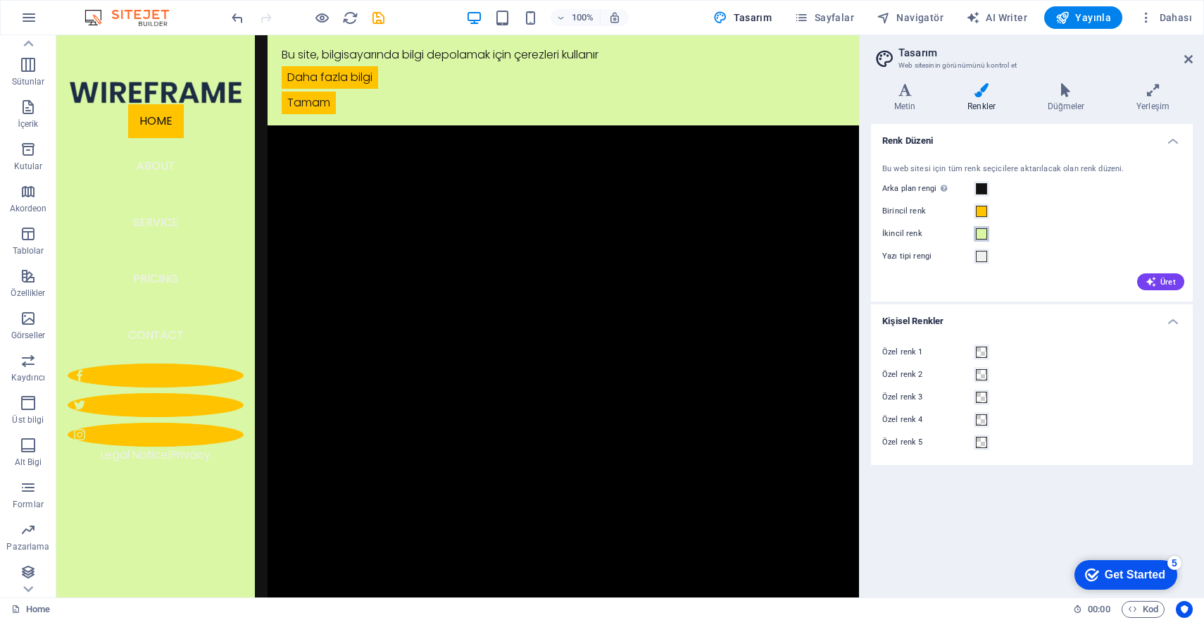
click at [985, 232] on span at bounding box center [981, 233] width 11 height 11
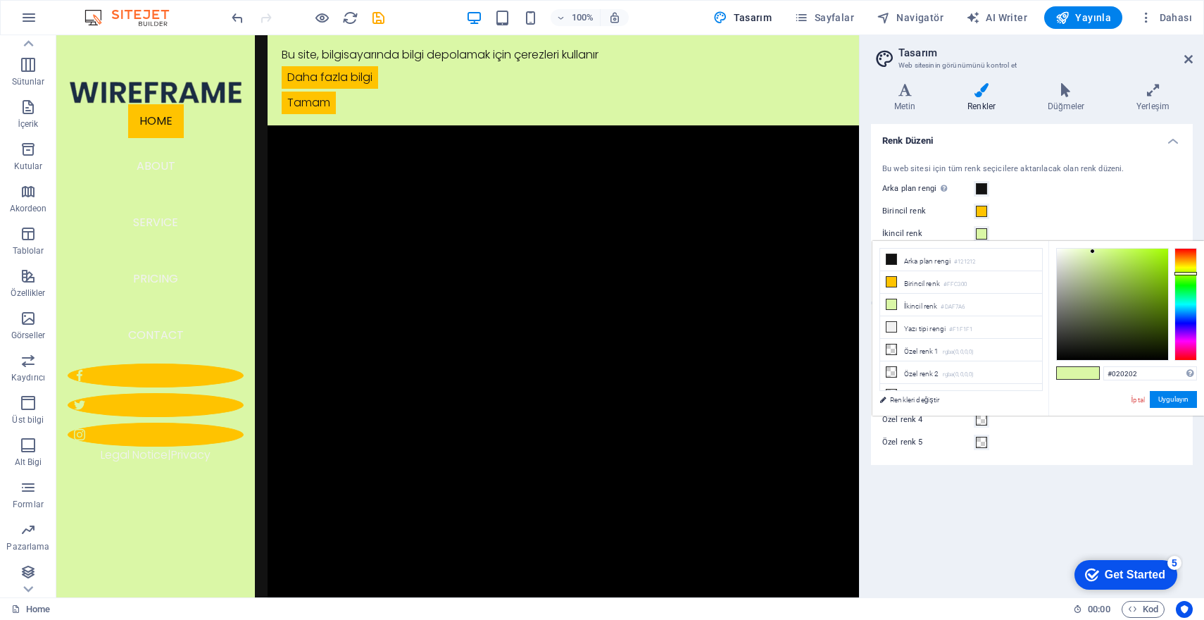
type input "#000000"
drag, startPoint x: 1064, startPoint y: 340, endPoint x: 1042, endPoint y: 375, distance: 40.8
click at [1042, 375] on div "less Arka plan rengi #121212 Birincil [PERSON_NAME] #FFC300 İkincil [PERSON_NAM…" at bounding box center [1039, 328] width 332 height 175
click at [1171, 405] on button "Uygulayın" at bounding box center [1173, 399] width 47 height 17
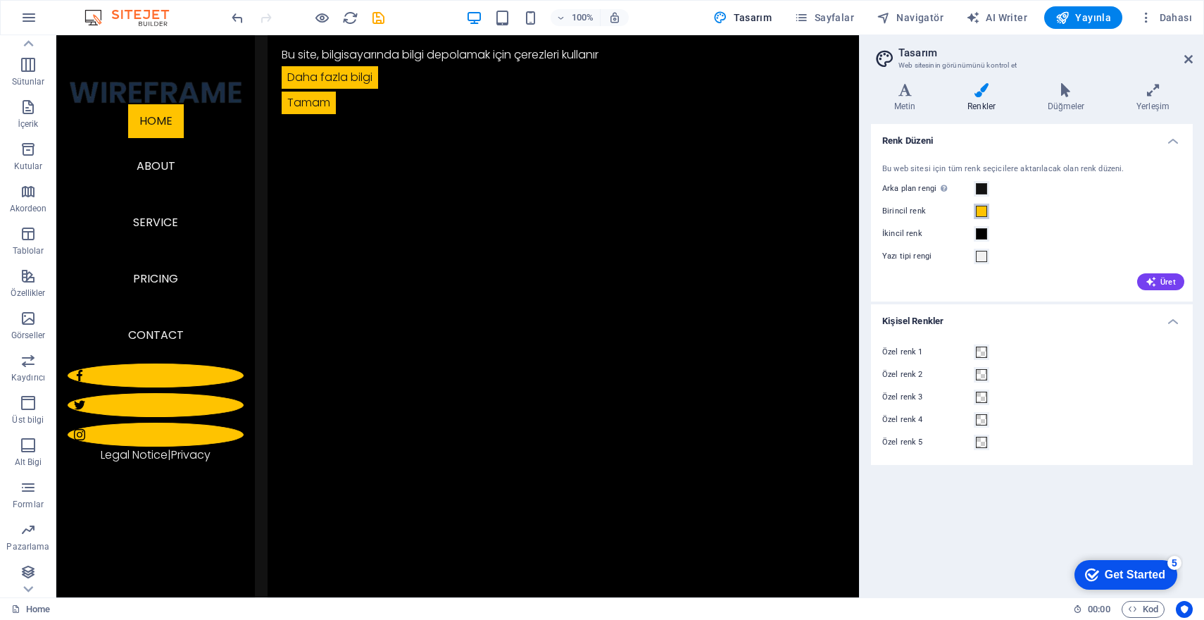
click at [985, 210] on span at bounding box center [981, 211] width 11 height 11
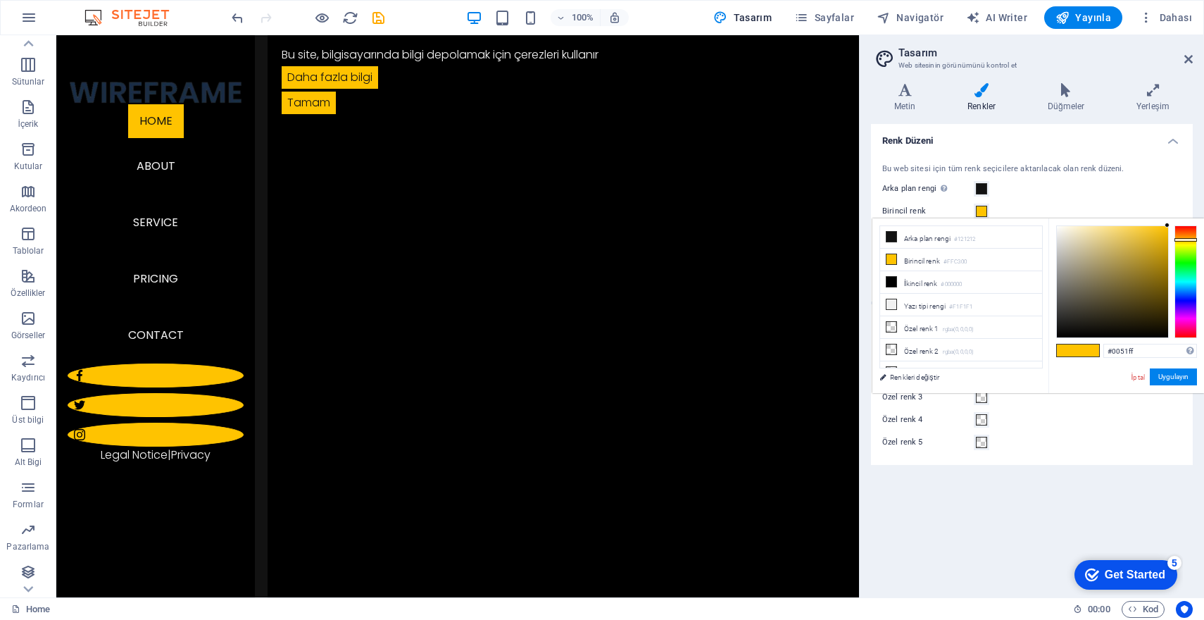
click at [1188, 294] on div at bounding box center [1186, 281] width 23 height 113
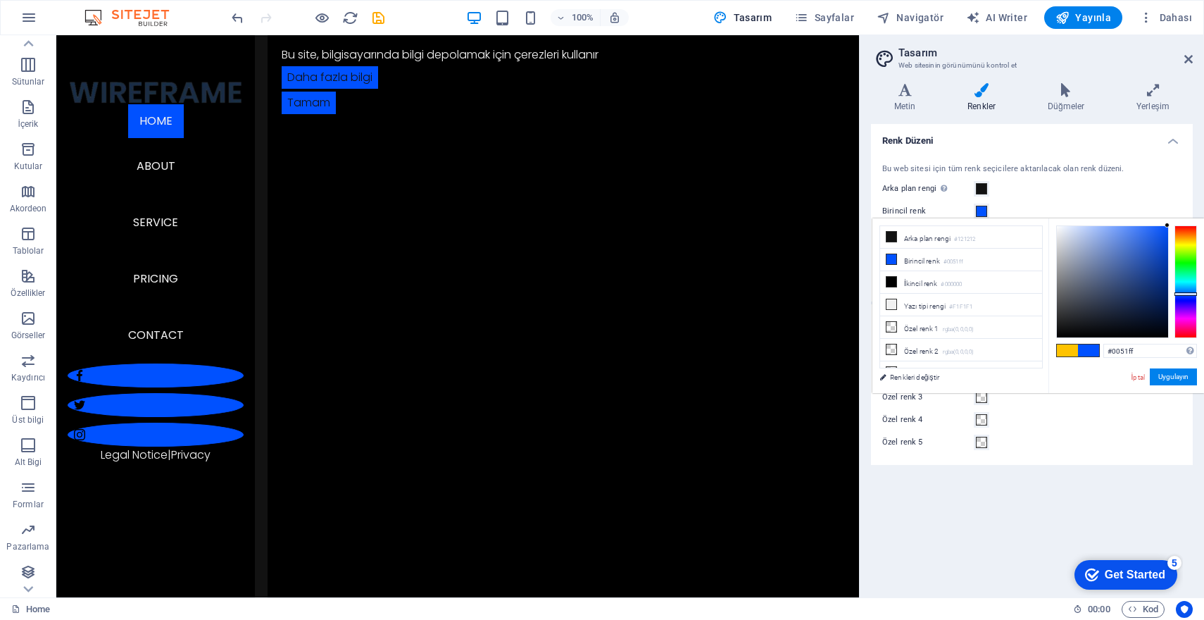
drag, startPoint x: 1145, startPoint y: 287, endPoint x: 1170, endPoint y: 289, distance: 25.4
click at [1170, 289] on div at bounding box center [1127, 281] width 141 height 113
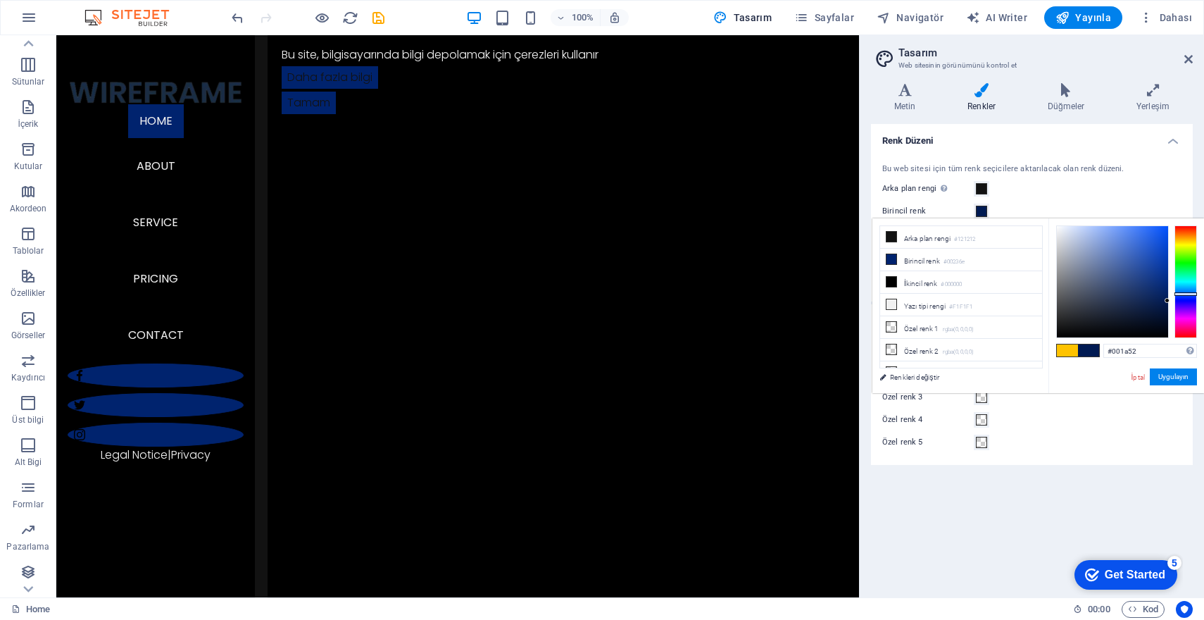
drag, startPoint x: 1162, startPoint y: 297, endPoint x: 1173, endPoint y: 301, distance: 12.0
click at [1173, 301] on div at bounding box center [1127, 281] width 141 height 113
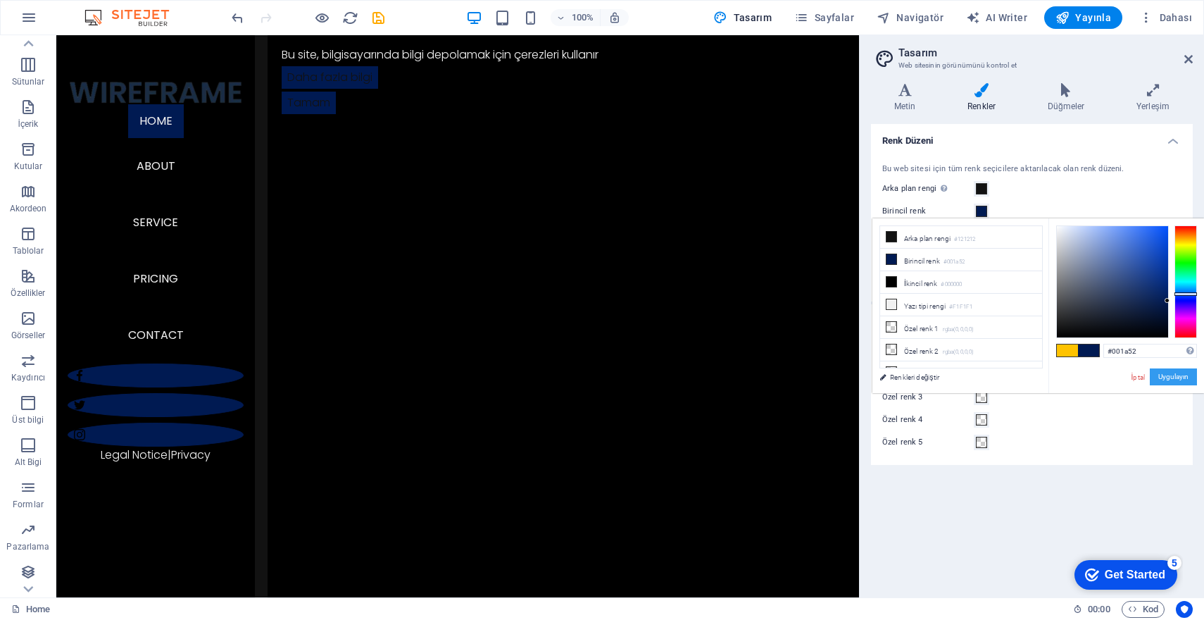
click at [1188, 373] on button "Uygulayın" at bounding box center [1173, 376] width 47 height 17
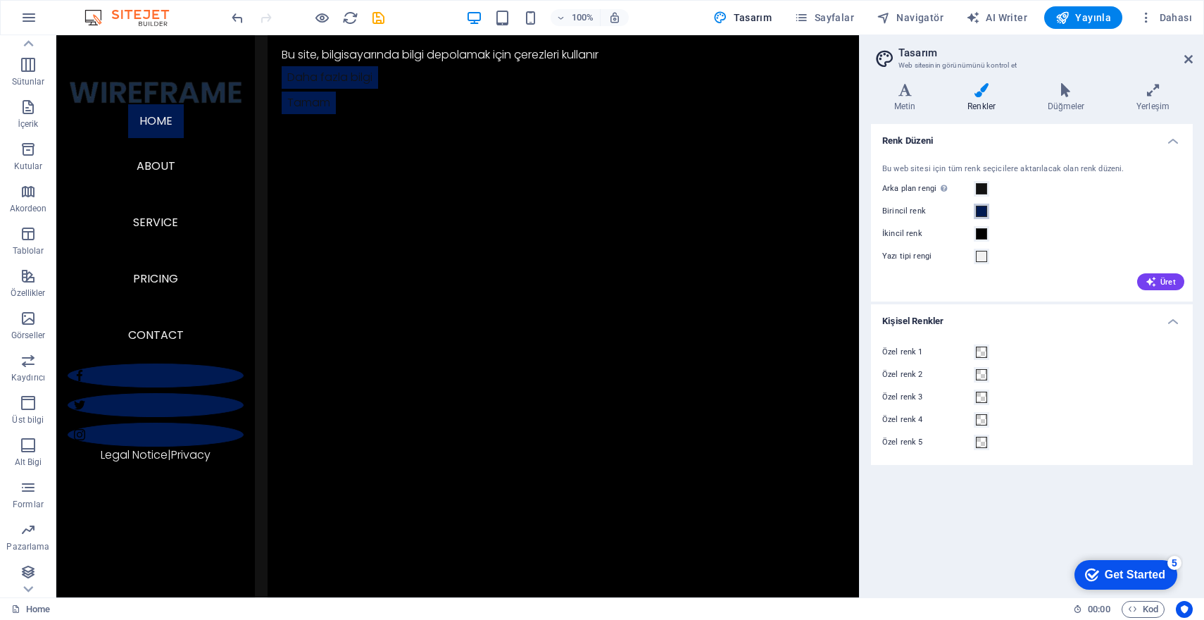
click at [981, 210] on span at bounding box center [981, 211] width 11 height 11
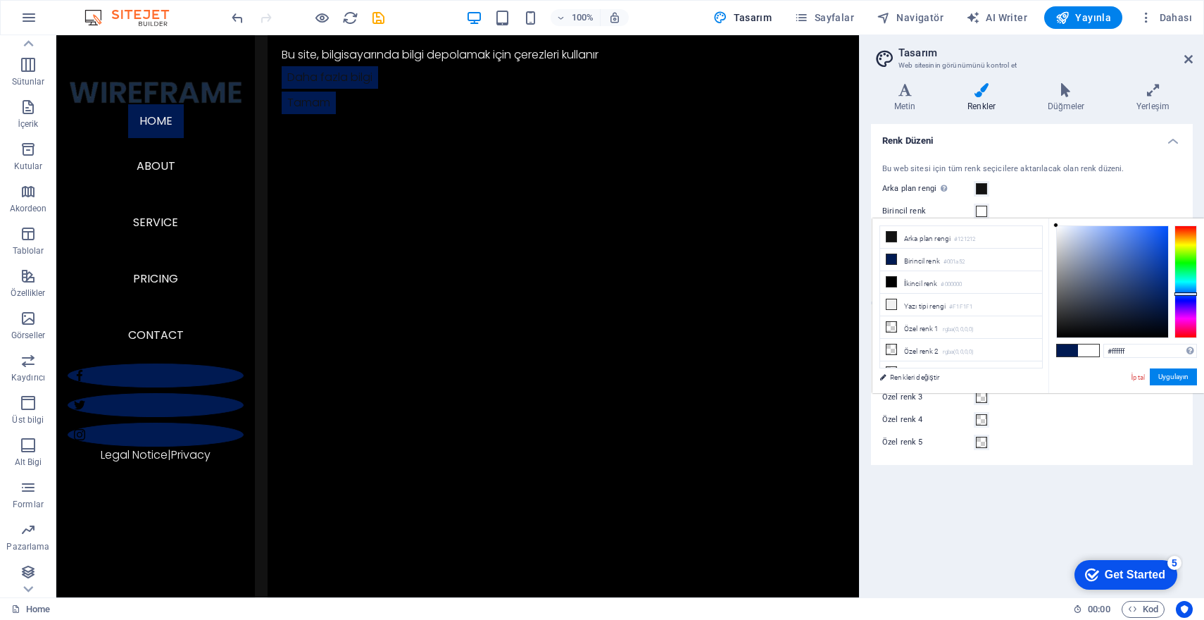
drag, startPoint x: 1136, startPoint y: 291, endPoint x: 1050, endPoint y: 223, distance: 109.3
click at [1050, 223] on div "#ffffff Desteklenen biçimler #0852ed rgb(8, 82, 237) rgba(8, 82, 237, %90) hsv(…" at bounding box center [1127, 407] width 156 height 379
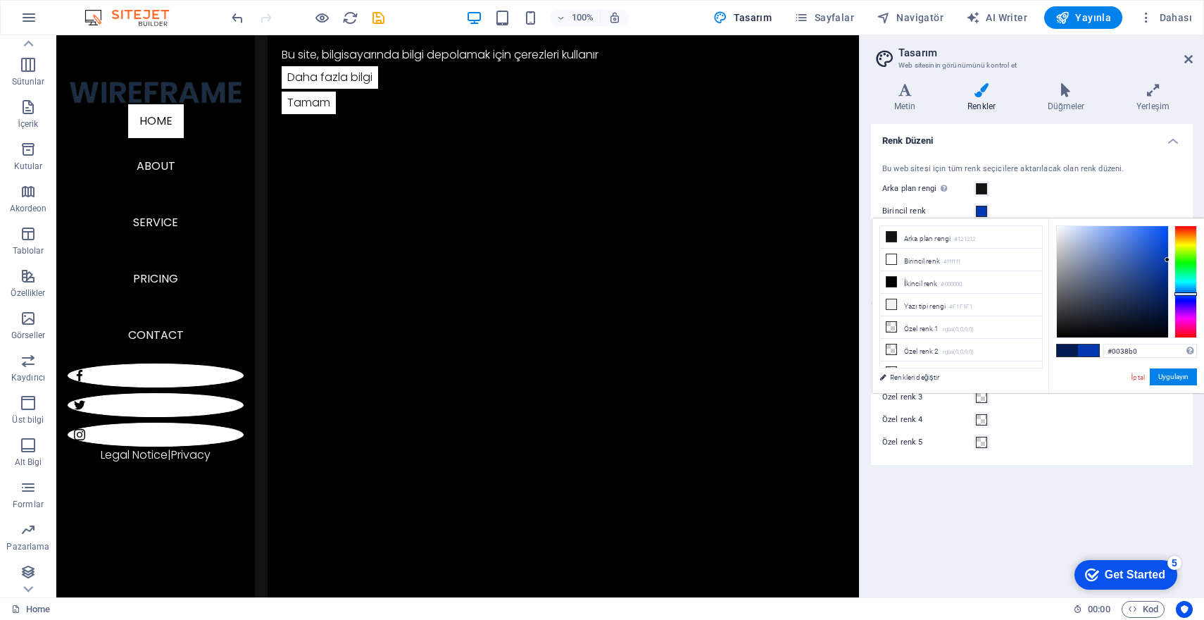
drag, startPoint x: 1128, startPoint y: 259, endPoint x: 1174, endPoint y: 260, distance: 46.5
click at [1174, 260] on div at bounding box center [1127, 281] width 141 height 113
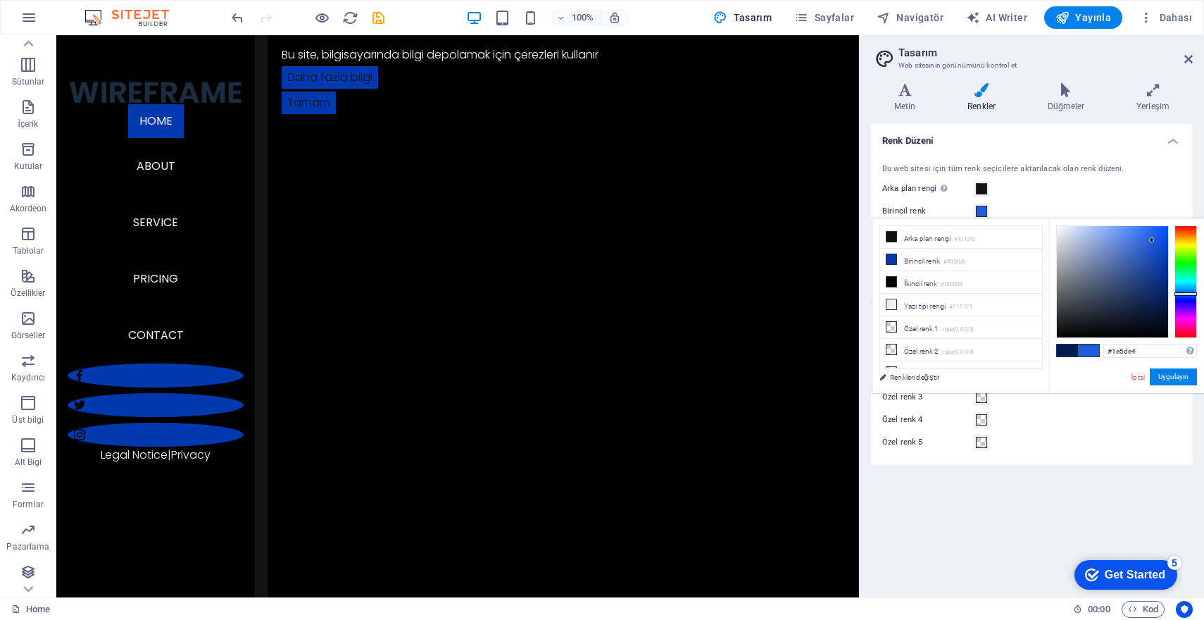
drag, startPoint x: 1164, startPoint y: 292, endPoint x: 1153, endPoint y: 237, distance: 55.9
click at [1153, 237] on div at bounding box center [1112, 281] width 111 height 111
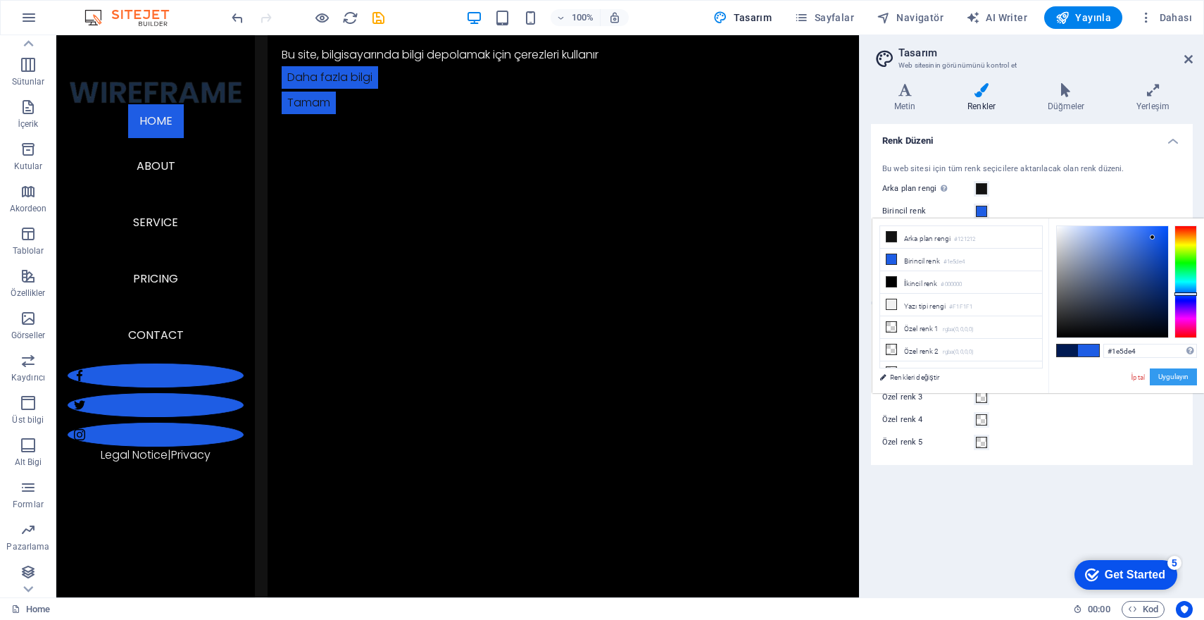
click at [1176, 377] on button "Uygulayın" at bounding box center [1173, 376] width 47 height 17
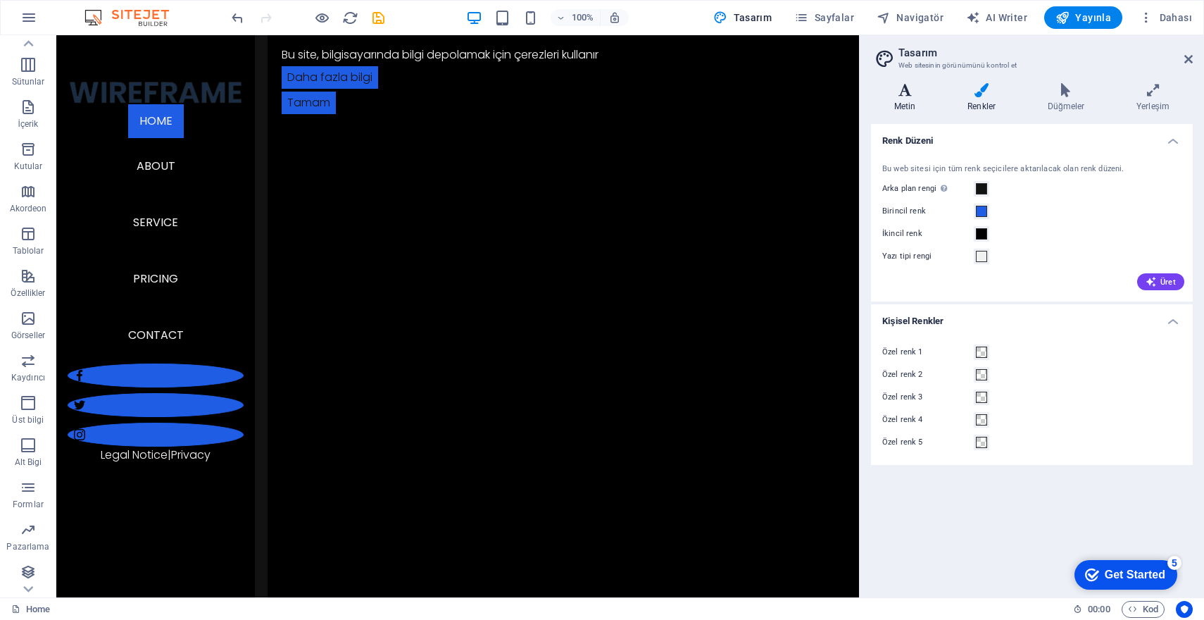
click at [919, 95] on icon at bounding box center [905, 90] width 68 height 14
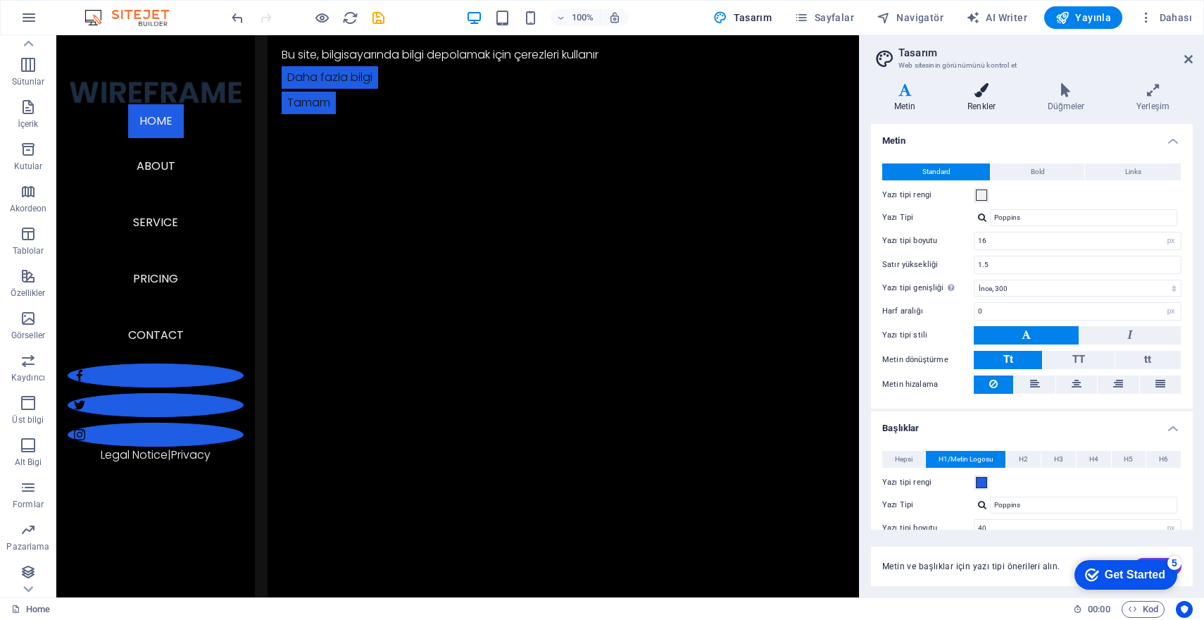
click at [969, 95] on icon at bounding box center [982, 90] width 75 height 14
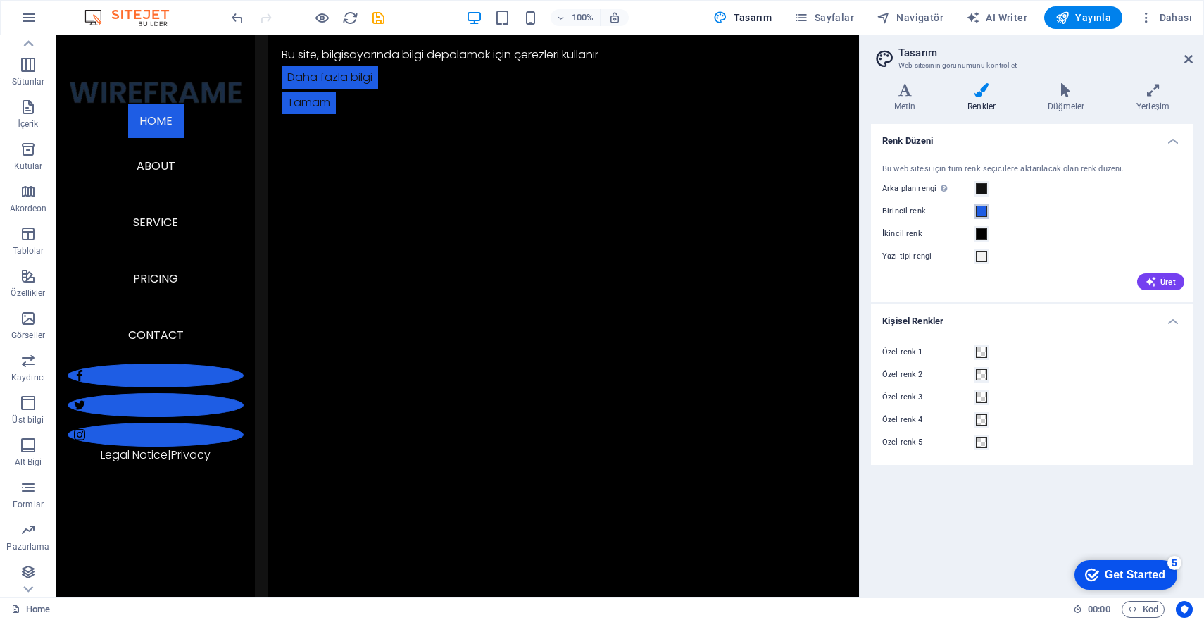
click at [984, 213] on span at bounding box center [981, 211] width 11 height 11
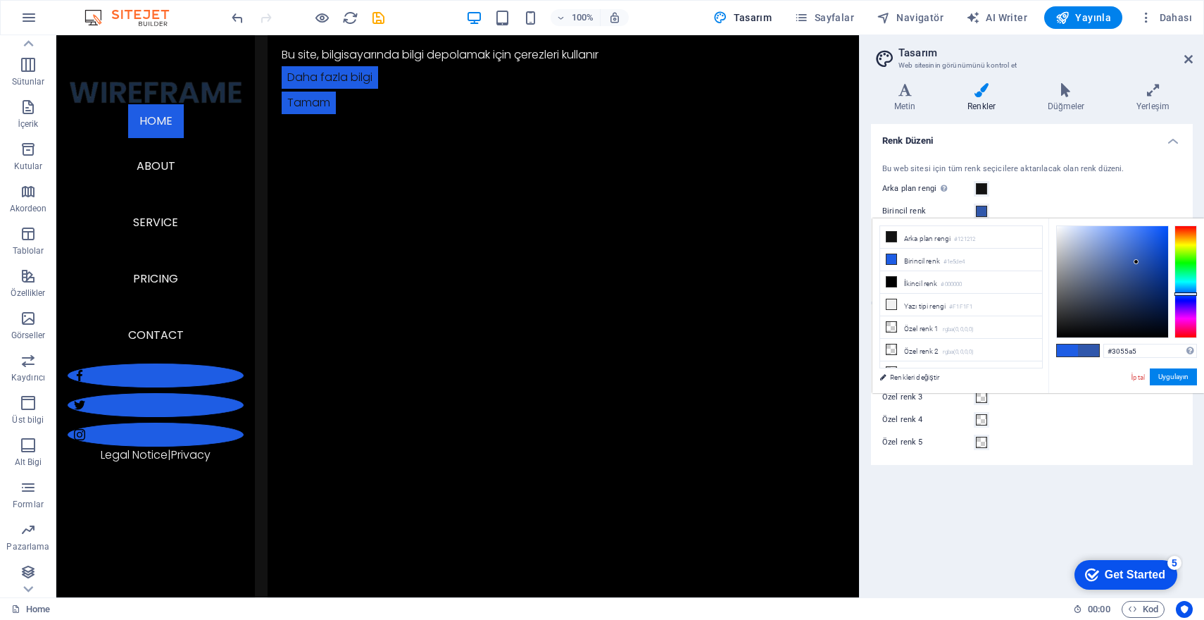
type input "#3156a5"
drag, startPoint x: 1140, startPoint y: 259, endPoint x: 1135, endPoint y: 265, distance: 7.5
click at [1135, 265] on div at bounding box center [1112, 281] width 111 height 111
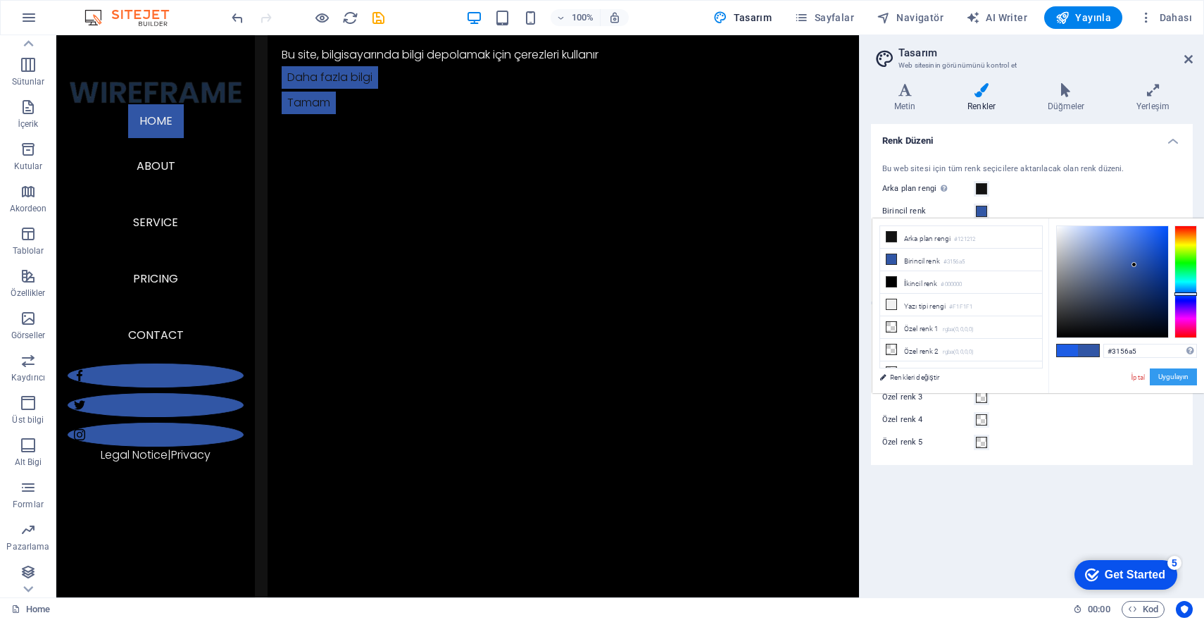
click at [1181, 371] on button "Uygulayın" at bounding box center [1173, 376] width 47 height 17
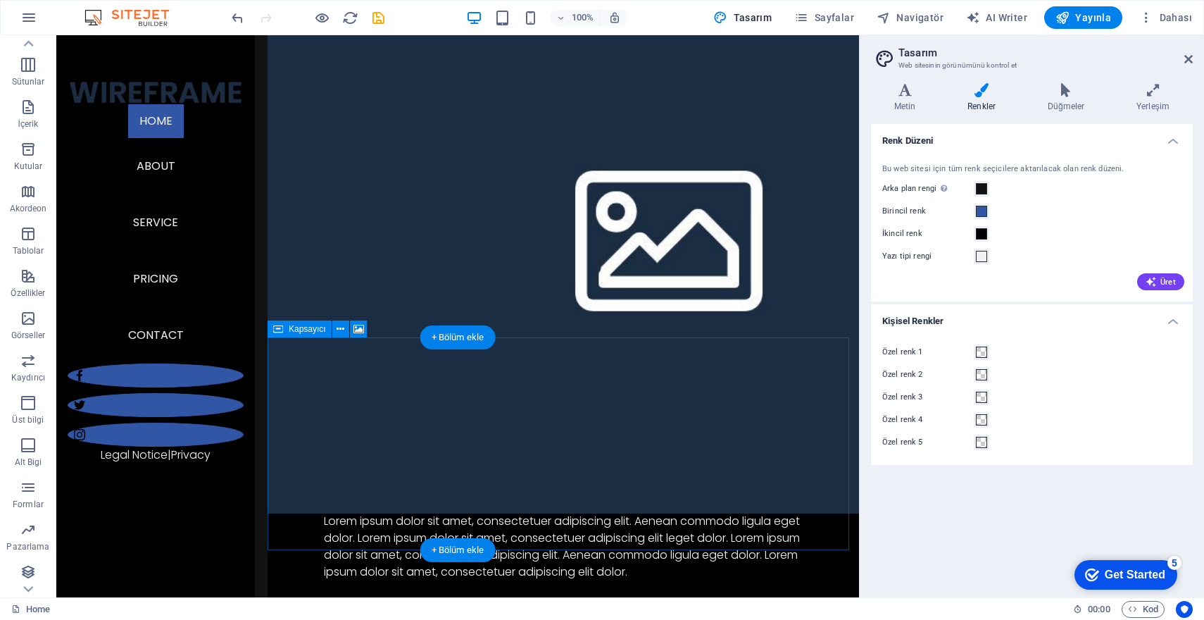
scroll to position [2160, 0]
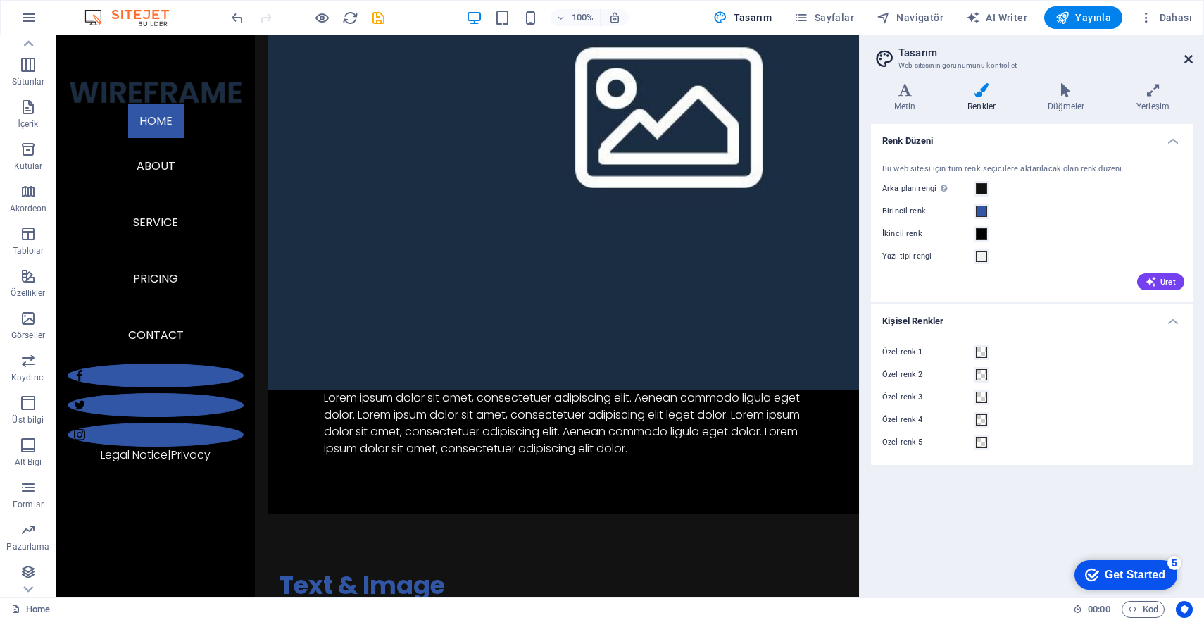
click at [1188, 57] on icon at bounding box center [1189, 59] width 8 height 11
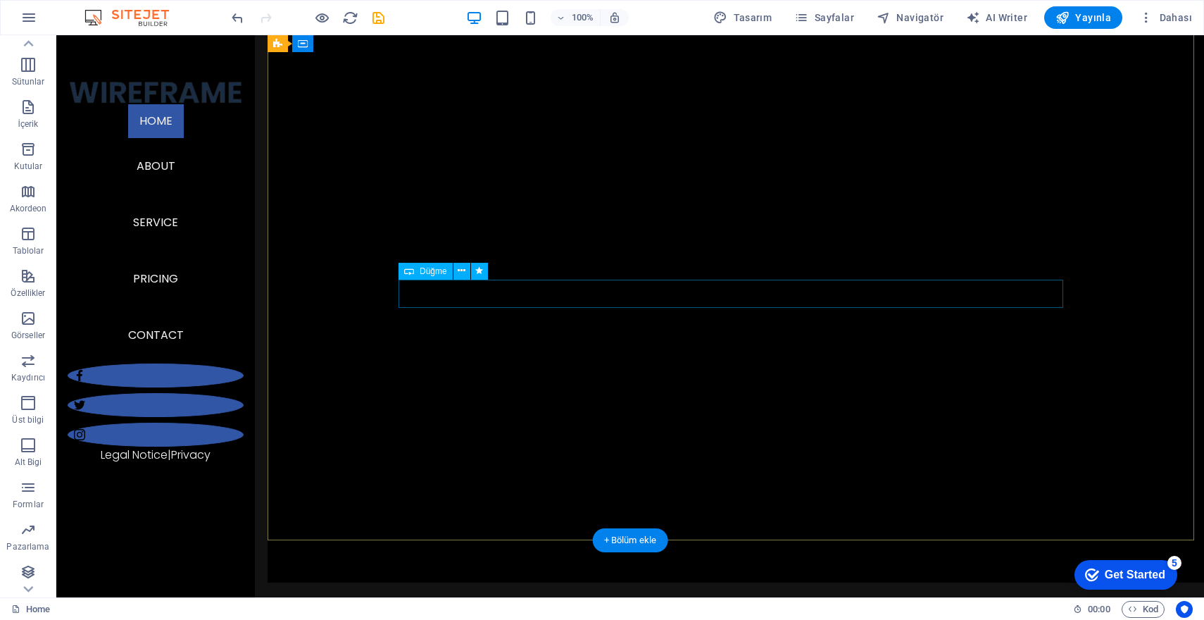
scroll to position [0, 0]
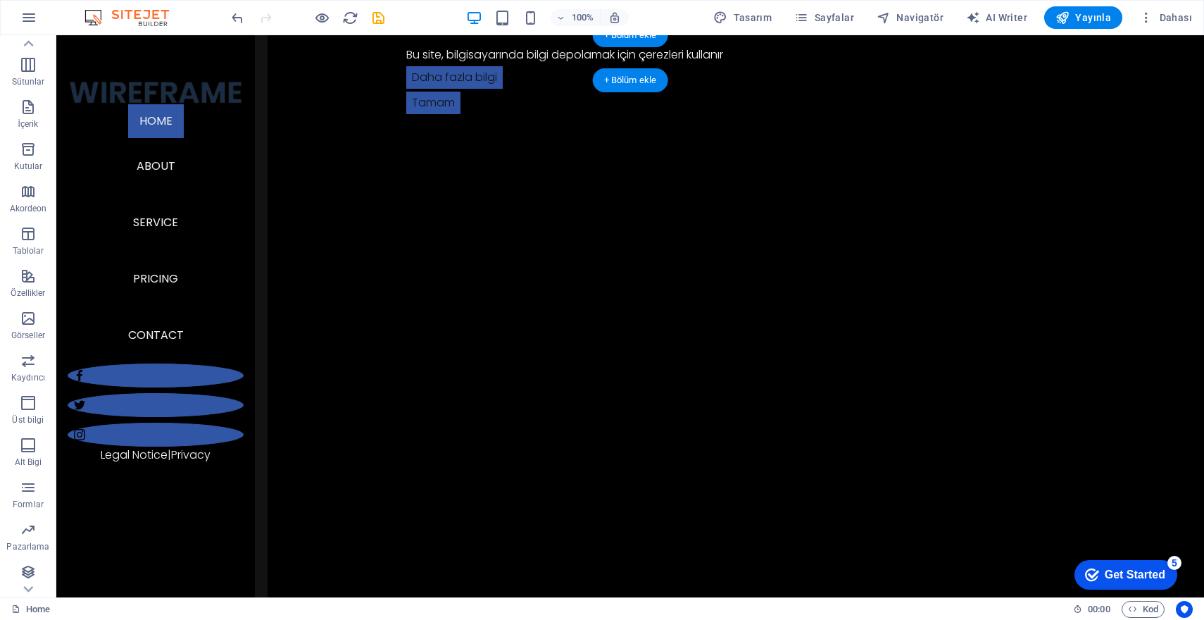
click at [331, 16] on div at bounding box center [308, 17] width 158 height 23
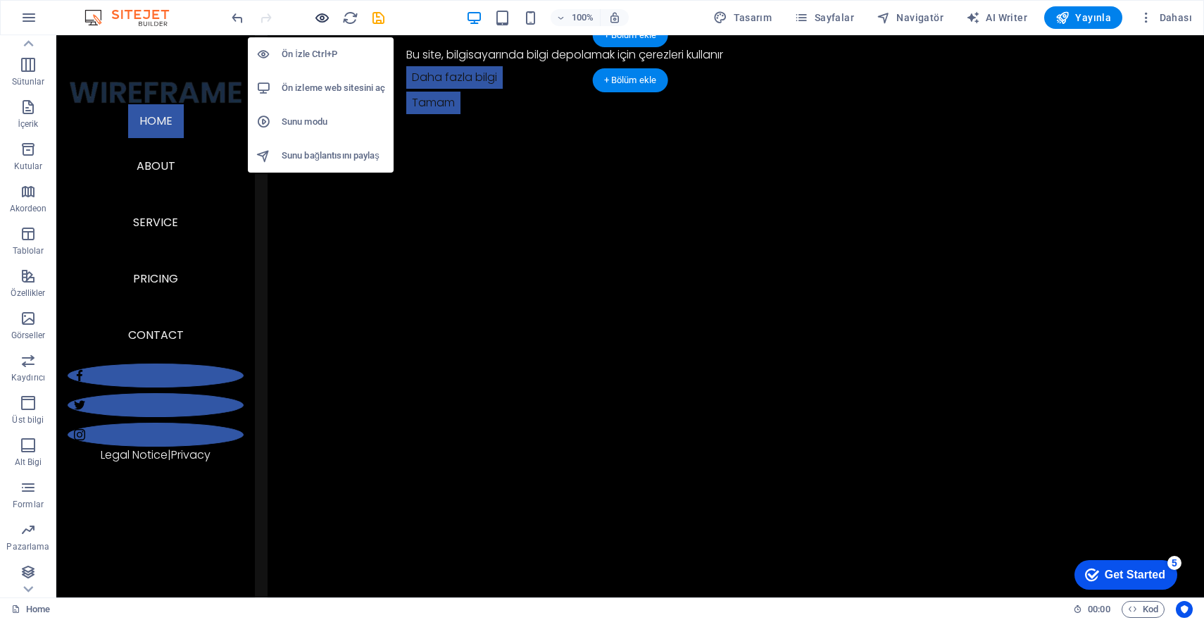
click at [326, 17] on icon "button" at bounding box center [322, 18] width 16 height 16
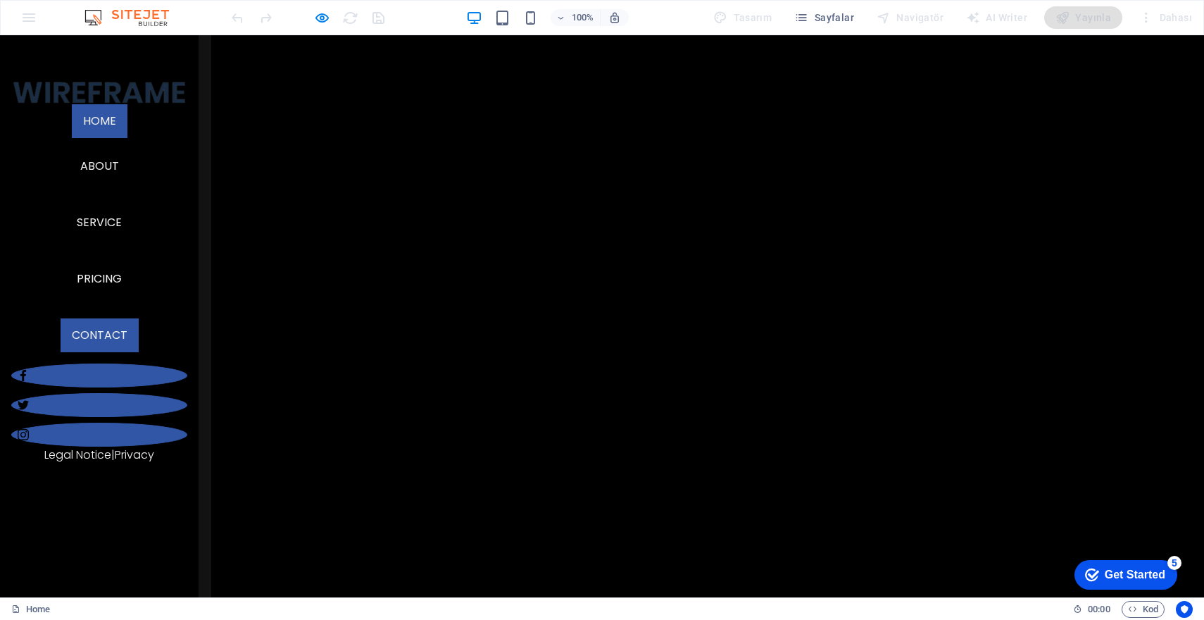
click at [103, 352] on link "Contact" at bounding box center [100, 335] width 78 height 34
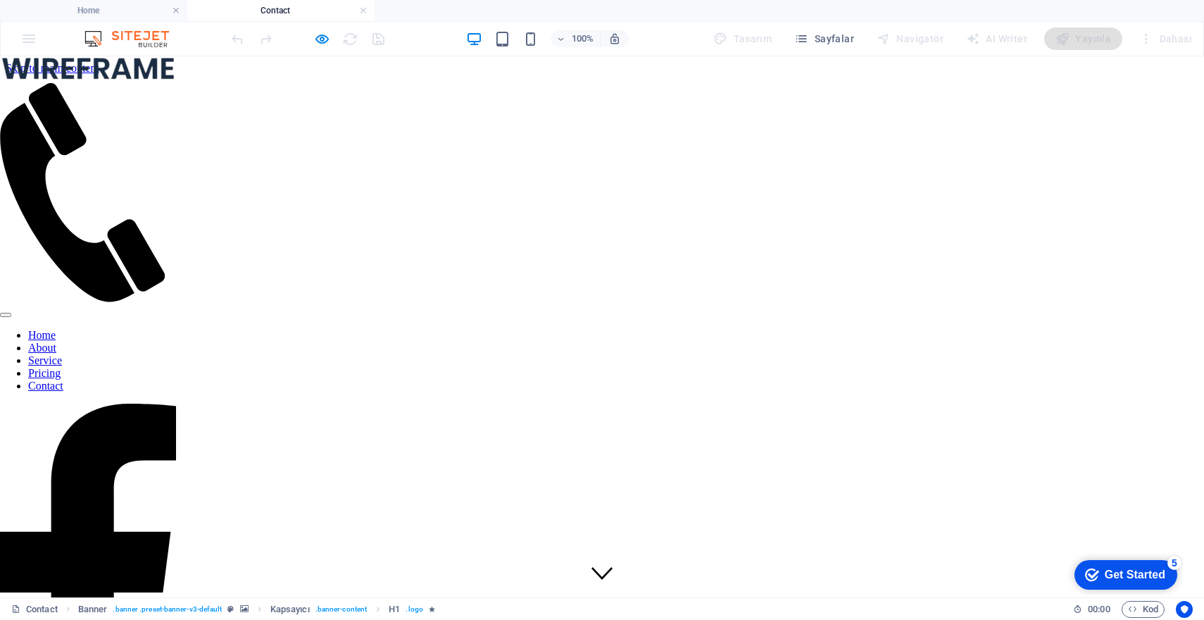
click at [100, 341] on nav "Home About Service Pricing Contact" at bounding box center [88, 360] width 176 height 63
click at [111, 329] on nav "Home About Service Pricing Contact" at bounding box center [88, 360] width 176 height 63
click at [110, 329] on nav "Home About Service Pricing Contact" at bounding box center [88, 360] width 176 height 63
click at [108, 329] on nav "Home About Service Pricing Contact" at bounding box center [88, 360] width 176 height 63
click at [103, 329] on nav "Home About Service Pricing Contact" at bounding box center [88, 360] width 176 height 63
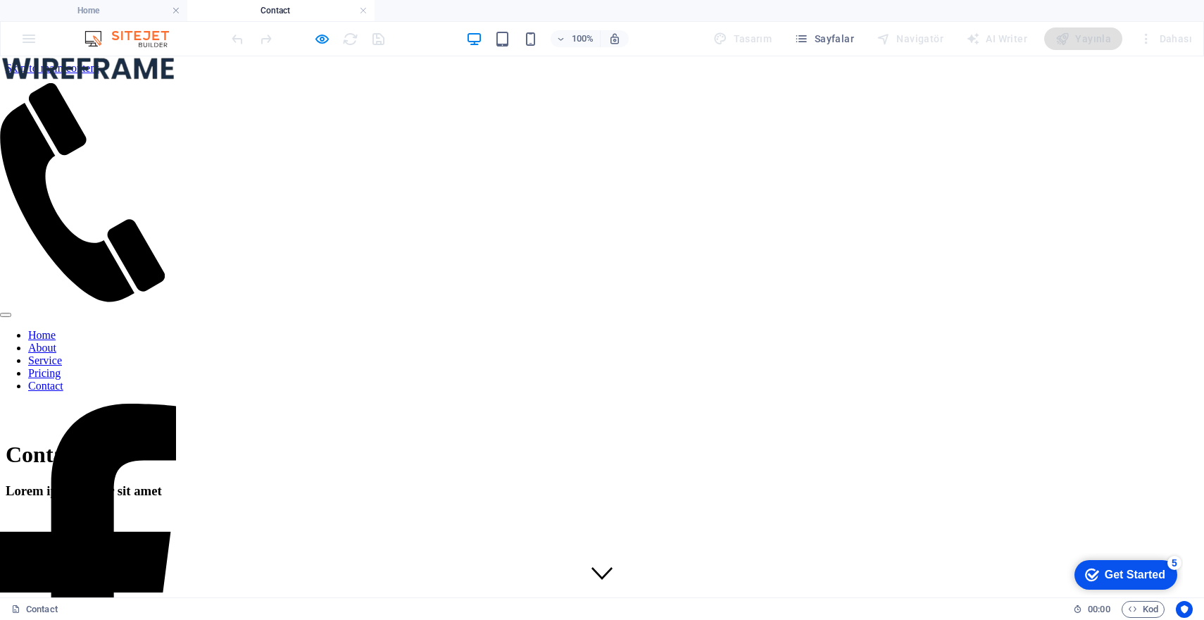
click at [105, 329] on nav "Home About Service Pricing Contact" at bounding box center [88, 360] width 176 height 63
click at [323, 39] on icon "button" at bounding box center [322, 39] width 16 height 16
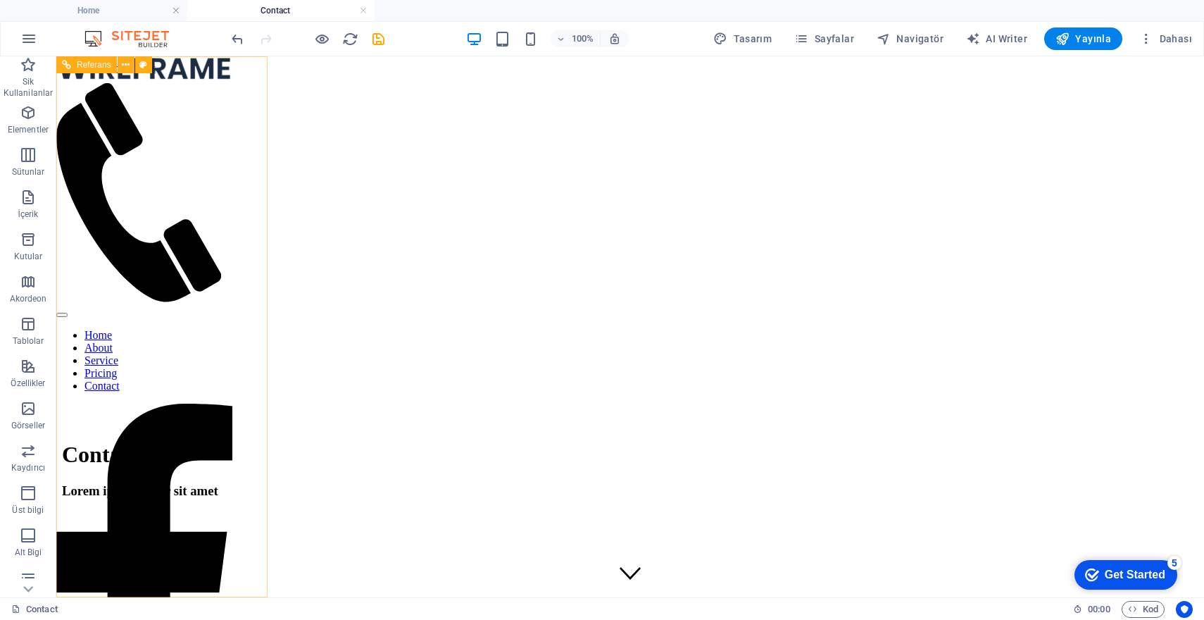
click at [179, 344] on nav "Home About Service Pricing Contact" at bounding box center [144, 360] width 176 height 63
click at [38, 199] on span "İçerik" at bounding box center [28, 206] width 56 height 34
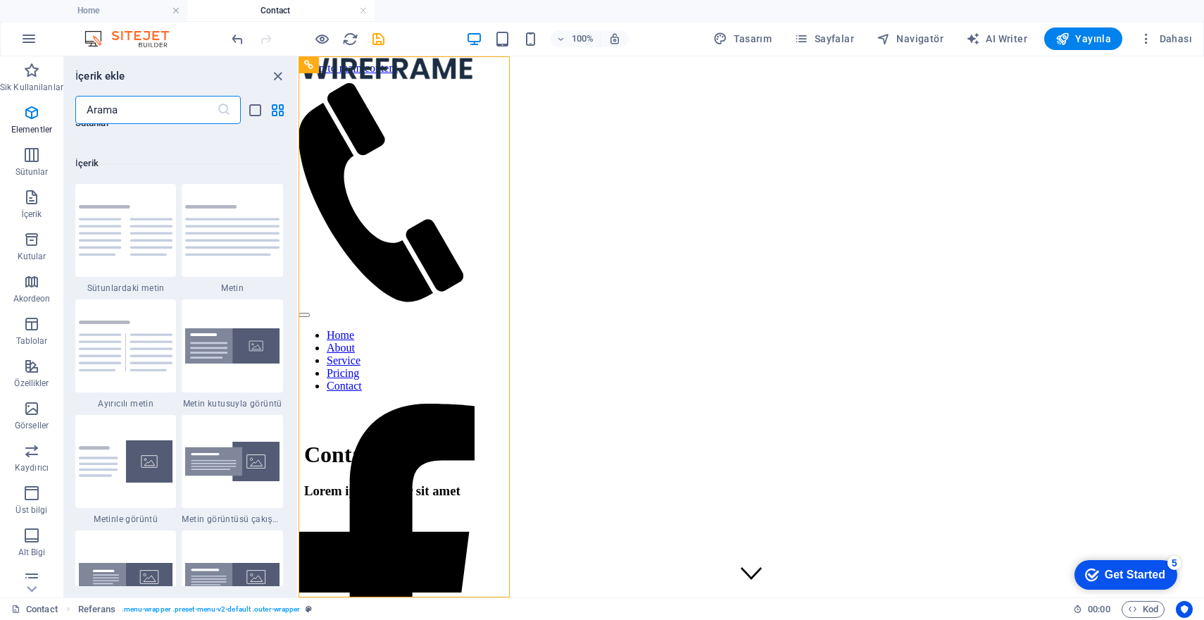
scroll to position [2465, 0]
